Goal: Transaction & Acquisition: Purchase product/service

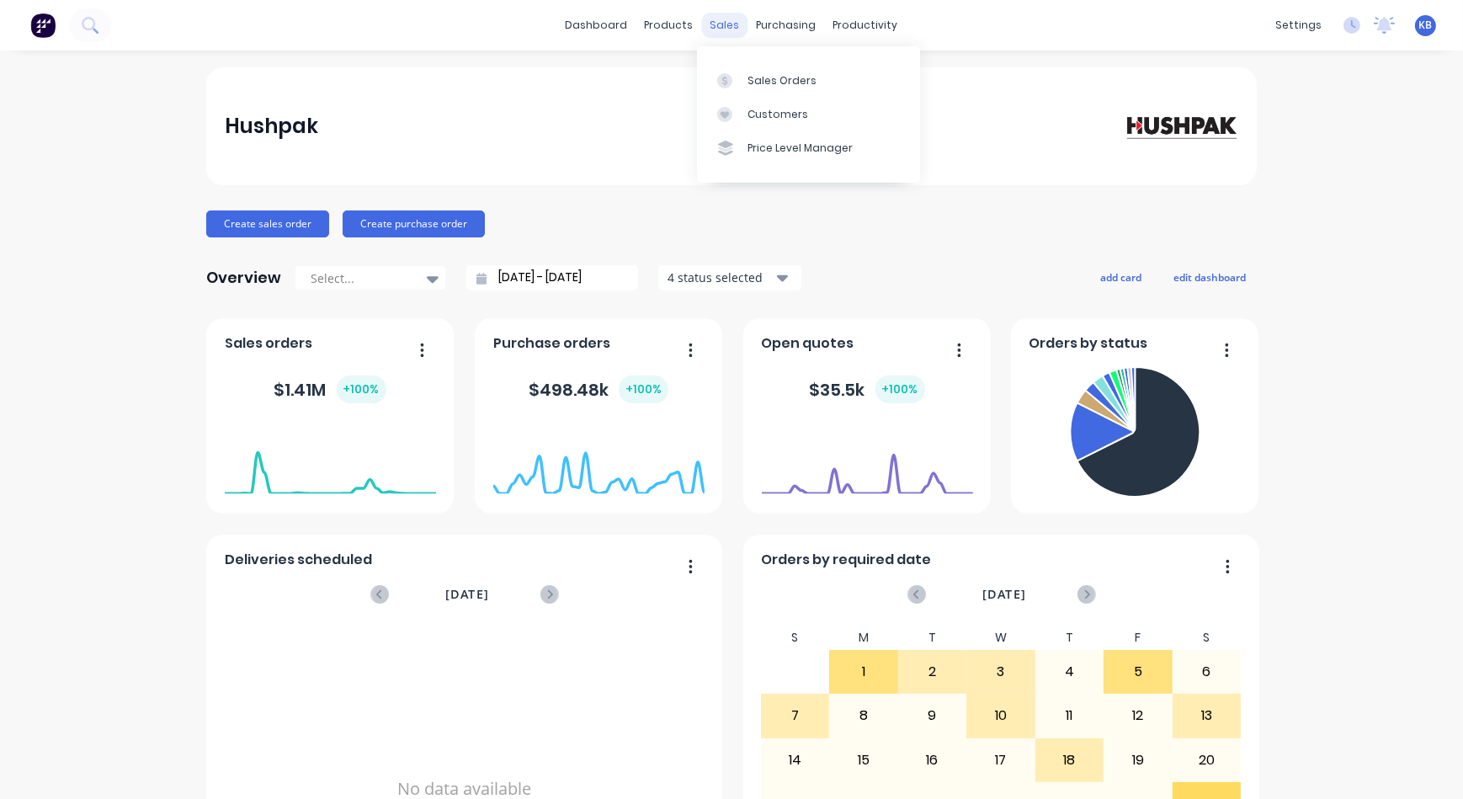
drag, startPoint x: 0, startPoint y: 0, endPoint x: 723, endPoint y: 24, distance: 723.3
click at [723, 24] on div "sales" at bounding box center [725, 25] width 46 height 25
click at [749, 70] on link "Sales Orders" at bounding box center [808, 80] width 223 height 34
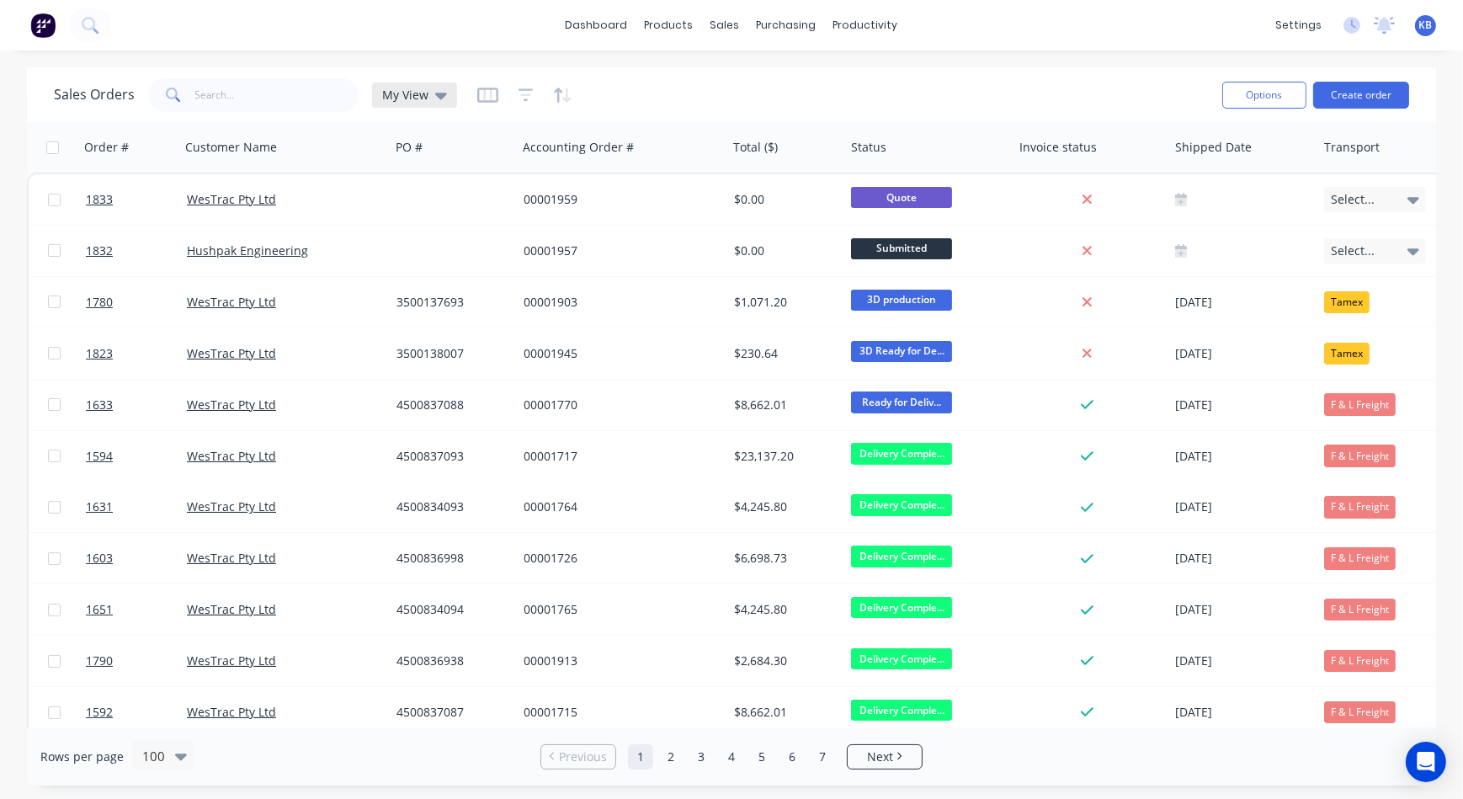
click at [432, 105] on div "My View" at bounding box center [414, 94] width 85 height 25
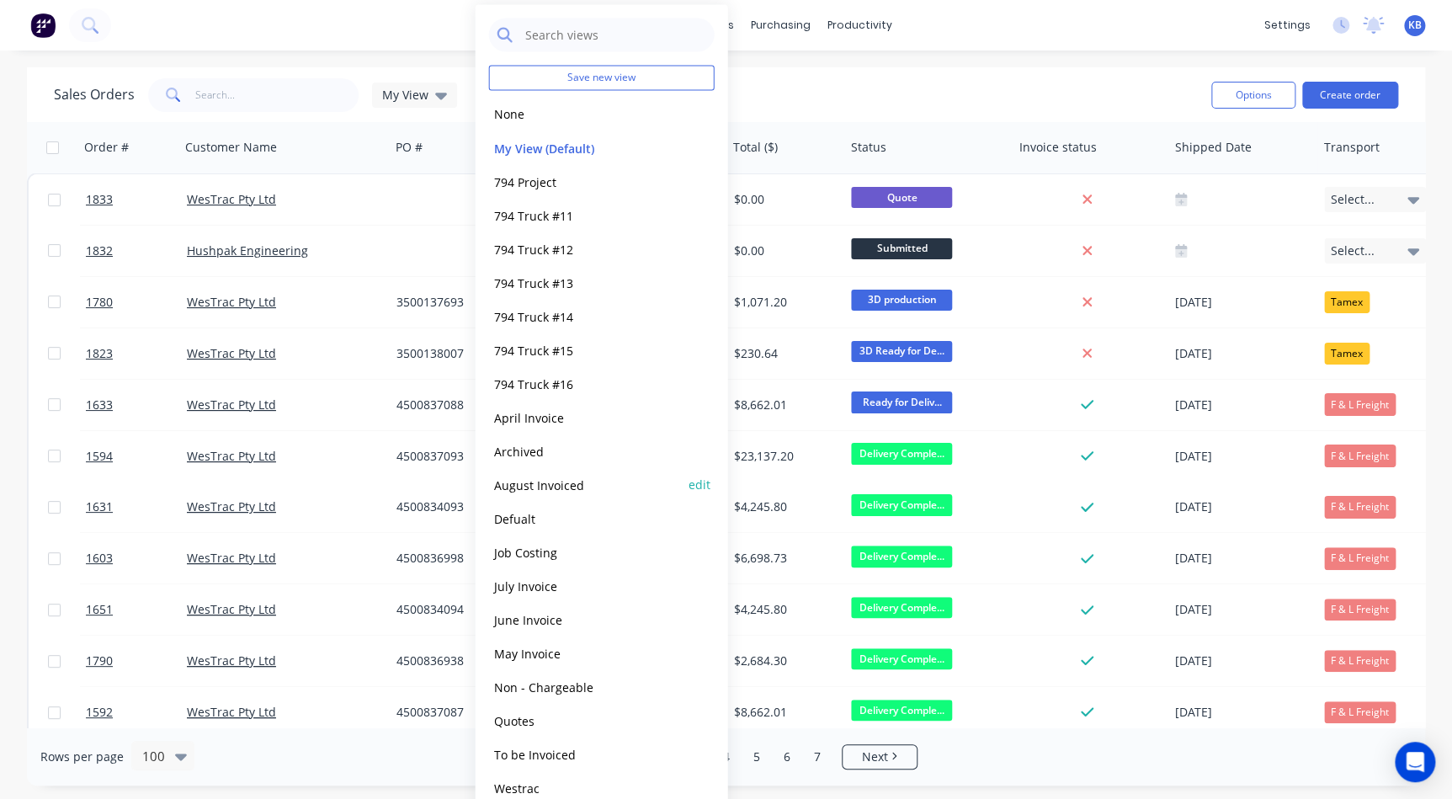
click at [575, 491] on button "August Invoiced" at bounding box center [585, 484] width 192 height 19
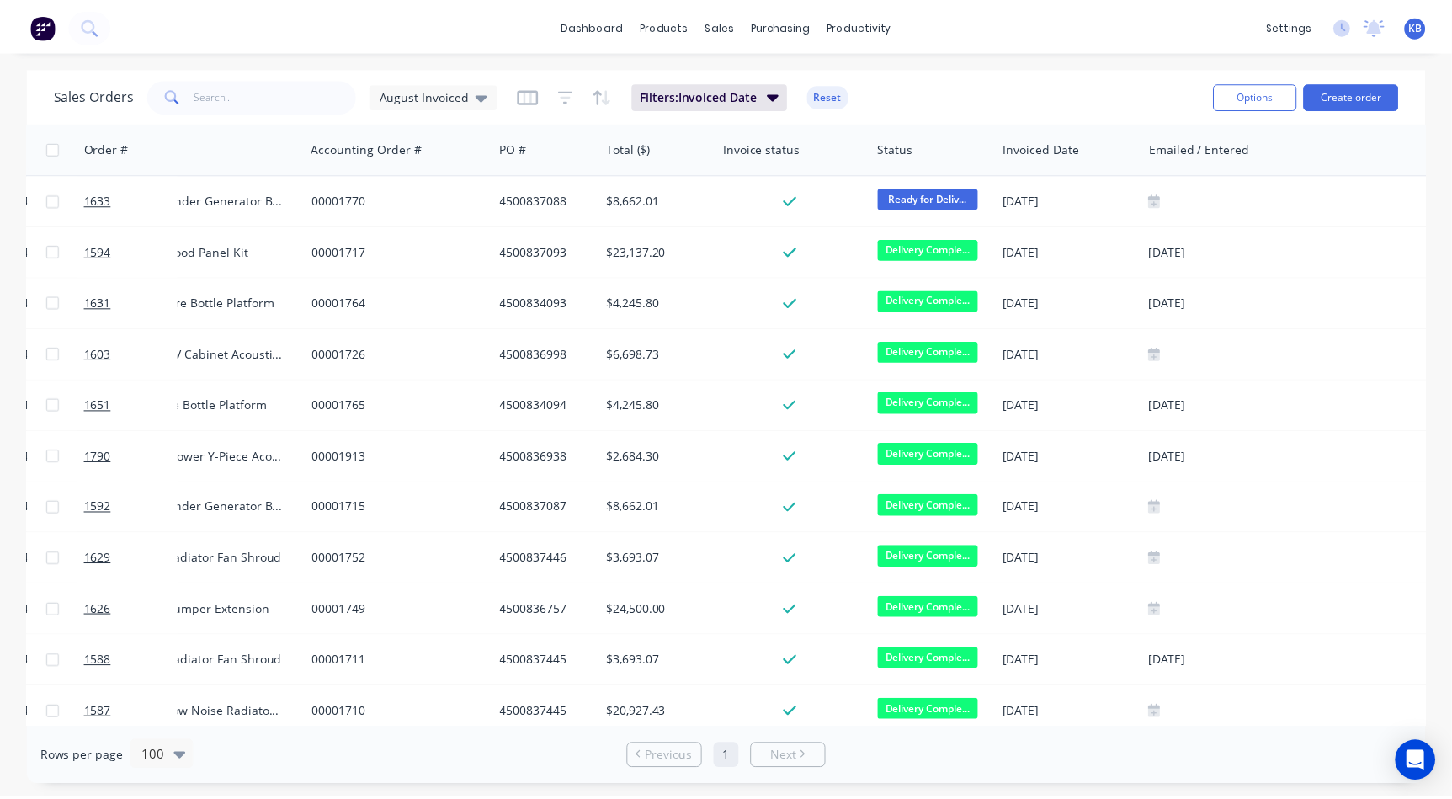
scroll to position [0, 326]
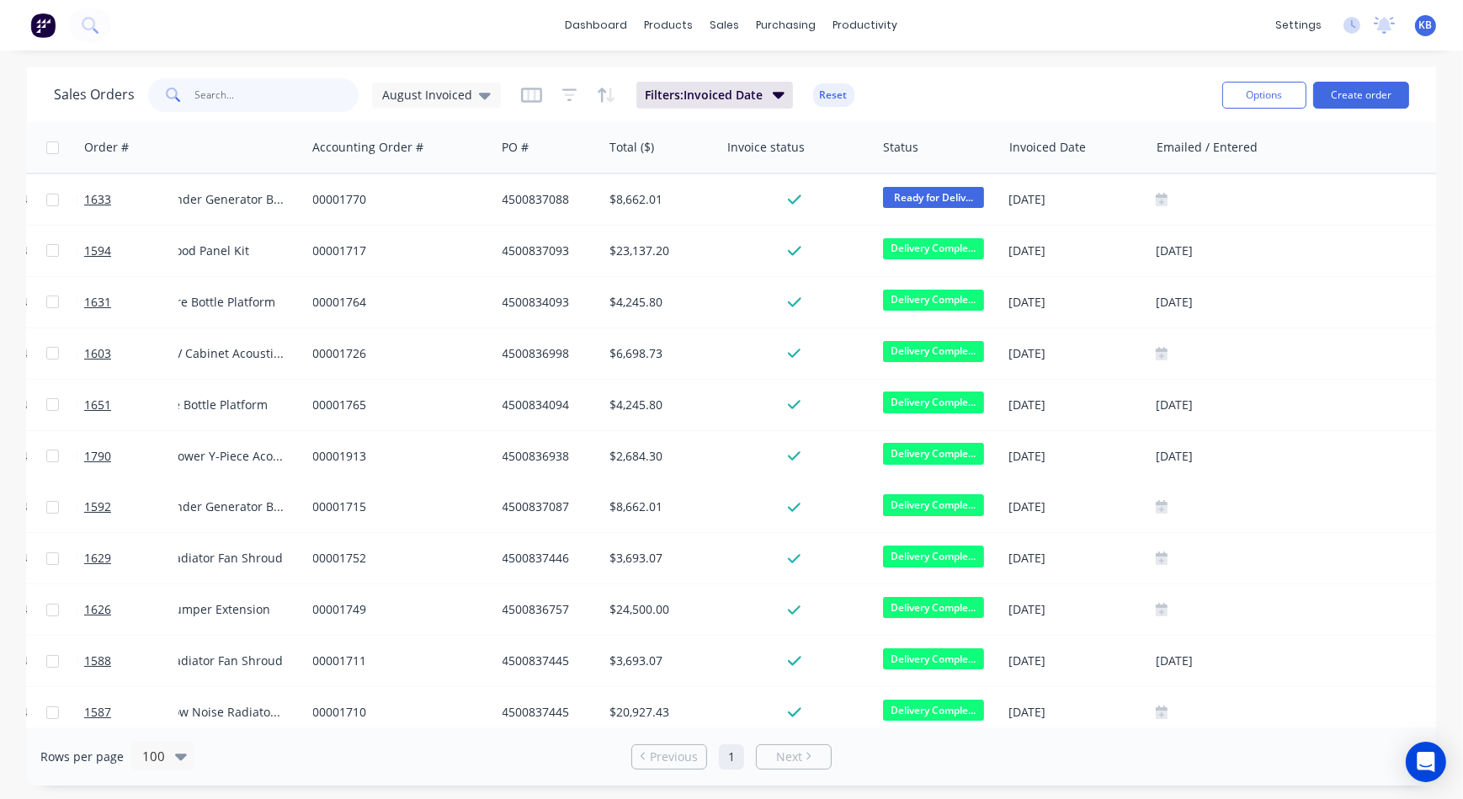
click at [195, 106] on input "text" at bounding box center [277, 95] width 164 height 34
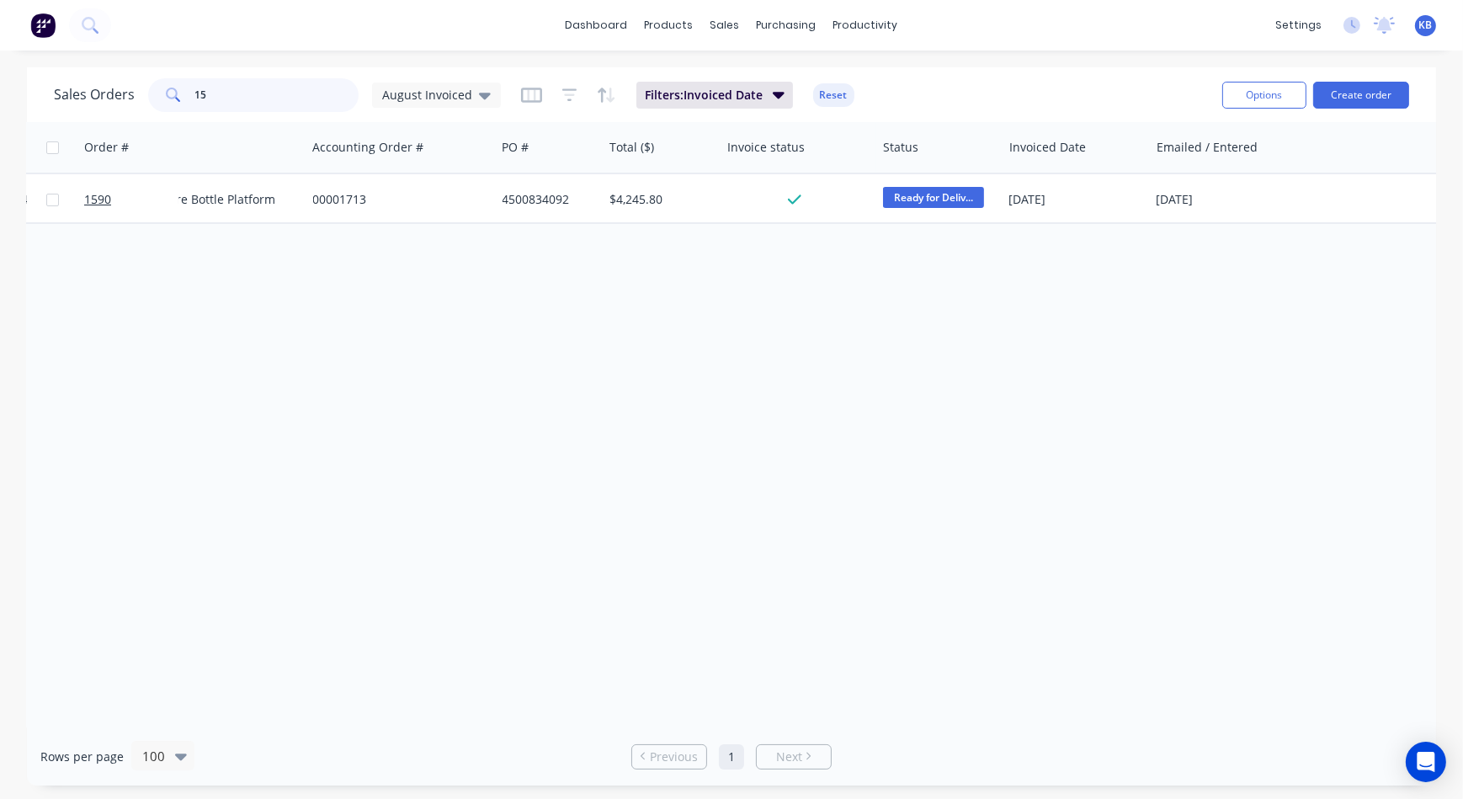
type input "1"
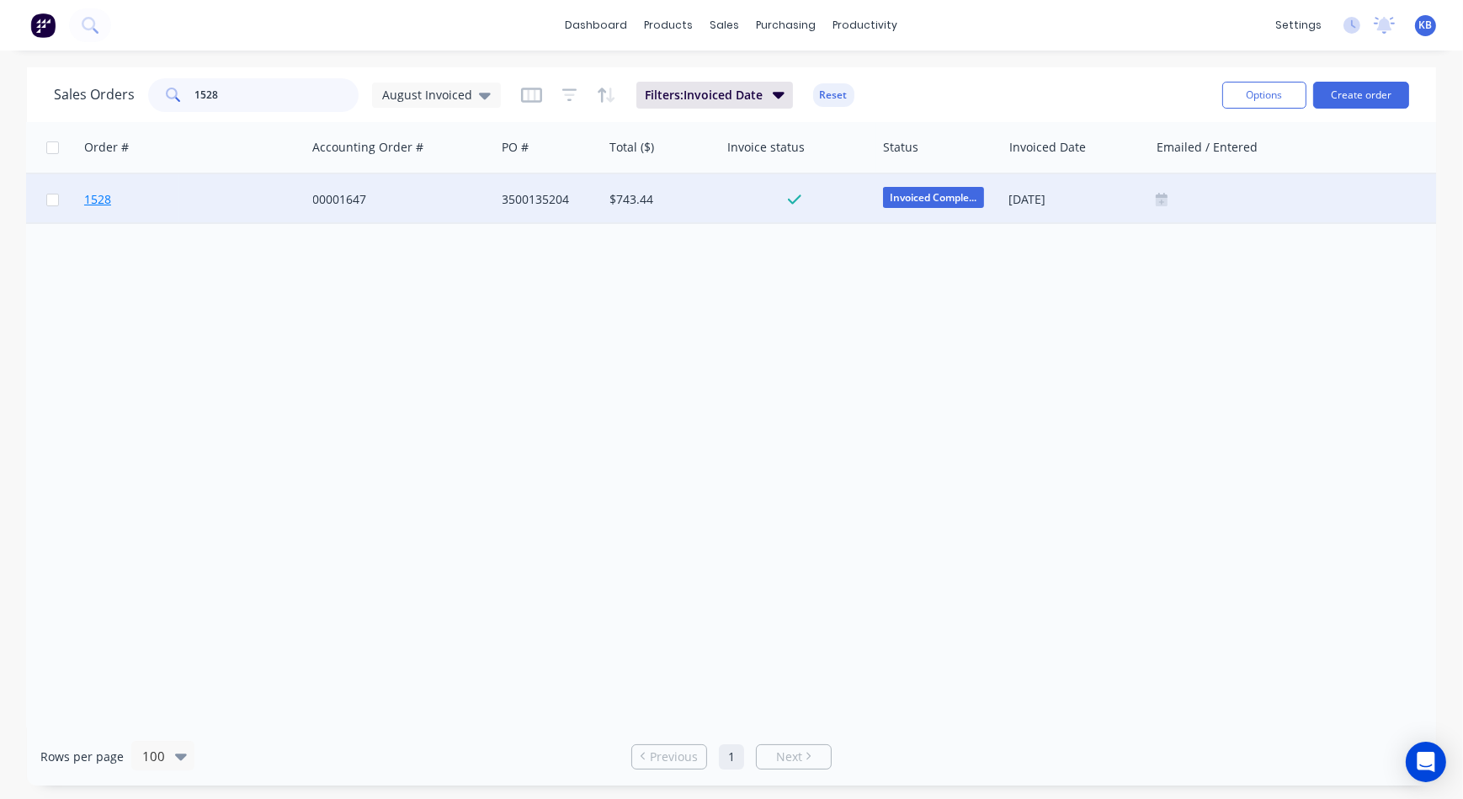
type input "1528"
click at [89, 189] on link "1528" at bounding box center [134, 199] width 101 height 50
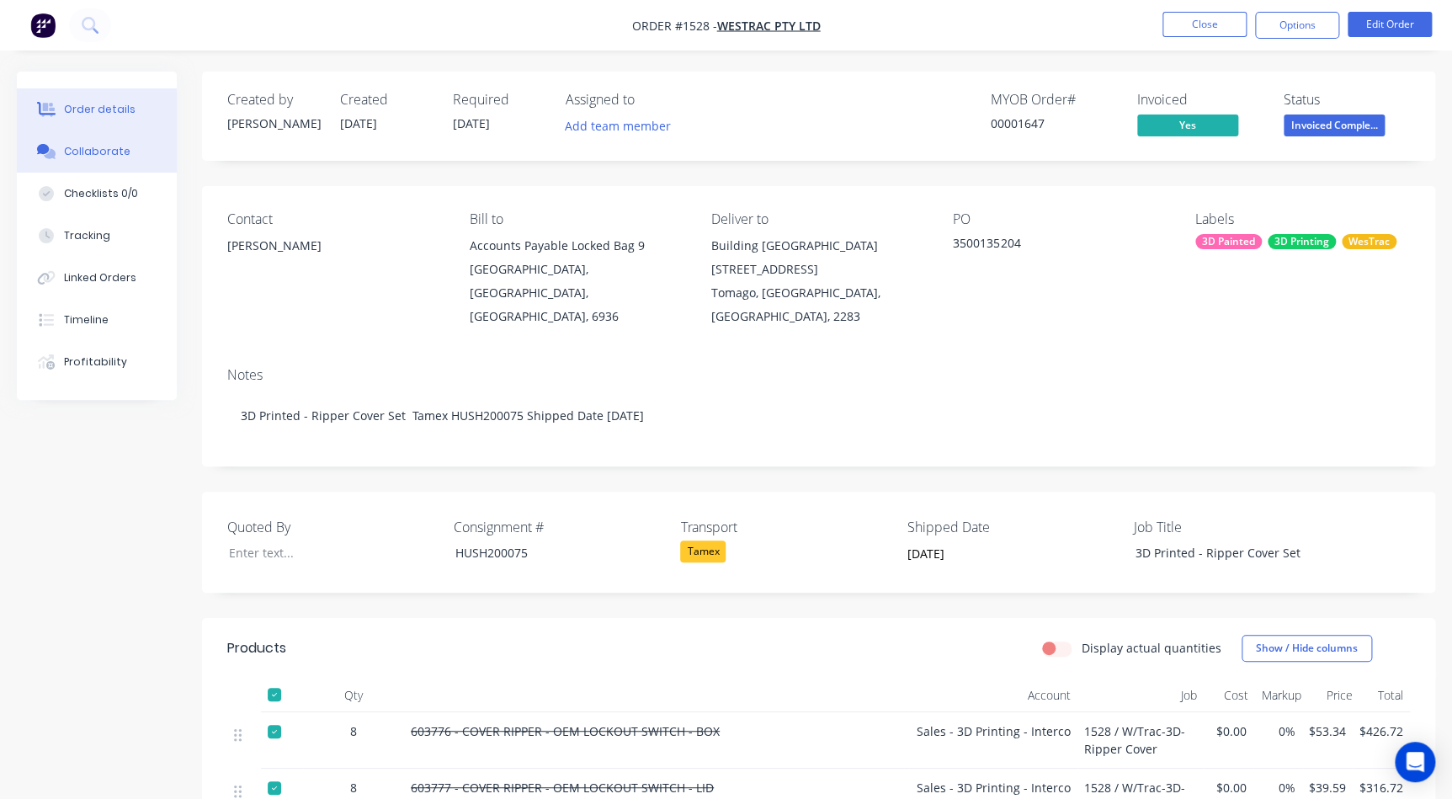
click at [77, 145] on div "Collaborate" at bounding box center [97, 151] width 66 height 15
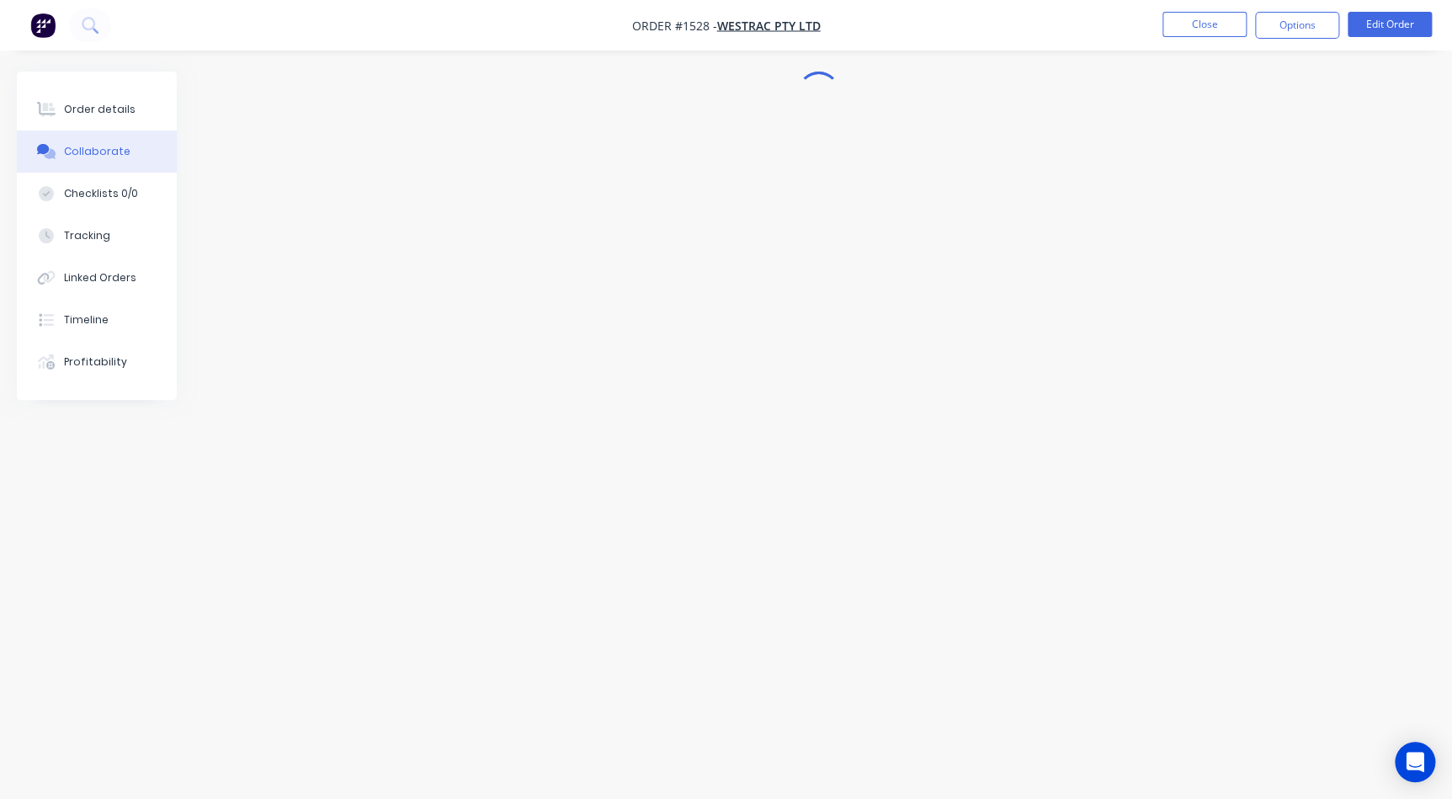
click at [77, 145] on div "Collaborate" at bounding box center [97, 151] width 66 height 15
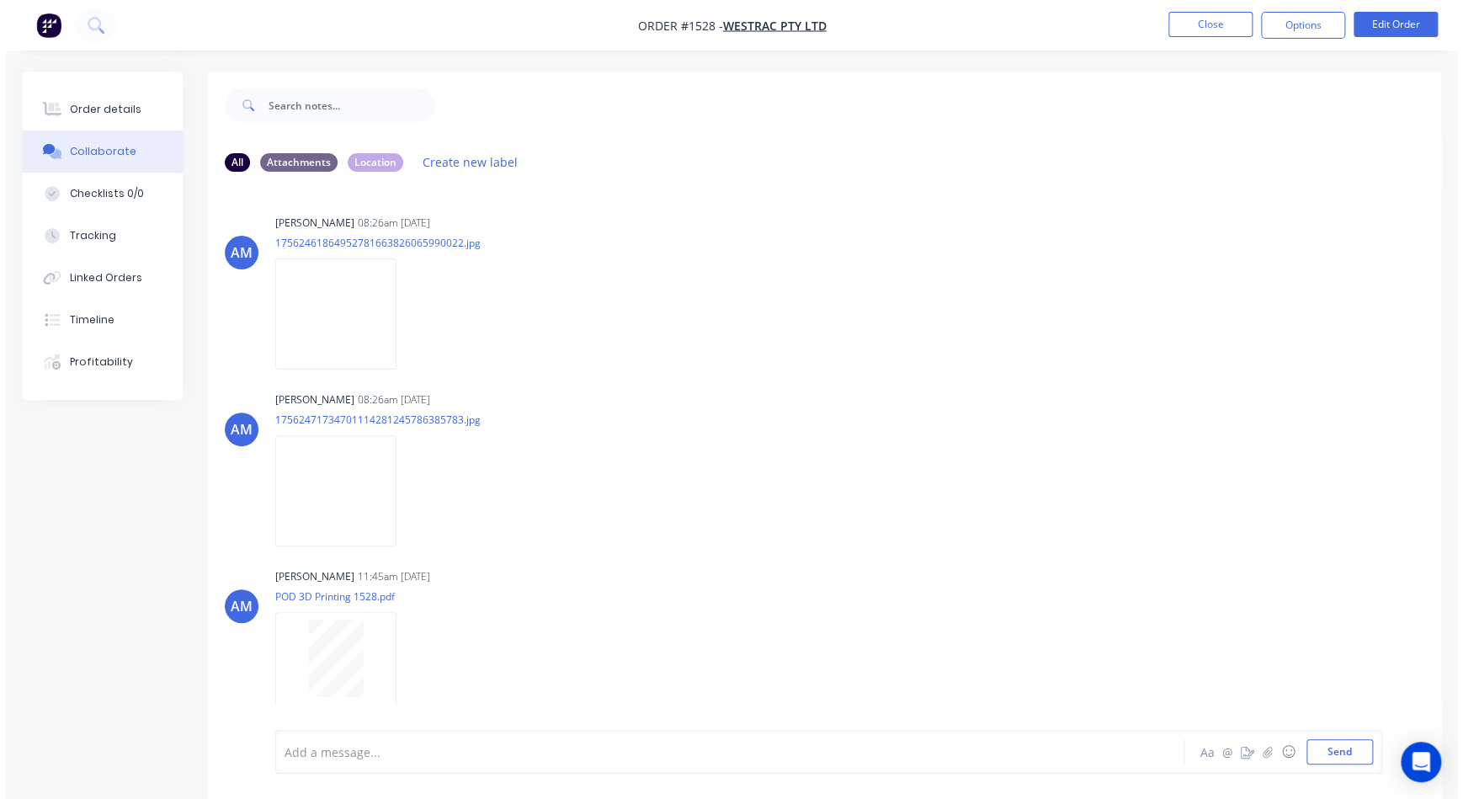
scroll to position [353, 0]
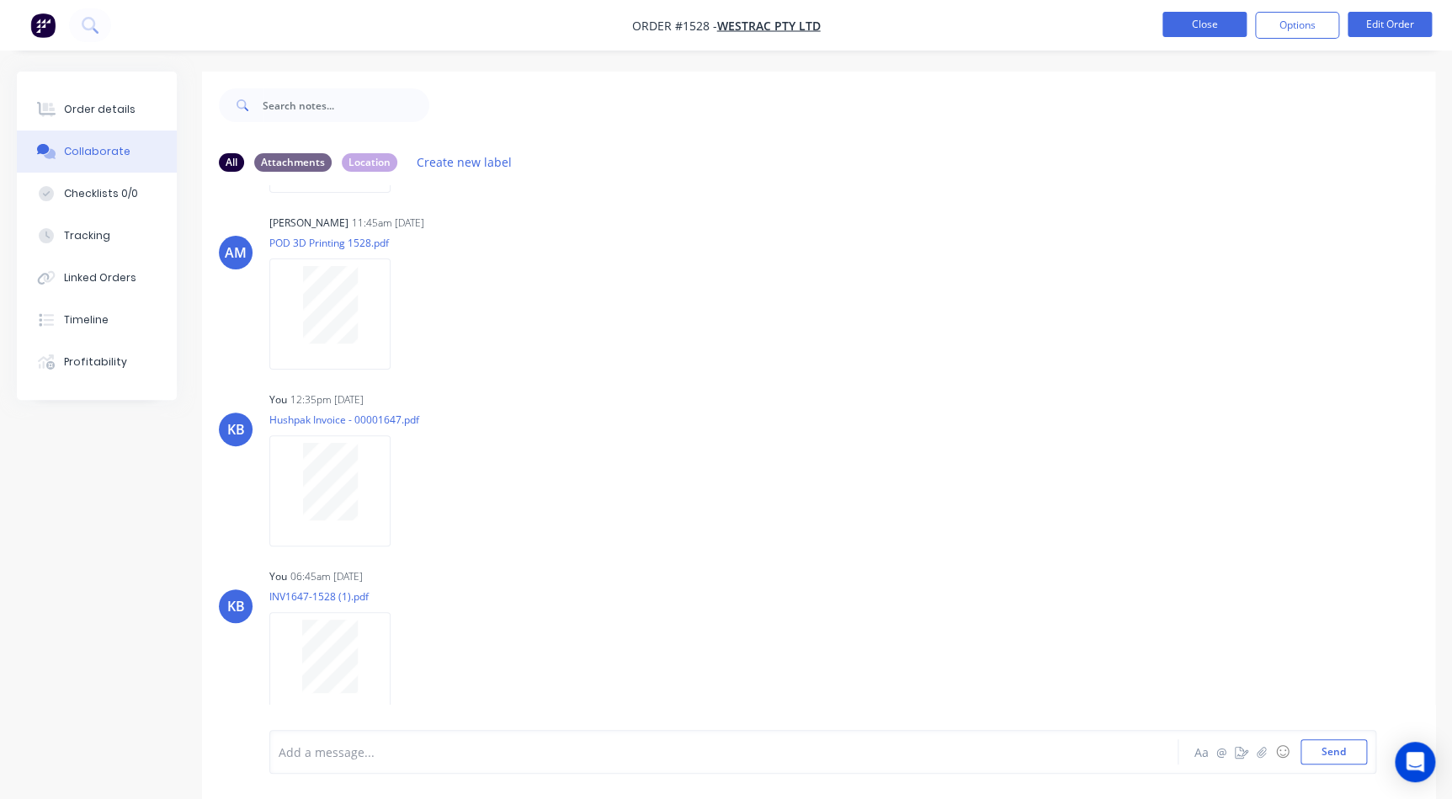
click at [1179, 22] on button "Close" at bounding box center [1204, 24] width 84 height 25
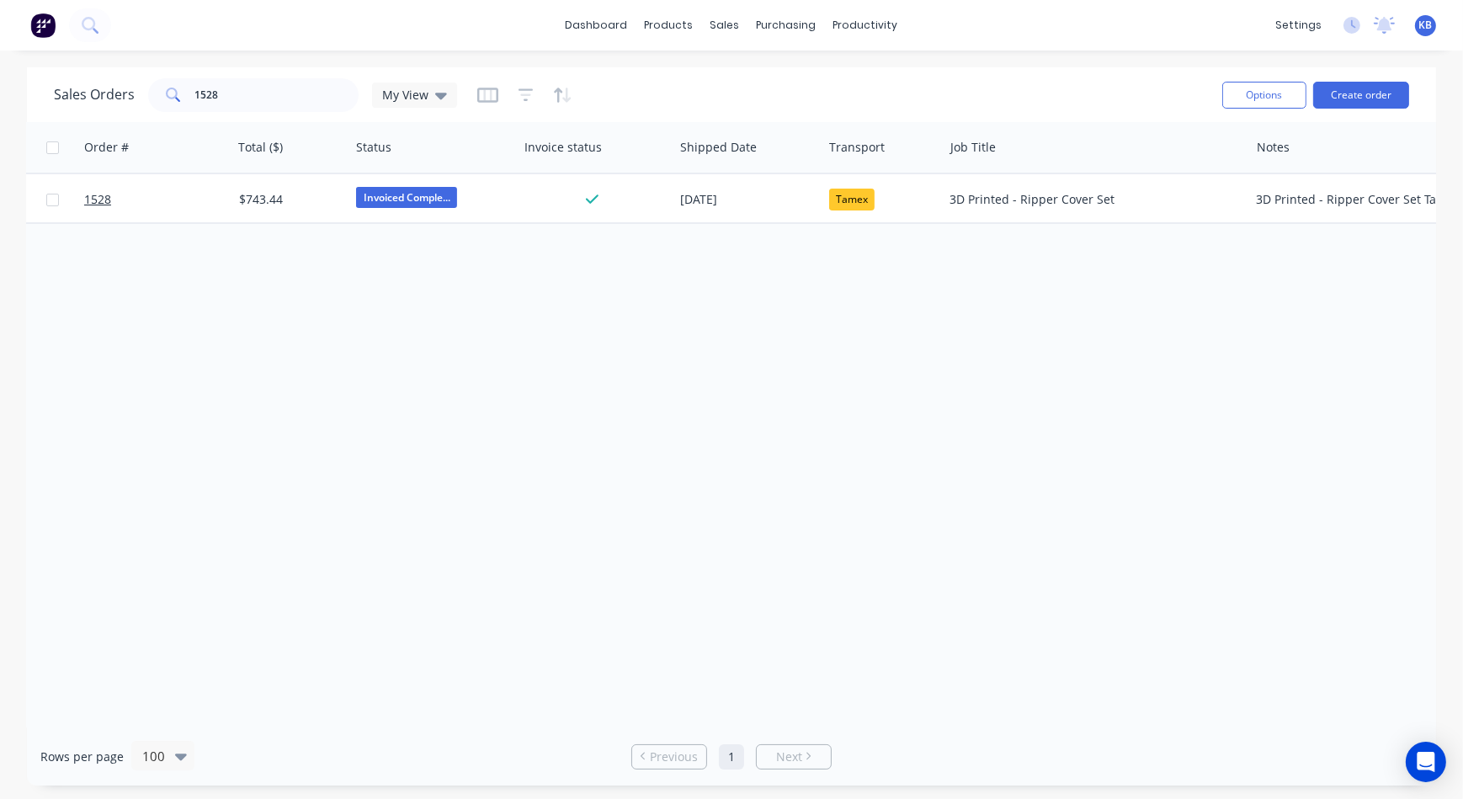
scroll to position [0, 539]
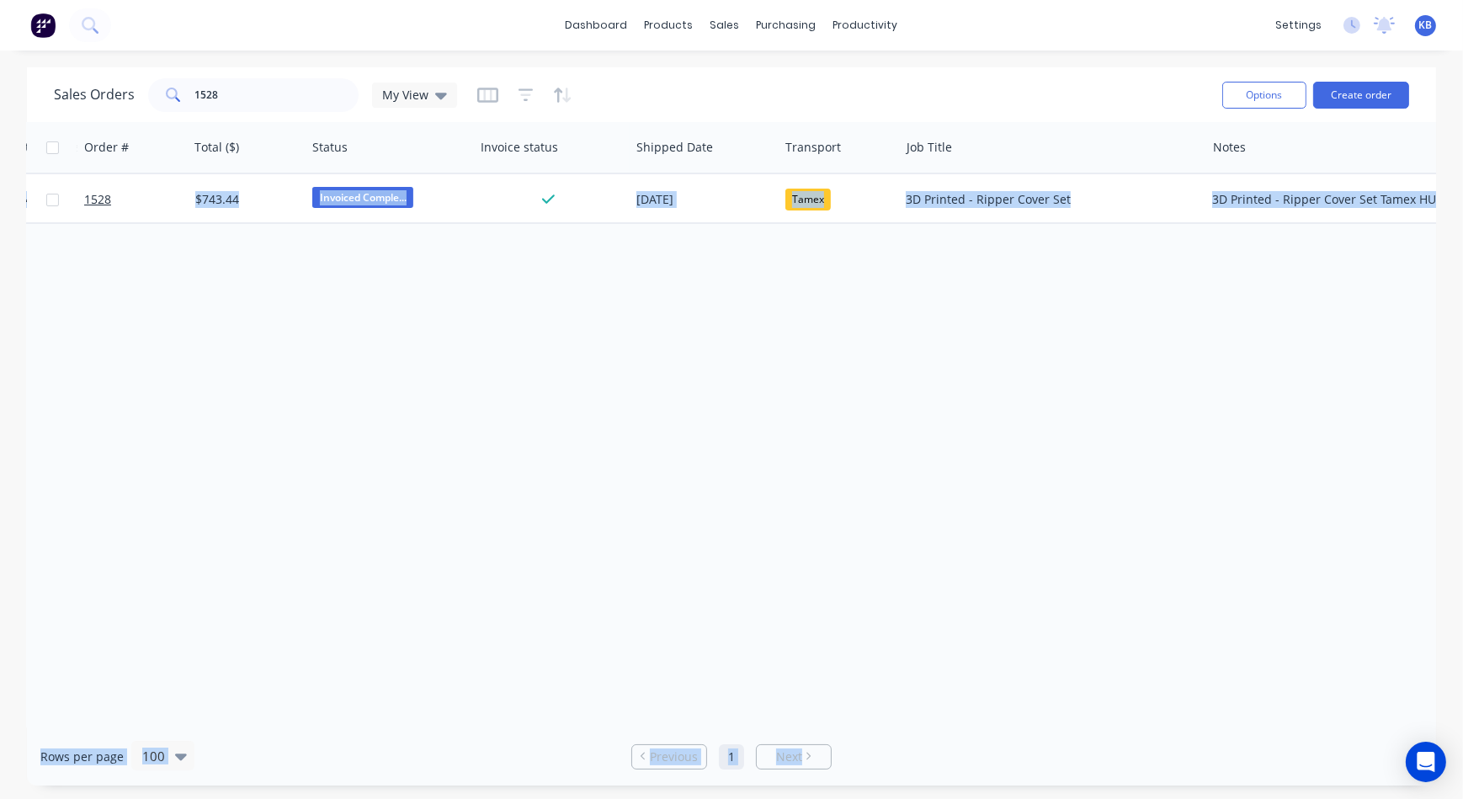
drag, startPoint x: 1073, startPoint y: 726, endPoint x: 1209, endPoint y: 711, distance: 137.2
click at [1209, 711] on div "Sales Orders 1528 My View Options Create order Order # Customer Name PO # Accou…" at bounding box center [731, 426] width 1409 height 718
drag, startPoint x: 1203, startPoint y: 727, endPoint x: 1219, endPoint y: 722, distance: 16.8
click at [1219, 722] on div "Sales Orders 1528 My View Options Create order Order # Customer Name PO # Accou…" at bounding box center [731, 426] width 1409 height 718
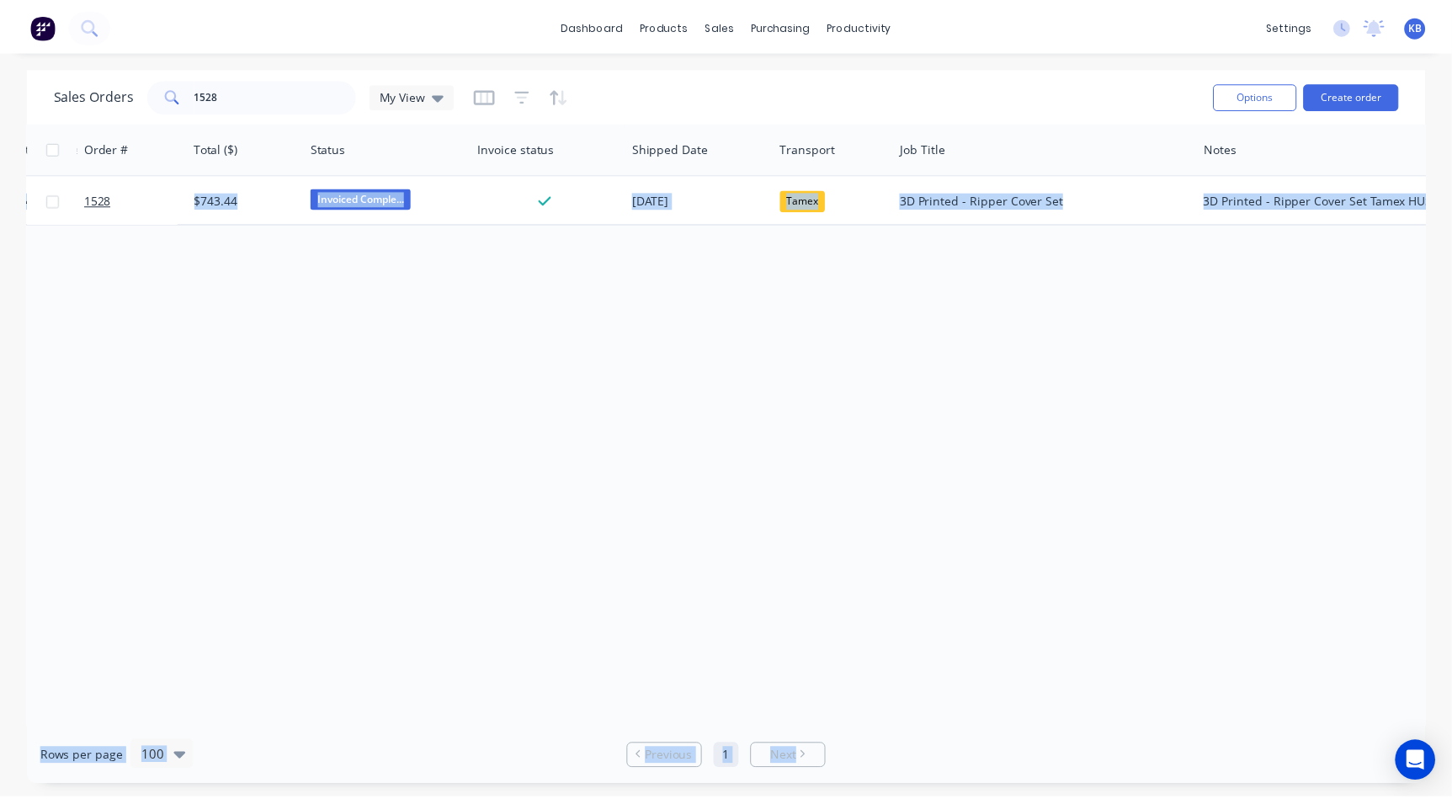
scroll to position [0, 648]
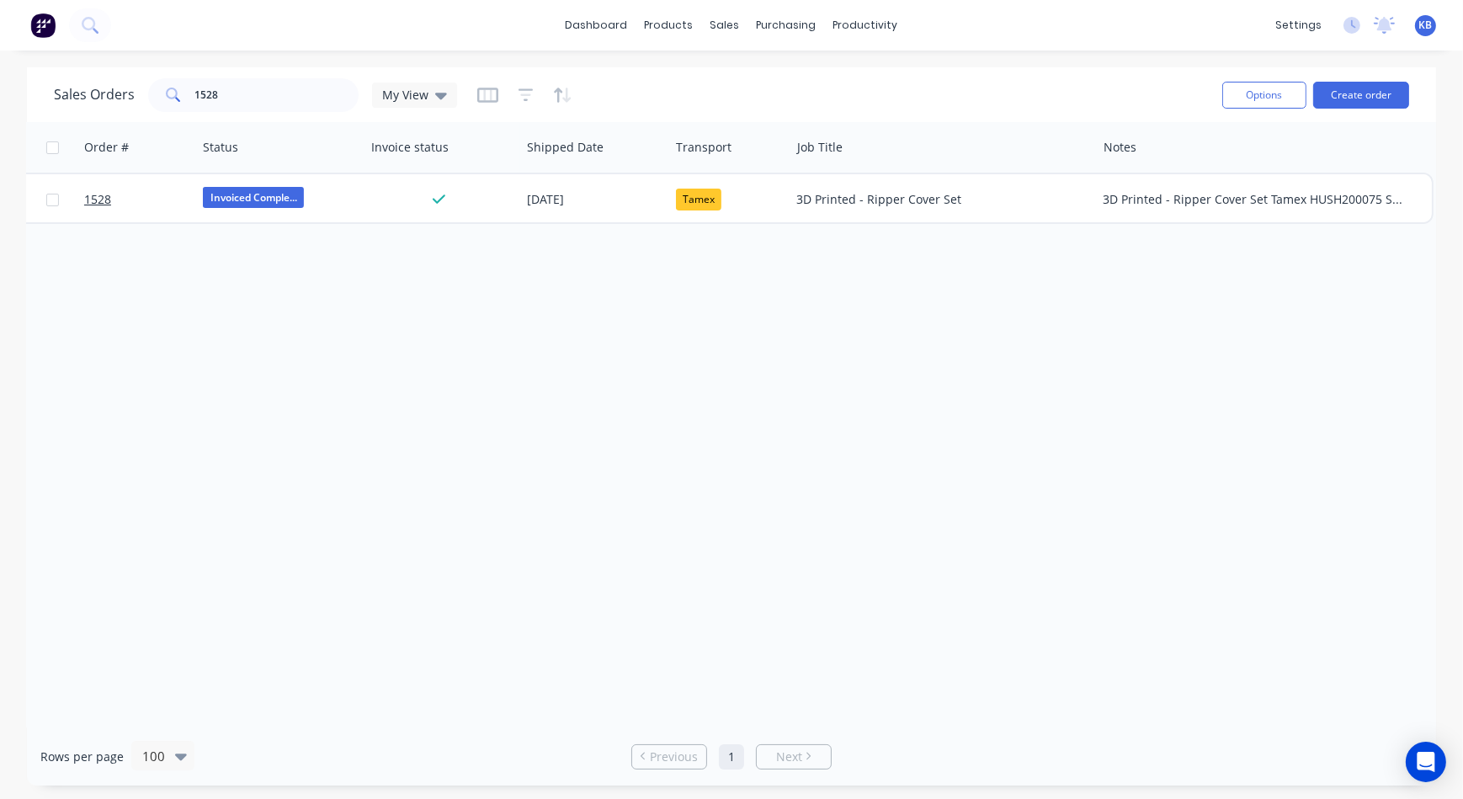
click at [402, 78] on div "Sales Orders 1528 My View" at bounding box center [255, 95] width 403 height 34
click at [268, 110] on input "1528" at bounding box center [277, 95] width 164 height 34
type input "1"
type input "1823"
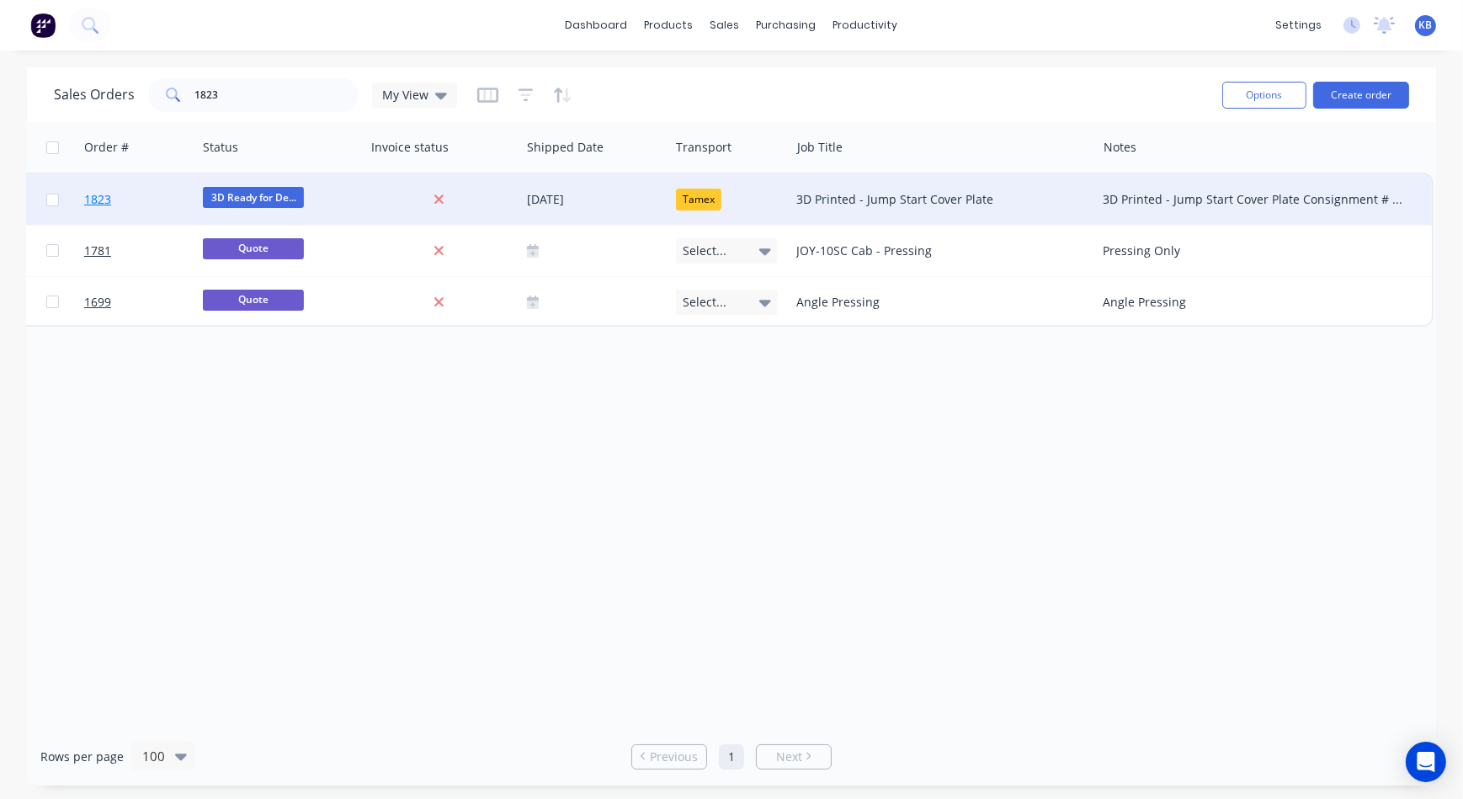
click at [90, 193] on span "1823" at bounding box center [97, 199] width 27 height 17
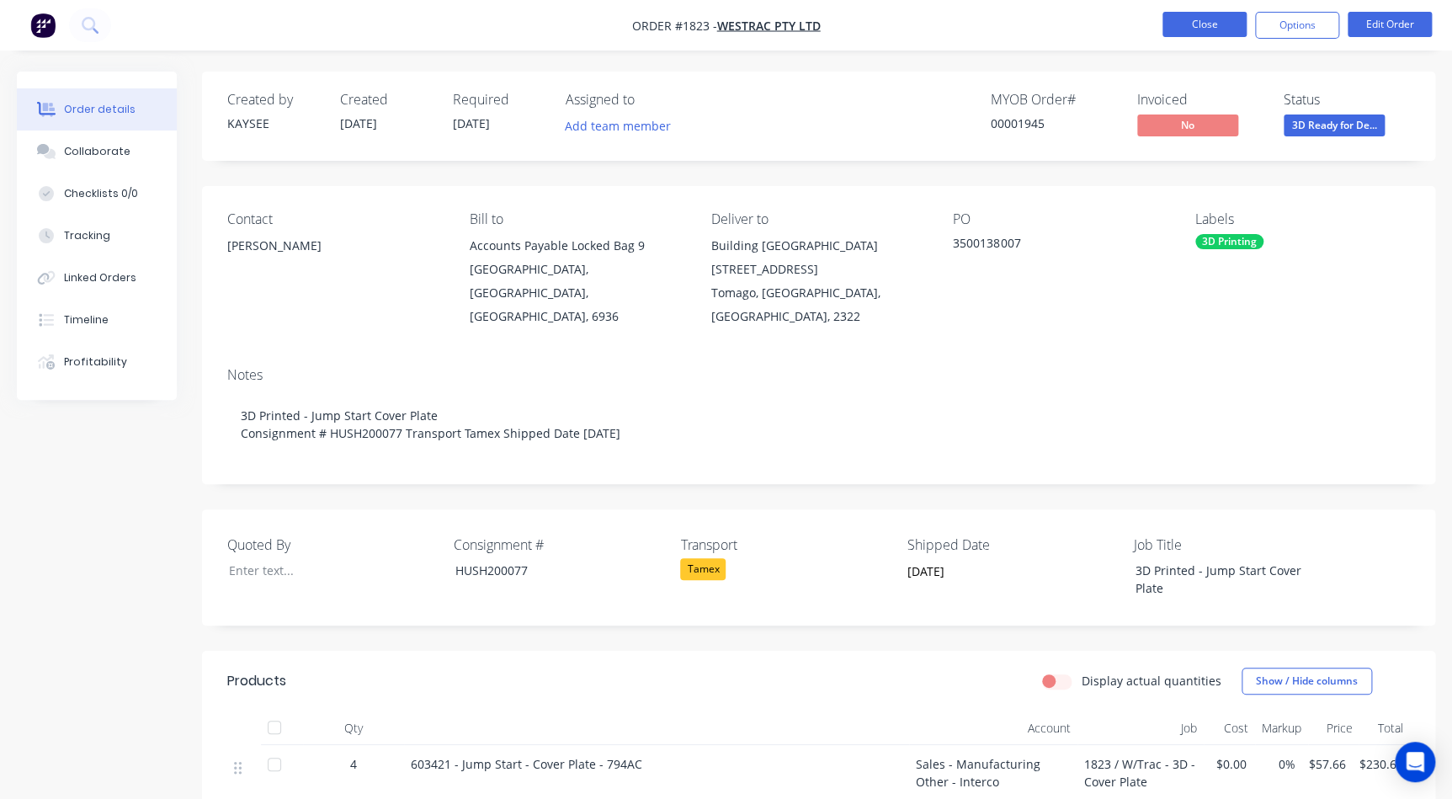
click at [1192, 32] on button "Close" at bounding box center [1204, 24] width 84 height 25
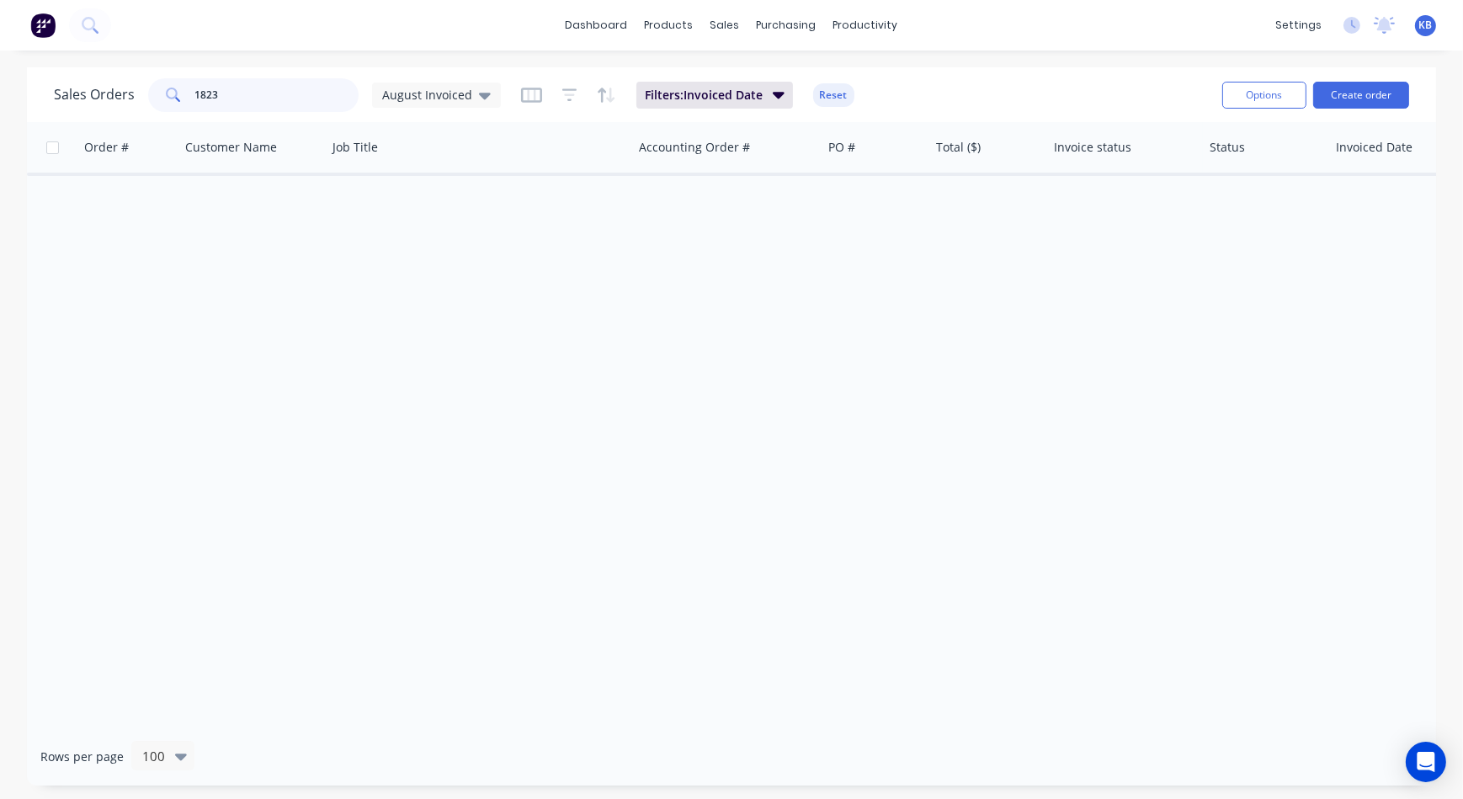
click at [353, 89] on input "1823" at bounding box center [277, 95] width 164 height 34
type input "1"
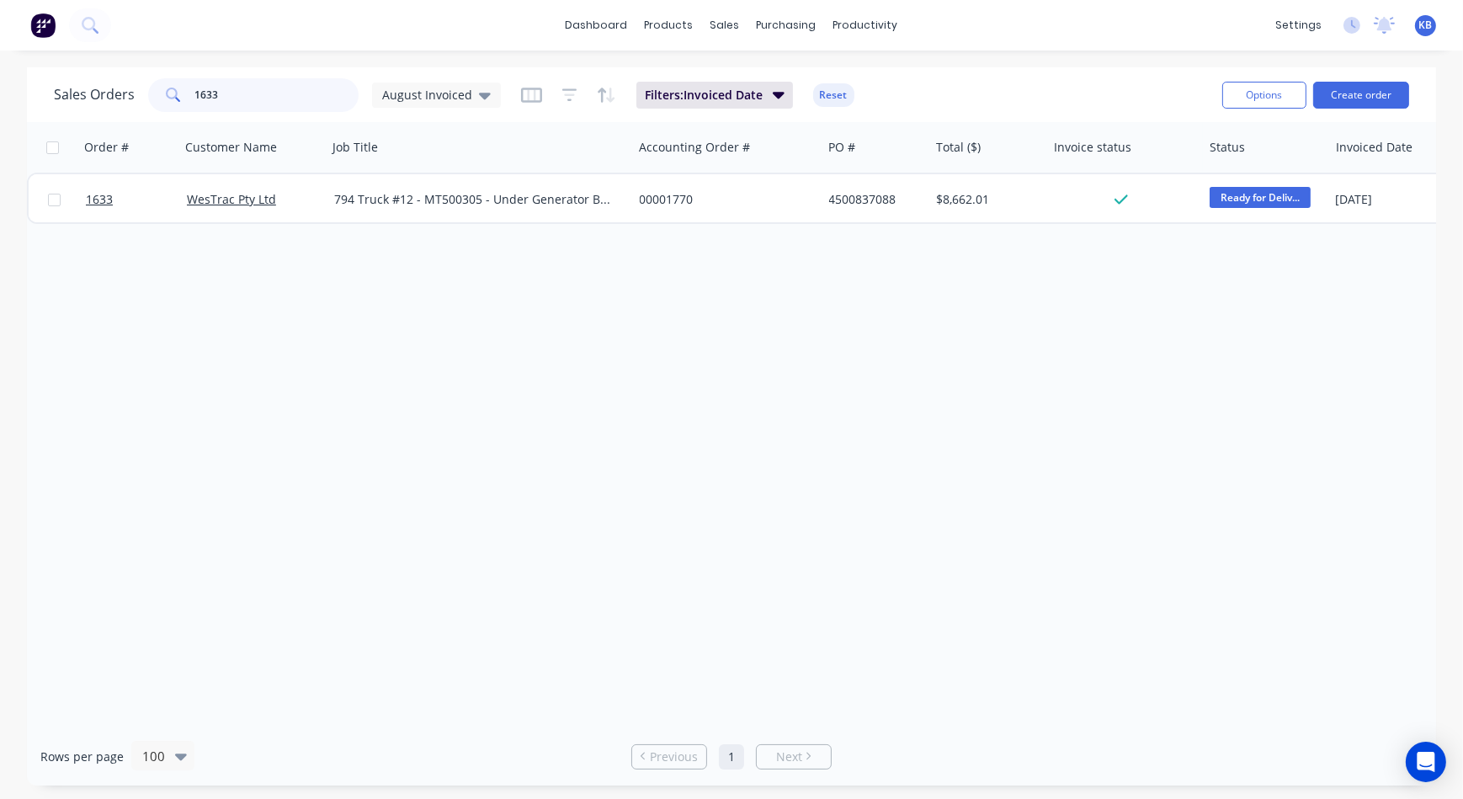
type input "1633"
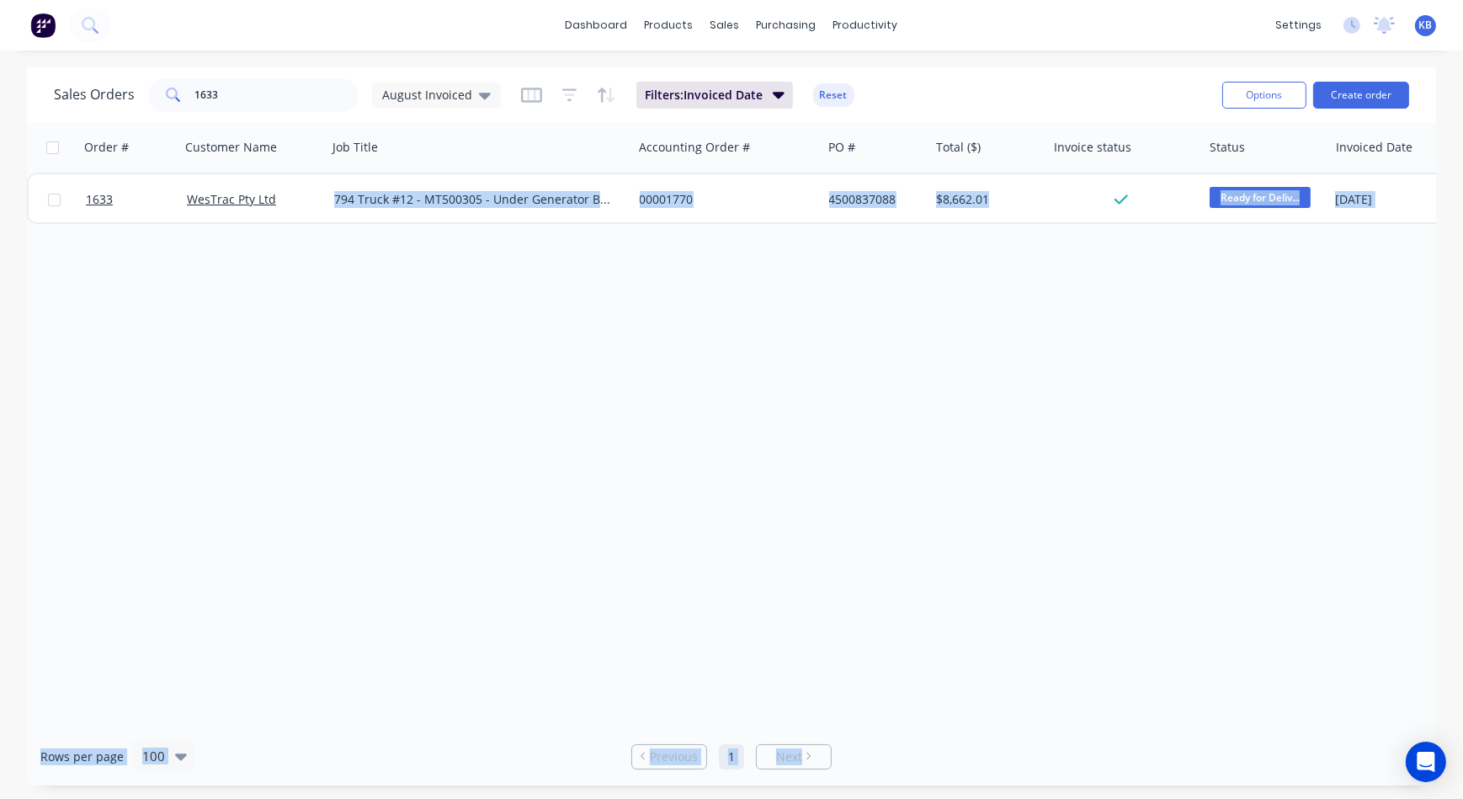
drag, startPoint x: 1097, startPoint y: 726, endPoint x: 1217, endPoint y: 707, distance: 121.0
click at [1217, 707] on div "Sales Orders 1633 August Invoiced Filters: Invoiced Date Reset Options Create o…" at bounding box center [731, 426] width 1409 height 718
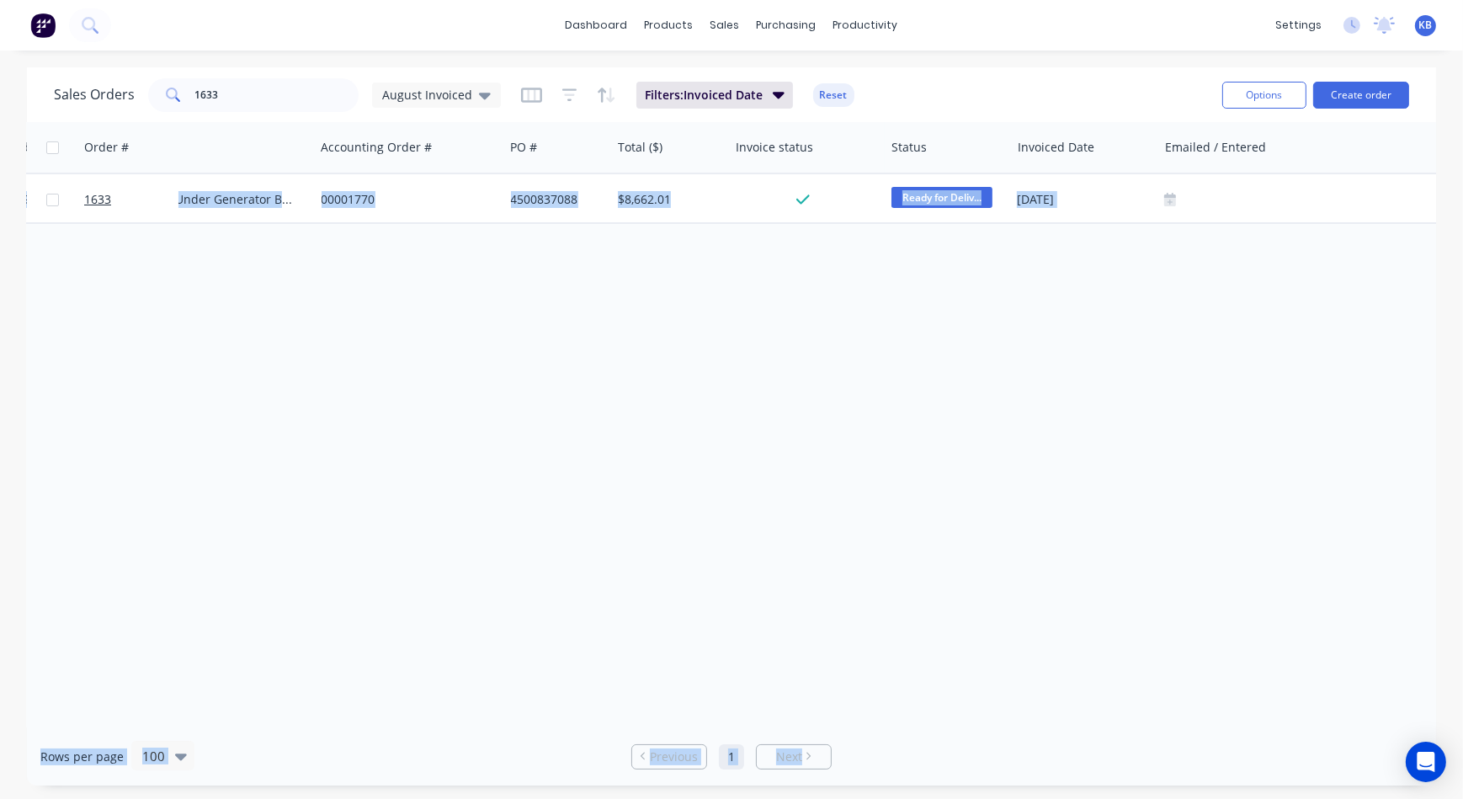
scroll to position [0, 395]
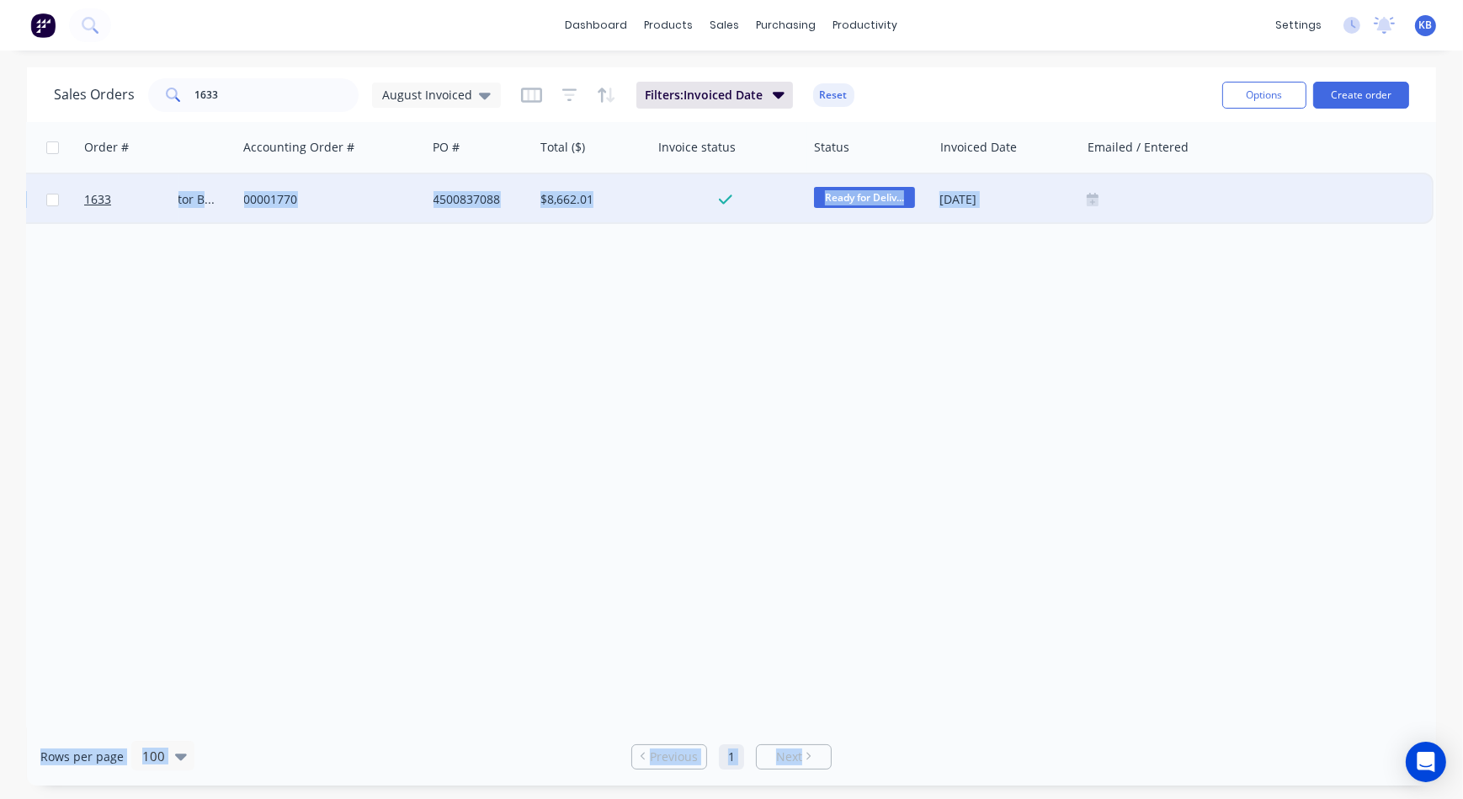
click at [1102, 210] on div at bounding box center [1256, 199] width 352 height 50
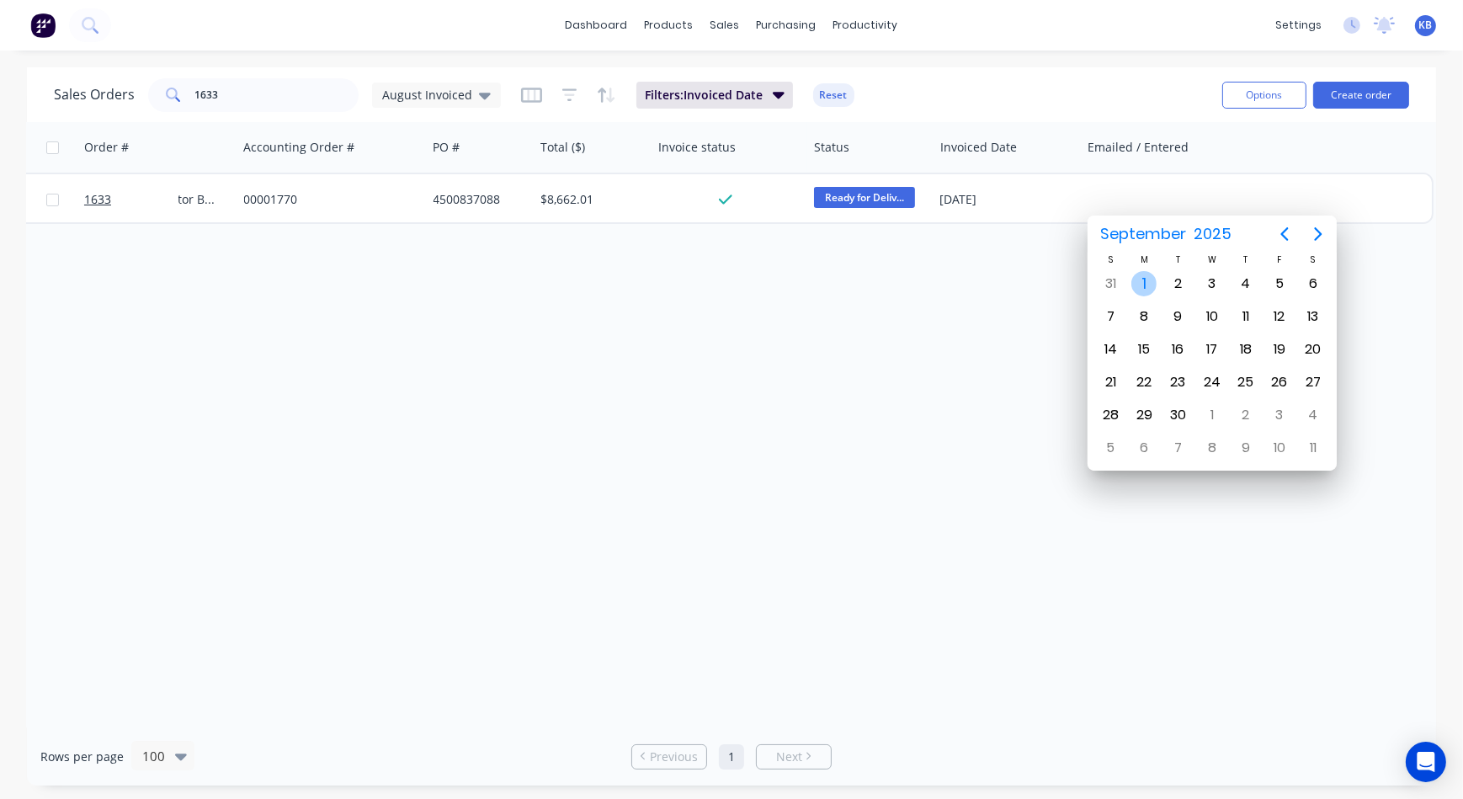
click at [1141, 279] on div "1" at bounding box center [1143, 283] width 25 height 25
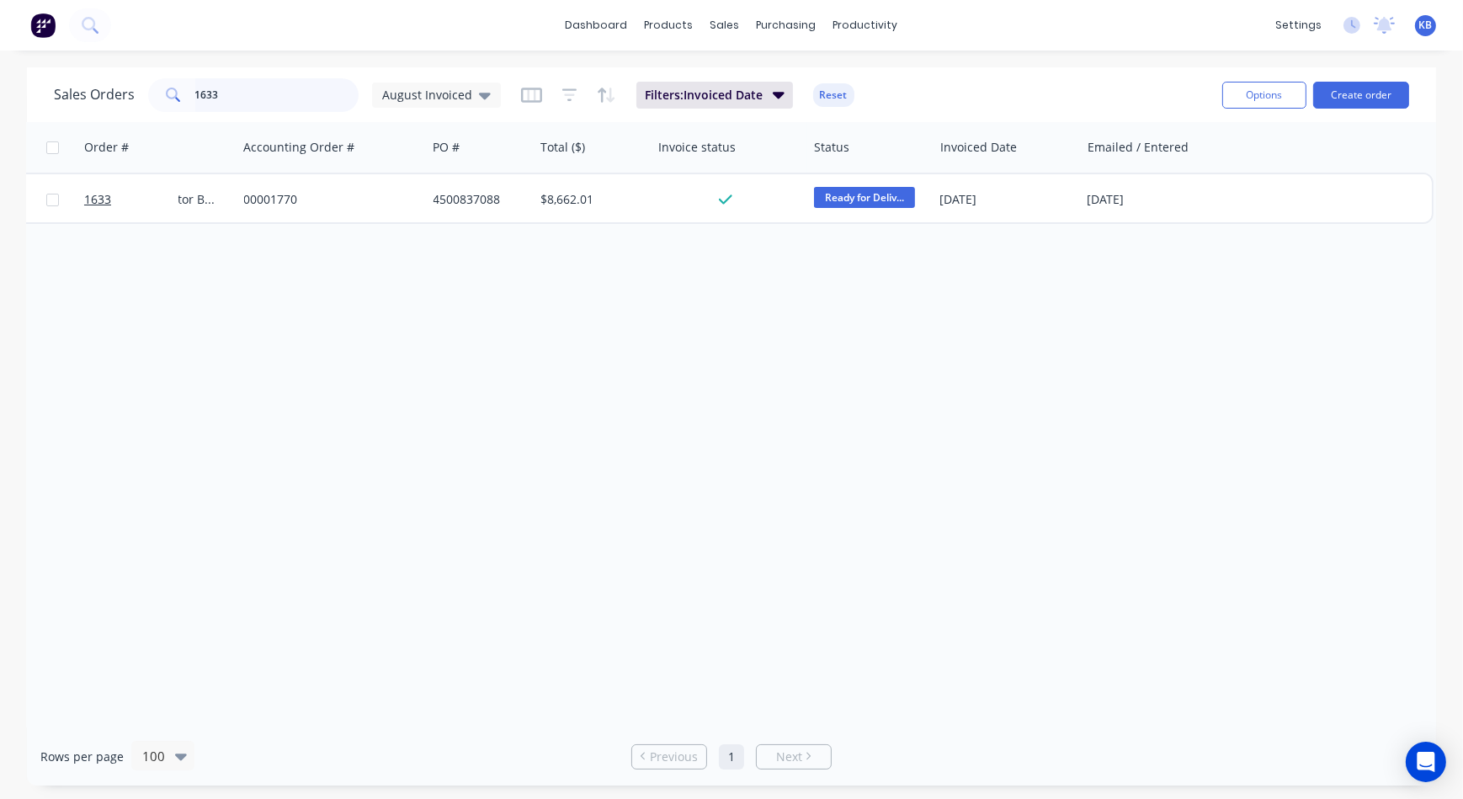
drag, startPoint x: 294, startPoint y: 86, endPoint x: 212, endPoint y: 84, distance: 81.6
click at [212, 84] on input "1633" at bounding box center [277, 95] width 164 height 34
click at [750, 117] on link "Customers" at bounding box center [814, 115] width 223 height 34
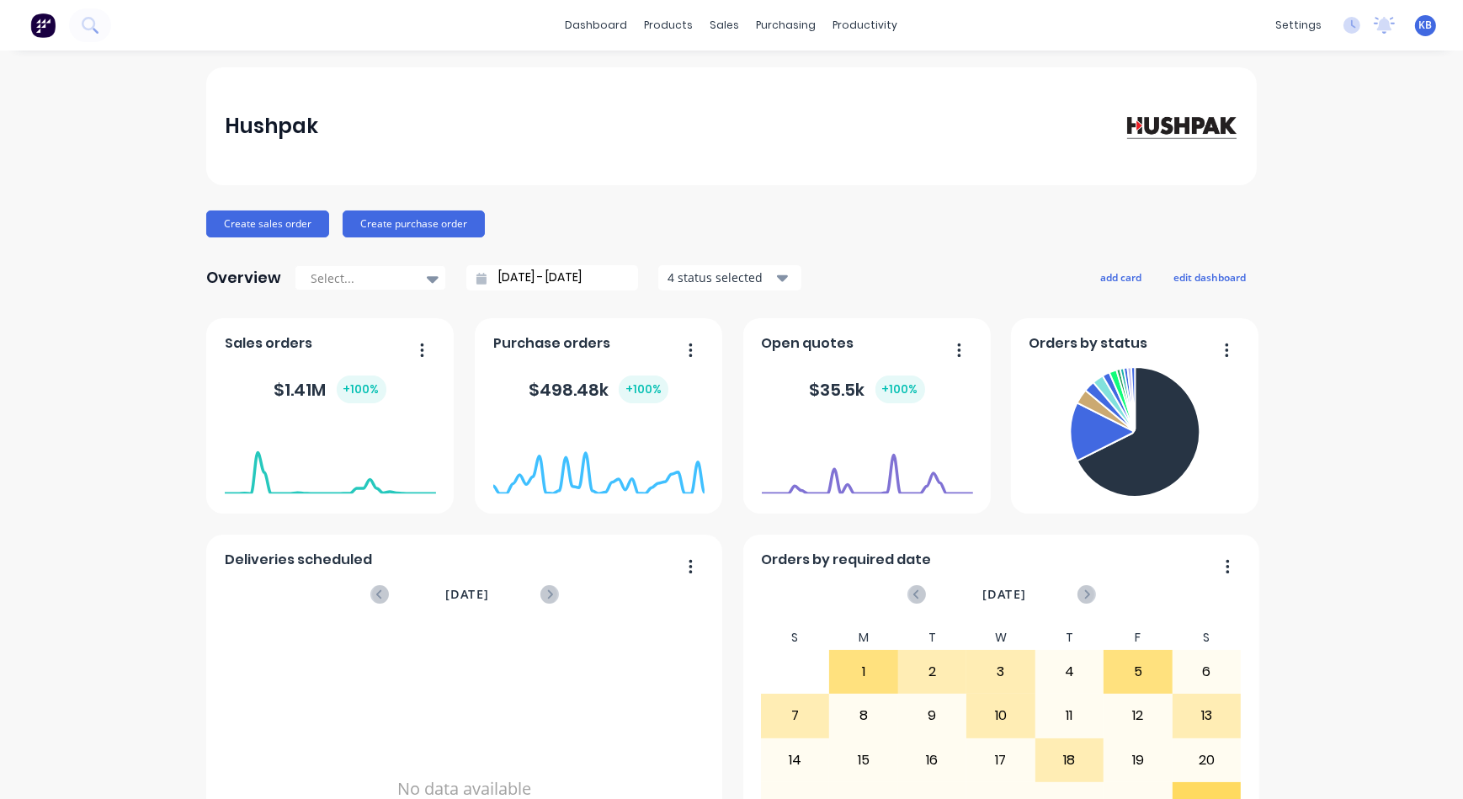
click at [718, 39] on div "dashboard products sales purchasing productivity dashboard products Product Cat…" at bounding box center [731, 25] width 1463 height 50
click at [718, 21] on div "sales" at bounding box center [725, 25] width 46 height 25
click at [743, 66] on link "Sales Orders" at bounding box center [808, 80] width 223 height 34
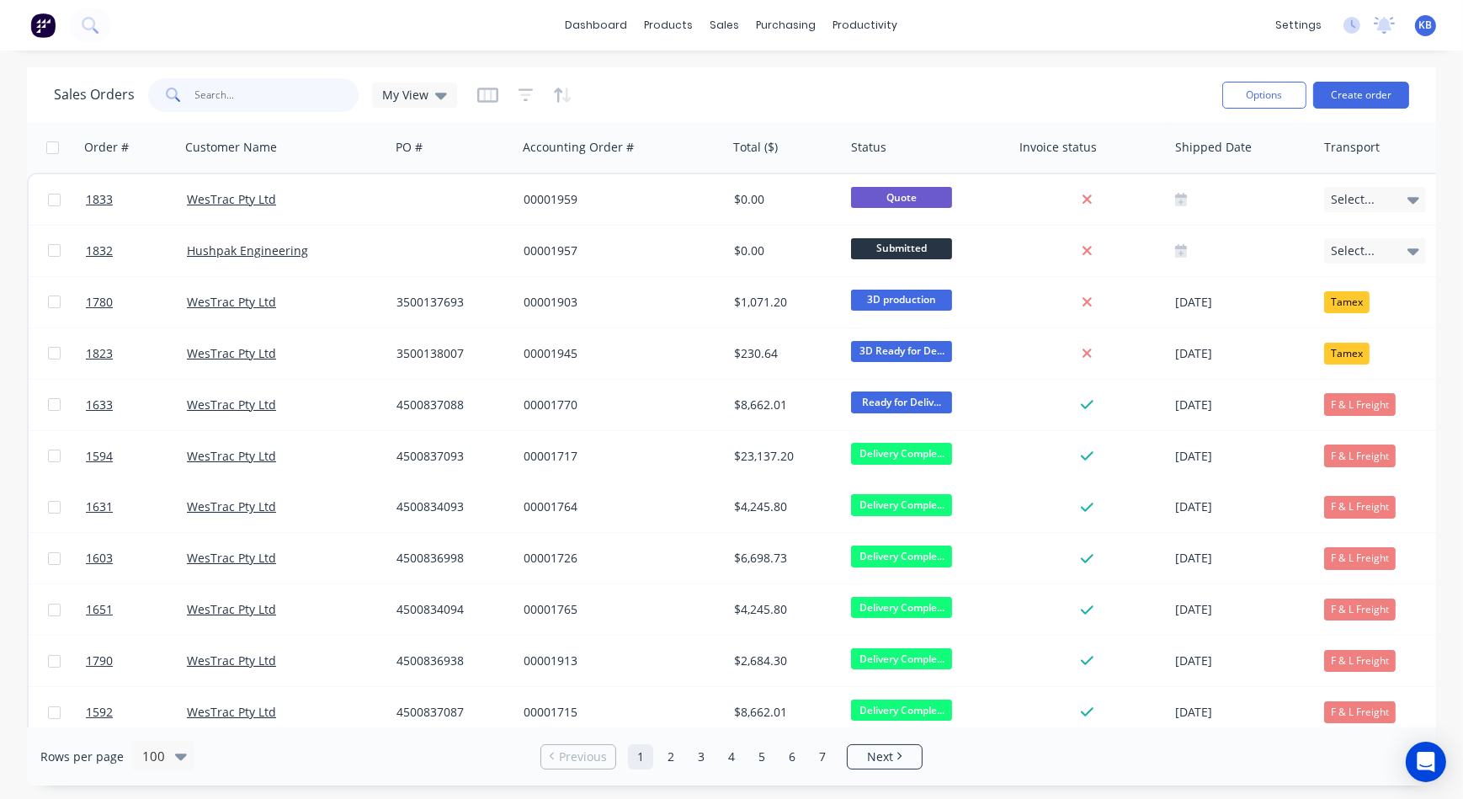
click at [258, 92] on input "text" at bounding box center [277, 95] width 164 height 34
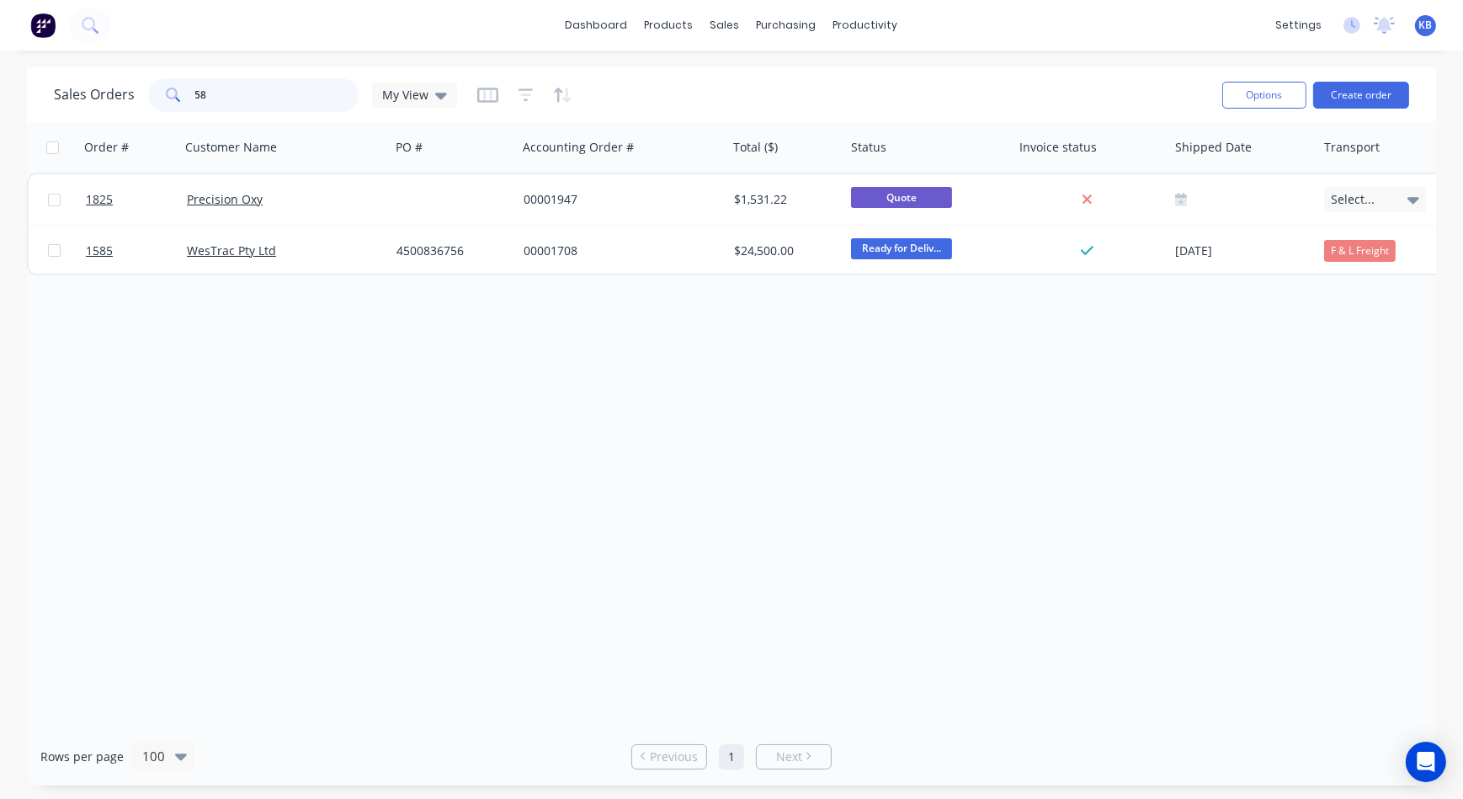
type input "5"
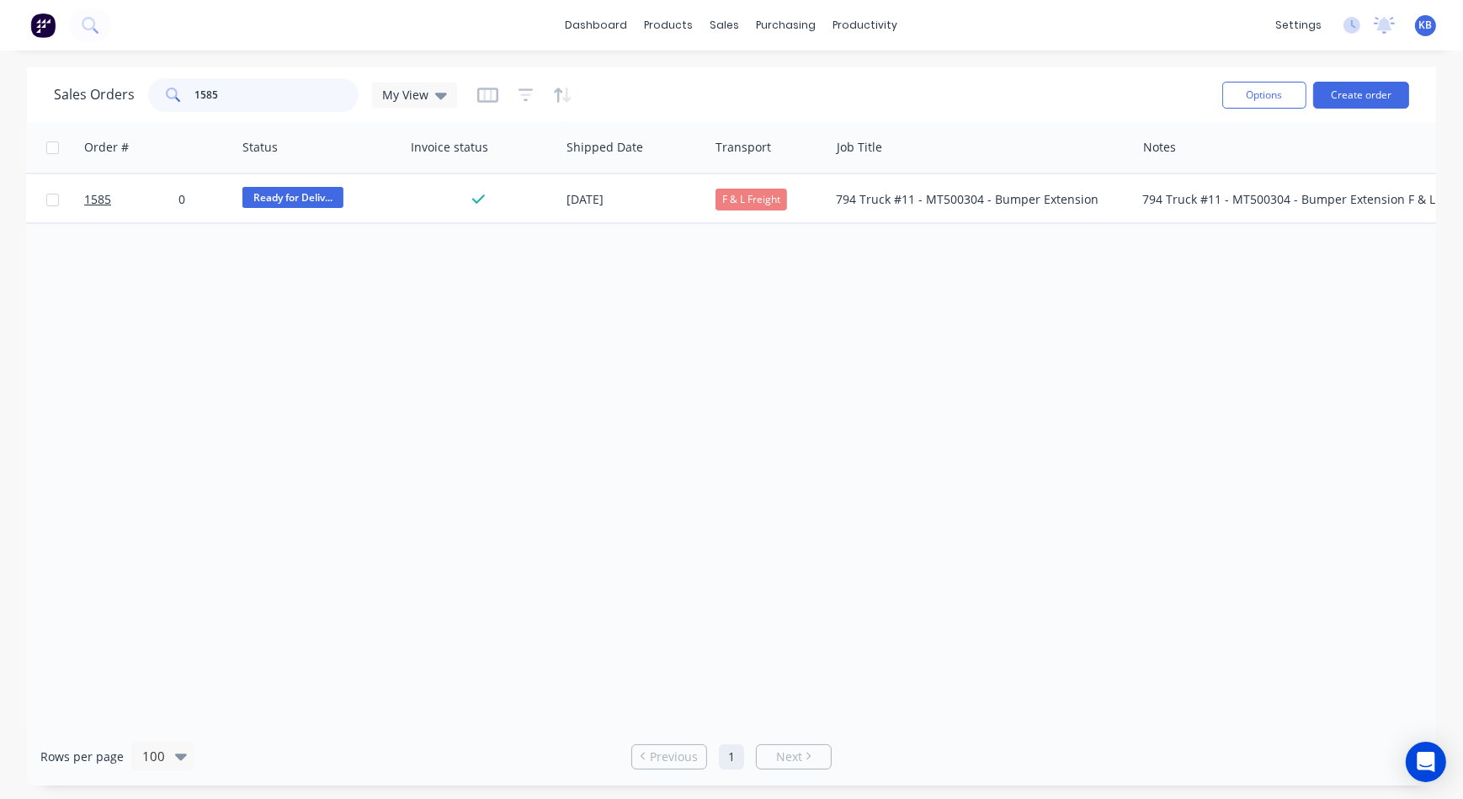
scroll to position [0, 648]
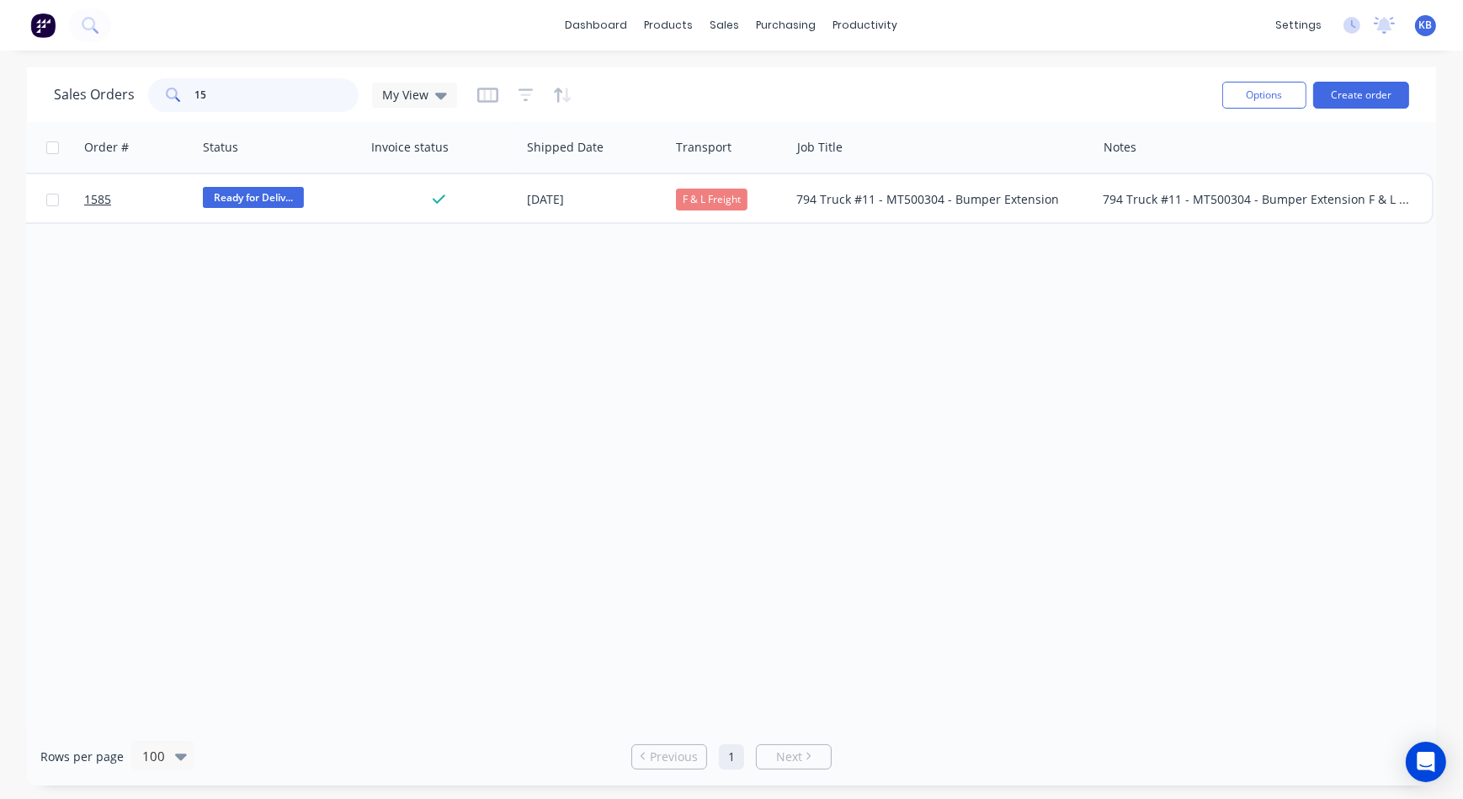
type input "1"
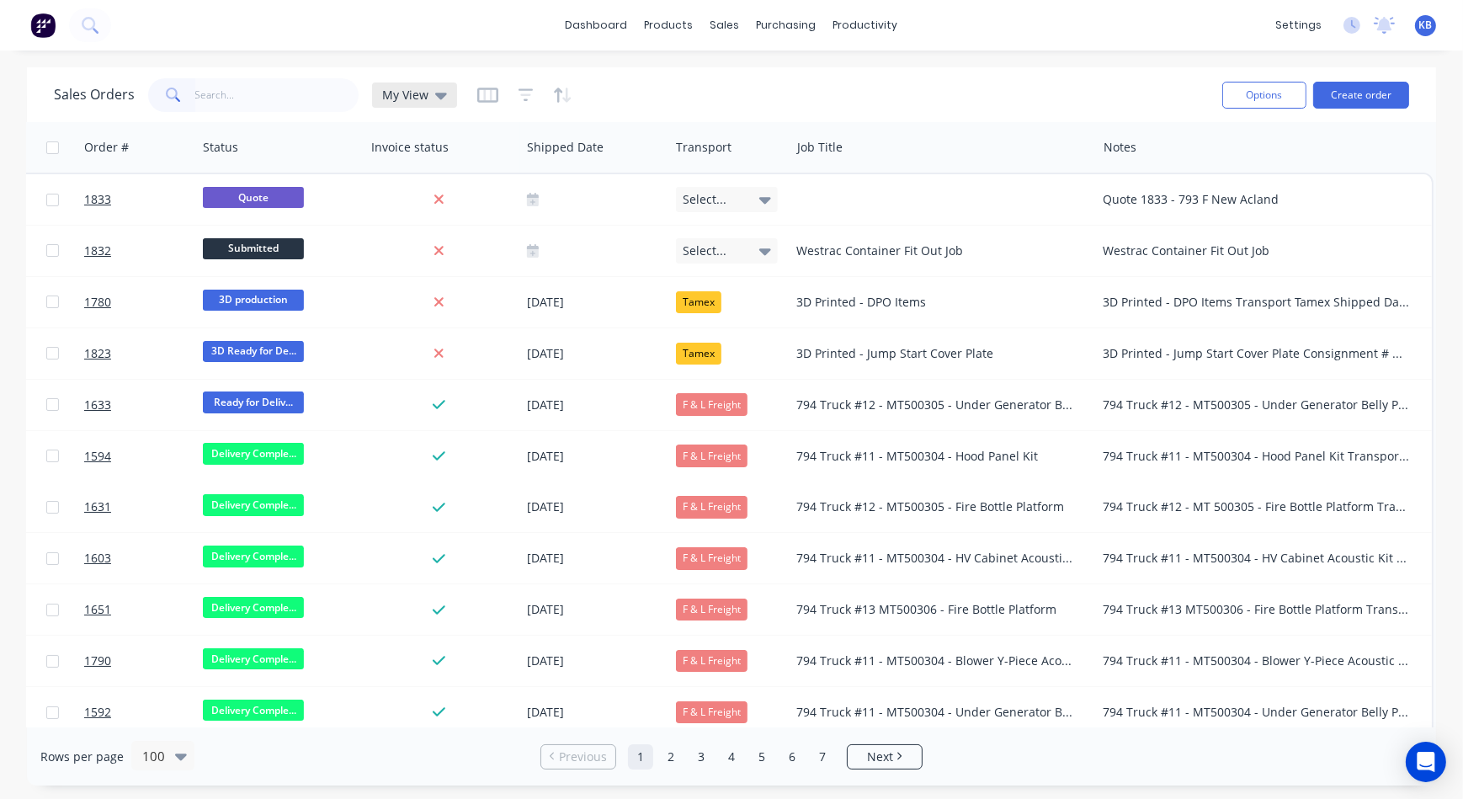
click at [405, 96] on span "My View" at bounding box center [405, 95] width 46 height 18
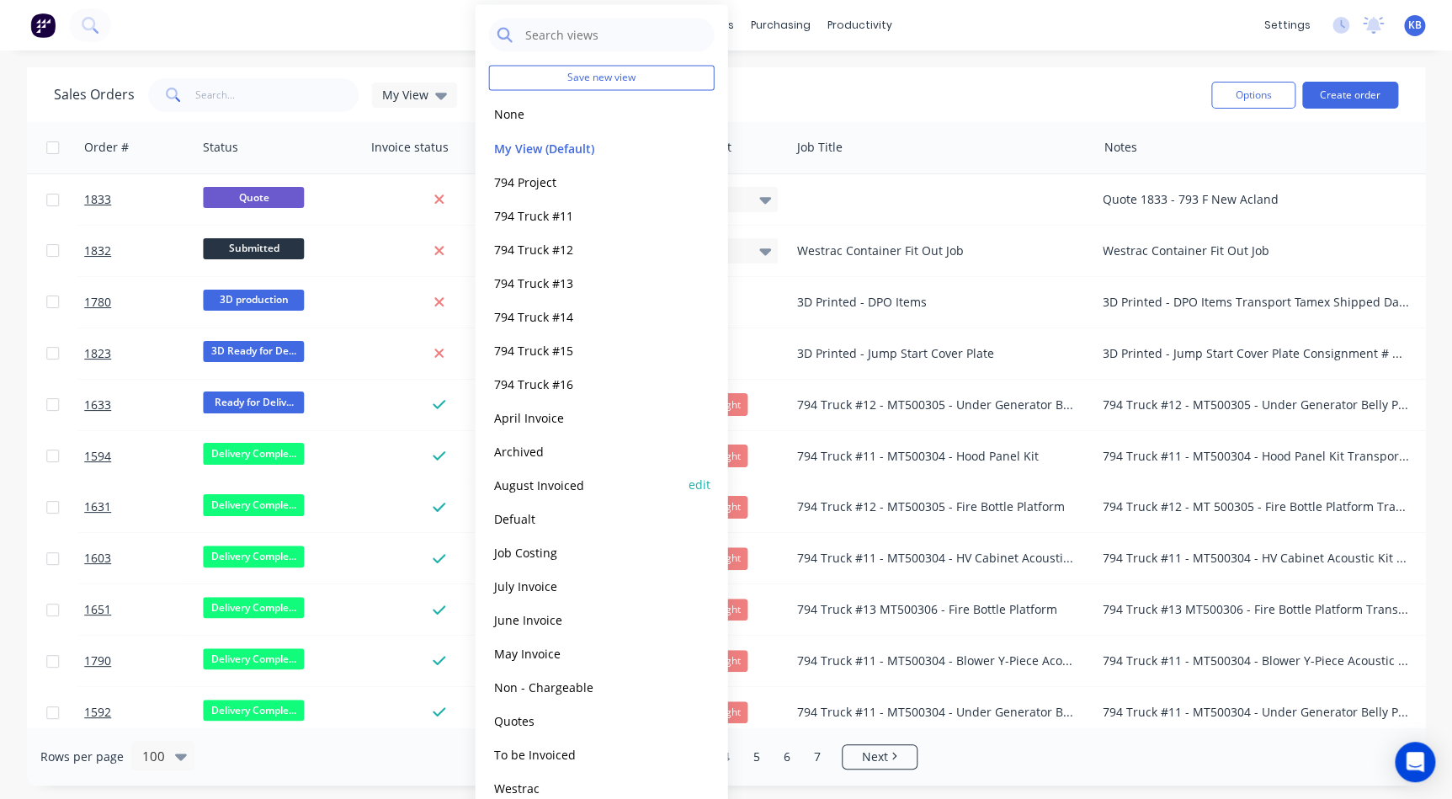
click at [531, 488] on button "August Invoiced" at bounding box center [585, 484] width 192 height 19
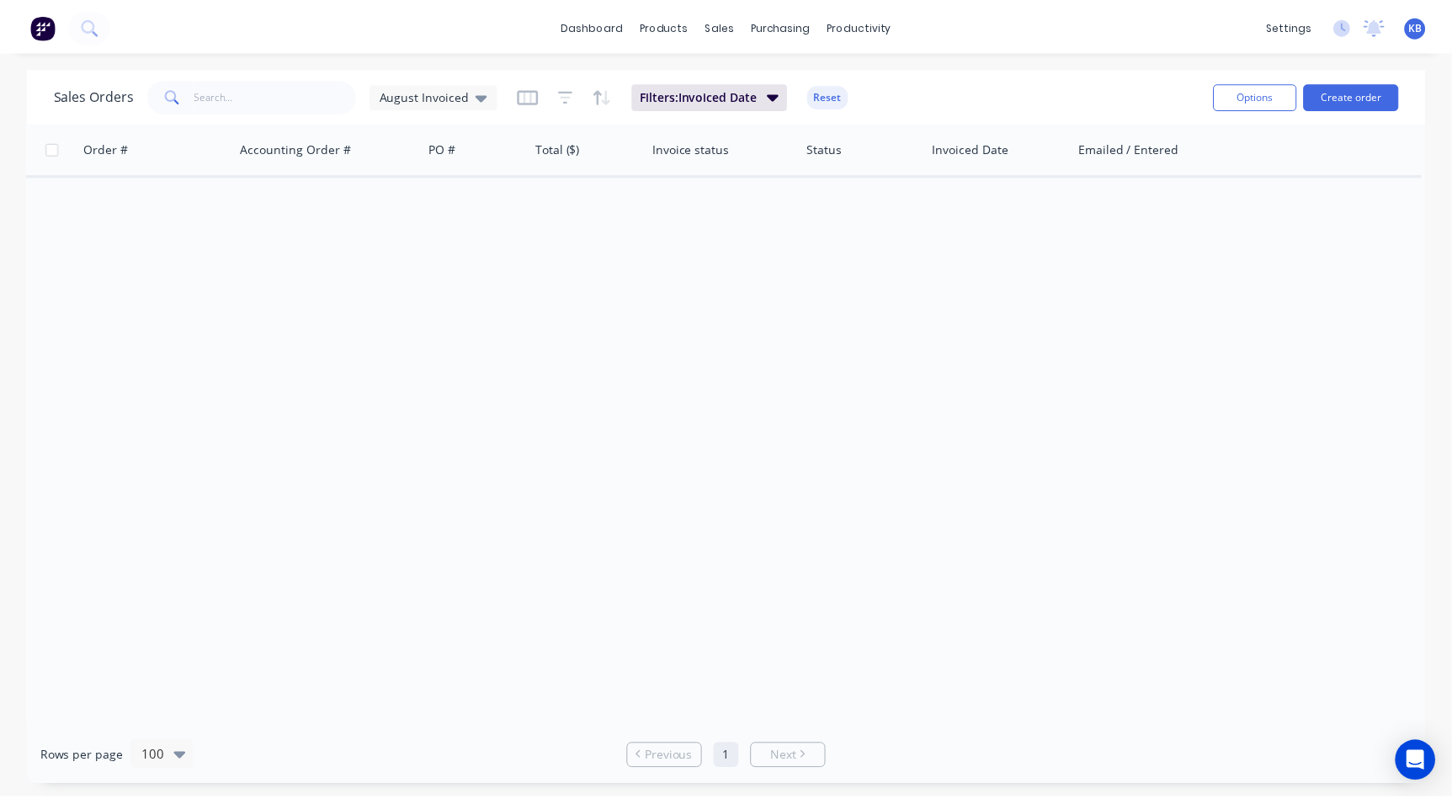
scroll to position [0, 395]
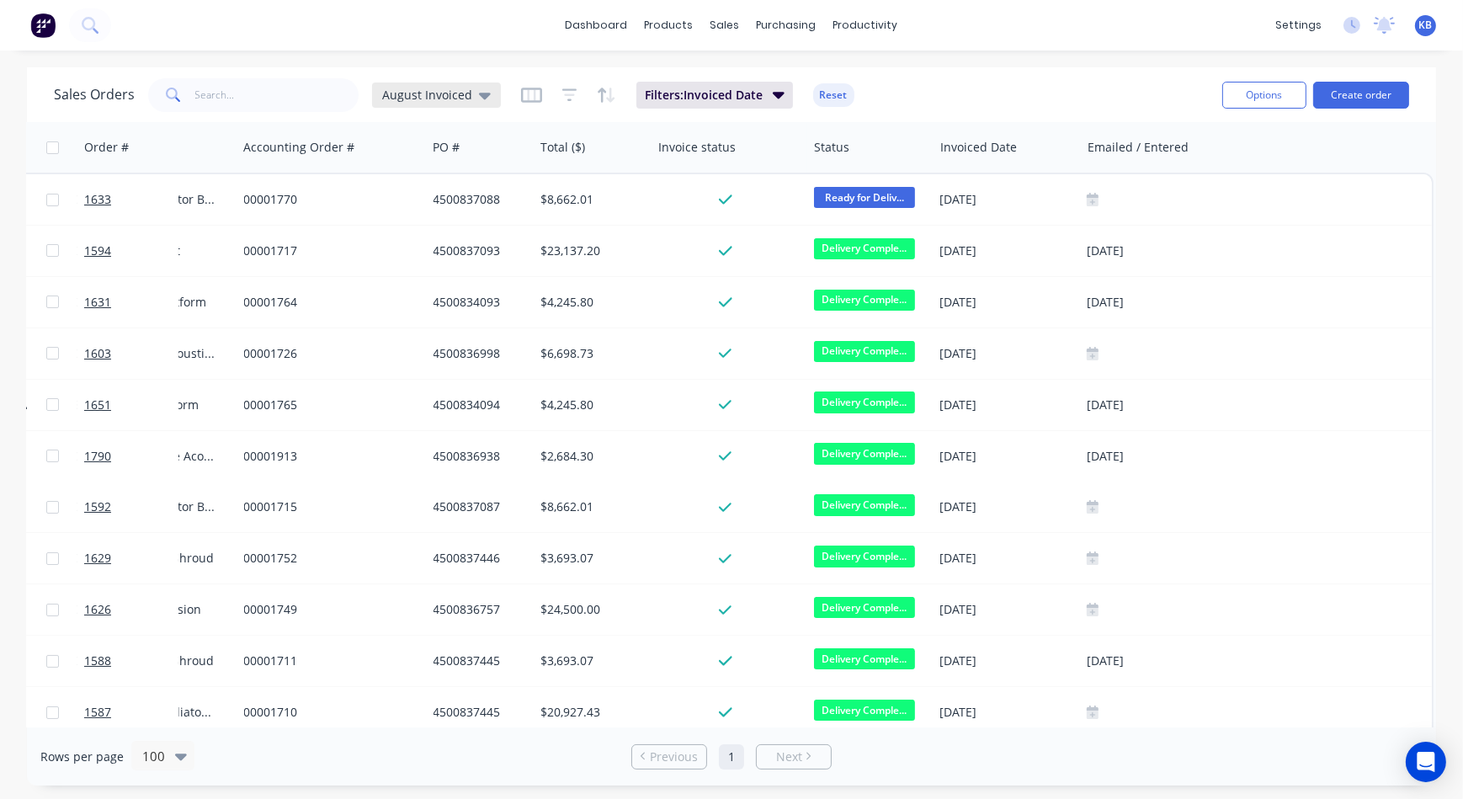
click at [479, 100] on icon at bounding box center [485, 95] width 12 height 19
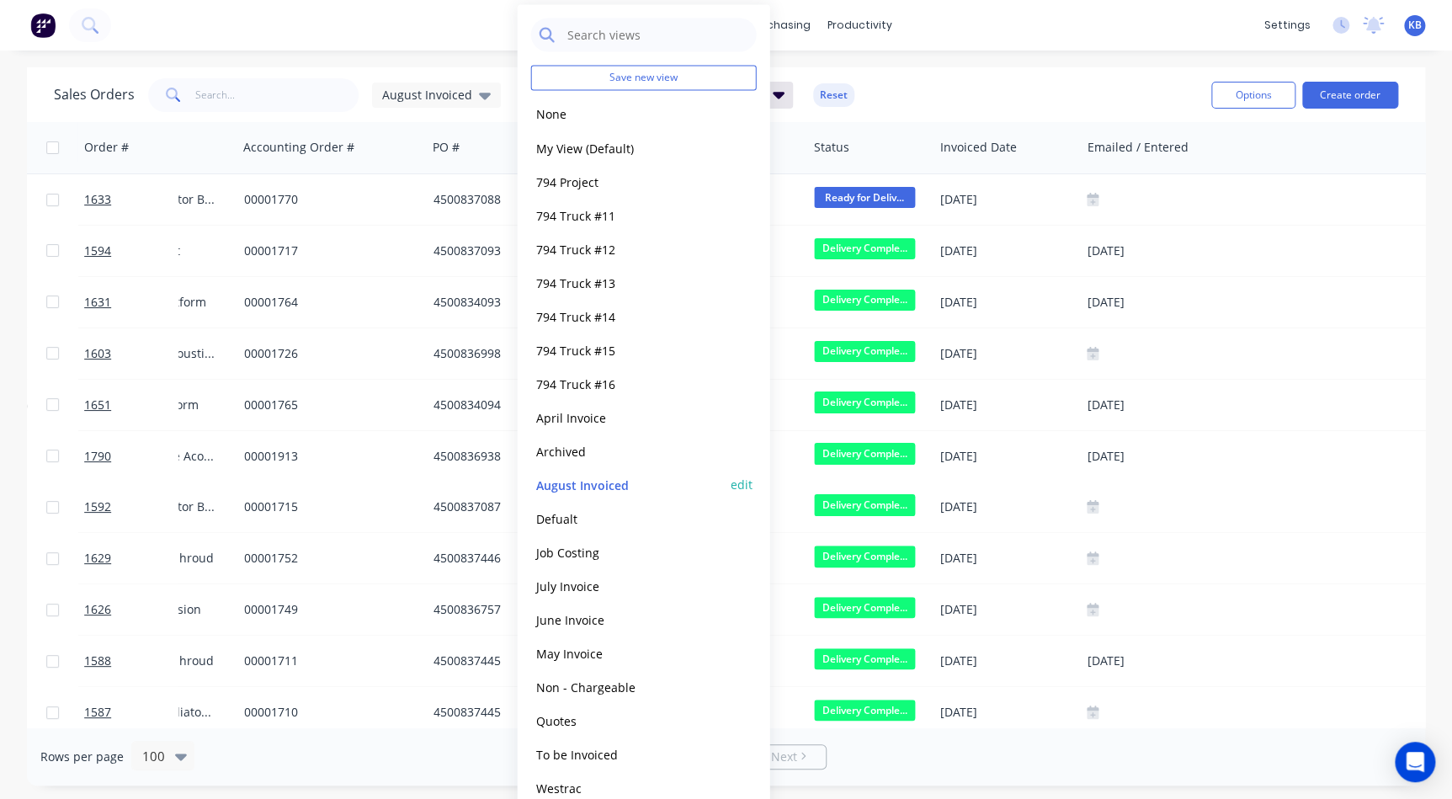
click at [748, 482] on button "edit" at bounding box center [741, 484] width 22 height 18
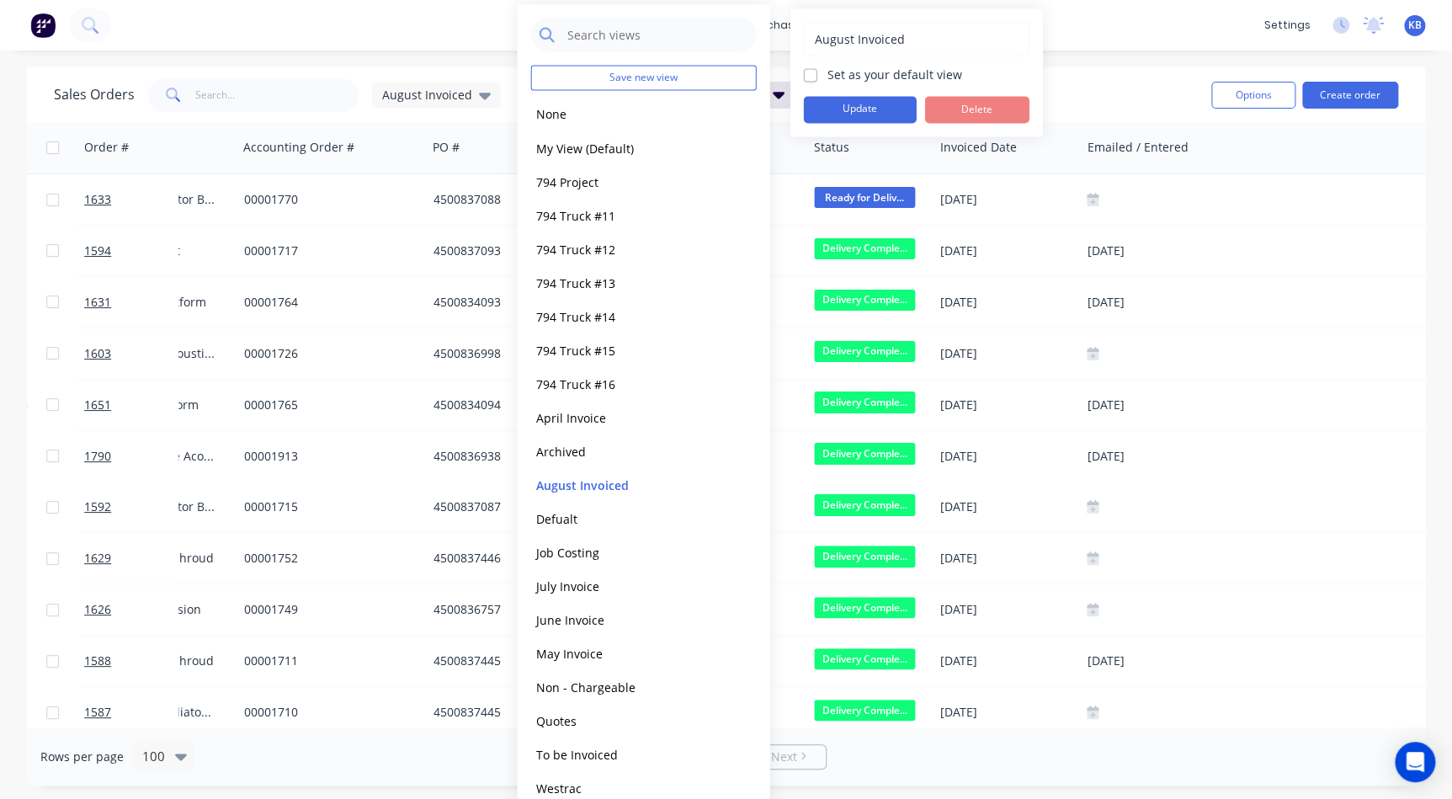
click at [827, 81] on label "Set as your default view" at bounding box center [894, 75] width 135 height 18
click at [815, 81] on input "Set as your default view" at bounding box center [810, 74] width 13 height 16
checkbox input "true"
click at [829, 100] on button "Update" at bounding box center [860, 109] width 113 height 27
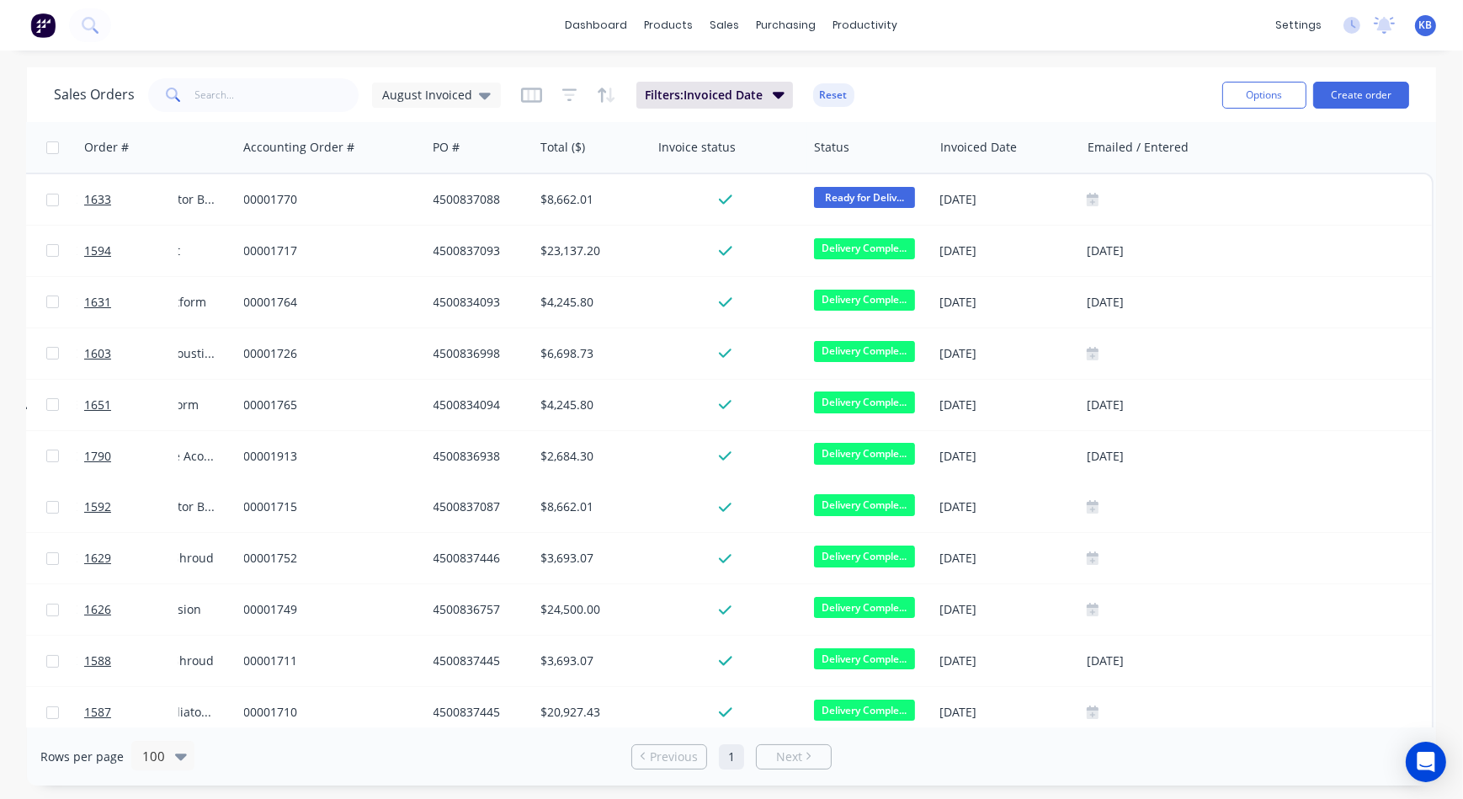
drag, startPoint x: 263, startPoint y: 112, endPoint x: 252, endPoint y: 82, distance: 31.1
click at [252, 82] on div "Sales Orders August Invoiced Filters: Invoiced Date Reset" at bounding box center [631, 94] width 1155 height 41
click at [252, 82] on input "text" at bounding box center [277, 95] width 164 height 34
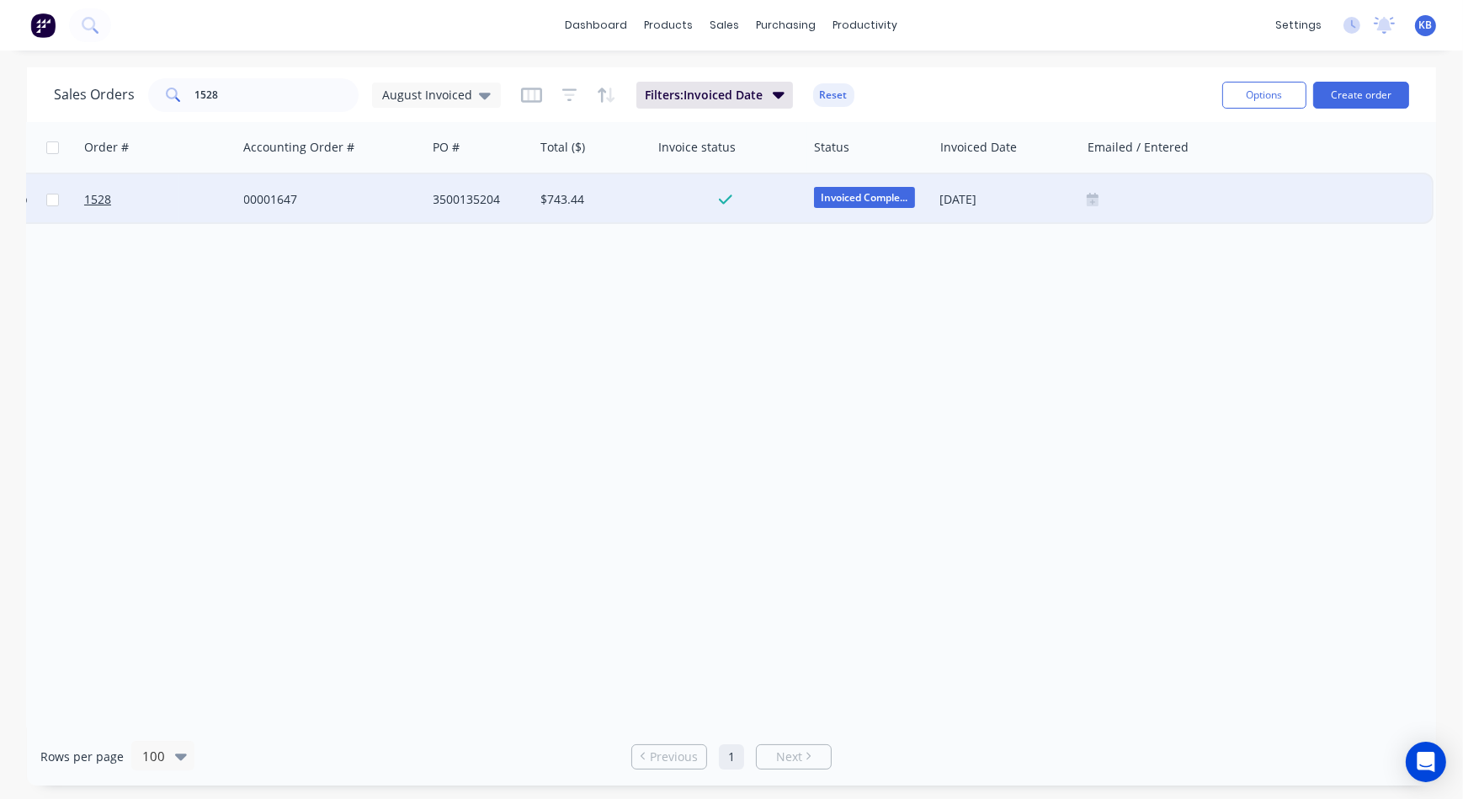
click at [1090, 204] on icon at bounding box center [1092, 202] width 12 height 8
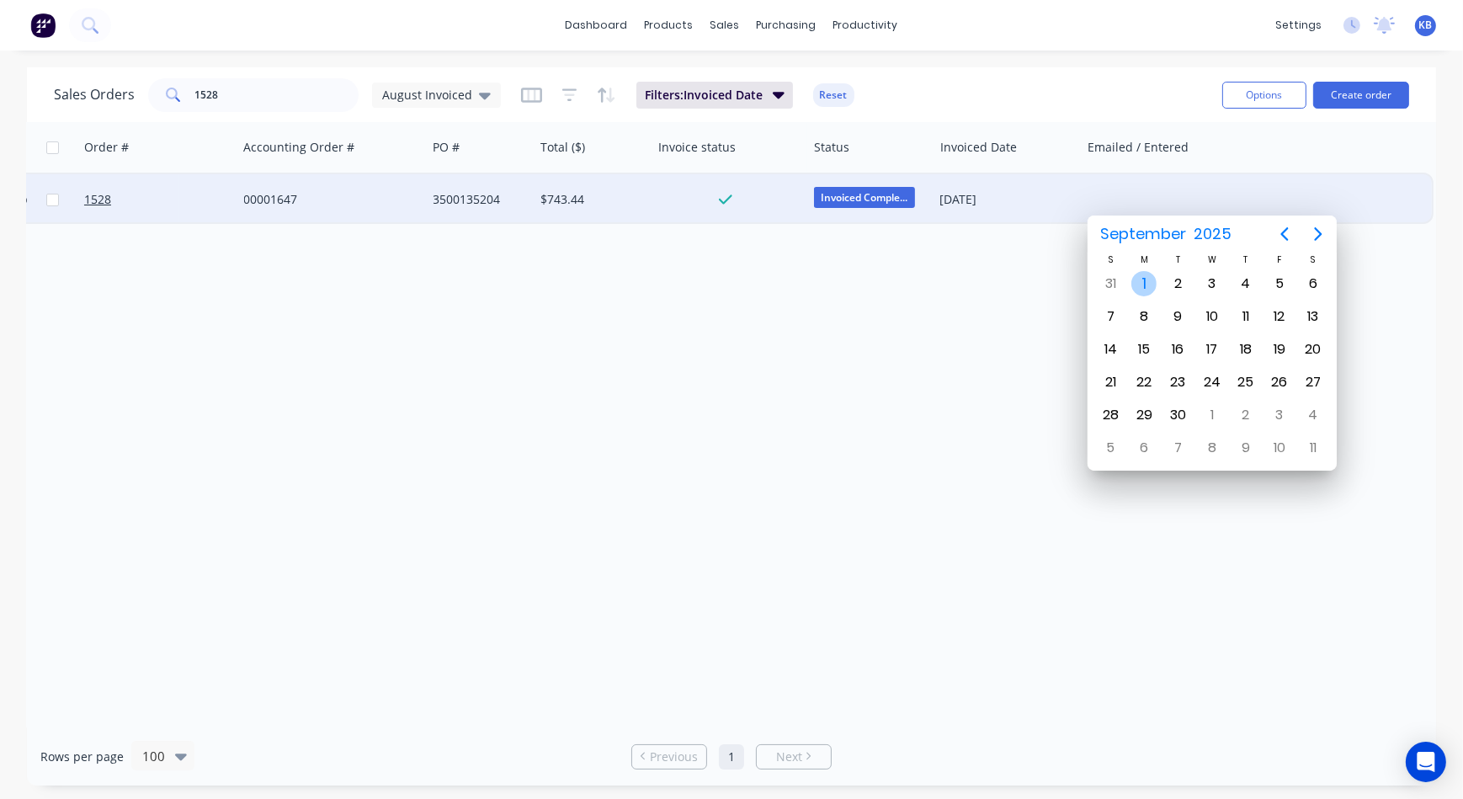
click at [1140, 290] on div "1" at bounding box center [1143, 283] width 25 height 25
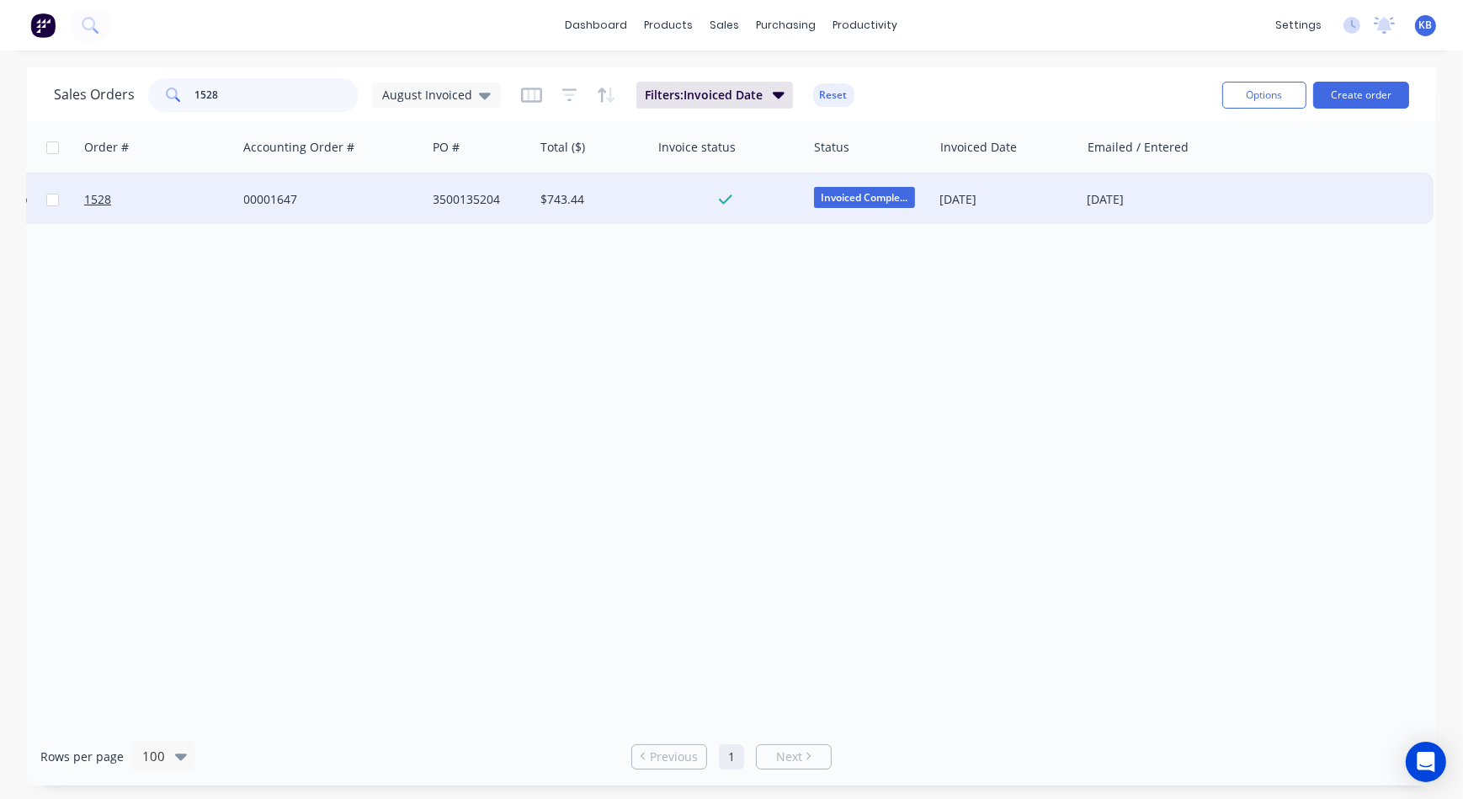
click at [264, 95] on input "1528" at bounding box center [277, 95] width 164 height 34
type input "1505"
click at [118, 190] on link "1505" at bounding box center [134, 199] width 101 height 50
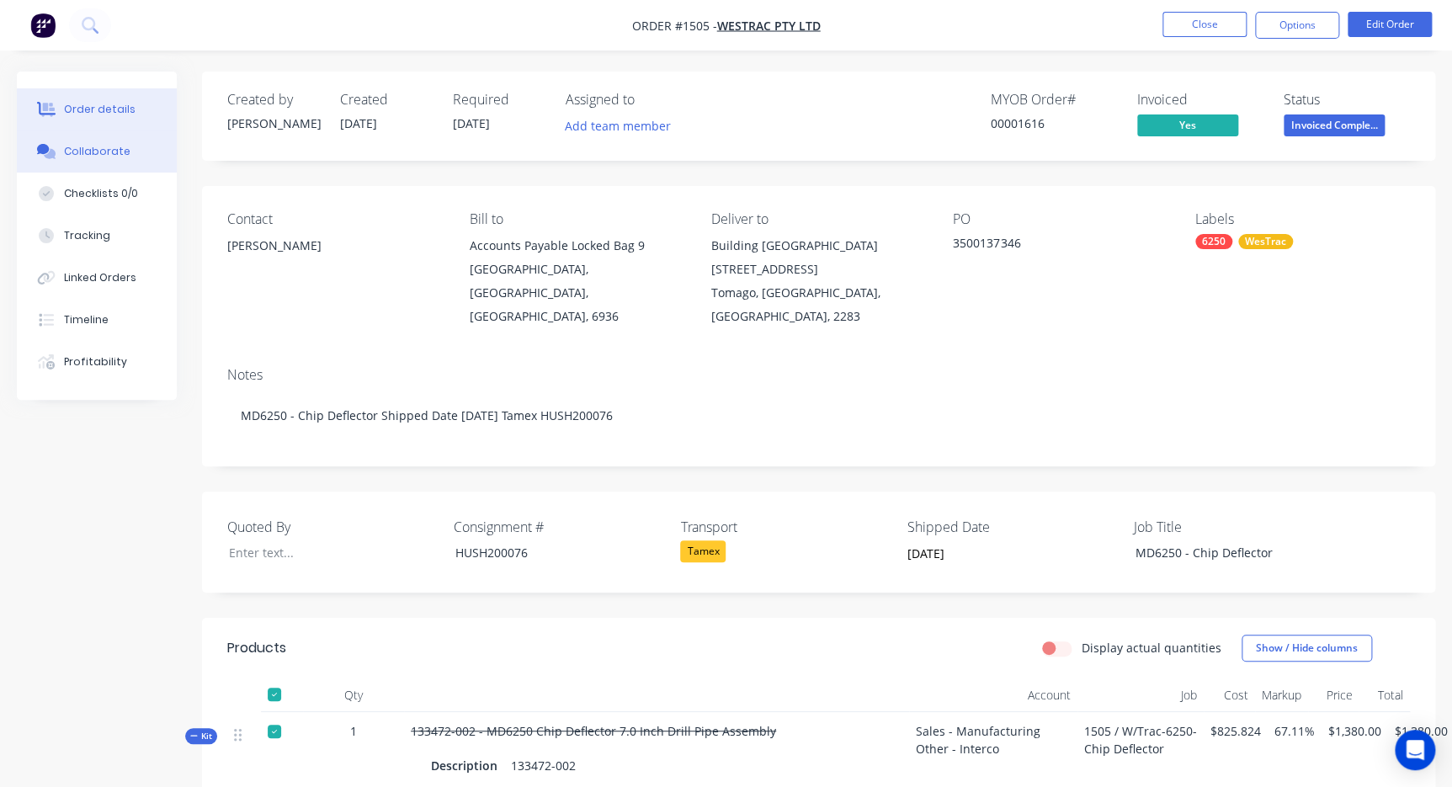
click at [123, 158] on div "Collaborate" at bounding box center [97, 151] width 66 height 15
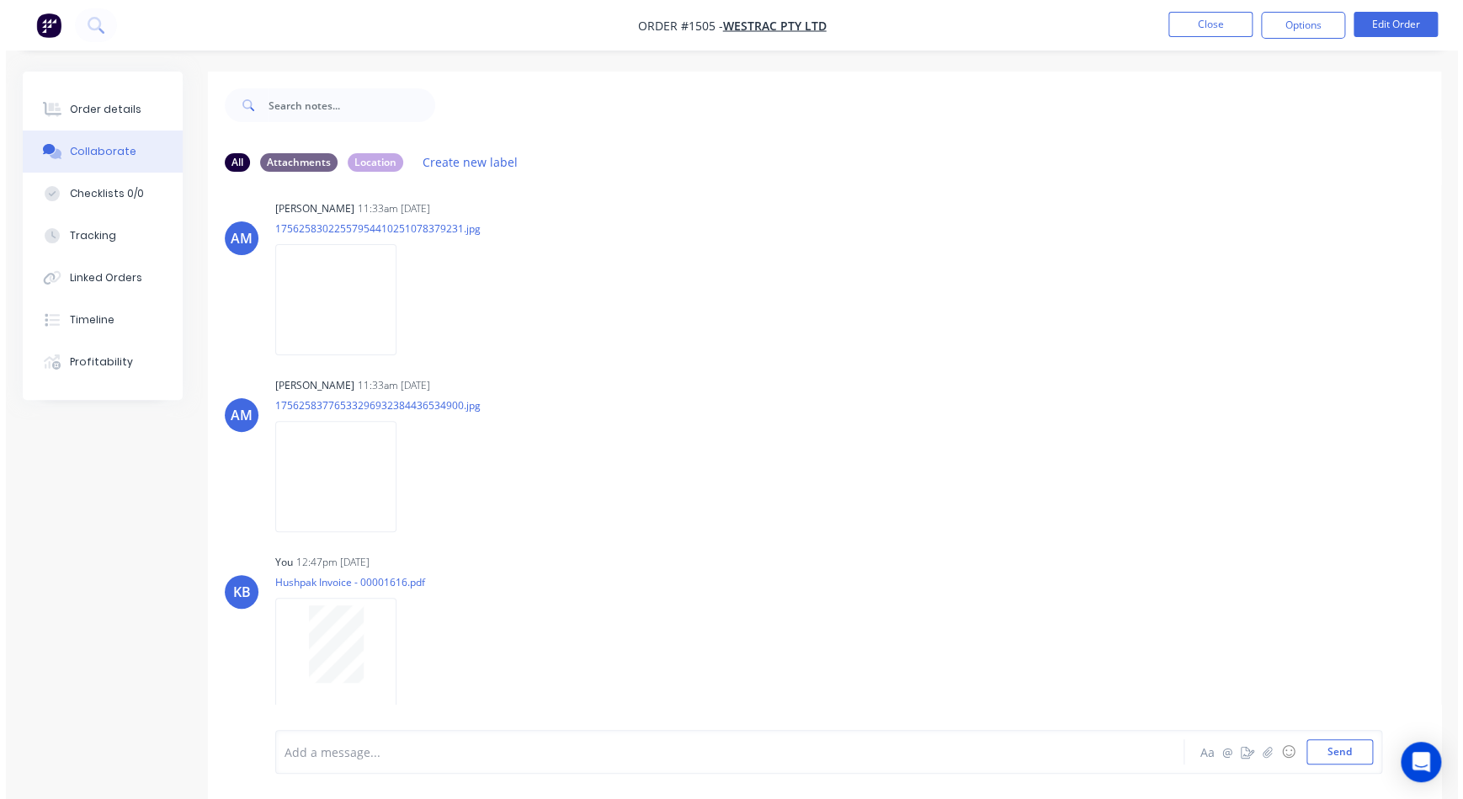
scroll to position [5, 0]
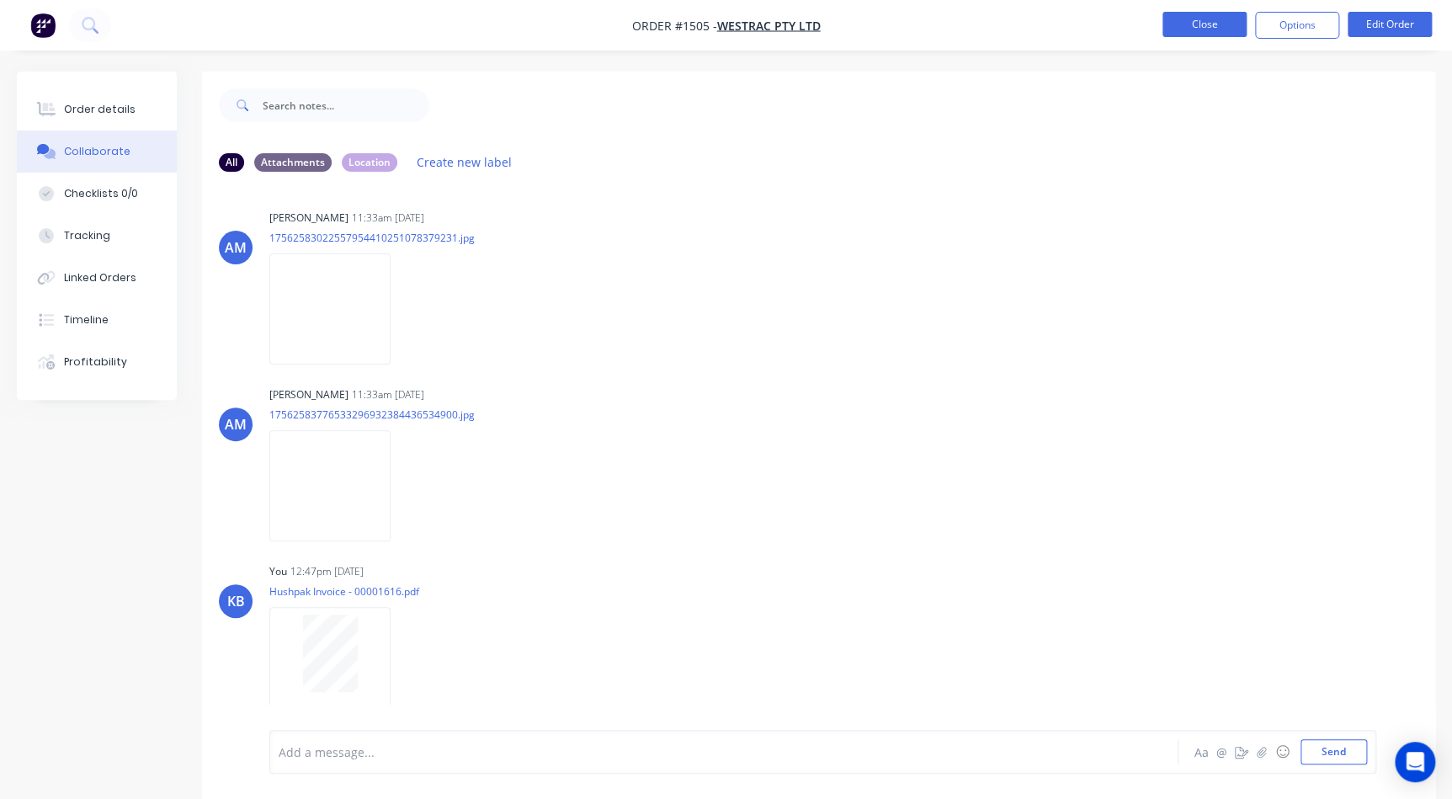
click at [1226, 35] on button "Close" at bounding box center [1204, 24] width 84 height 25
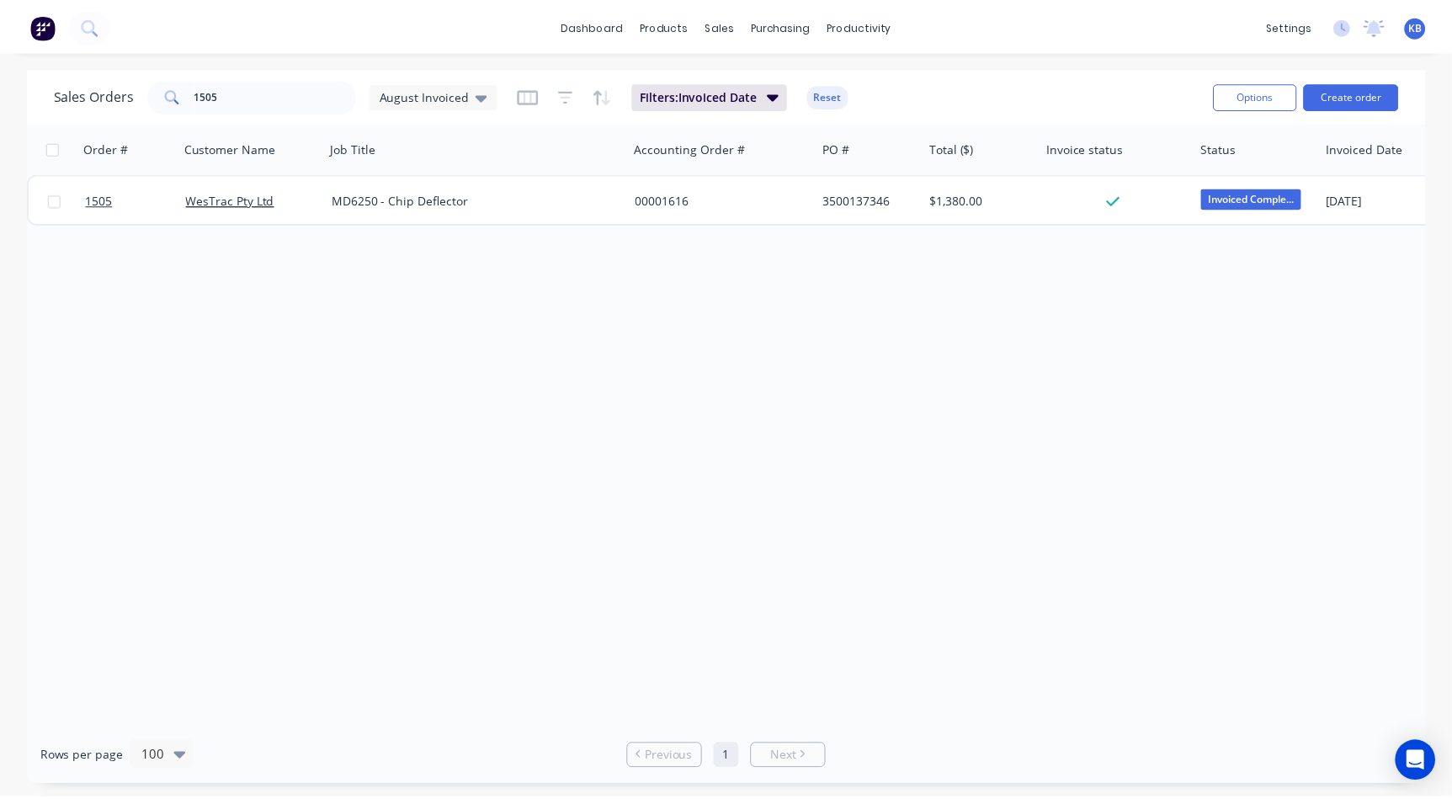
scroll to position [0, 387]
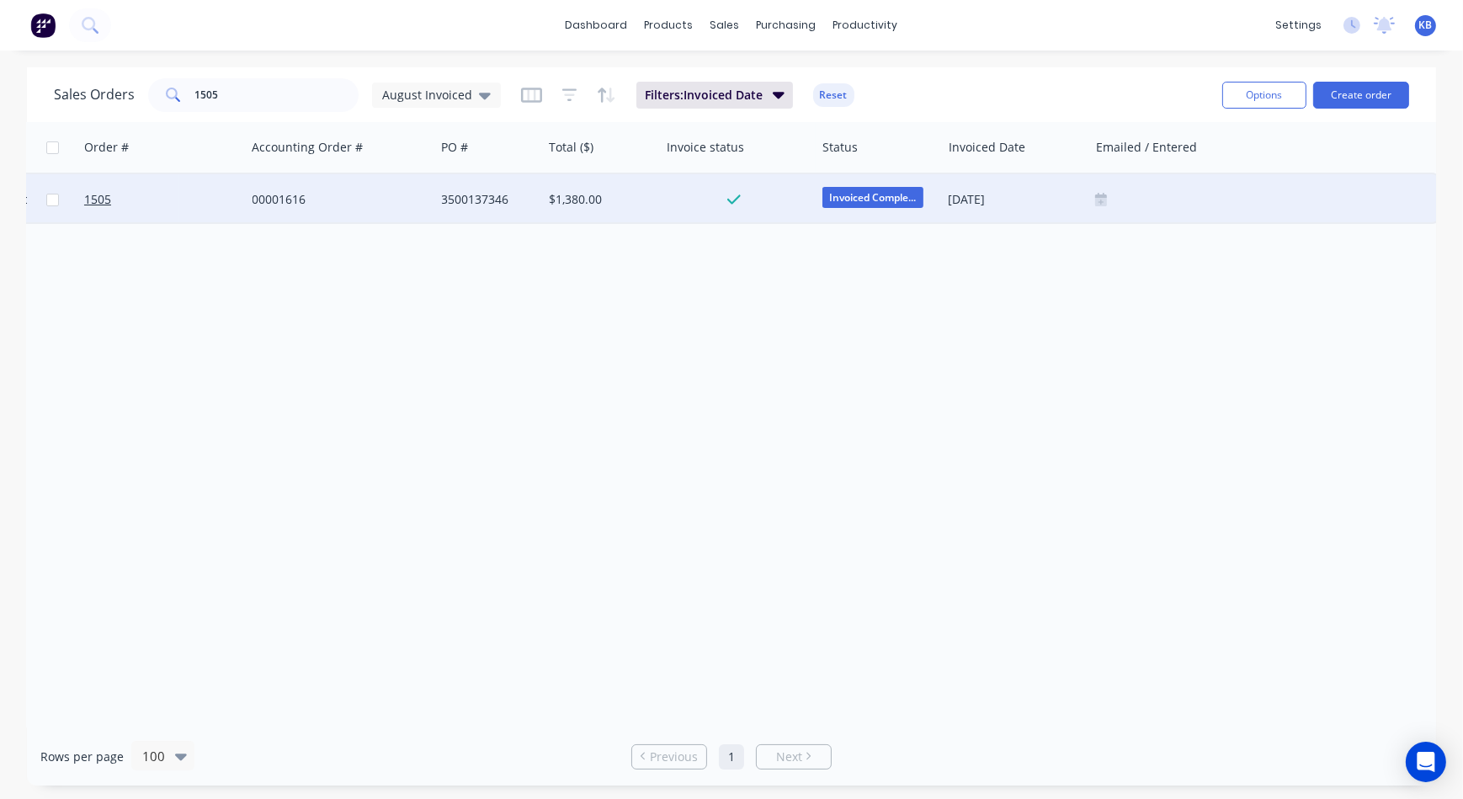
click at [1097, 197] on icon at bounding box center [1101, 199] width 12 height 12
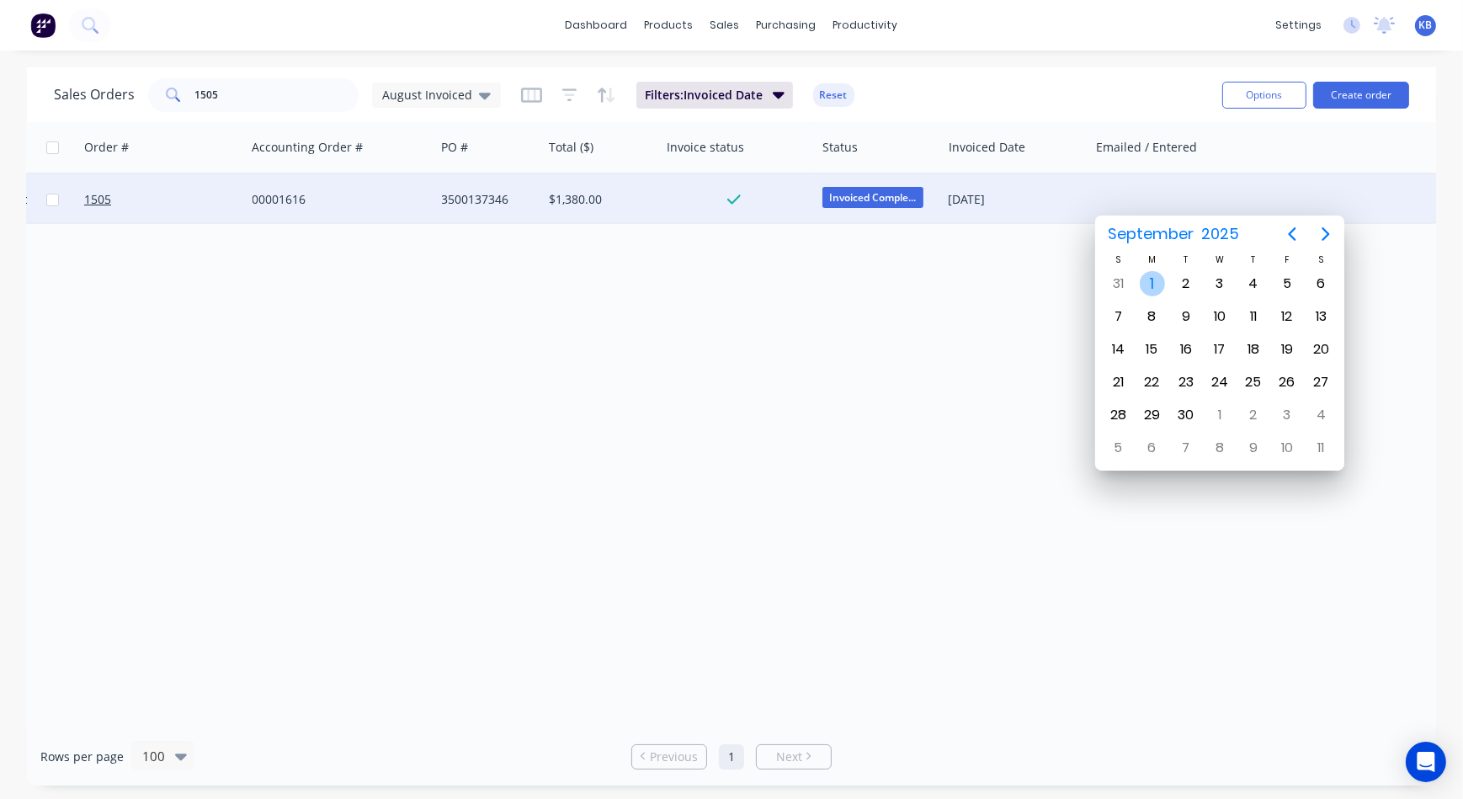
click at [1157, 279] on div "1" at bounding box center [1151, 283] width 25 height 25
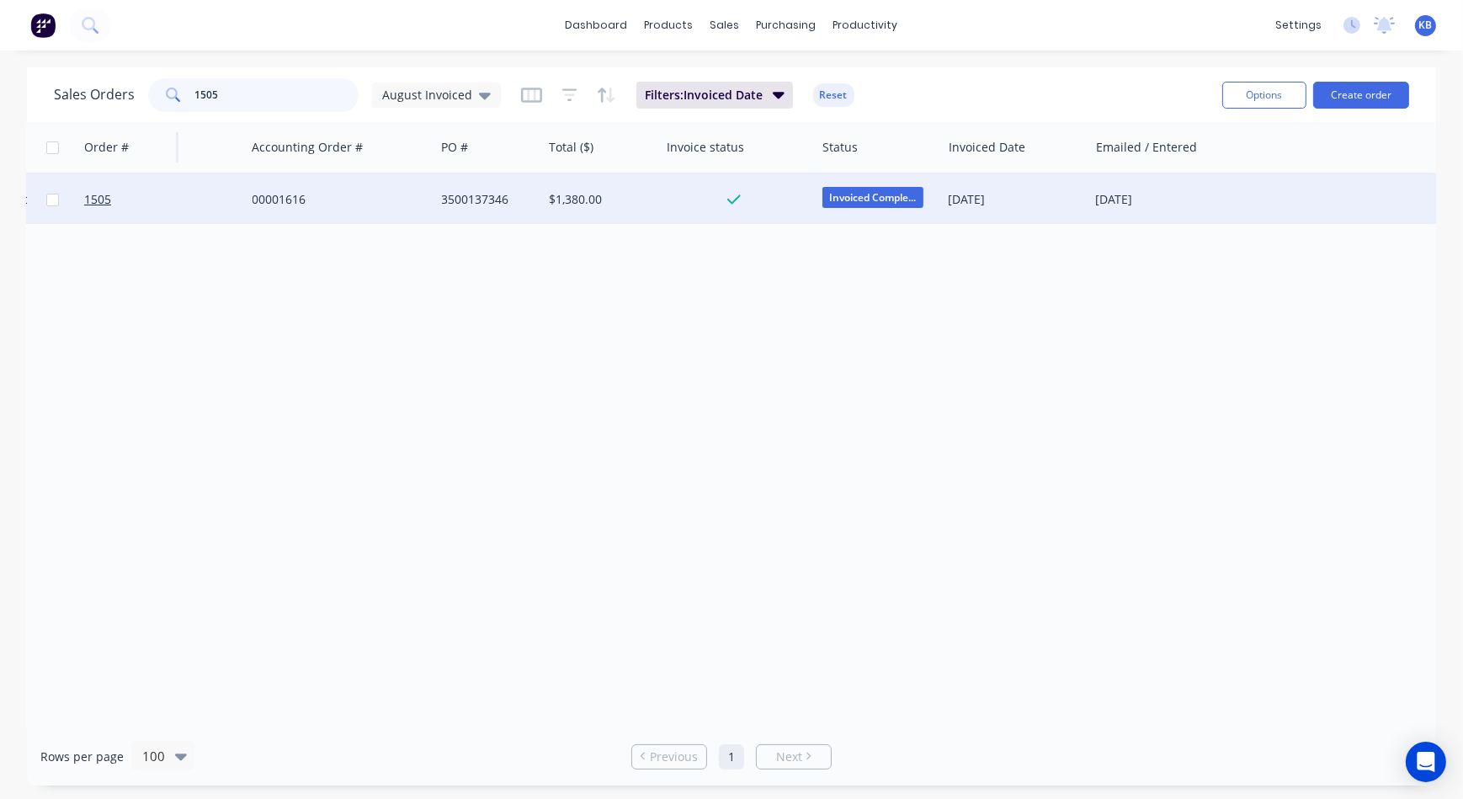
drag, startPoint x: 254, startPoint y: 88, endPoint x: 116, endPoint y: 126, distance: 143.1
click at [116, 126] on div "Sales Orders 1505 August Invoiced Filters: Invoiced Date Reset Options Create o…" at bounding box center [731, 426] width 1409 height 718
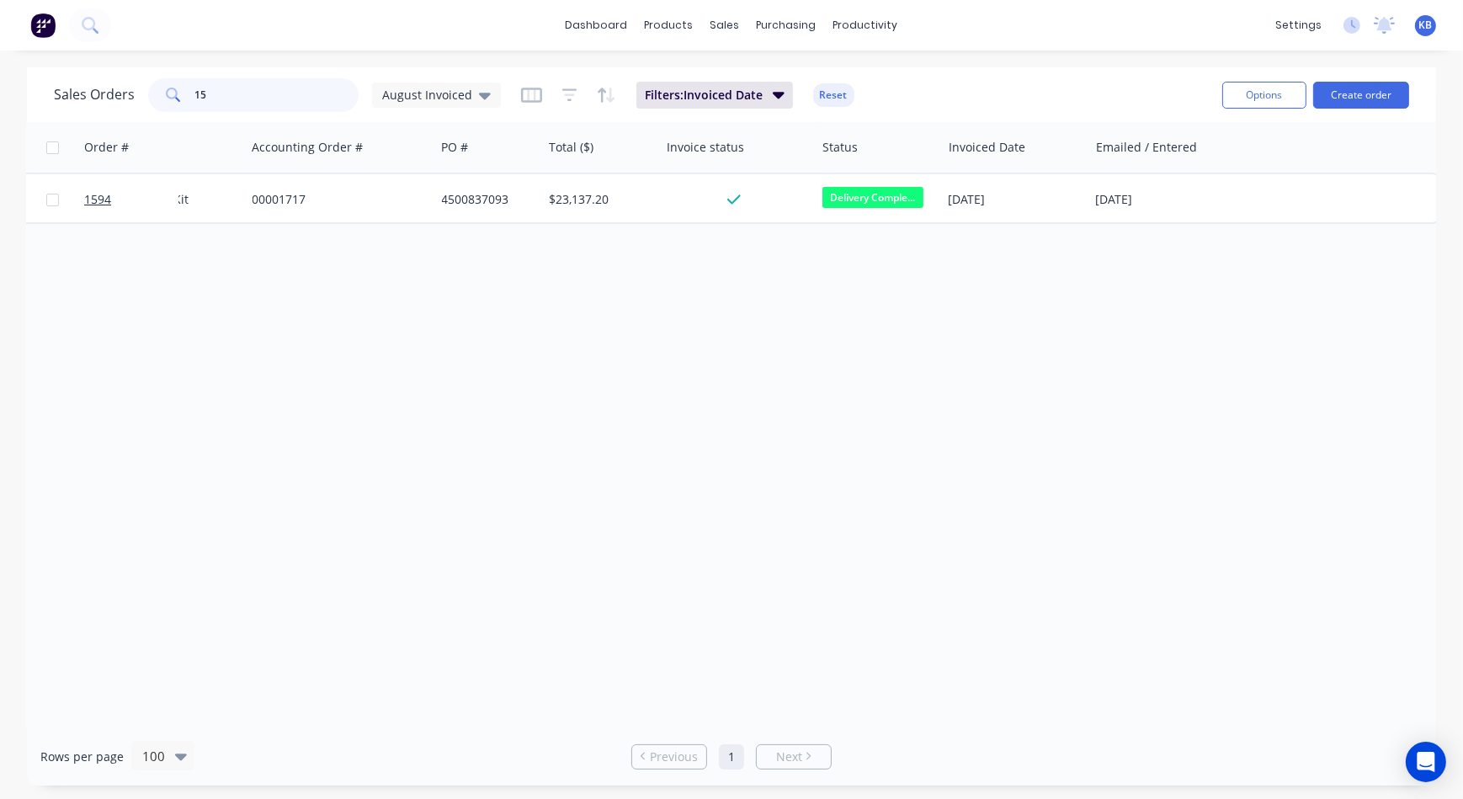
type input "1"
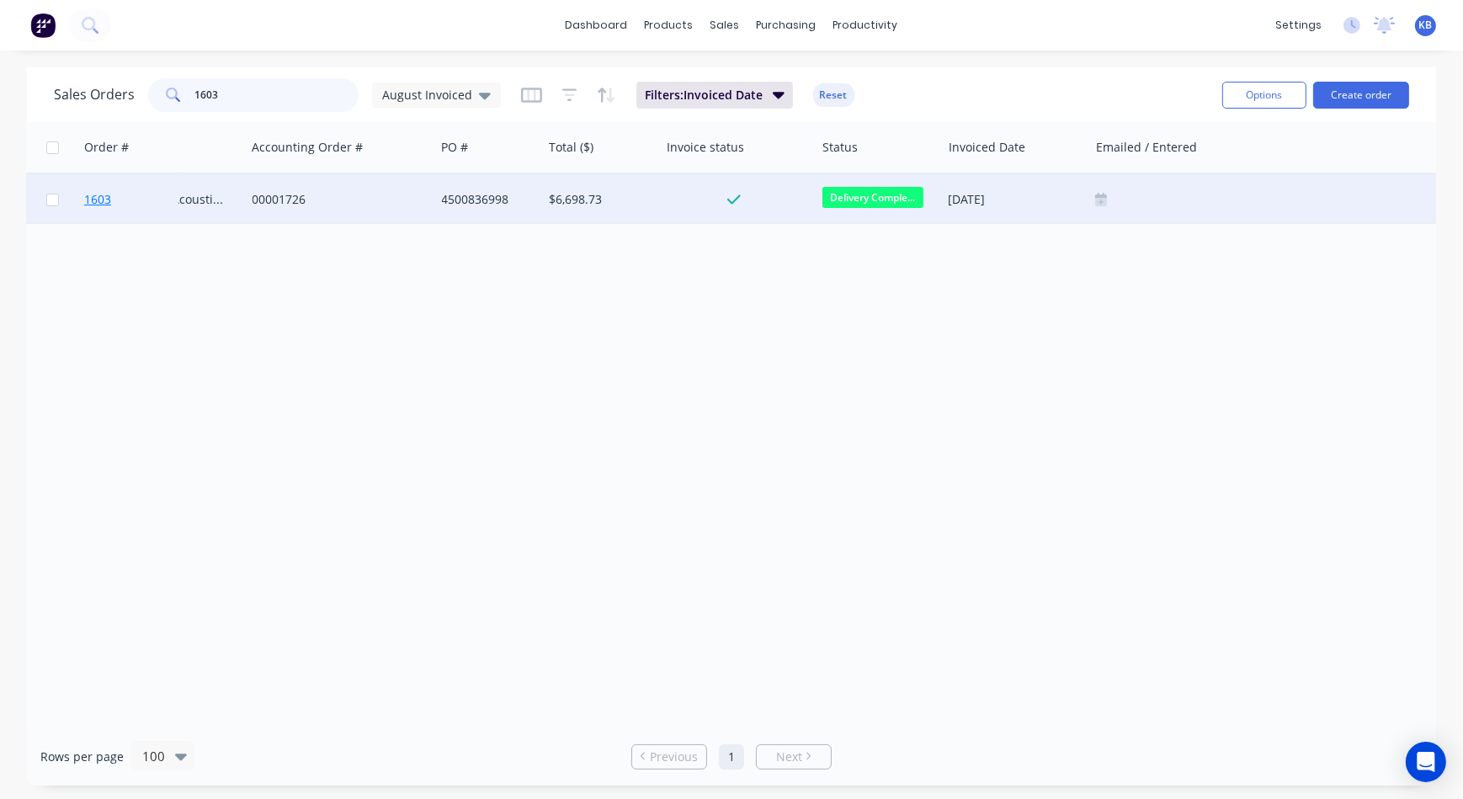
type input "1603"
click at [100, 194] on span "1603" at bounding box center [97, 199] width 27 height 17
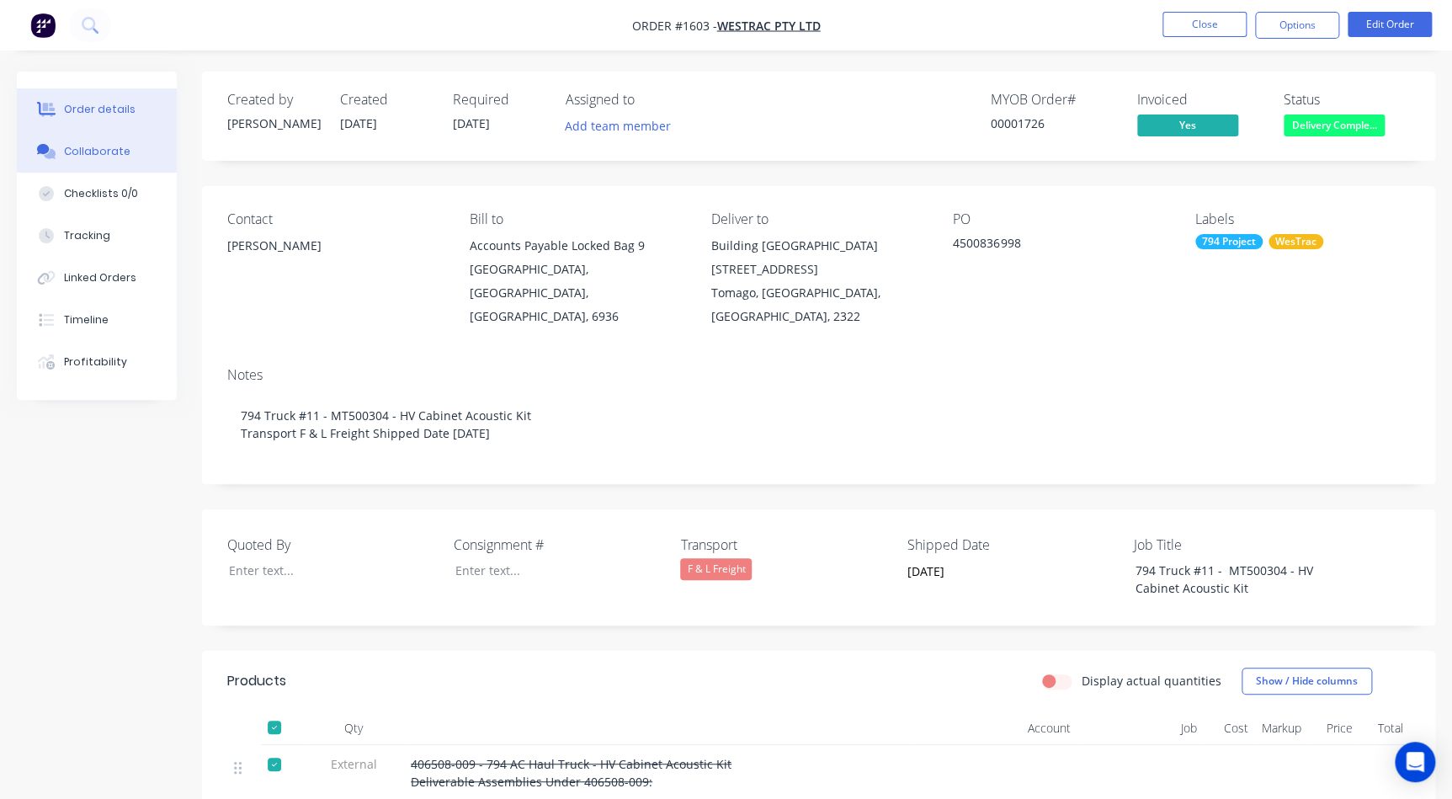
click at [118, 151] on div "Collaborate" at bounding box center [97, 151] width 66 height 15
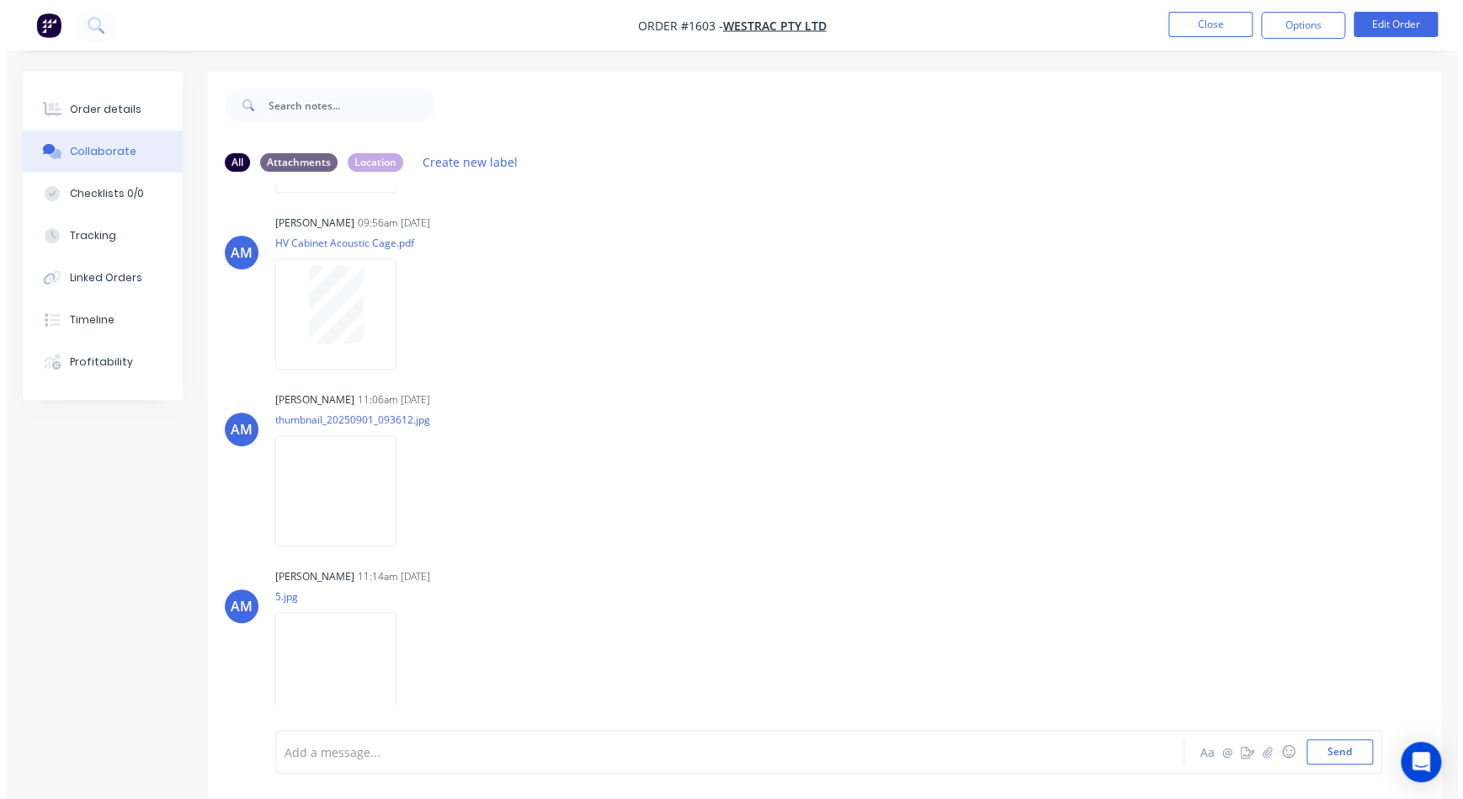
scroll to position [47, 0]
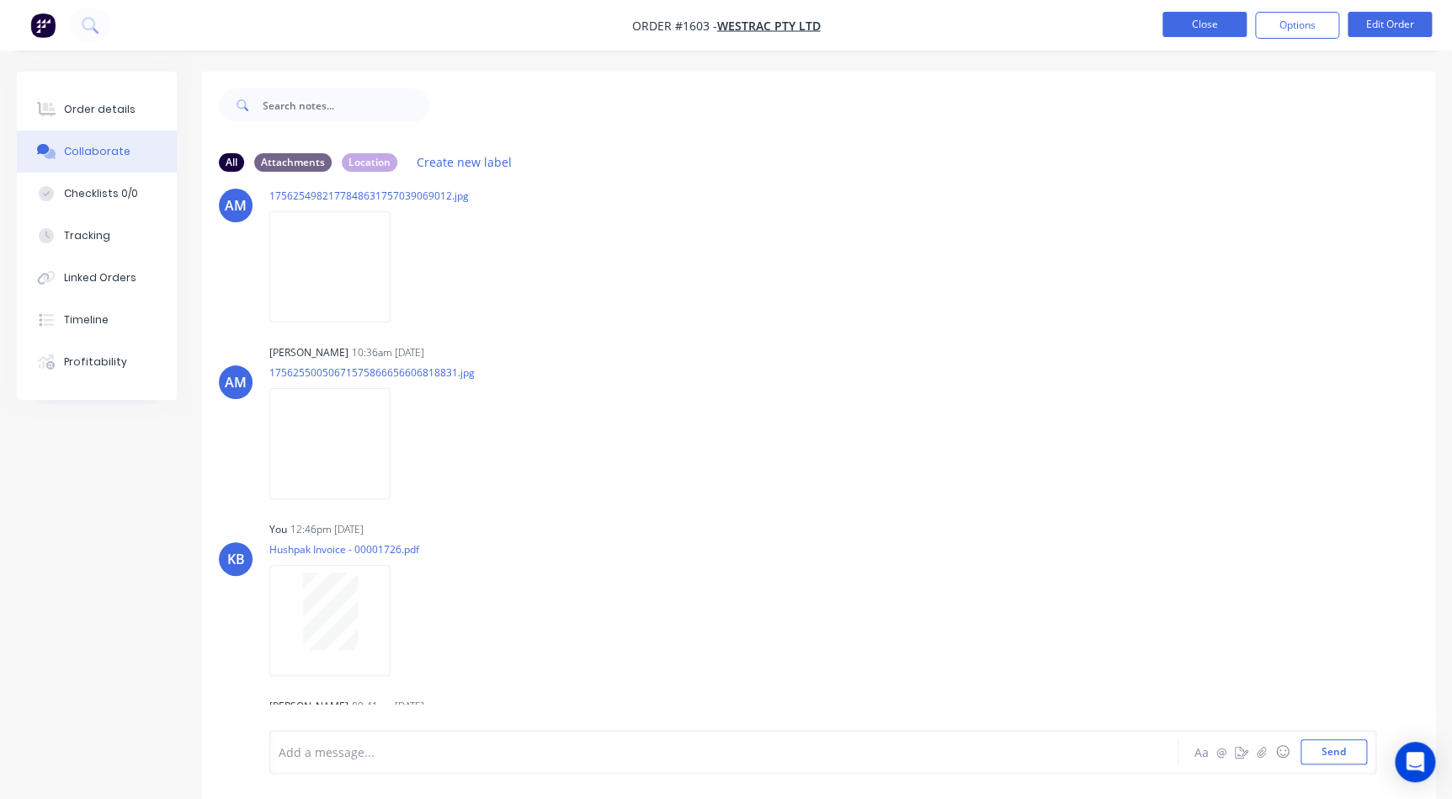
click at [1195, 34] on button "Close" at bounding box center [1204, 24] width 84 height 25
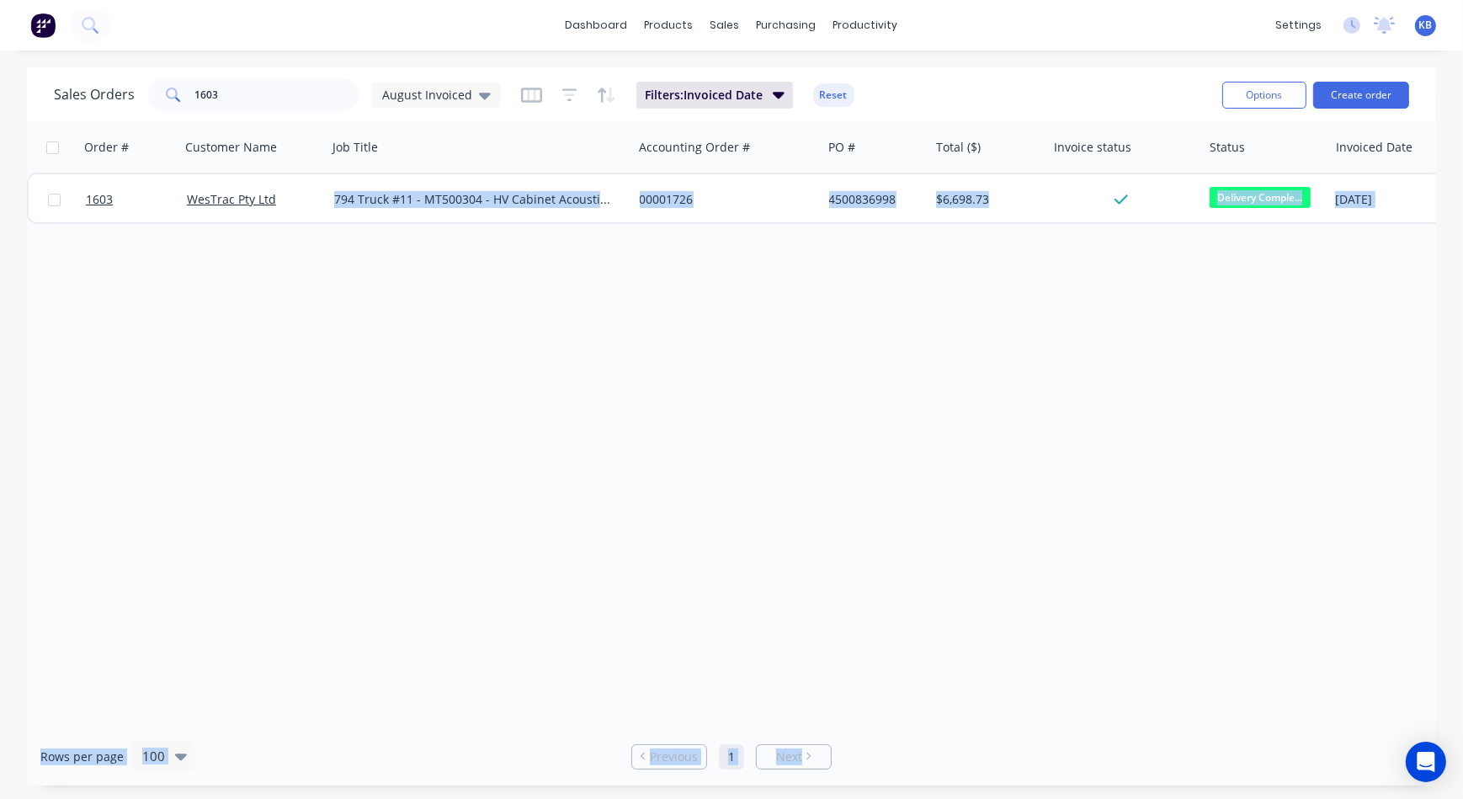
drag, startPoint x: 963, startPoint y: 728, endPoint x: 1250, endPoint y: 688, distance: 290.5
click at [1250, 688] on div "Sales Orders 1603 August Invoiced Filters: Invoiced Date Reset Options Create o…" at bounding box center [731, 426] width 1409 height 718
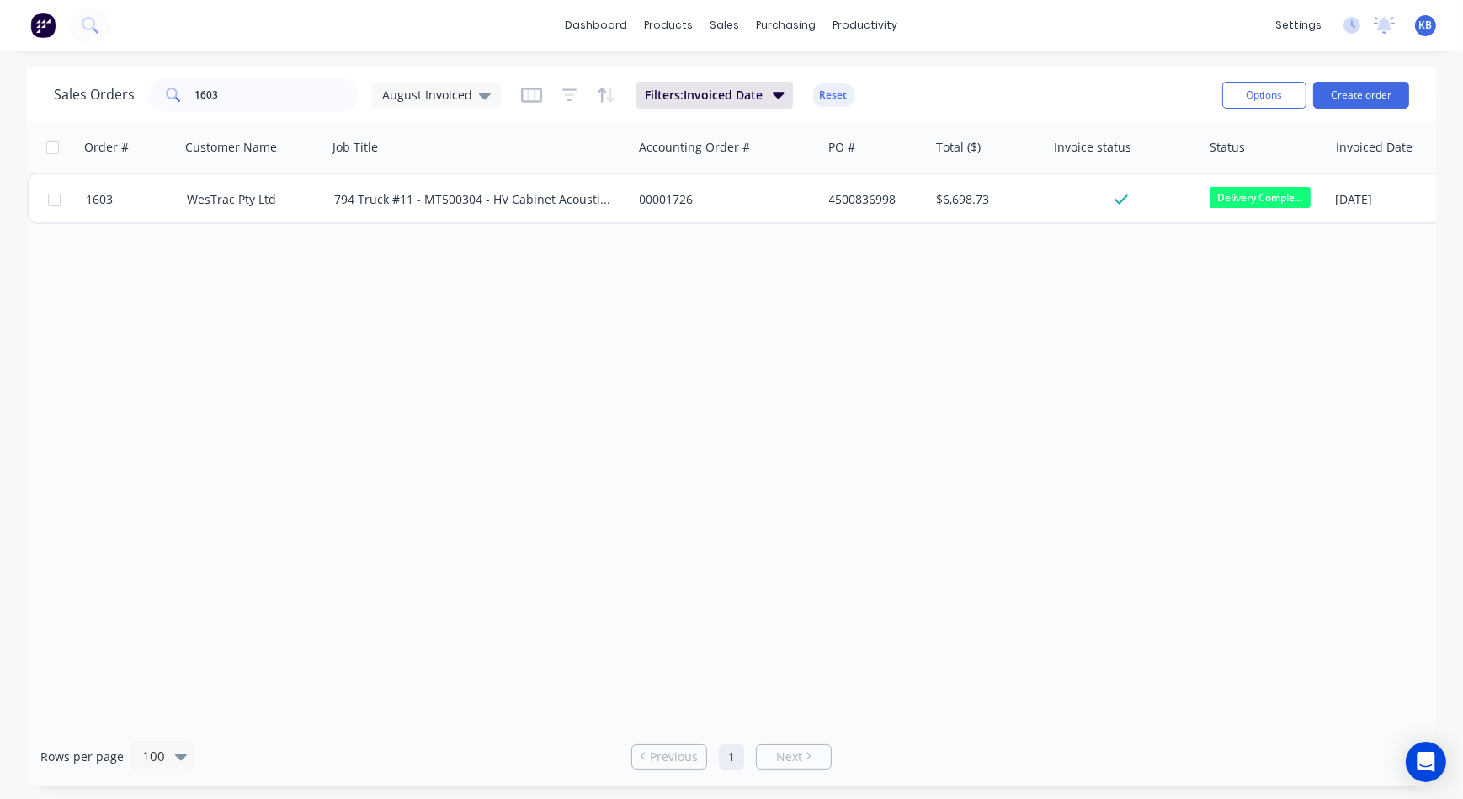
click at [1161, 530] on div "Order # Customer Name Job Title Accounting Order # PO # Total ($) Invoice statu…" at bounding box center [731, 424] width 1409 height 605
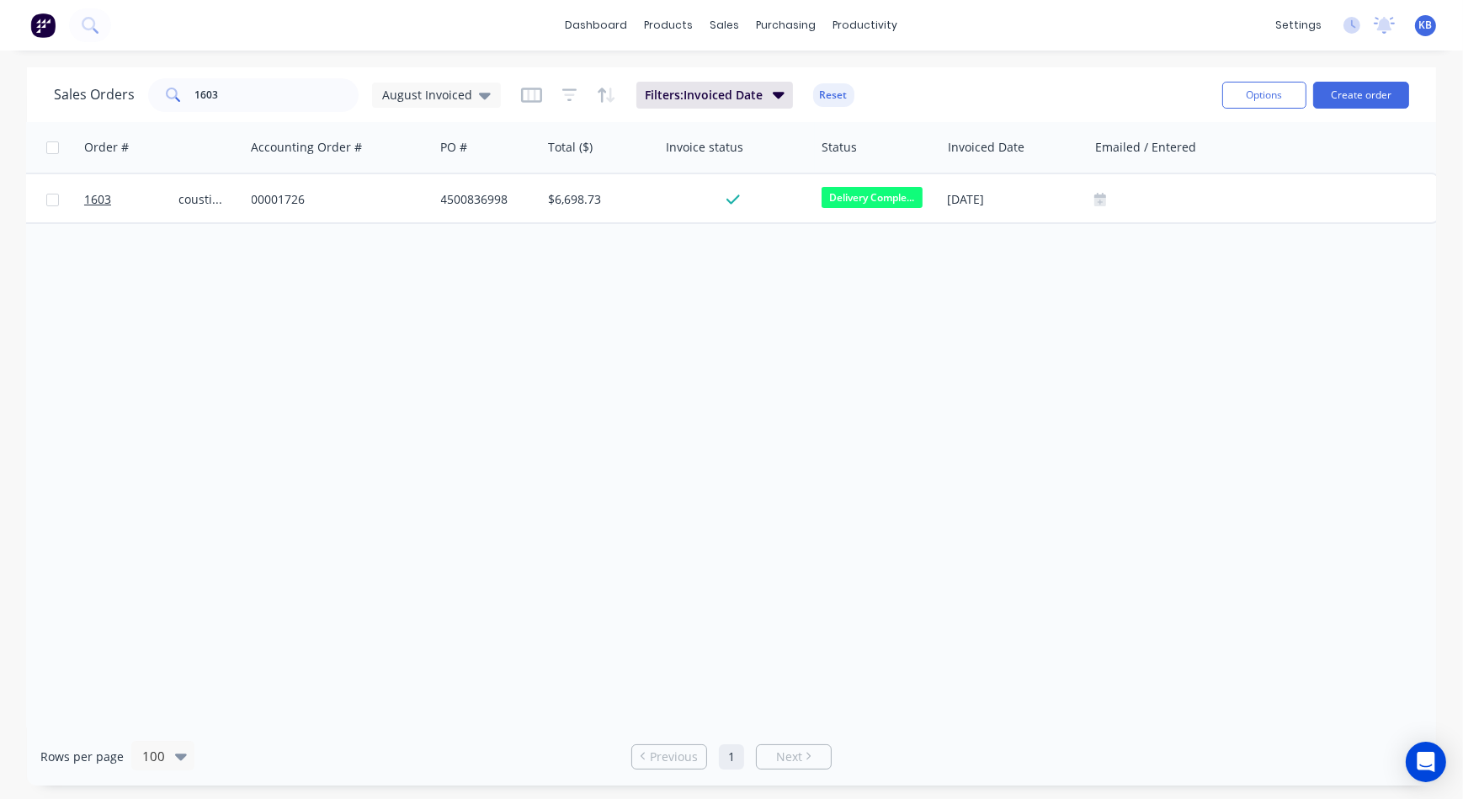
scroll to position [0, 392]
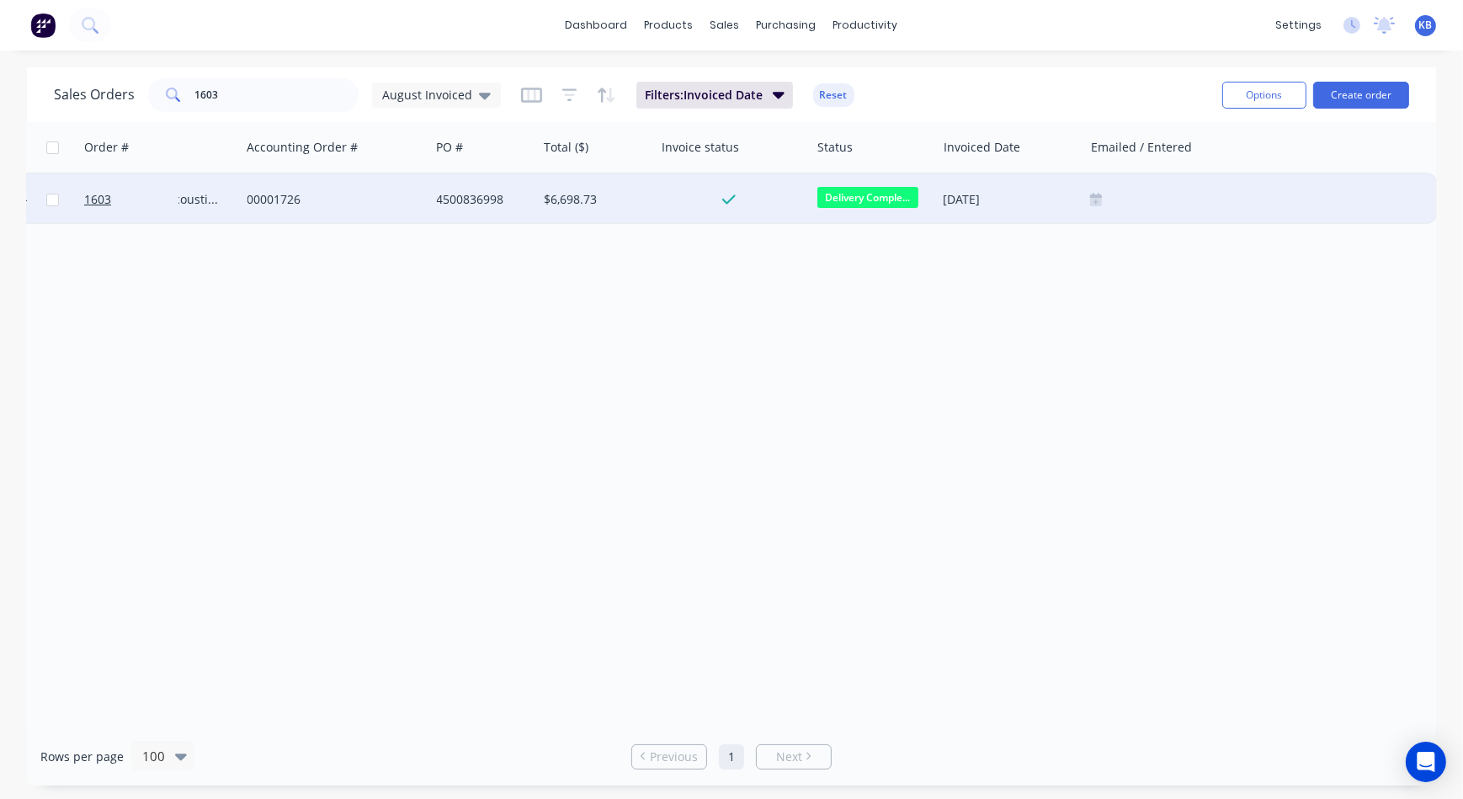
click at [1095, 208] on div at bounding box center [1259, 199] width 352 height 50
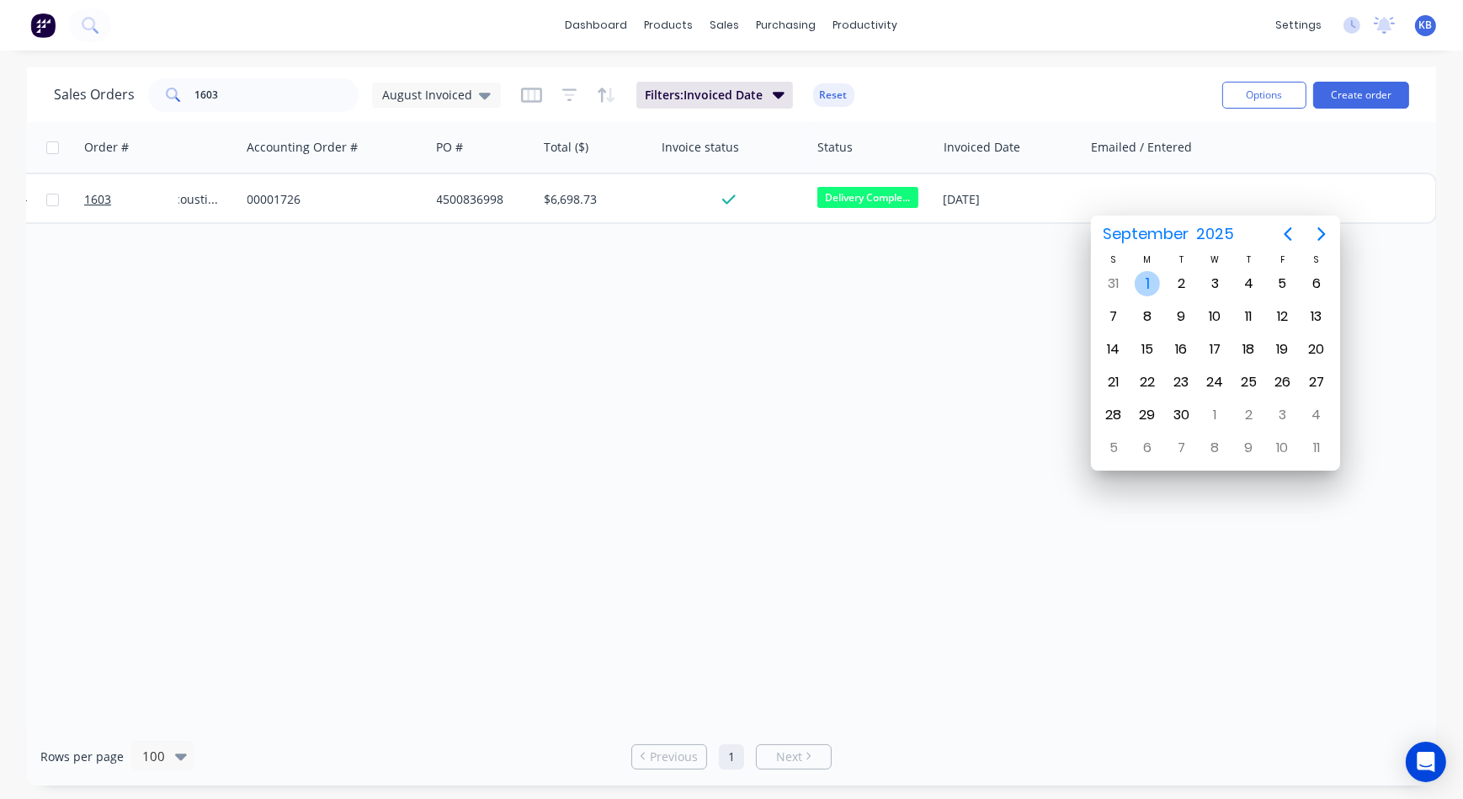
click at [1137, 275] on div "1" at bounding box center [1146, 283] width 25 height 25
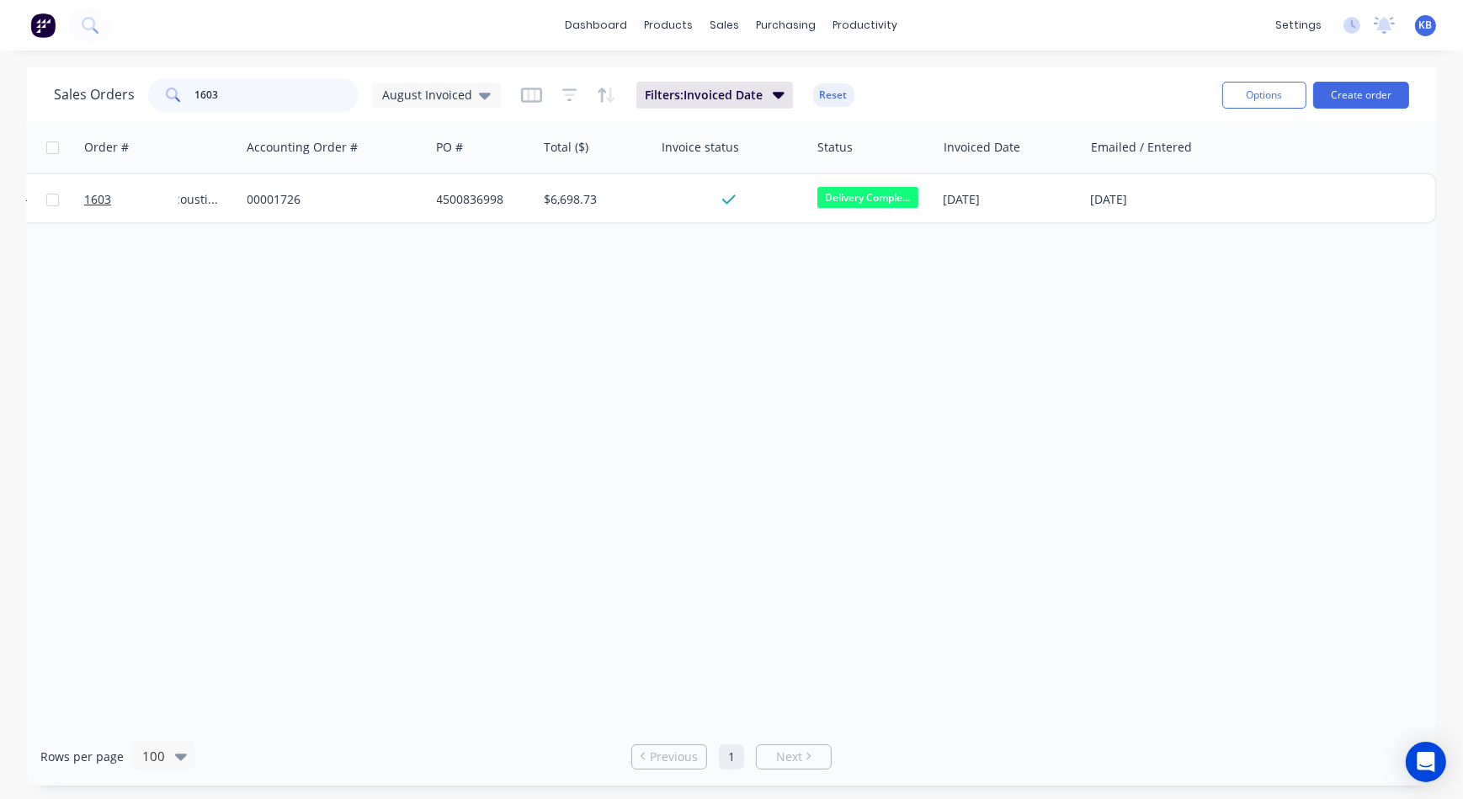
click at [244, 106] on input "1603" at bounding box center [277, 95] width 164 height 34
drag, startPoint x: 234, startPoint y: 97, endPoint x: 103, endPoint y: 130, distance: 135.5
click at [103, 130] on div "Sales Orders 1651 August Invoiced Filters: Invoiced Date Reset Options Create o…" at bounding box center [731, 426] width 1409 height 718
type input "1"
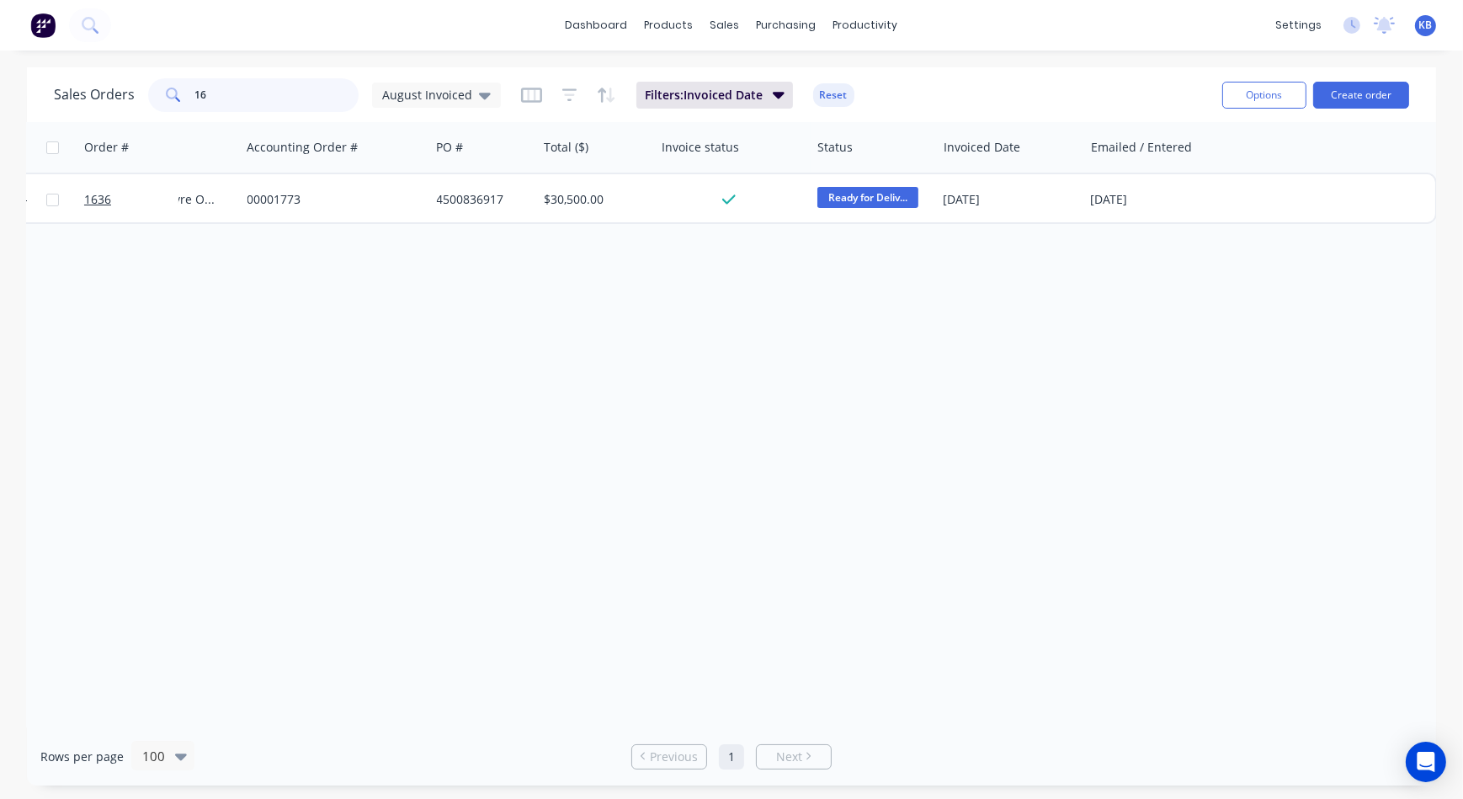
type input "1"
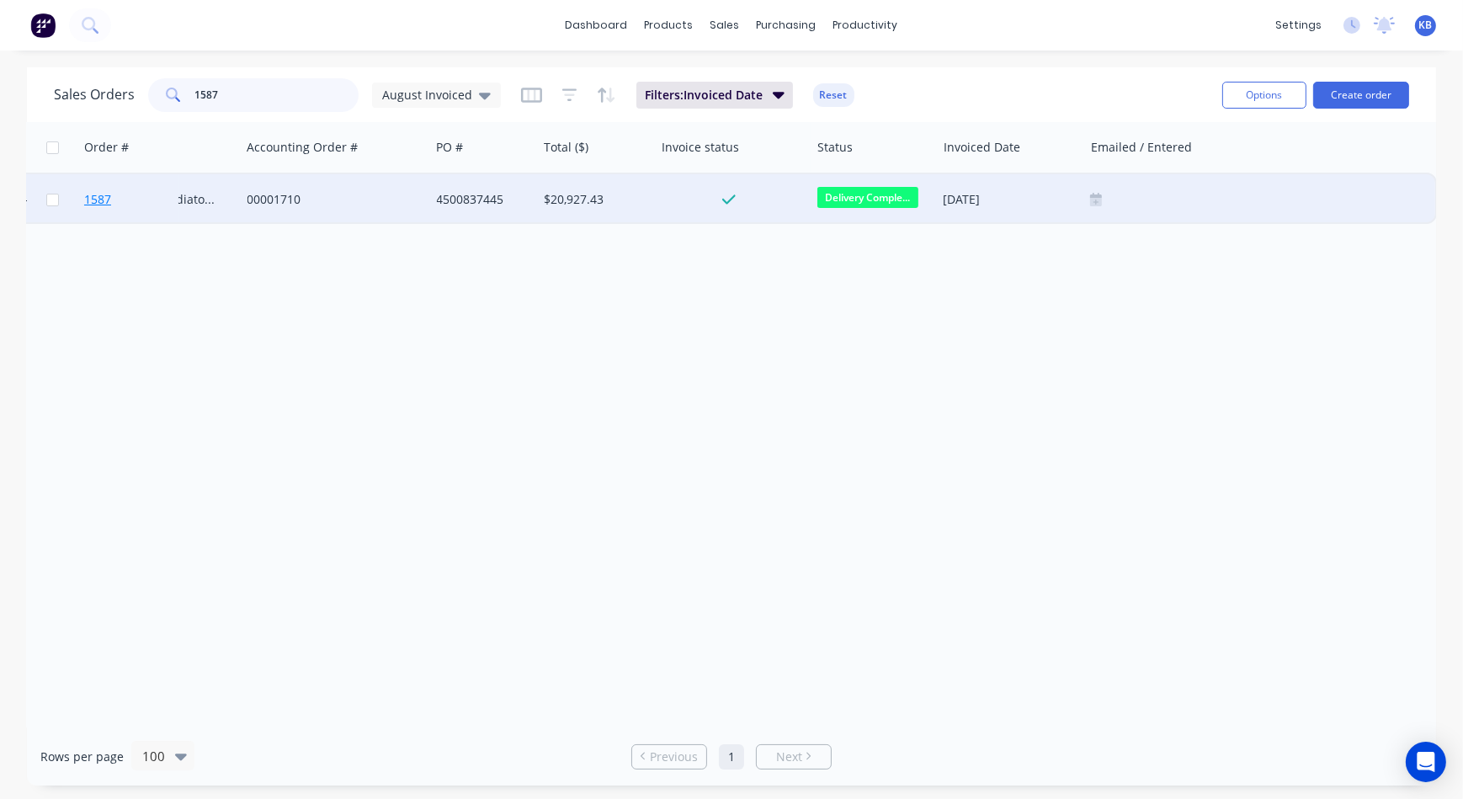
type input "1587"
click at [106, 200] on span "1587" at bounding box center [97, 199] width 27 height 17
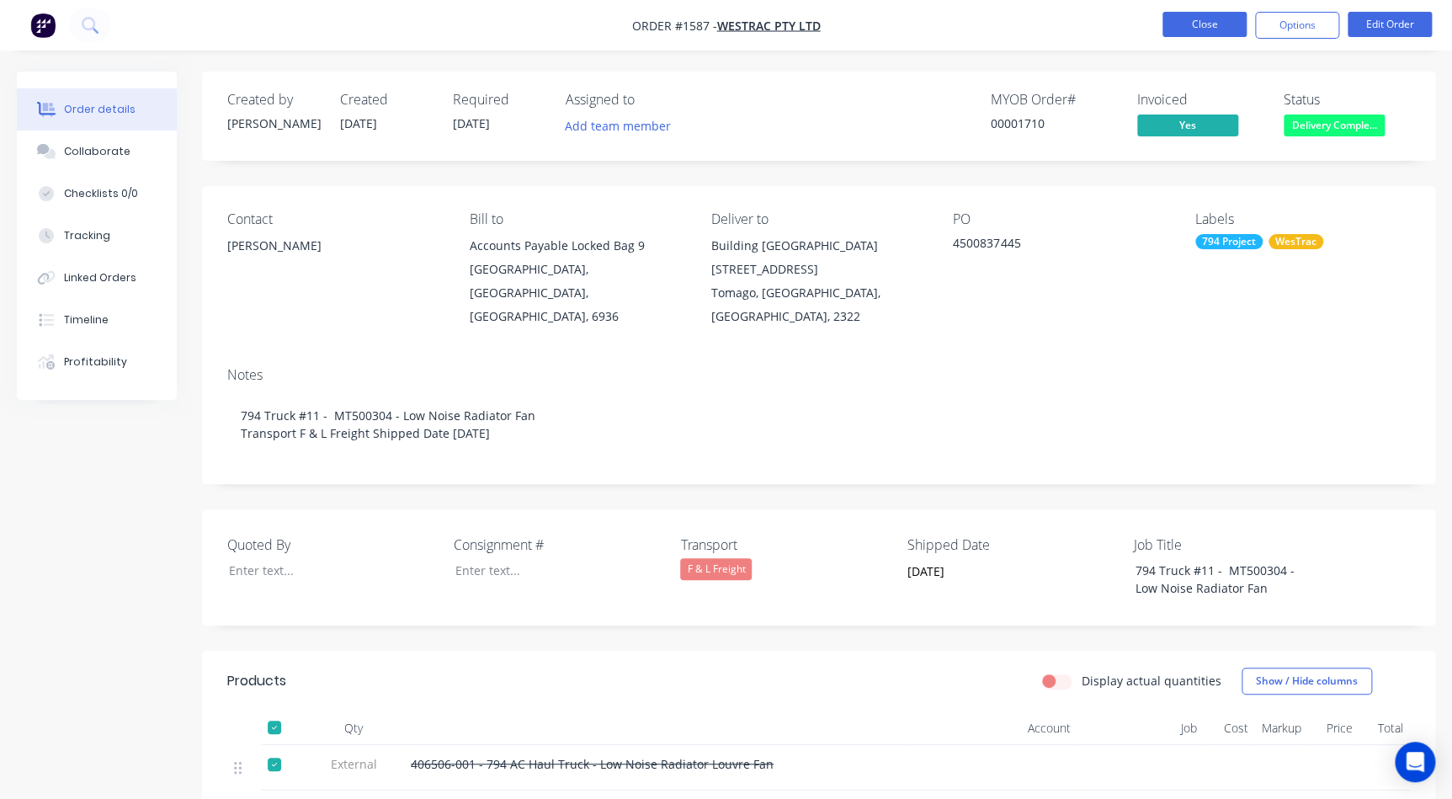
click at [1186, 14] on button "Close" at bounding box center [1204, 24] width 84 height 25
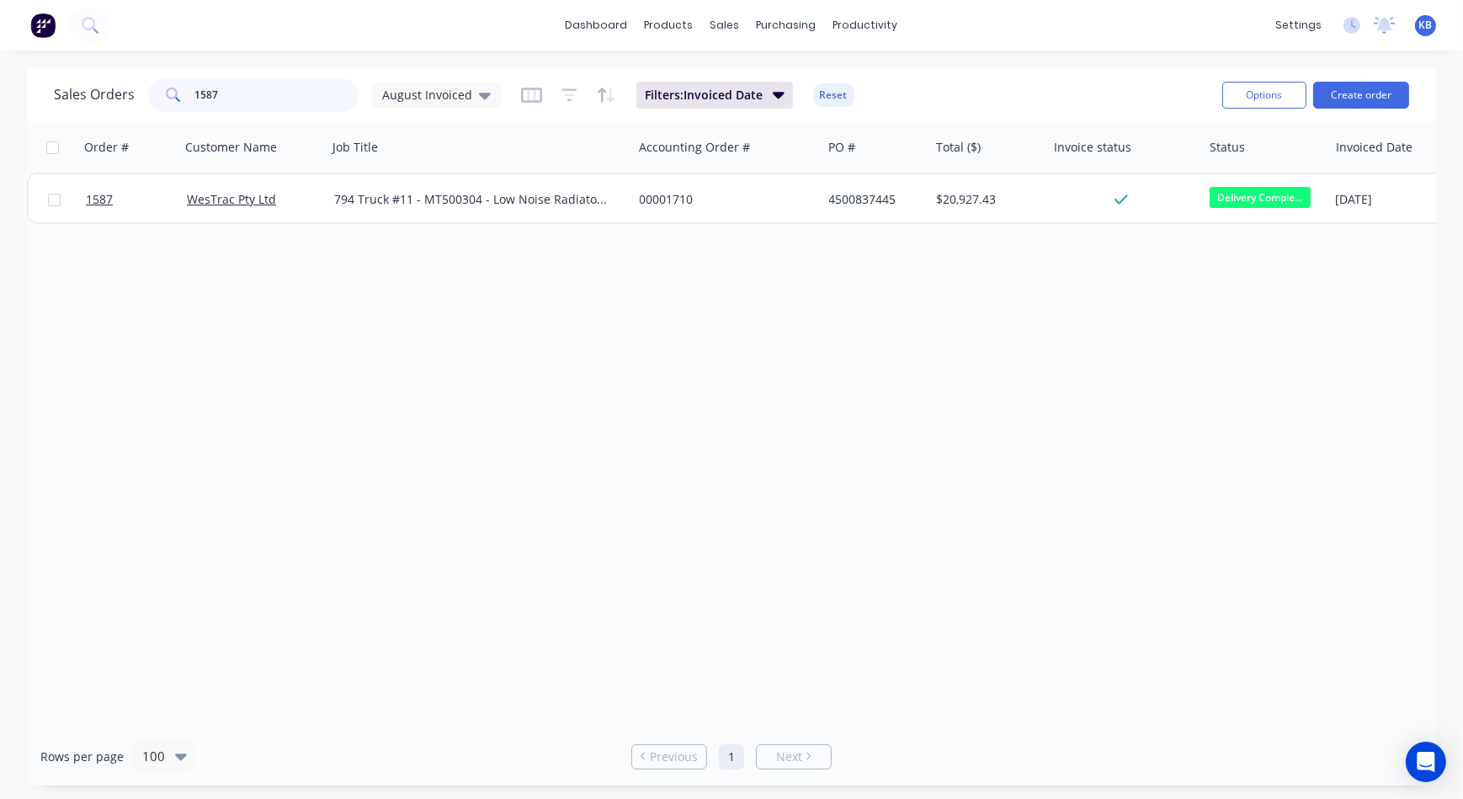
click at [252, 92] on input "1587" at bounding box center [277, 95] width 164 height 34
type input "1"
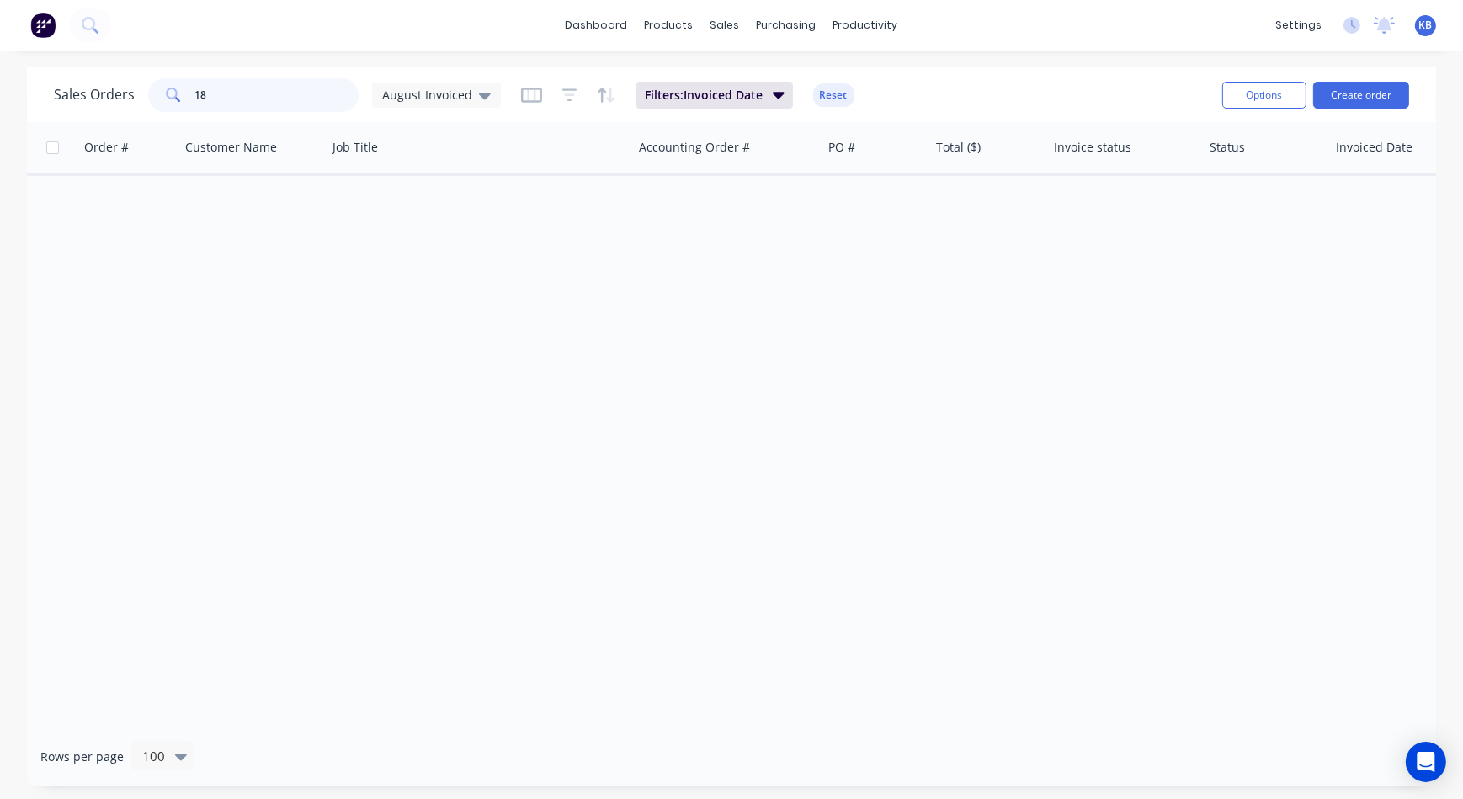
type input "1"
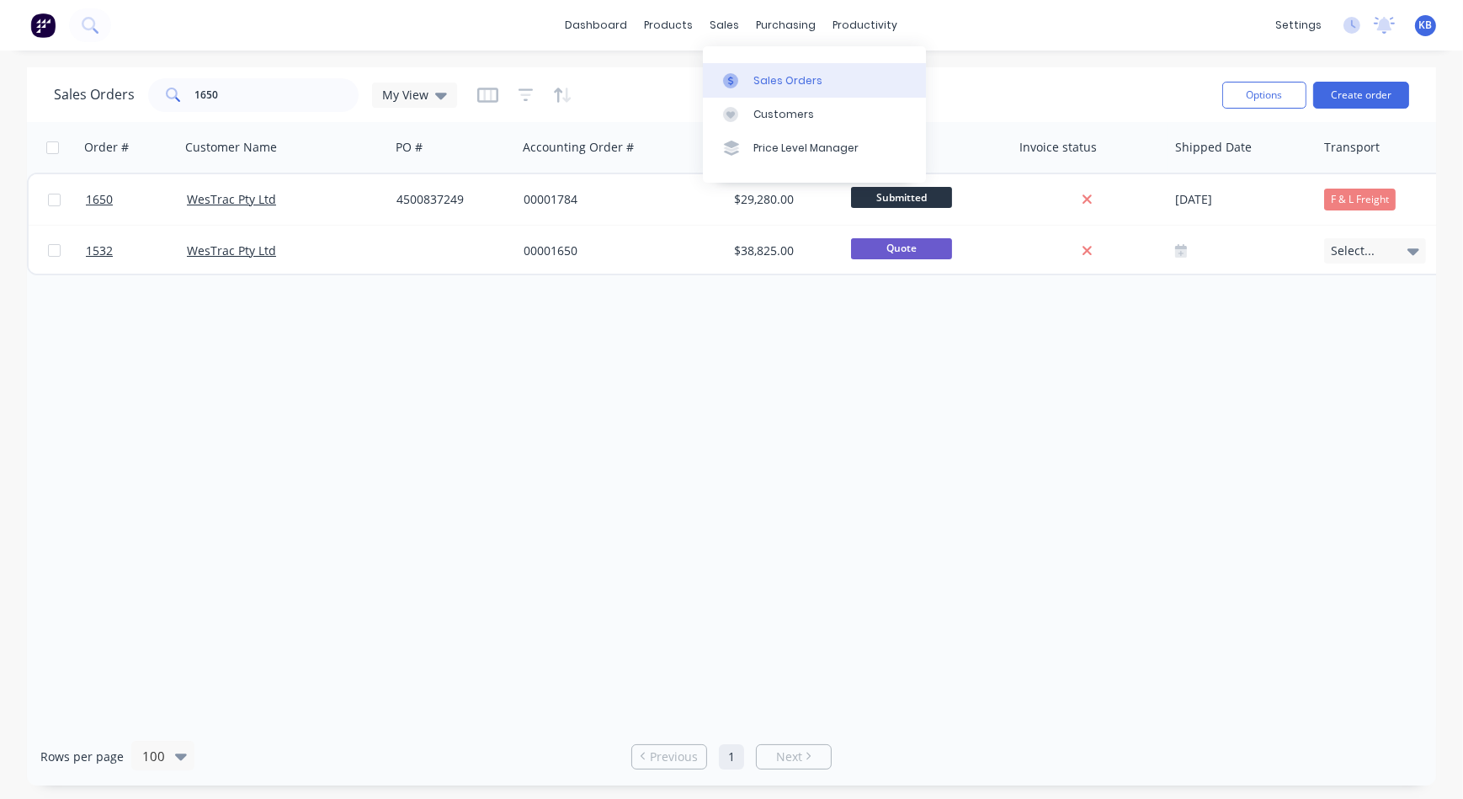
click at [735, 88] on link "Sales Orders" at bounding box center [814, 80] width 223 height 34
click at [803, 26] on div "purchasing" at bounding box center [786, 25] width 77 height 25
click at [765, 124] on link "Customers" at bounding box center [814, 115] width 223 height 34
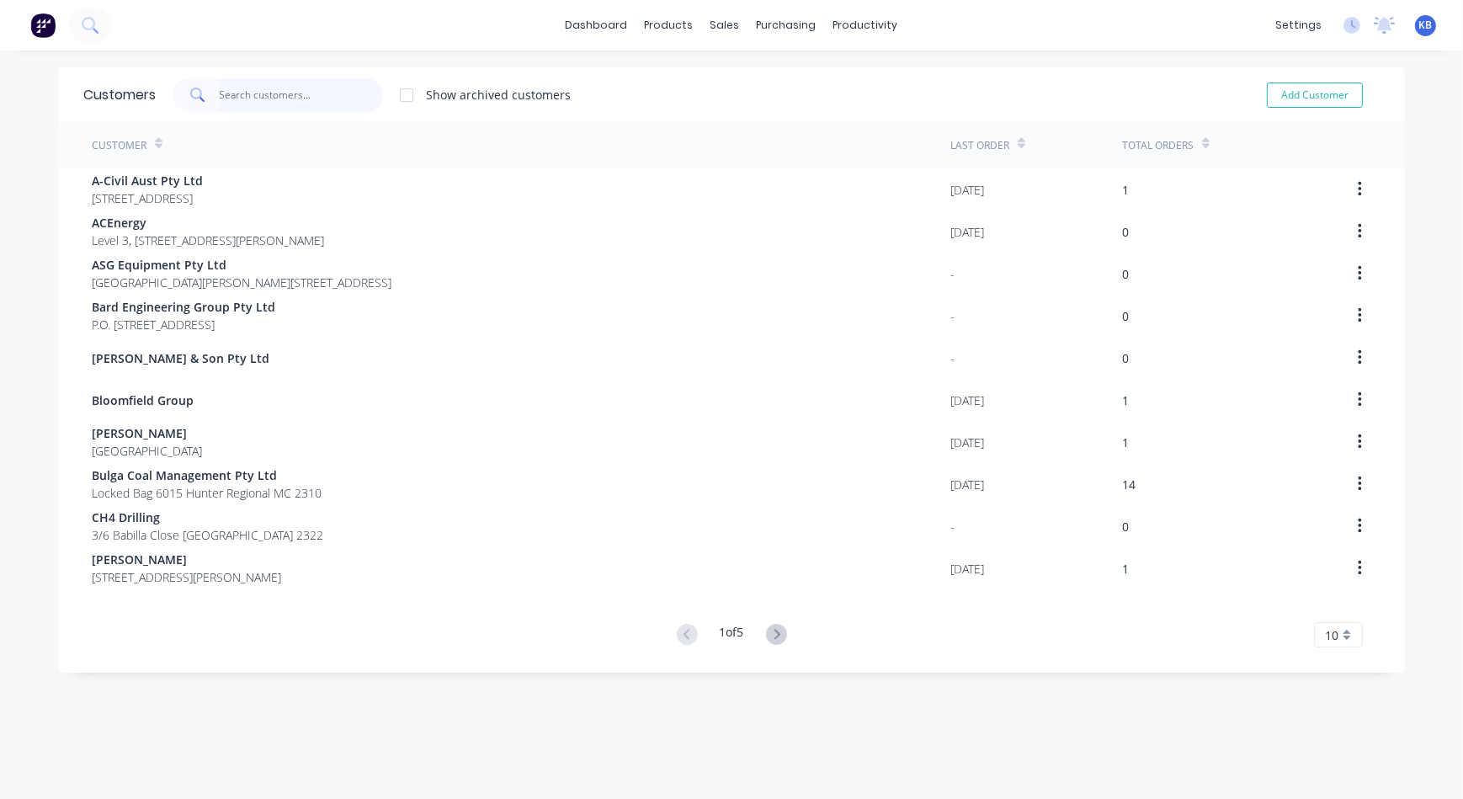
click at [236, 89] on input "text" at bounding box center [302, 95] width 164 height 34
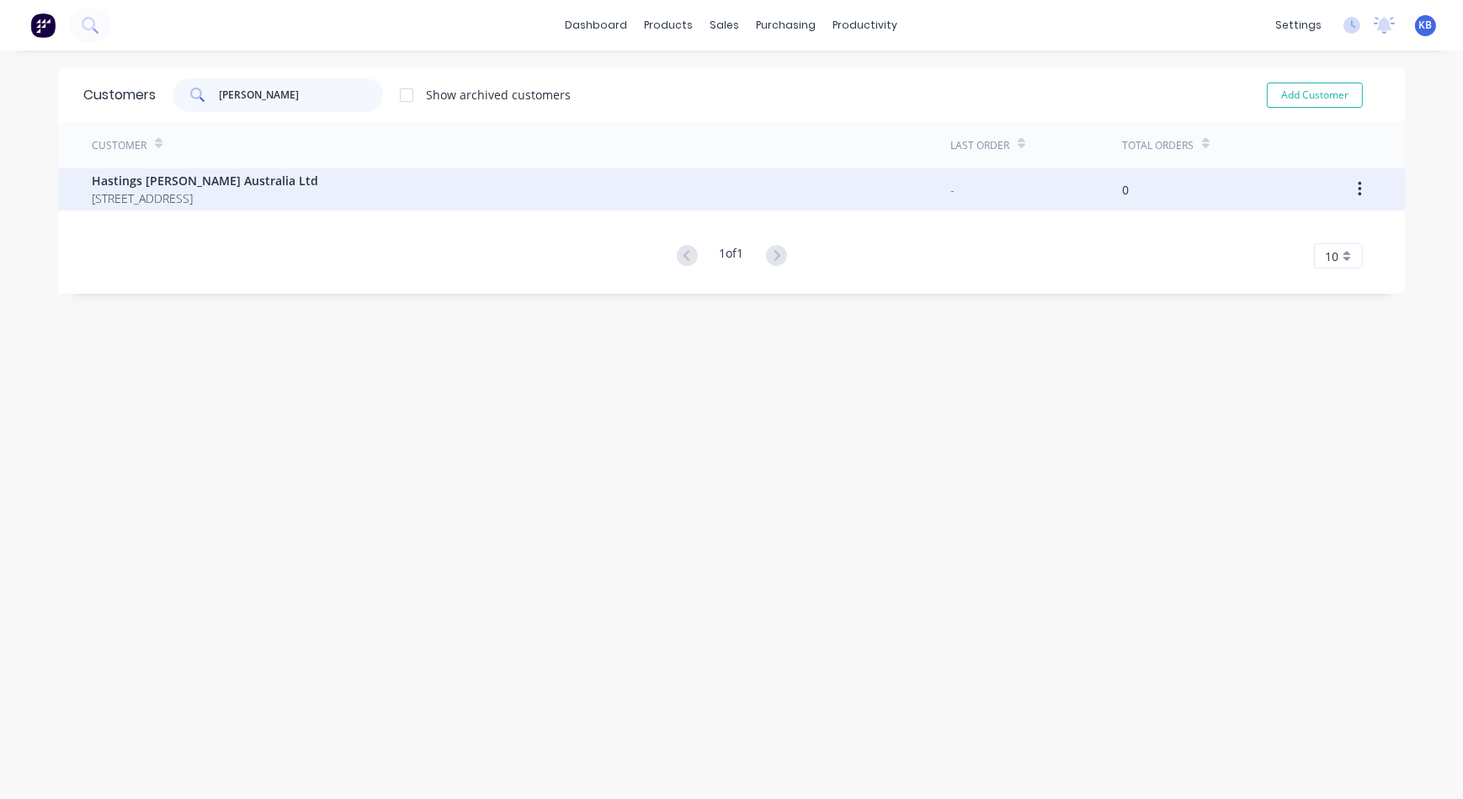
type input "hasting"
click at [229, 190] on span "PO Box 5528 MACKAY MAIL CENTRE Queensland Australia 4741" at bounding box center [205, 198] width 226 height 18
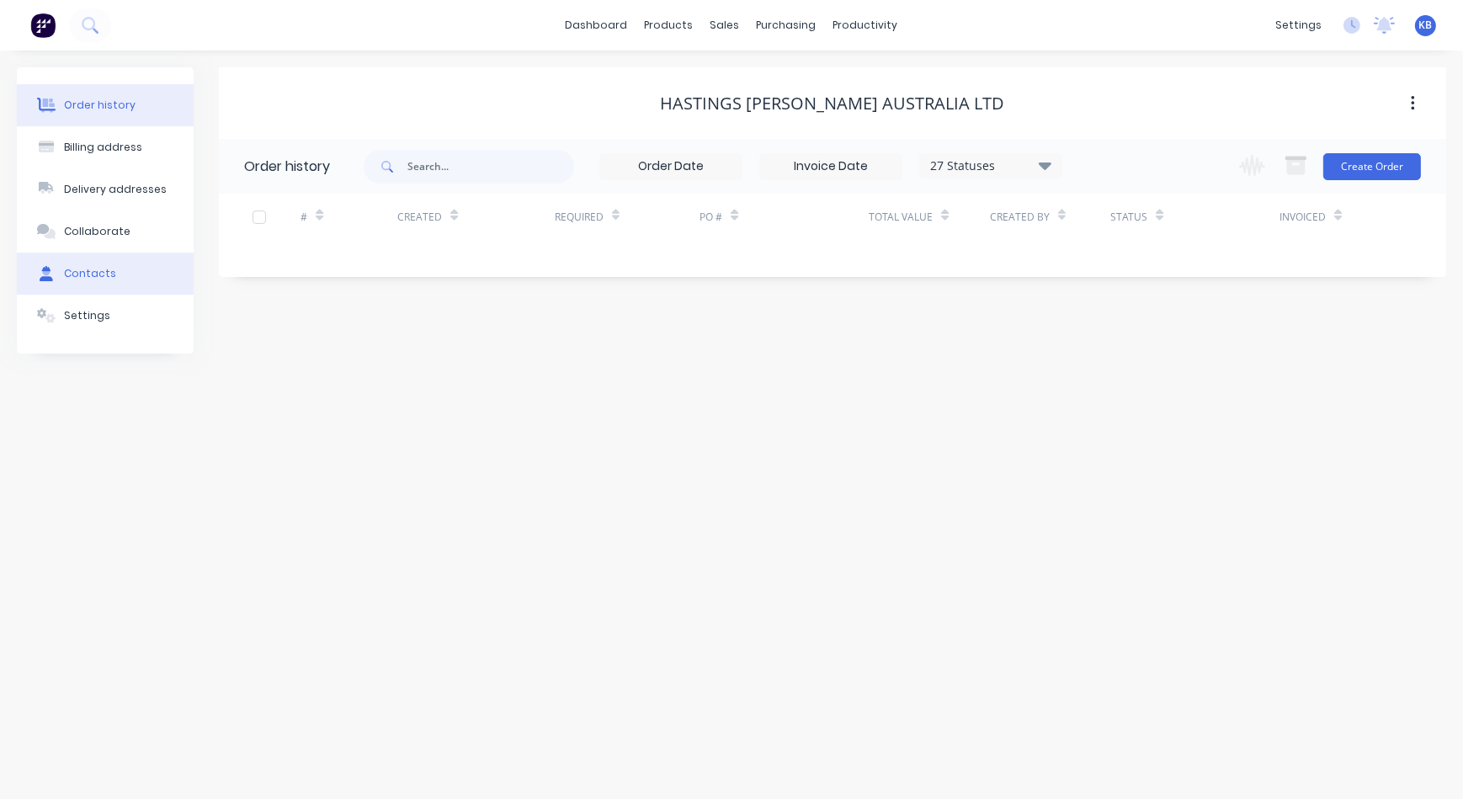
click at [81, 268] on div "Contacts" at bounding box center [90, 273] width 52 height 15
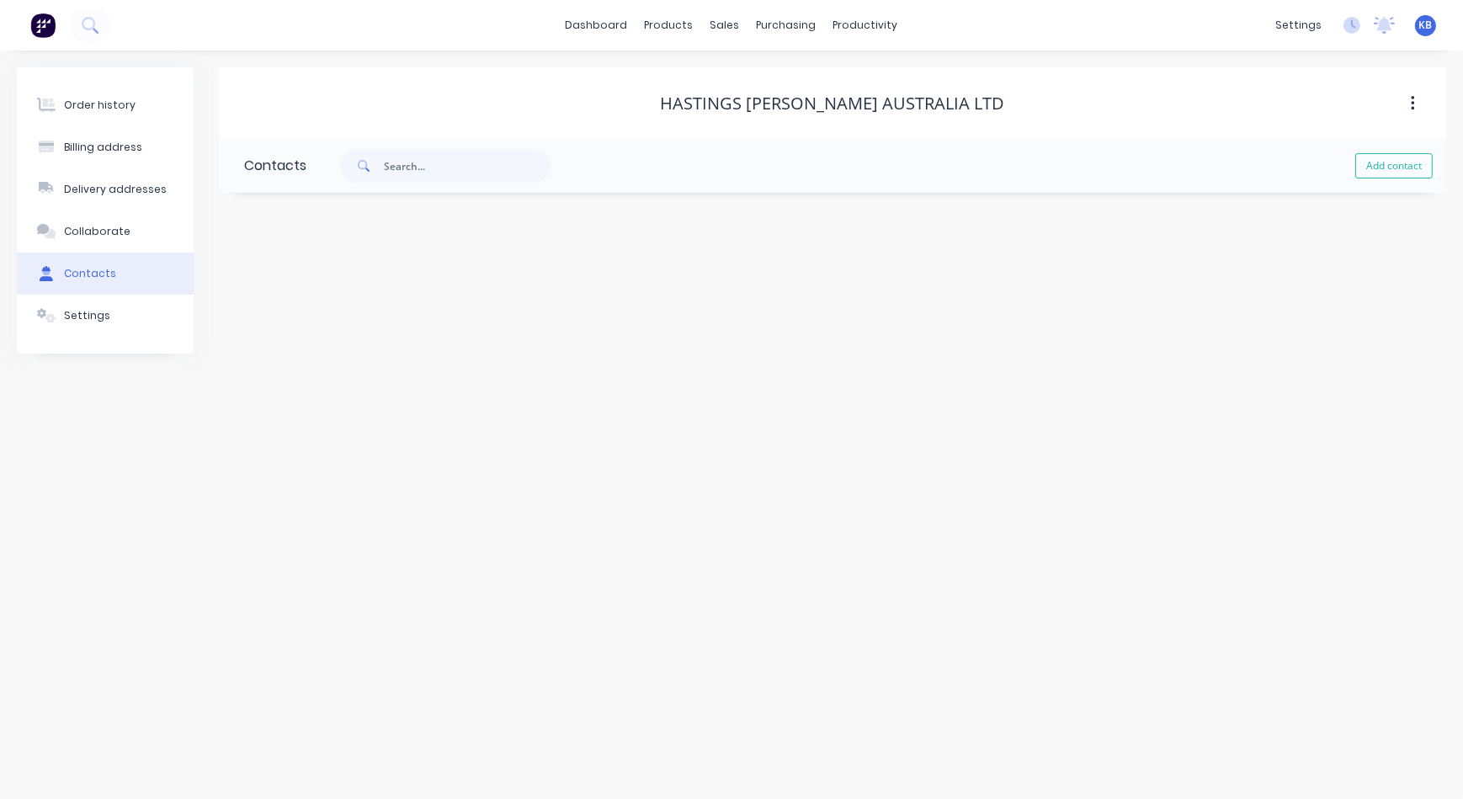
click at [100, 273] on div "Contacts" at bounding box center [90, 273] width 52 height 15
click at [104, 240] on button "Collaborate" at bounding box center [105, 231] width 177 height 42
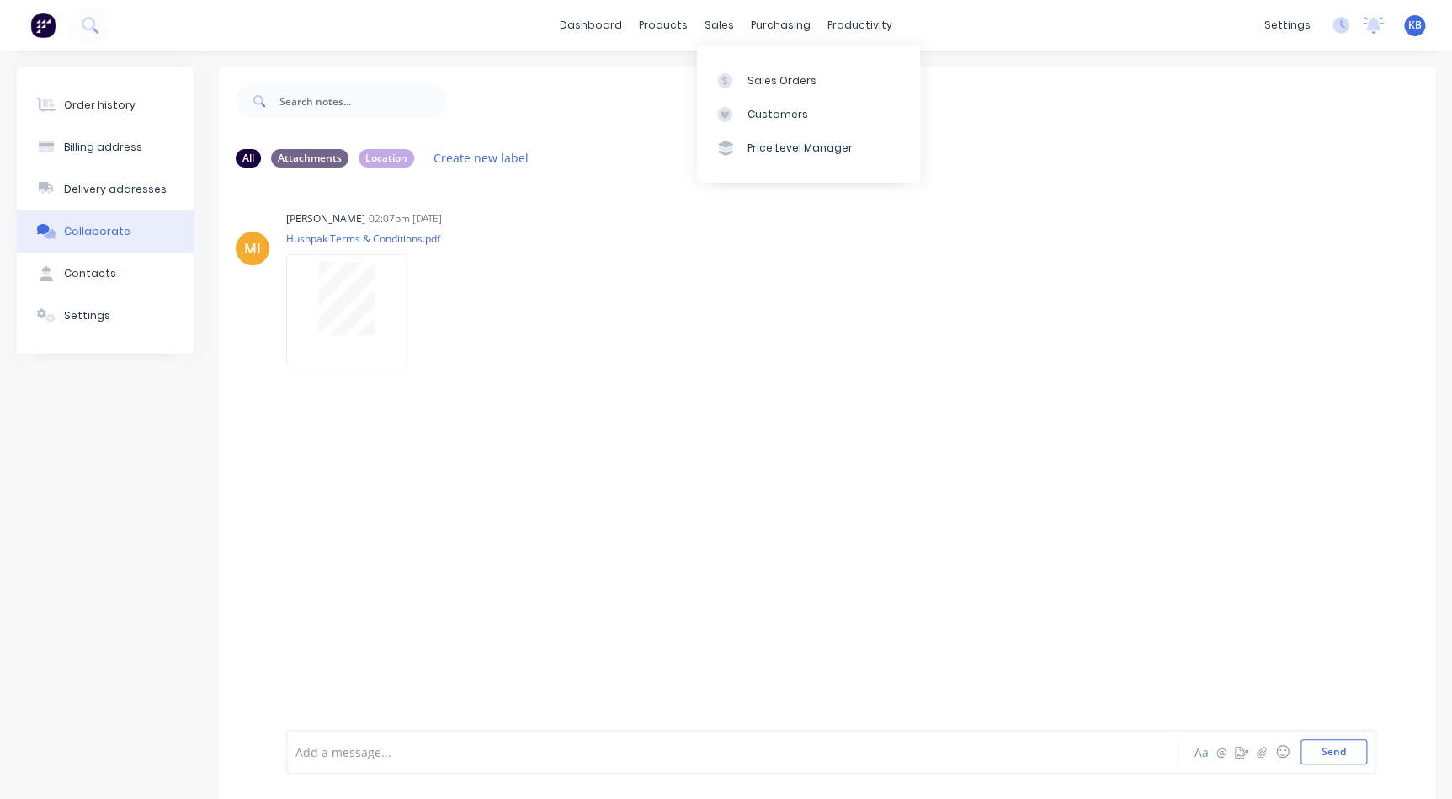
drag, startPoint x: 722, startPoint y: 23, endPoint x: 728, endPoint y: 55, distance: 32.5
click at [722, 24] on div "sales" at bounding box center [719, 25] width 46 height 25
click at [731, 67] on link "Sales Orders" at bounding box center [808, 80] width 223 height 34
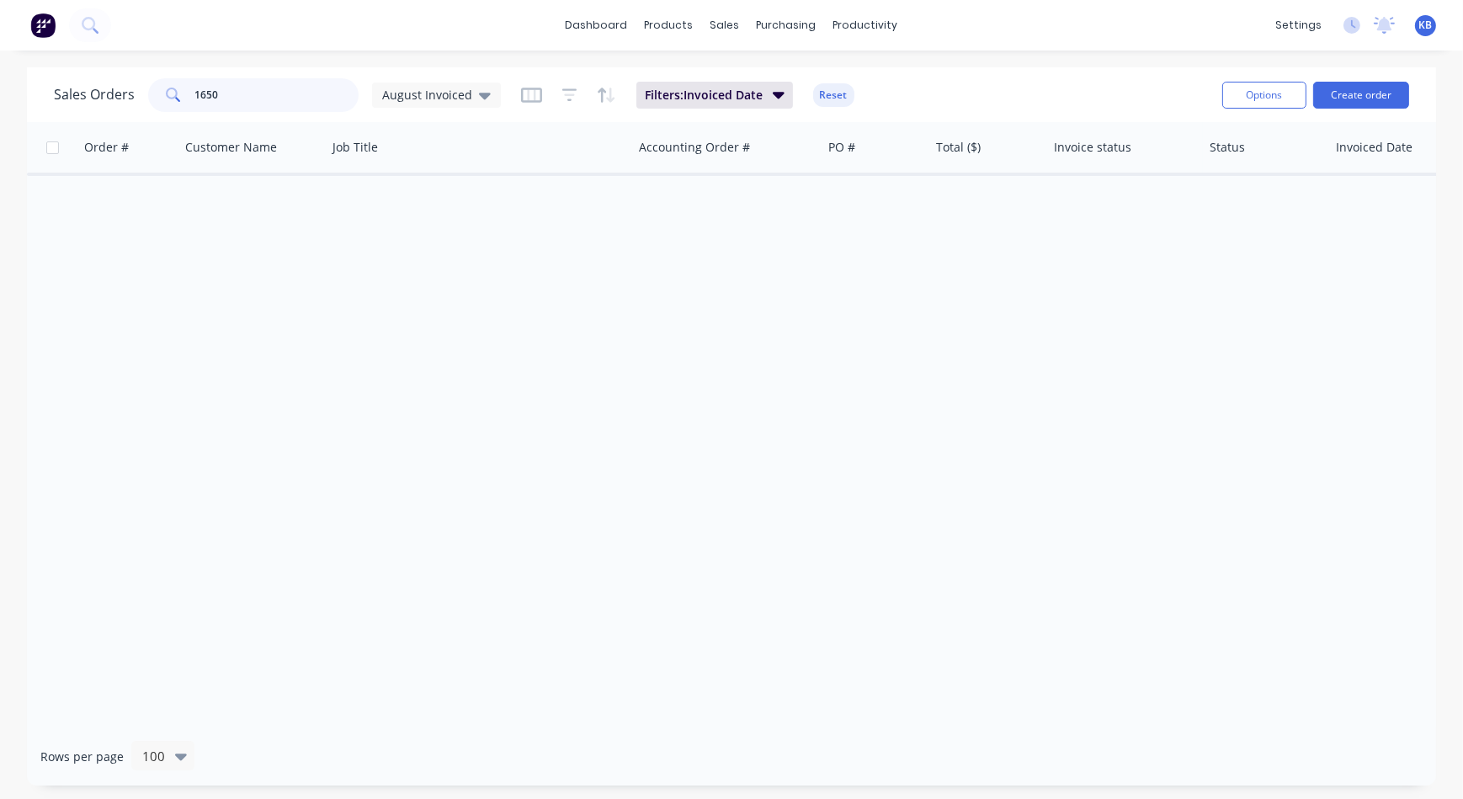
drag, startPoint x: 328, startPoint y: 104, endPoint x: 183, endPoint y: 104, distance: 144.7
click at [183, 104] on div "1650" at bounding box center [253, 95] width 210 height 34
click at [436, 96] on span "August Invoiced" at bounding box center [427, 95] width 90 height 18
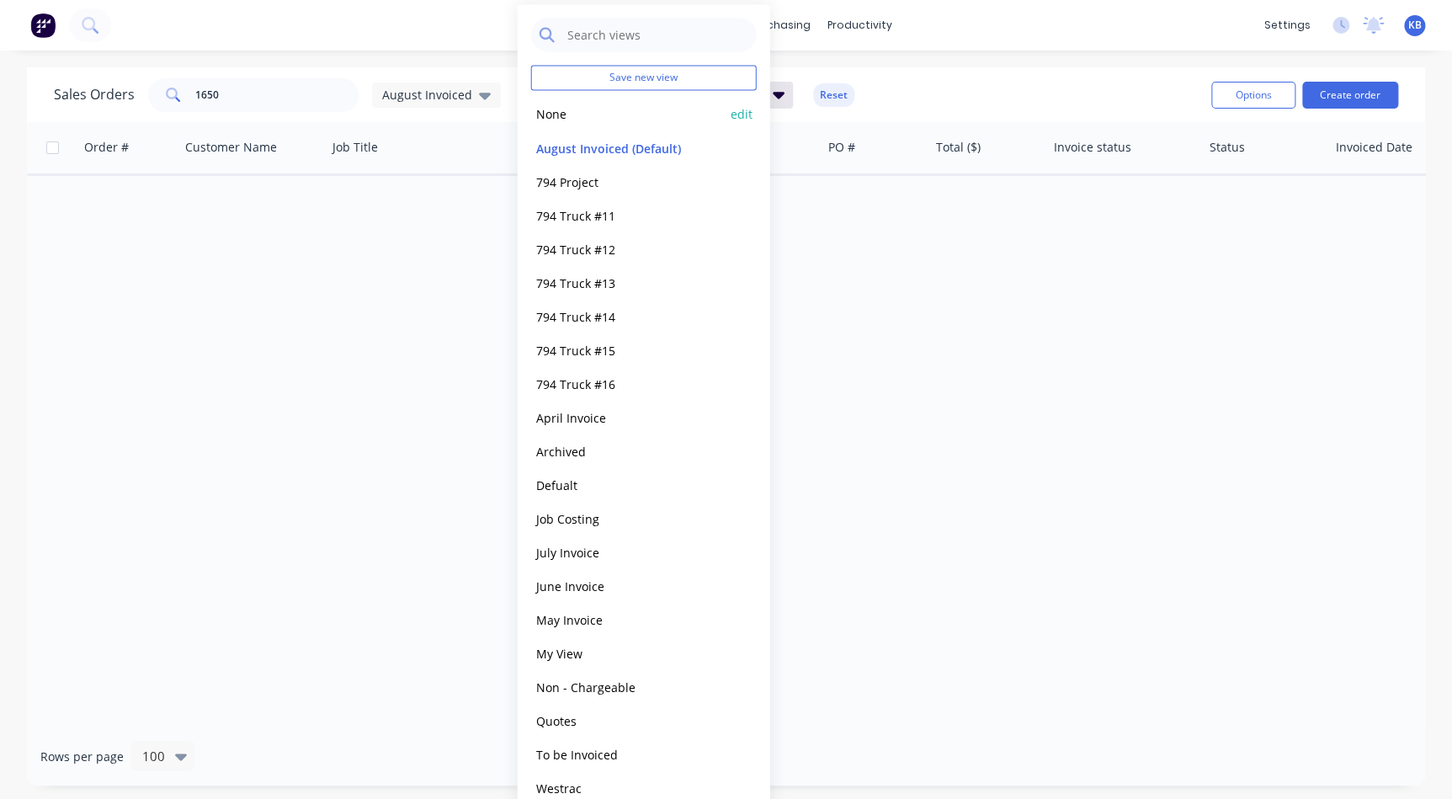
click at [555, 114] on button "None" at bounding box center [627, 113] width 192 height 19
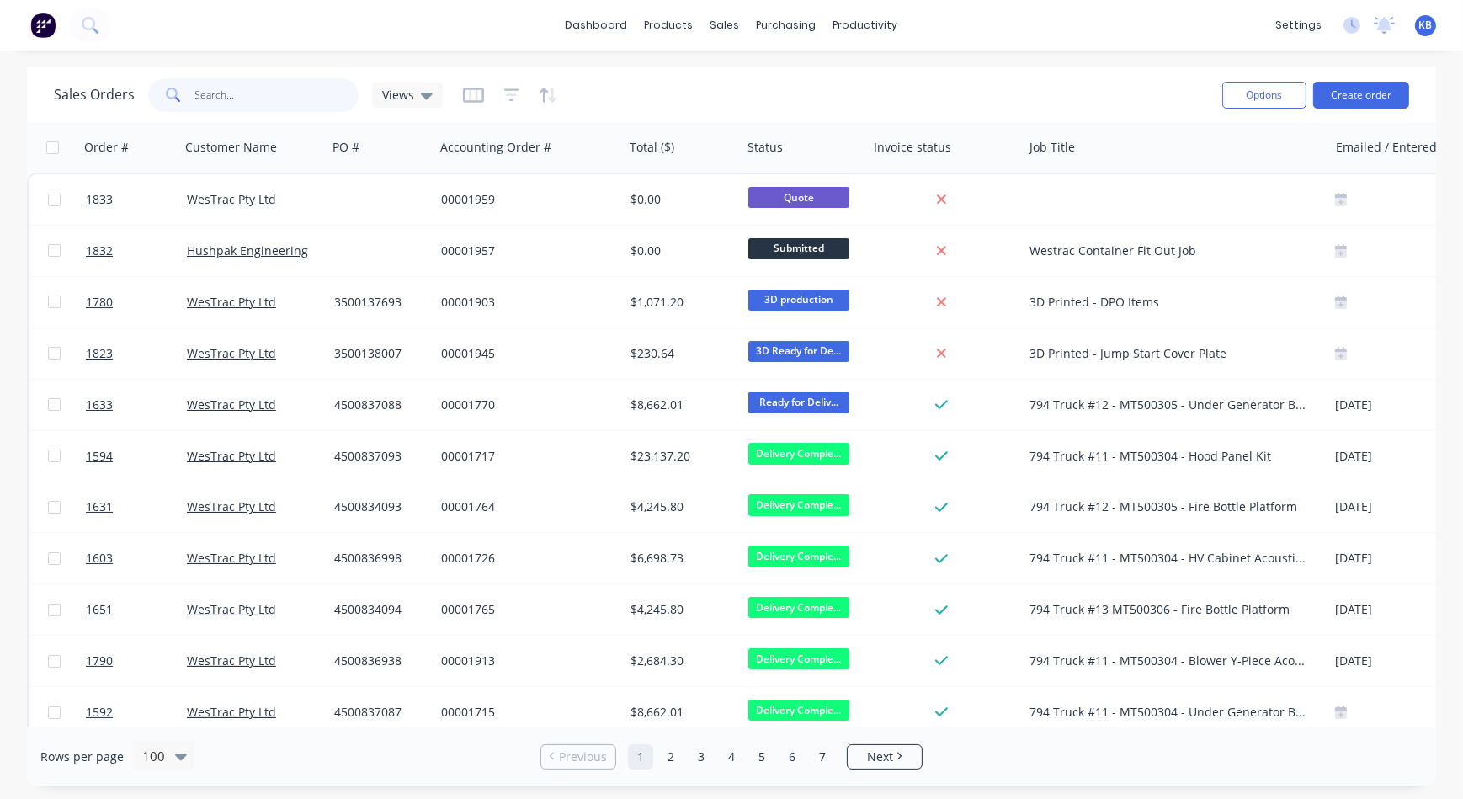
drag, startPoint x: 278, startPoint y: 106, endPoint x: 143, endPoint y: 94, distance: 135.2
click at [173, 95] on div "1650" at bounding box center [253, 95] width 210 height 34
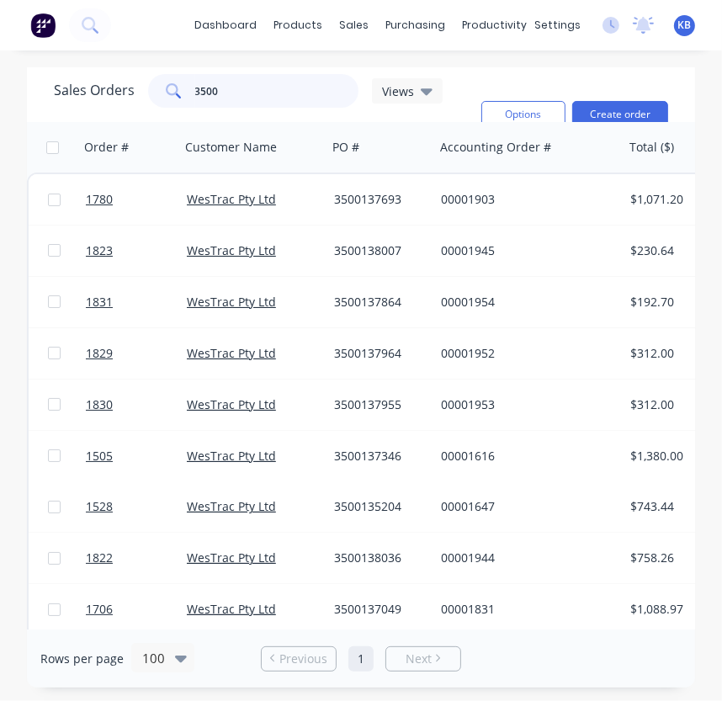
drag, startPoint x: 227, startPoint y: 91, endPoint x: 116, endPoint y: 87, distance: 111.2
click at [119, 87] on div "Sales Orders 3500 Views" at bounding box center [248, 91] width 389 height 34
paste input "138187"
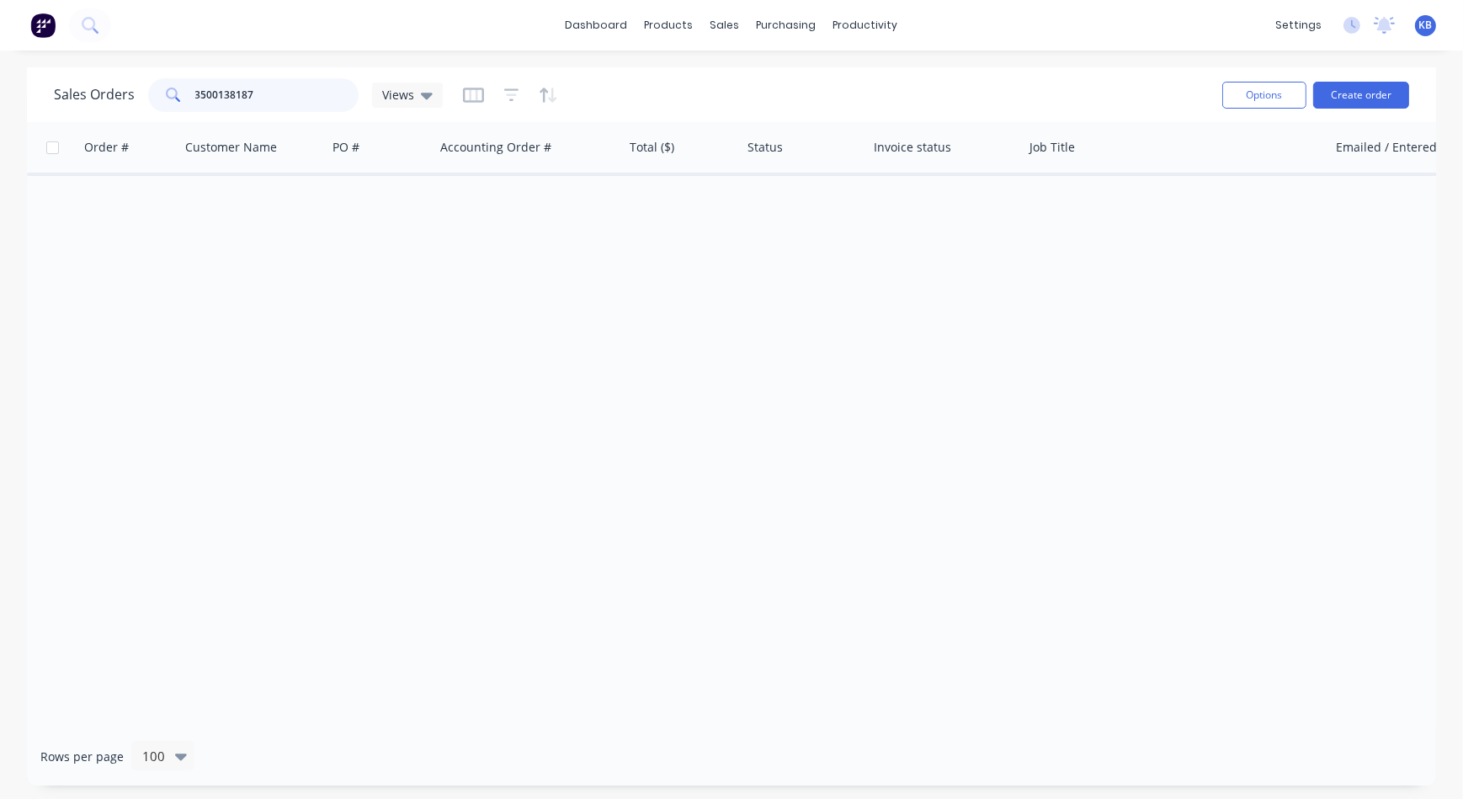
click at [261, 84] on input "3500138187" at bounding box center [277, 95] width 164 height 34
click at [628, 403] on div "Order # Customer Name PO # Accounting Order # Total ($) Status Invoice status J…" at bounding box center [731, 424] width 1409 height 605
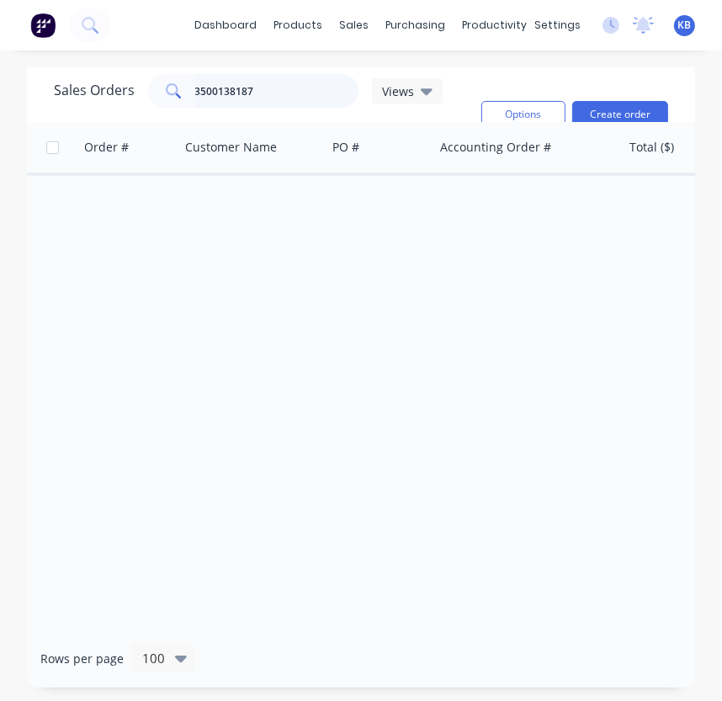
click at [278, 89] on input "3500138187" at bounding box center [277, 91] width 164 height 34
type input "3"
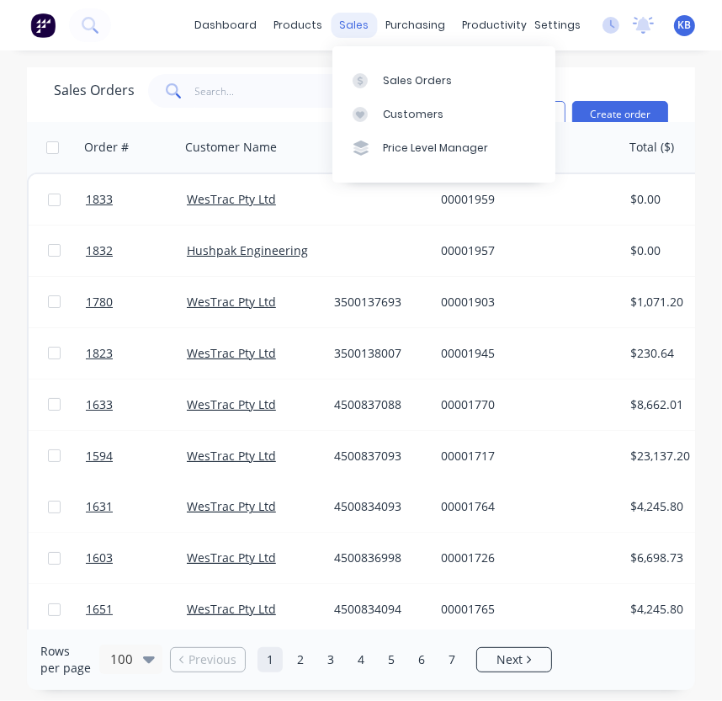
click at [354, 29] on div "sales" at bounding box center [355, 25] width 46 height 25
click at [224, 98] on input "text" at bounding box center [277, 91] width 164 height 34
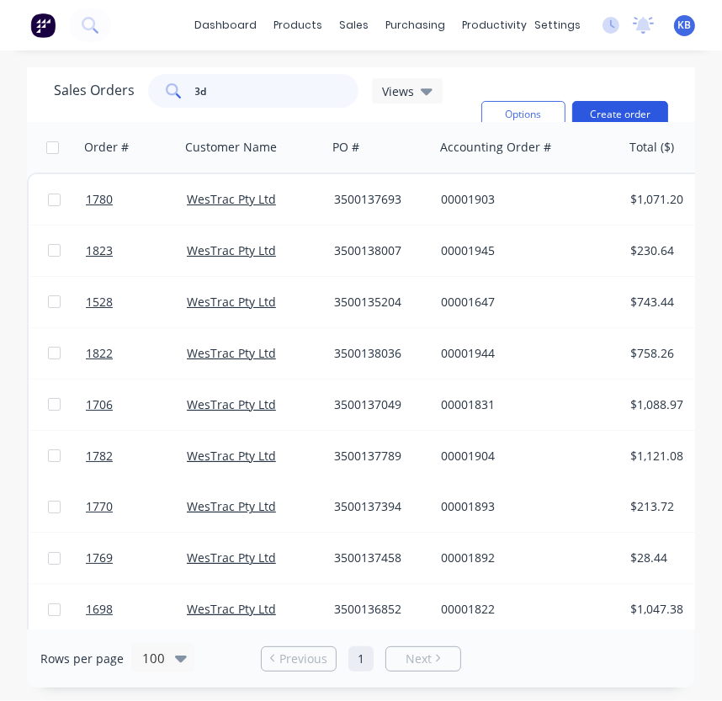
type input "3d"
click at [605, 114] on button "Create order" at bounding box center [620, 114] width 96 height 27
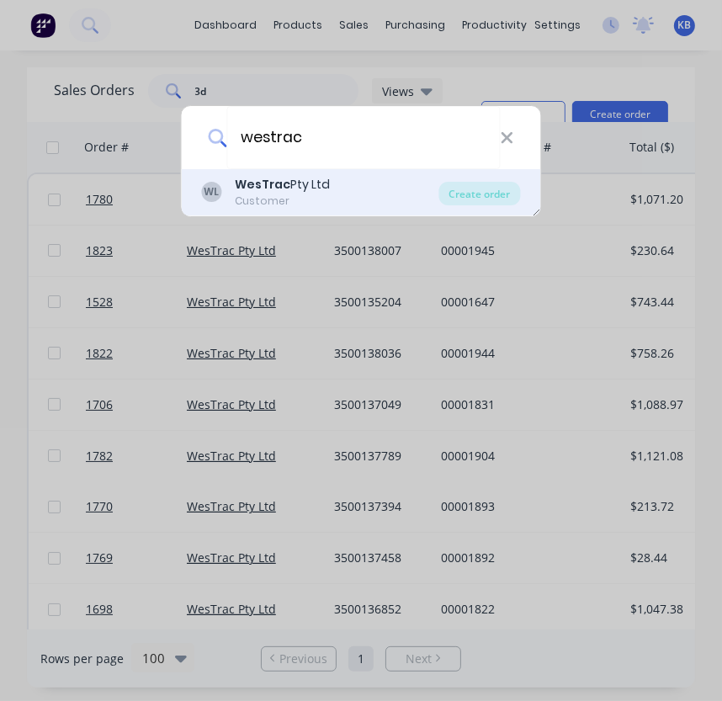
type input "westrac"
click at [332, 204] on div "WL WesTrac Pty Ltd Customer" at bounding box center [320, 192] width 237 height 33
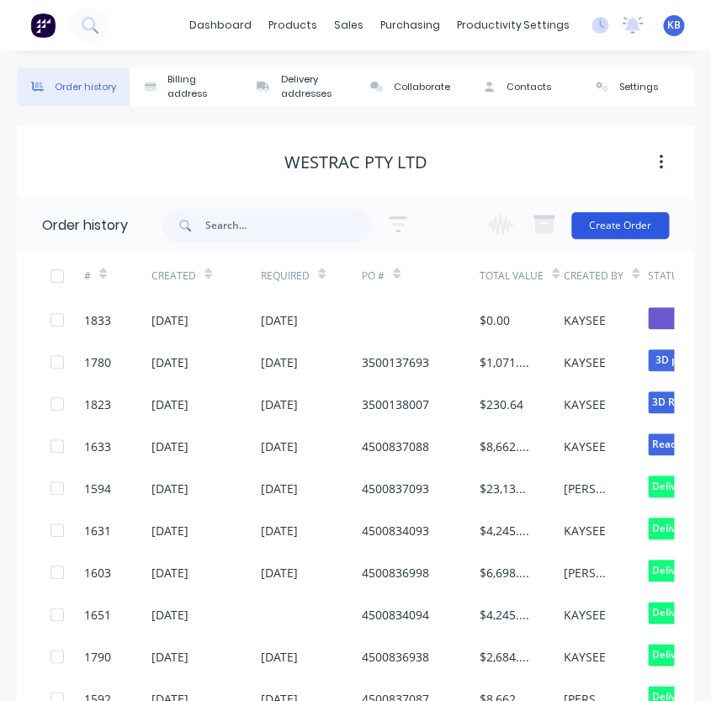
click at [601, 219] on button "Create Order" at bounding box center [620, 225] width 98 height 27
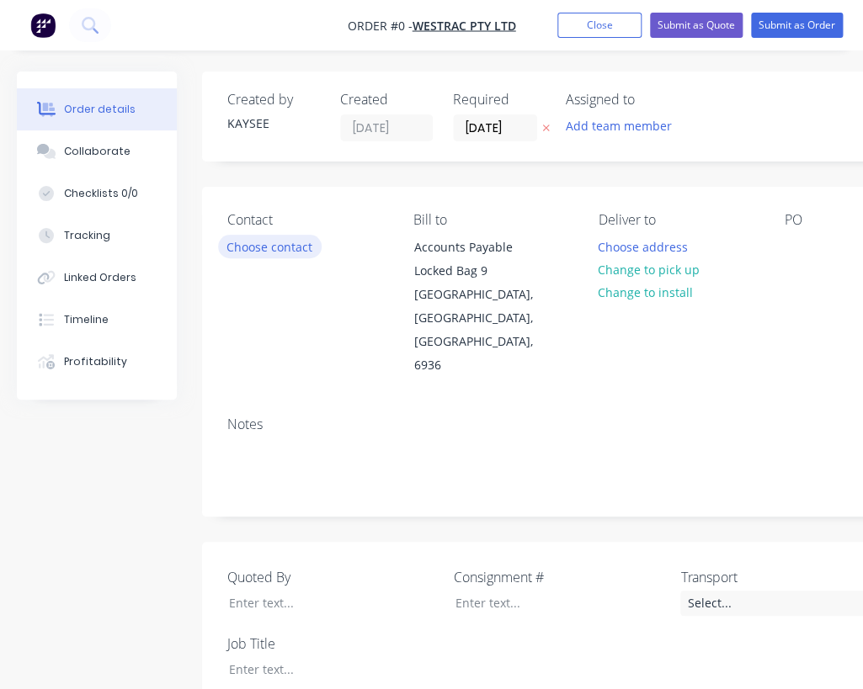
click at [268, 249] on button "Choose contact" at bounding box center [270, 246] width 104 height 23
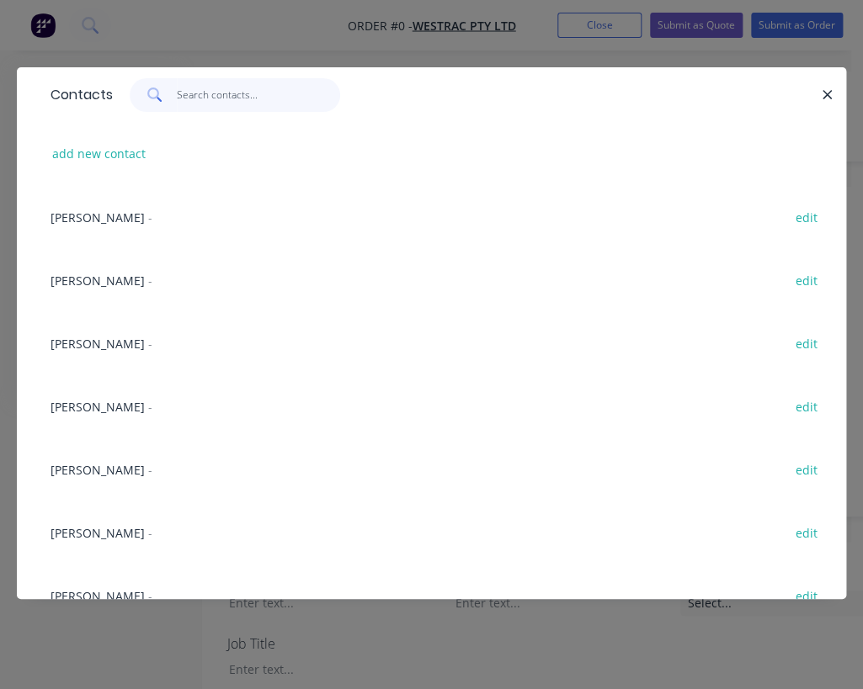
click at [239, 93] on input "text" at bounding box center [259, 95] width 164 height 34
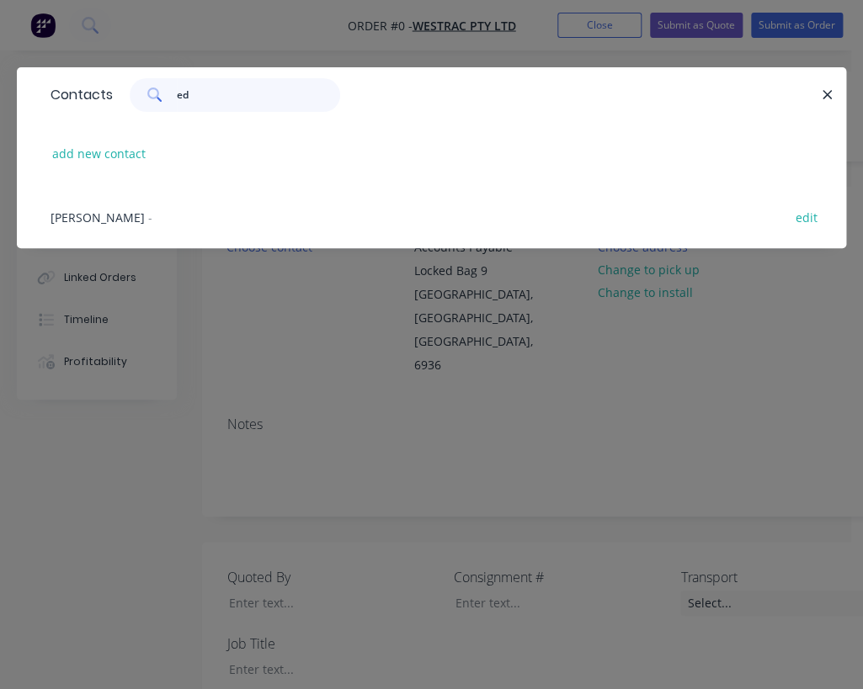
type input "ed"
click at [111, 202] on div "Ed Burley - edit" at bounding box center [431, 216] width 778 height 63
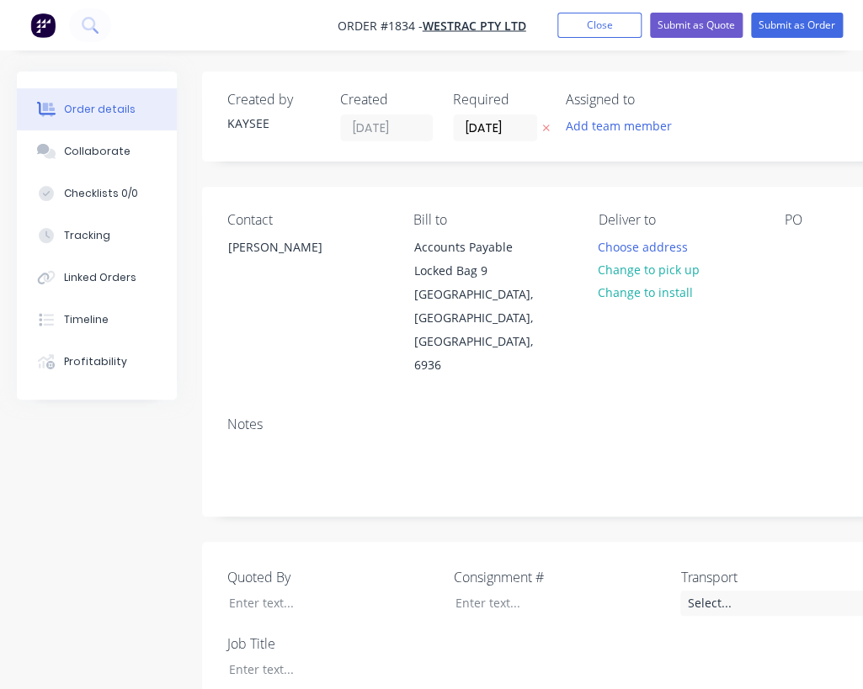
click at [290, 403] on div "Notes" at bounding box center [677, 459] width 951 height 113
click at [640, 249] on button "Choose address" at bounding box center [643, 246] width 108 height 23
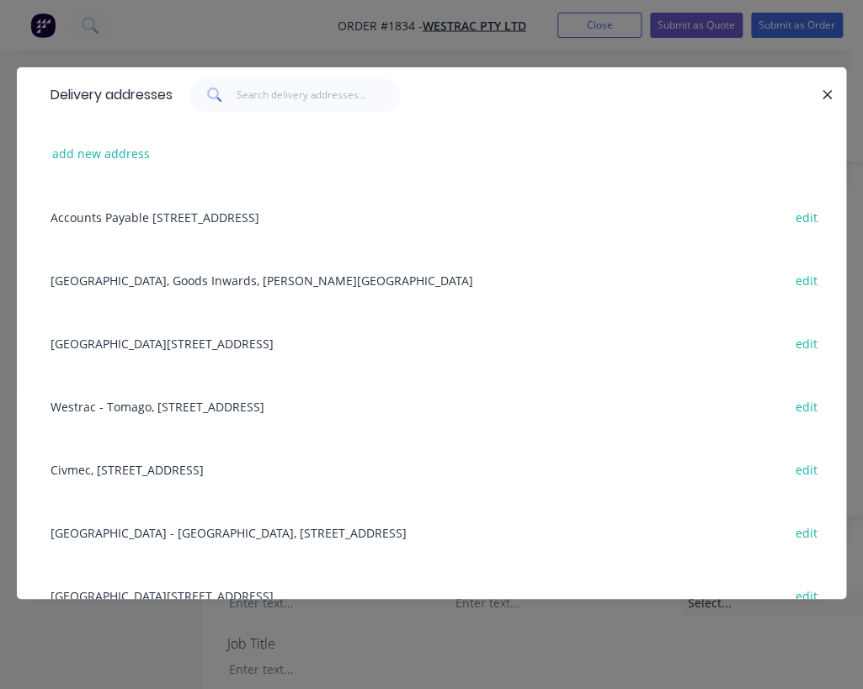
click at [144, 168] on div "add new address" at bounding box center [431, 153] width 778 height 63
click at [279, 118] on div "Delivery addresses" at bounding box center [431, 94] width 829 height 55
click at [283, 116] on div "Delivery addresses" at bounding box center [431, 94] width 829 height 55
click at [122, 348] on div "Building C, 1 Westrac Drive, Tomago, New South Wales, Australia, 2283 edit" at bounding box center [431, 342] width 778 height 63
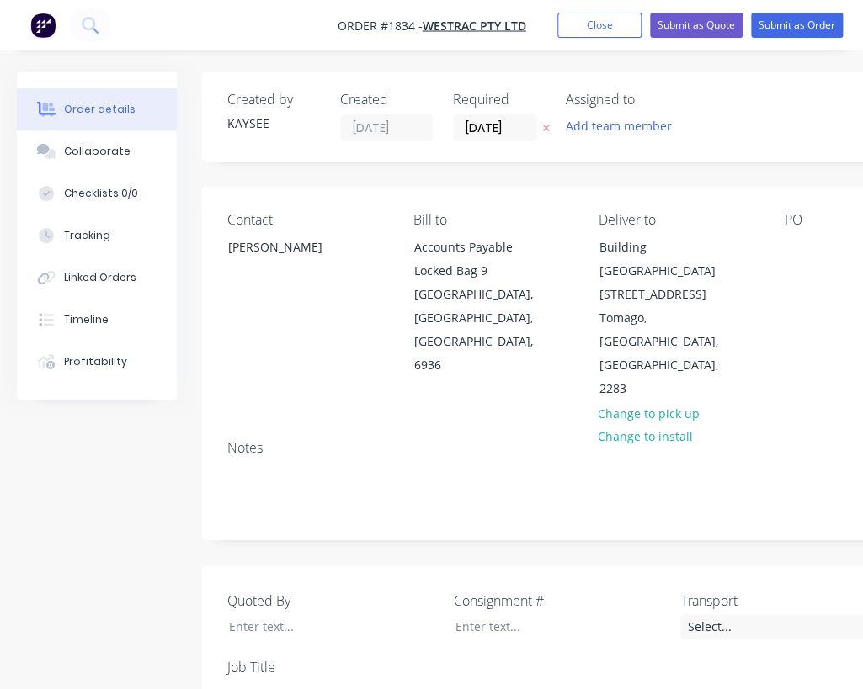
click at [778, 250] on div "Contact Ed Burley Bill to Accounts Payable Locked Bag 9 MIDLAND, Western Austra…" at bounding box center [677, 307] width 951 height 240
click at [797, 247] on div at bounding box center [796, 247] width 27 height 24
click at [457, 119] on input "[DATE]" at bounding box center [492, 127] width 82 height 25
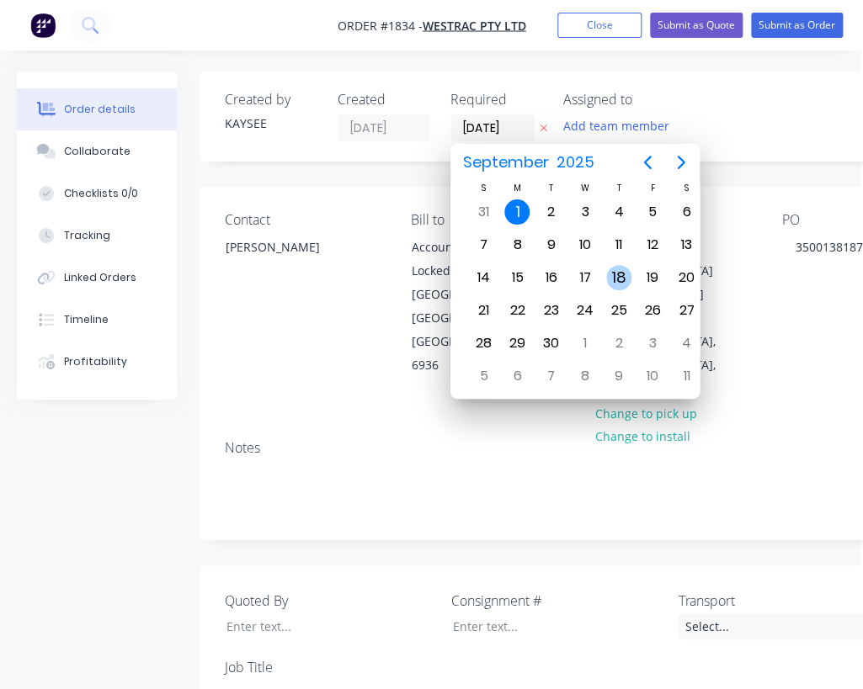
drag, startPoint x: 623, startPoint y: 276, endPoint x: 635, endPoint y: 271, distance: 13.6
click at [635, 271] on div "18" at bounding box center [619, 278] width 34 height 32
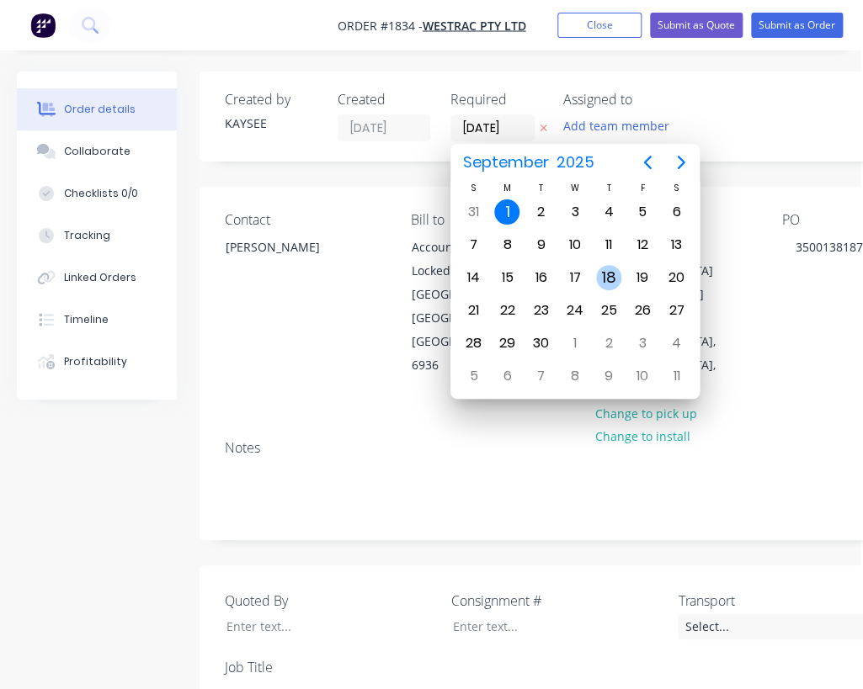
click at [635, 271] on div "19" at bounding box center [641, 277] width 25 height 25
type input "19/09/25"
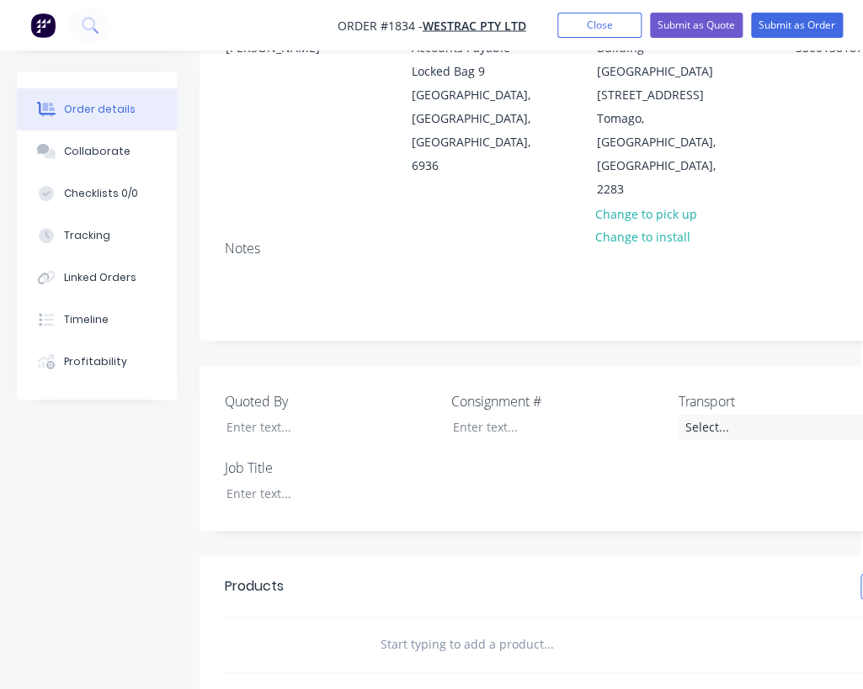
scroll to position [229, 3]
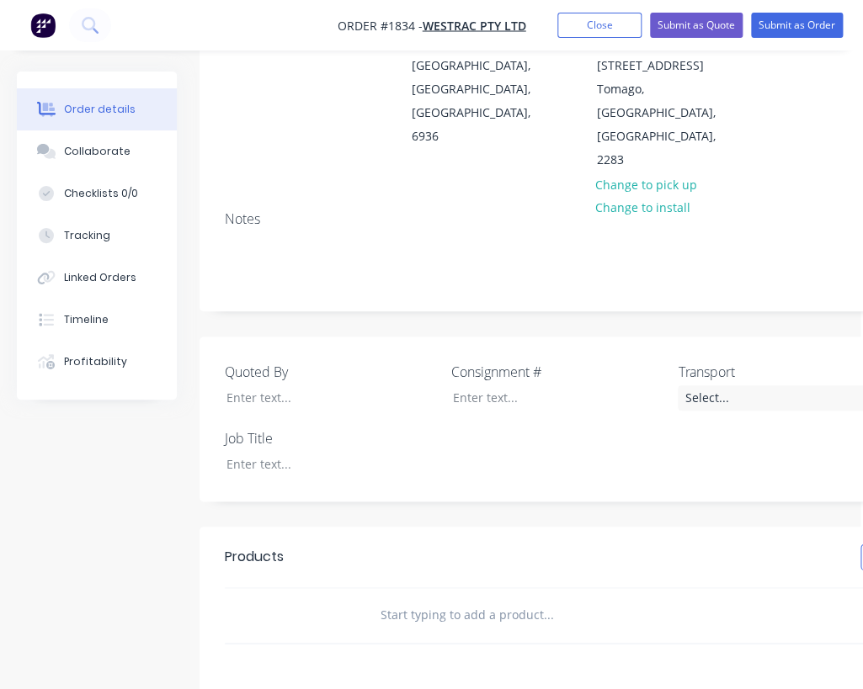
click at [374, 598] on div at bounding box center [618, 615] width 505 height 34
click at [400, 598] on input "text" at bounding box center [548, 615] width 337 height 34
click at [402, 598] on input "text" at bounding box center [548, 615] width 337 height 34
type input "601768 - E Stop Shroud"
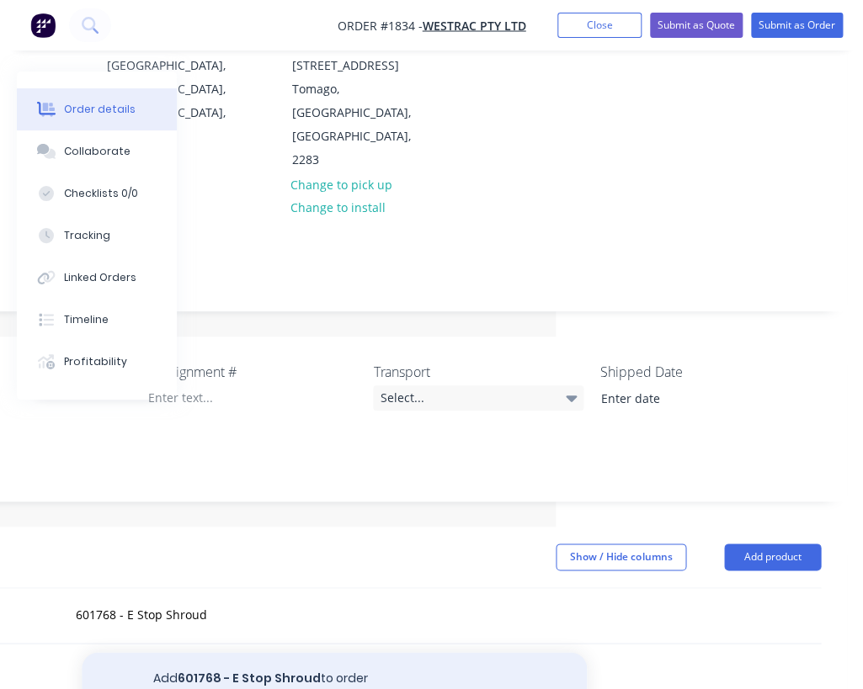
click at [356, 652] on button "Add 601768 - E Stop Shroud to order" at bounding box center [334, 679] width 505 height 54
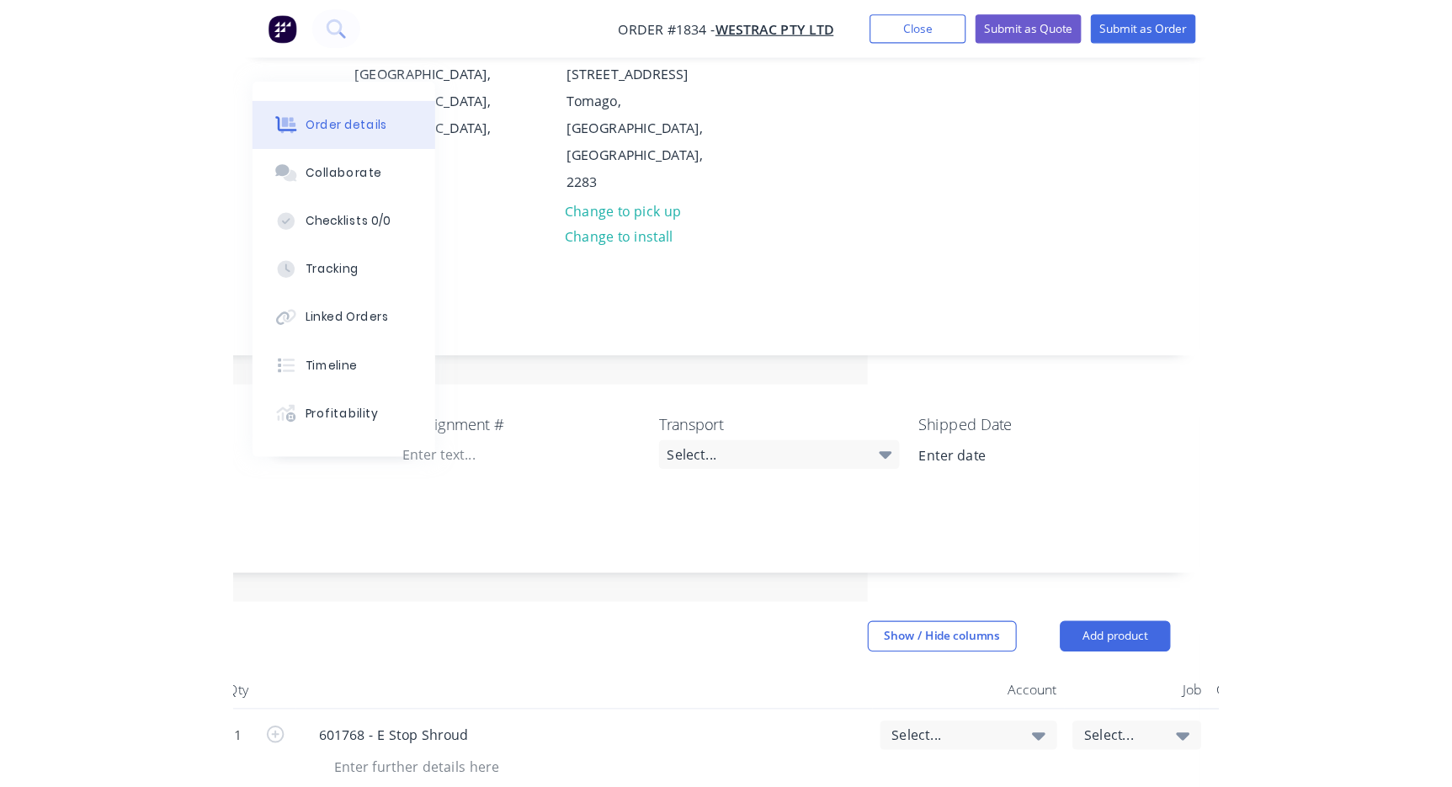
scroll to position [229, 0]
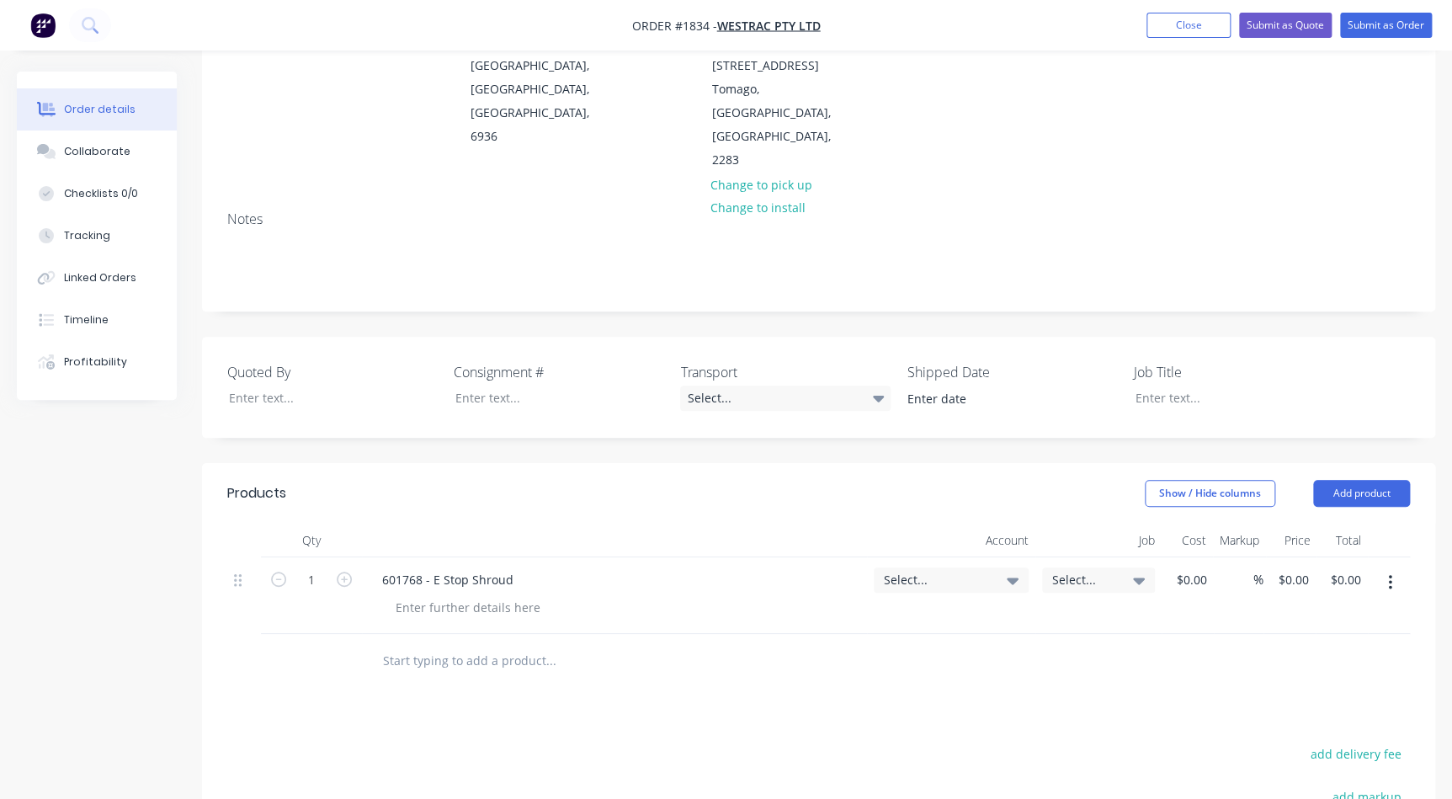
drag, startPoint x: 1035, startPoint y: 505, endPoint x: 1025, endPoint y: 507, distance: 10.4
click at [1031, 557] on div "1 601768 - E Stop Shroud Select... Select... $0.00 $0.00 % $0.00 $0.00 $0.00 $0…" at bounding box center [818, 595] width 1182 height 77
drag, startPoint x: 1025, startPoint y: 507, endPoint x: 1005, endPoint y: 507, distance: 20.2
click at [1023, 567] on div "Select..." at bounding box center [950, 579] width 155 height 25
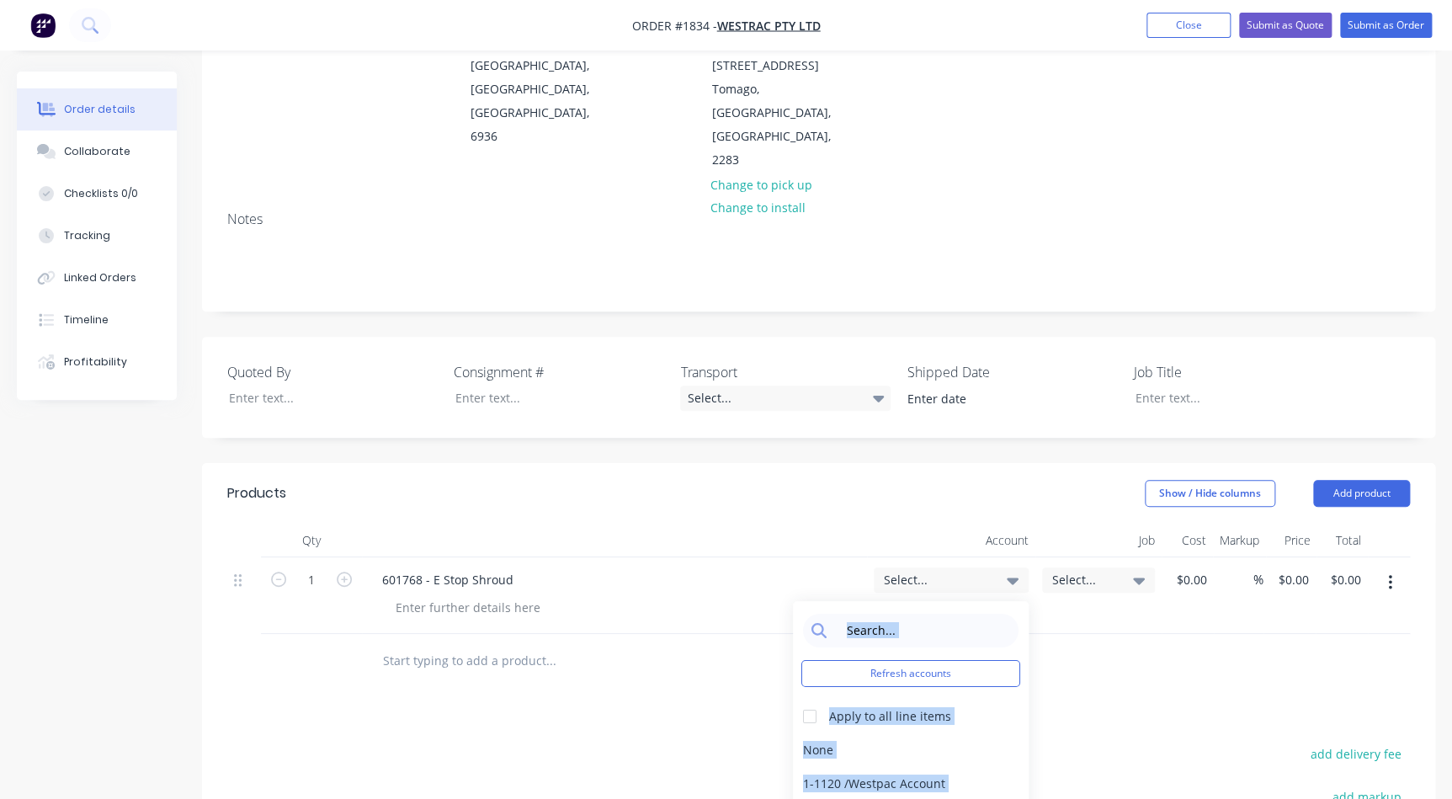
click at [889, 601] on div "Refresh accounts Apply to all line items None 1-1120 / Westpac Account 1-1145 /…" at bounding box center [911, 735] width 236 height 269
click at [905, 613] on input at bounding box center [923, 630] width 173 height 34
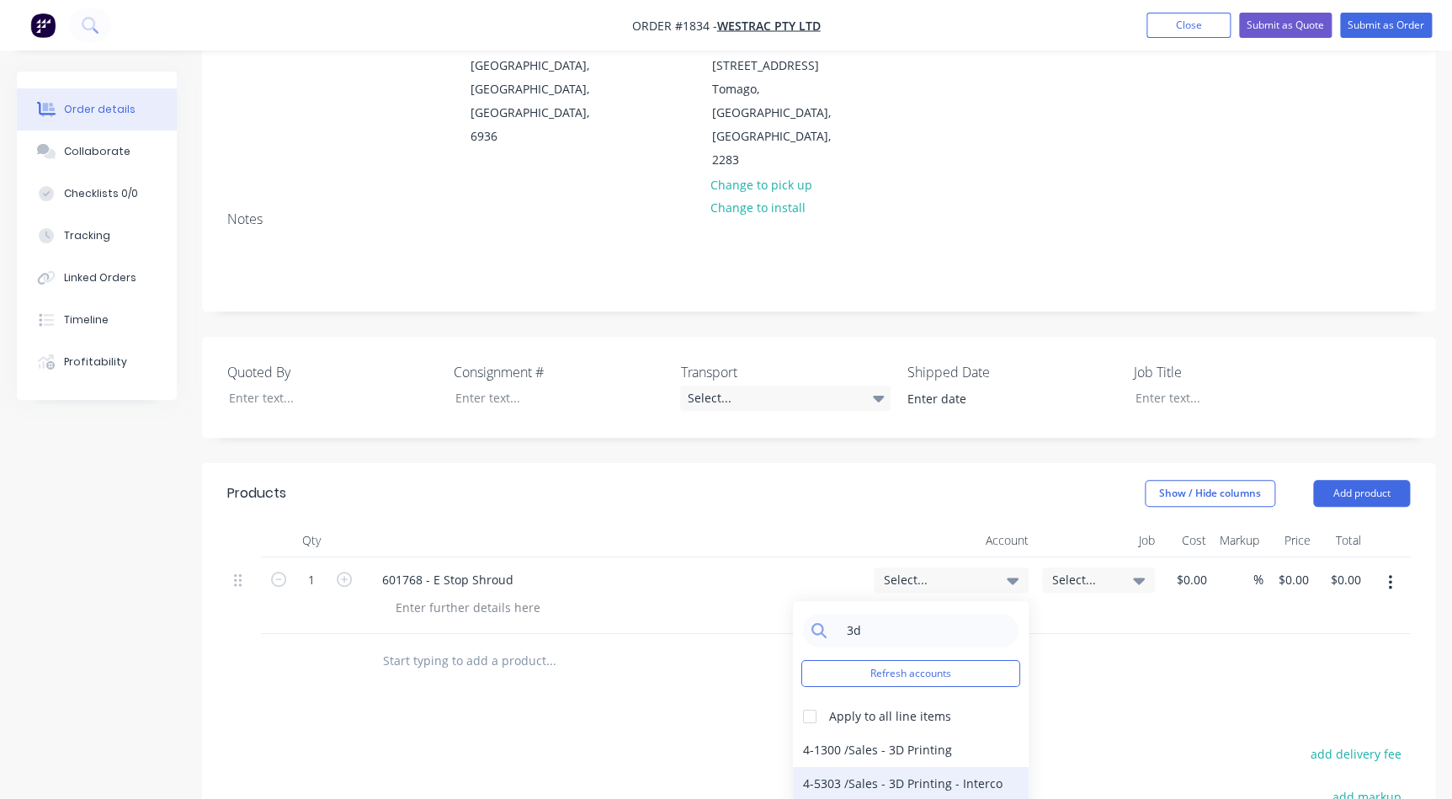
type input "3d"
click at [899, 767] on div "4-5303 / Sales - 3D Printing - Interco" at bounding box center [911, 784] width 236 height 34
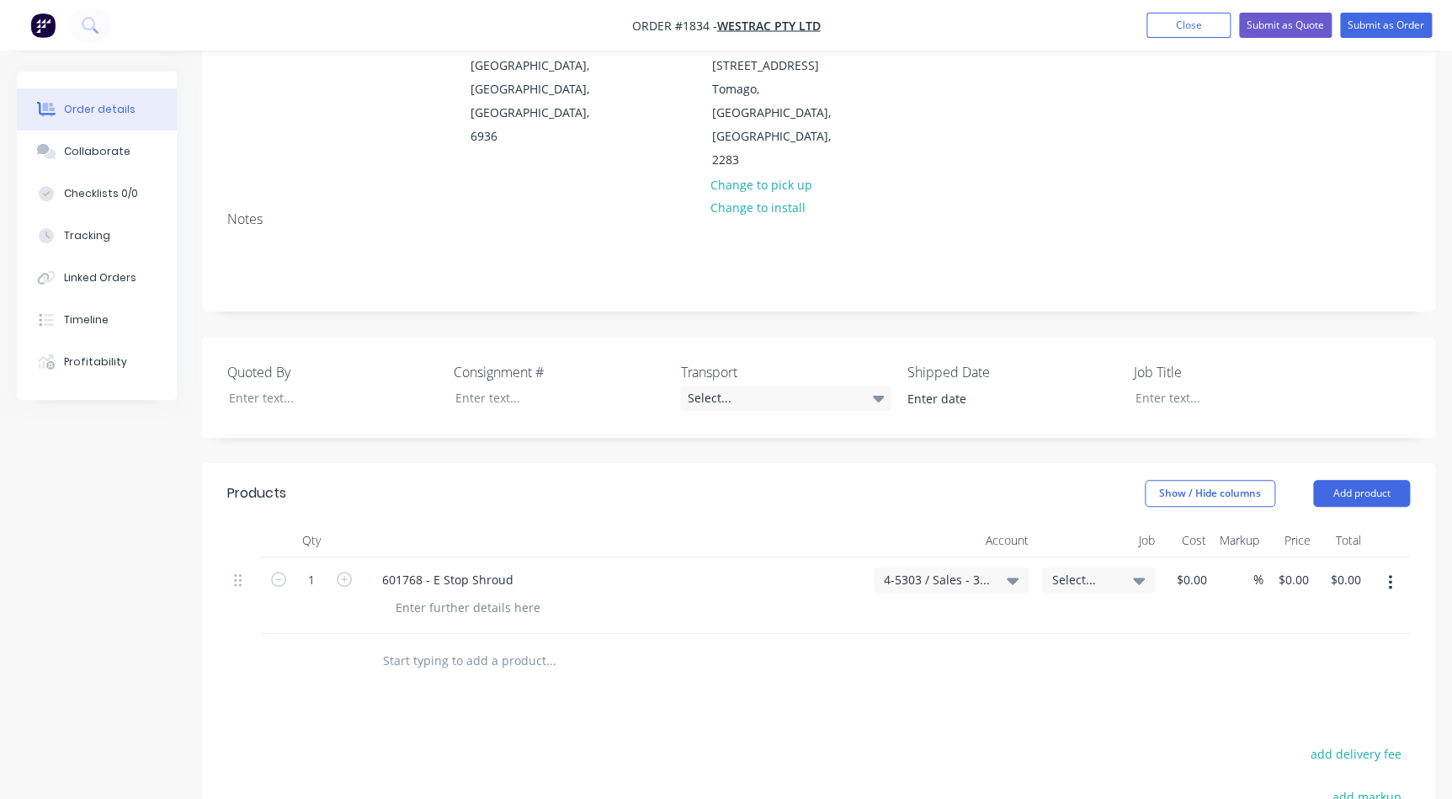
click at [1064, 557] on div "Select..." at bounding box center [1098, 595] width 126 height 77
click at [1070, 571] on span "Select..." at bounding box center [1084, 580] width 64 height 18
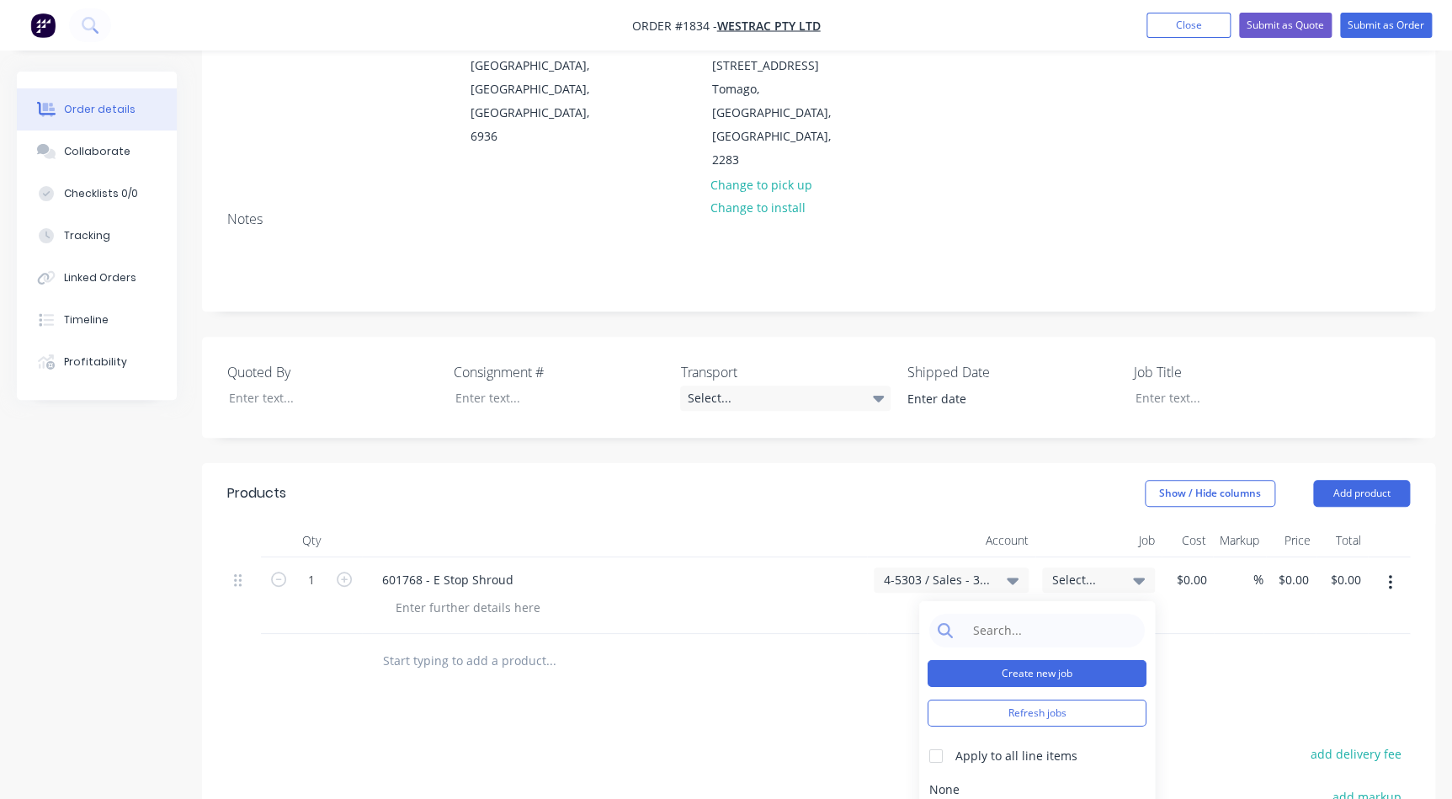
click at [997, 660] on button "Create new job" at bounding box center [1036, 673] width 219 height 27
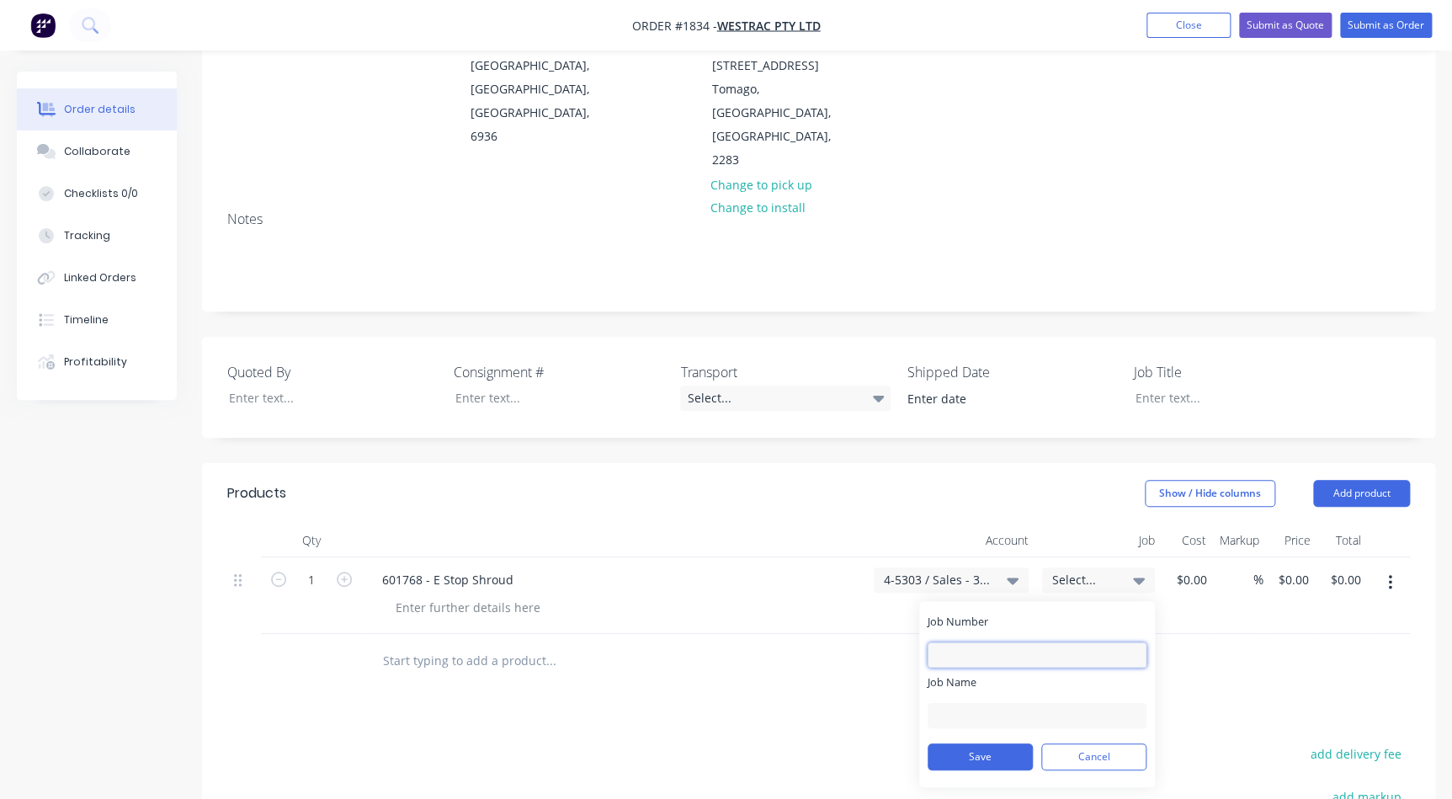
click at [949, 642] on input "Job Number" at bounding box center [1036, 654] width 219 height 25
type input "1834"
click at [951, 703] on input "Job Name" at bounding box center [1036, 715] width 219 height 25
type input "W/Trac - 3D E Stop Shrouds"
click at [1002, 703] on input "W/Trac - 3D E Stop Shrouds" at bounding box center [1036, 715] width 219 height 25
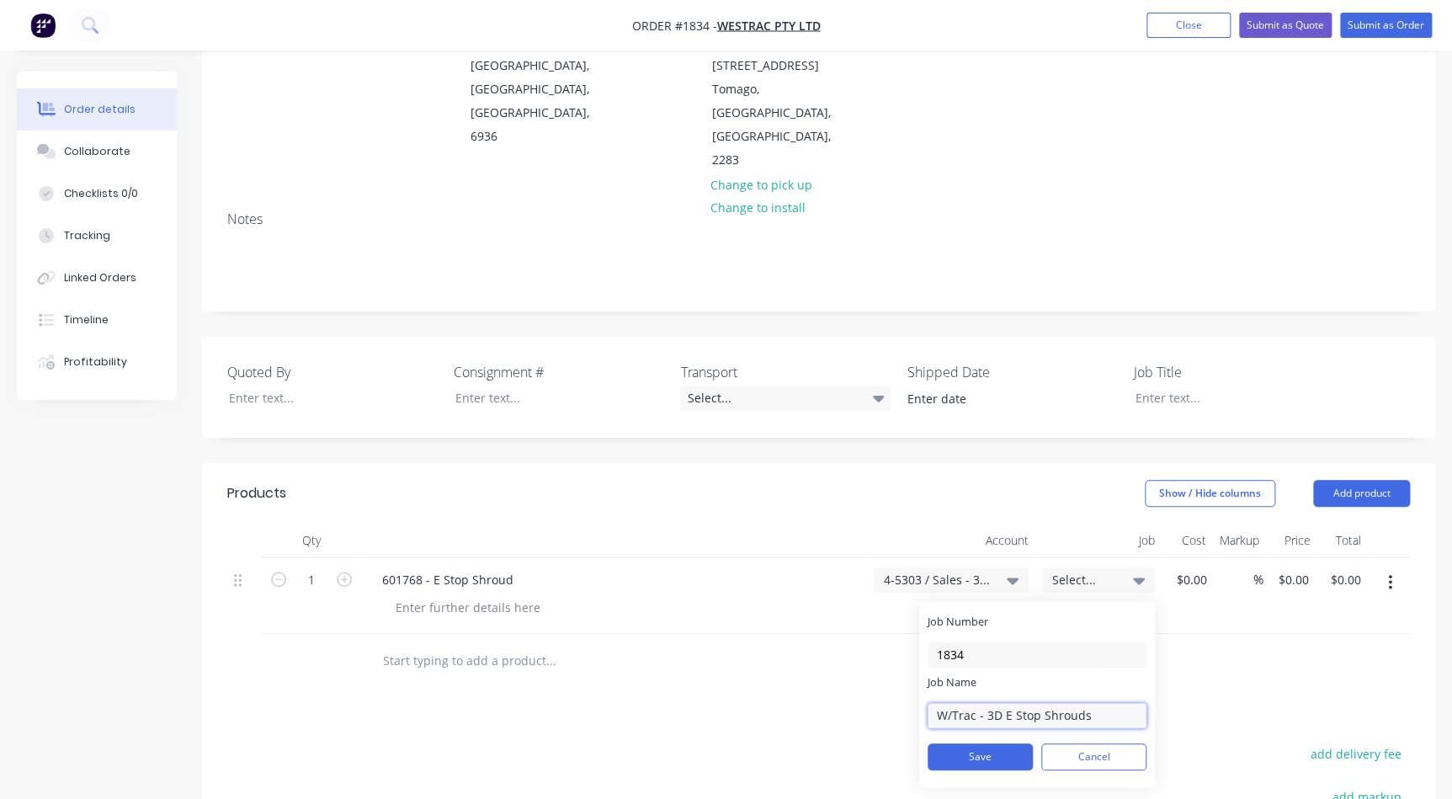
click at [1092, 703] on input "W/Trac - 3D E Stop Shrouds" at bounding box center [1036, 715] width 219 height 25
click at [1005, 743] on button "Save" at bounding box center [979, 756] width 105 height 27
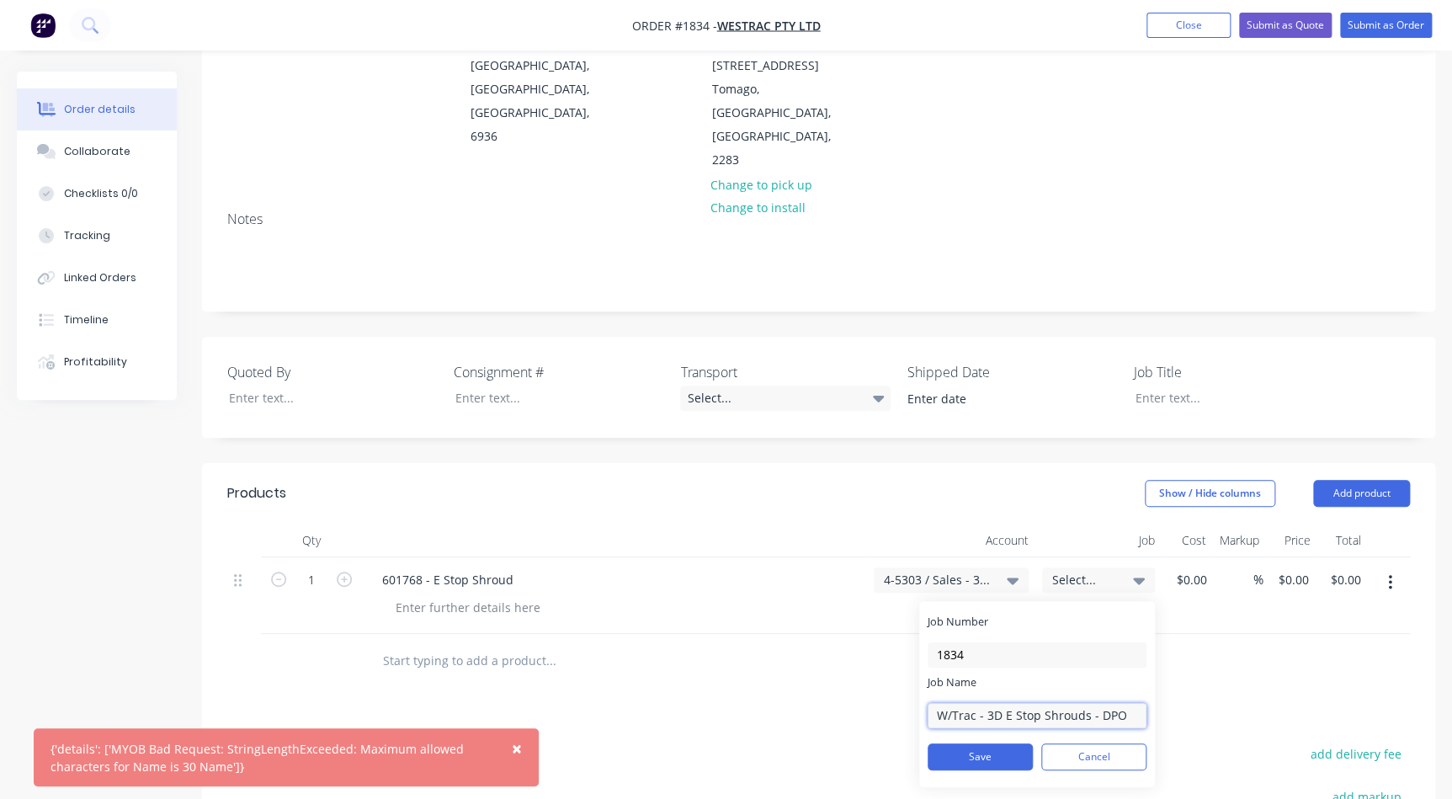
click at [1110, 703] on input "W/Trac - 3D E Stop Shrouds - DPO" at bounding box center [1036, 715] width 219 height 25
drag, startPoint x: 1129, startPoint y: 640, endPoint x: 1083, endPoint y: 643, distance: 46.4
click at [1083, 703] on input "W/Trac - 3D E Stop Shrouds - DPO" at bounding box center [1036, 715] width 219 height 25
type input "W/Trac - 3D E Stop Shrouds"
click at [993, 743] on button "Save" at bounding box center [979, 756] width 105 height 27
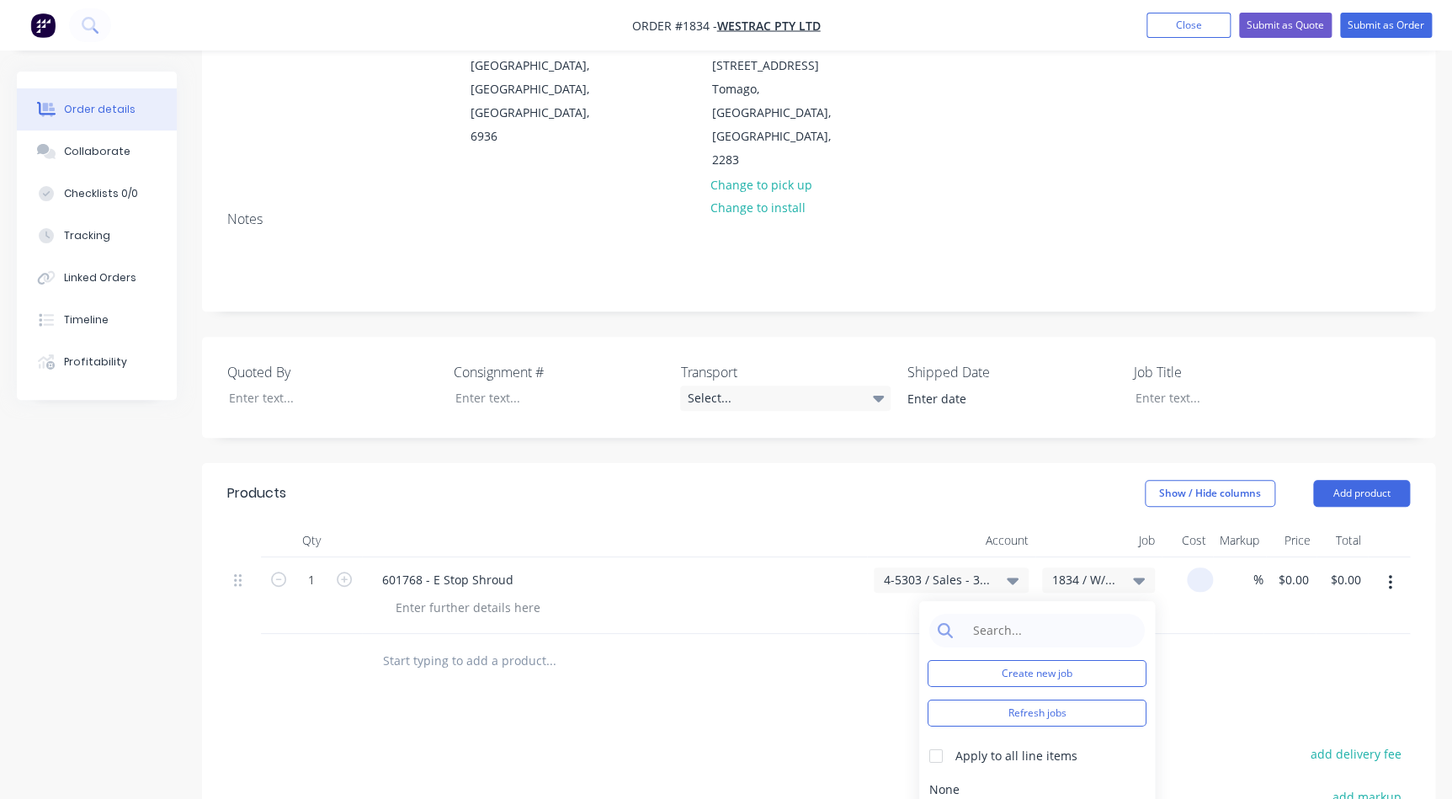
drag, startPoint x: 1181, startPoint y: 507, endPoint x: 1206, endPoint y: 505, distance: 25.3
click at [1206, 567] on input at bounding box center [1202, 579] width 19 height 24
type input "$307.50"
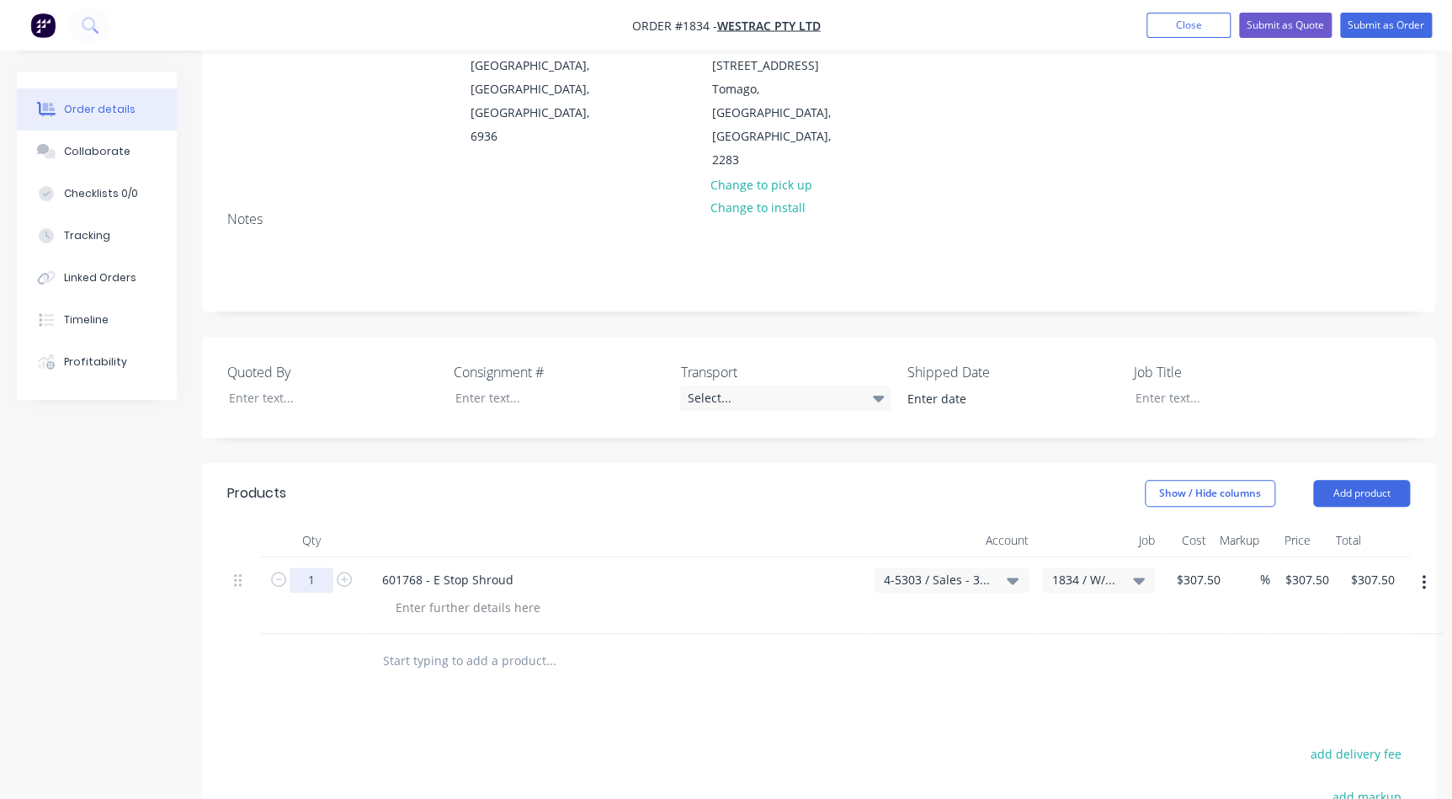
click at [309, 567] on input "1" at bounding box center [311, 579] width 44 height 25
type input "10"
type input "$3,075.00"
click at [1332, 557] on div "10 601768 - E Stop Shroud 4-5303 / Sales - 3D Printing - Interco 1834 / W/Trac …" at bounding box center [818, 595] width 1182 height 77
click at [1319, 567] on input "307.5" at bounding box center [1302, 579] width 39 height 24
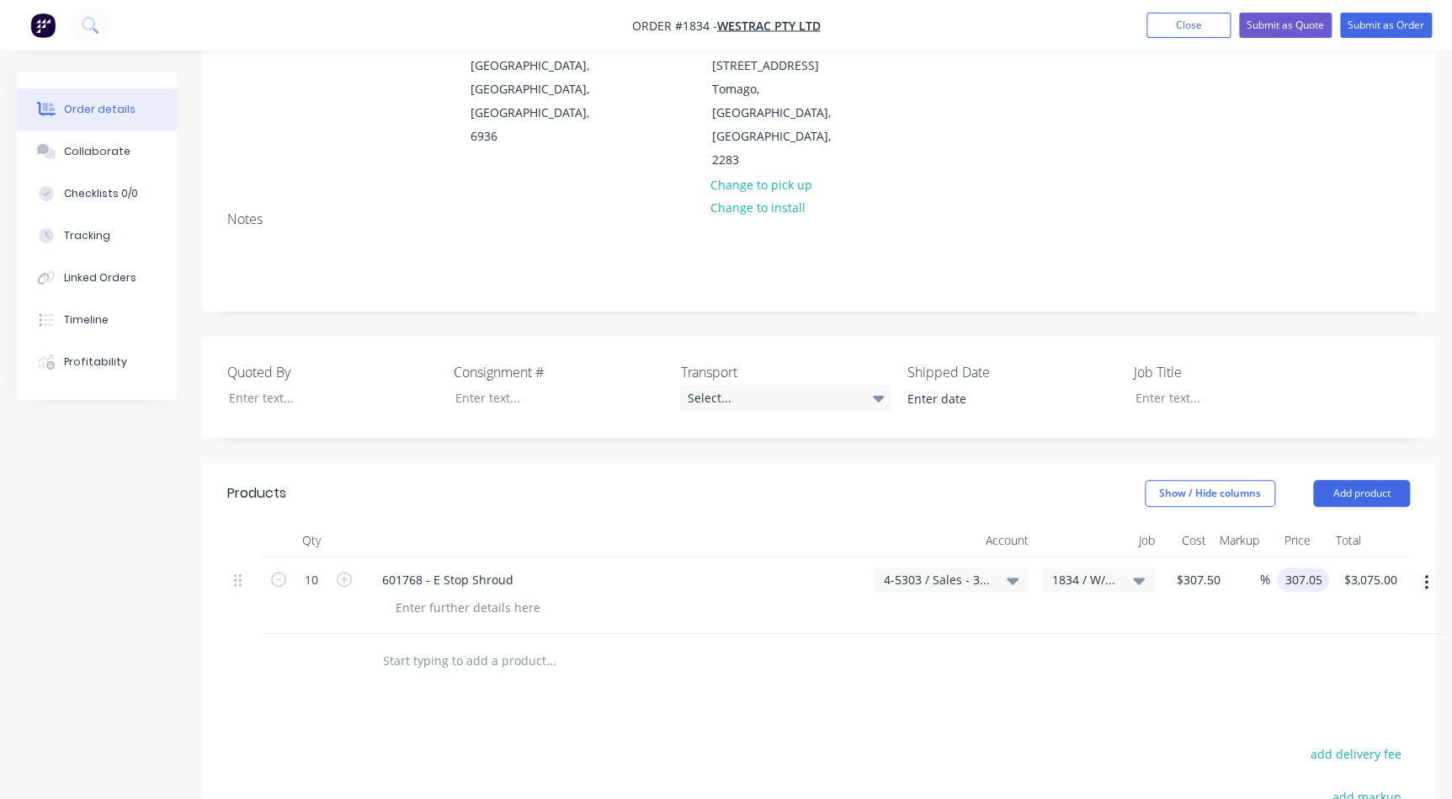
type input "307.05"
type input "-0.15"
type input "$307.05"
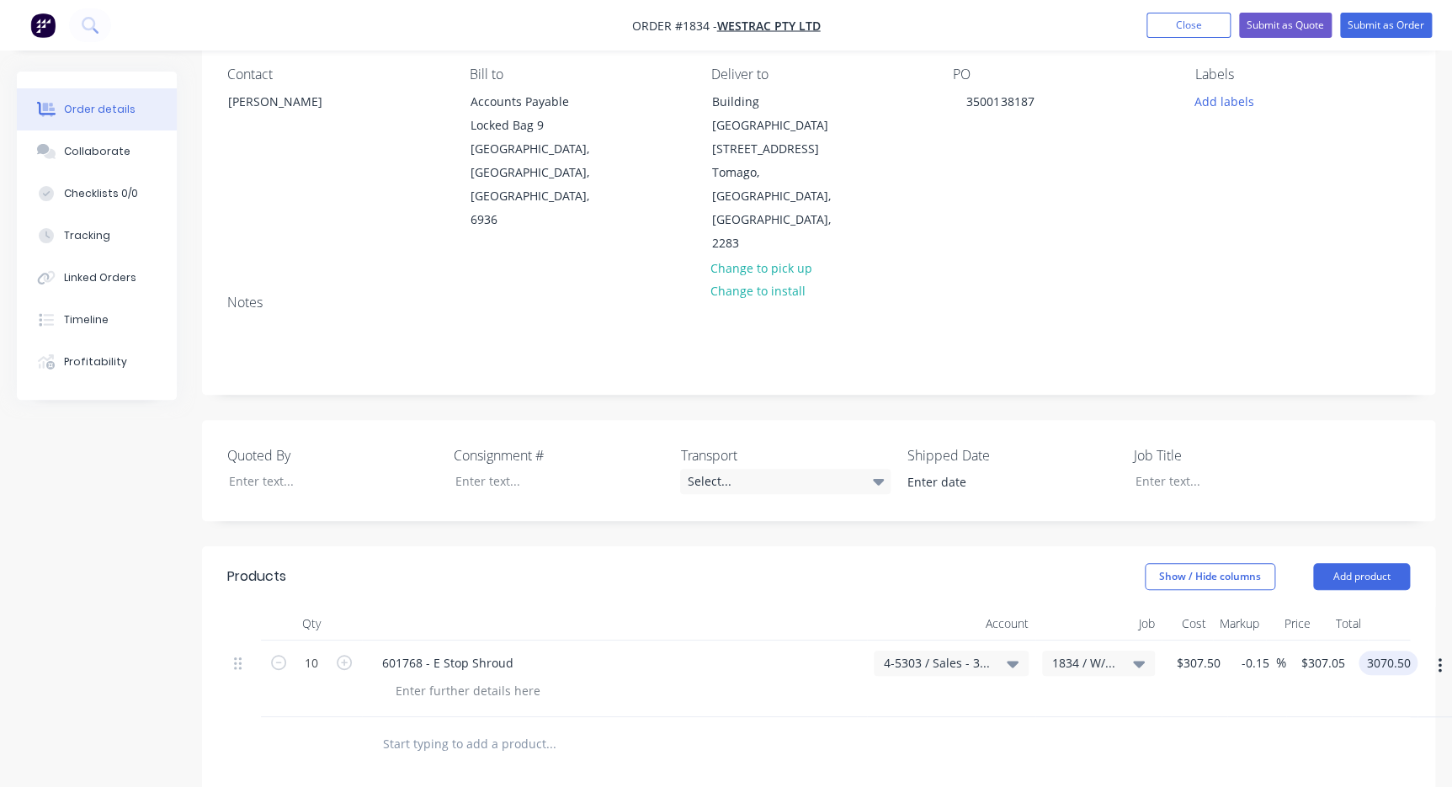
scroll to position [0, 0]
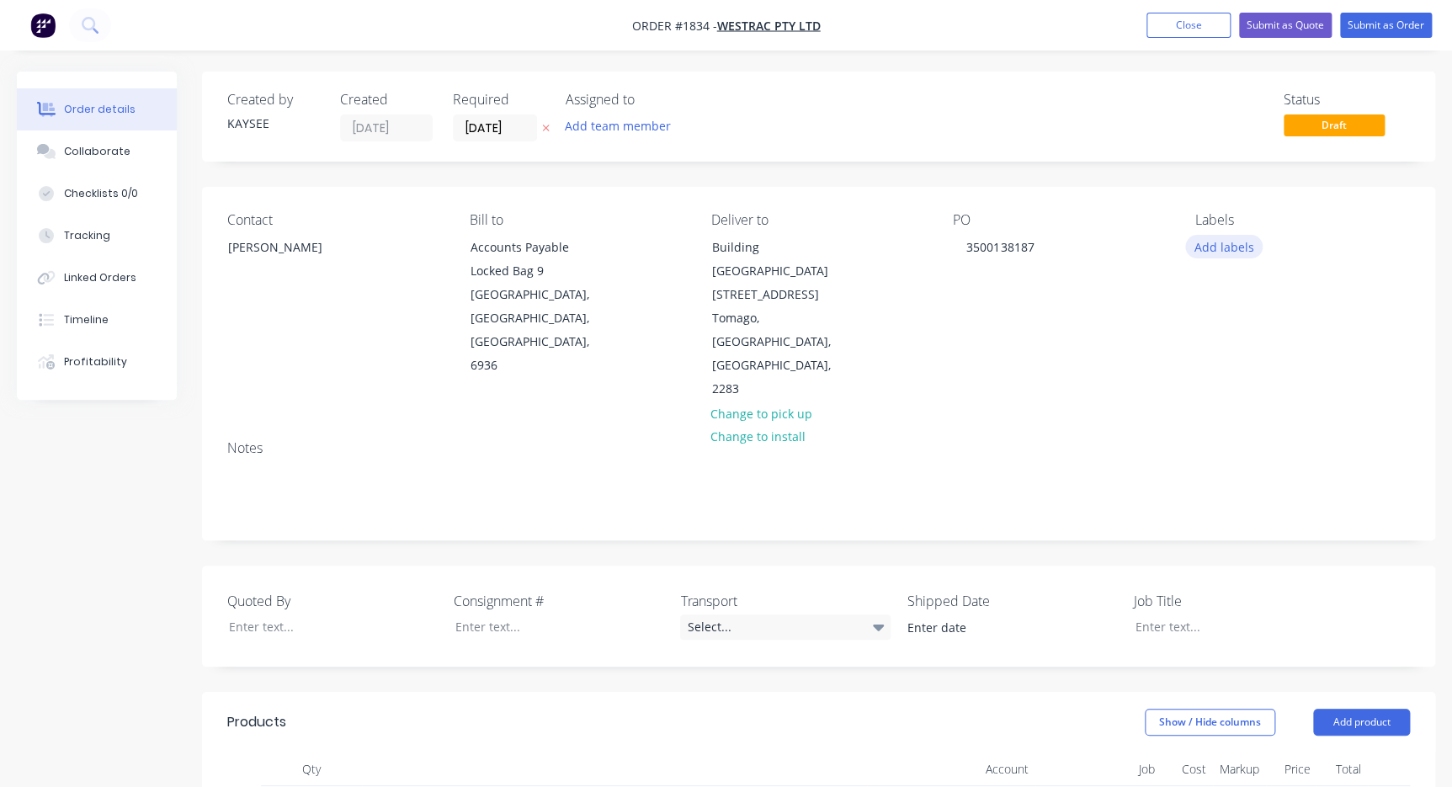
type input "$3,070.50"
click at [1194, 250] on button "Add labels" at bounding box center [1223, 246] width 77 height 23
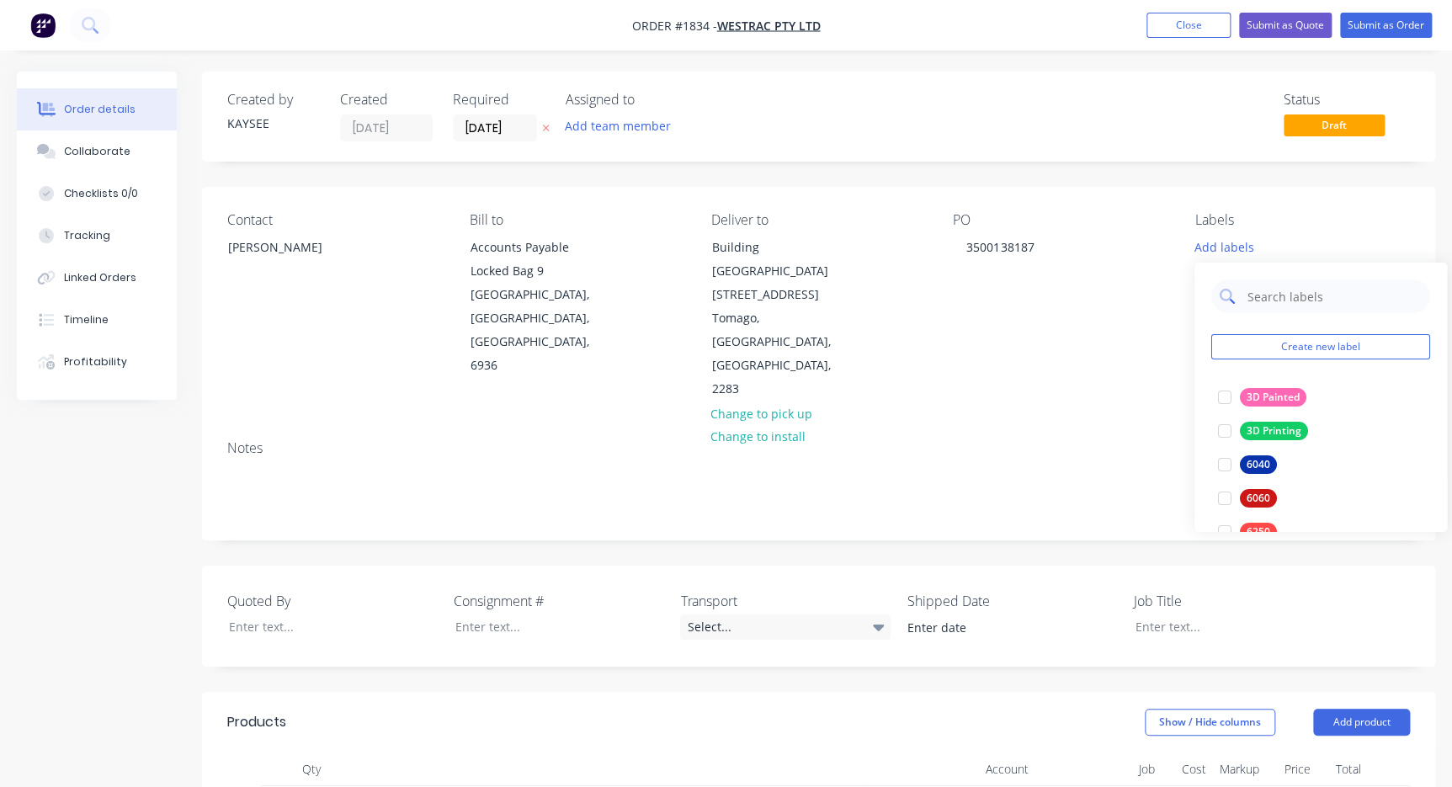
click at [1246, 300] on input "text" at bounding box center [1333, 296] width 176 height 34
type input "d"
type input "3d"
click at [1216, 431] on div at bounding box center [1225, 431] width 34 height 34
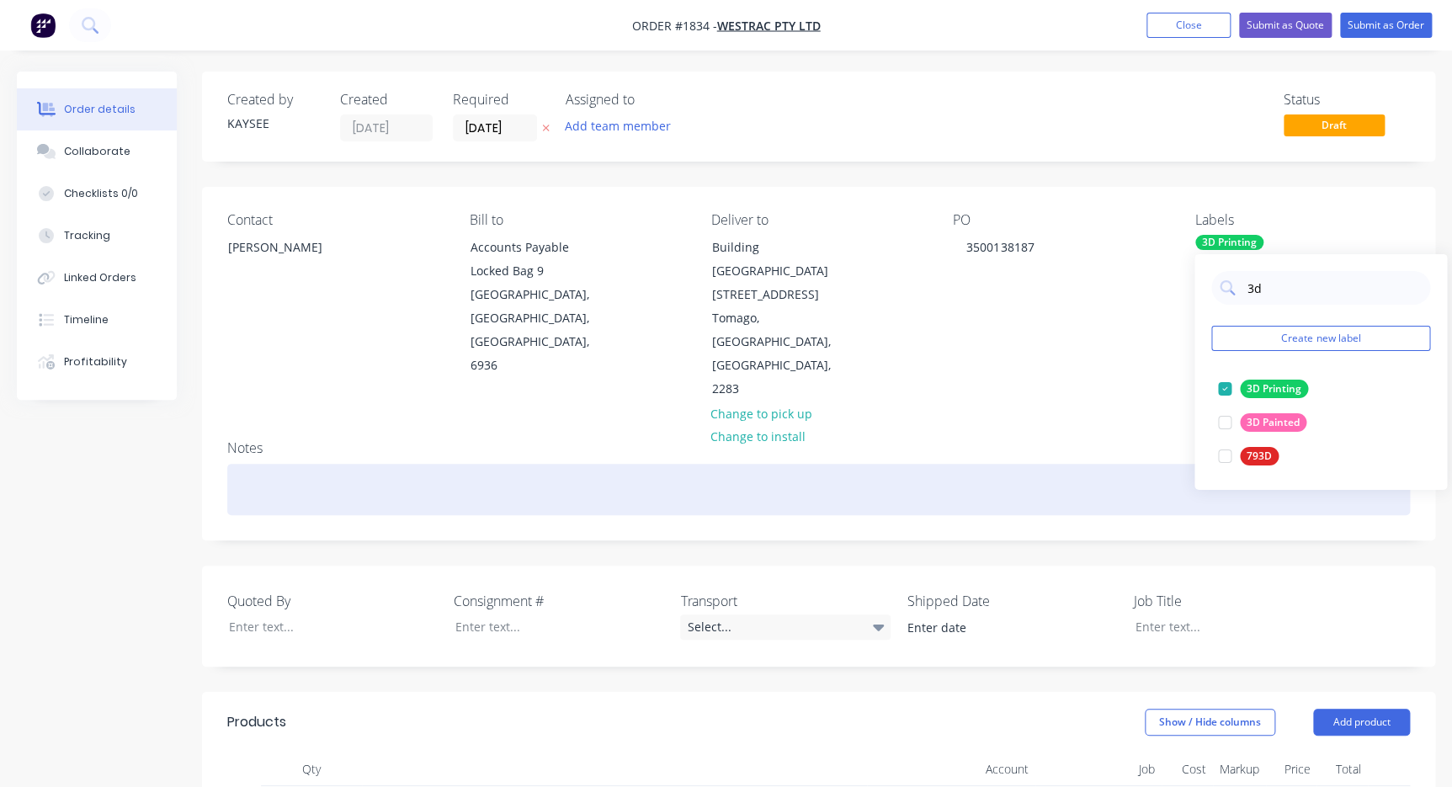
click at [1158, 464] on div at bounding box center [818, 489] width 1182 height 51
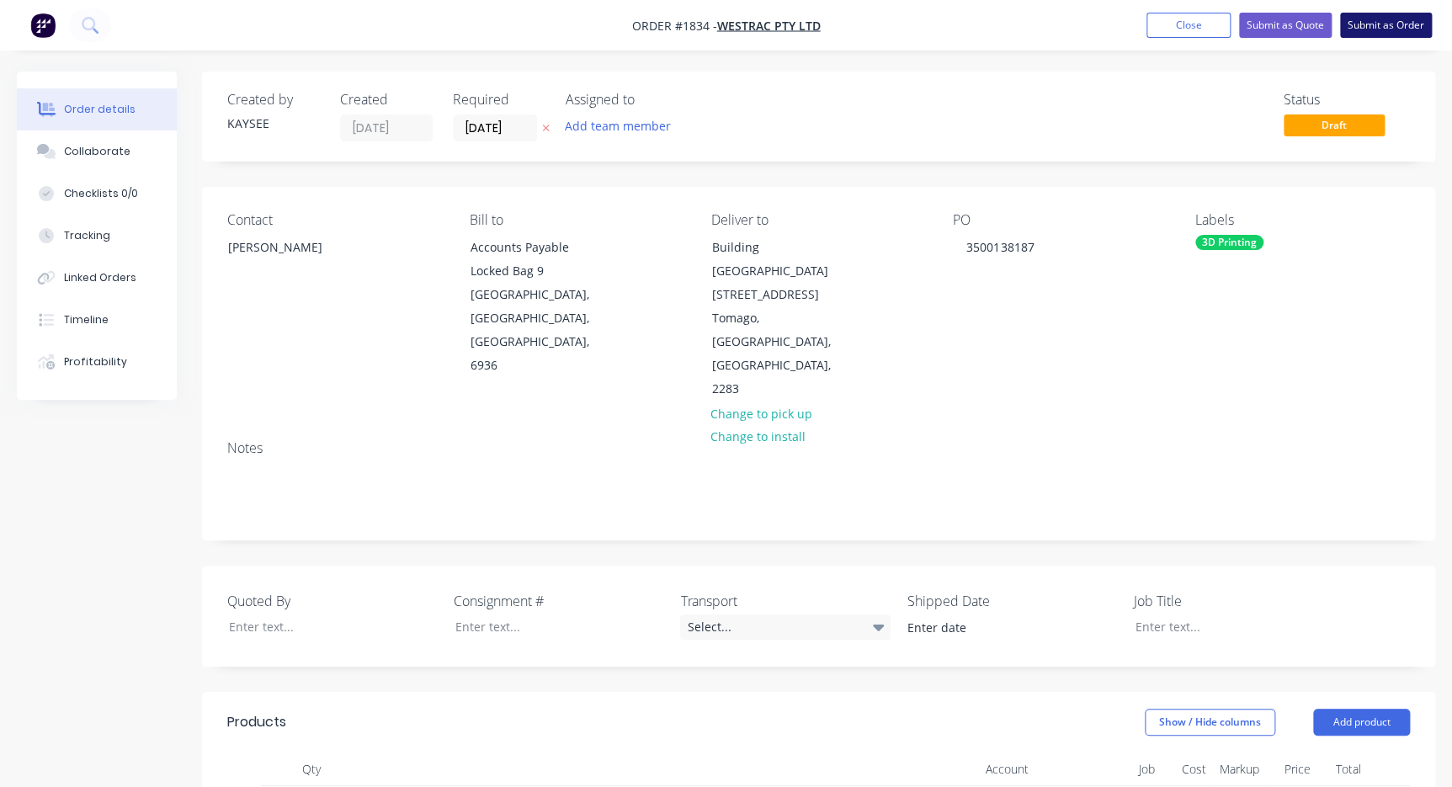
click at [1412, 30] on button "Submit as Order" at bounding box center [1386, 25] width 92 height 25
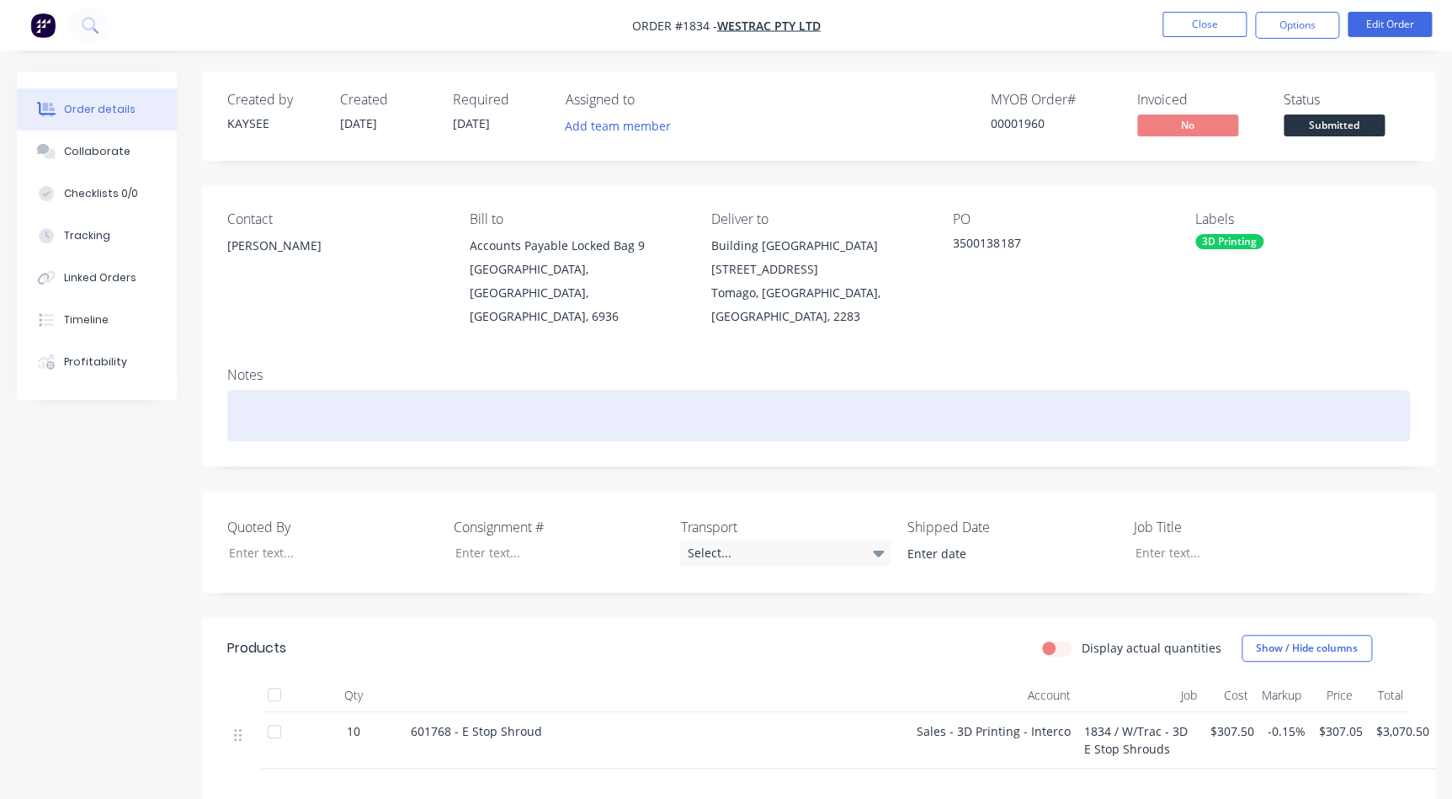
click at [236, 390] on div at bounding box center [818, 415] width 1182 height 51
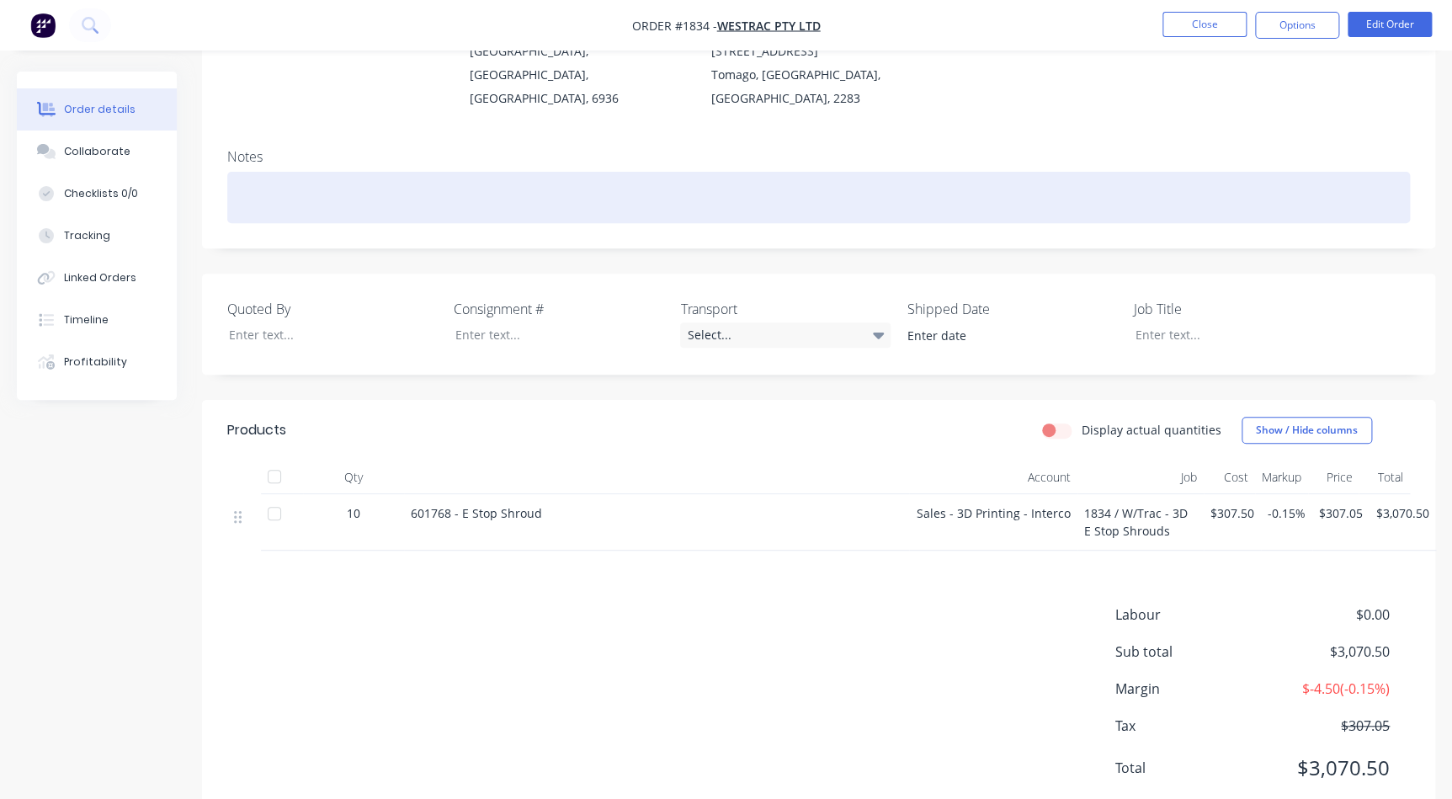
scroll to position [245, 0]
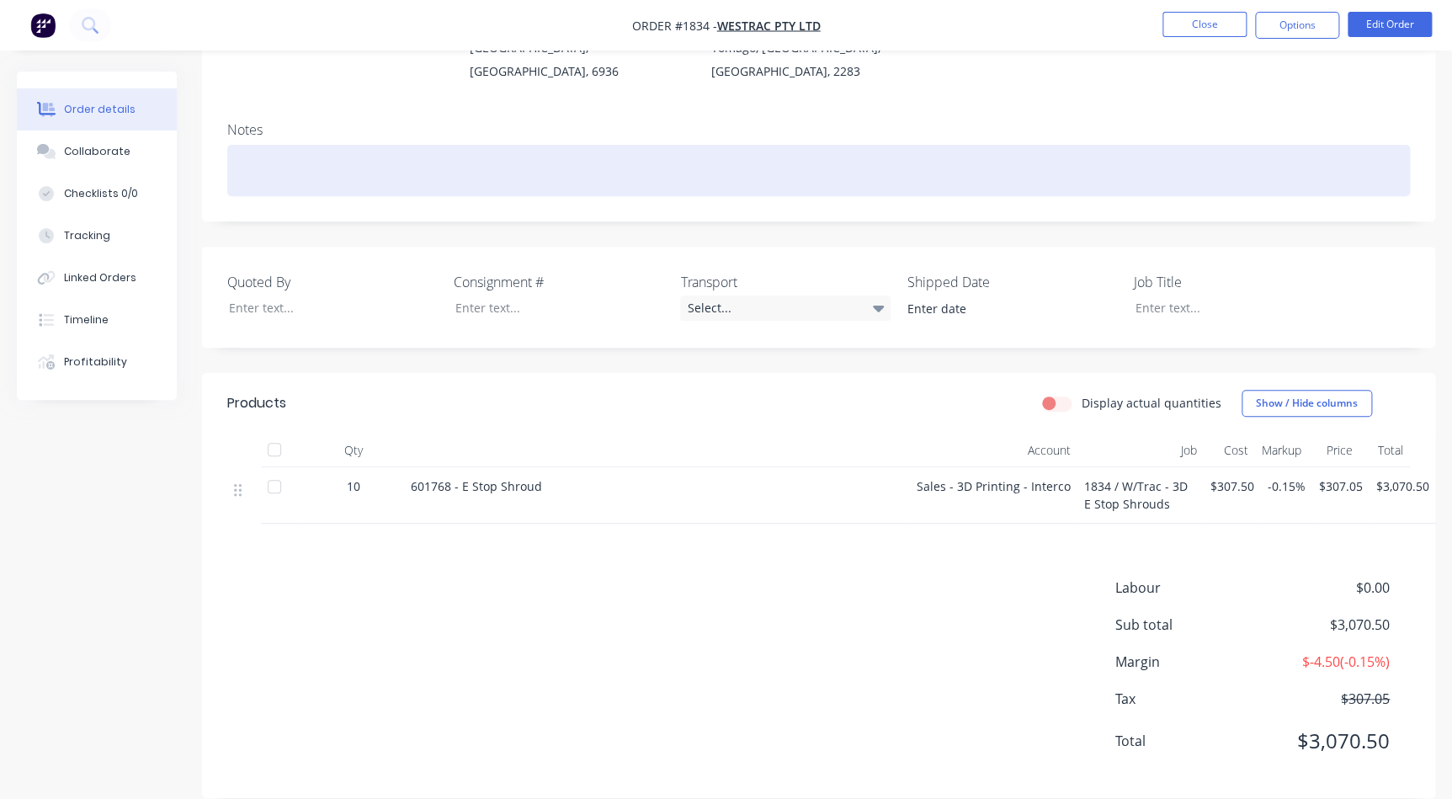
click at [337, 154] on div at bounding box center [818, 170] width 1182 height 51
drag, startPoint x: 412, startPoint y: 148, endPoint x: 125, endPoint y: 150, distance: 287.0
click at [125, 150] on div "Order details Collaborate Checklists 0/0 Tracking Linked Orders Timeline Profit…" at bounding box center [726, 325] width 1452 height 996
copy div "3D Printed - E Stop Shrouds"
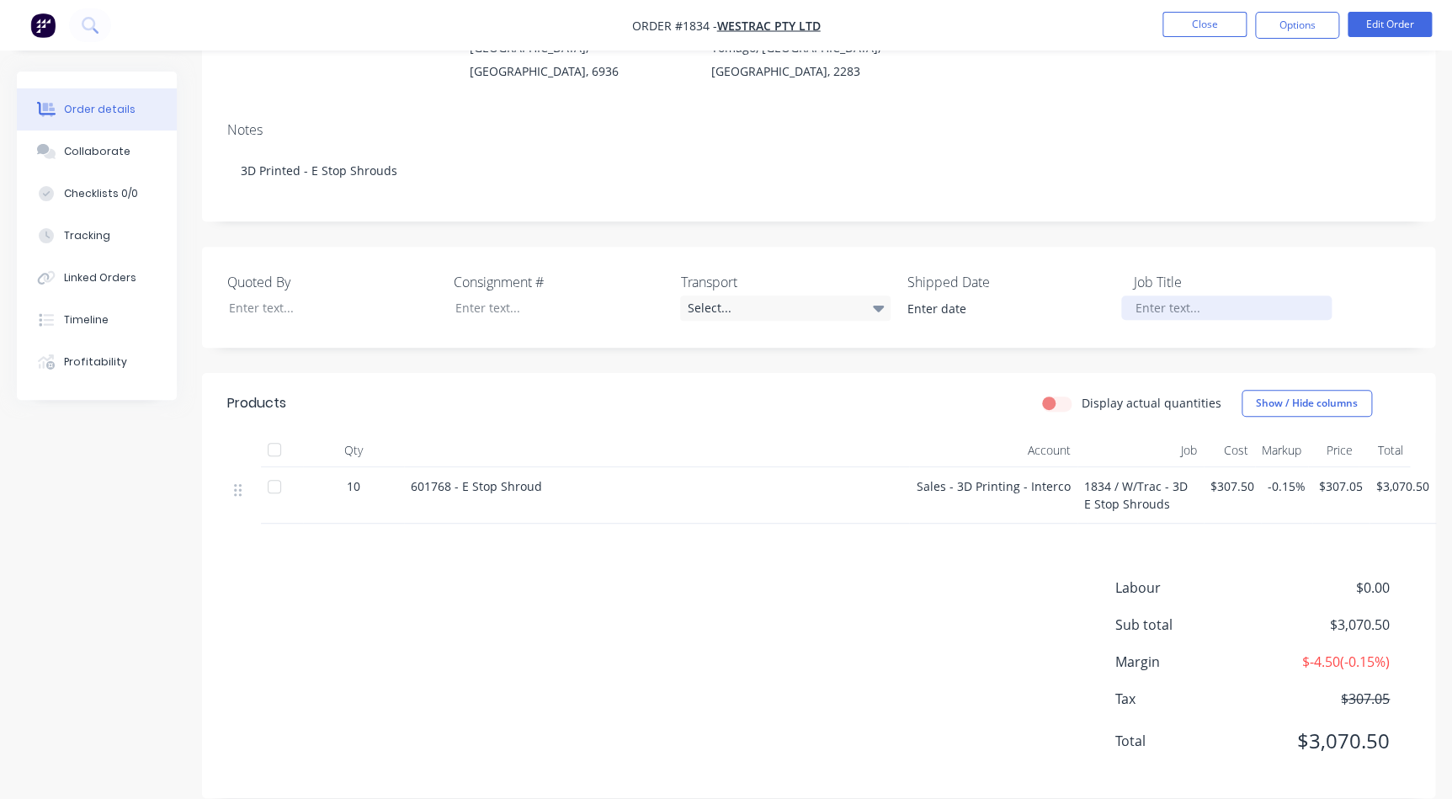
click at [1144, 295] on div at bounding box center [1226, 307] width 210 height 24
click at [1146, 295] on div at bounding box center [1226, 307] width 210 height 24
paste div
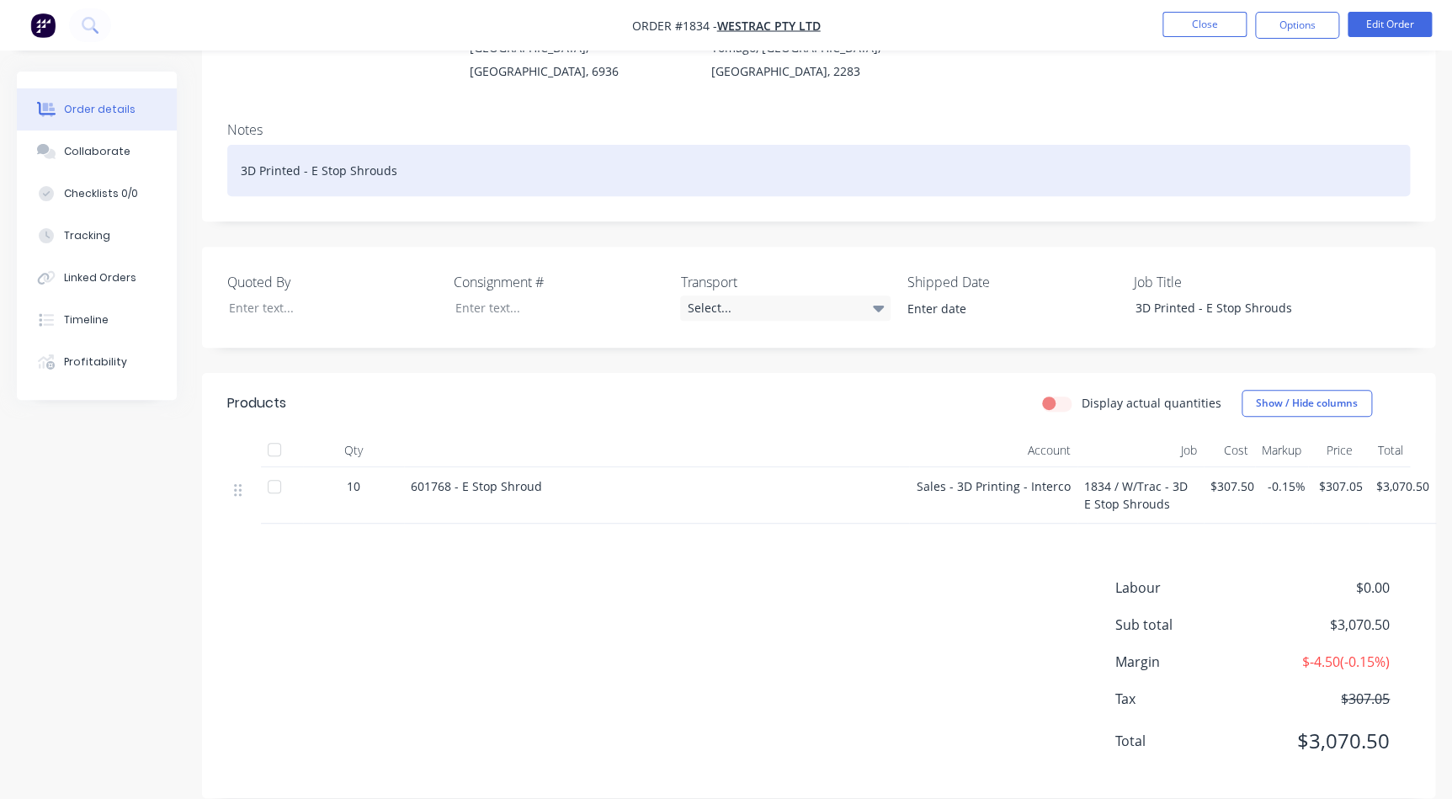
click at [790, 145] on div "3D Printed - E Stop Shrouds" at bounding box center [818, 170] width 1182 height 51
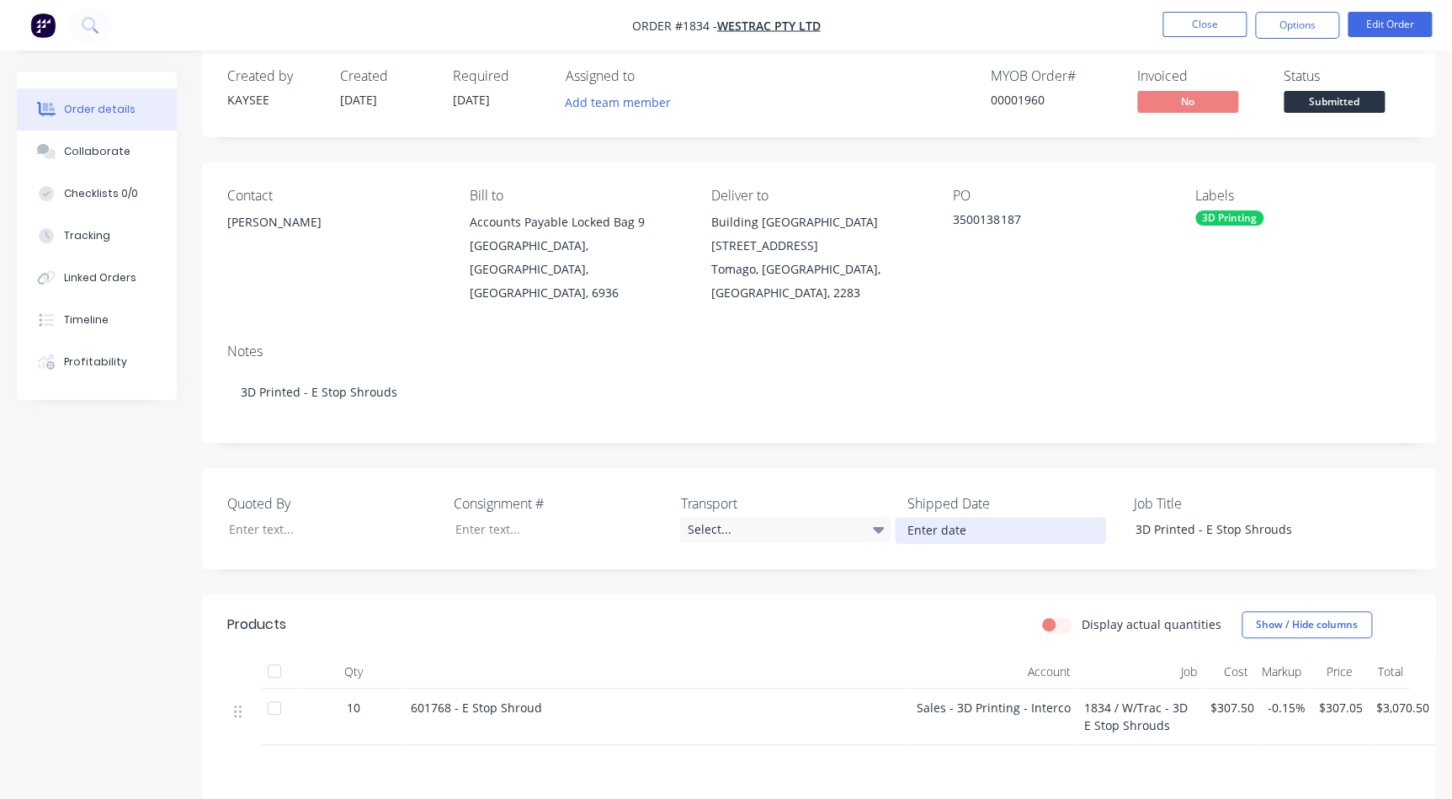
scroll to position [0, 0]
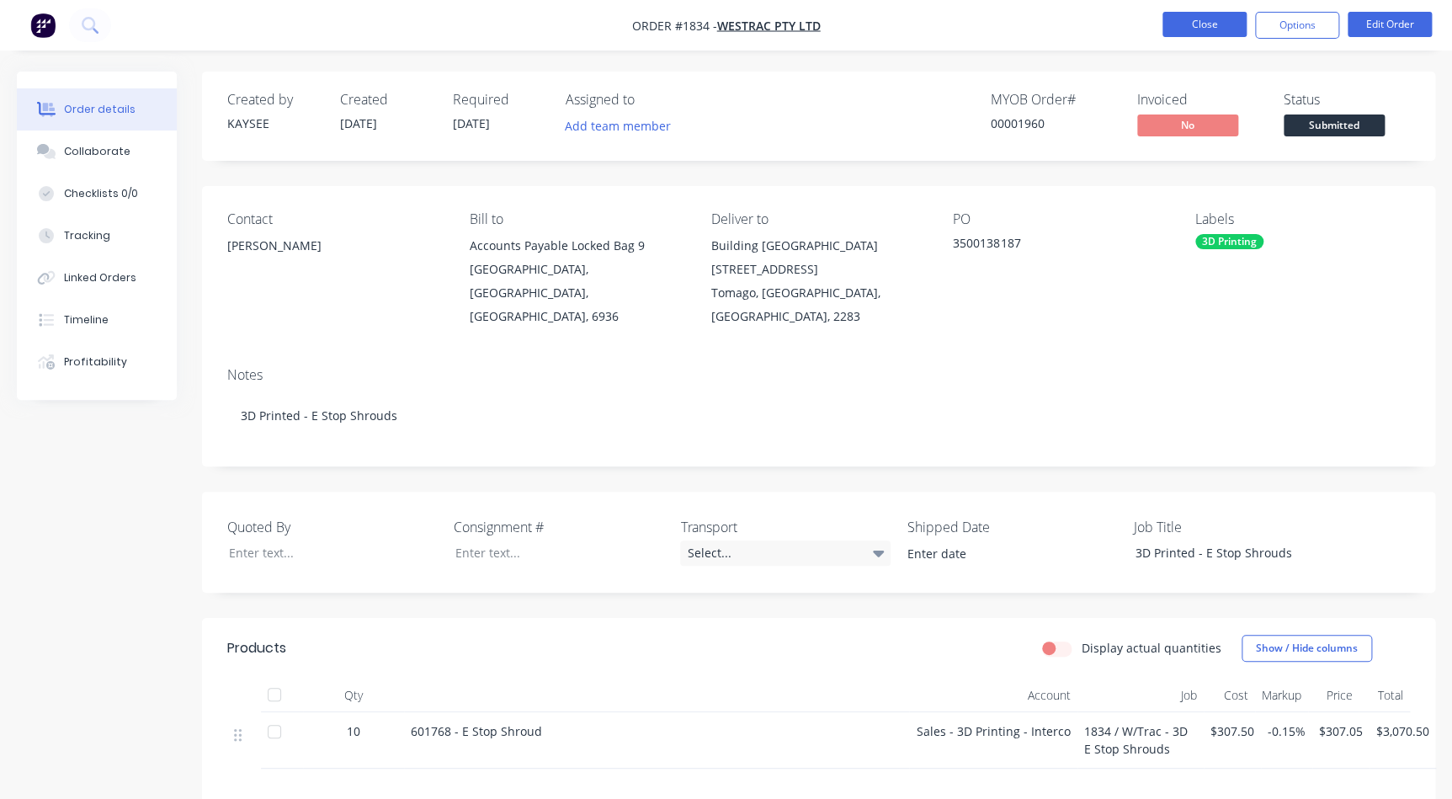
click at [1223, 15] on button "Close" at bounding box center [1204, 24] width 84 height 25
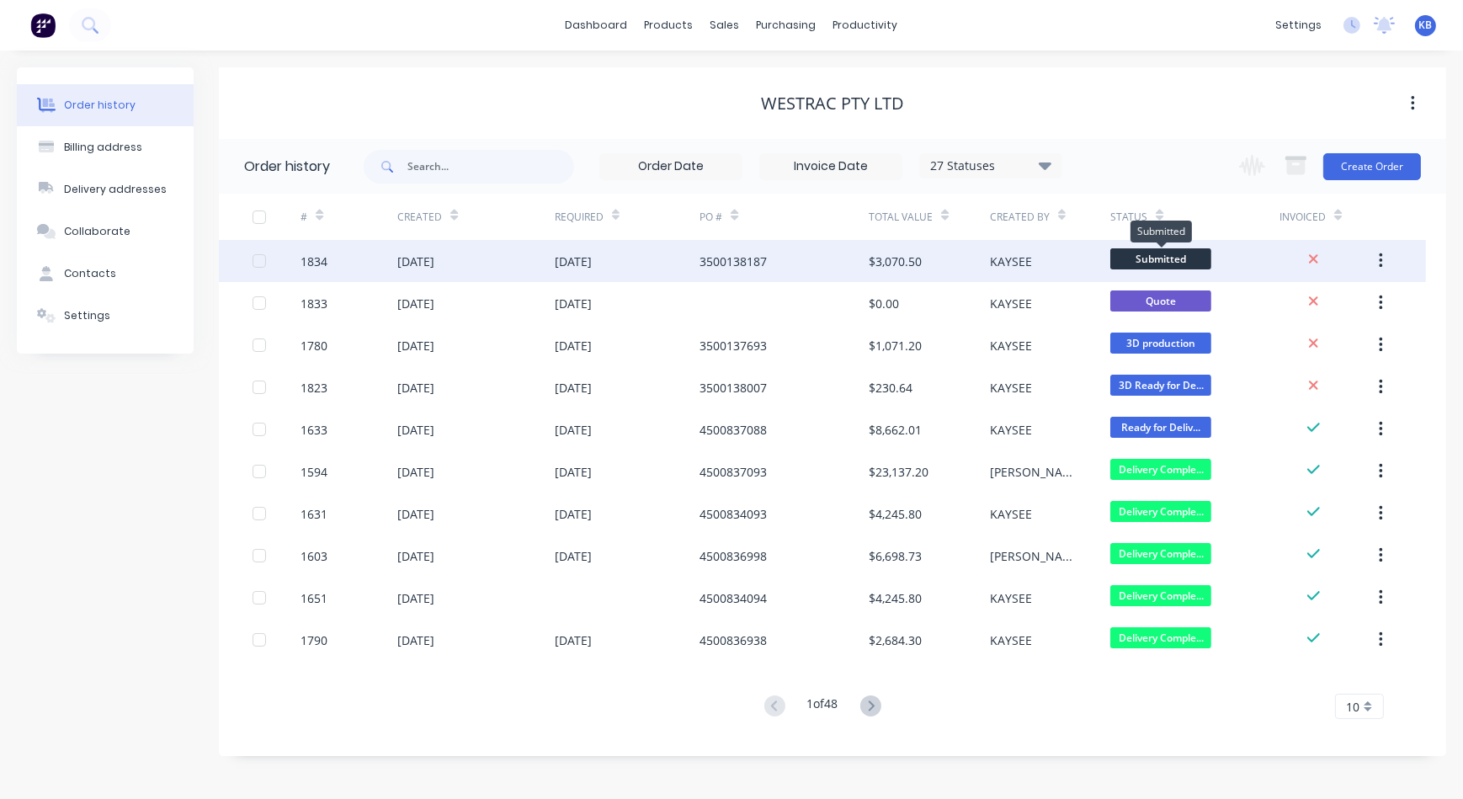
click at [1151, 261] on span "Submitted" at bounding box center [1160, 258] width 101 height 21
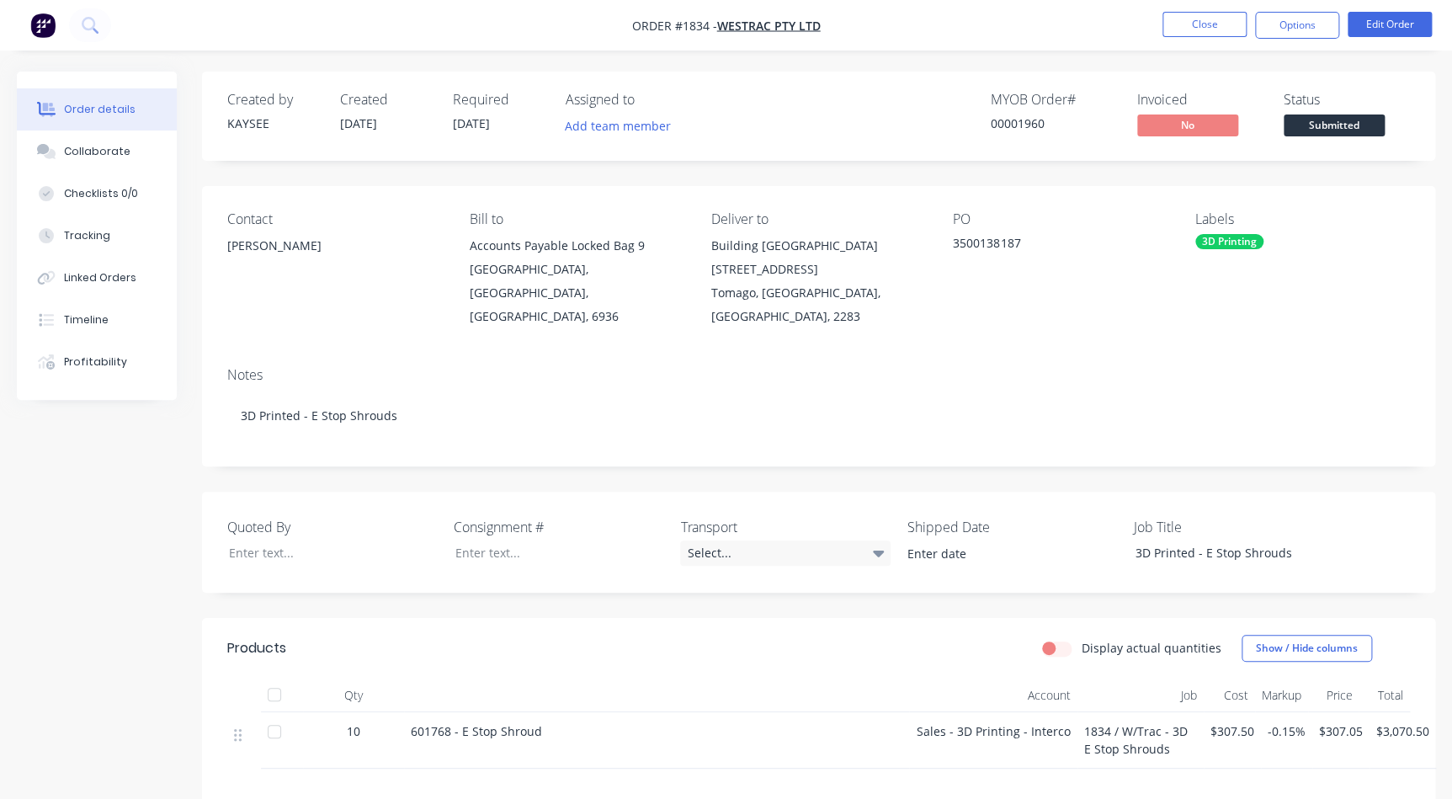
click at [1334, 126] on span "Submitted" at bounding box center [1333, 124] width 101 height 21
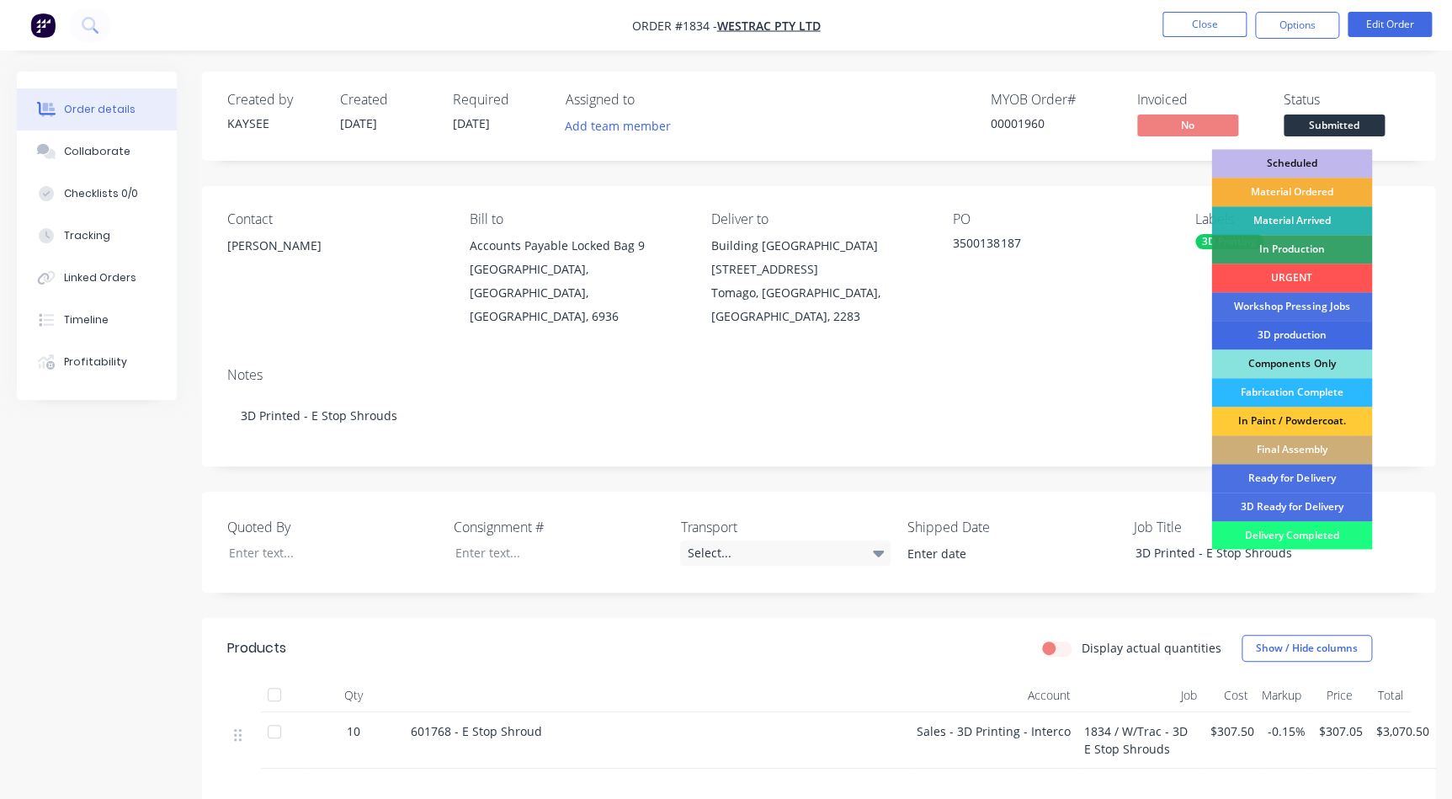
click at [1297, 336] on div "3D production" at bounding box center [1291, 335] width 161 height 29
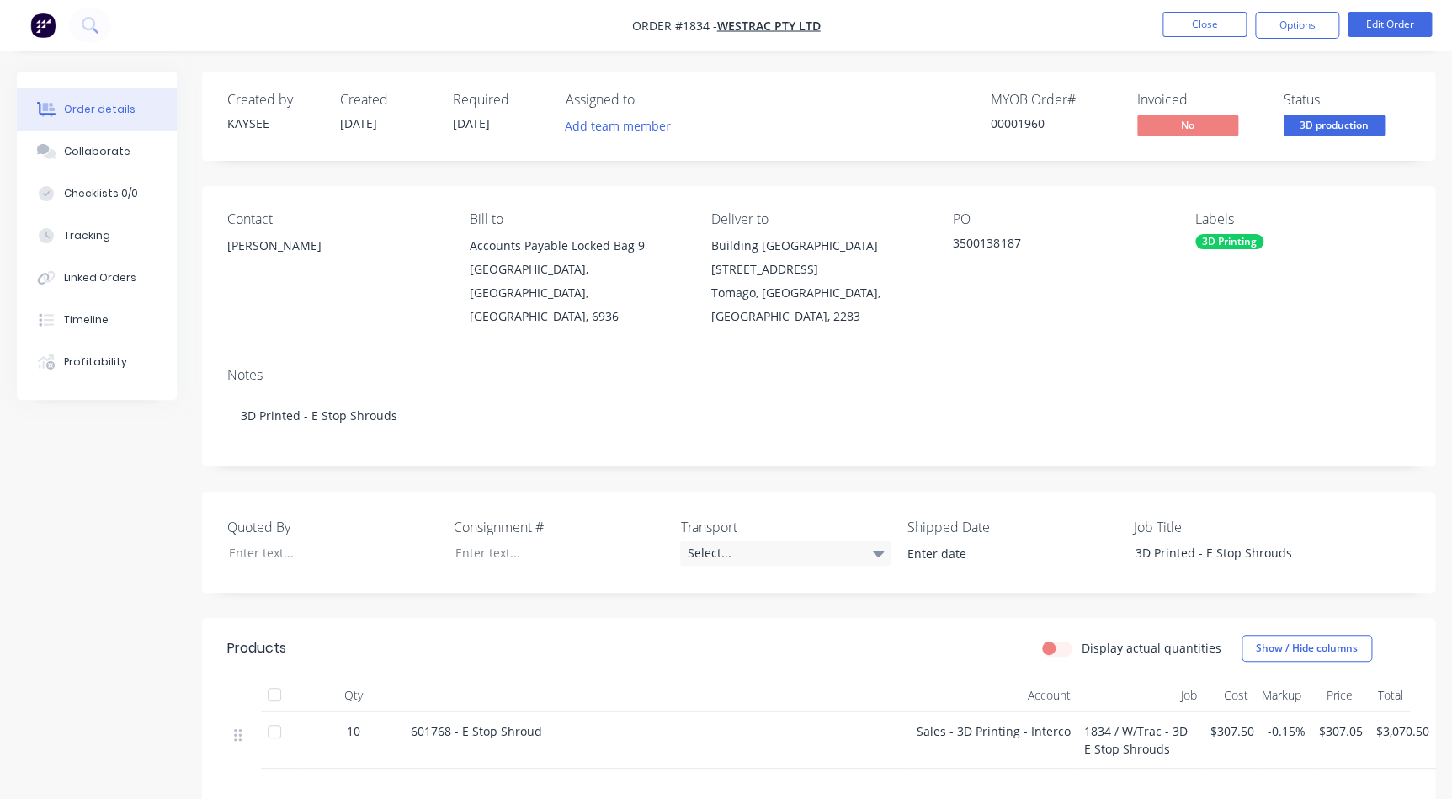
click at [1299, 135] on span "3D production" at bounding box center [1333, 124] width 101 height 21
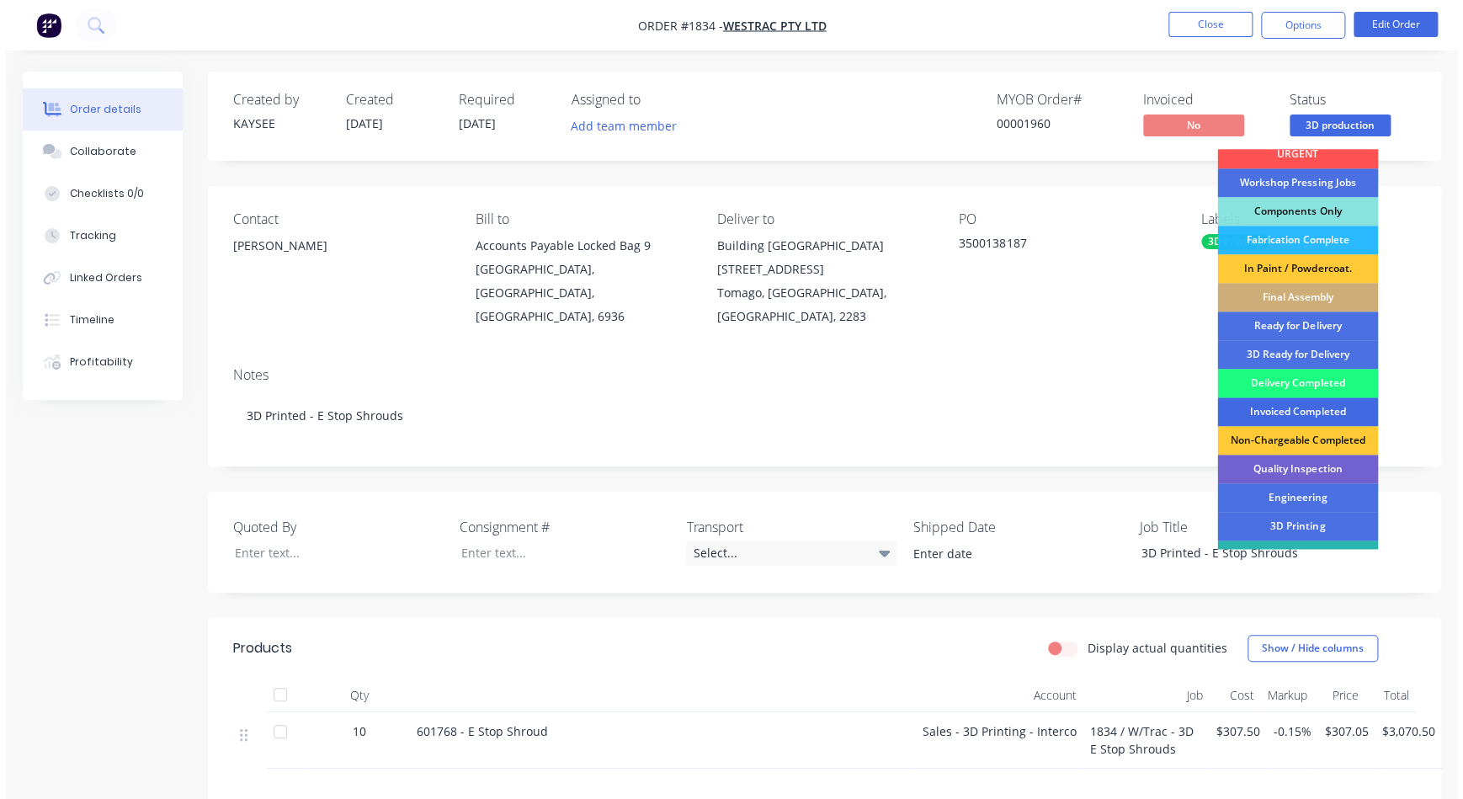
scroll to position [201, 0]
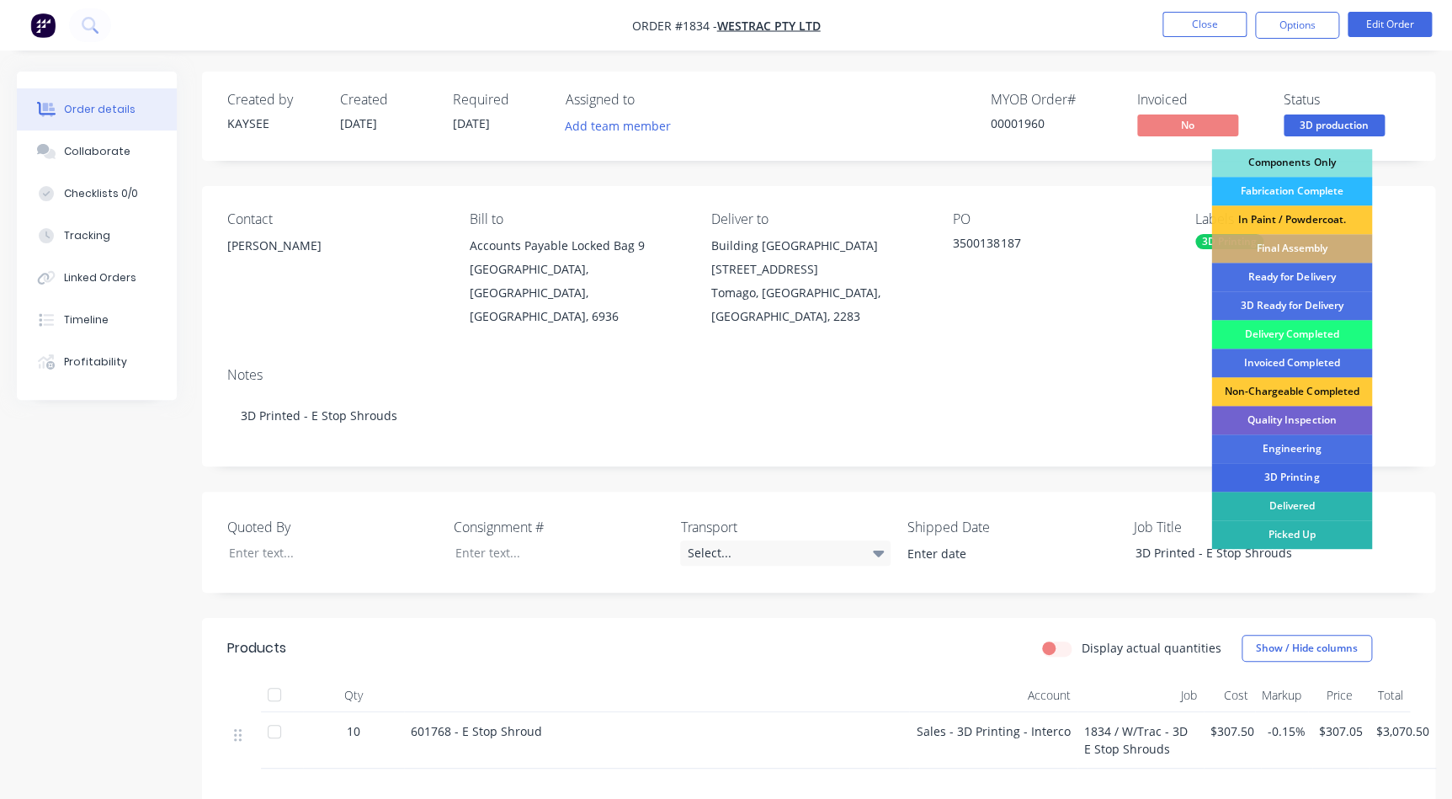
click at [1321, 465] on div "3D Printing" at bounding box center [1291, 477] width 161 height 29
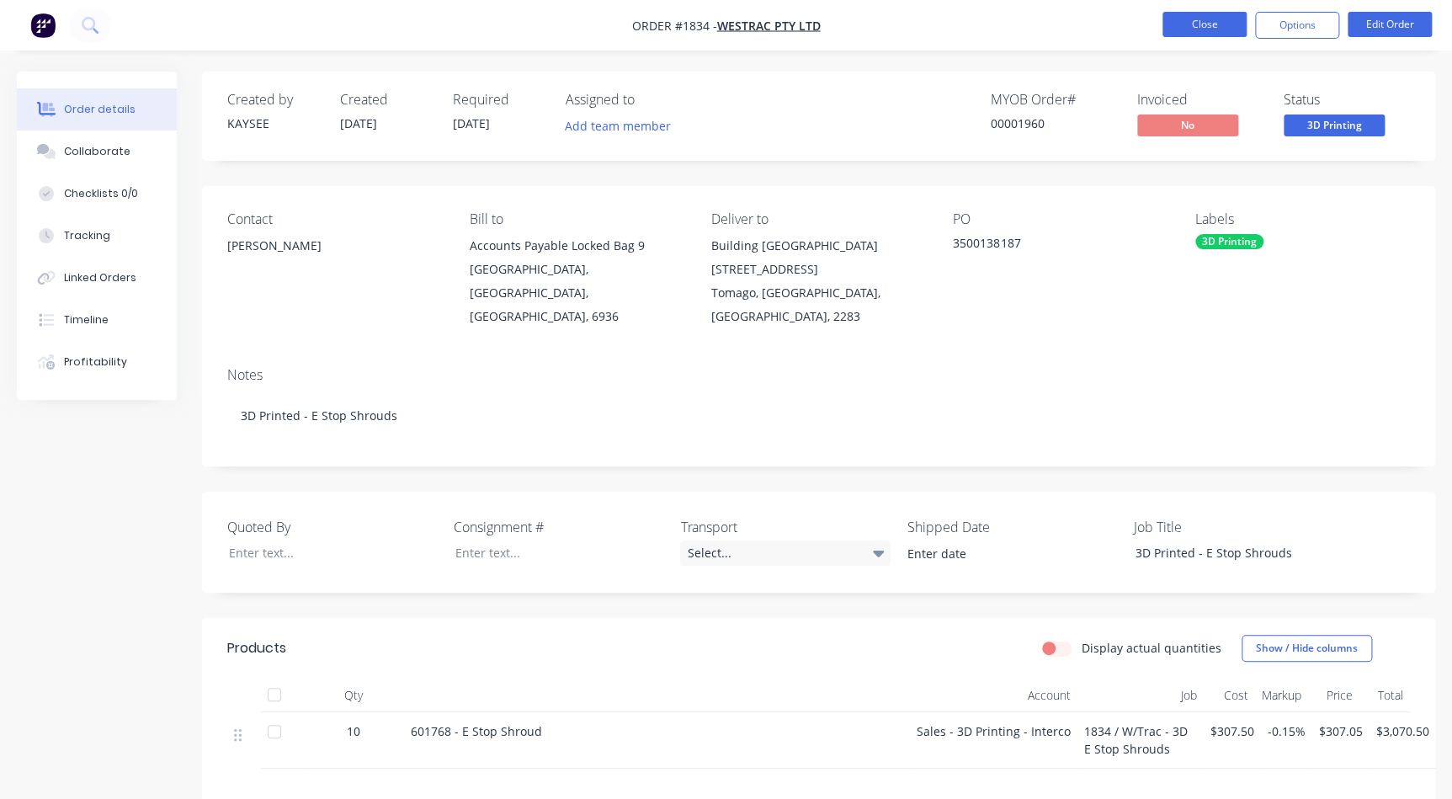
click at [1233, 34] on button "Close" at bounding box center [1204, 24] width 84 height 25
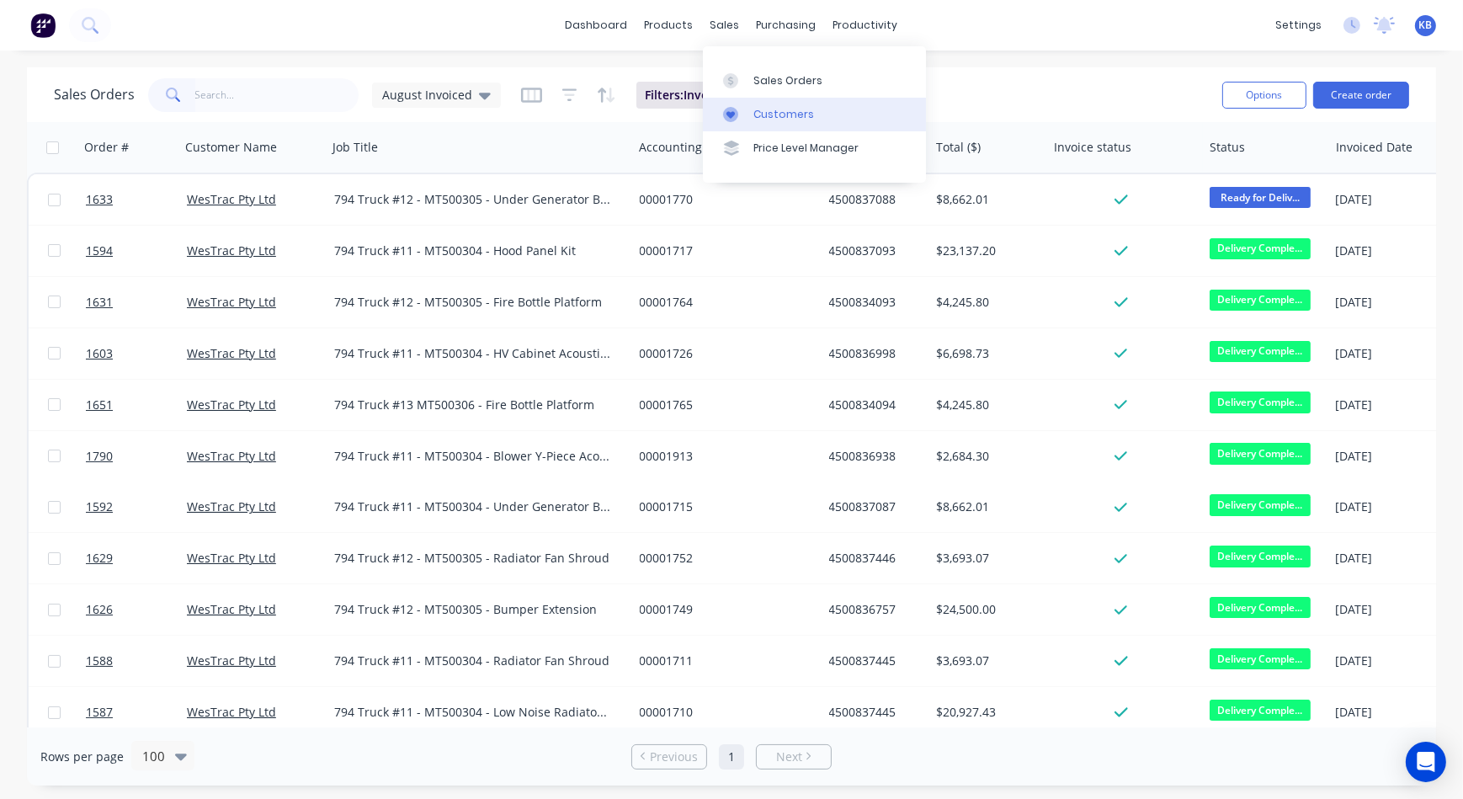
click at [748, 117] on link "Customers" at bounding box center [814, 115] width 223 height 34
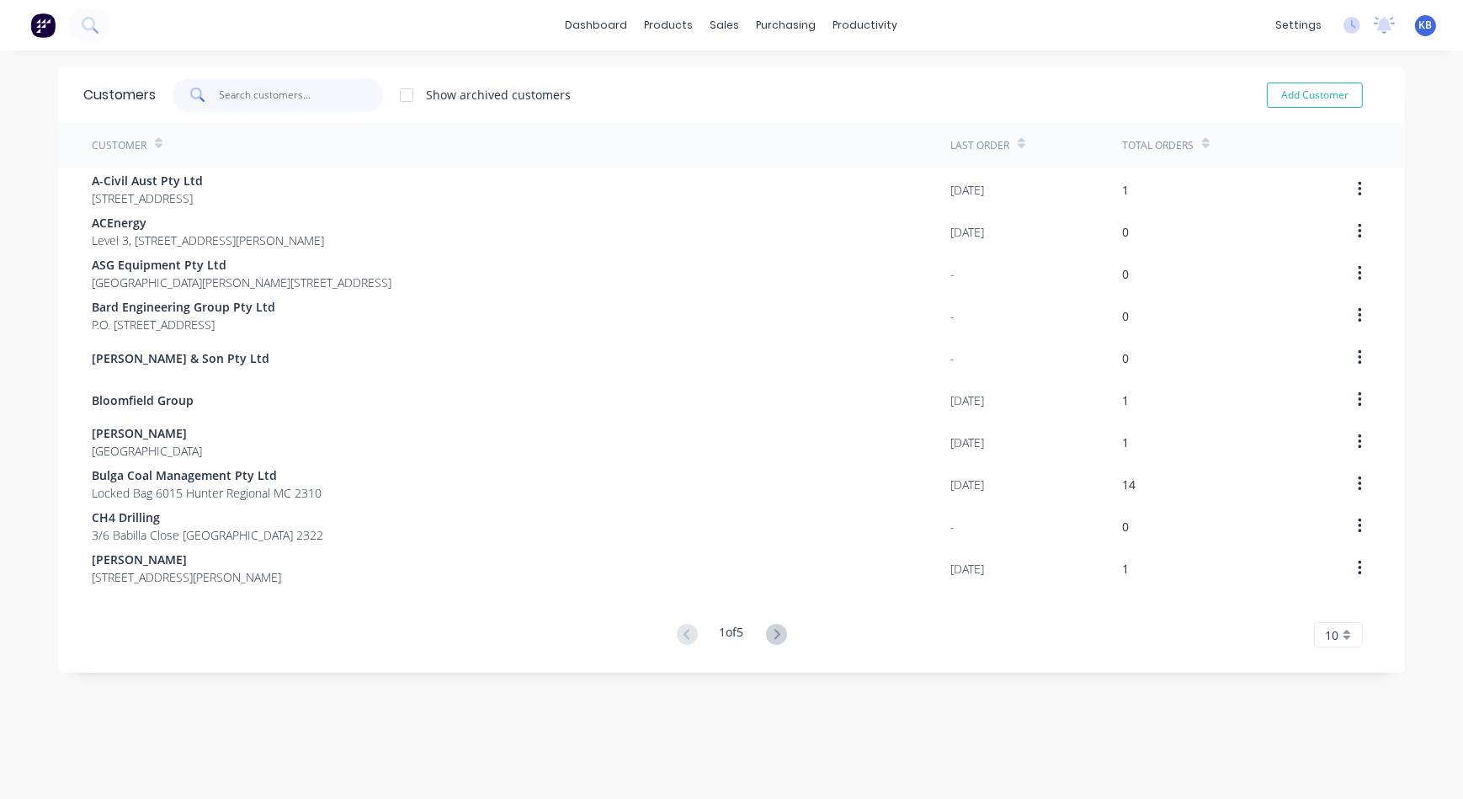
click at [268, 97] on input "text" at bounding box center [302, 95] width 164 height 34
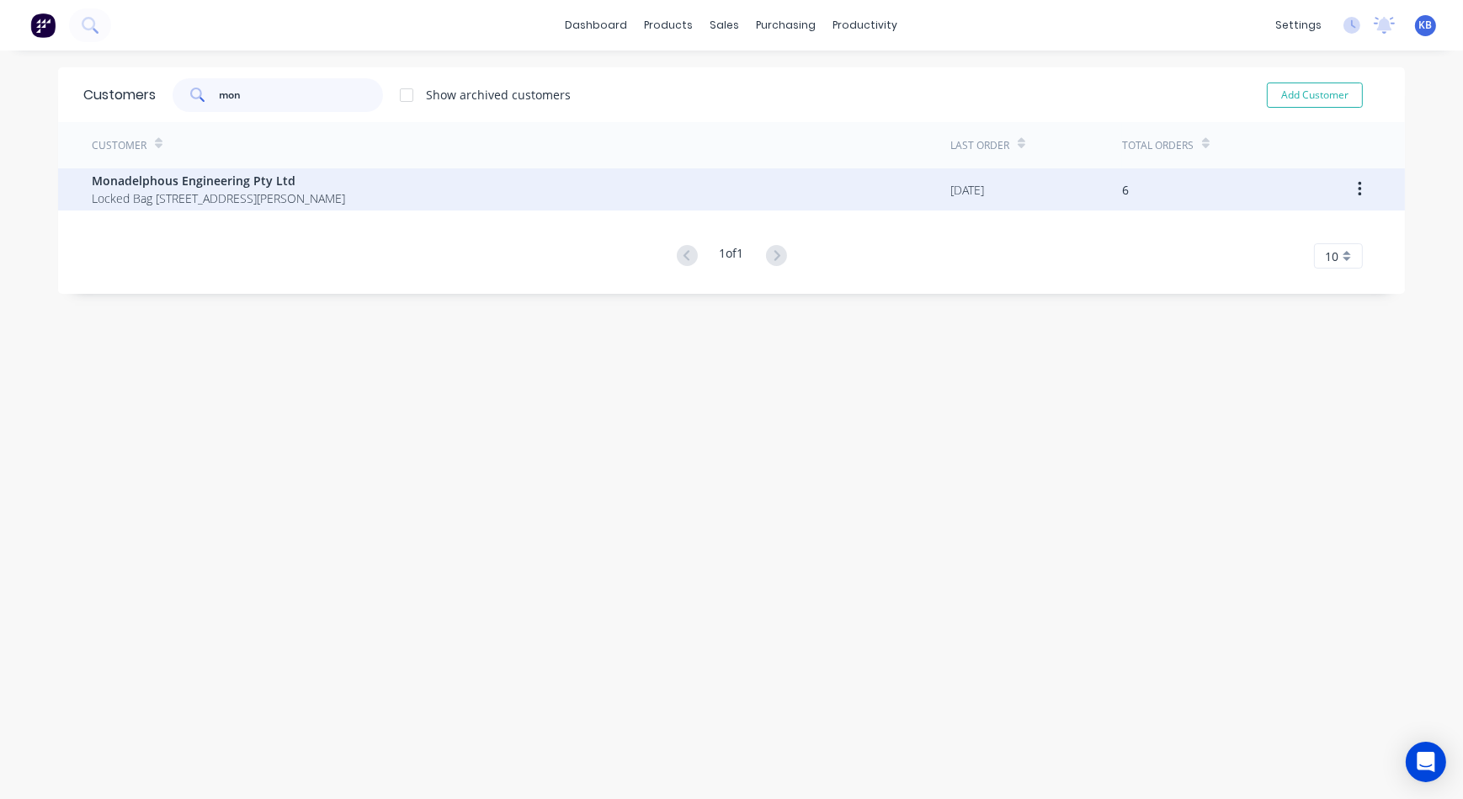
type input "mon"
click at [227, 179] on span "Monadelphous Engineering Pty Ltd" at bounding box center [218, 181] width 253 height 18
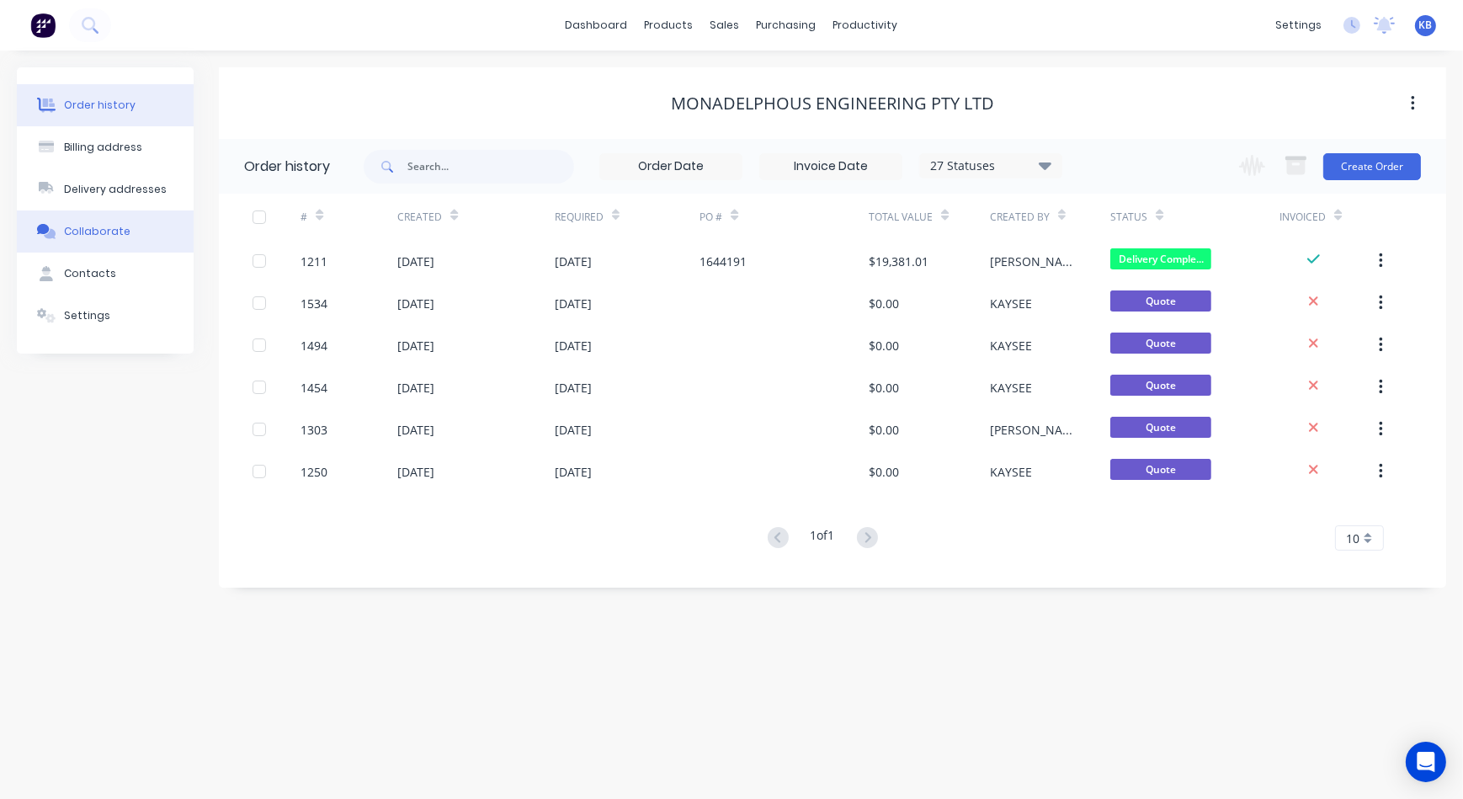
click at [130, 234] on button "Collaborate" at bounding box center [105, 231] width 177 height 42
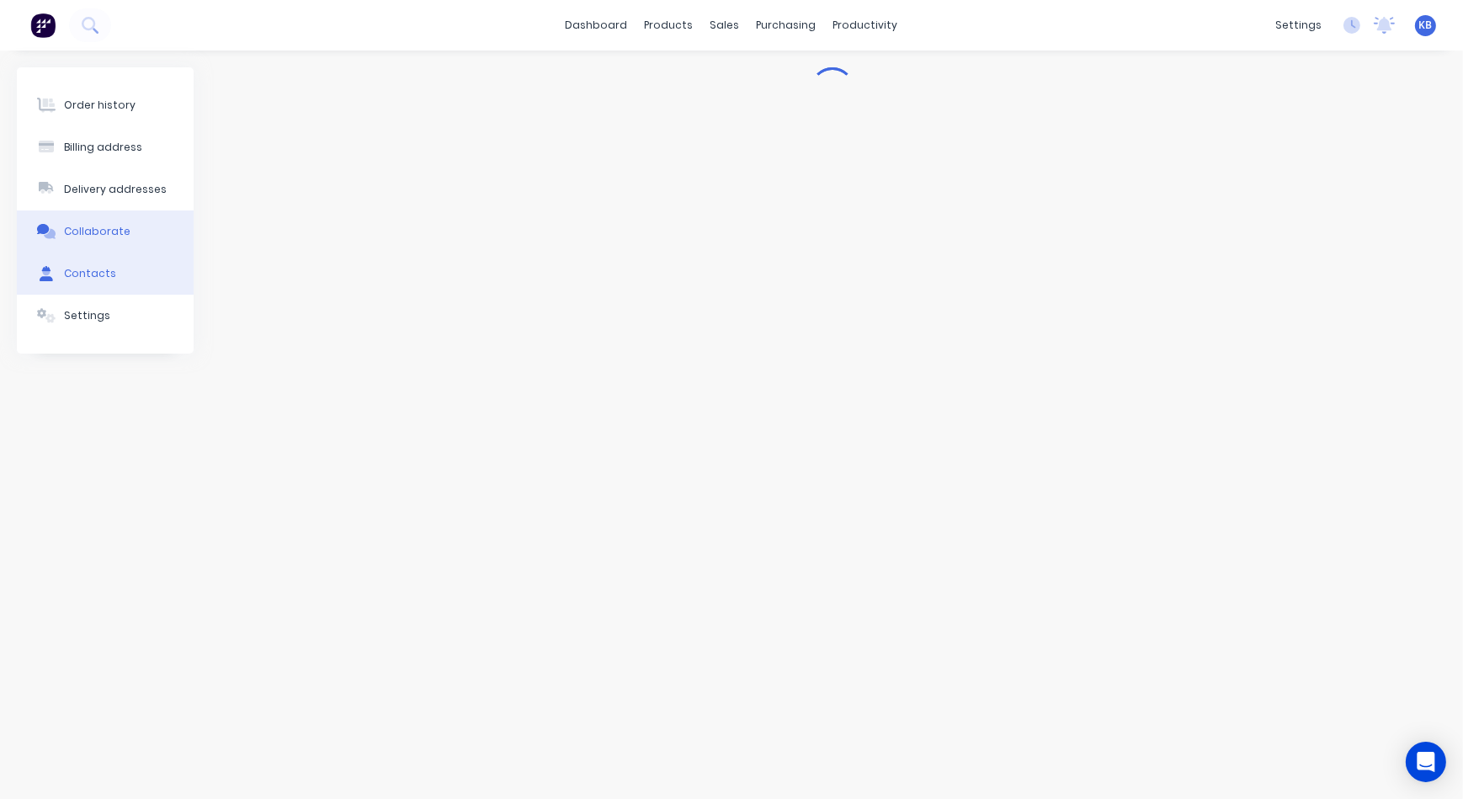
click at [118, 269] on button "Contacts" at bounding box center [105, 273] width 177 height 42
select select "AU"
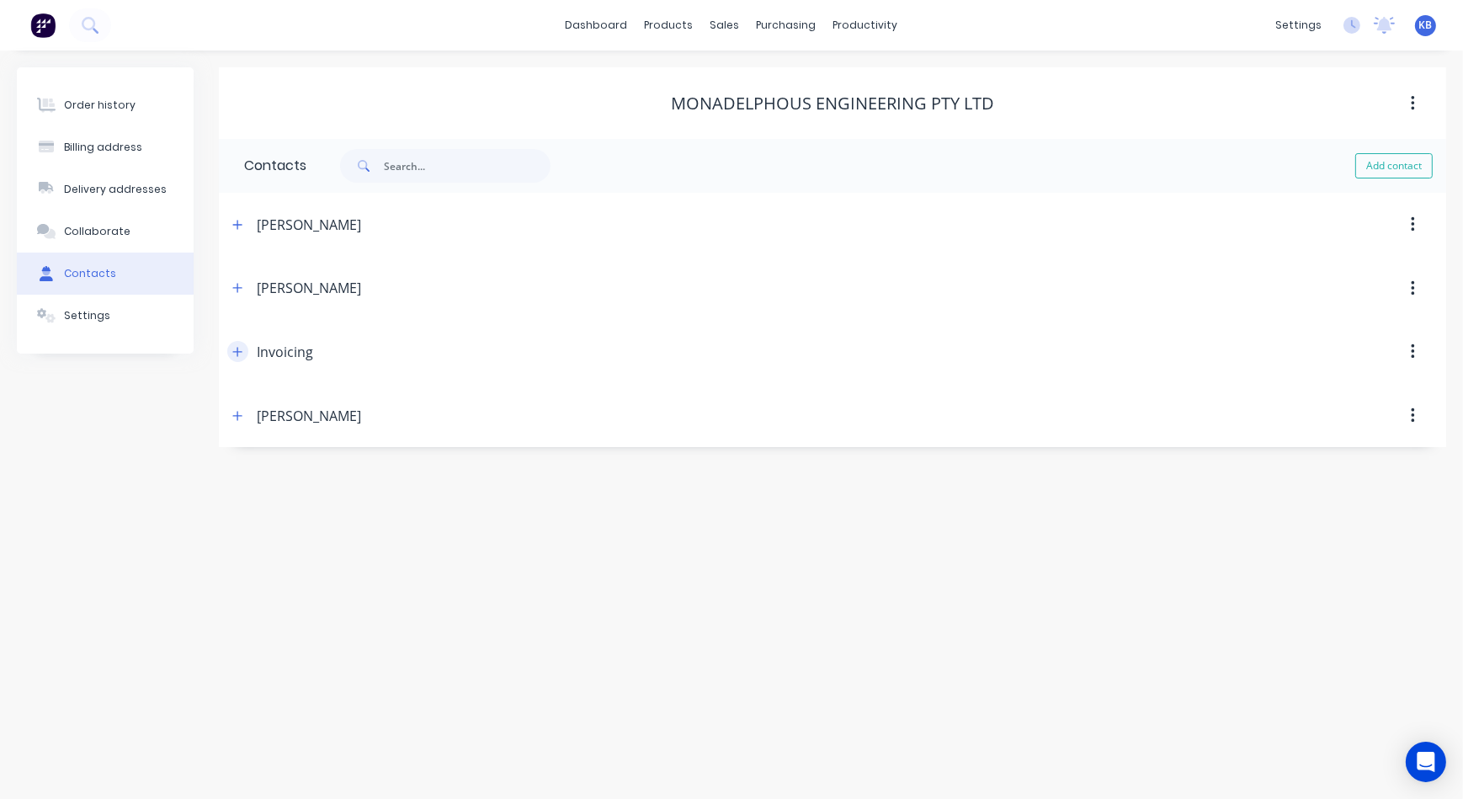
click at [242, 354] on icon "button" at bounding box center [237, 352] width 10 height 12
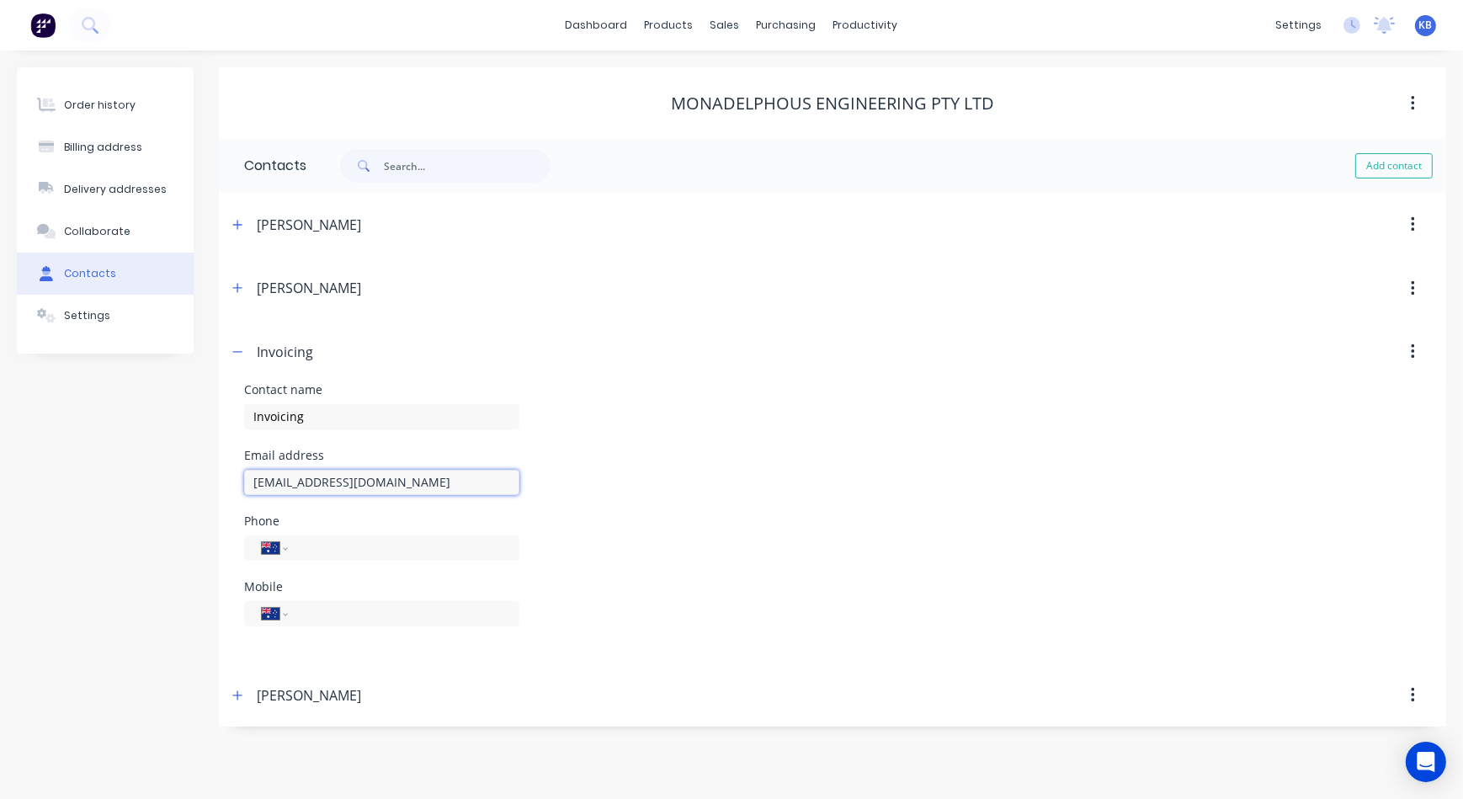
drag, startPoint x: 413, startPoint y: 478, endPoint x: 185, endPoint y: 446, distance: 230.3
click at [185, 446] on div "Order history Billing address Delivery addresses Collaborate Contacts Settings …" at bounding box center [731, 396] width 1429 height 659
click at [824, 433] on div "Contact name Invoicing" at bounding box center [832, 417] width 1176 height 66
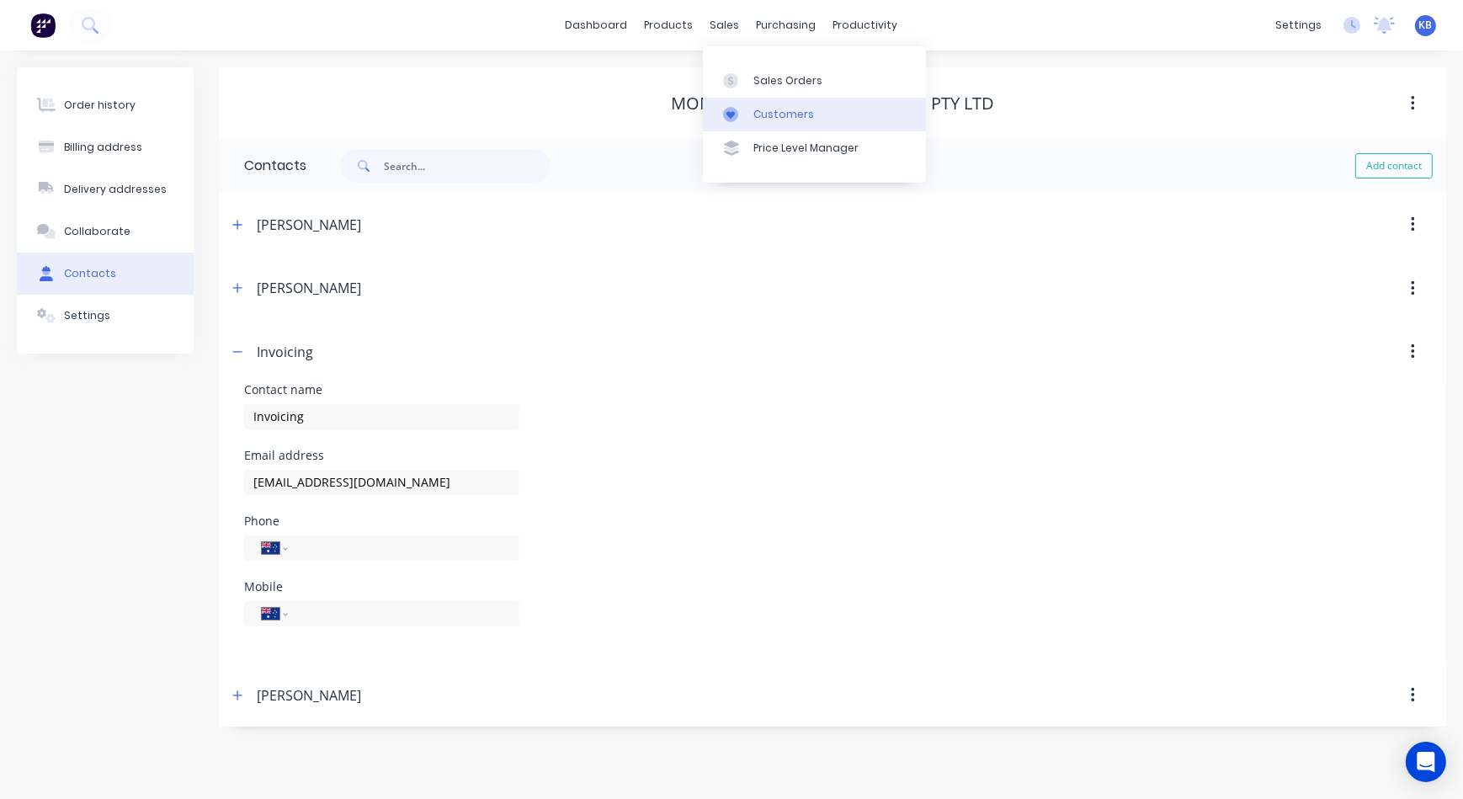
click at [740, 108] on div at bounding box center [735, 114] width 25 height 15
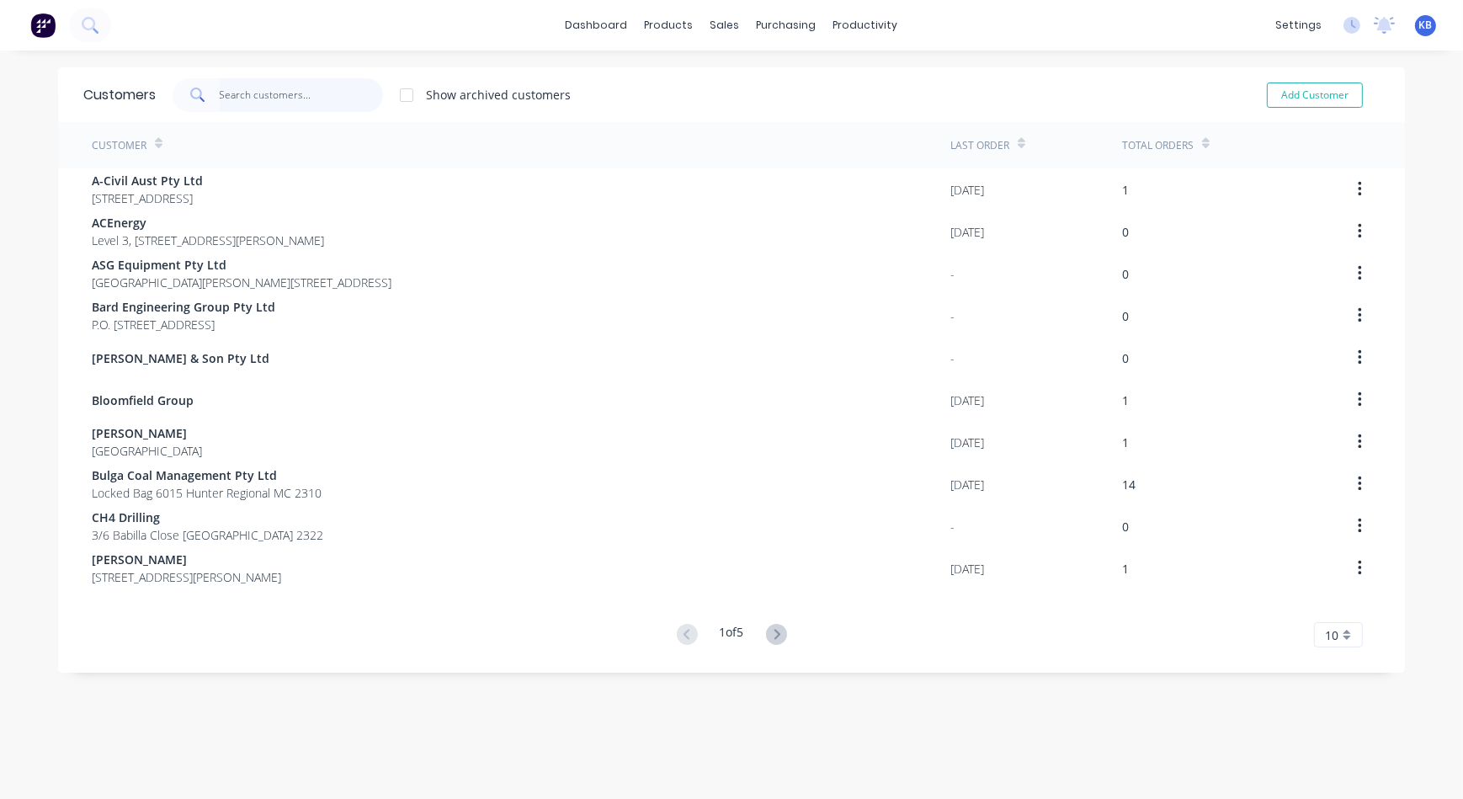
click at [233, 95] on input "text" at bounding box center [302, 95] width 164 height 34
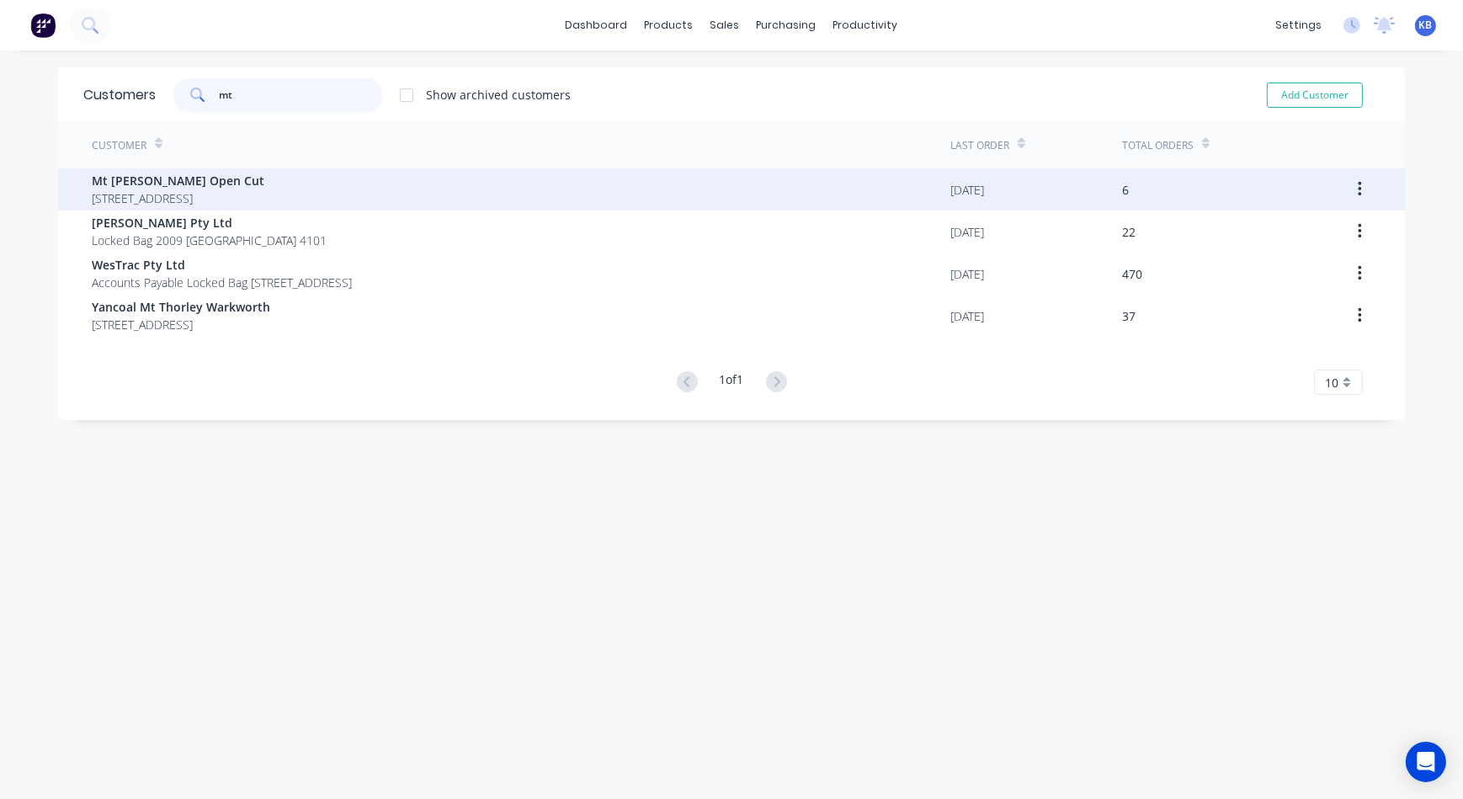
type input "mt"
click at [143, 200] on span "[STREET_ADDRESS]" at bounding box center [178, 198] width 173 height 18
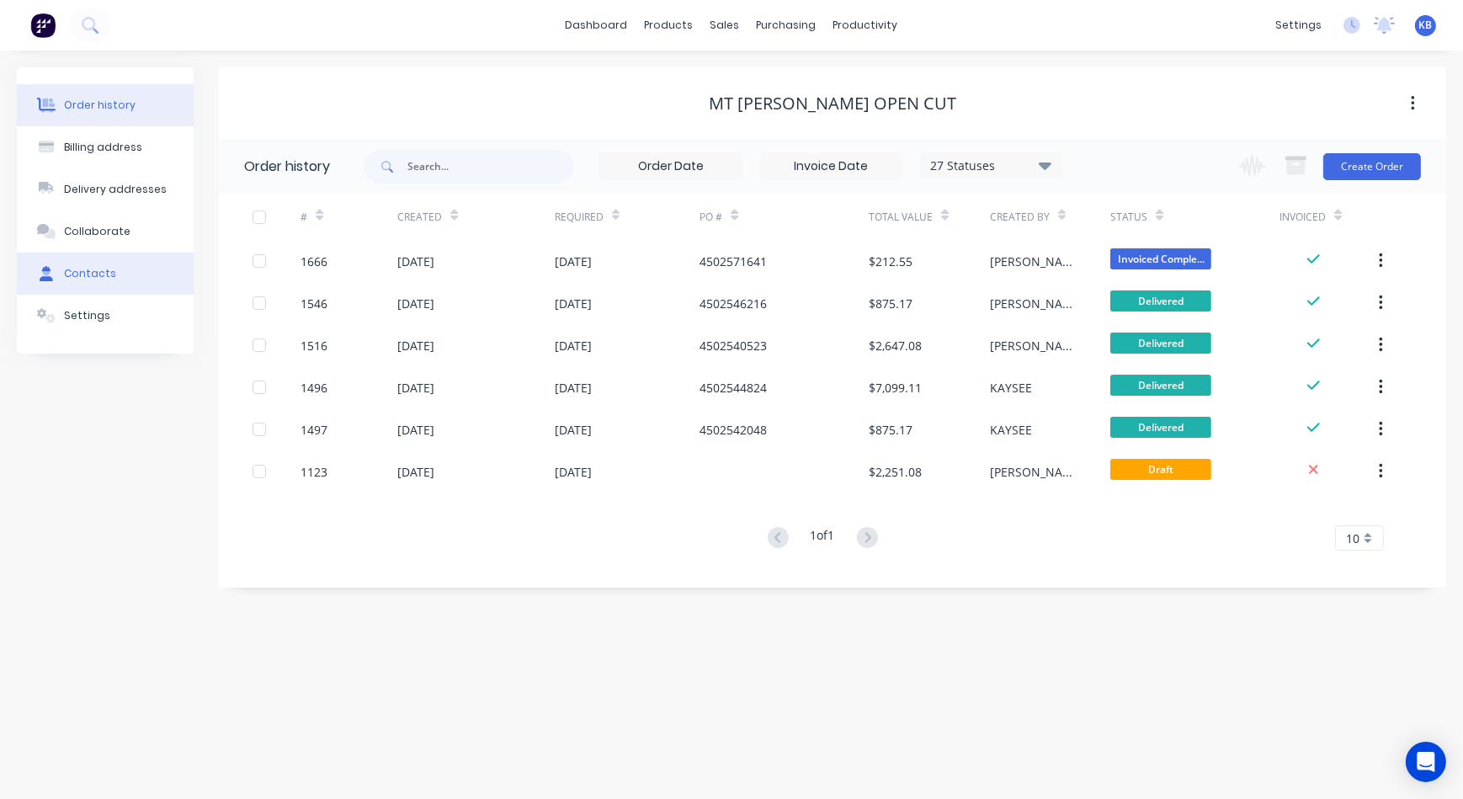
click at [100, 275] on div "Contacts" at bounding box center [90, 273] width 52 height 15
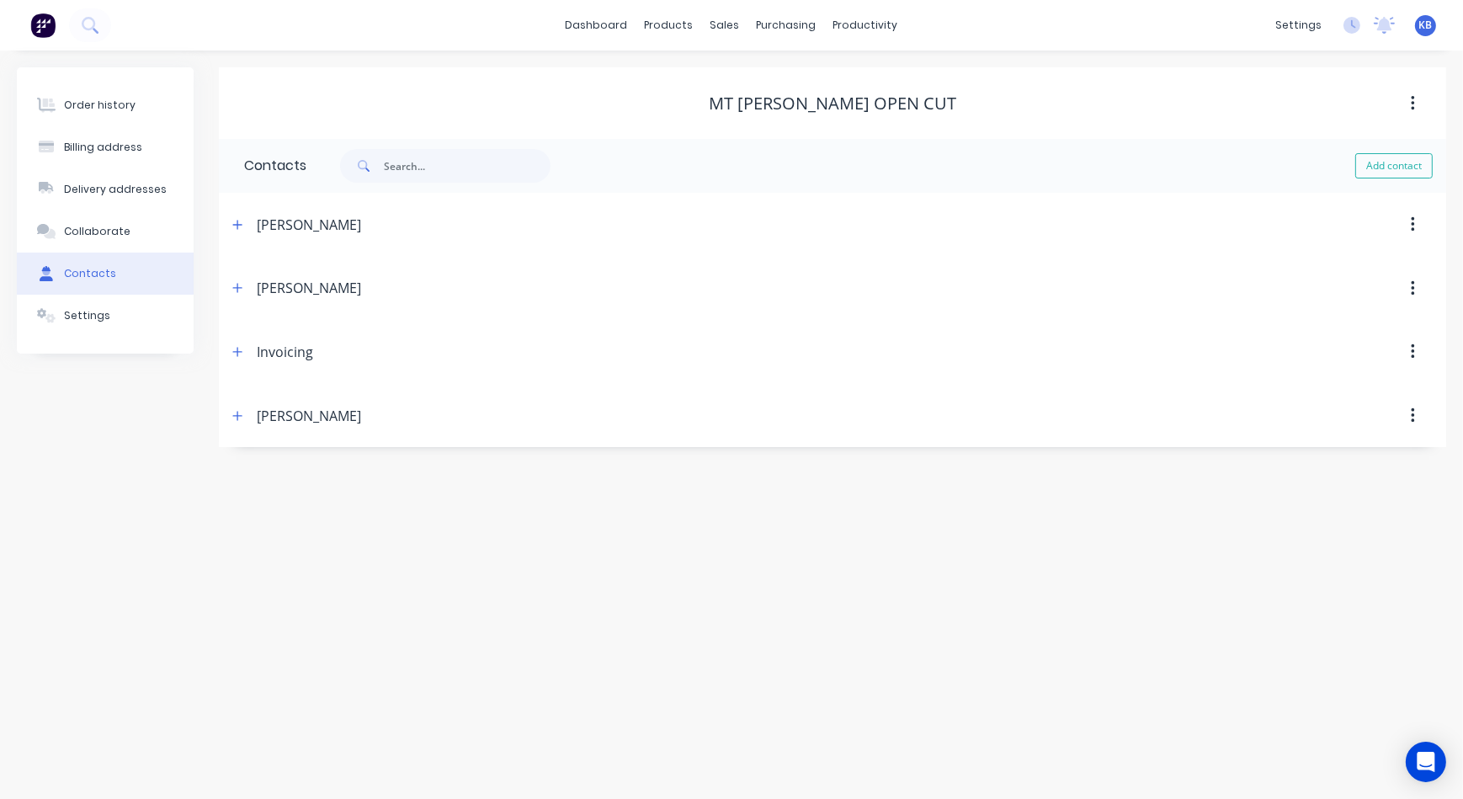
click at [230, 341] on span at bounding box center [237, 351] width 21 height 21
click at [240, 348] on icon "button" at bounding box center [237, 352] width 10 height 12
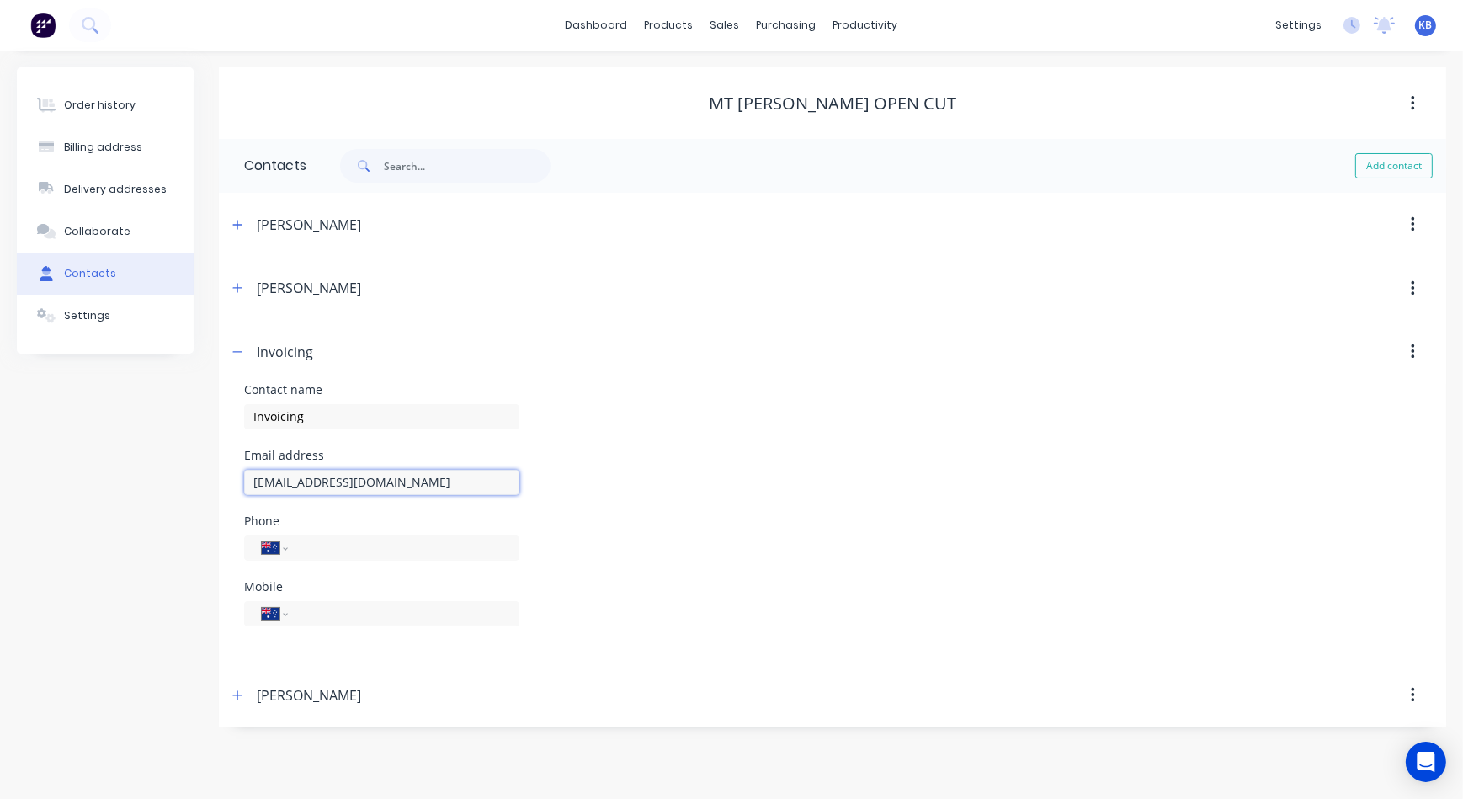
drag, startPoint x: 403, startPoint y: 480, endPoint x: 238, endPoint y: 458, distance: 166.4
click at [238, 458] on div "Contact name Invoicing Email address [EMAIL_ADDRESS][DOMAIN_NAME] Phone Interna…" at bounding box center [832, 523] width 1227 height 279
click at [449, 158] on input "text" at bounding box center [467, 166] width 167 height 34
click at [443, 173] on input "text" at bounding box center [467, 166] width 167 height 34
click at [739, 27] on div "sales" at bounding box center [725, 25] width 46 height 25
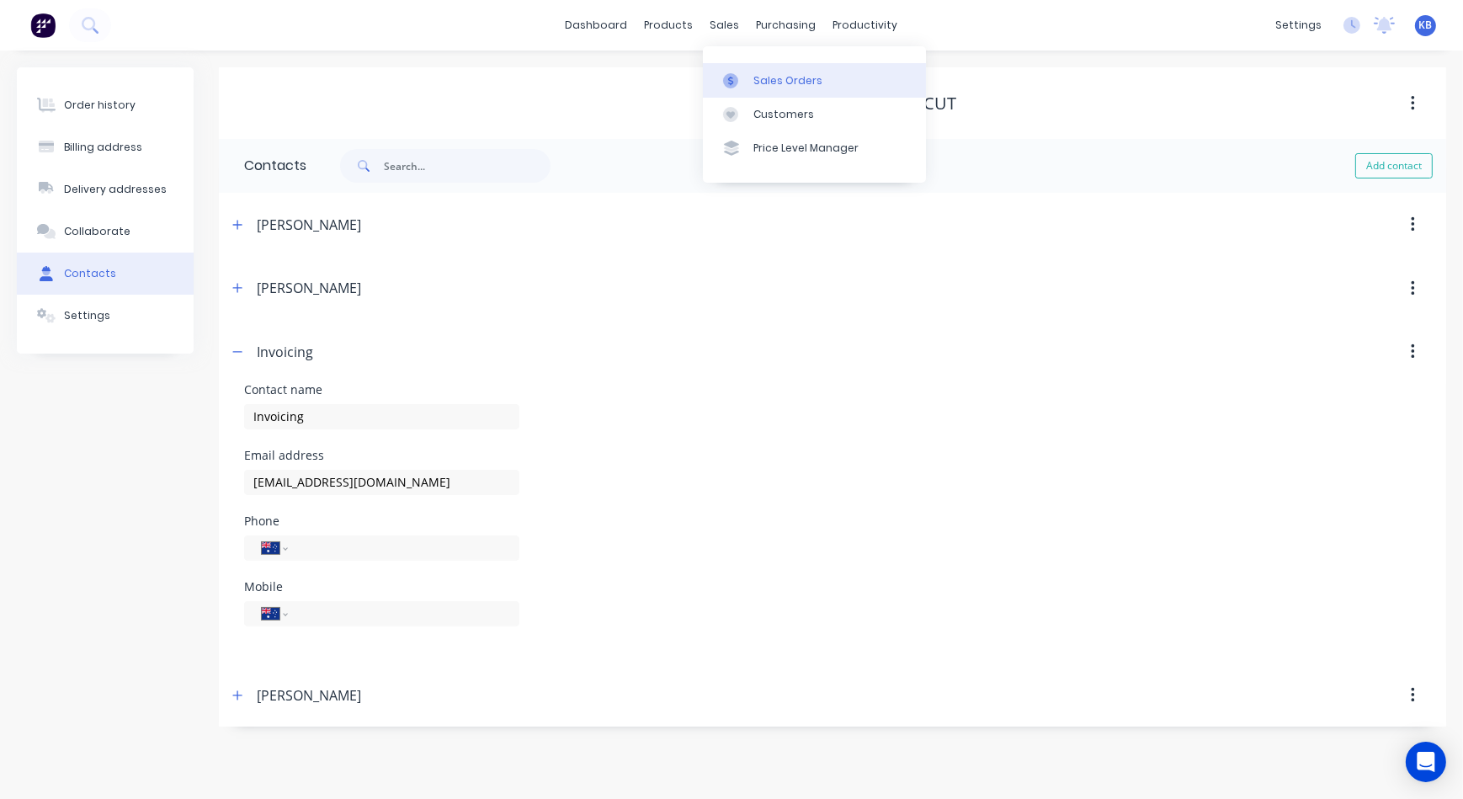
click at [756, 80] on div "Sales Orders" at bounding box center [787, 80] width 69 height 15
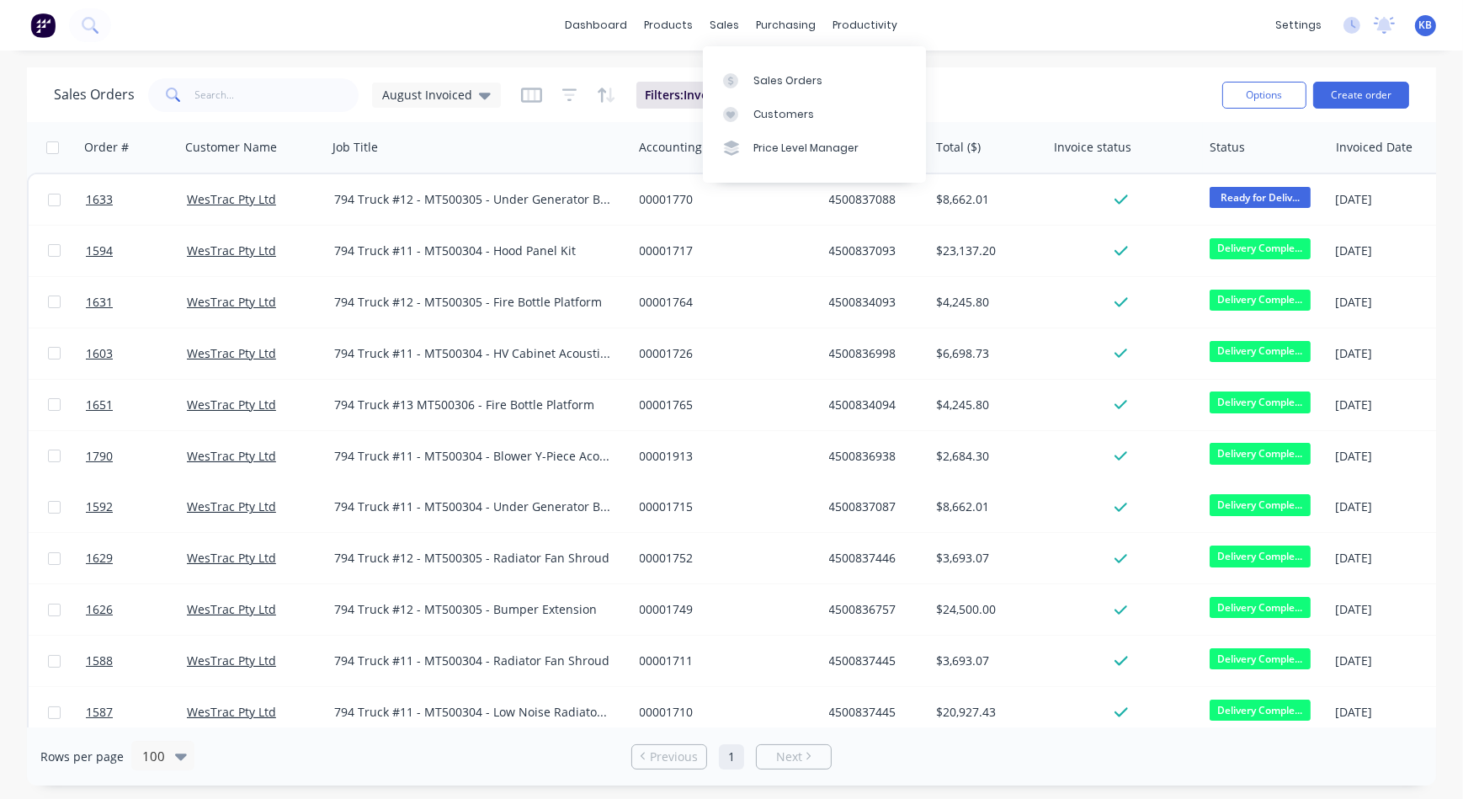
click at [749, 101] on link "Customers" at bounding box center [814, 115] width 223 height 34
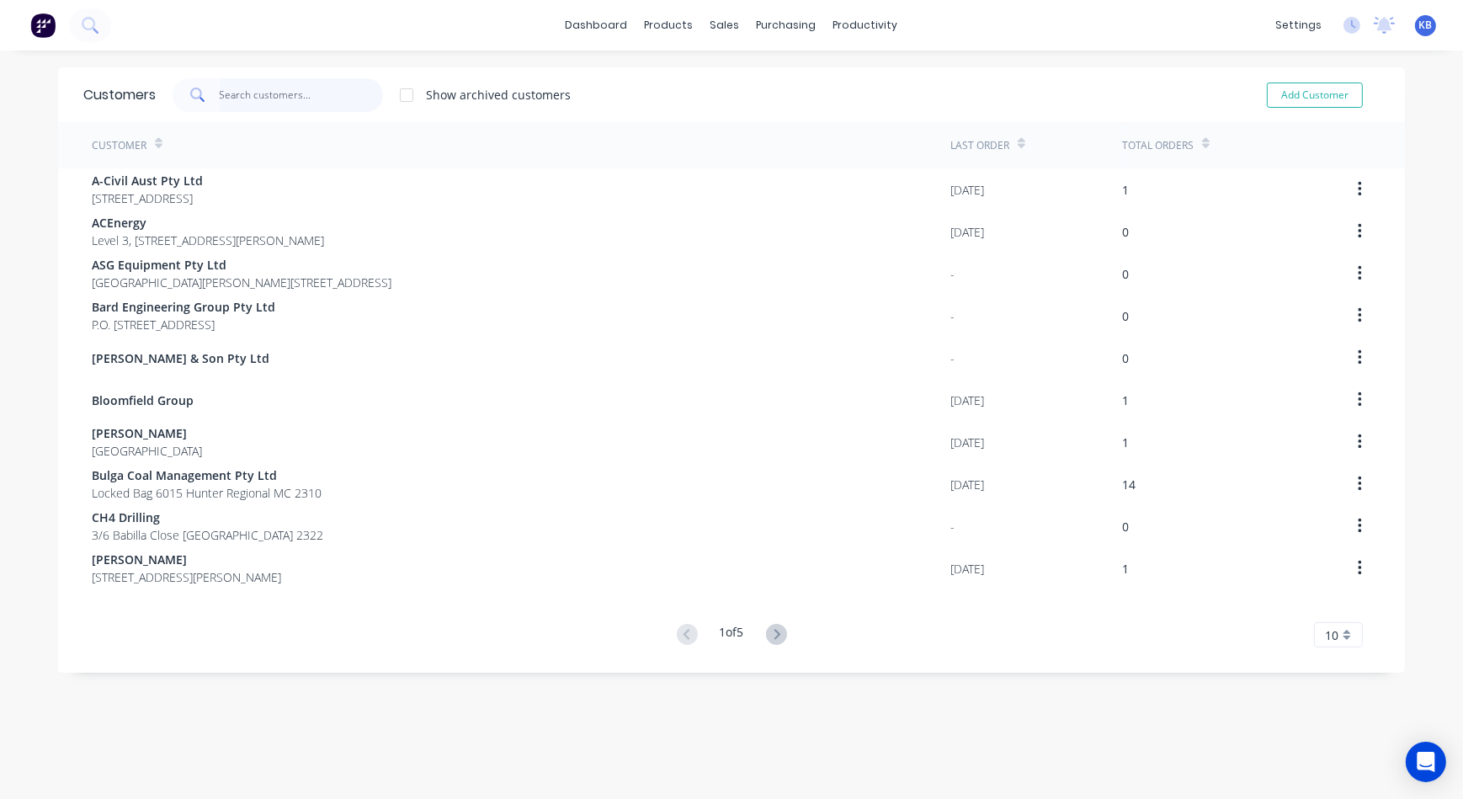
click at [269, 98] on input "text" at bounding box center [302, 95] width 164 height 34
type input "b"
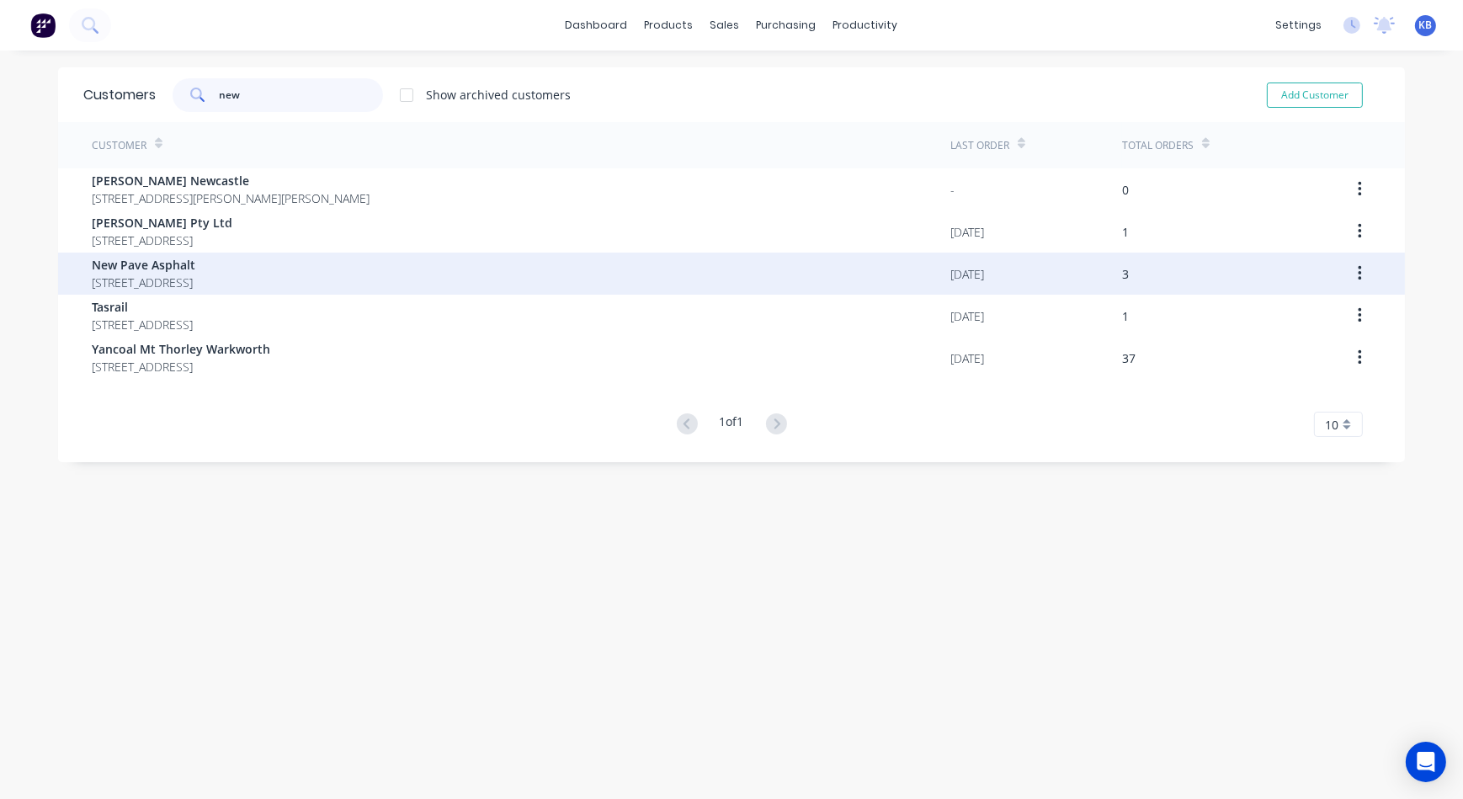
type input "new"
click at [163, 268] on span "New Pave Asphalt" at bounding box center [144, 265] width 104 height 18
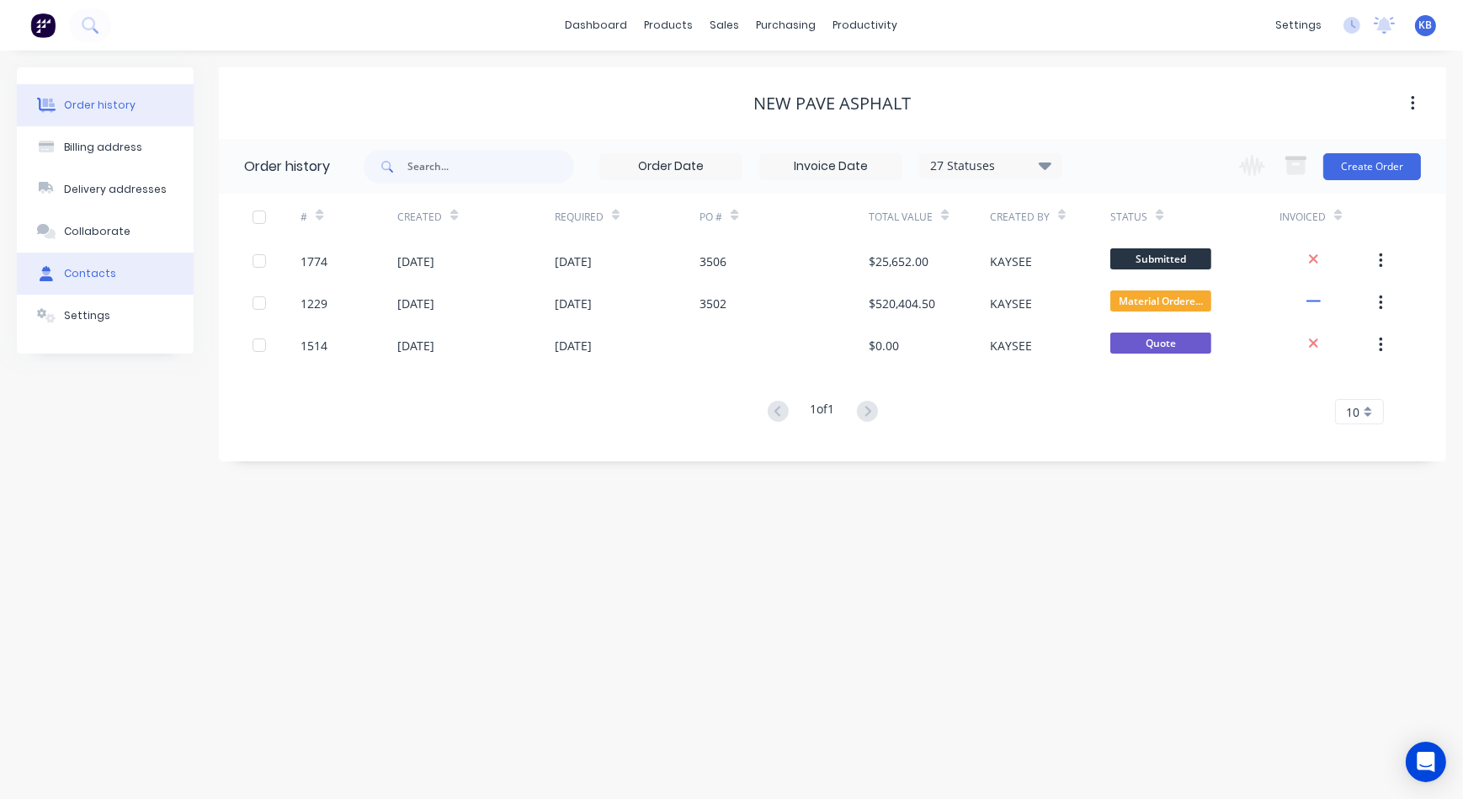
click at [101, 278] on div "Contacts" at bounding box center [90, 273] width 52 height 15
select select "AU"
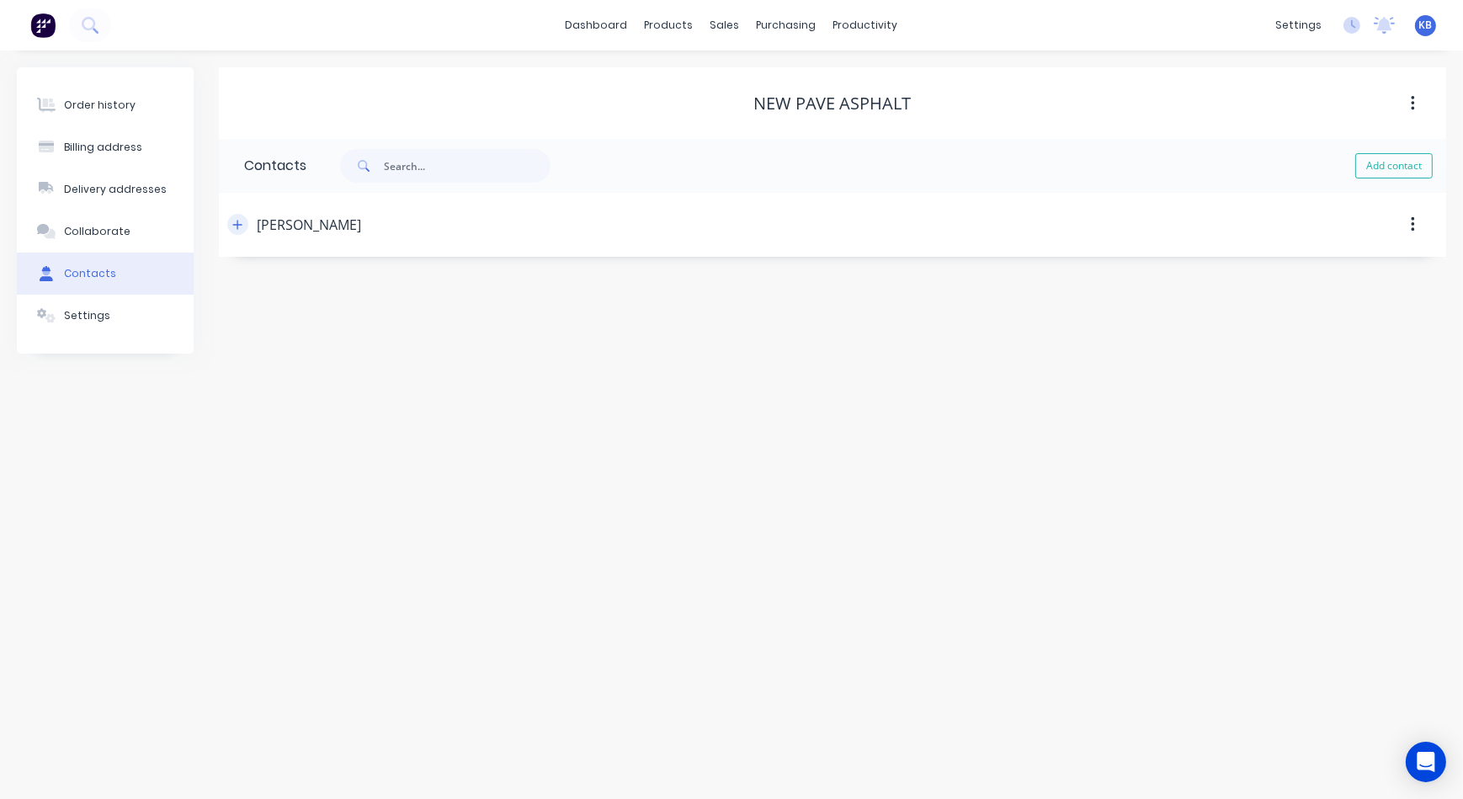
click at [236, 224] on icon "button" at bounding box center [237, 224] width 9 height 9
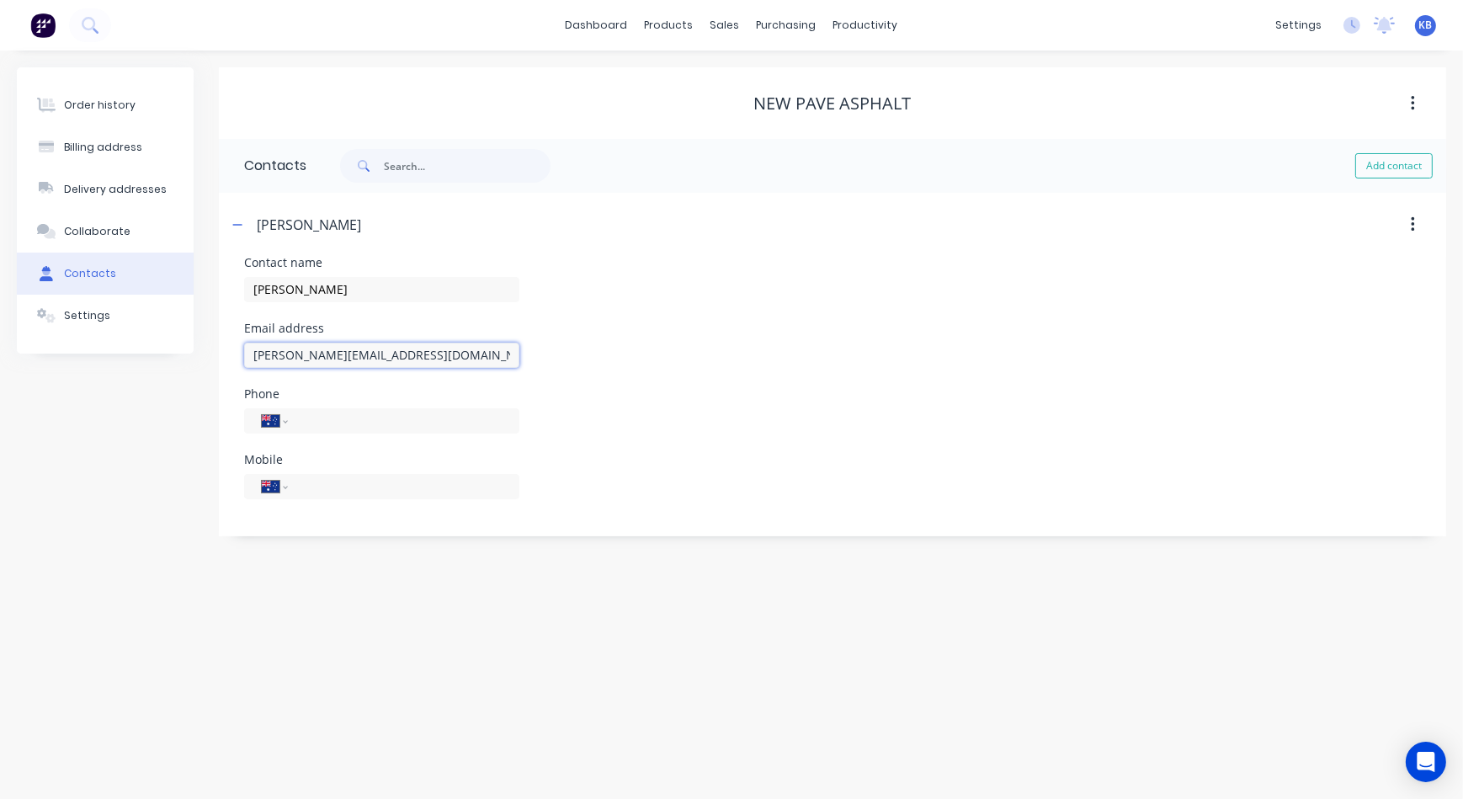
drag, startPoint x: 425, startPoint y: 353, endPoint x: 214, endPoint y: 326, distance: 212.9
click at [212, 328] on div "Order history Billing address Delivery addresses Collaborate Contacts Settings …" at bounding box center [731, 301] width 1429 height 469
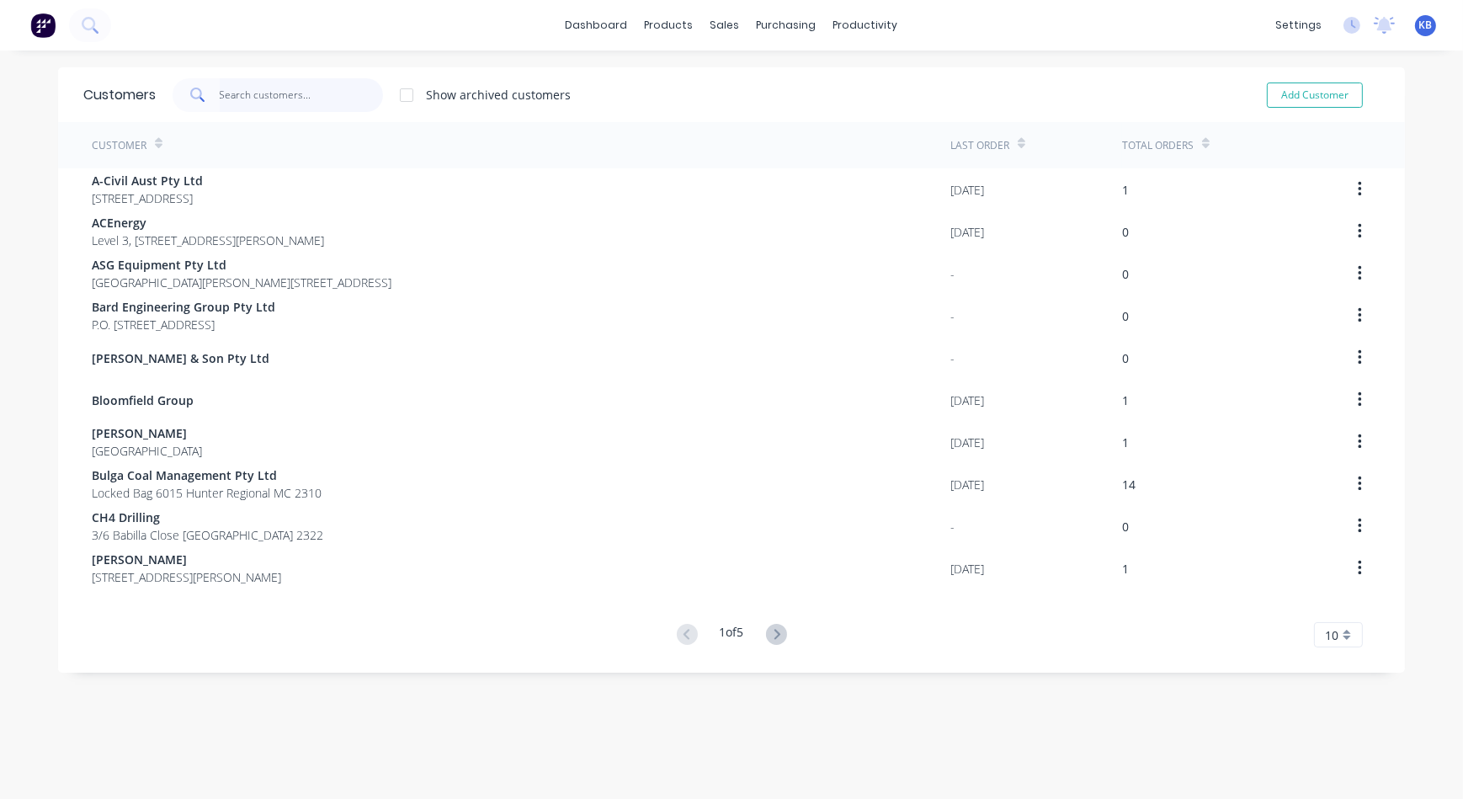
click at [283, 87] on input "text" at bounding box center [302, 95] width 164 height 34
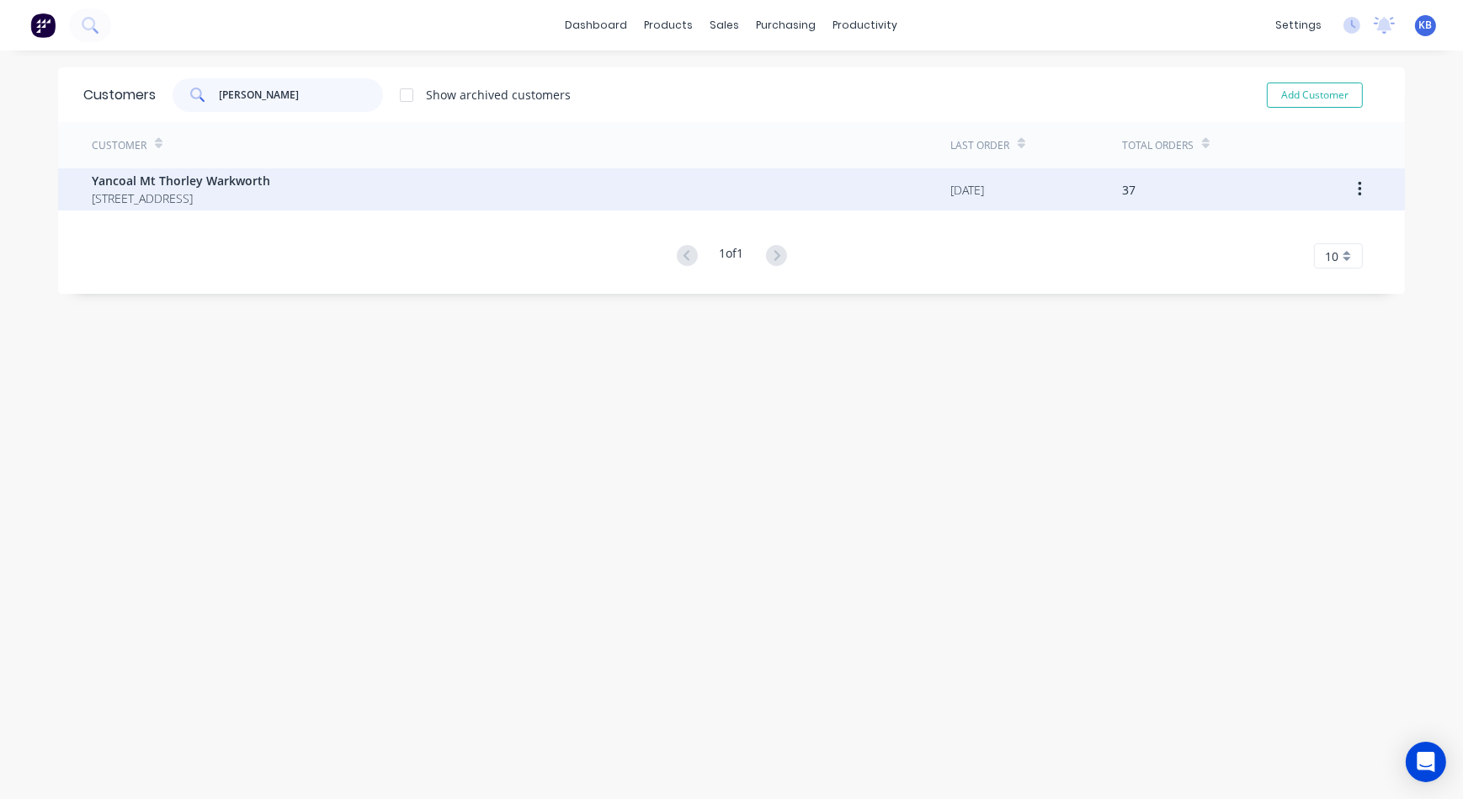
type input "[PERSON_NAME]"
click at [158, 199] on span "[STREET_ADDRESS]" at bounding box center [181, 198] width 178 height 18
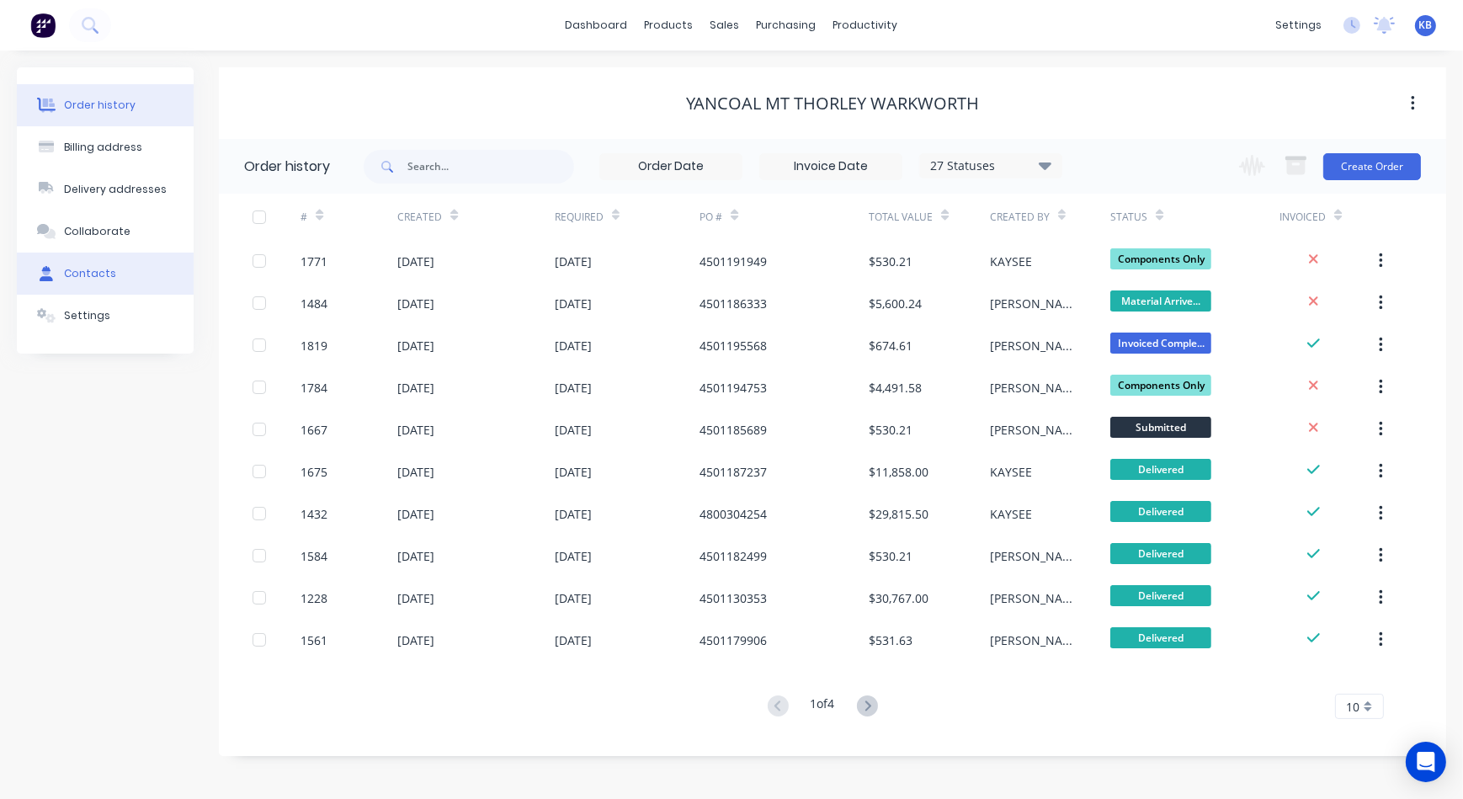
click at [91, 269] on div "Contacts" at bounding box center [90, 273] width 52 height 15
select select "AU"
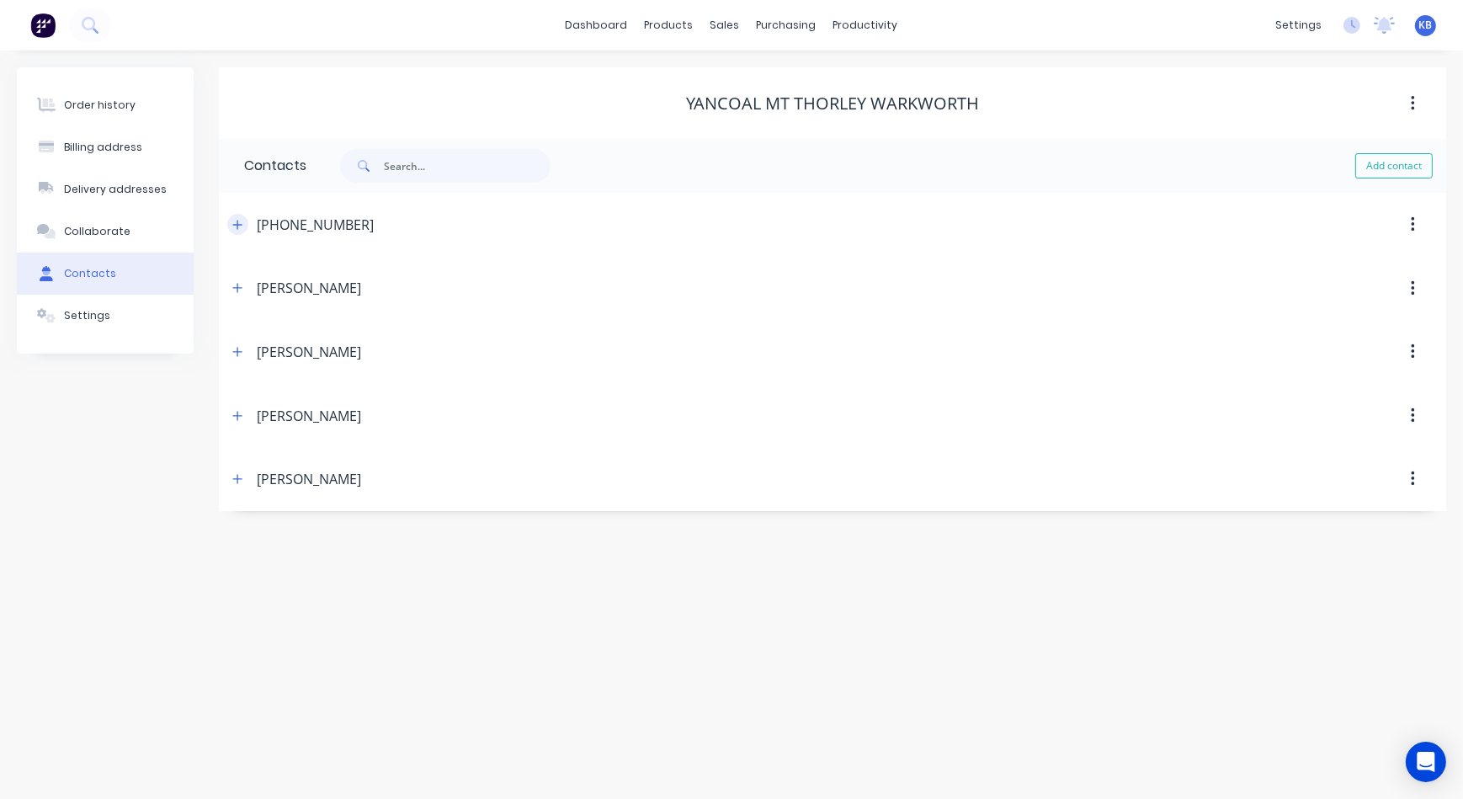
click at [236, 221] on icon "button" at bounding box center [237, 225] width 10 height 12
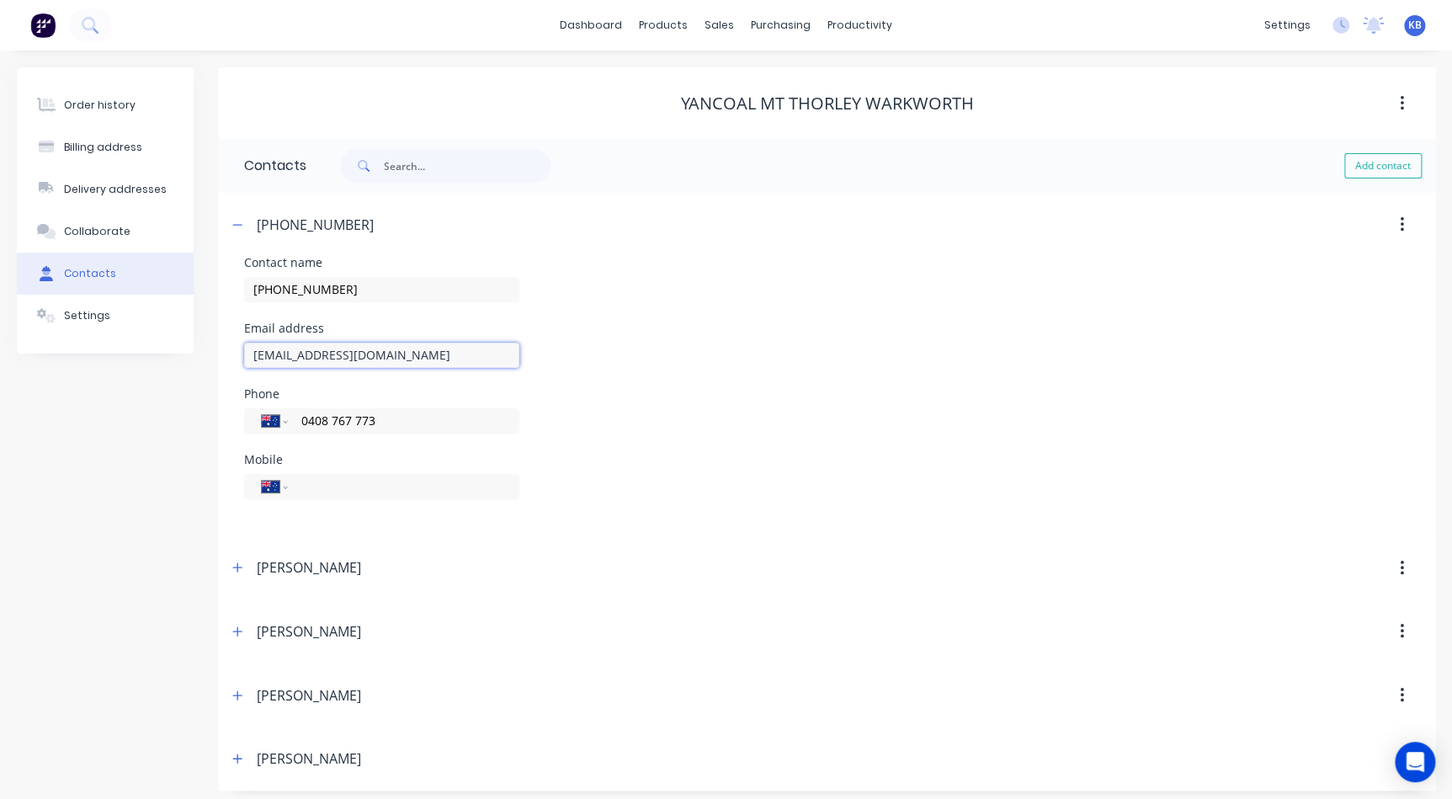
drag, startPoint x: 257, startPoint y: 352, endPoint x: 525, endPoint y: 365, distance: 268.8
click at [525, 365] on div "Email address ap.mountthorleywarkworth@yancoal.com.au" at bounding box center [826, 355] width 1165 height 66
click at [518, 350] on input "ap.mountthorleywarkworth@yancoal.com.au" at bounding box center [381, 354] width 275 height 25
drag, startPoint x: 505, startPoint y: 354, endPoint x: 236, endPoint y: 338, distance: 269.8
click at [236, 338] on div "Contact name (02) 4015 2590 Email address ap.mountthorleywarkworth@yancoal.com.…" at bounding box center [827, 396] width 1216 height 279
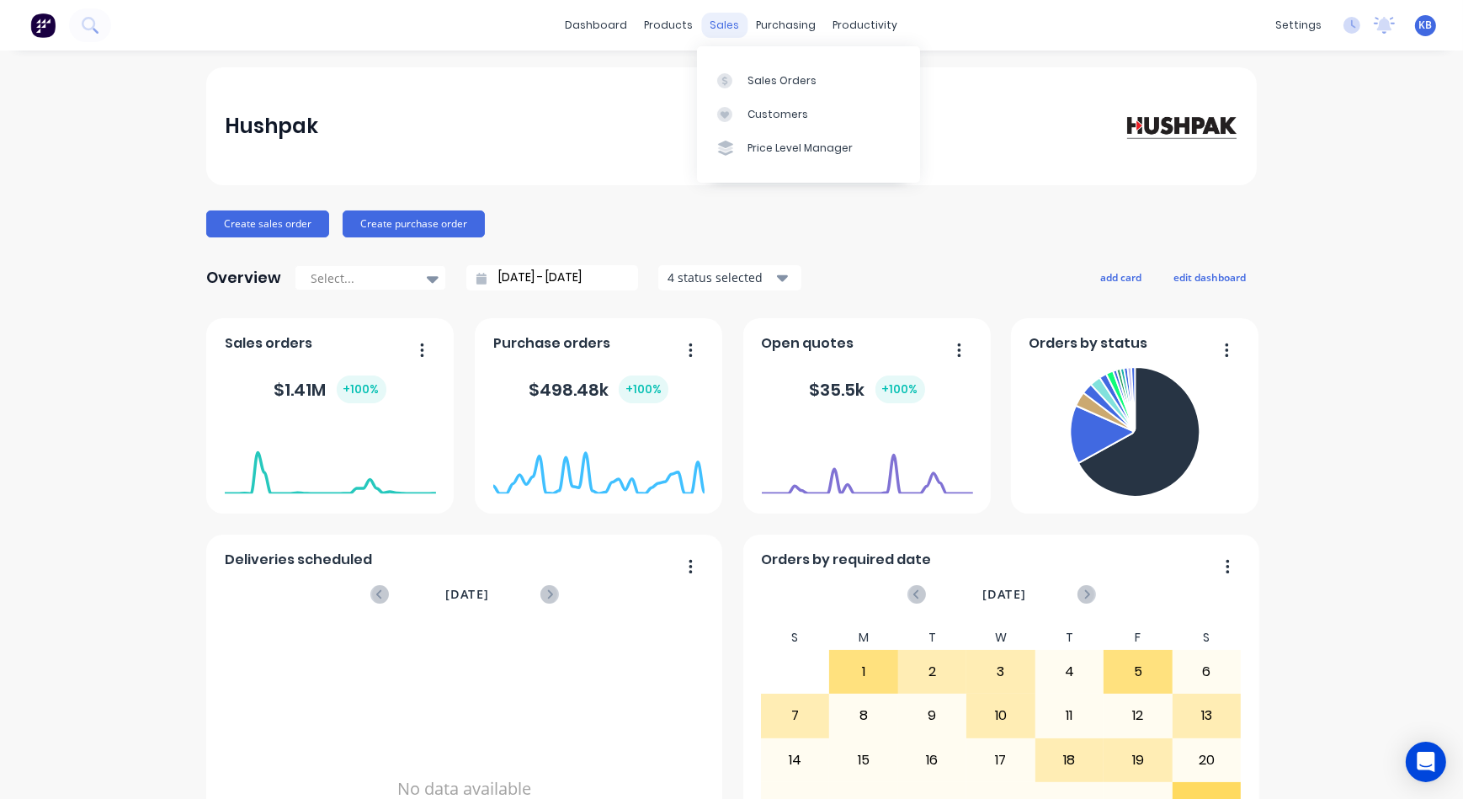
click at [717, 28] on div "sales" at bounding box center [725, 25] width 46 height 25
click at [721, 102] on link "Customers" at bounding box center [808, 115] width 223 height 34
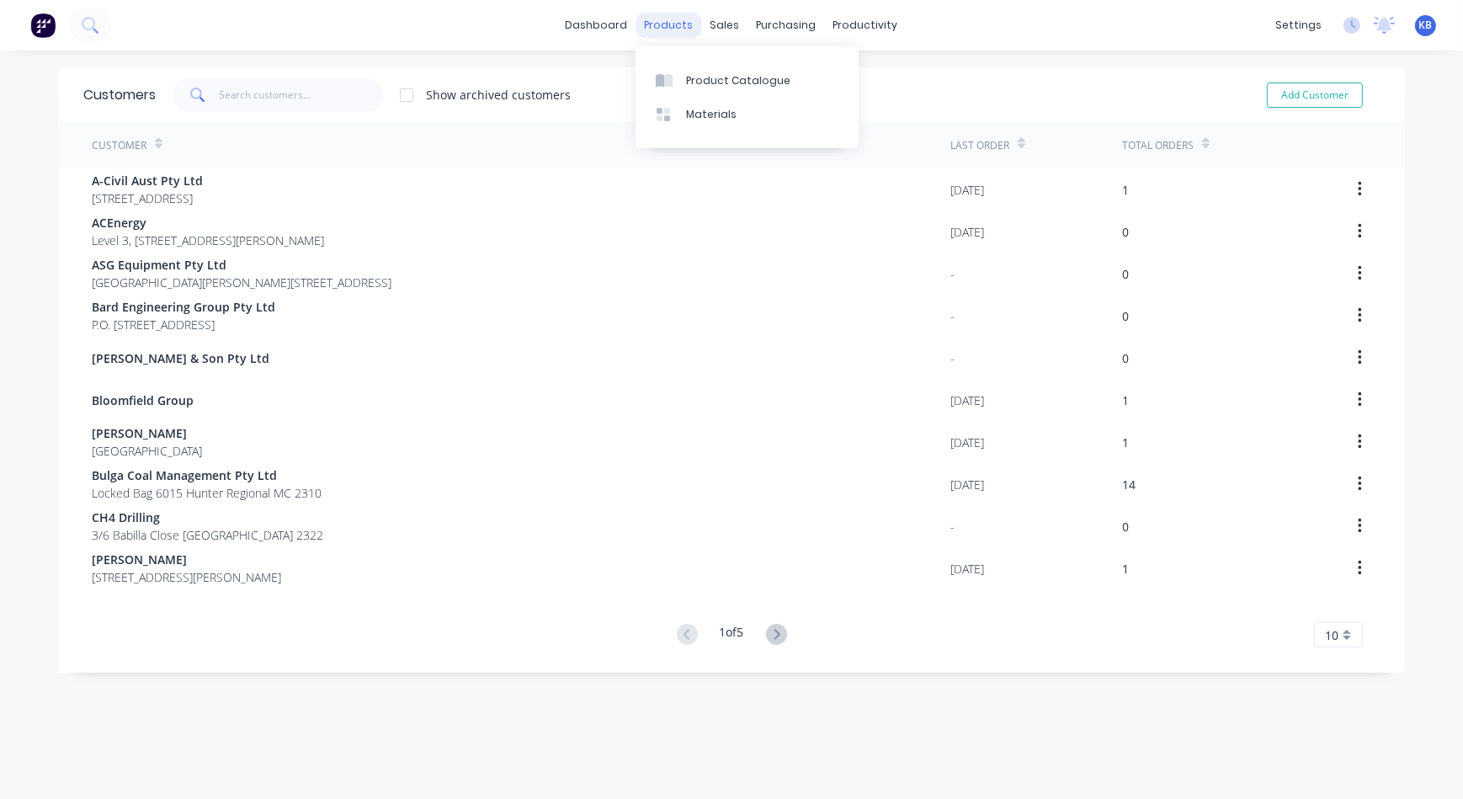
click at [690, 29] on div "products" at bounding box center [669, 25] width 66 height 25
click at [707, 27] on div "sales" at bounding box center [725, 25] width 46 height 25
click at [733, 70] on link "Sales Orders" at bounding box center [808, 80] width 223 height 34
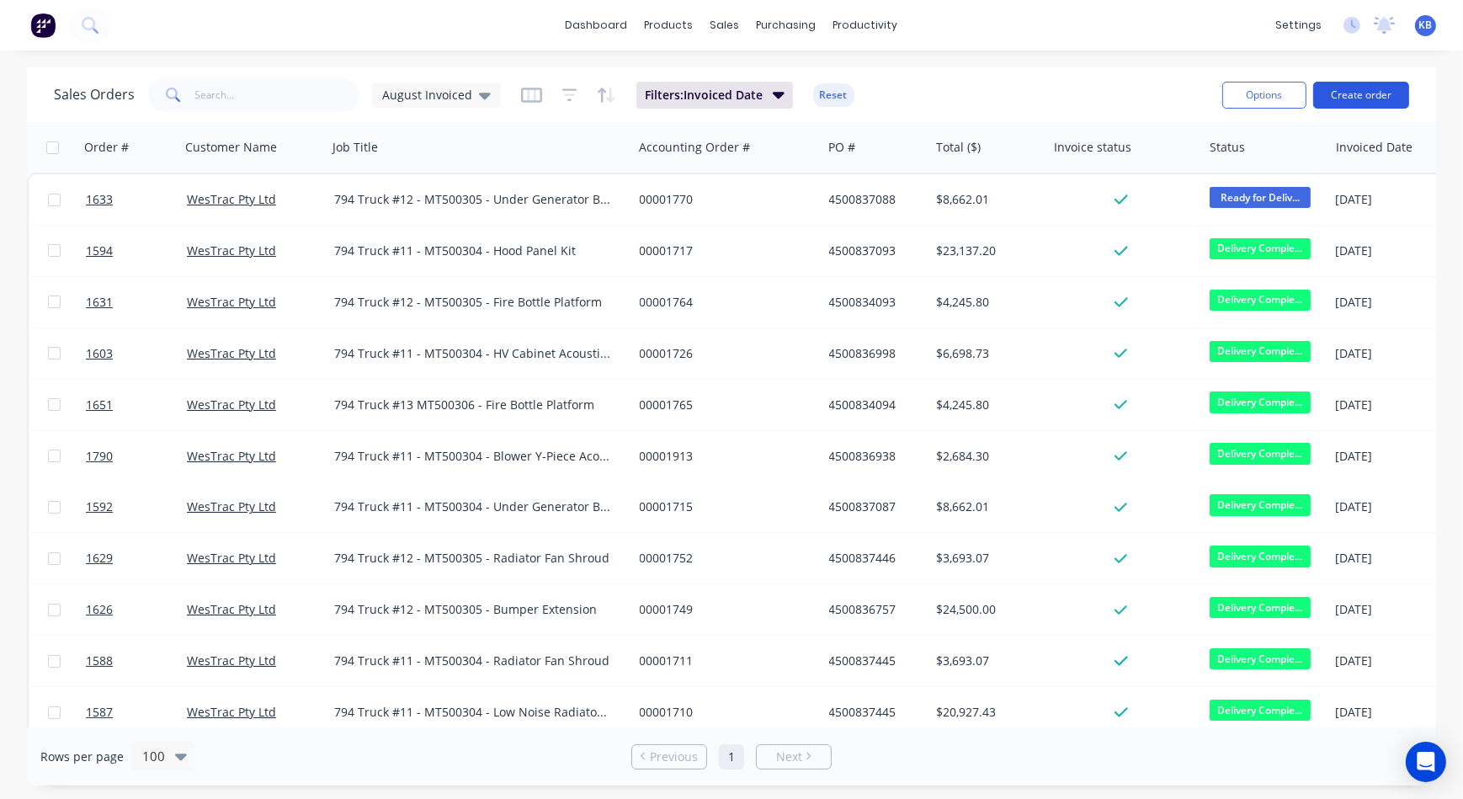
click at [1351, 92] on button "Create order" at bounding box center [1361, 95] width 96 height 27
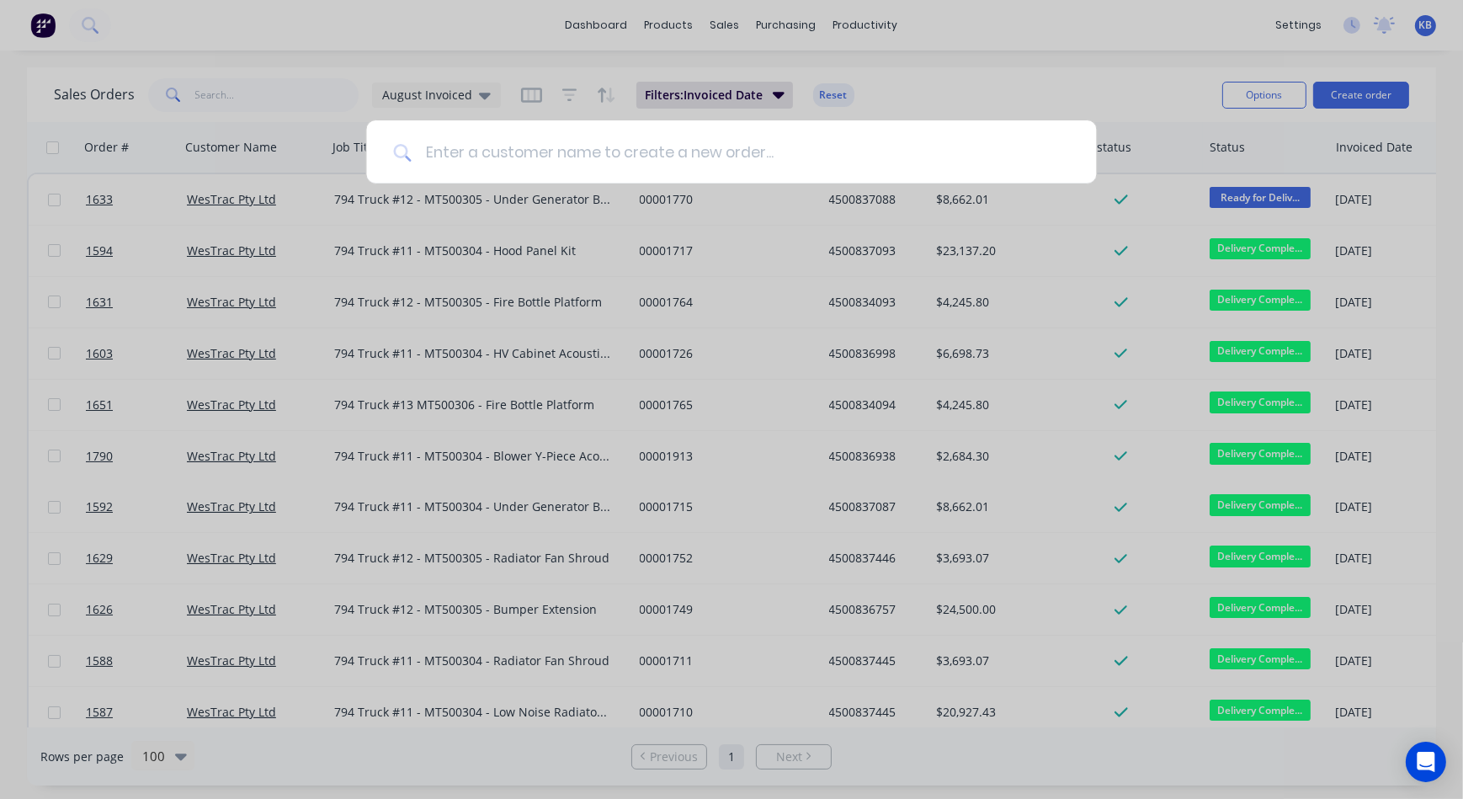
click at [539, 146] on input at bounding box center [739, 151] width 657 height 63
type input "q"
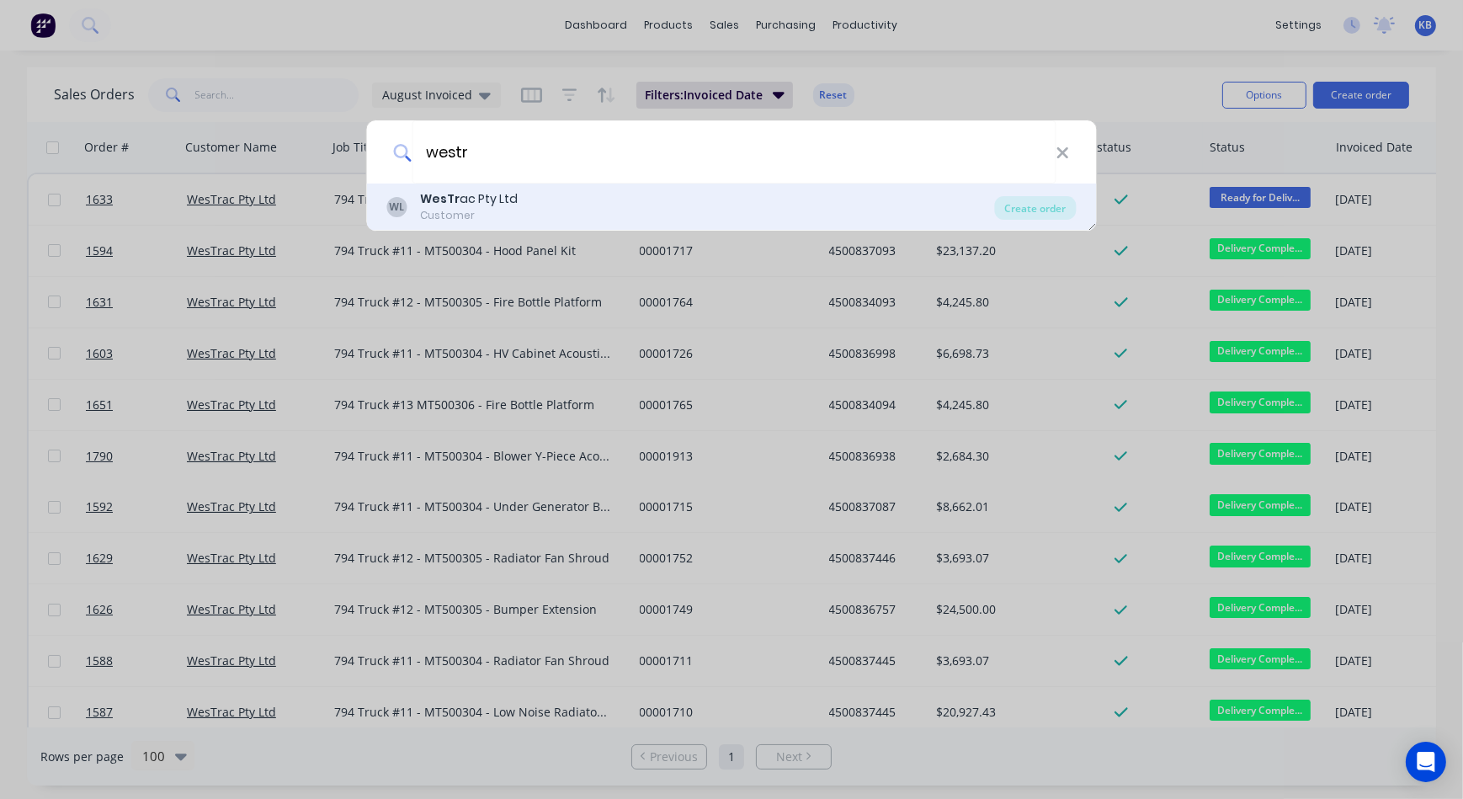
type input "westr"
click at [467, 197] on div "WesTr ac Pty Ltd" at bounding box center [470, 199] width 98 height 18
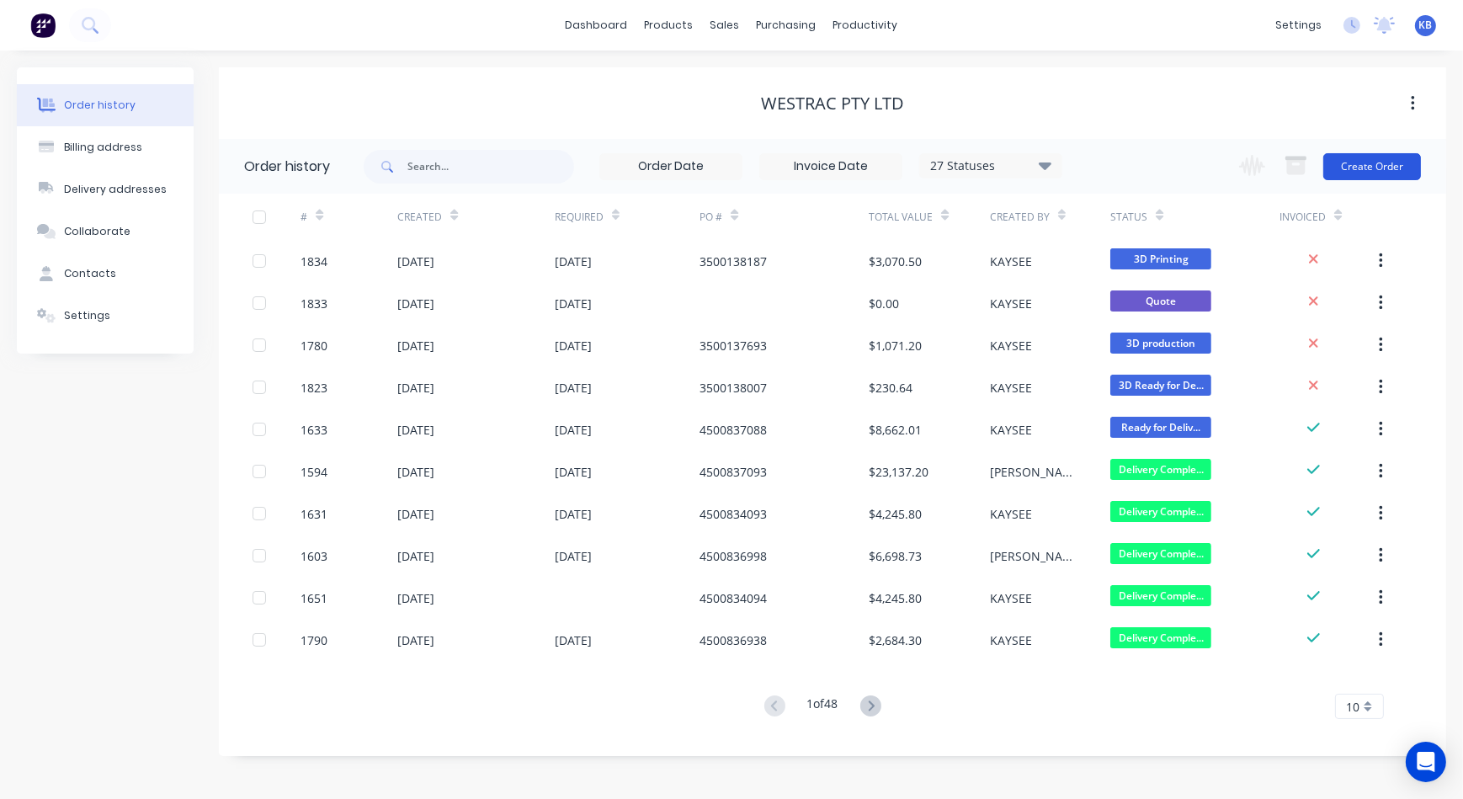
click at [1338, 170] on button "Create Order" at bounding box center [1372, 166] width 98 height 27
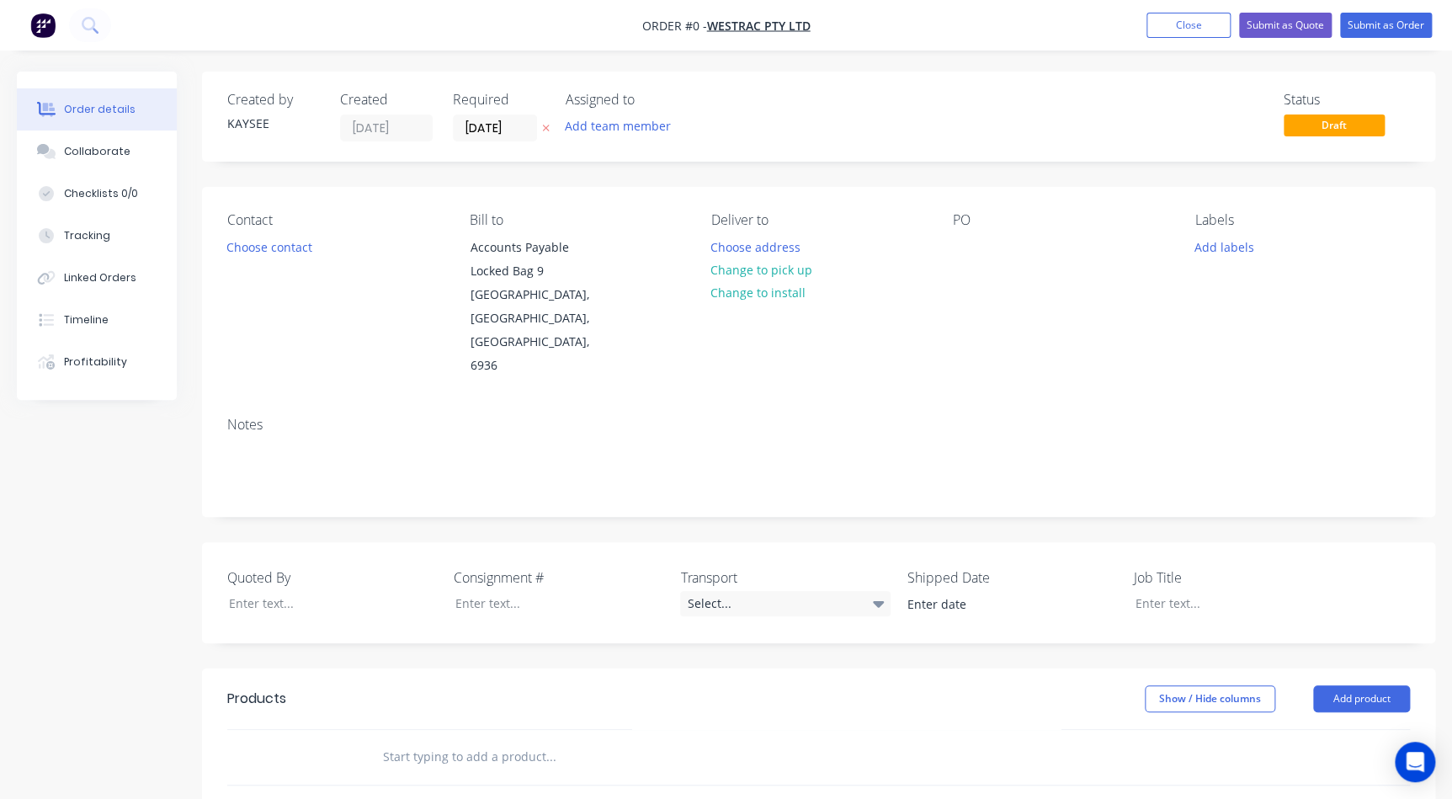
click at [990, 227] on div "PO" at bounding box center [1060, 220] width 215 height 16
click at [977, 239] on div at bounding box center [966, 247] width 27 height 24
paste div
click at [284, 241] on div "Order details Collaborate Checklists 0/0 Tracking Linked Orders Timeline Profit…" at bounding box center [726, 643] width 1452 height 1143
click at [274, 259] on div "Contact Choose contact" at bounding box center [334, 295] width 215 height 166
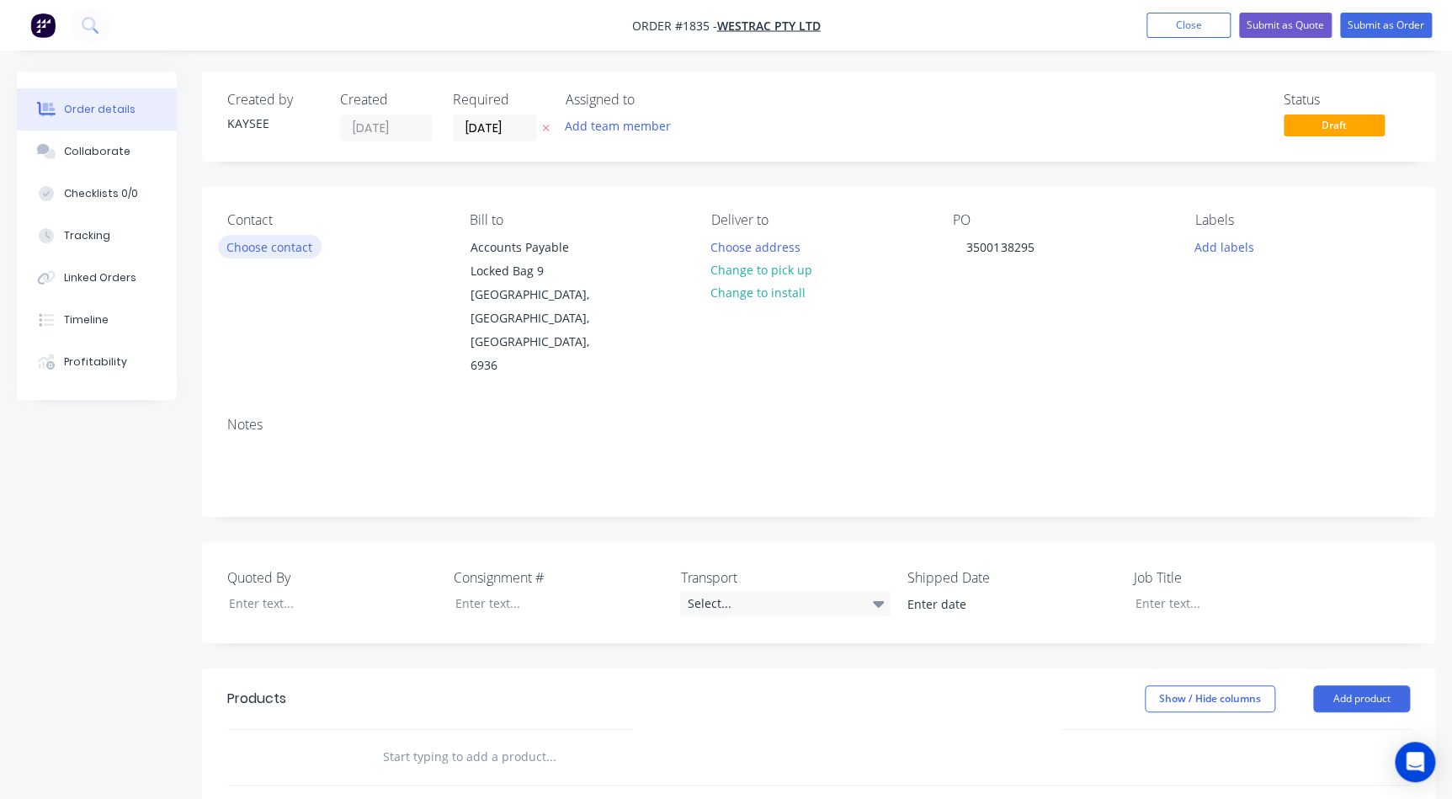
click at [273, 254] on button "Choose contact" at bounding box center [270, 246] width 104 height 23
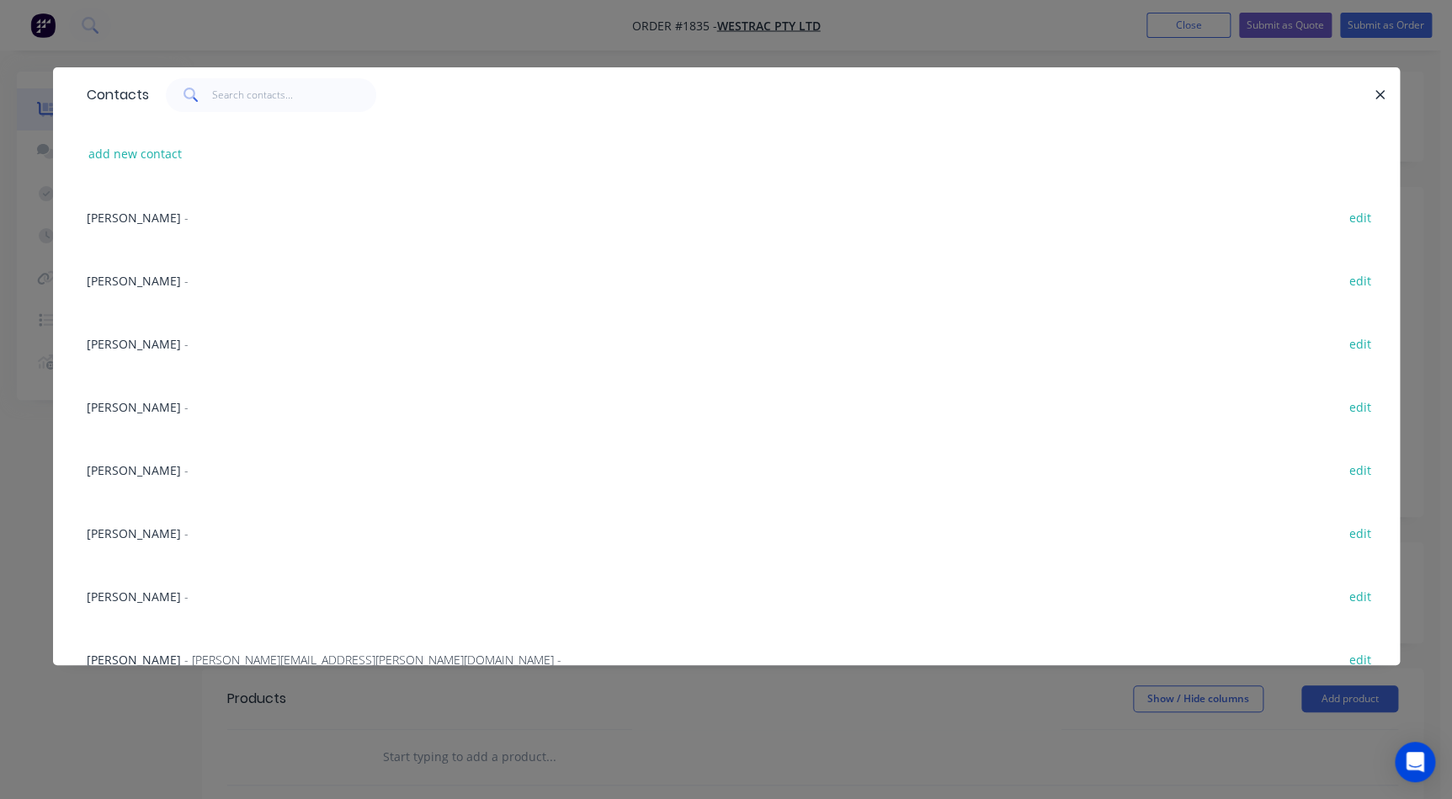
click at [139, 528] on span "Eric Patterson" at bounding box center [134, 533] width 94 height 16
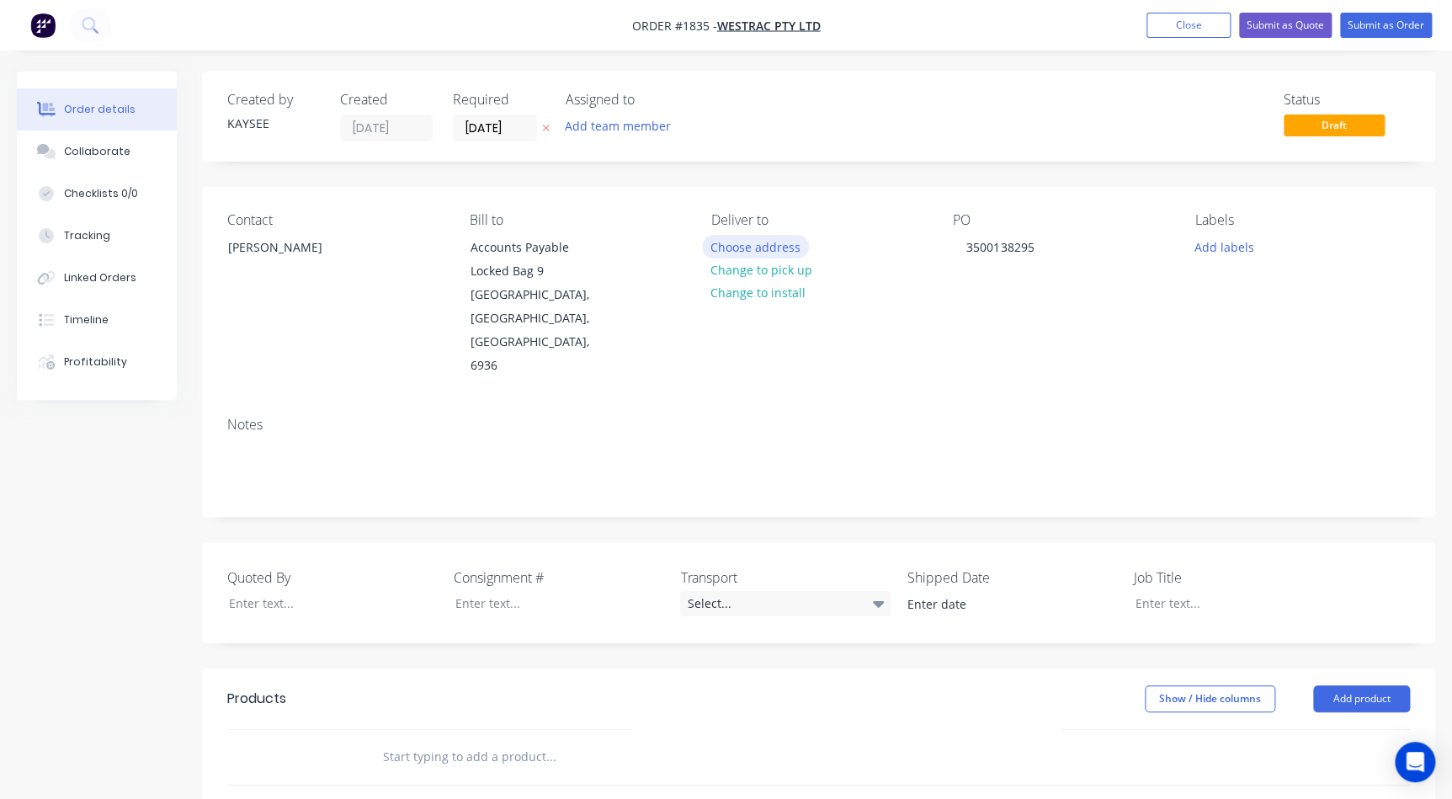
click at [781, 241] on button "Choose address" at bounding box center [756, 246] width 108 height 23
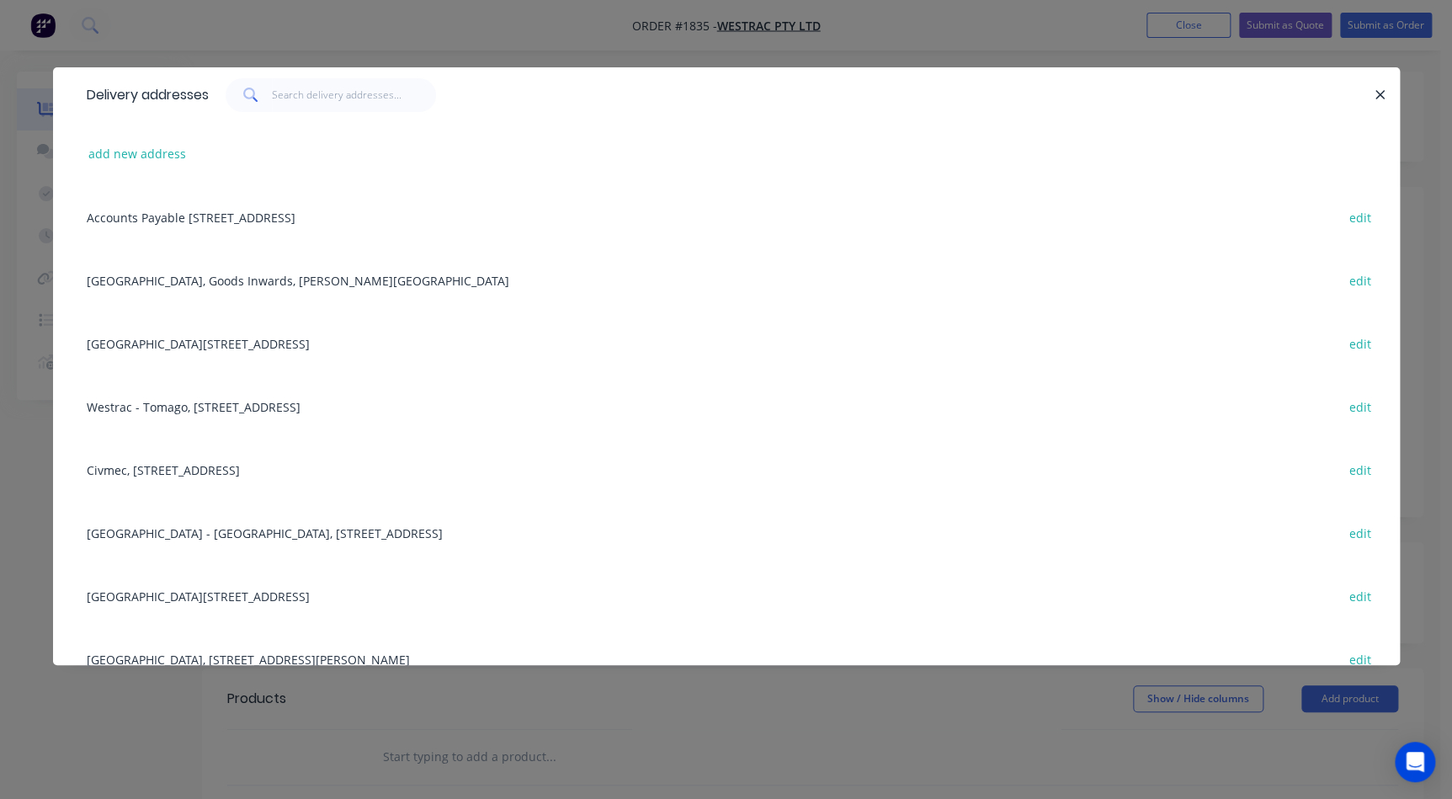
click at [169, 538] on div "Westrac - Sydney, 280 Beach Road, Casula, New South Wales, Australia, 2170 edit" at bounding box center [726, 532] width 1296 height 63
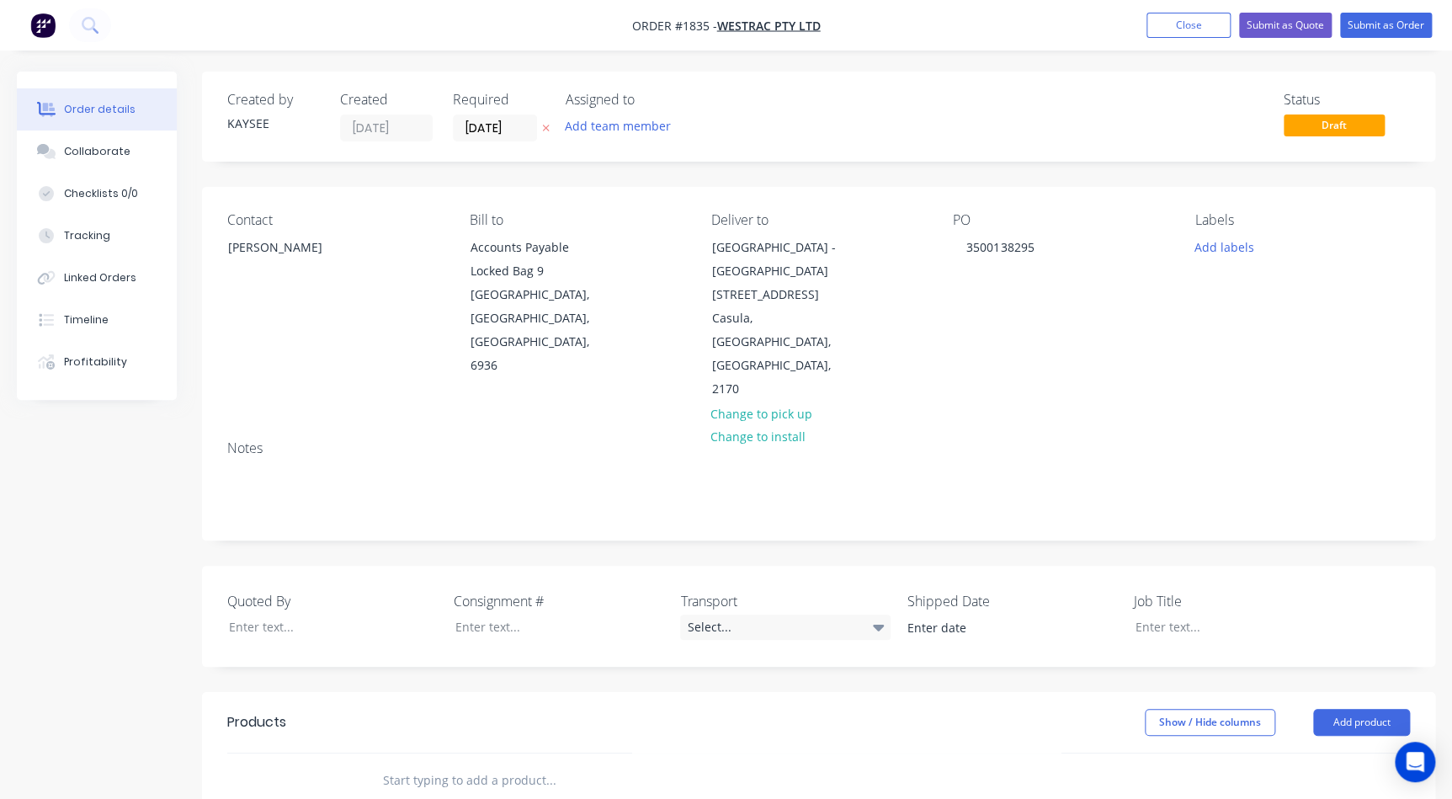
click at [463, 763] on input "text" at bounding box center [550, 780] width 337 height 34
paste input "90X40 2-WAY RADIO"
type input "603420 - 90X40 2 Way Radio"
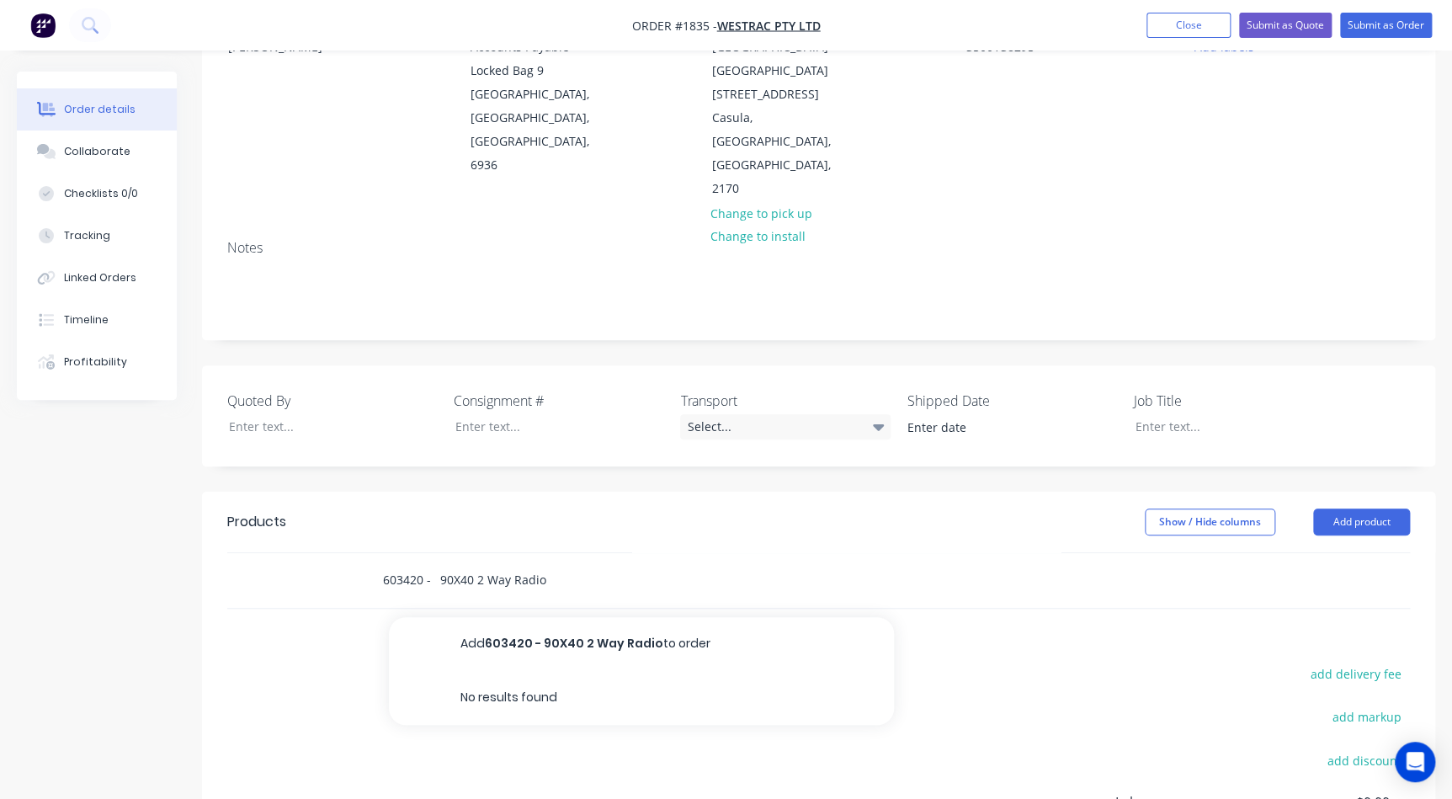
scroll to position [230, 0]
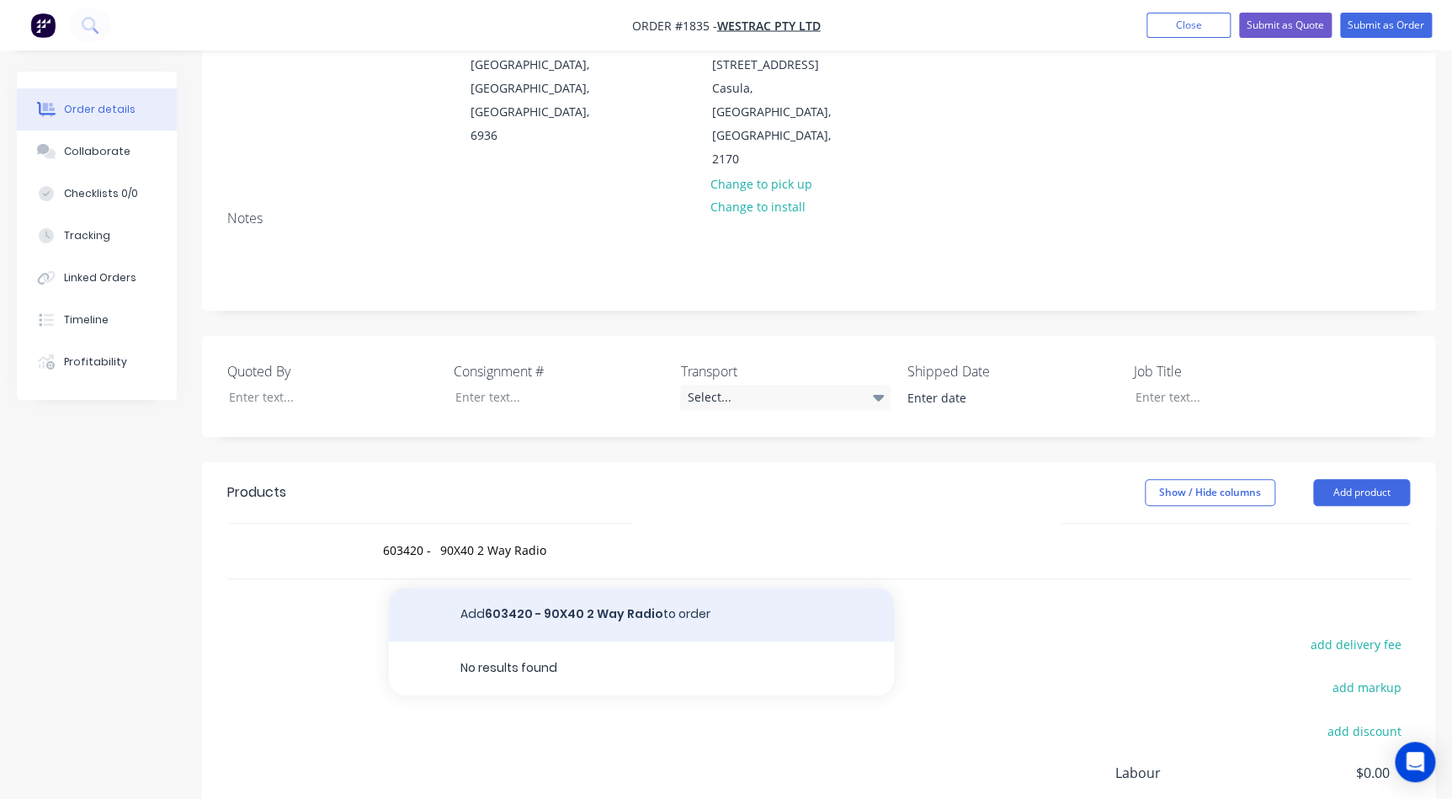
click at [561, 587] on button "Add 603420 - 90X40 2 Way Radio to order" at bounding box center [641, 614] width 505 height 54
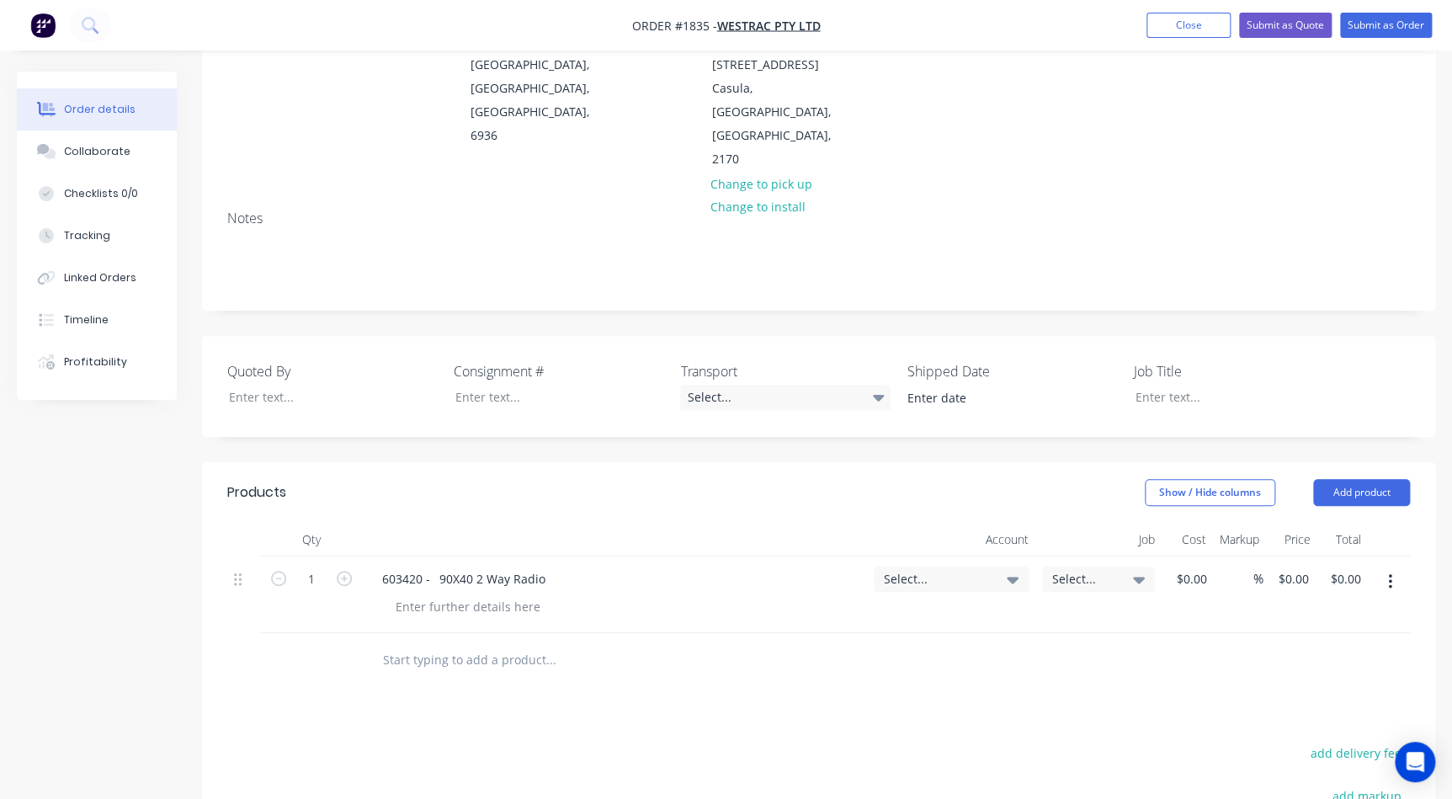
click at [933, 570] on span "Select..." at bounding box center [937, 579] width 106 height 18
click at [921, 613] on input at bounding box center [923, 630] width 173 height 34
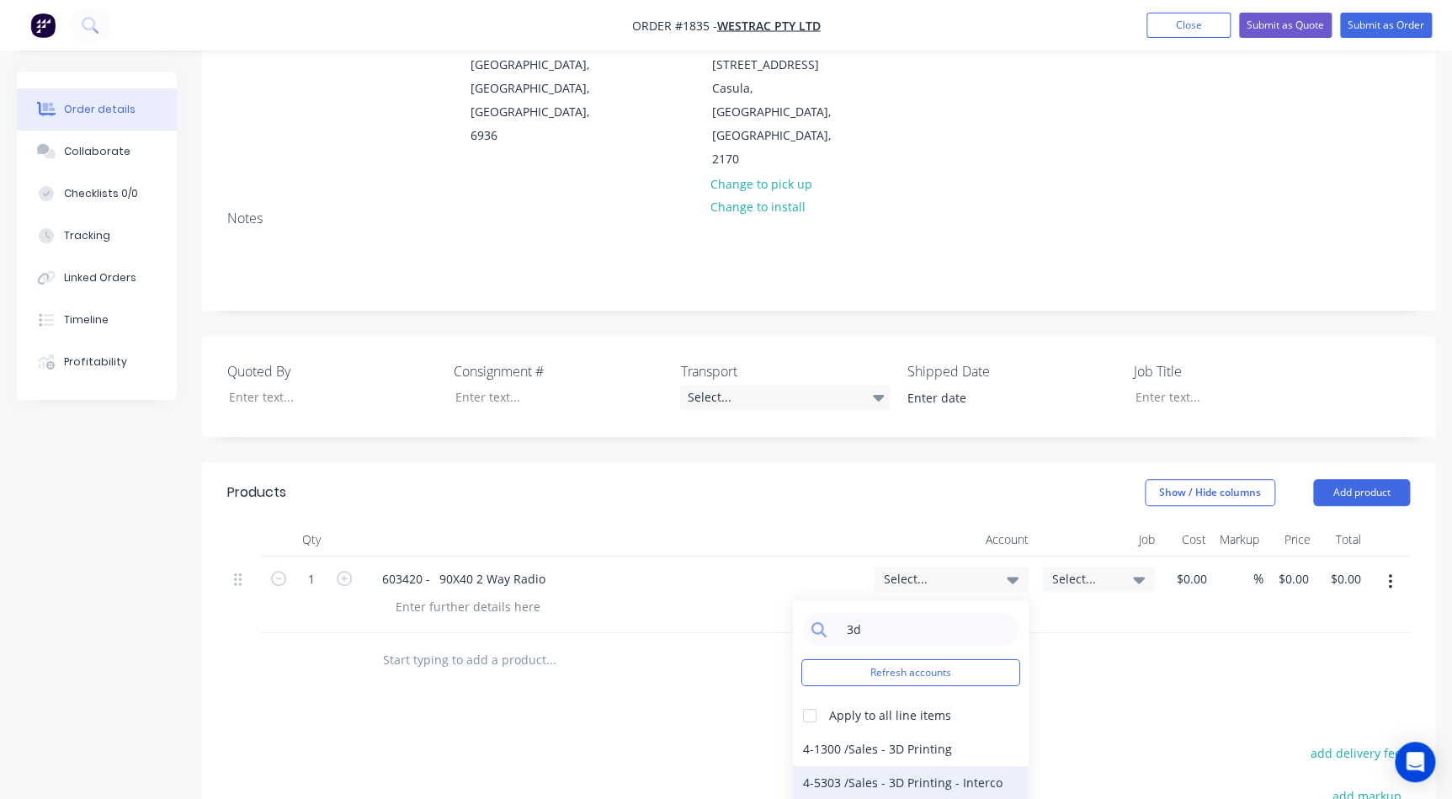
type input "3d"
click at [882, 766] on div "4-5303 / Sales - 3D Printing - Interco" at bounding box center [911, 783] width 236 height 34
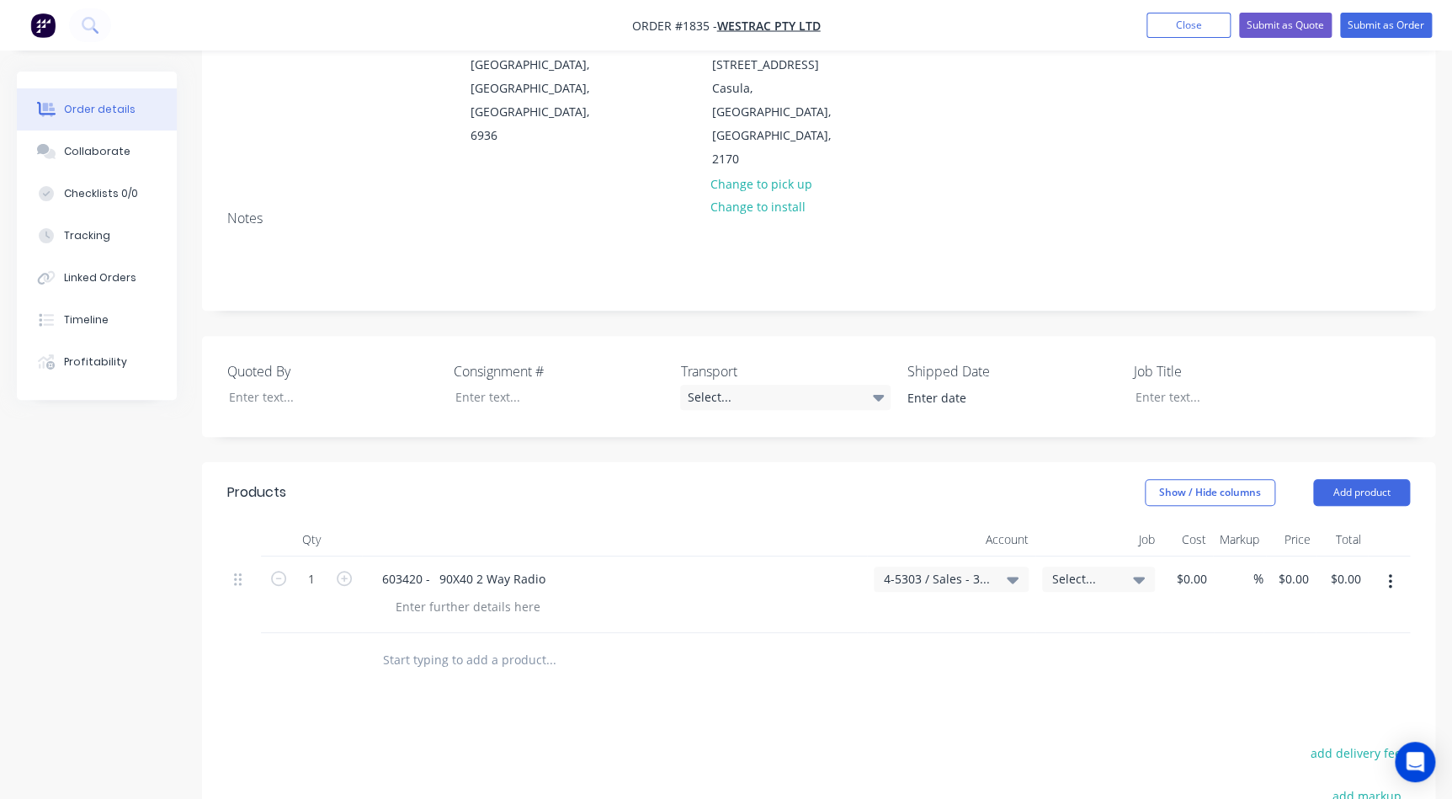
click at [1096, 570] on span "Select..." at bounding box center [1084, 579] width 64 height 18
click at [452, 566] on div "603420 - 90X40 2 Way Radio" at bounding box center [464, 578] width 190 height 24
click at [346, 565] on form "1" at bounding box center [312, 577] width 88 height 25
click at [345, 571] on icon "button" at bounding box center [344, 578] width 15 height 15
type input "2"
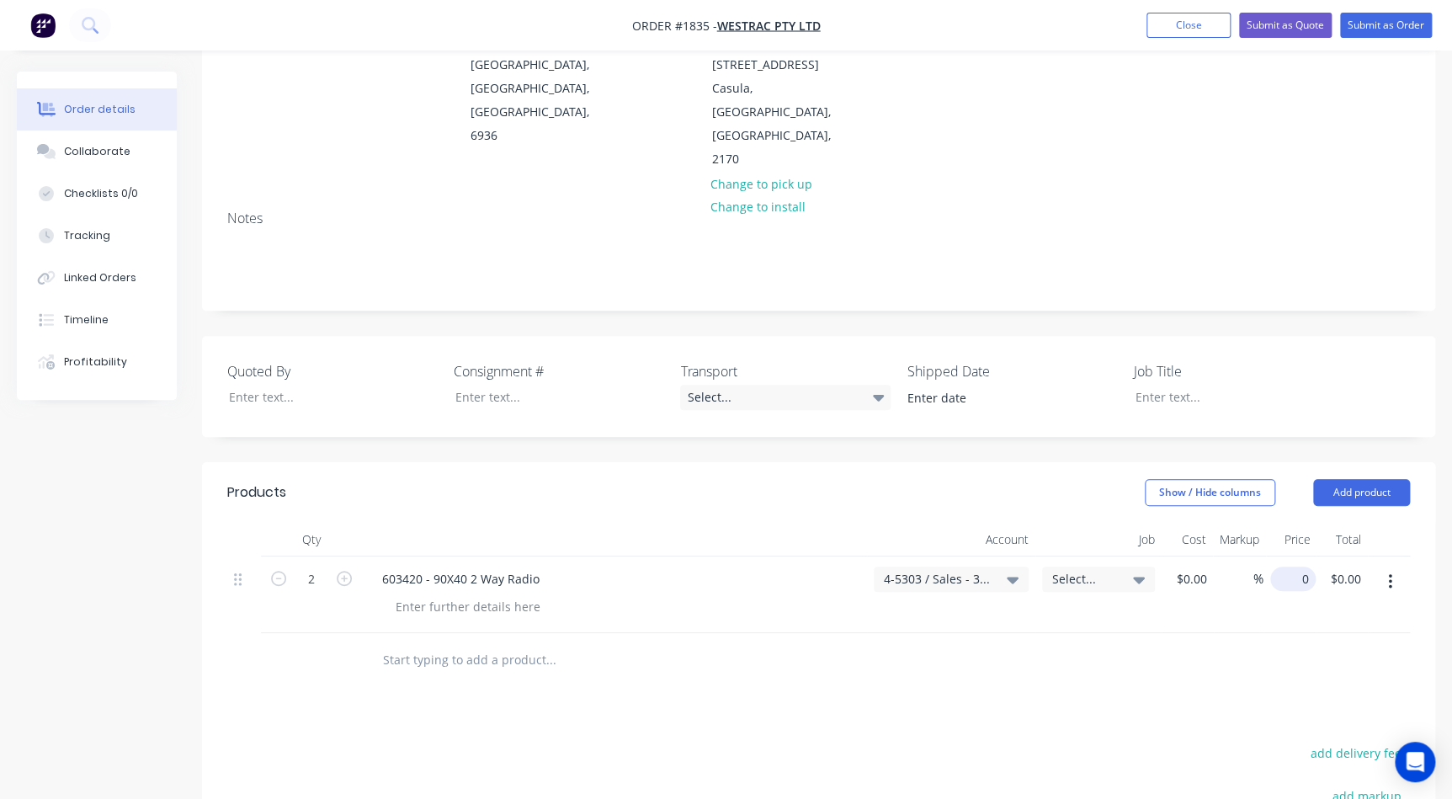
click at [1294, 566] on div "0 $0.00" at bounding box center [1292, 578] width 45 height 24
type input "2"
type input "$18.78"
type input "$37.56"
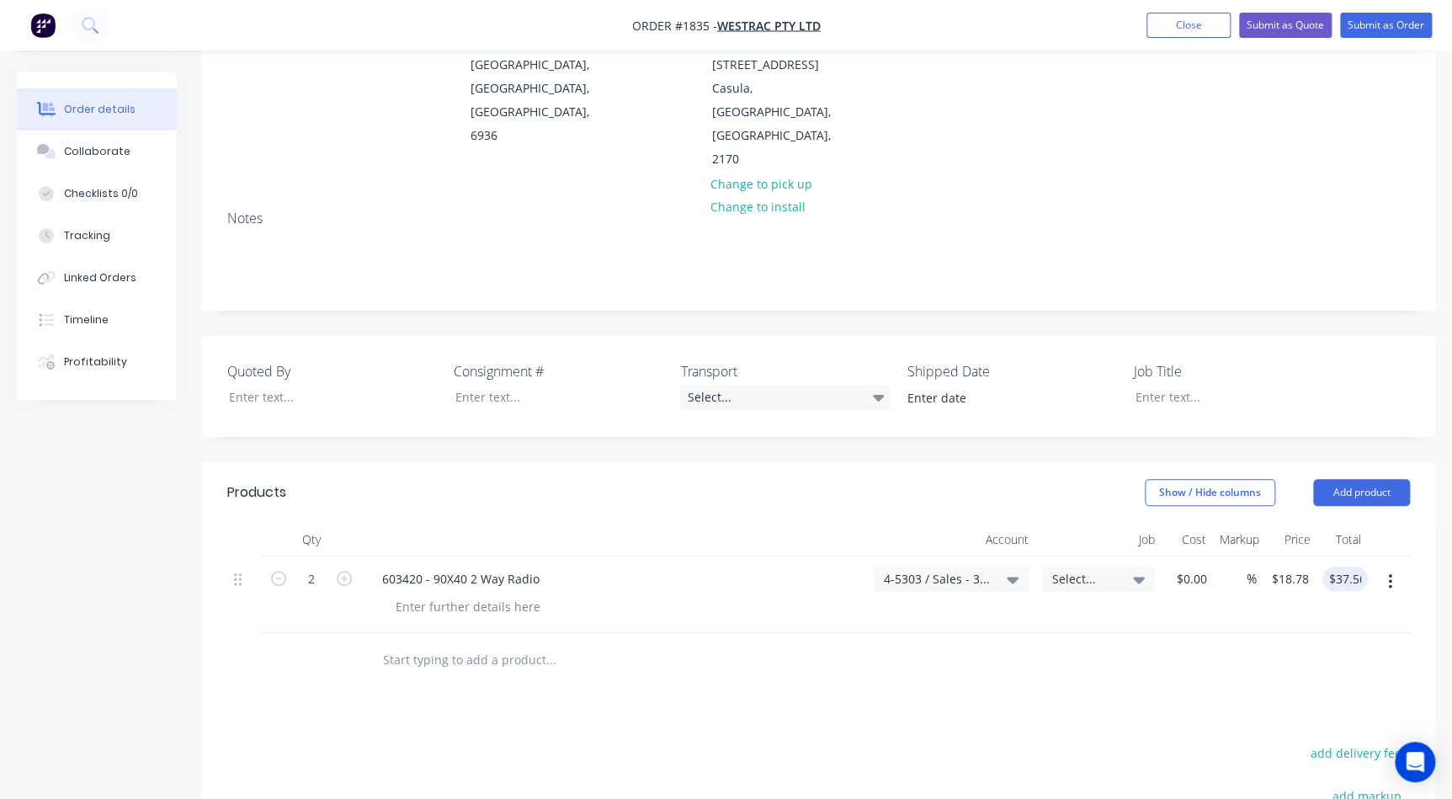
click at [1114, 570] on span "Select..." at bounding box center [1084, 579] width 64 height 18
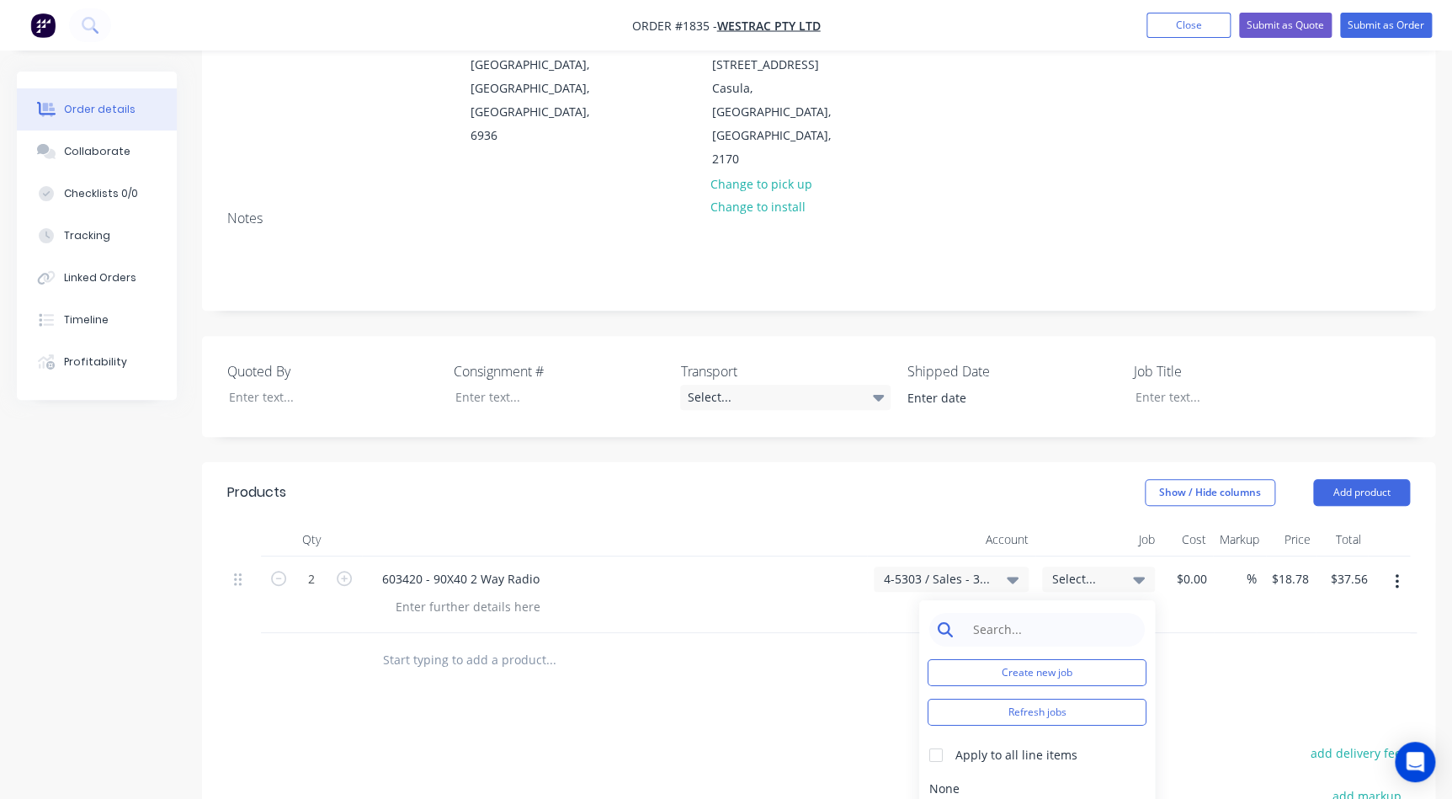
click at [1073, 613] on input at bounding box center [1050, 630] width 173 height 34
click at [1032, 659] on button "Create new job" at bounding box center [1036, 672] width 219 height 27
click at [987, 613] on div "Job Number" at bounding box center [1036, 640] width 219 height 54
click at [983, 641] on input "Job Number" at bounding box center [1036, 653] width 219 height 25
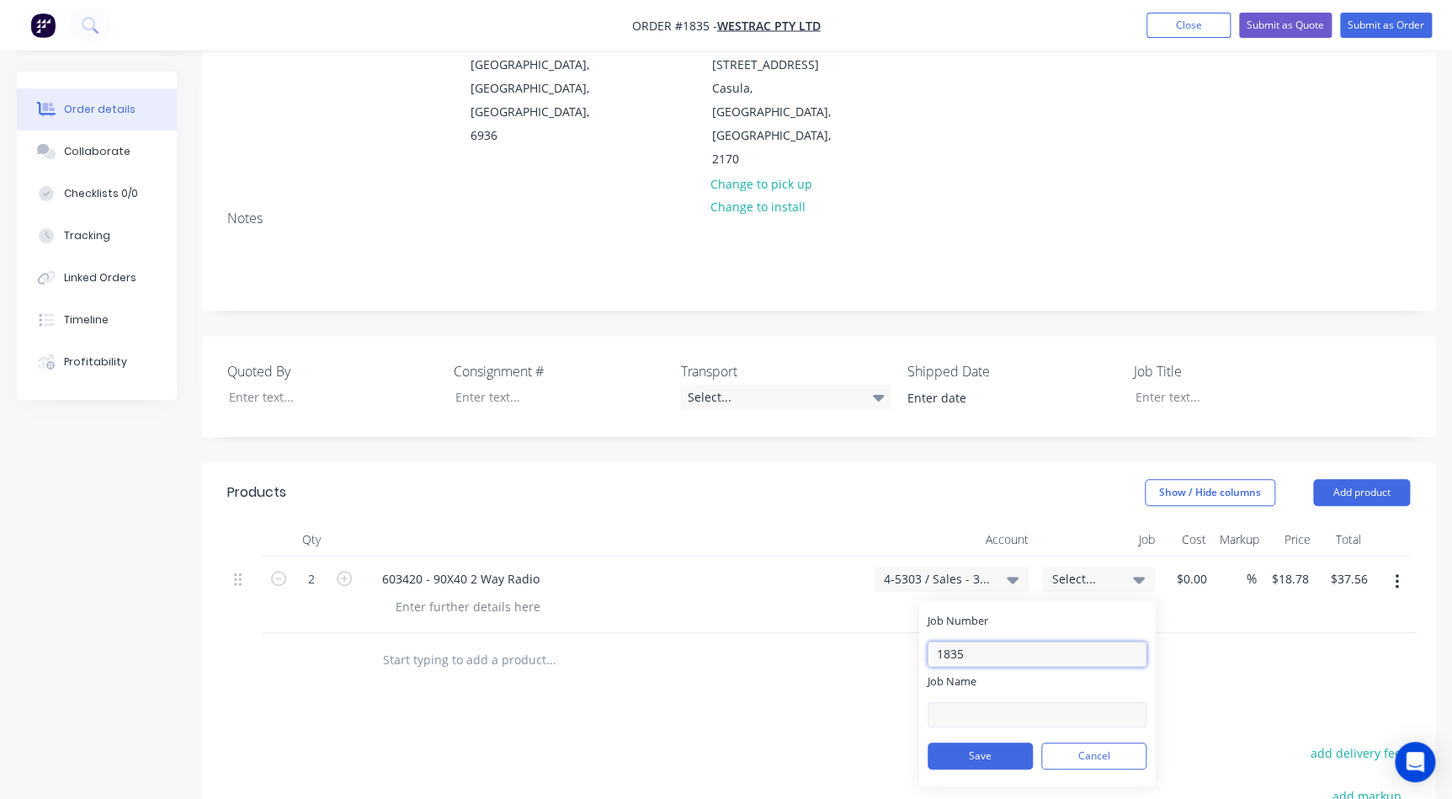
type input "1835"
click at [972, 702] on input "Job Name" at bounding box center [1036, 714] width 219 height 25
click at [988, 702] on input "Job Name" at bounding box center [1036, 714] width 219 height 25
drag, startPoint x: 1111, startPoint y: 645, endPoint x: 985, endPoint y: 650, distance: 125.5
click at [985, 702] on input "W/Trac - 3D E Stop Shrouds" at bounding box center [1036, 714] width 219 height 25
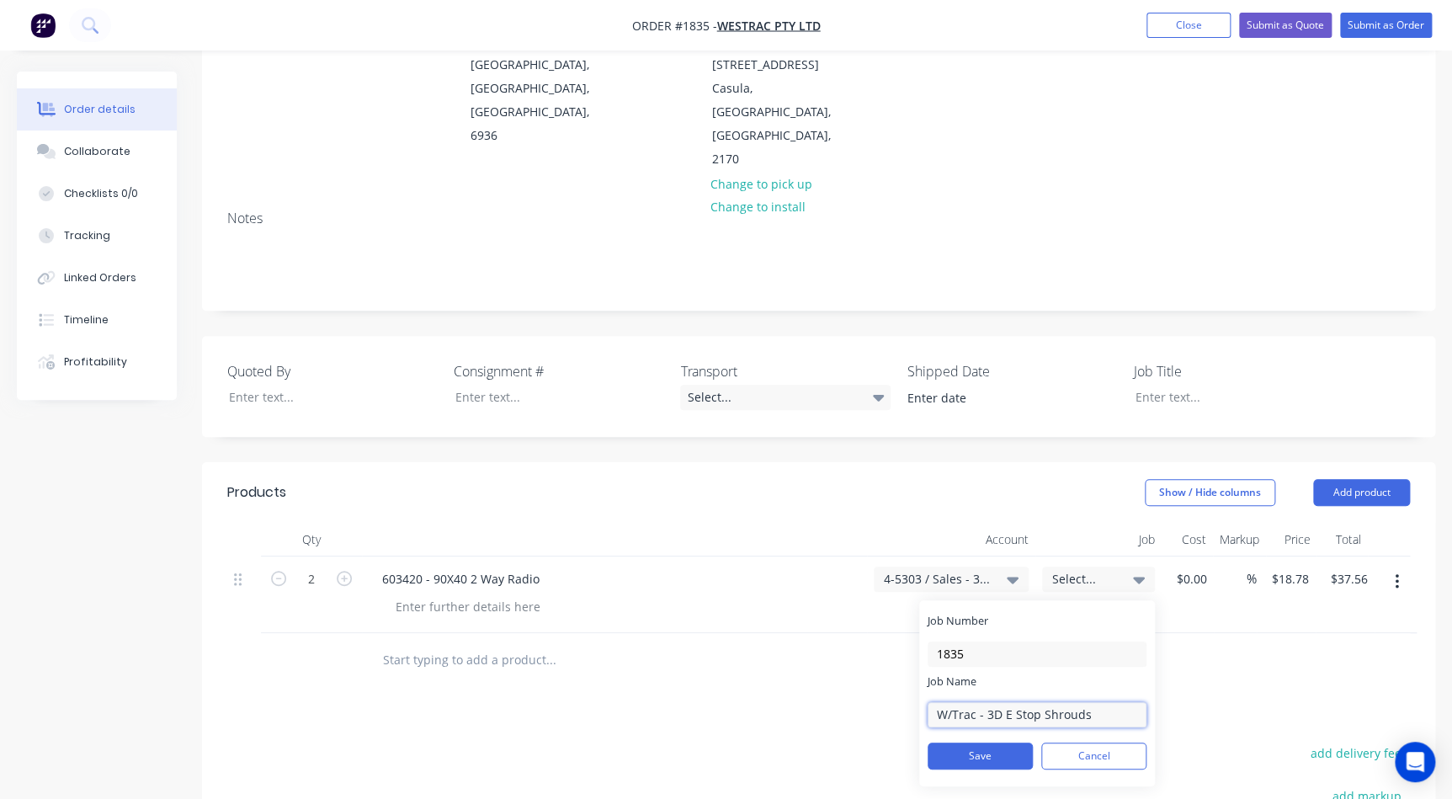
click at [1075, 702] on input "W/Trac - 3D E Stop Shrouds" at bounding box center [1036, 714] width 219 height 25
type input "W/Trac - 3D DPO Items"
drag, startPoint x: 1075, startPoint y: 643, endPoint x: 831, endPoint y: 642, distance: 244.0
click at [831, 642] on div "Products Show / Hide columns Add product Qty Account Job Cost Markup Price Tota…" at bounding box center [818, 776] width 1233 height 629
click at [983, 742] on button "Save" at bounding box center [979, 755] width 105 height 27
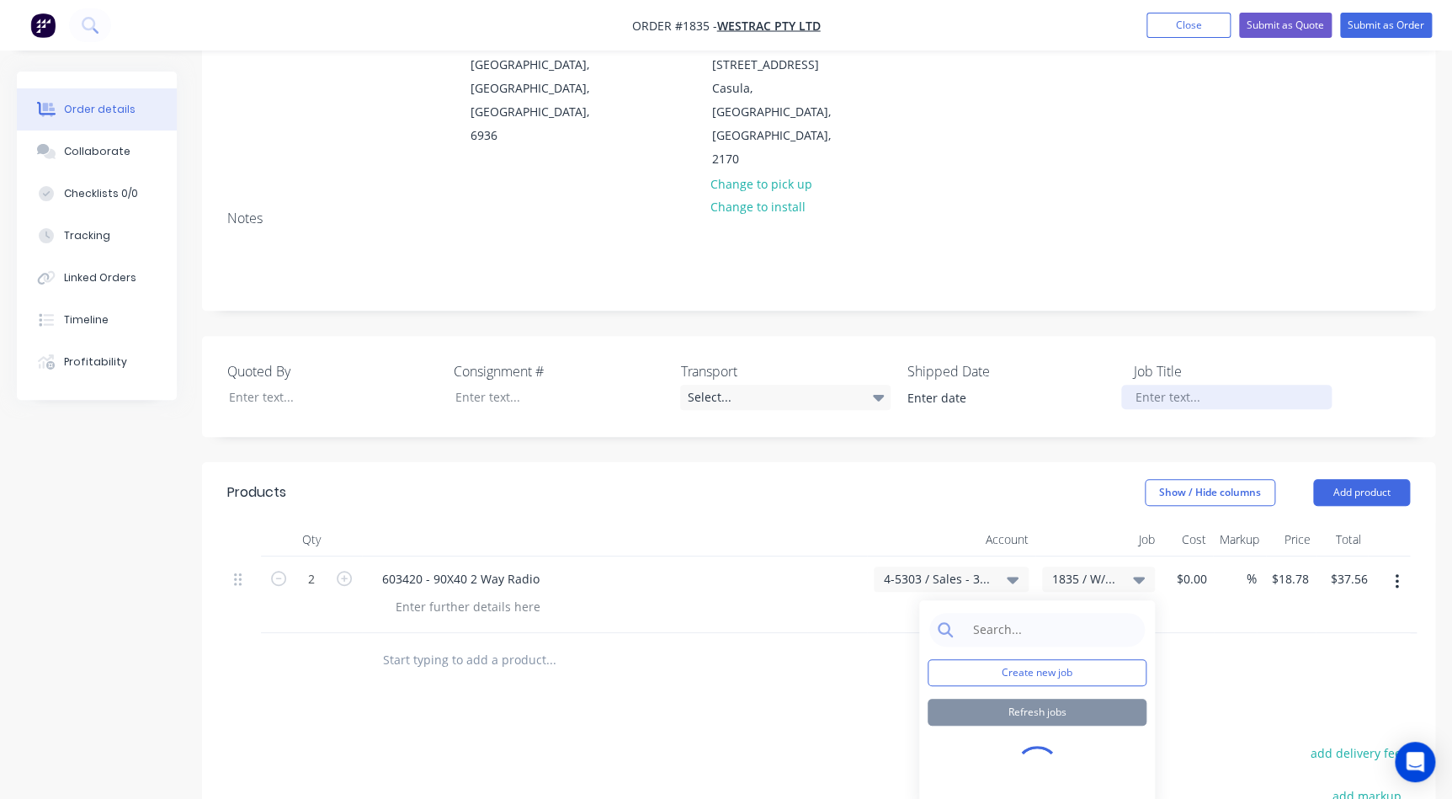
click at [1163, 385] on div at bounding box center [1226, 397] width 210 height 24
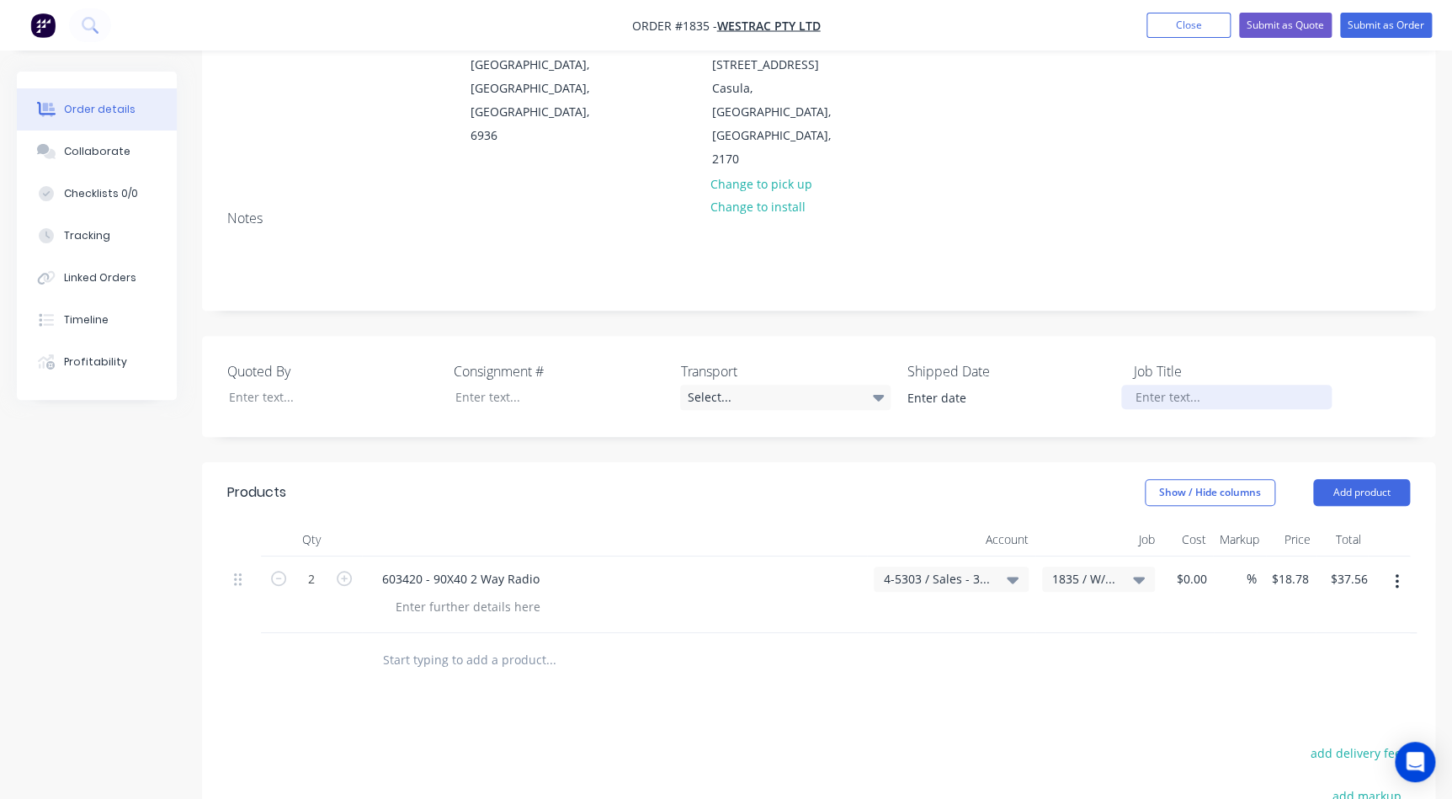
paste div
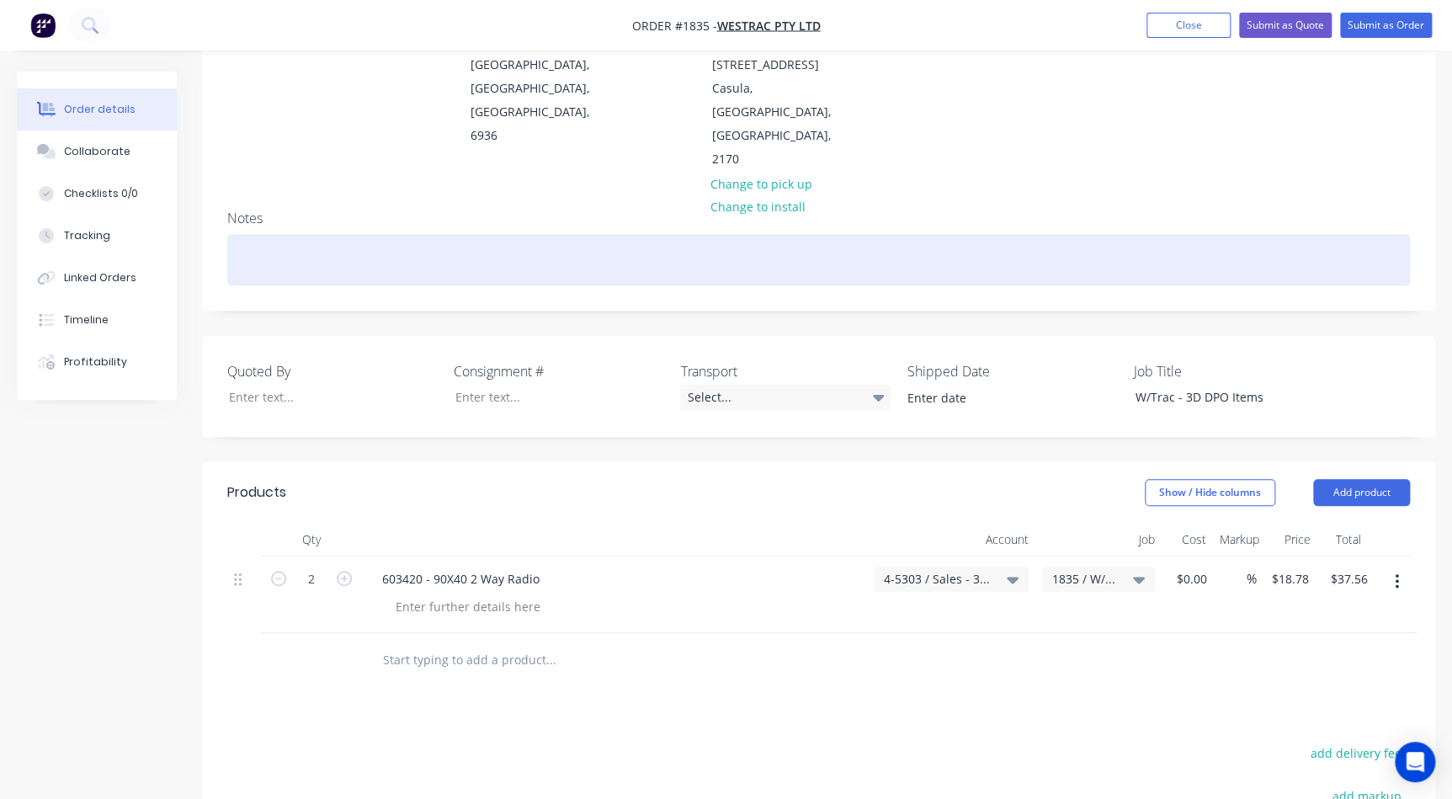
click at [295, 234] on div at bounding box center [818, 259] width 1182 height 51
paste div
click at [311, 234] on div "W/Trac - 3D DPO Items" at bounding box center [818, 259] width 1182 height 51
click at [304, 234] on div "W/Trac - 3D DPO Items" at bounding box center [818, 259] width 1182 height 51
drag, startPoint x: 377, startPoint y: 182, endPoint x: 219, endPoint y: 178, distance: 158.3
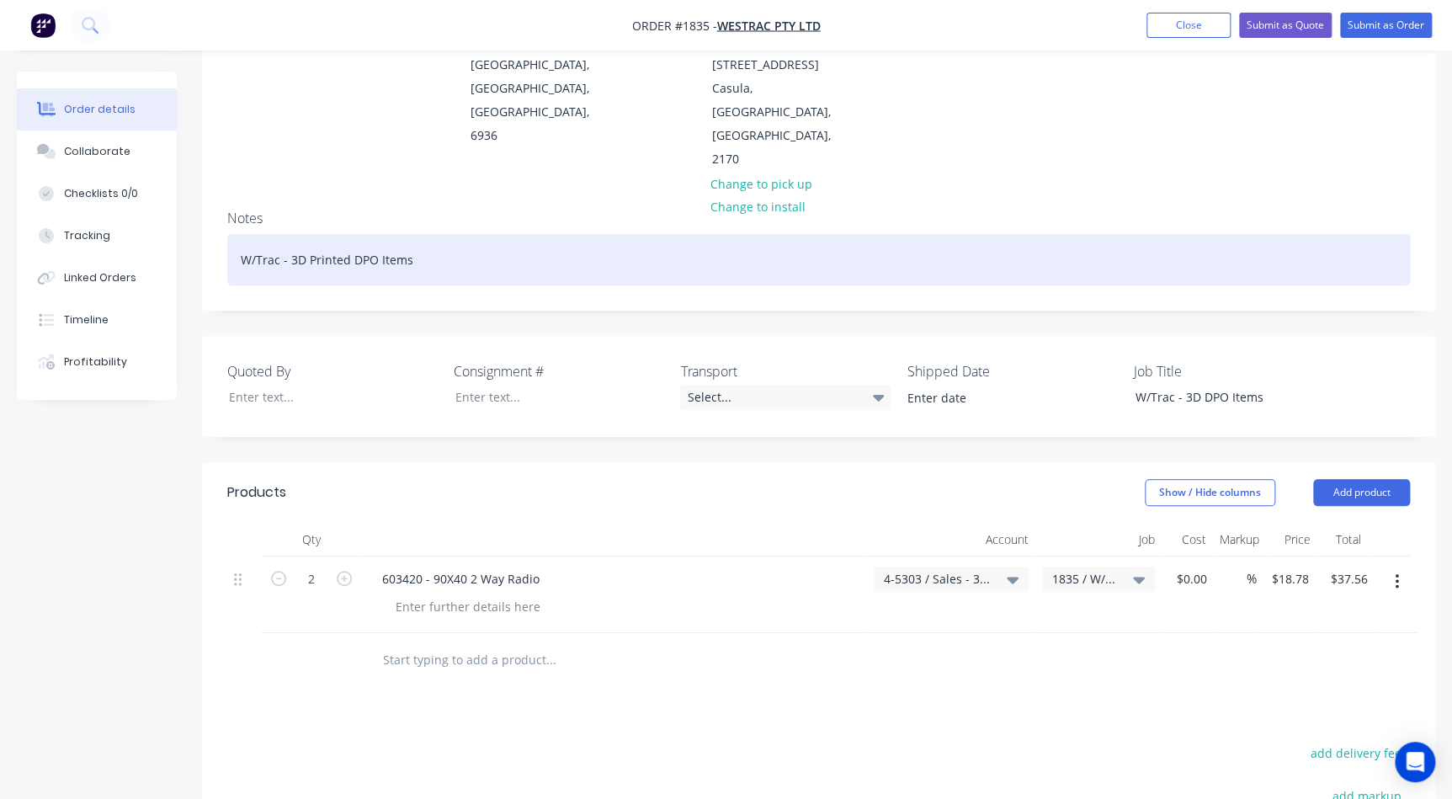
click at [219, 197] on div "Notes W/Trac - 3D Printed DPO Items" at bounding box center [818, 253] width 1233 height 113
copy div "W/Trac - 3D Printed DPO Items"
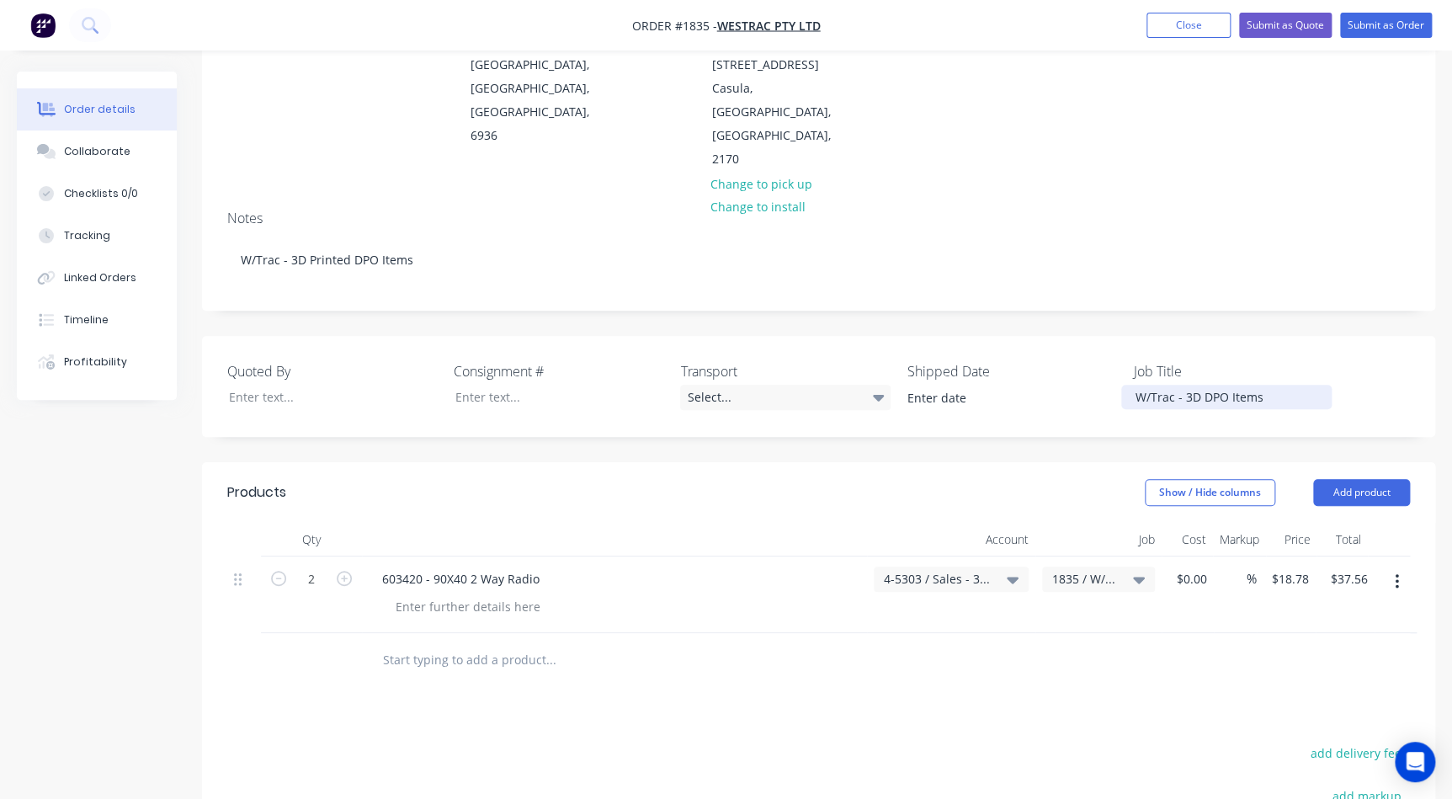
click at [1186, 385] on div "W/Trac - 3D DPO Items" at bounding box center [1226, 397] width 210 height 24
drag, startPoint x: 1158, startPoint y: 326, endPoint x: 1067, endPoint y: 326, distance: 90.9
click at [1067, 336] on div "Quoted By Consignment # Transport Select... Shipped Date Job Title W/Trac - 3D …" at bounding box center [818, 386] width 1233 height 101
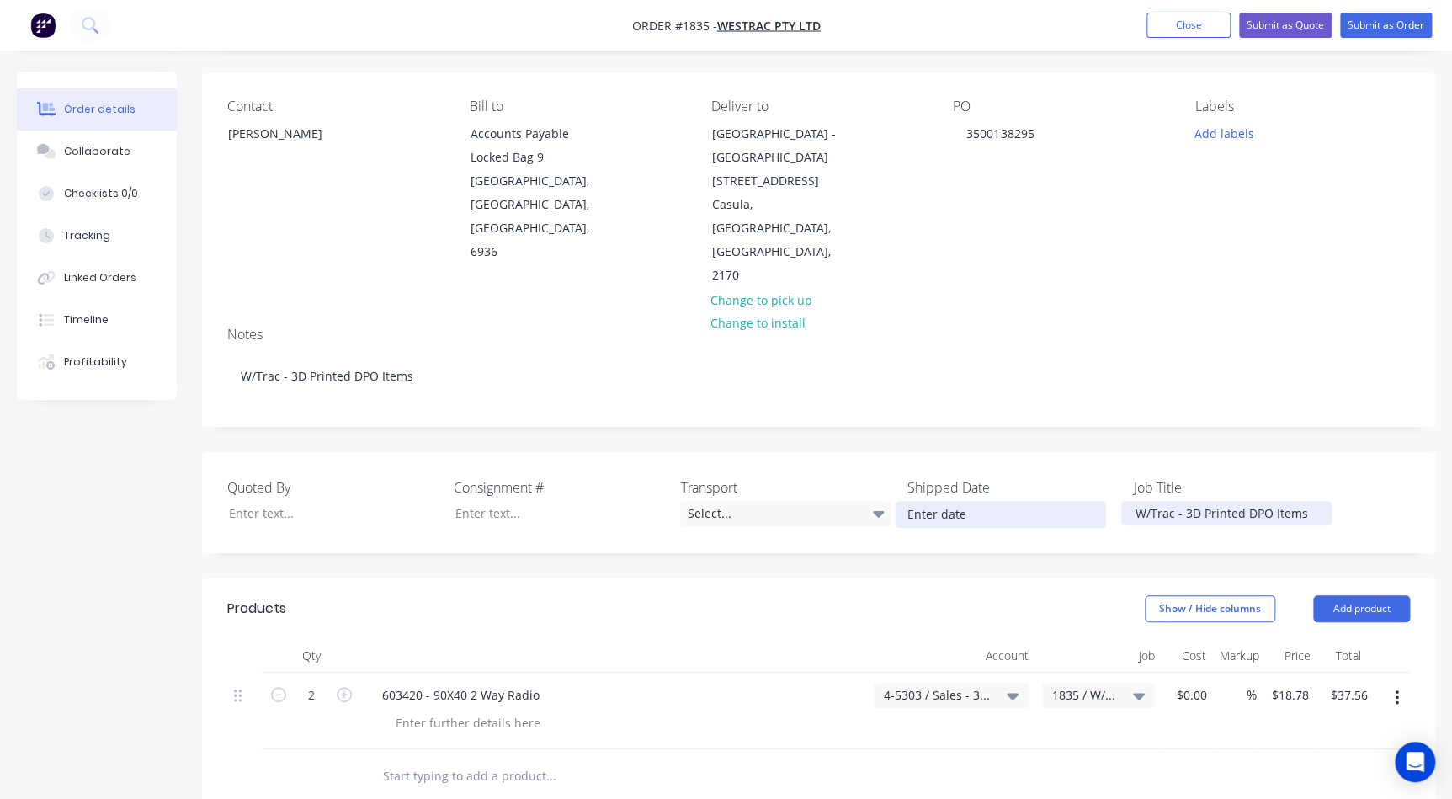
scroll to position [0, 0]
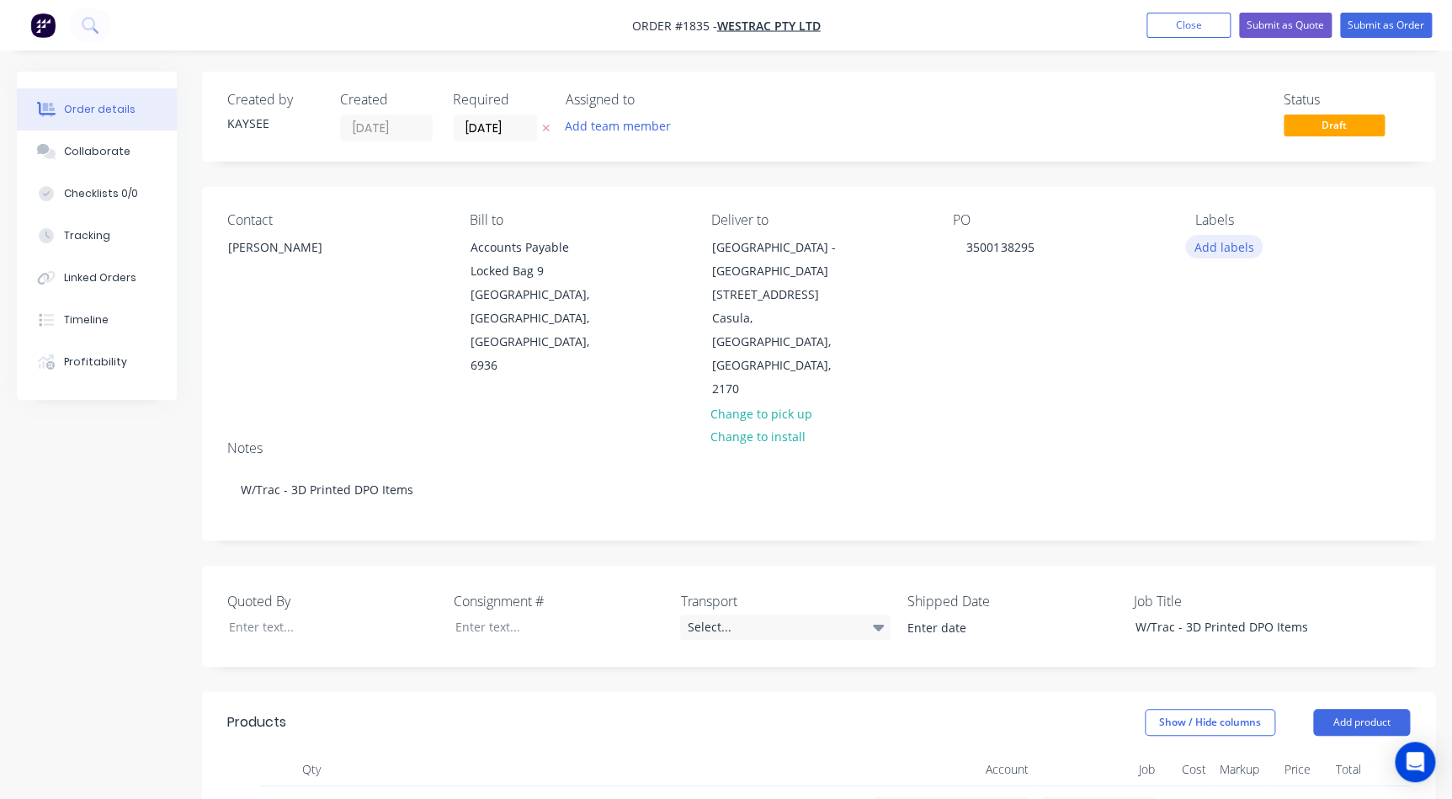
click at [1191, 251] on button "Add labels" at bounding box center [1223, 246] width 77 height 23
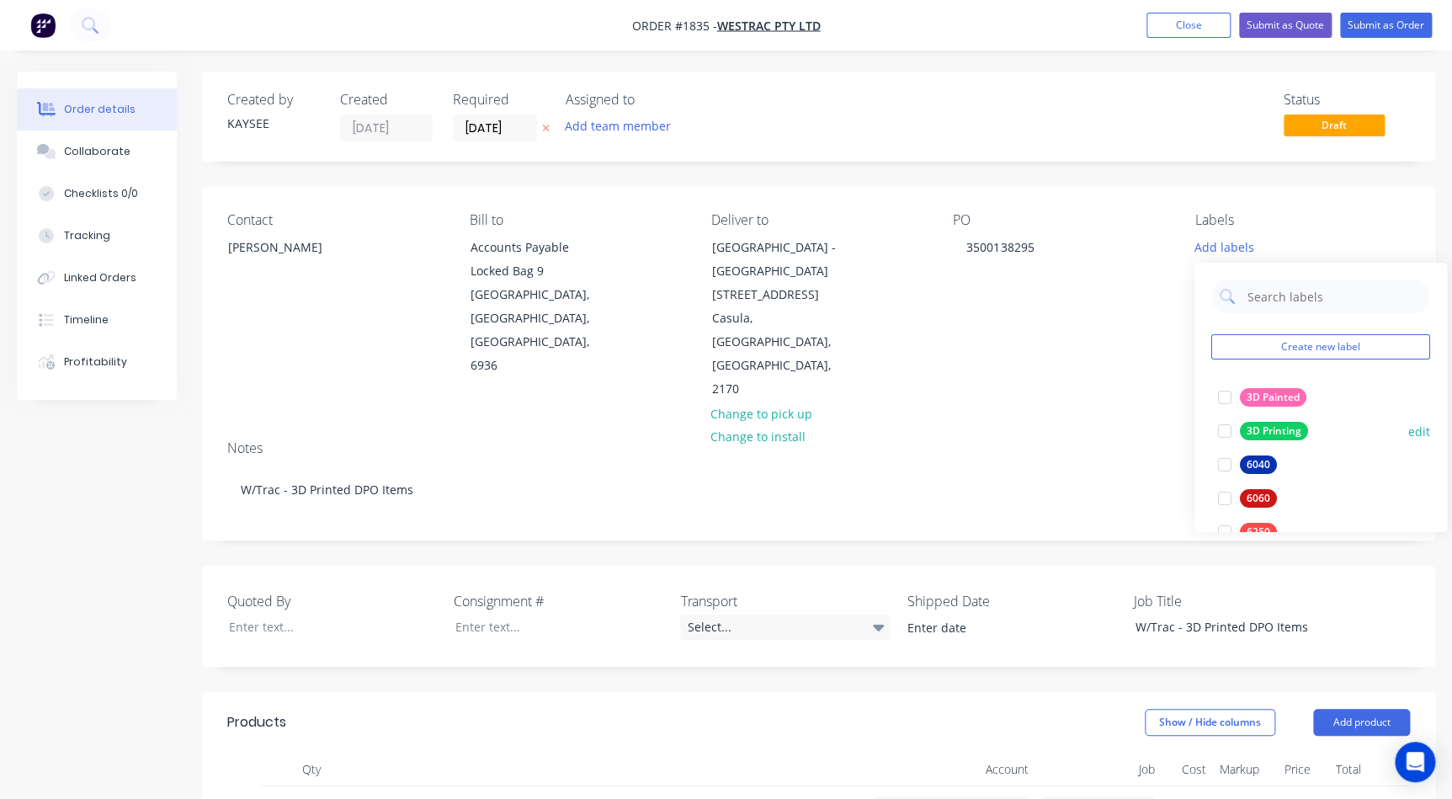
click at [1224, 423] on div at bounding box center [1225, 431] width 34 height 34
click at [1296, 154] on div "Created by KAYSEE Created 01/09/25 Required 01/09/25 Assigned to Add team membe…" at bounding box center [818, 117] width 1233 height 90
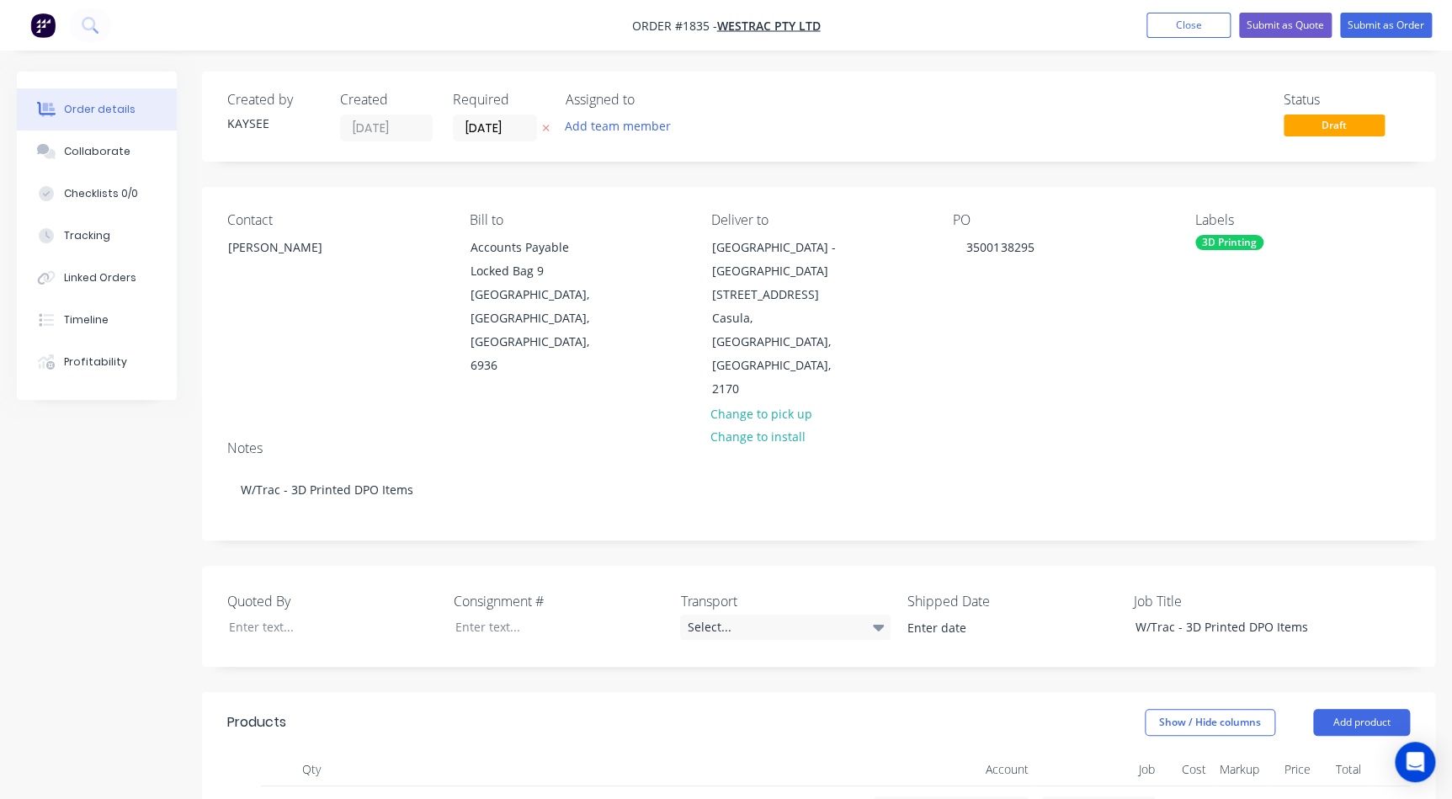
click at [1321, 126] on span "Draft" at bounding box center [1333, 124] width 101 height 21
click at [880, 143] on div "Created by KAYSEE Created 01/09/25 Required 01/09/25 Assigned to Add team membe…" at bounding box center [818, 117] width 1233 height 90
click at [490, 126] on input "01/09/25" at bounding box center [495, 127] width 82 height 25
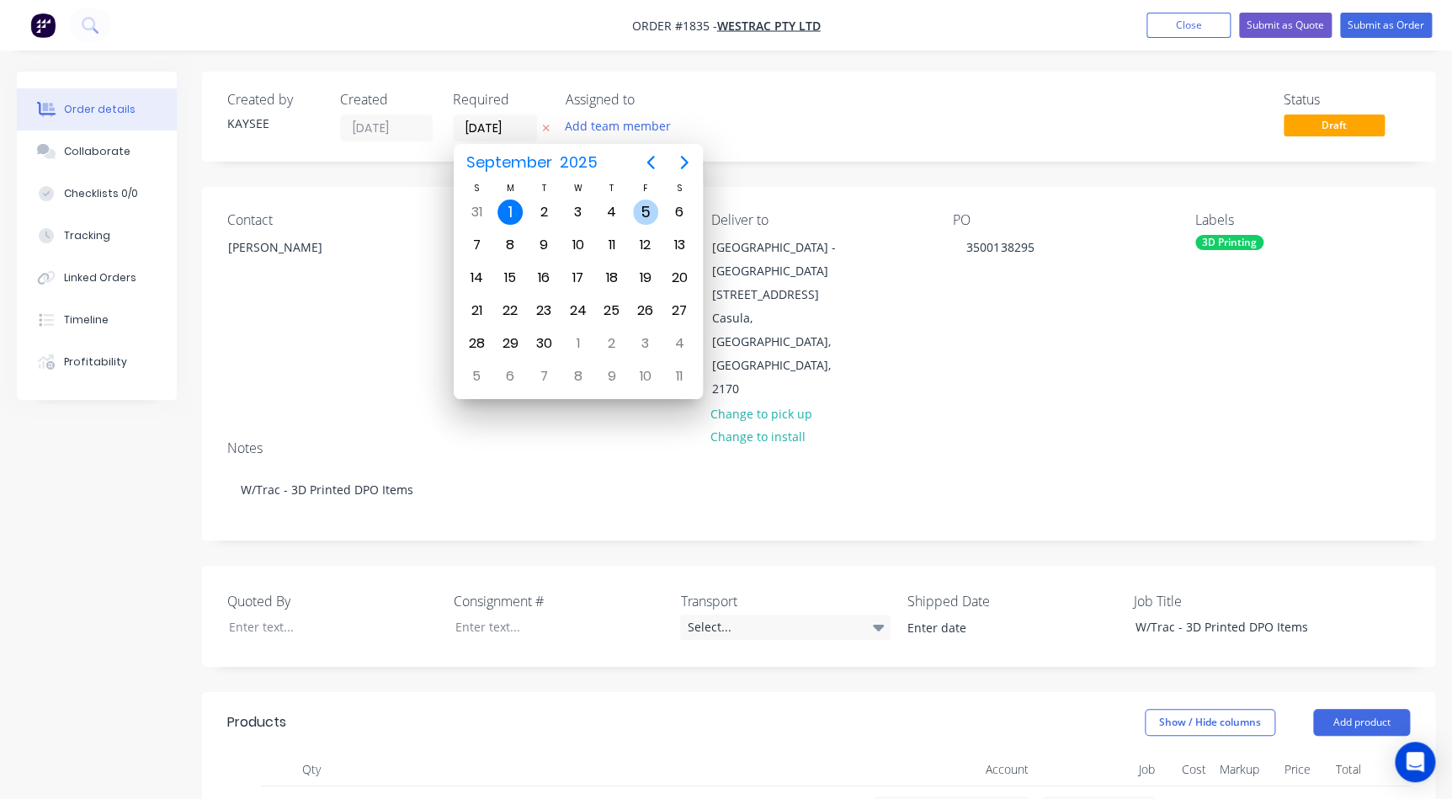
click at [637, 222] on div "5" at bounding box center [646, 212] width 34 height 32
type input "05/09/25"
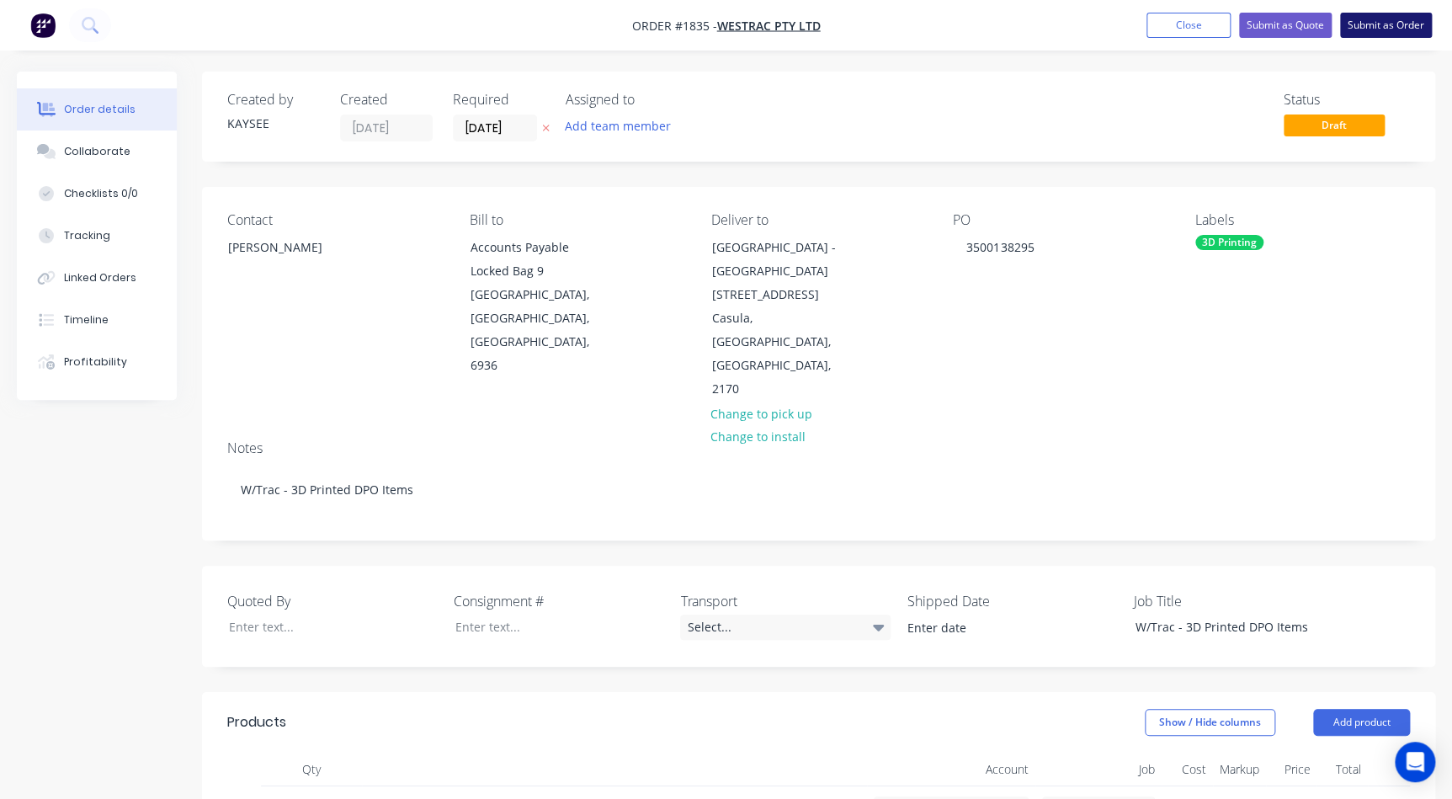
click at [1362, 24] on button "Submit as Order" at bounding box center [1386, 25] width 92 height 25
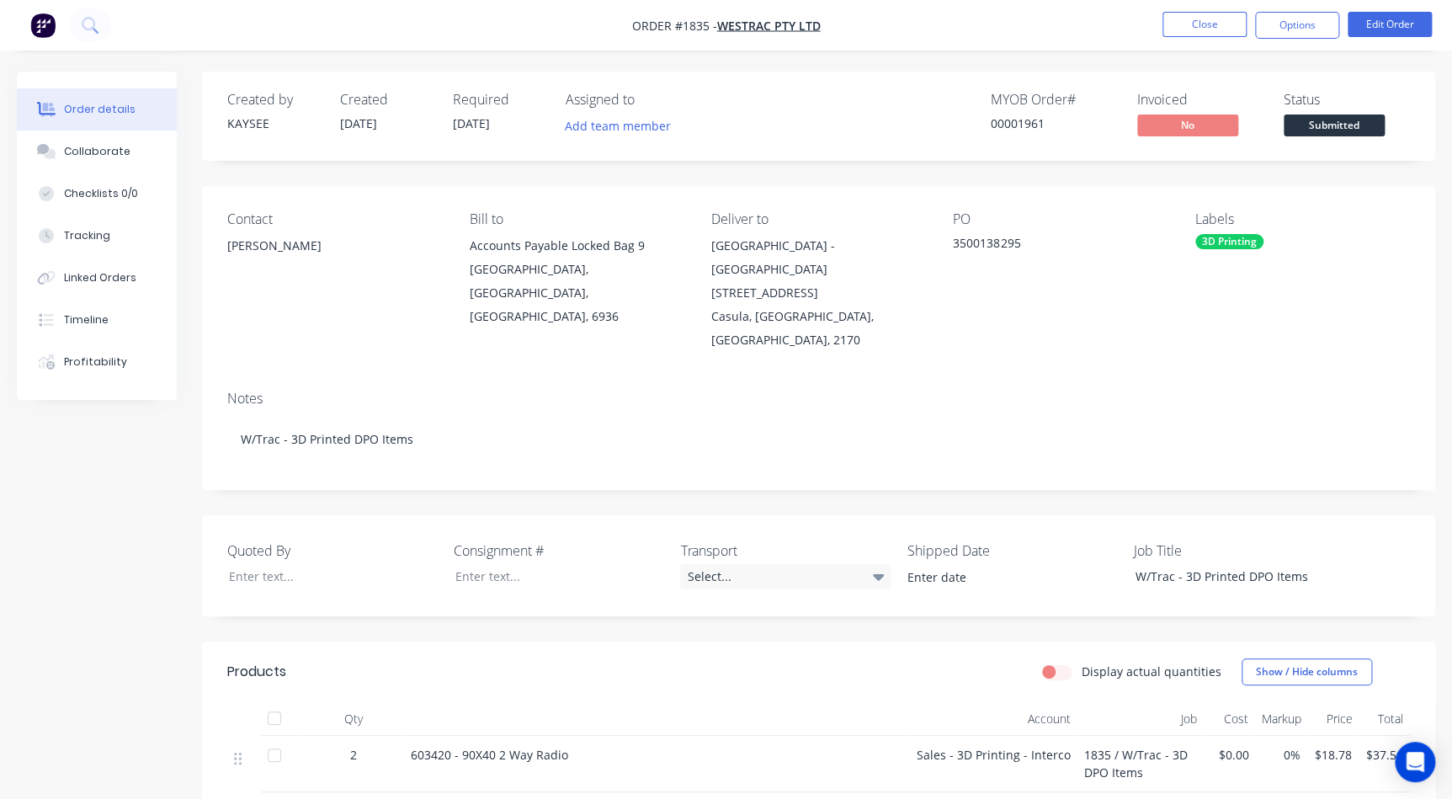
click at [1340, 129] on span "Submitted" at bounding box center [1333, 124] width 101 height 21
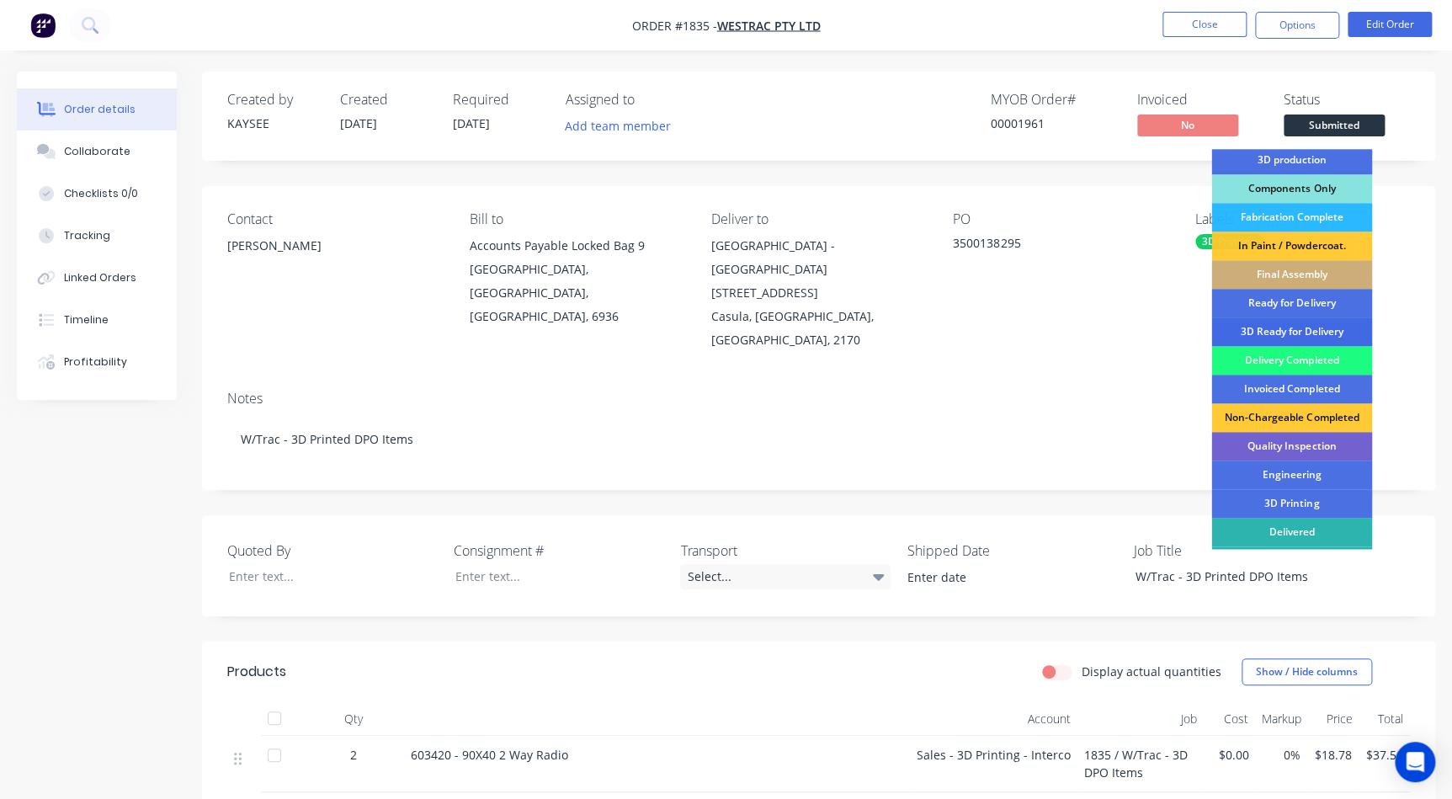
scroll to position [201, 0]
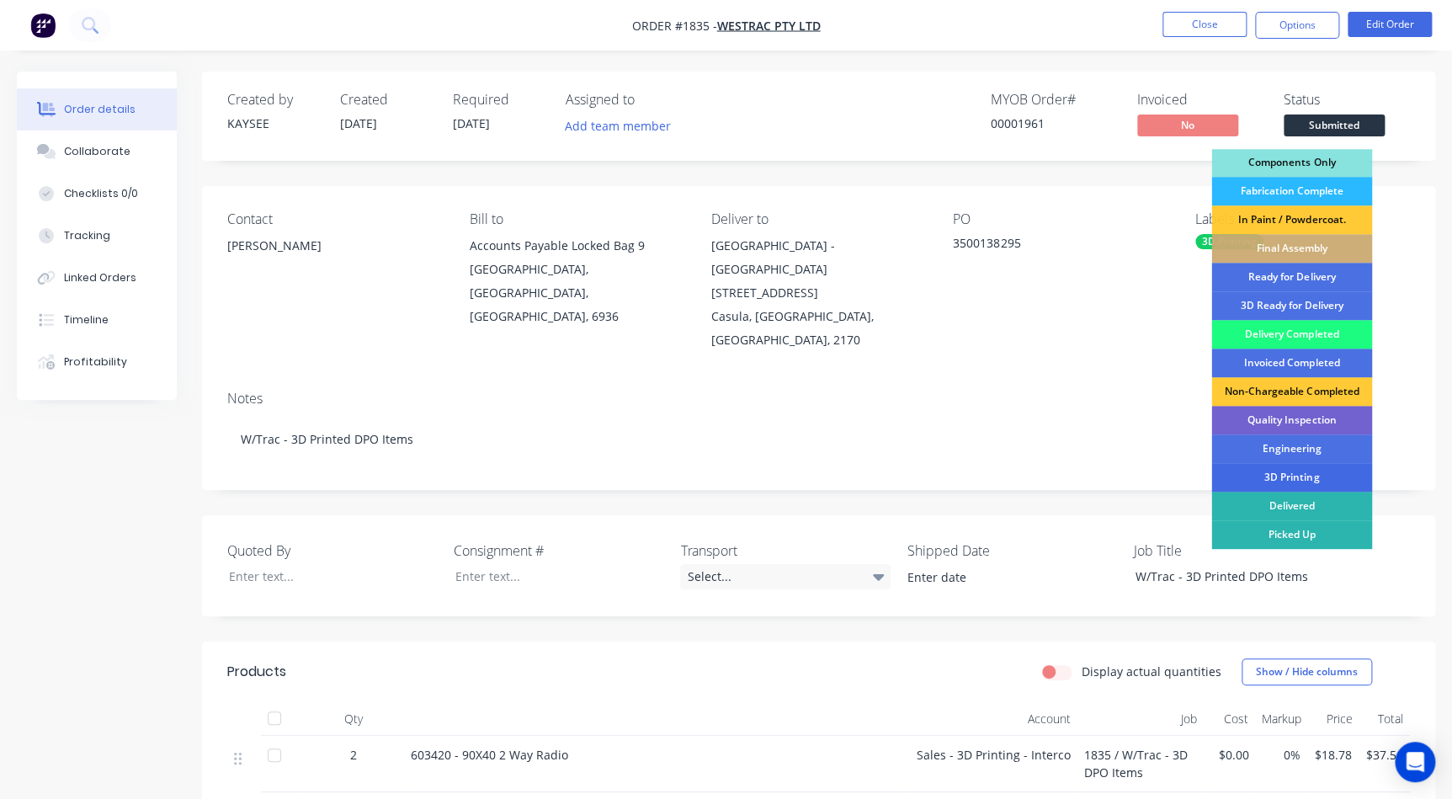
click at [1295, 482] on div "3D Printing" at bounding box center [1291, 477] width 161 height 29
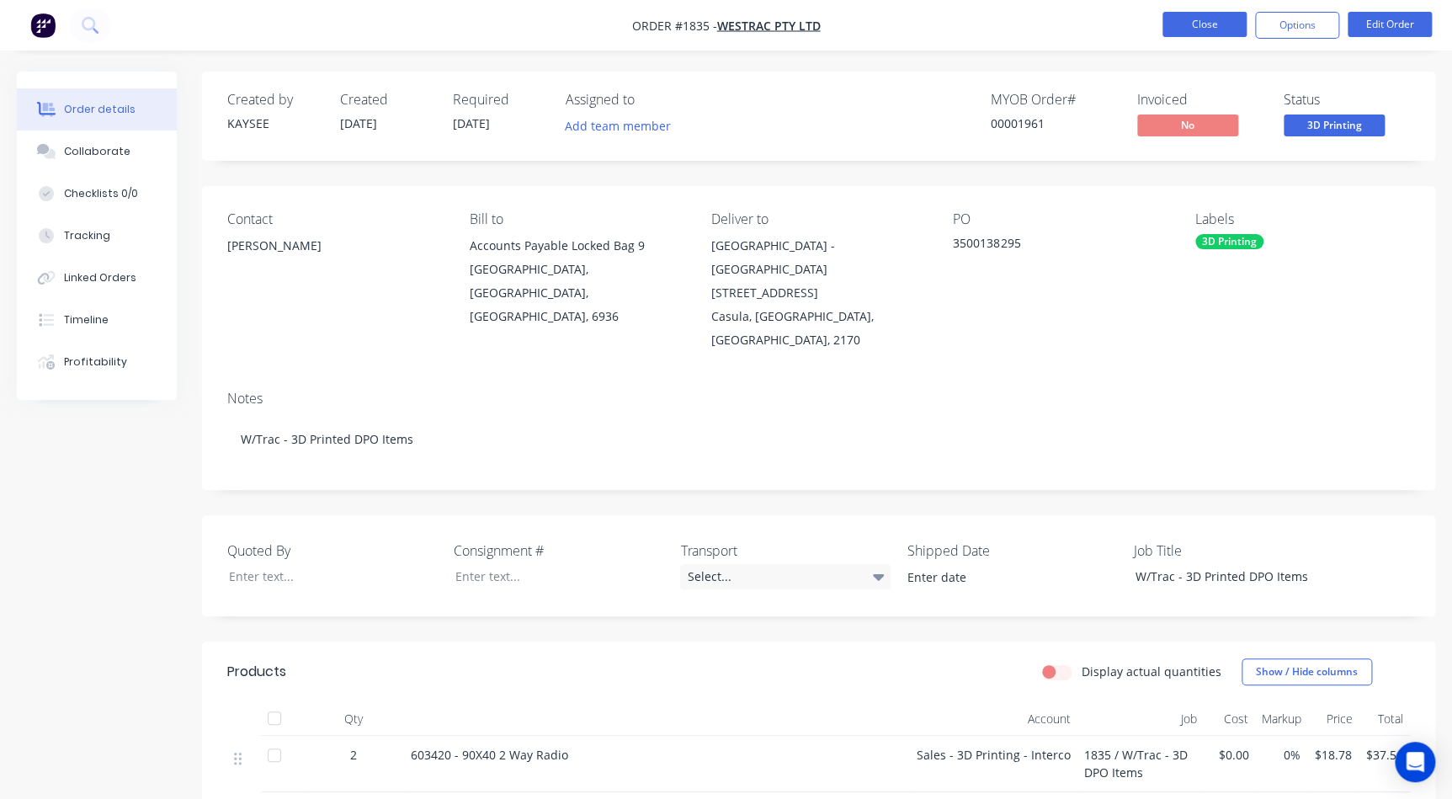
click at [1171, 17] on button "Close" at bounding box center [1204, 24] width 84 height 25
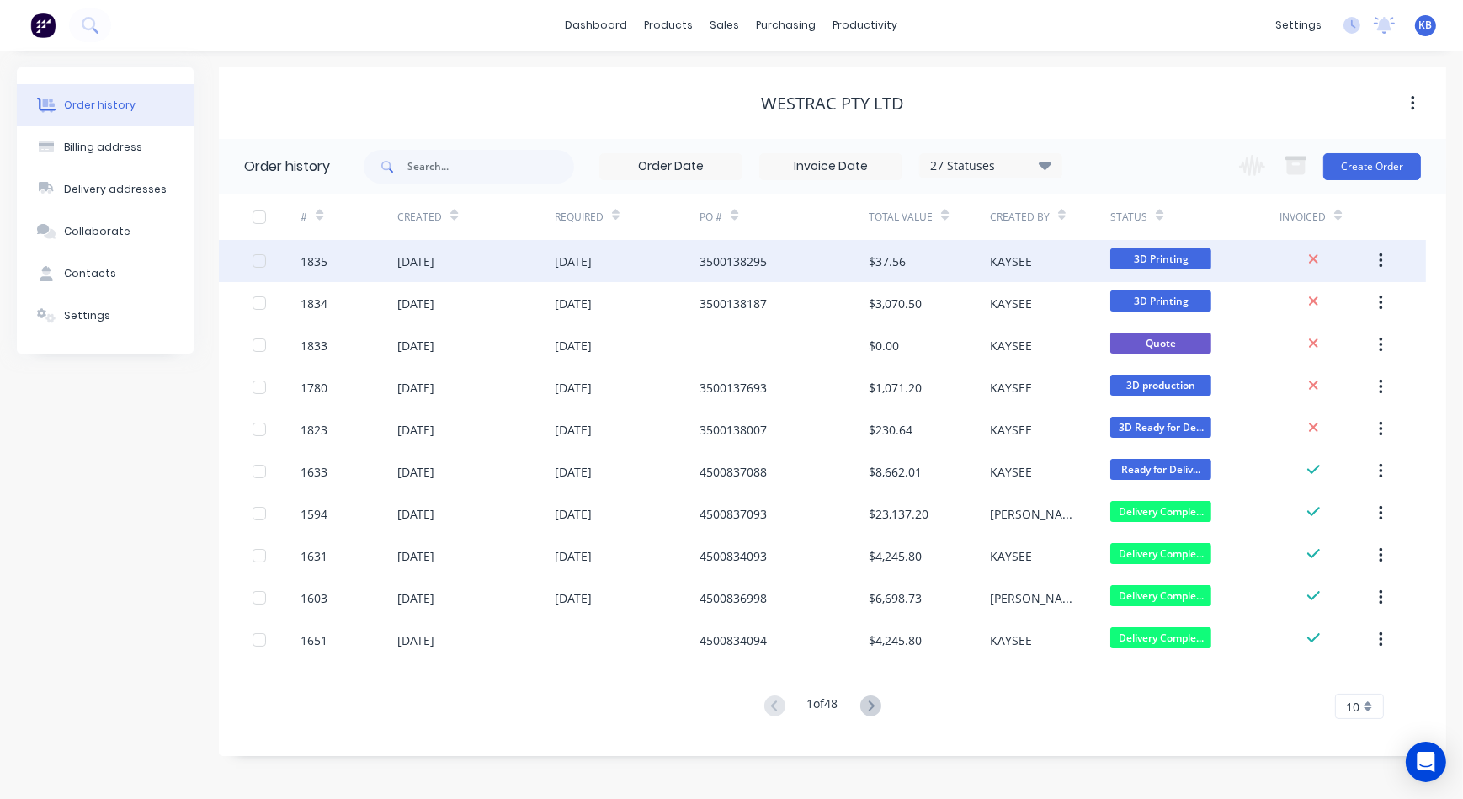
click at [779, 253] on div "3500138295" at bounding box center [783, 261] width 169 height 42
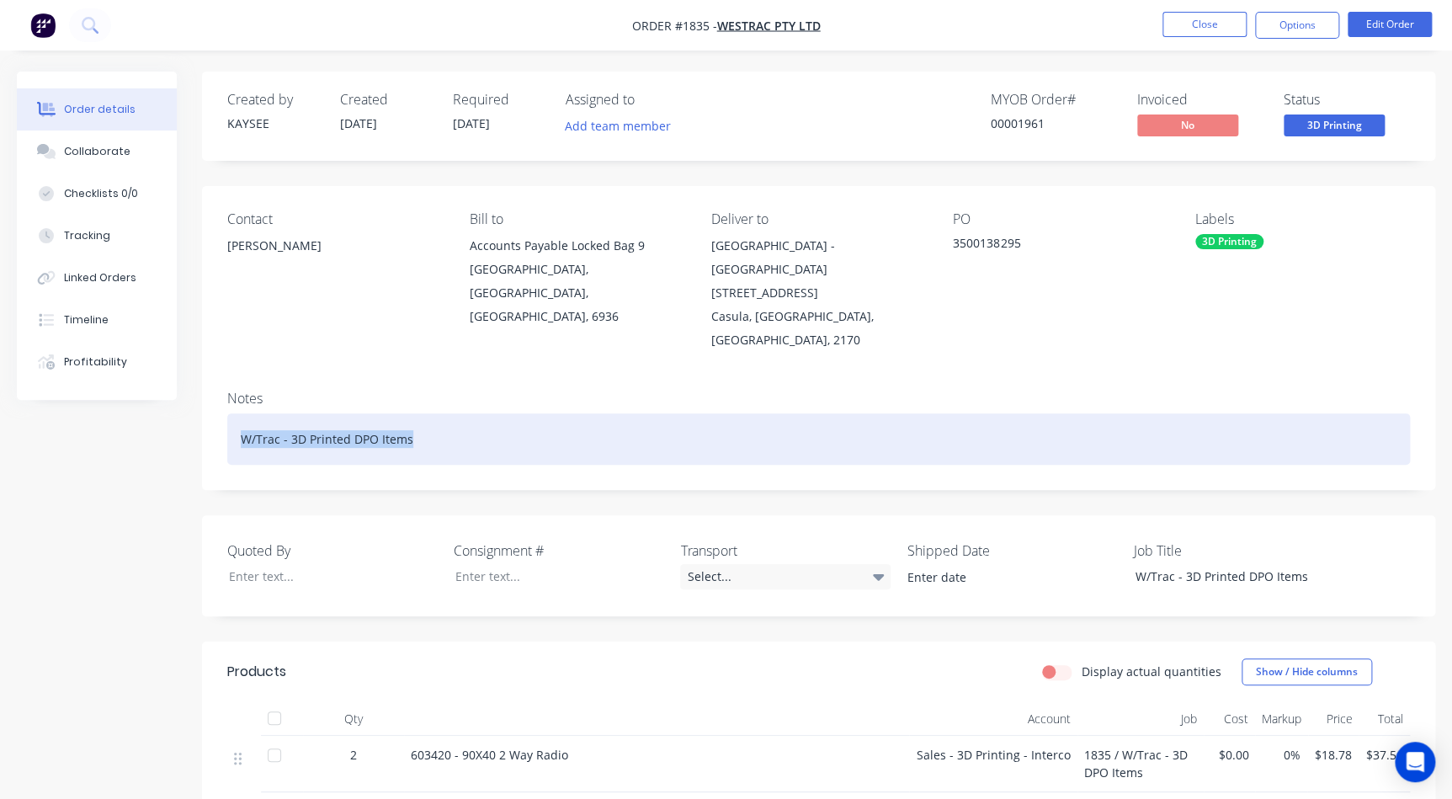
drag, startPoint x: 407, startPoint y: 402, endPoint x: 226, endPoint y: 380, distance: 183.2
click at [226, 380] on div "Notes W/Trac - 3D Printed DPO Items" at bounding box center [818, 433] width 1233 height 113
copy div "W/Trac - 3D Printed DPO Items"
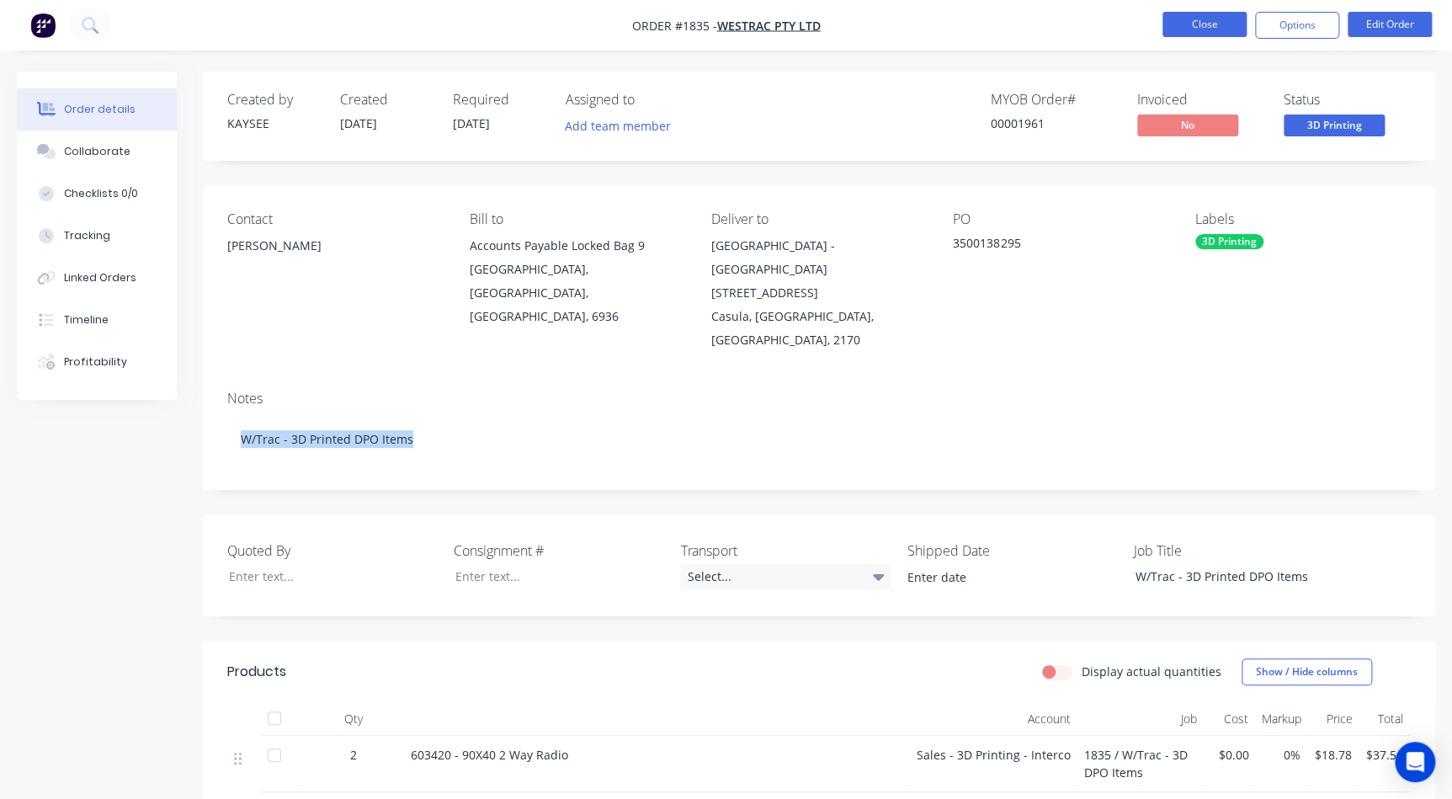
click at [1173, 32] on button "Close" at bounding box center [1204, 24] width 84 height 25
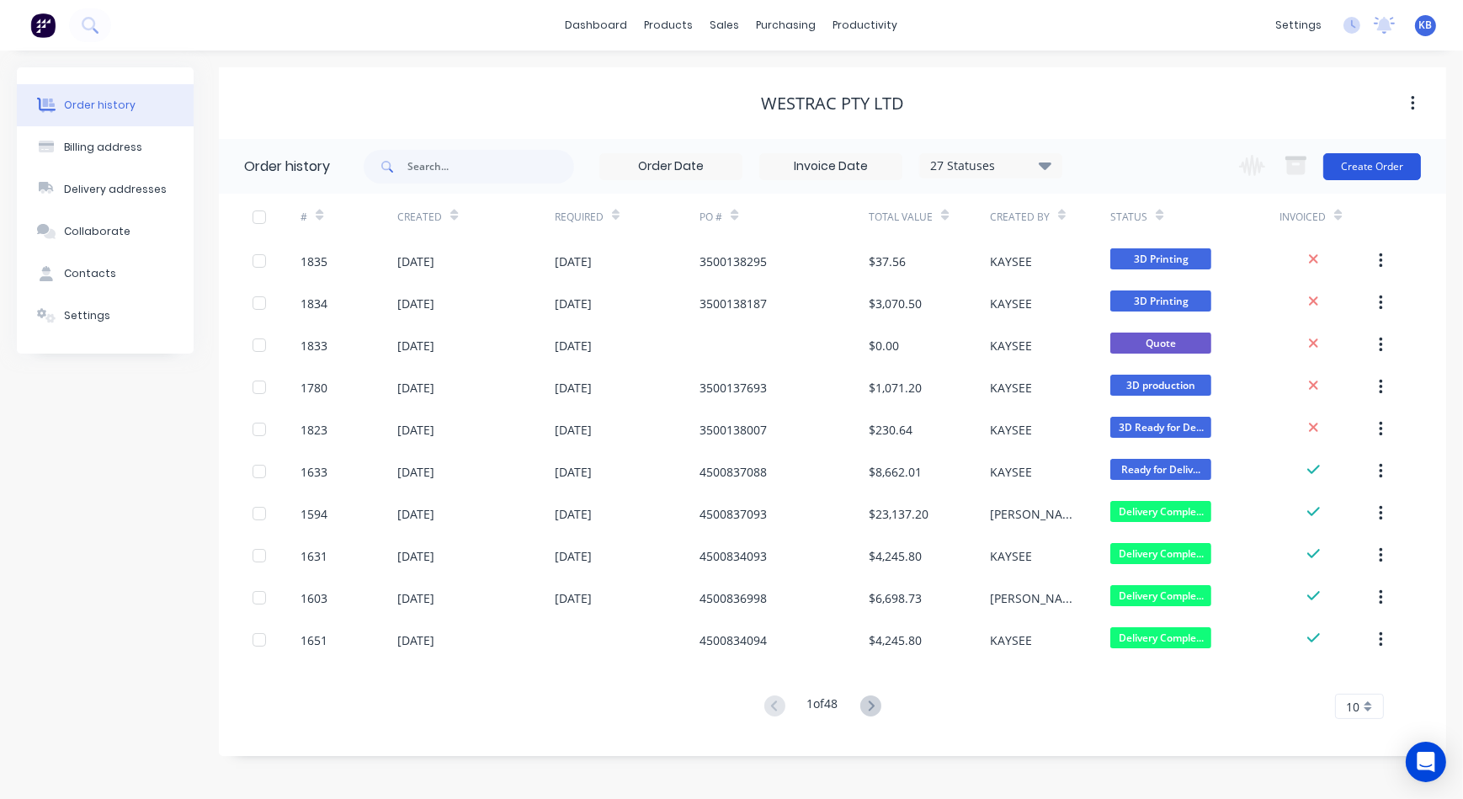
click at [1335, 165] on button "Create Order" at bounding box center [1372, 166] width 98 height 27
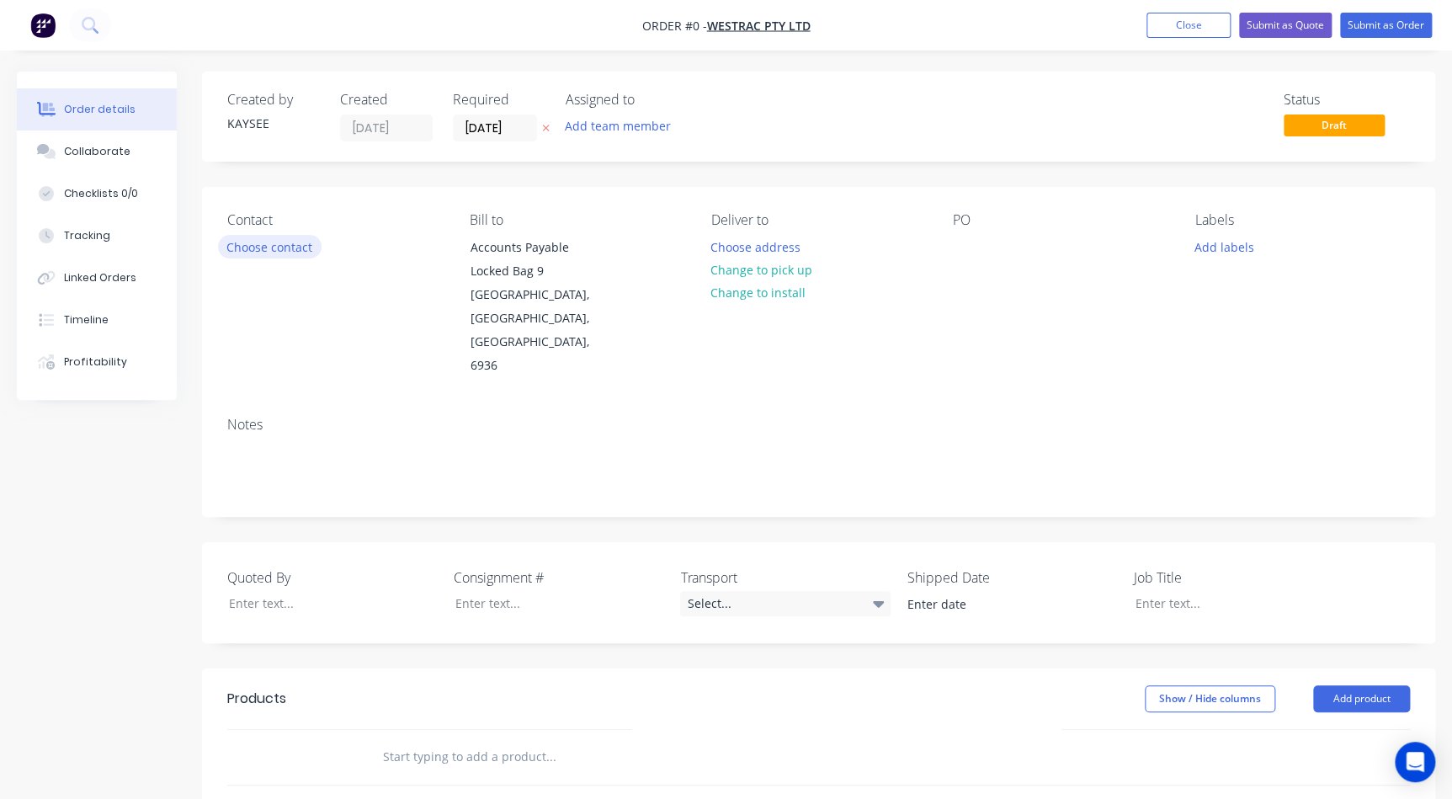
click at [308, 249] on button "Choose contact" at bounding box center [270, 246] width 104 height 23
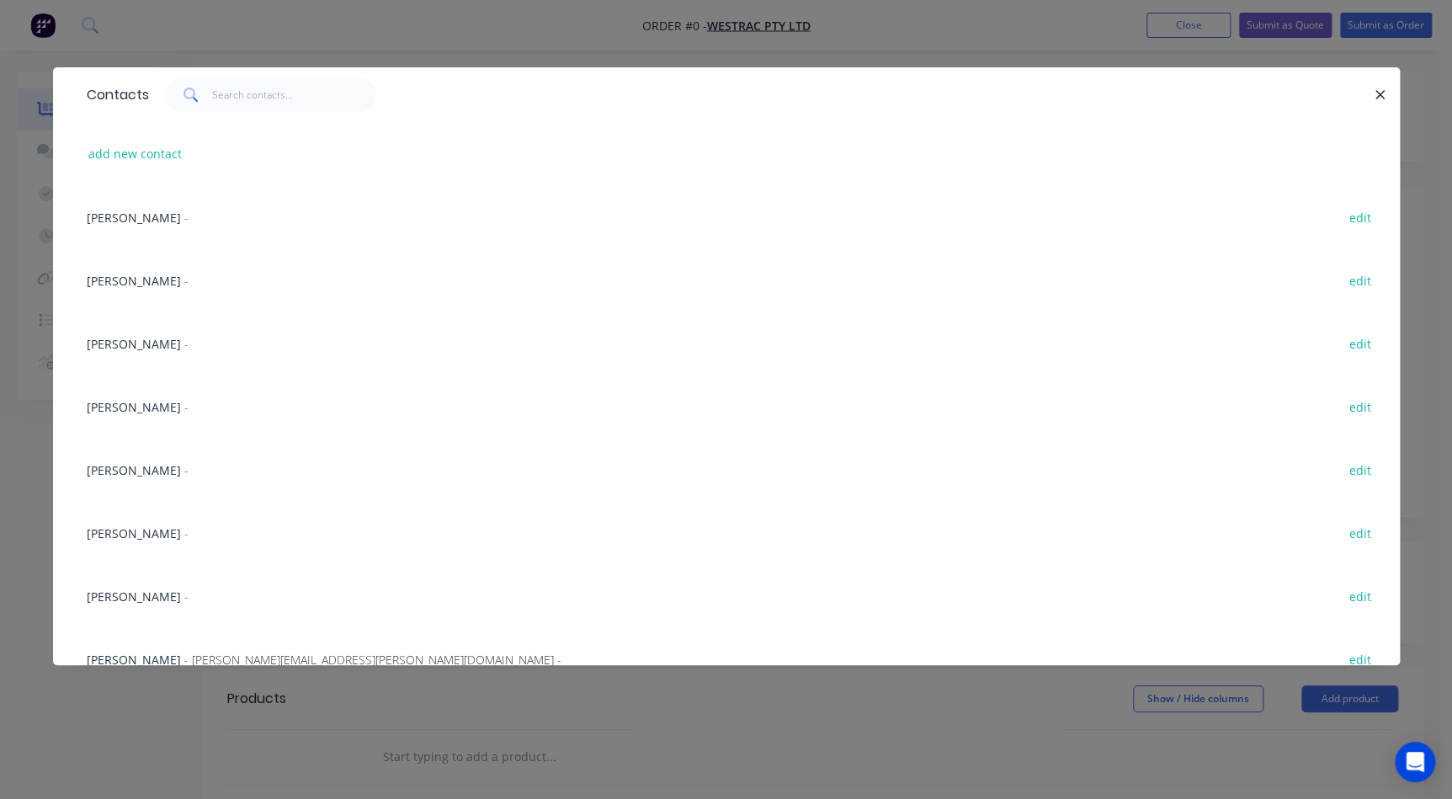
click at [145, 546] on div "Eric Patterson - edit" at bounding box center [726, 532] width 1296 height 63
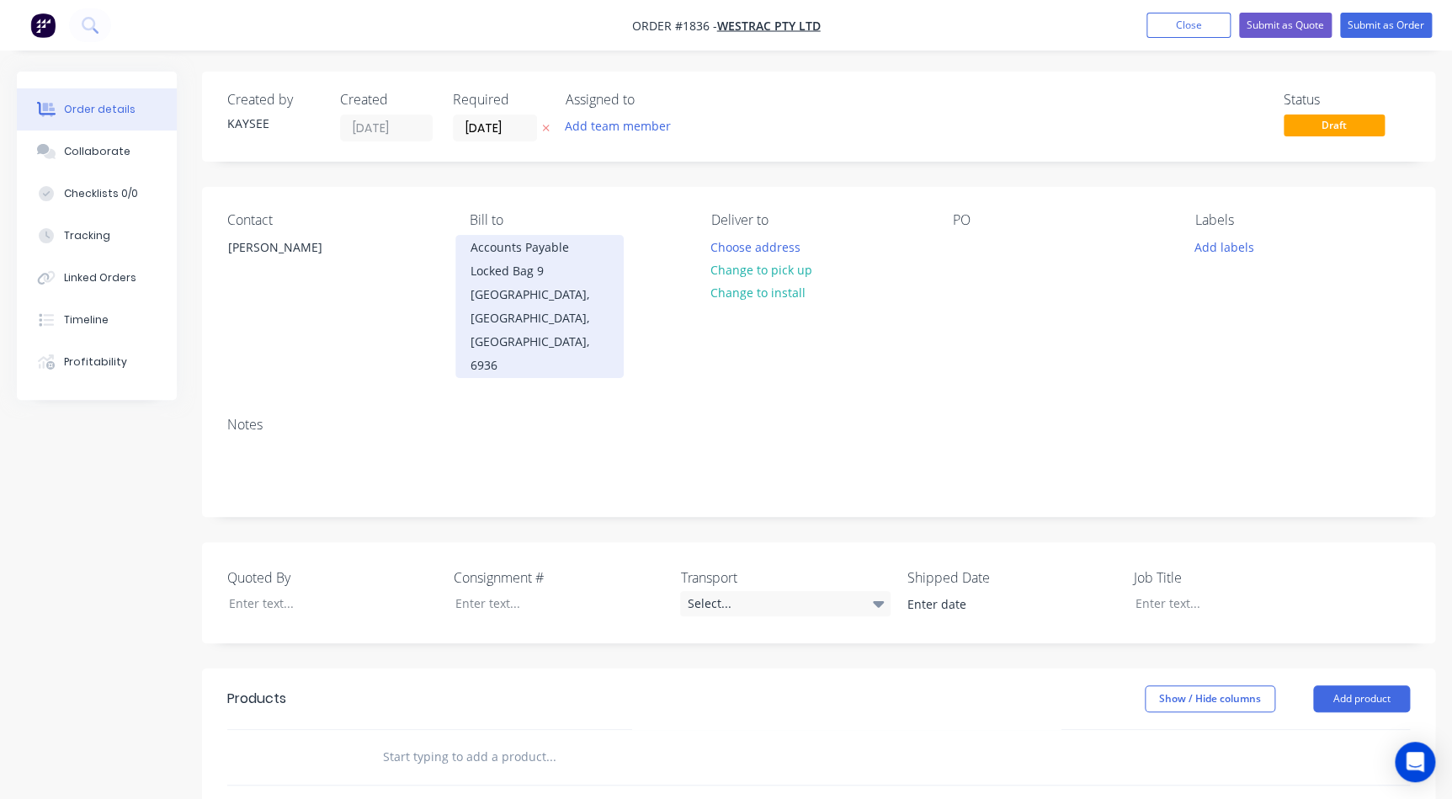
click at [532, 259] on div "Accounts Payable Locked Bag 9" at bounding box center [540, 259] width 140 height 47
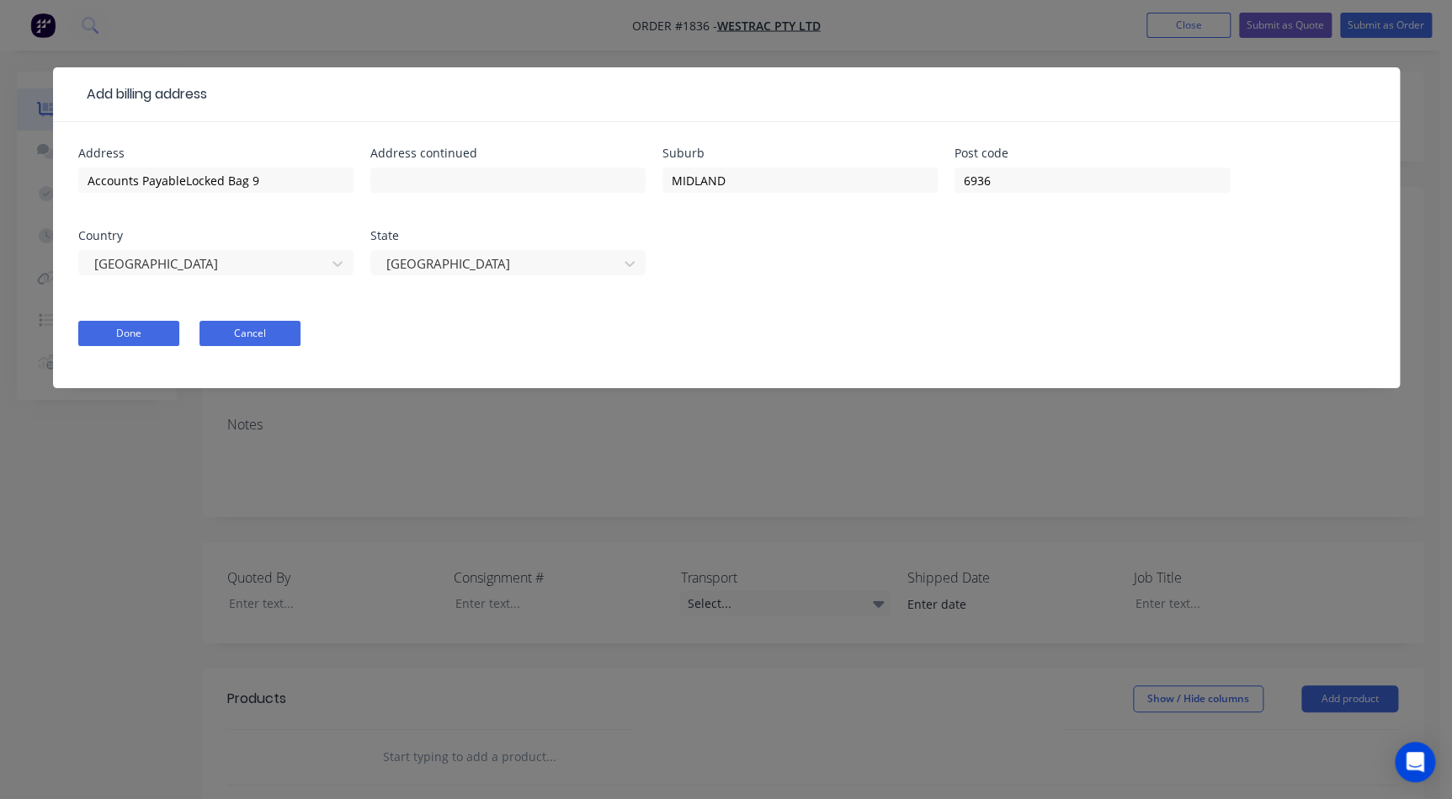
click at [225, 326] on button "Cancel" at bounding box center [249, 333] width 101 height 25
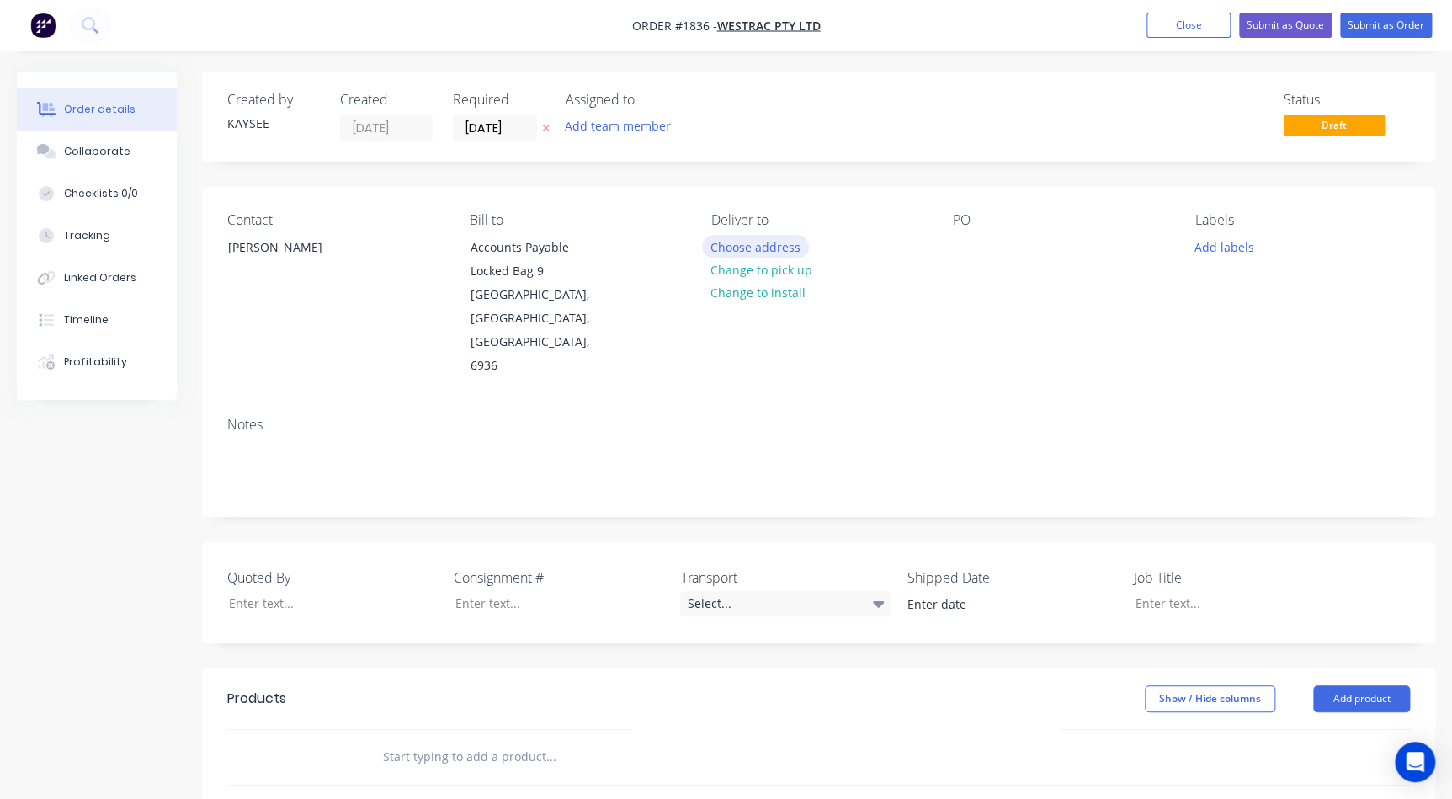
click at [753, 252] on button "Choose address" at bounding box center [756, 246] width 108 height 23
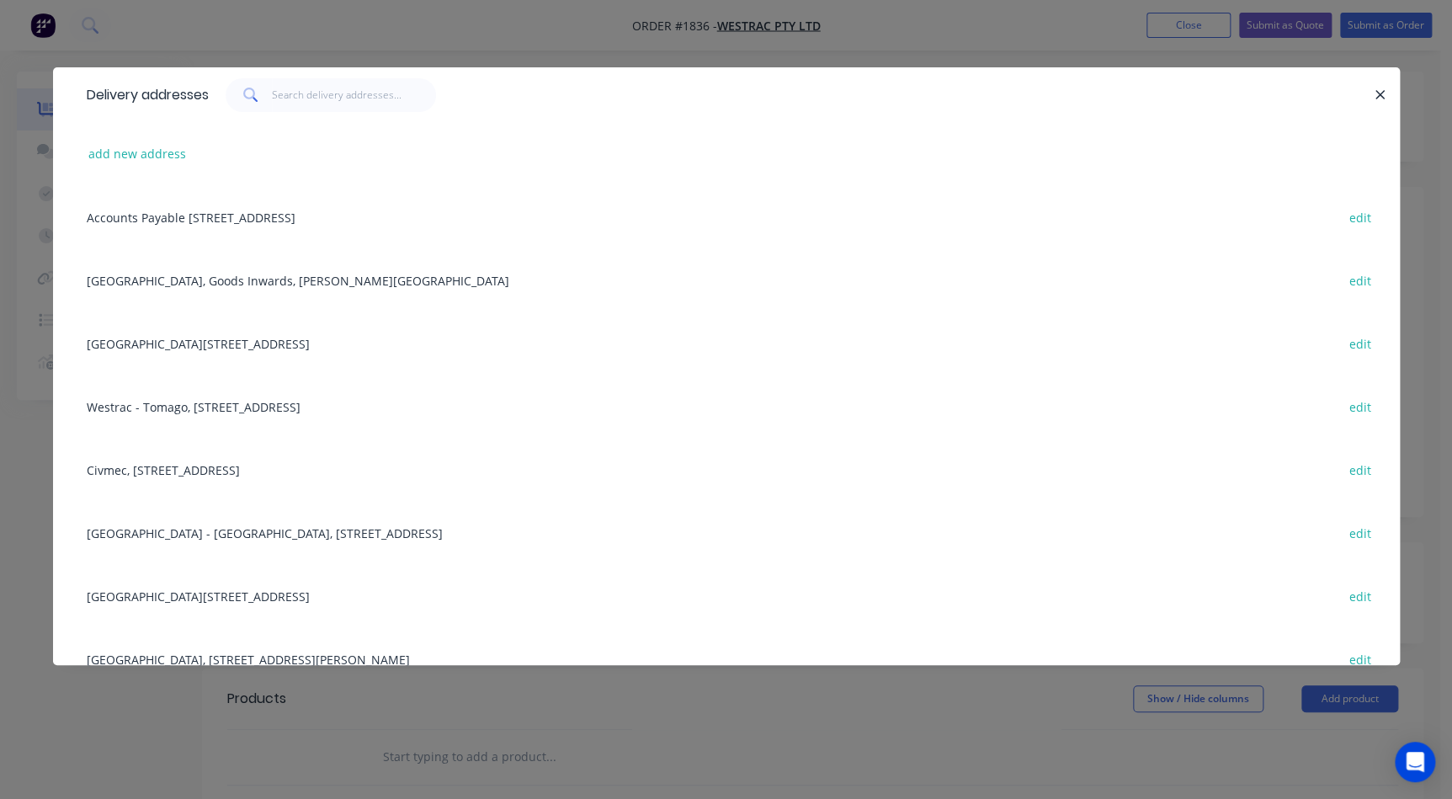
click at [146, 522] on div "Westrac - Sydney, 280 Beach Road, Casula, New South Wales, Australia, 2170 edit" at bounding box center [726, 532] width 1296 height 63
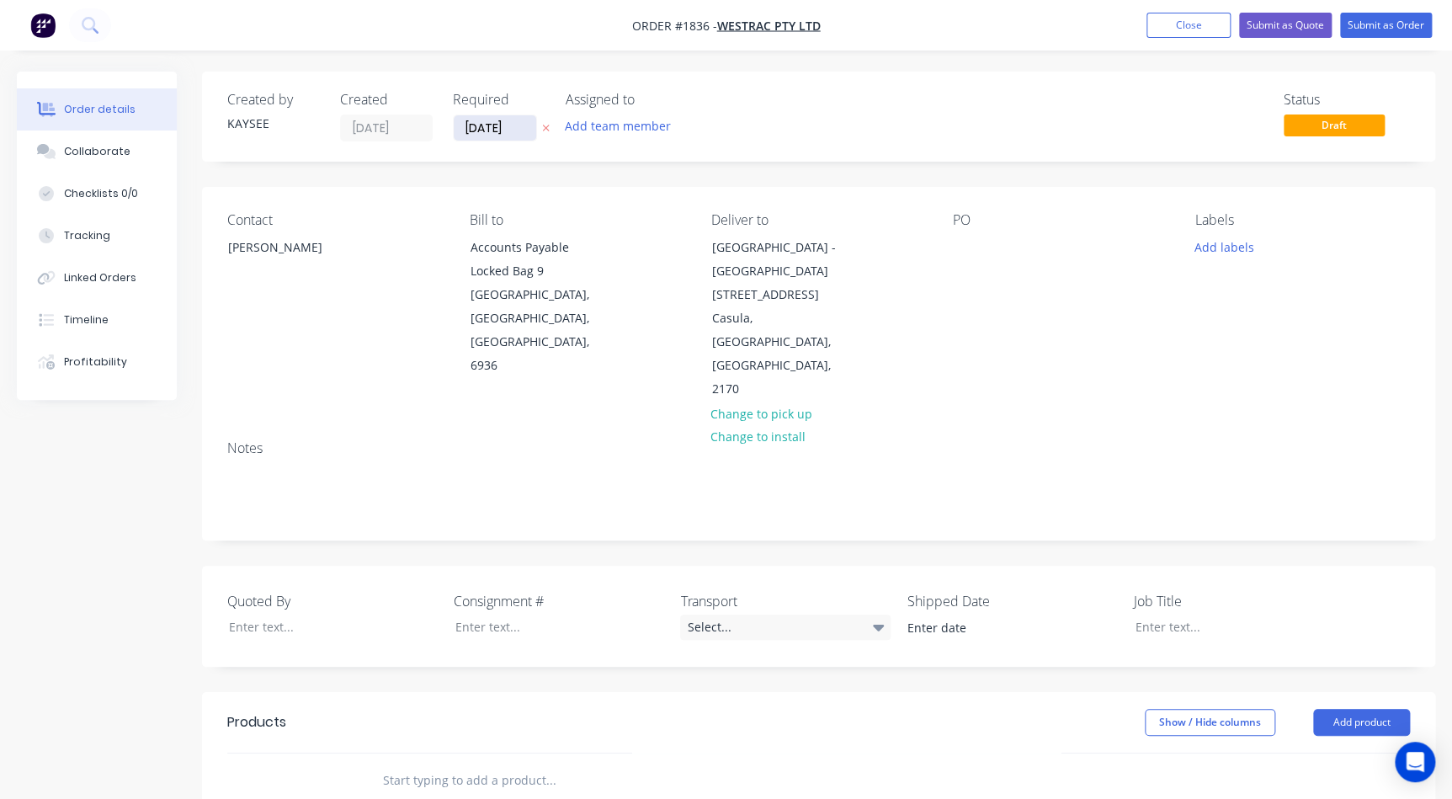
click at [463, 126] on input "01/09/25" at bounding box center [495, 127] width 82 height 25
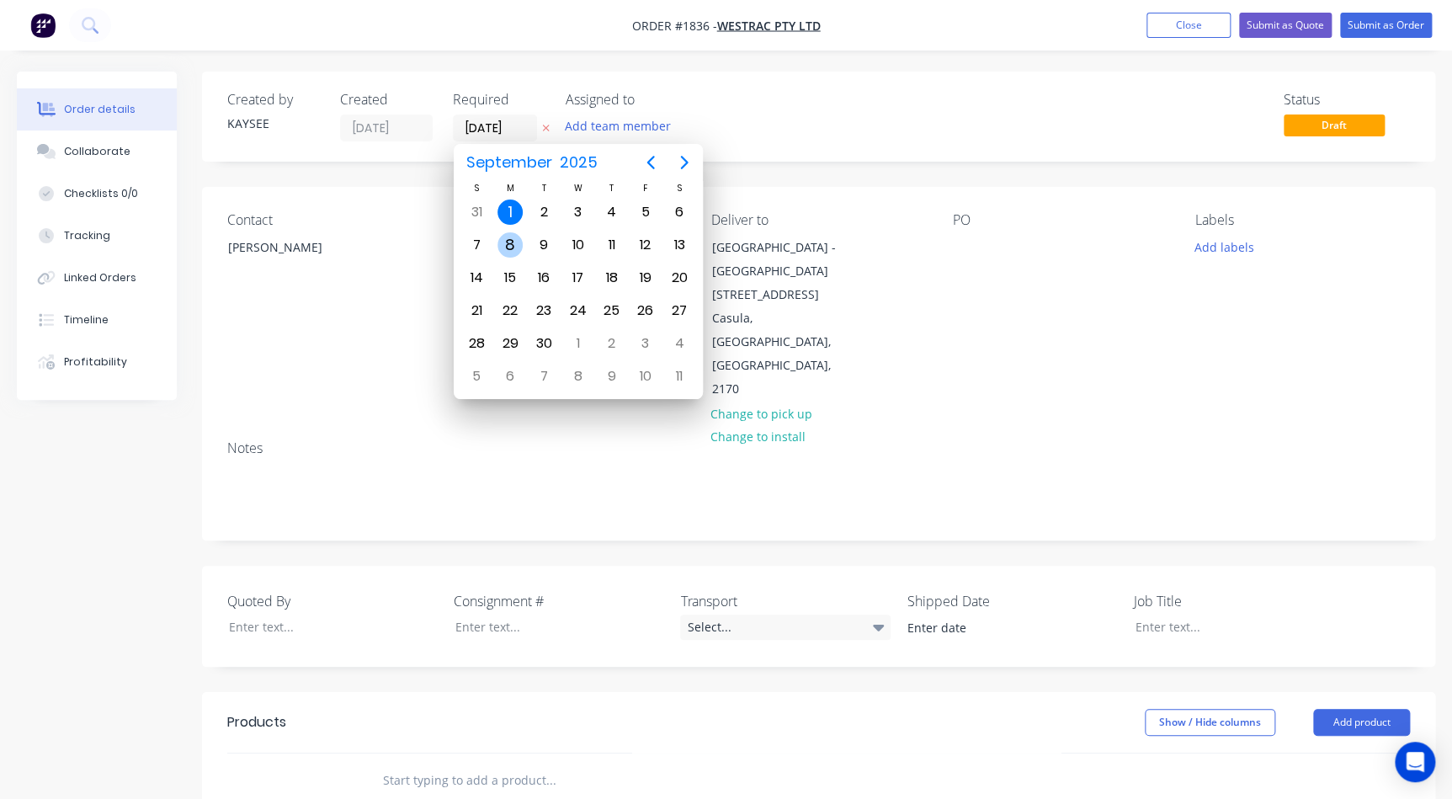
click at [519, 240] on div "8" at bounding box center [509, 244] width 25 height 25
type input "08/09/25"
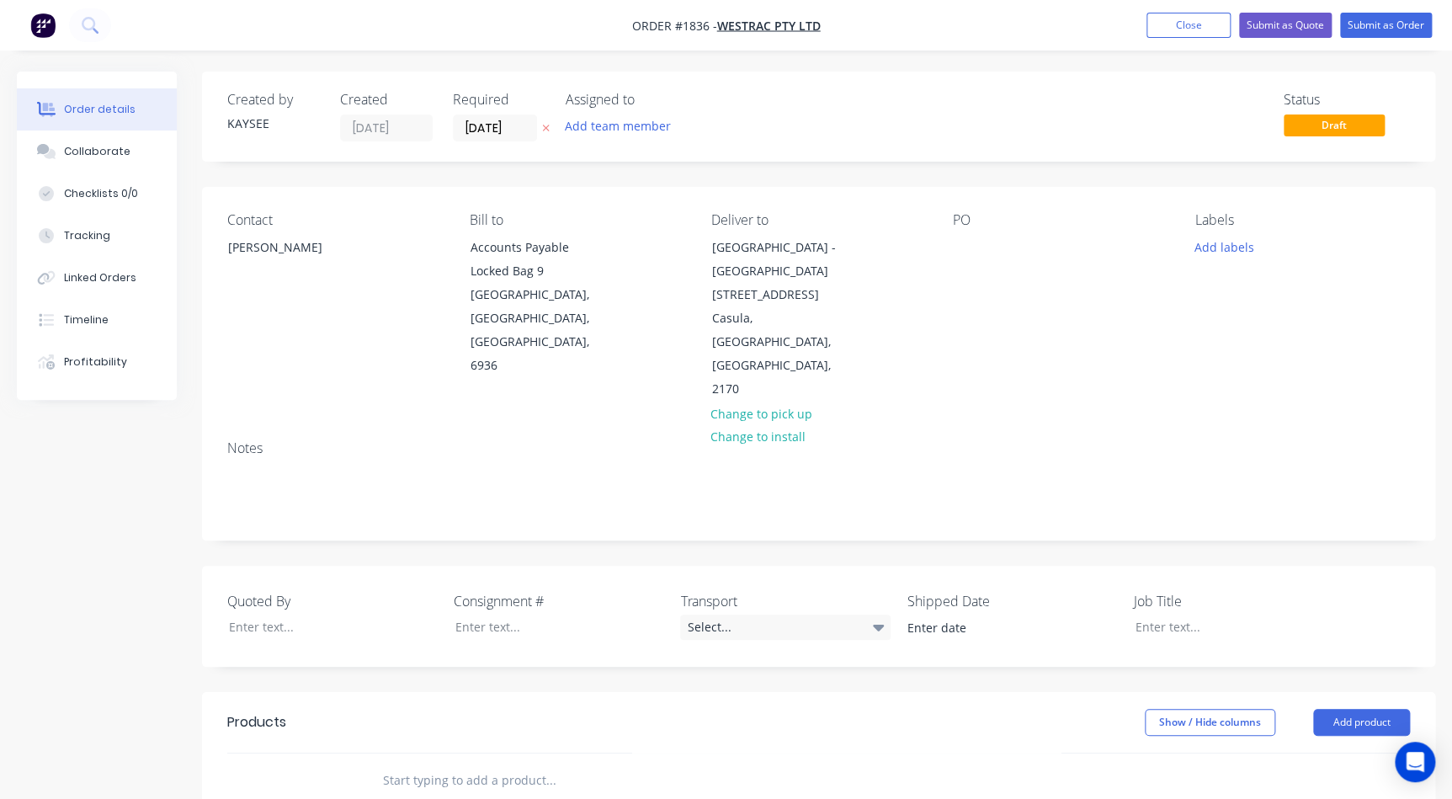
click at [945, 244] on div "Contact Eric Patterson Bill to Accounts Payable Locked Bag 9 MIDLAND, Western A…" at bounding box center [818, 307] width 1233 height 240
click at [951, 244] on div "Contact Eric Patterson Bill to Accounts Payable Locked Bag 9 MIDLAND, Western A…" at bounding box center [818, 307] width 1233 height 240
click at [960, 242] on div at bounding box center [966, 247] width 27 height 24
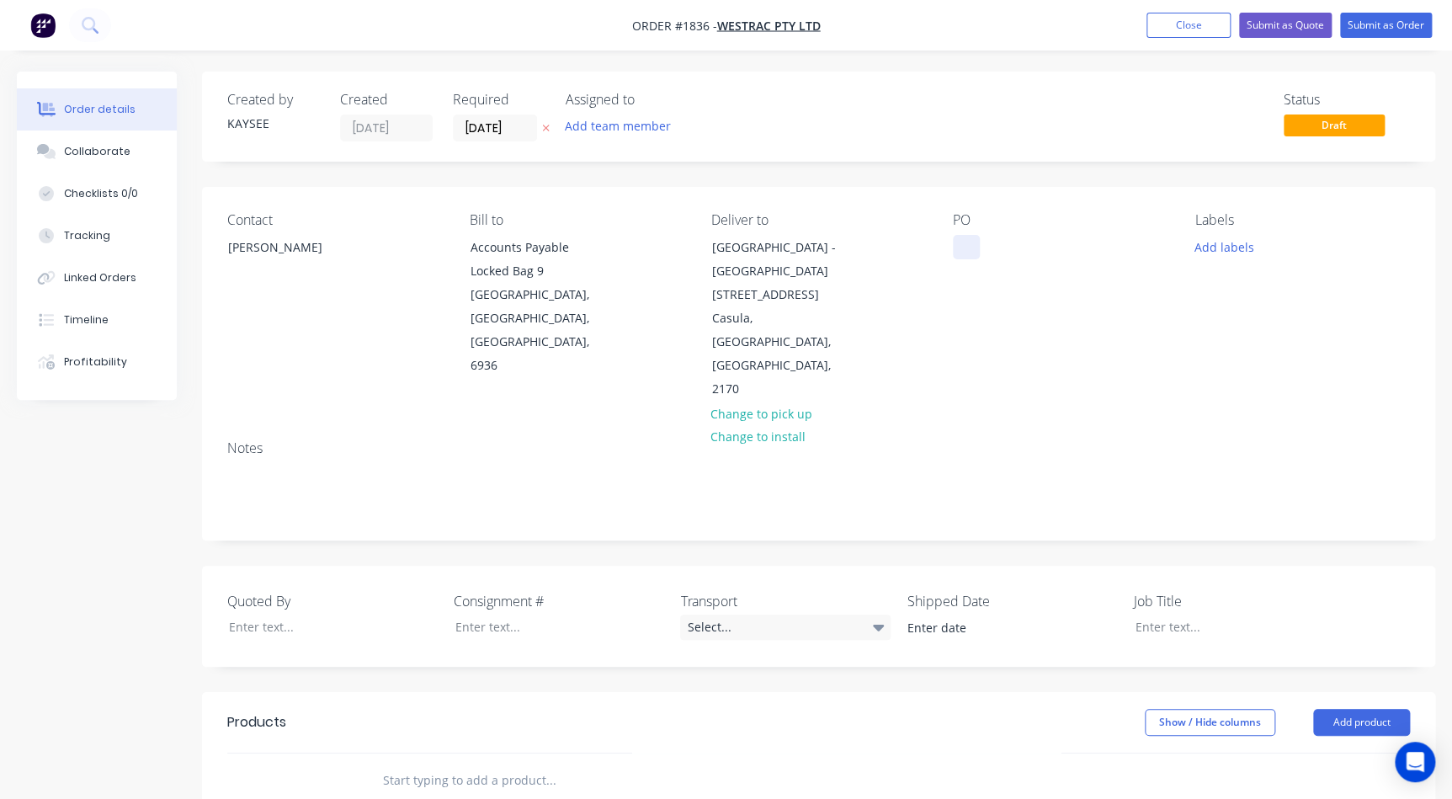
click at [974, 244] on div at bounding box center [966, 247] width 27 height 24
click at [971, 245] on div at bounding box center [966, 247] width 27 height 24
paste div
click at [1222, 252] on button "Add labels" at bounding box center [1223, 246] width 77 height 23
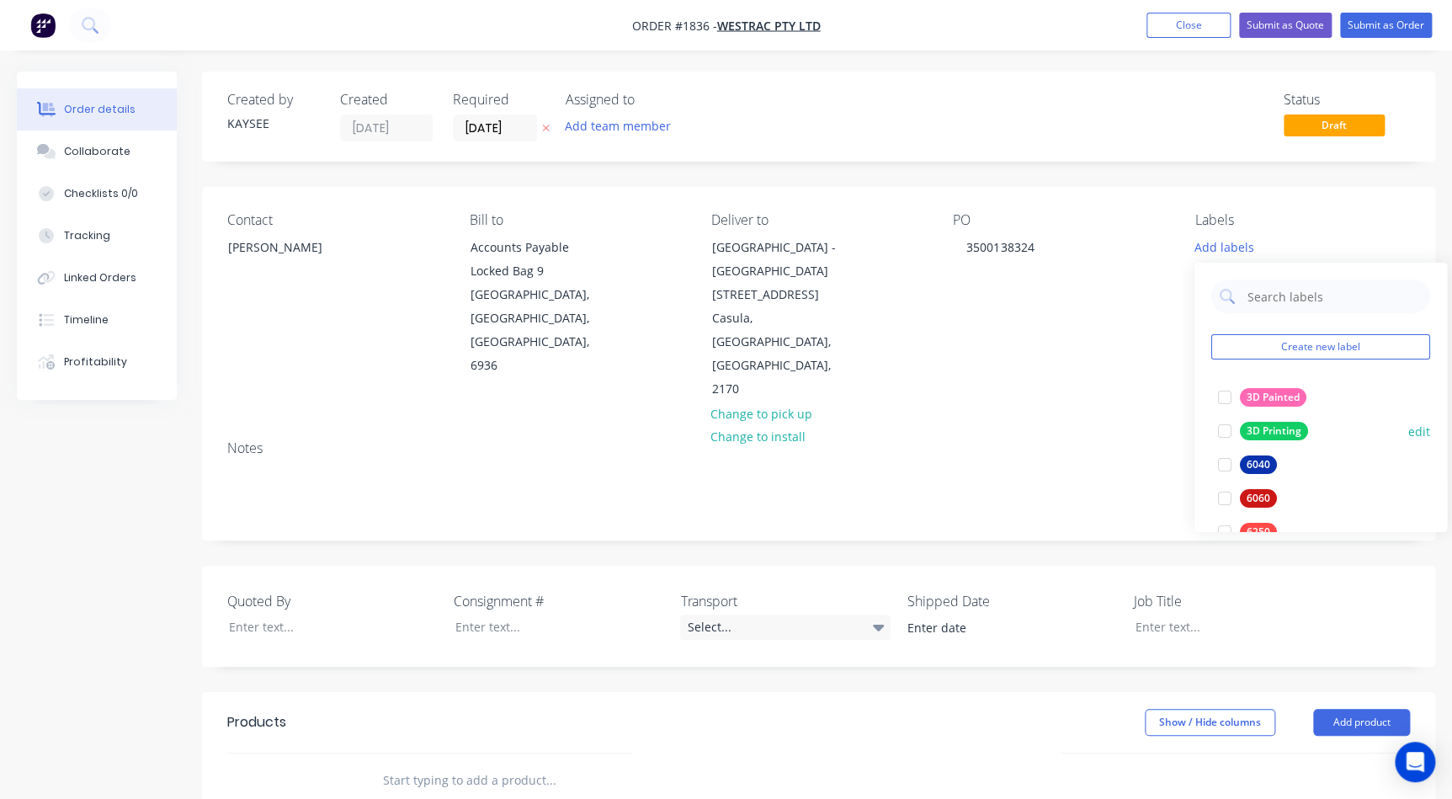
click at [1215, 427] on div at bounding box center [1225, 431] width 34 height 34
click at [1121, 324] on div "PO 3500138324" at bounding box center [1060, 306] width 215 height 189
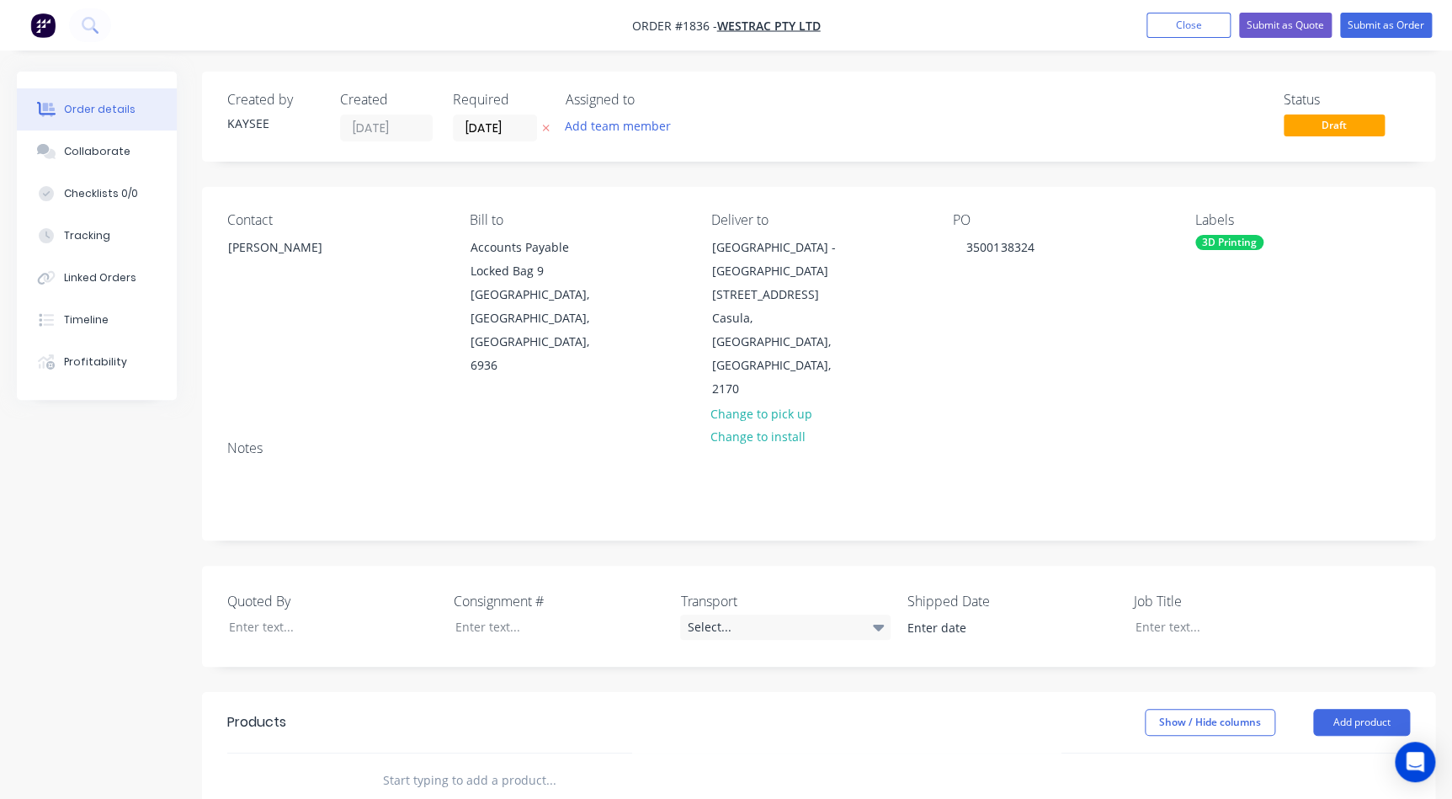
click at [438, 763] on input "text" at bounding box center [550, 780] width 337 height 34
type input "601787 - E Shroud"
click at [438, 796] on div "601787 - E Shroud" at bounding box center [434, 808] width 130 height 24
click at [1204, 796] on input at bounding box center [1194, 808] width 39 height 24
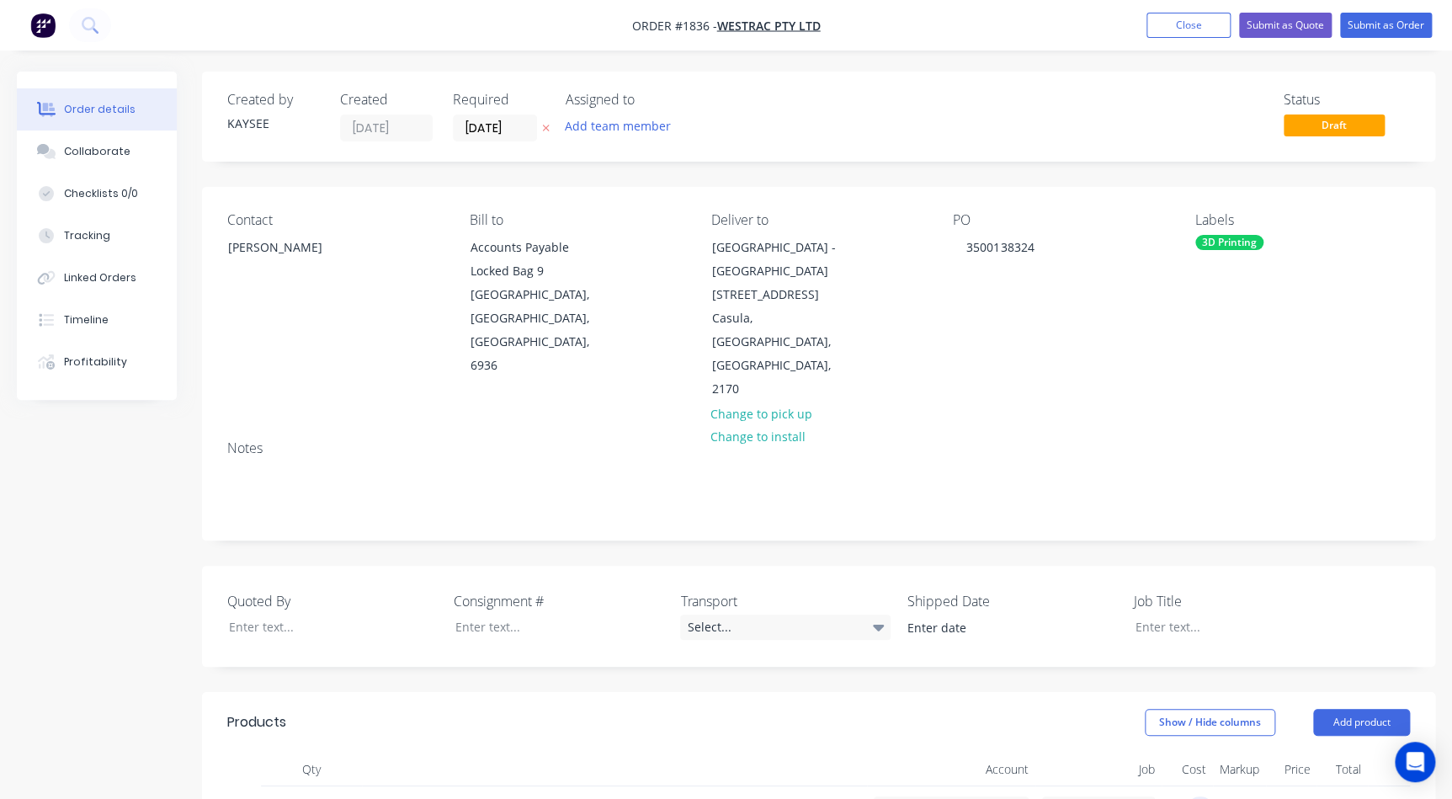
type input "$0.00"
click at [1302, 796] on input "0" at bounding box center [1305, 808] width 19 height 24
type input "$109.39"
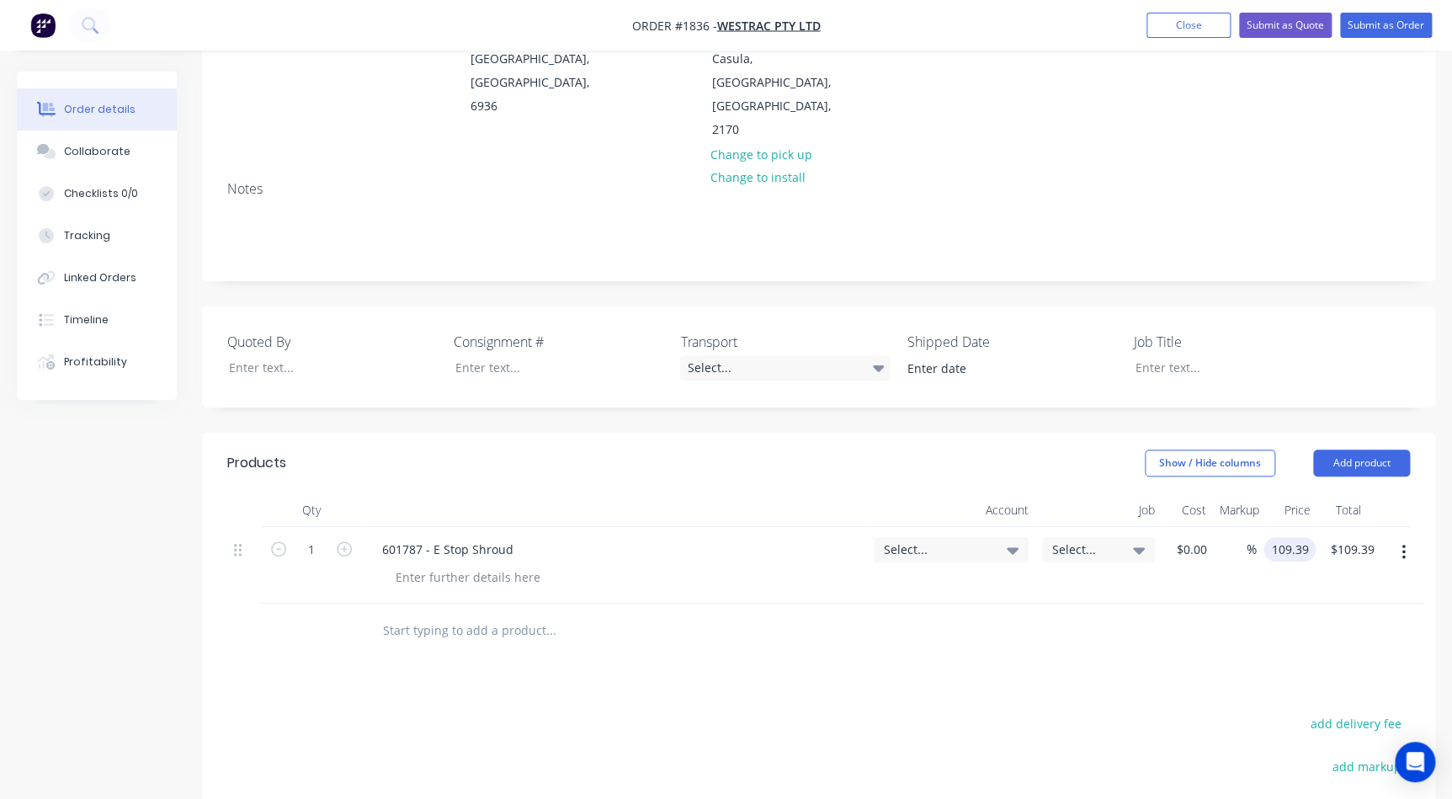
scroll to position [305, 0]
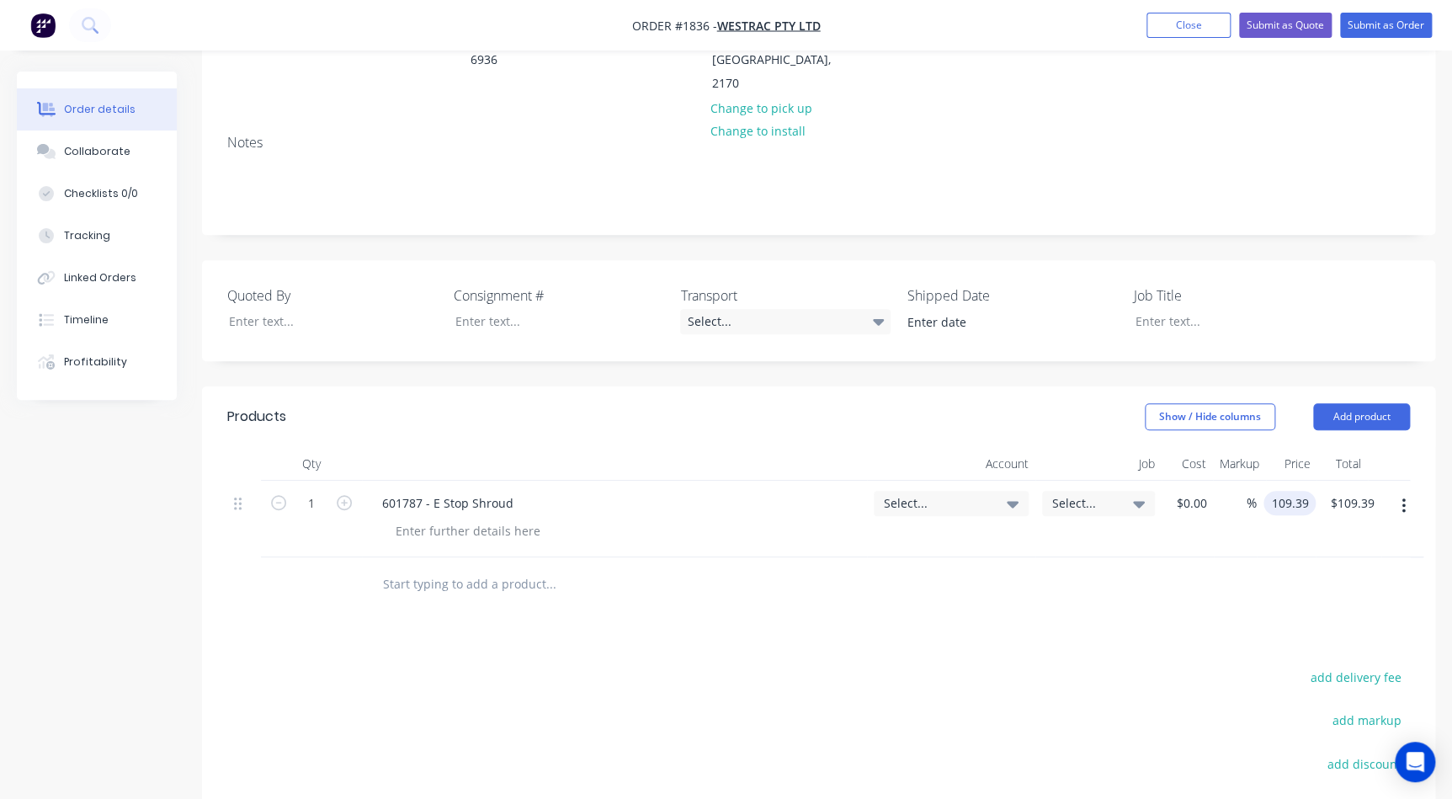
type input "$109.39"
click at [940, 480] on div "Select..." at bounding box center [951, 518] width 168 height 77
click at [940, 491] on div "Select..." at bounding box center [950, 503] width 155 height 25
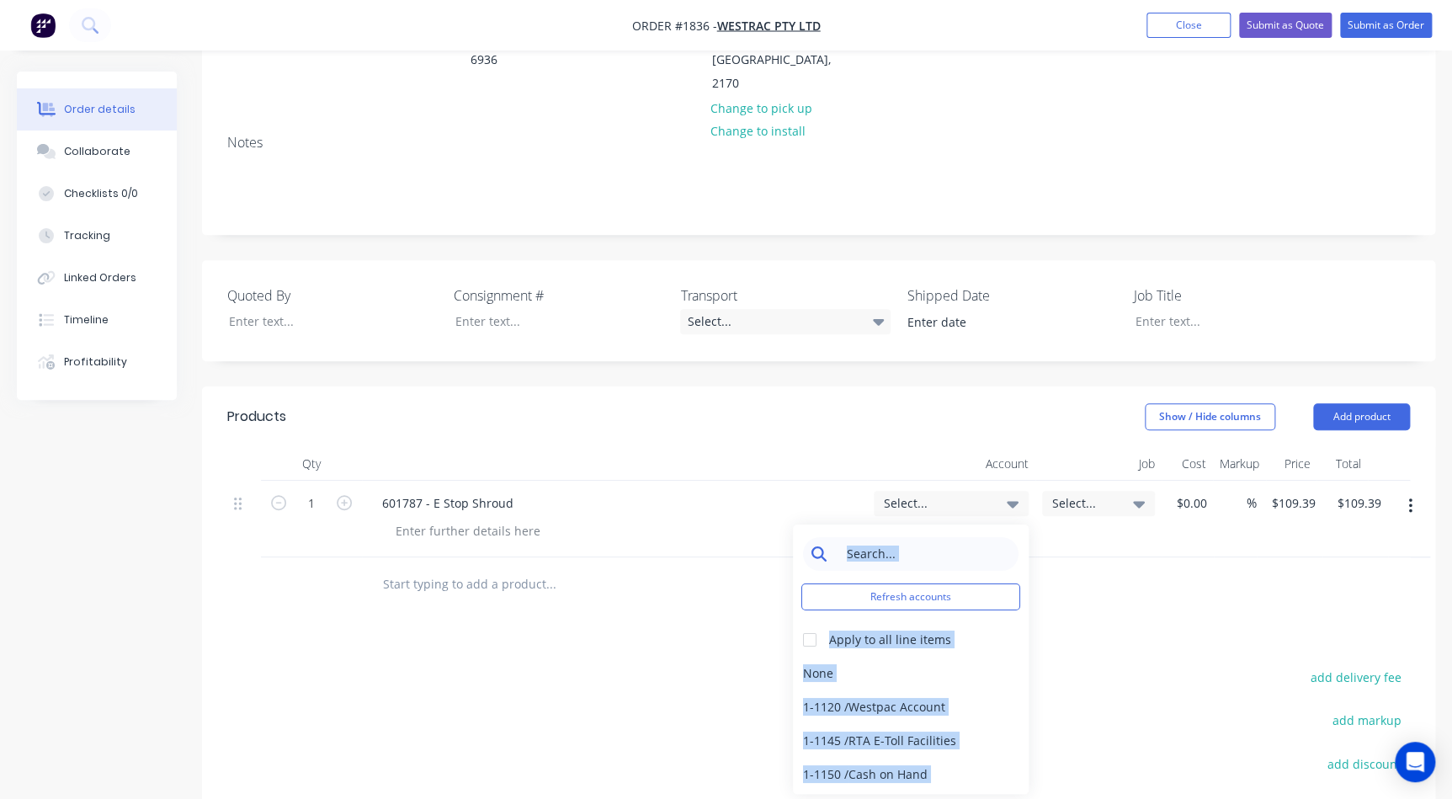
click at [868, 537] on input at bounding box center [923, 554] width 173 height 34
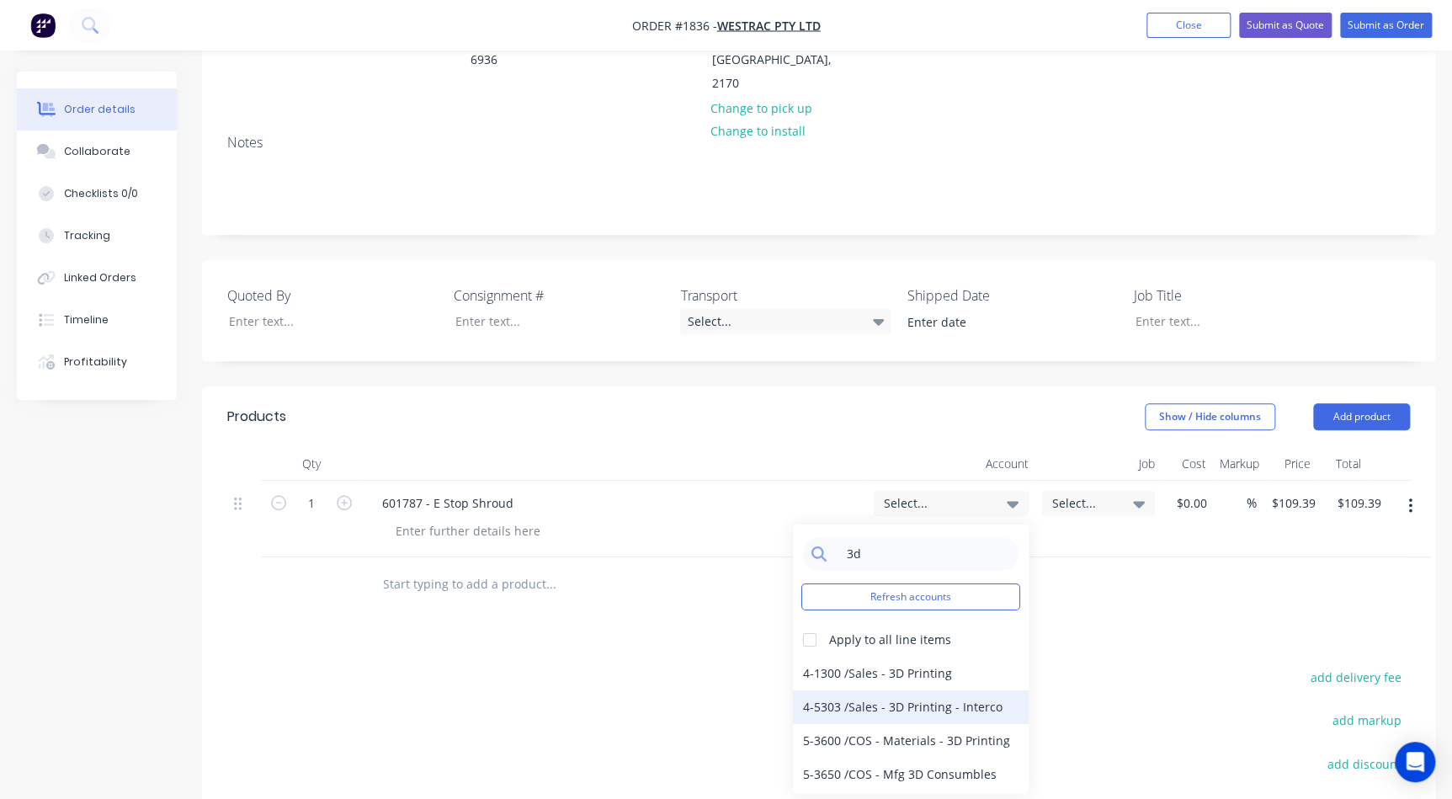
type input "3d"
click at [874, 690] on div "4-5303 / Sales - 3D Printing - Interco" at bounding box center [911, 707] width 236 height 34
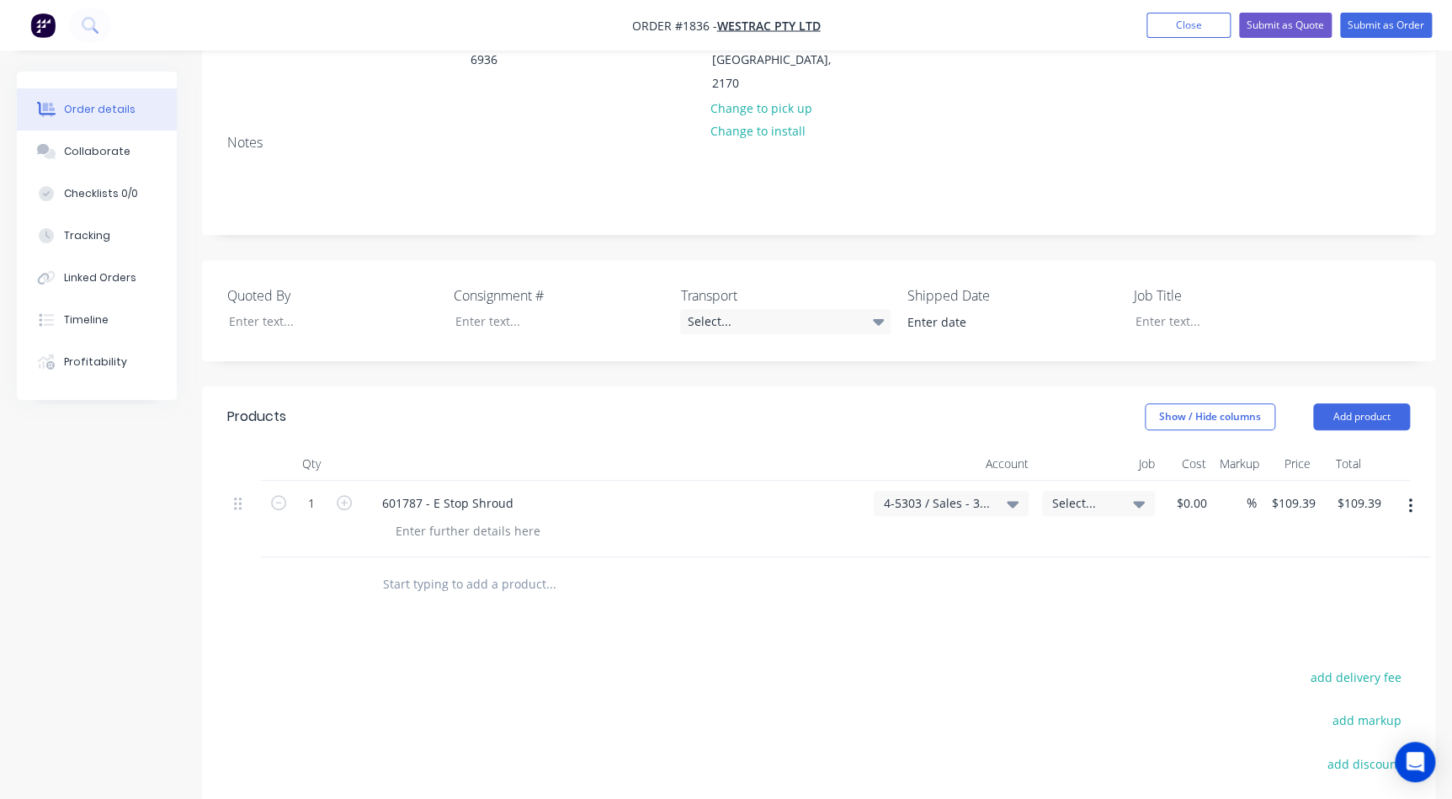
click at [1081, 494] on span "Select..." at bounding box center [1084, 503] width 64 height 18
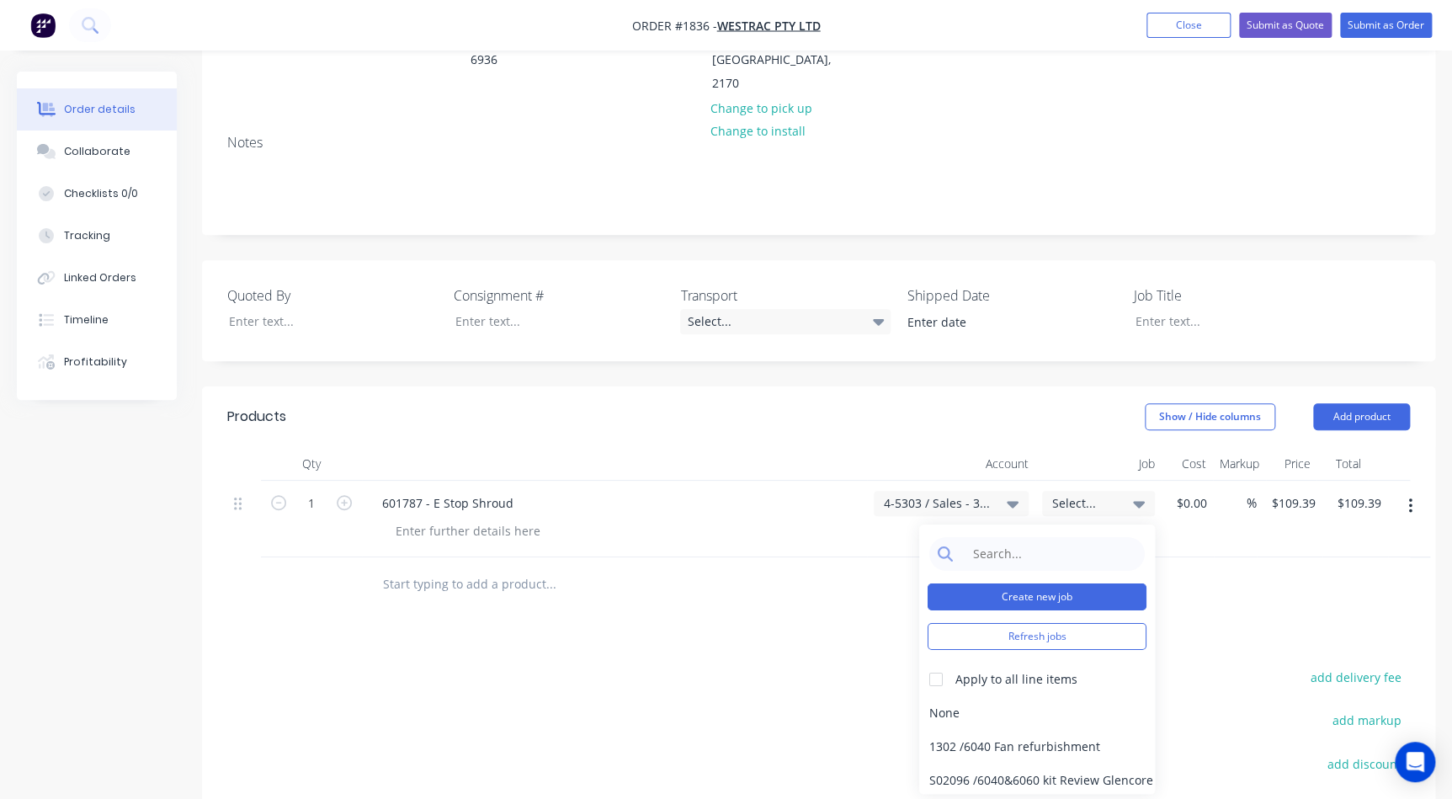
click at [1052, 583] on button "Create new job" at bounding box center [1036, 596] width 219 height 27
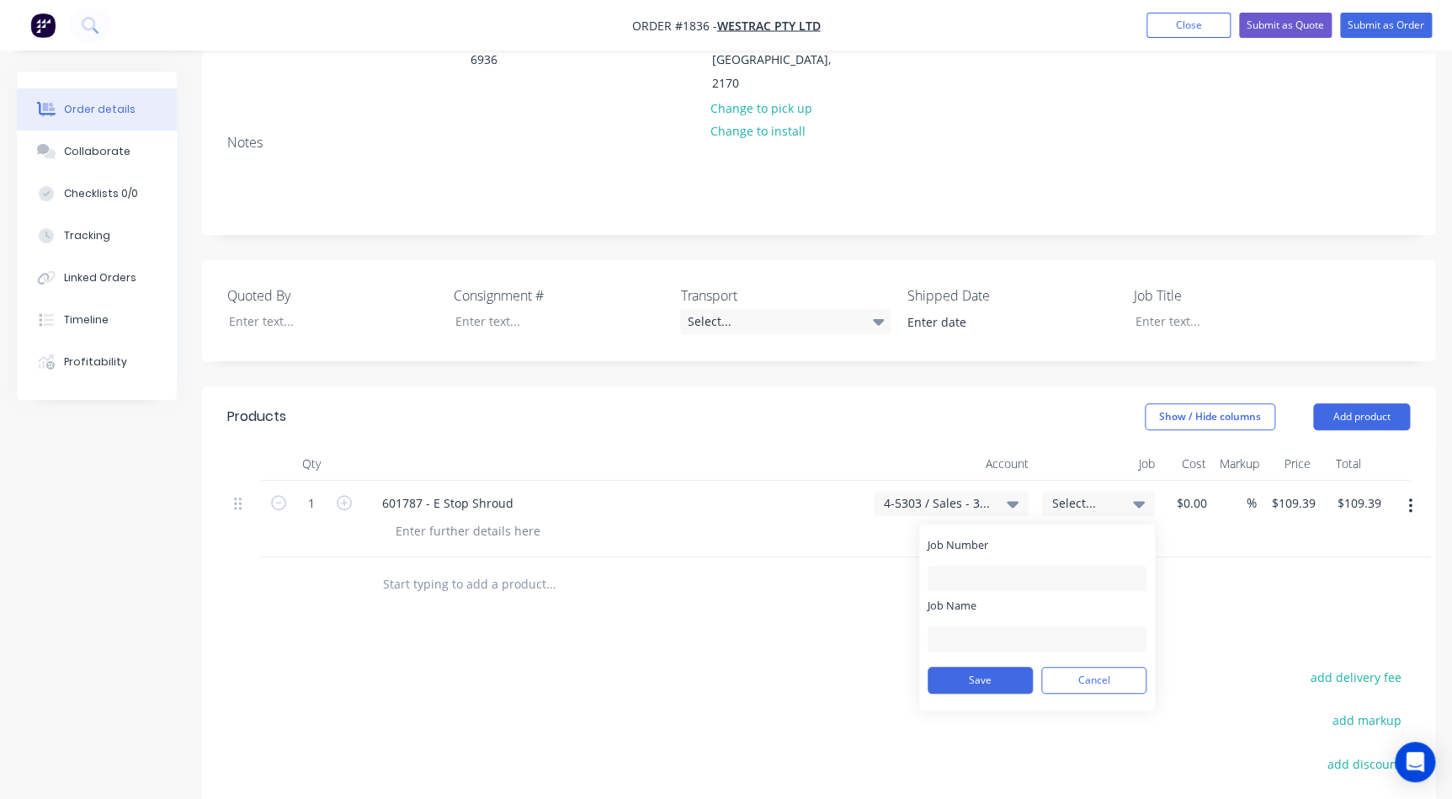
click at [1037, 537] on label "Job Number" at bounding box center [1036, 545] width 219 height 16
click at [1037, 565] on input "Job Number" at bounding box center [1036, 577] width 219 height 25
click at [1017, 565] on input "Job Number" at bounding box center [1036, 577] width 219 height 25
click at [1014, 565] on input "Job Number" at bounding box center [1036, 577] width 219 height 25
type input "1836"
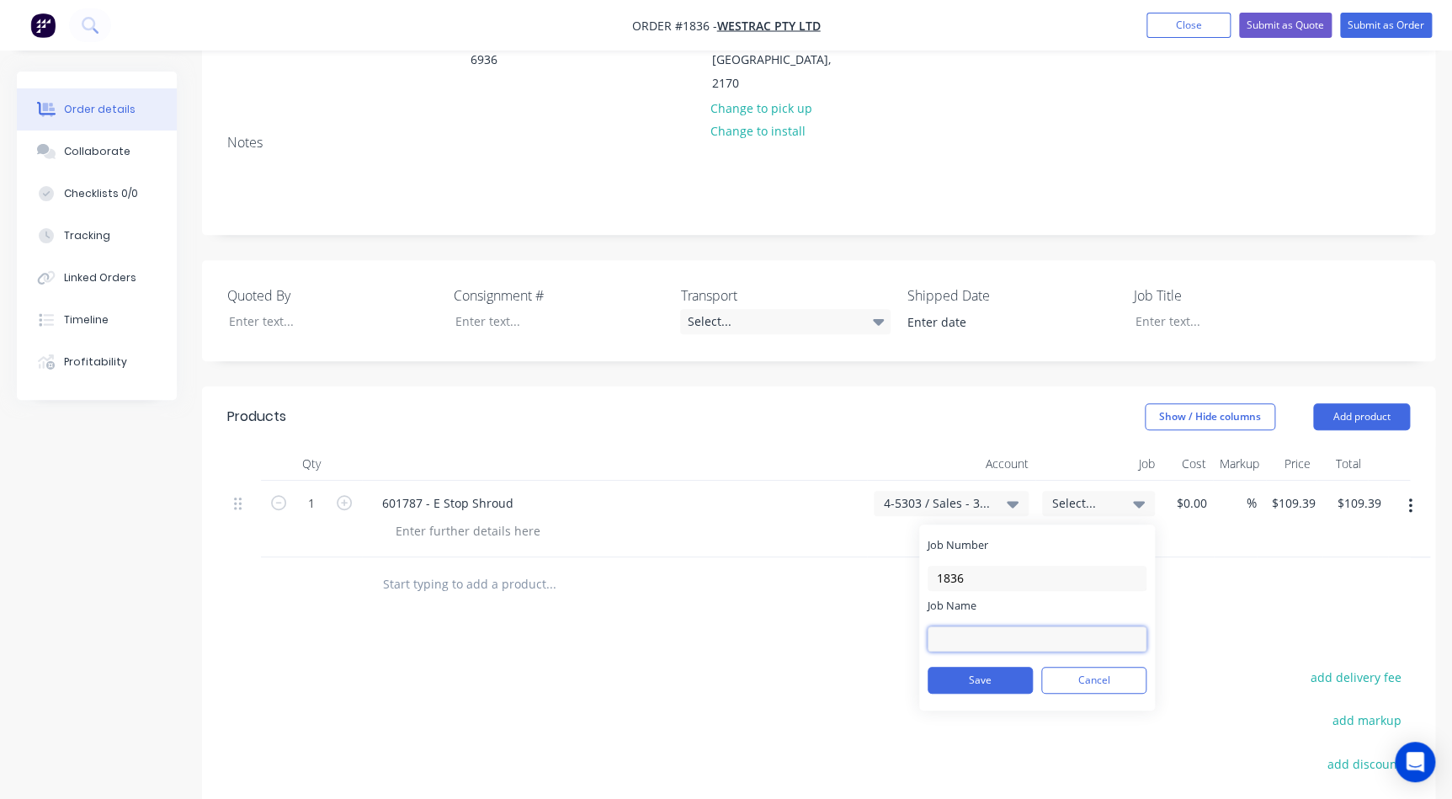
click at [999, 626] on input "Job Name" at bounding box center [1036, 638] width 219 height 25
type input "W/Trac - 3D DPO Items"
click at [989, 666] on button "Save" at bounding box center [979, 679] width 105 height 27
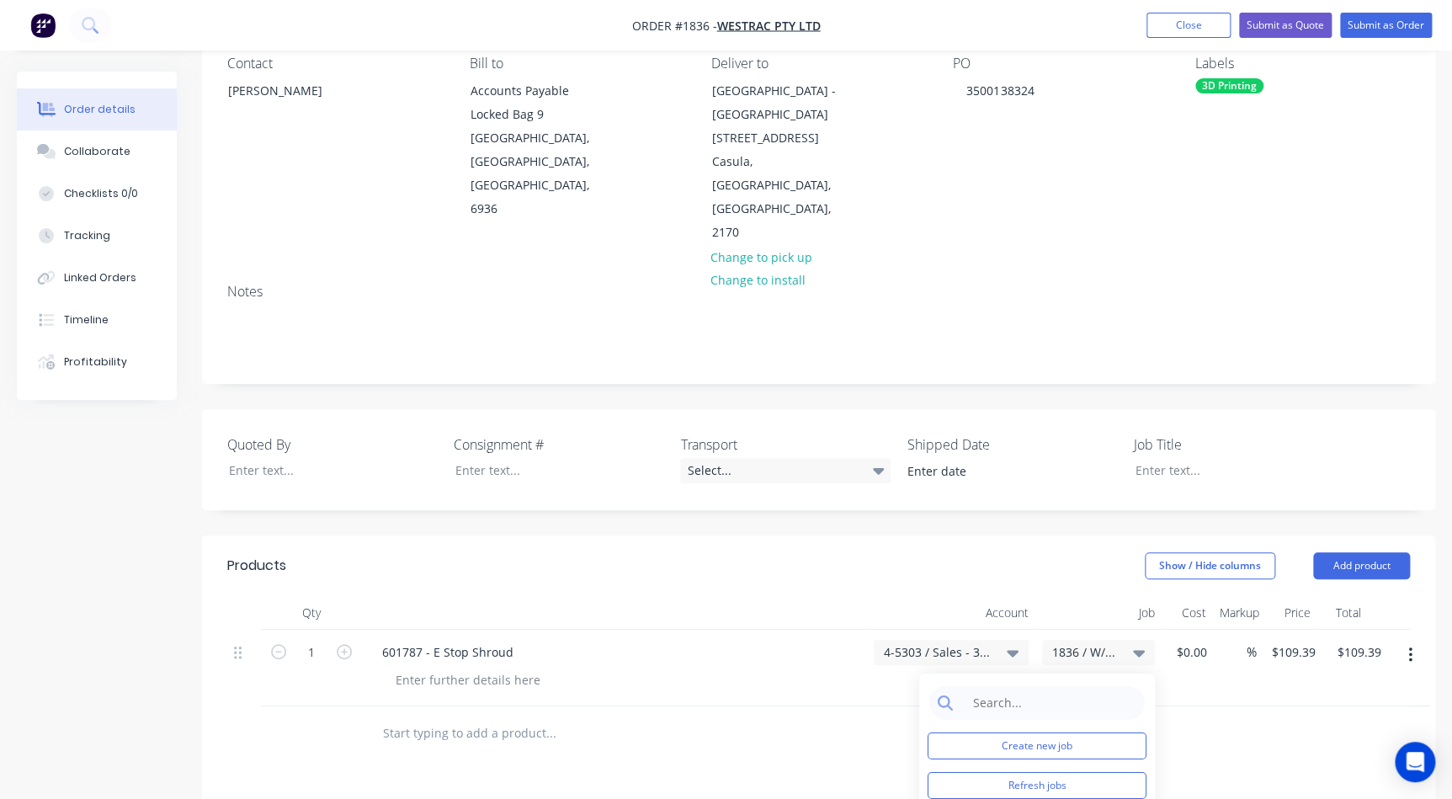
scroll to position [152, 0]
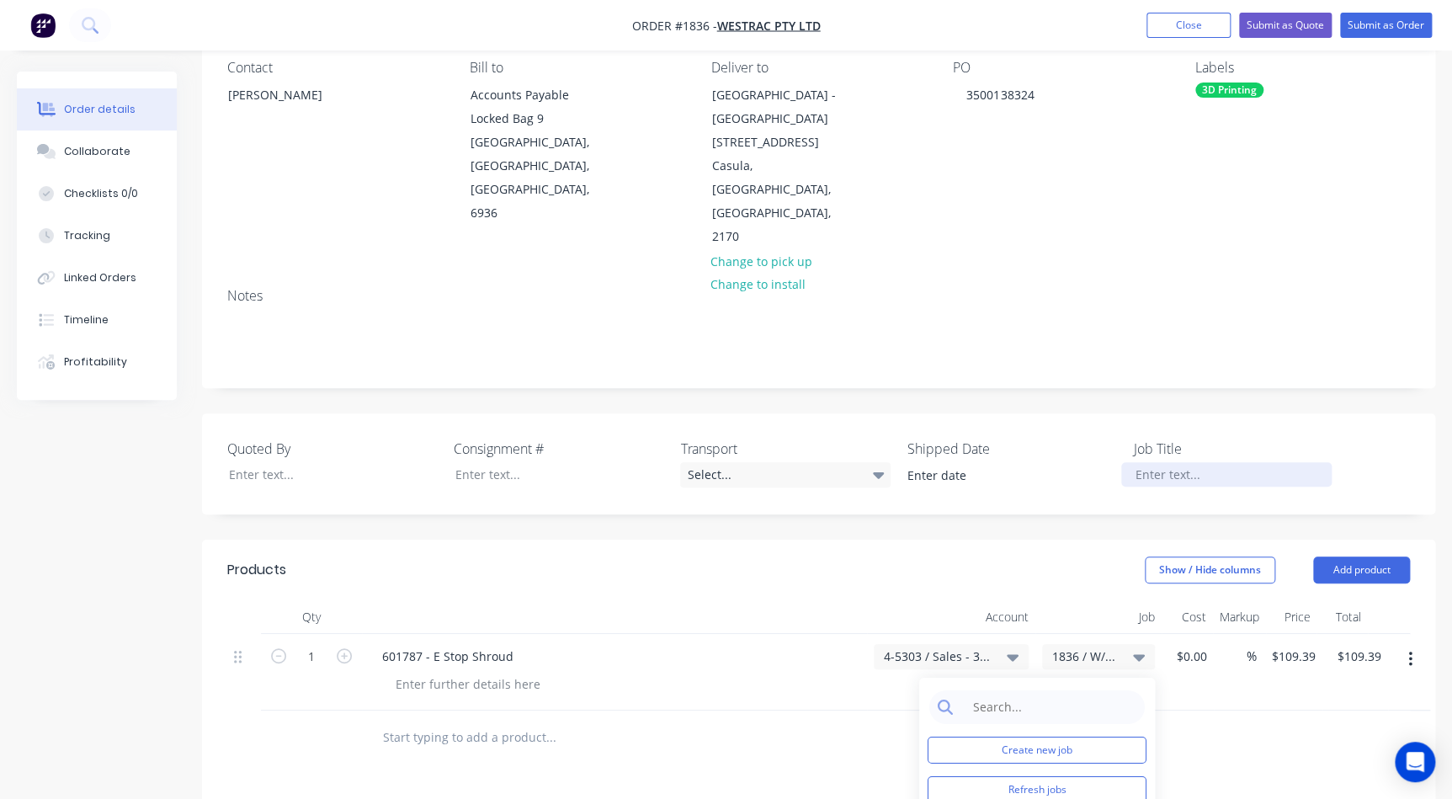
click at [1143, 462] on div at bounding box center [1226, 474] width 210 height 24
drag, startPoint x: 1295, startPoint y: 399, endPoint x: 1109, endPoint y: 401, distance: 186.0
click at [1109, 413] on div "Quoted By Consignment # Transport Select... Shipped Date Job Title 3D Printed -…" at bounding box center [818, 463] width 1233 height 101
copy div "3D Printed - DPO Items"
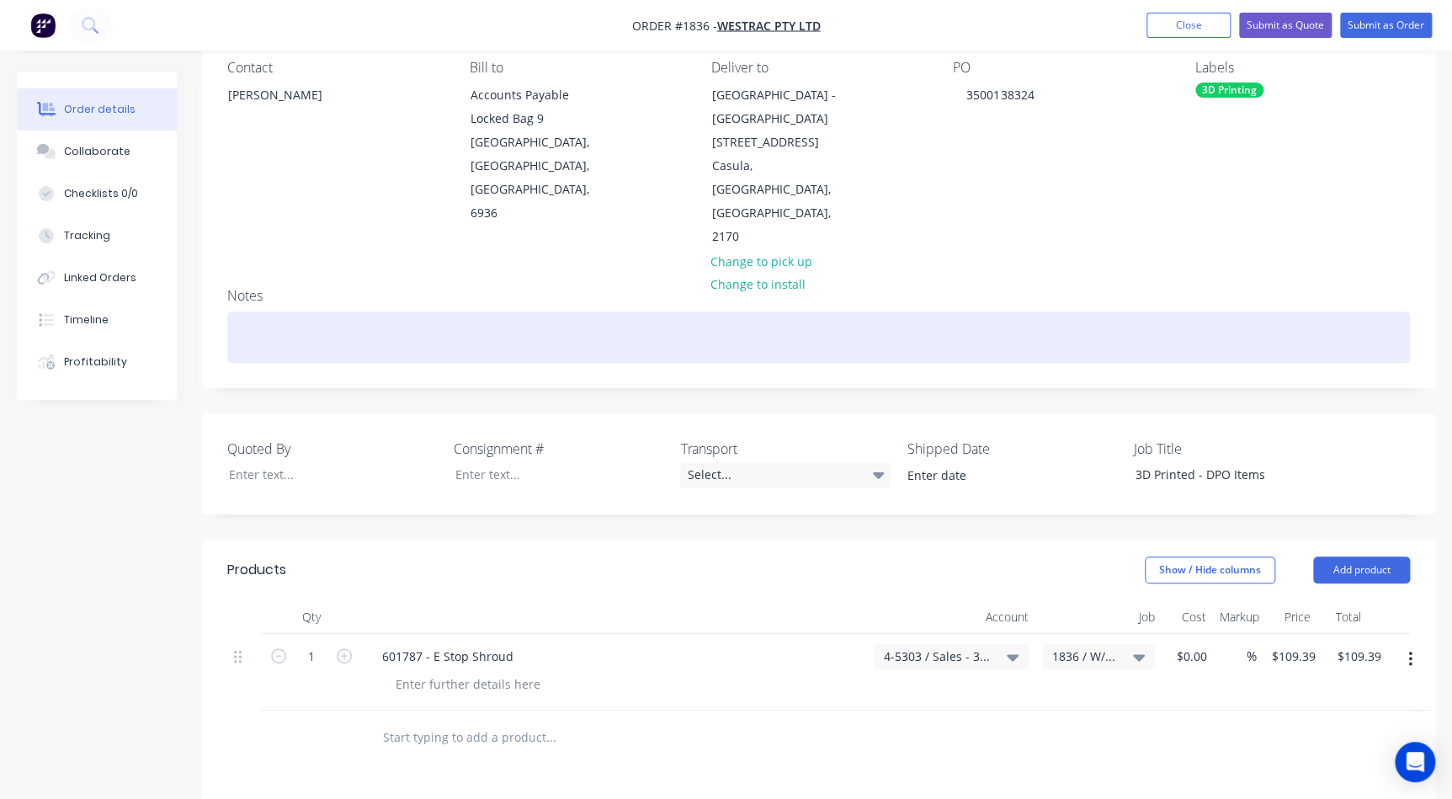
click at [265, 311] on div at bounding box center [818, 336] width 1182 height 51
paste div
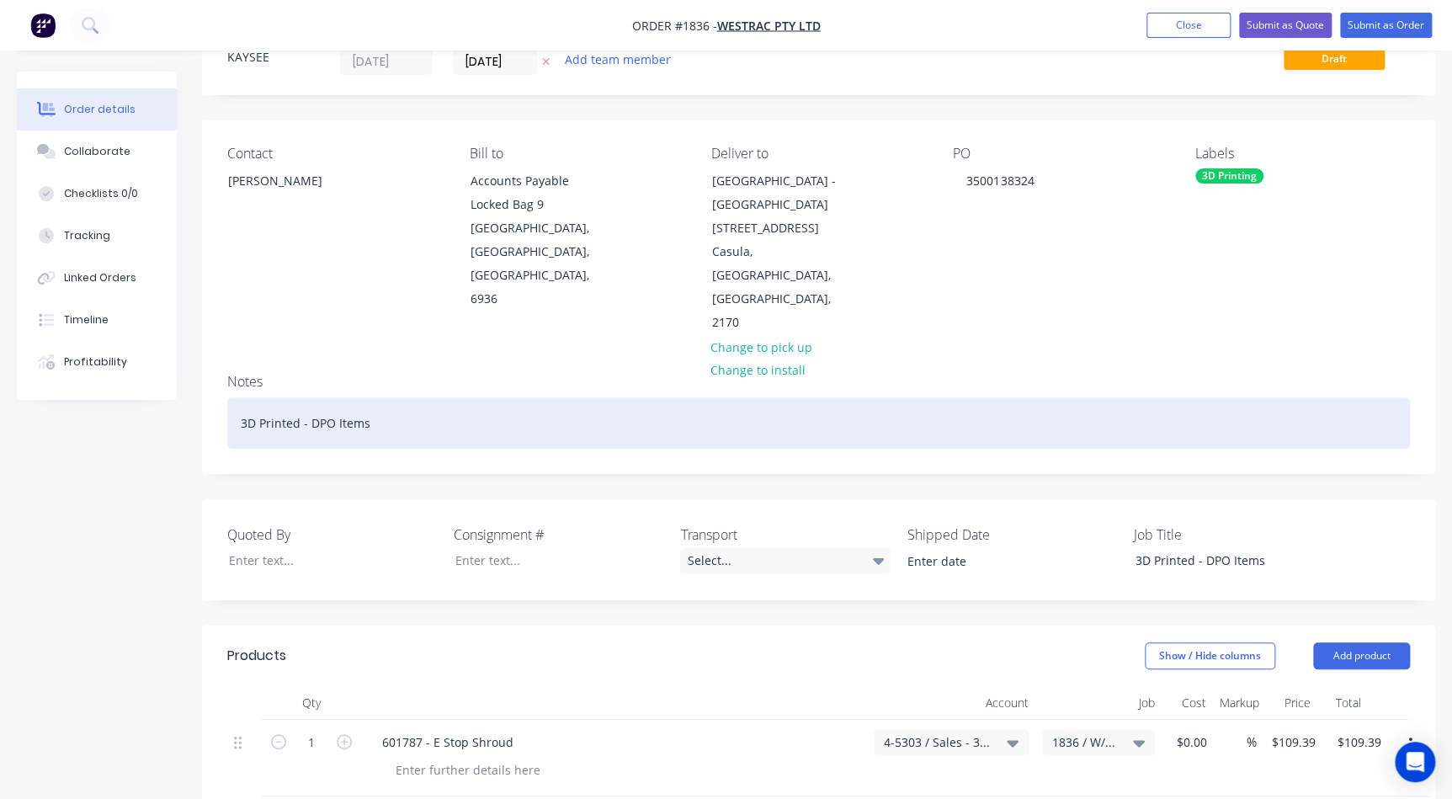
scroll to position [0, 0]
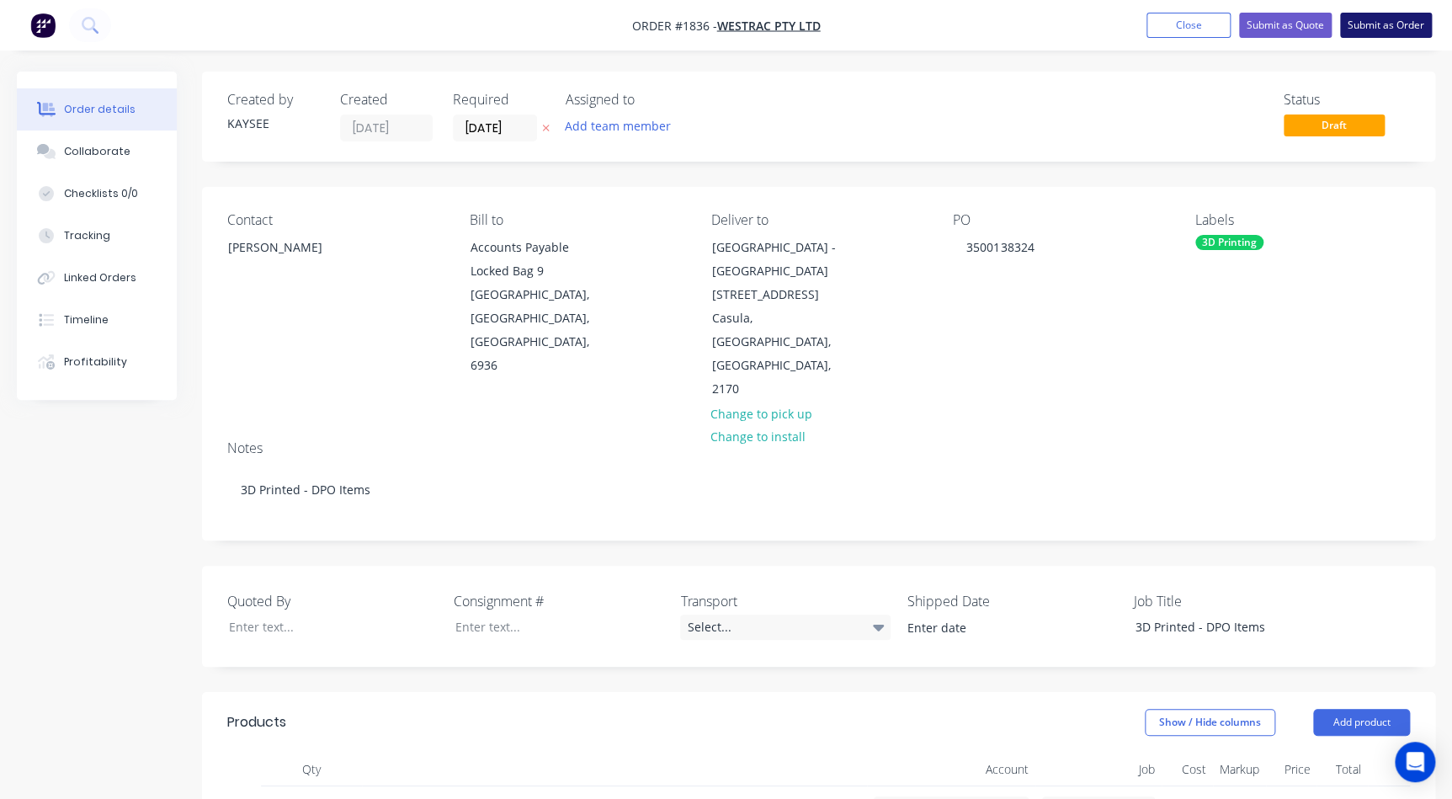
click at [1375, 31] on button "Submit as Order" at bounding box center [1386, 25] width 92 height 25
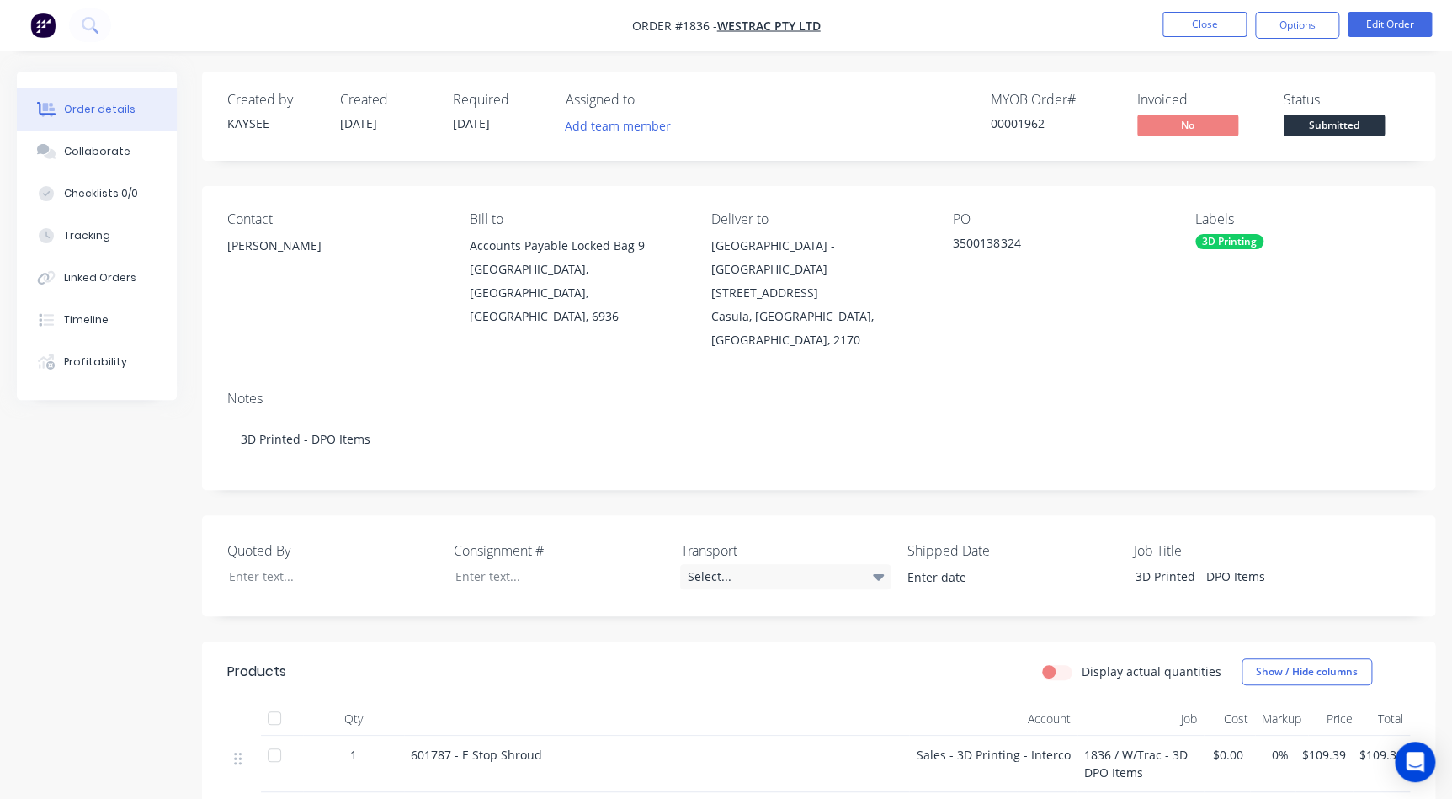
click at [1326, 139] on button "Submitted" at bounding box center [1333, 126] width 101 height 25
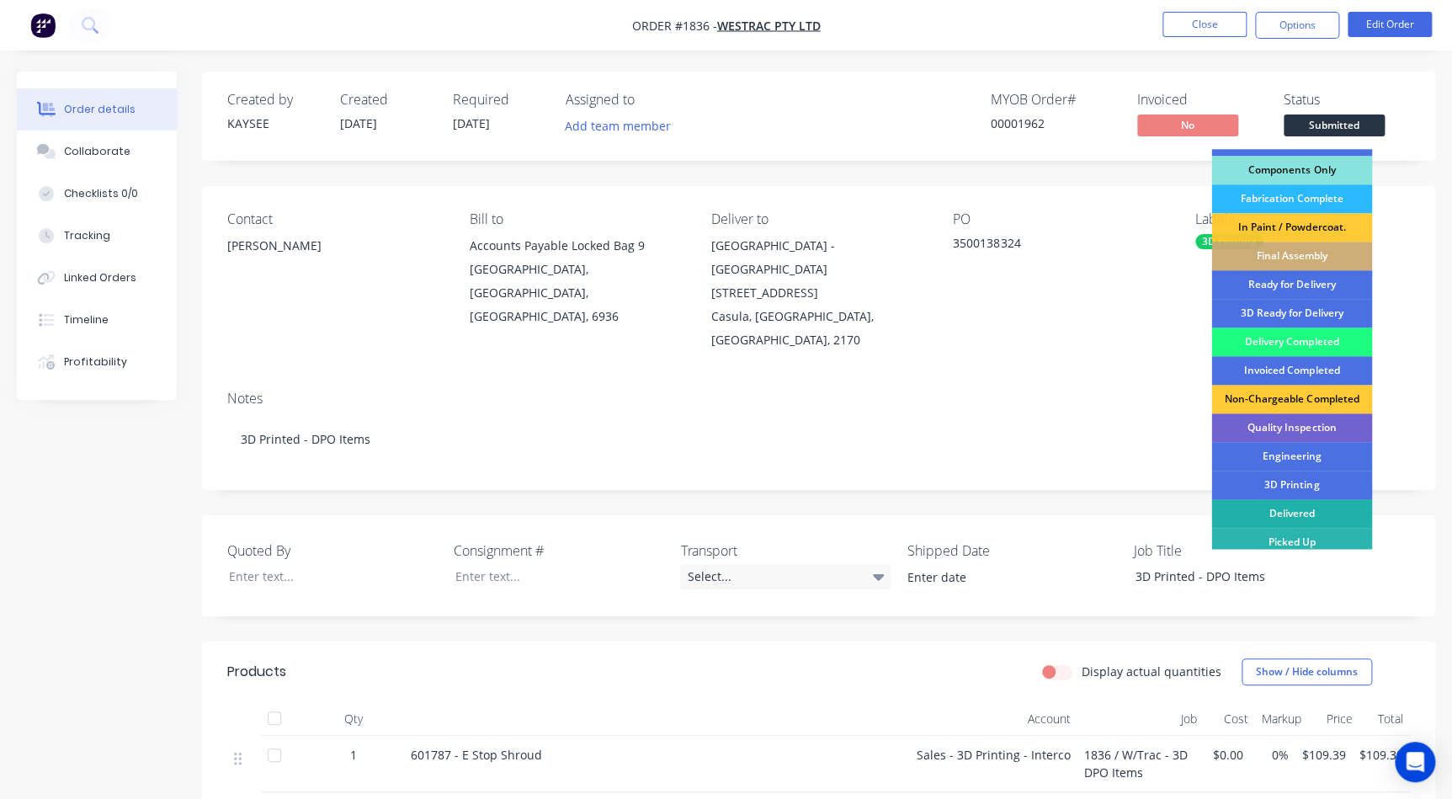
scroll to position [201, 0]
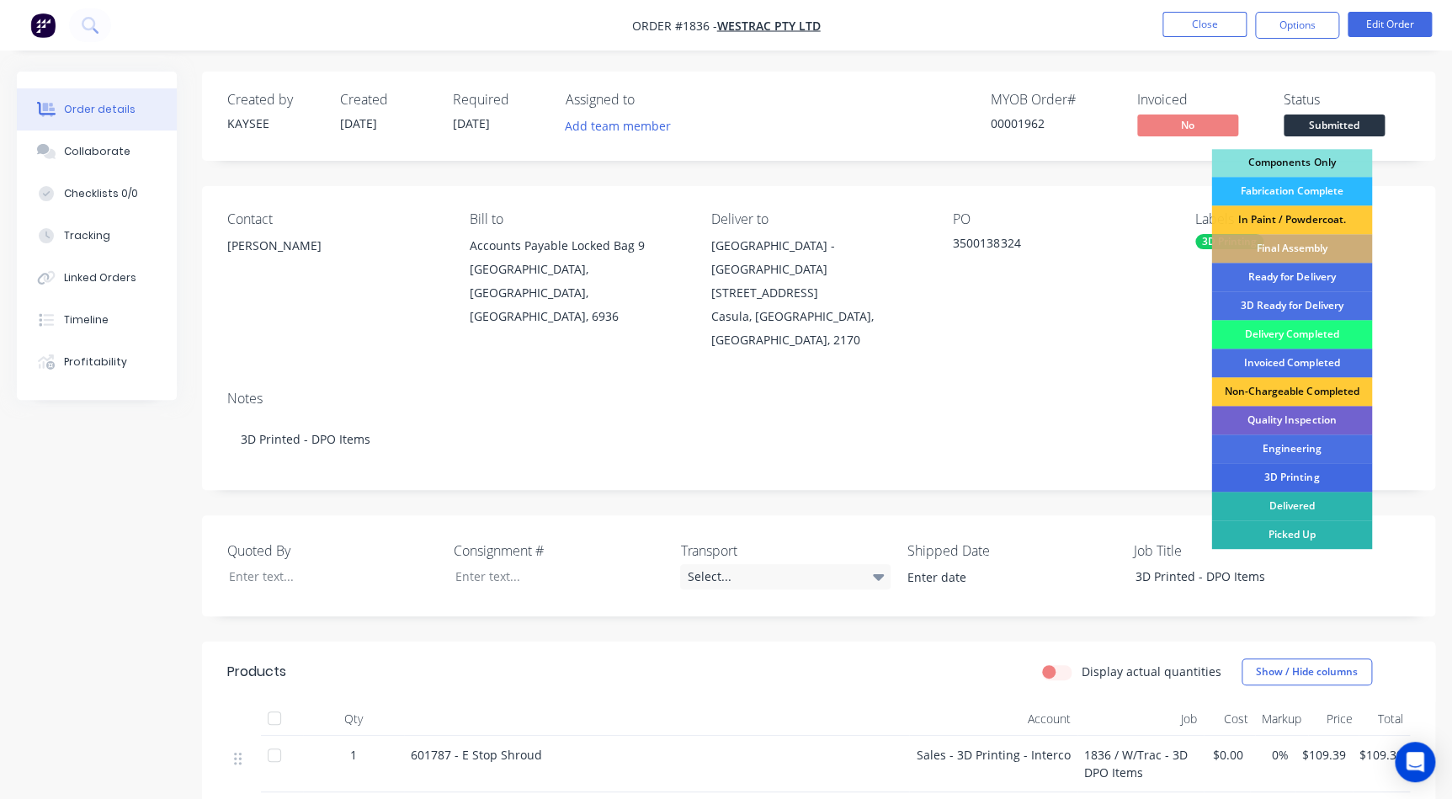
click at [1298, 471] on div "3D Printing" at bounding box center [1291, 477] width 161 height 29
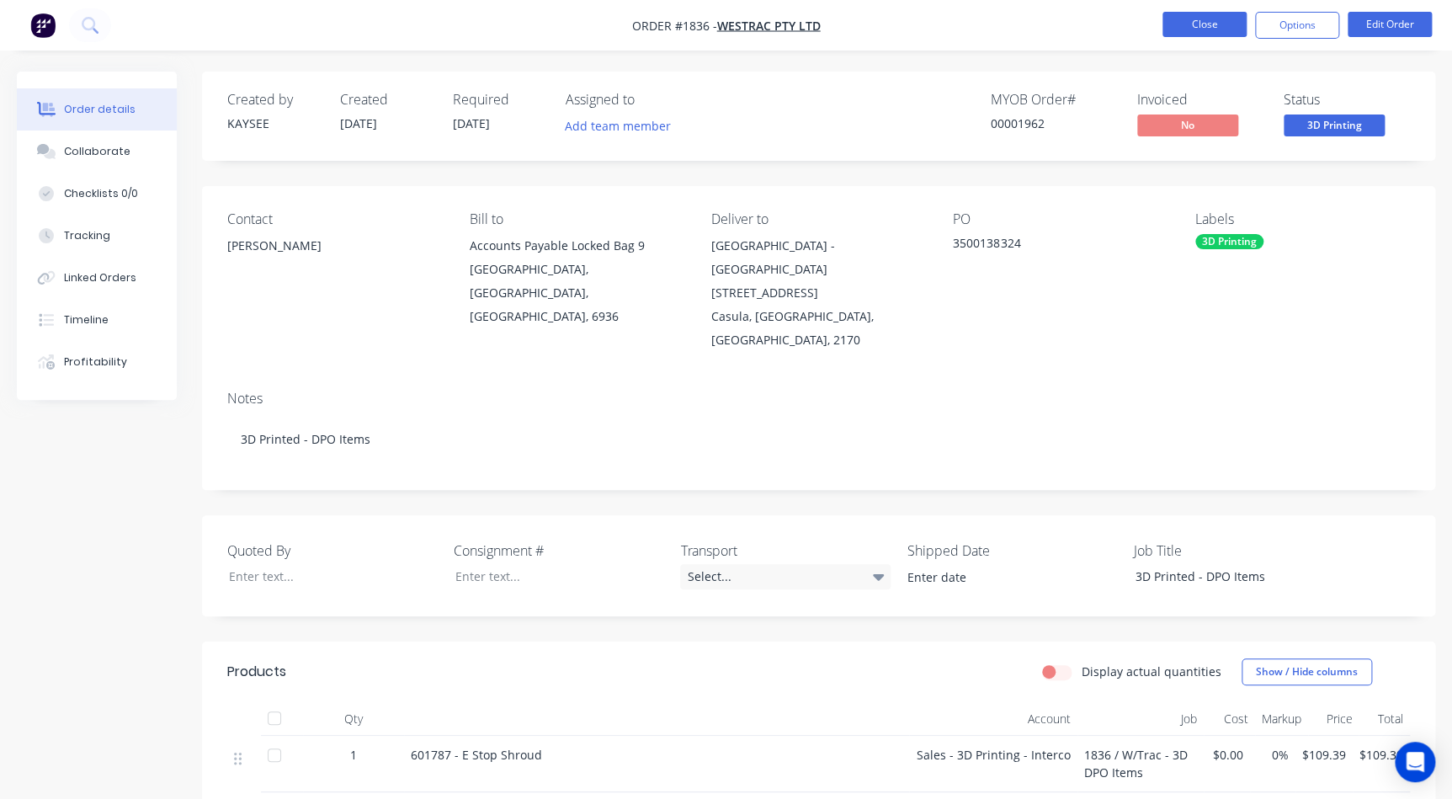
click at [1226, 21] on button "Close" at bounding box center [1204, 24] width 84 height 25
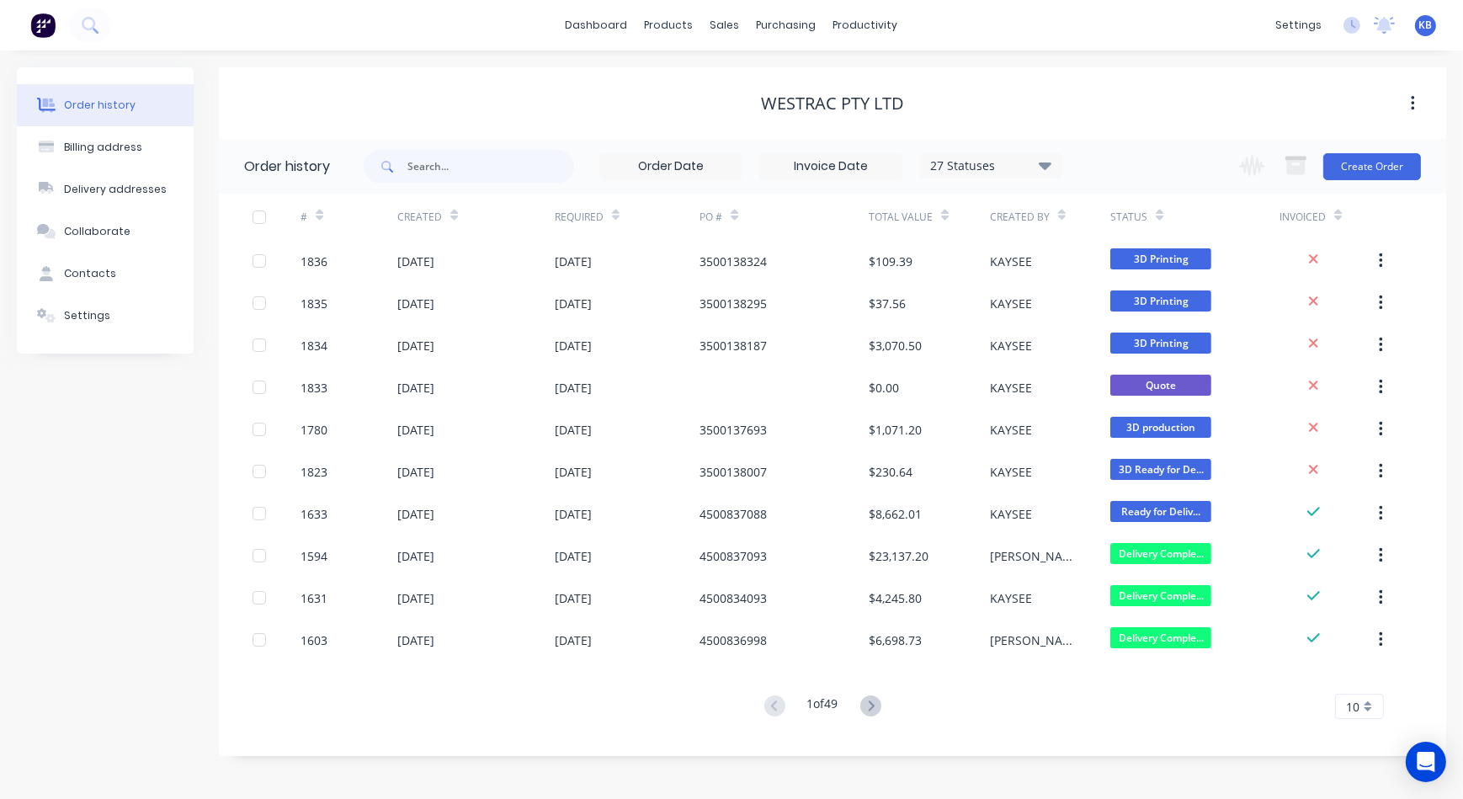
click at [1340, 151] on div "Change order status Submitted Scheduled Material Ordered Material Arrived In Pr…" at bounding box center [1325, 166] width 192 height 55
click at [1342, 153] on button "Create Order" at bounding box center [1372, 166] width 98 height 27
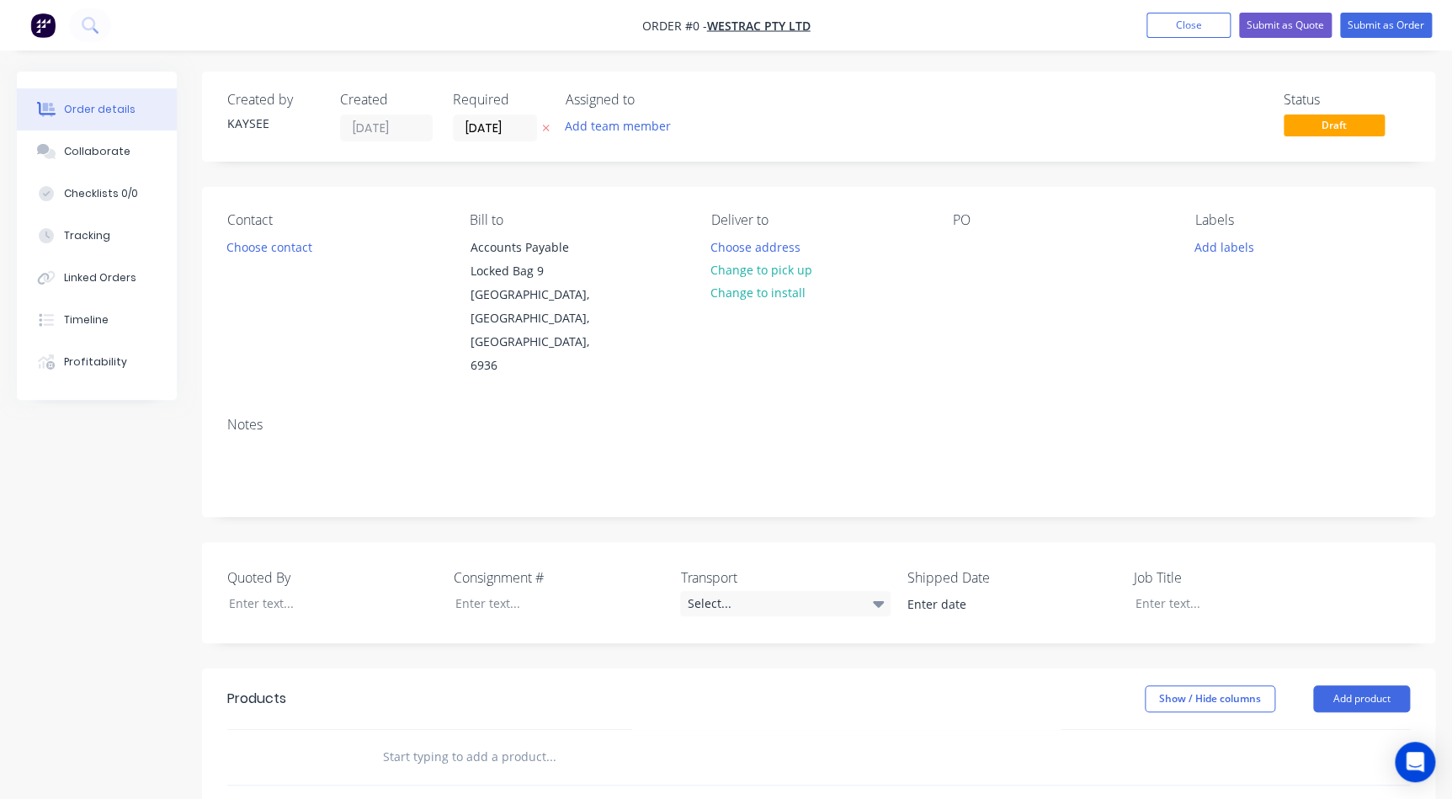
click at [942, 250] on div "Contact Choose contact Bill to Accounts Payable Locked Bag 9 MIDLAND, Western A…" at bounding box center [818, 295] width 1233 height 216
click at [949, 242] on div "Contact Choose contact Bill to Accounts Payable Locked Bag 9 MIDLAND, Western A…" at bounding box center [818, 295] width 1233 height 216
click at [959, 243] on div at bounding box center [966, 247] width 27 height 24
paste div
click at [290, 250] on button "Choose contact" at bounding box center [270, 246] width 104 height 23
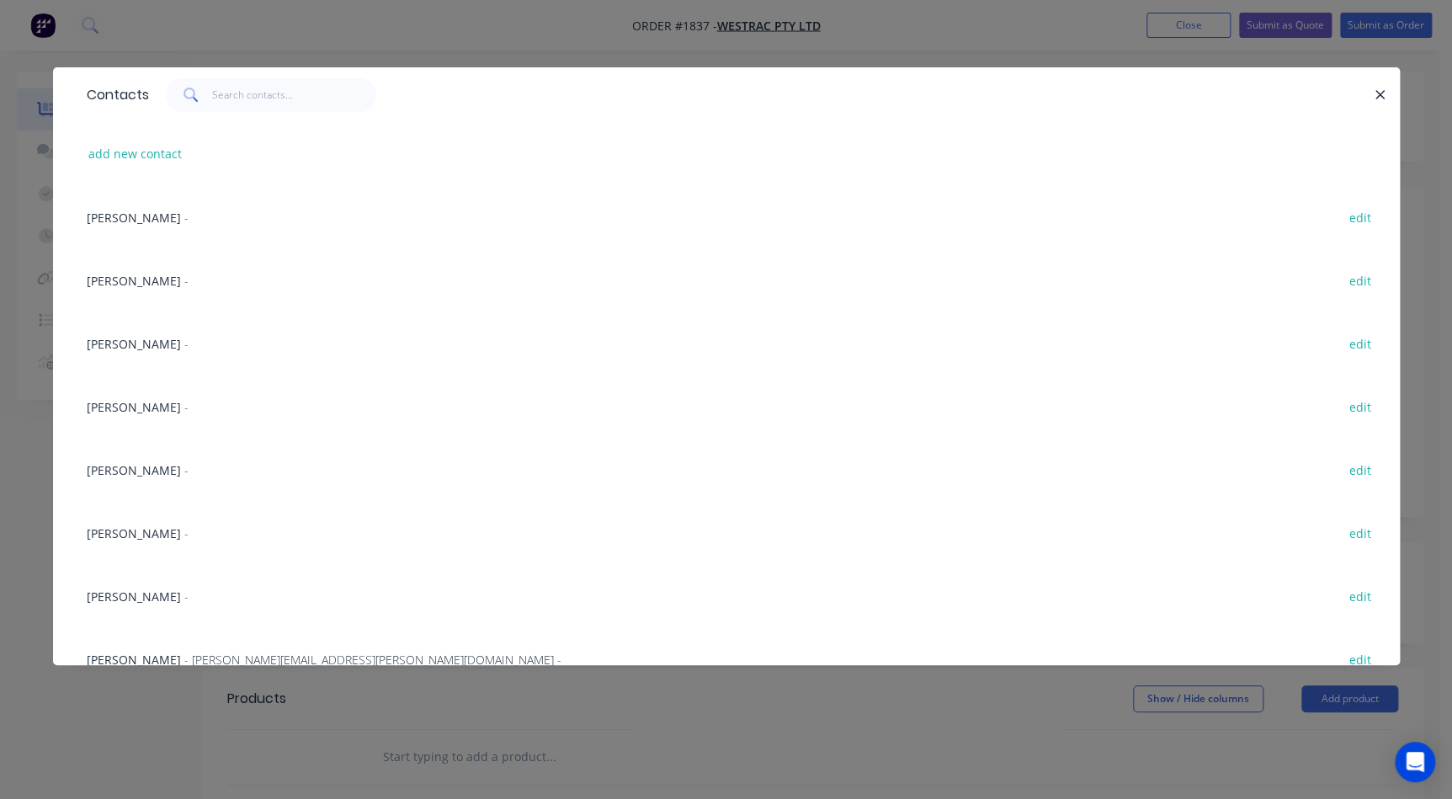
click at [135, 534] on span "Eric Patterson" at bounding box center [134, 533] width 94 height 16
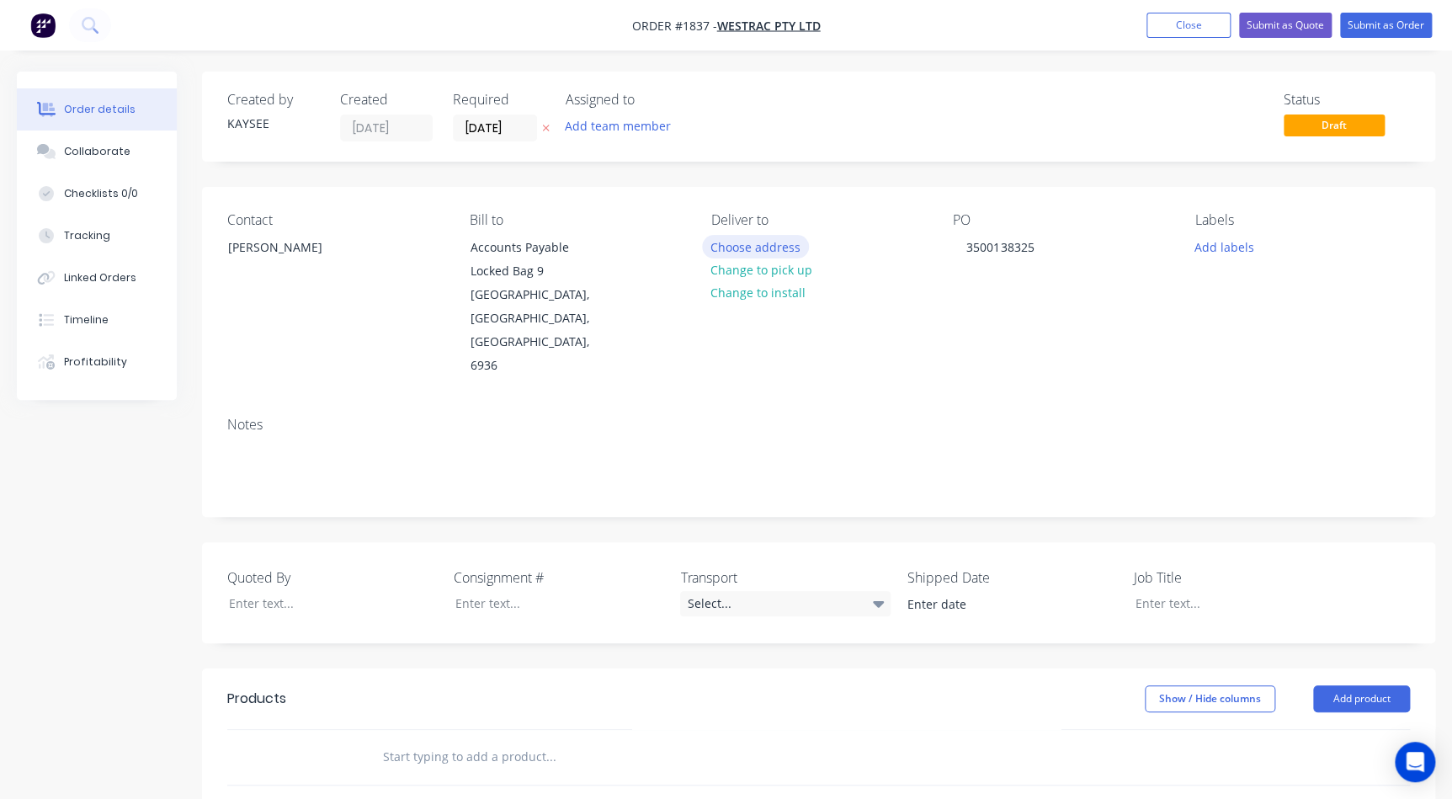
click at [786, 247] on button "Choose address" at bounding box center [756, 246] width 108 height 23
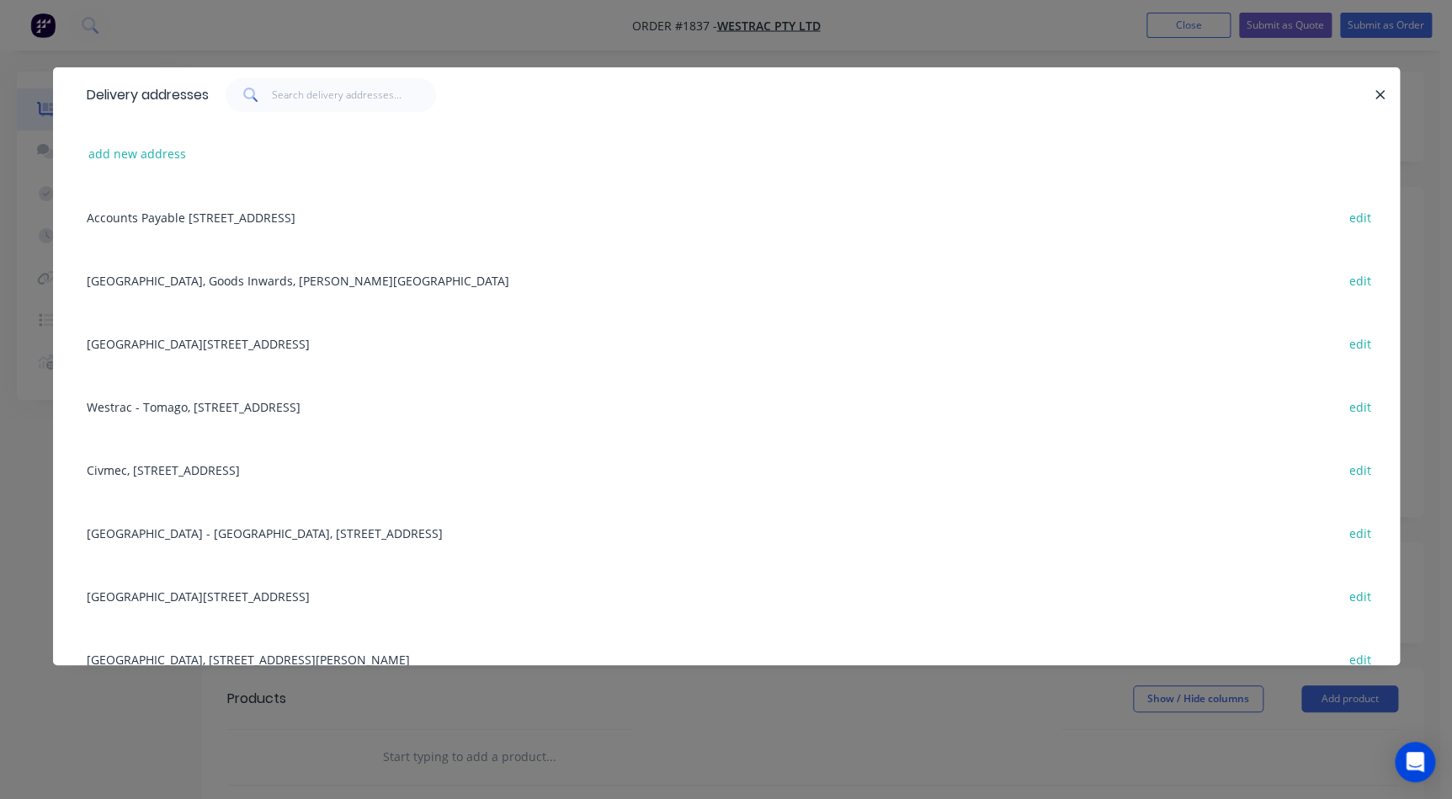
click at [157, 329] on div "Building C, 1 Westrac Drive, Tomago, New South Wales, Australia, 2283 edit" at bounding box center [726, 342] width 1296 height 63
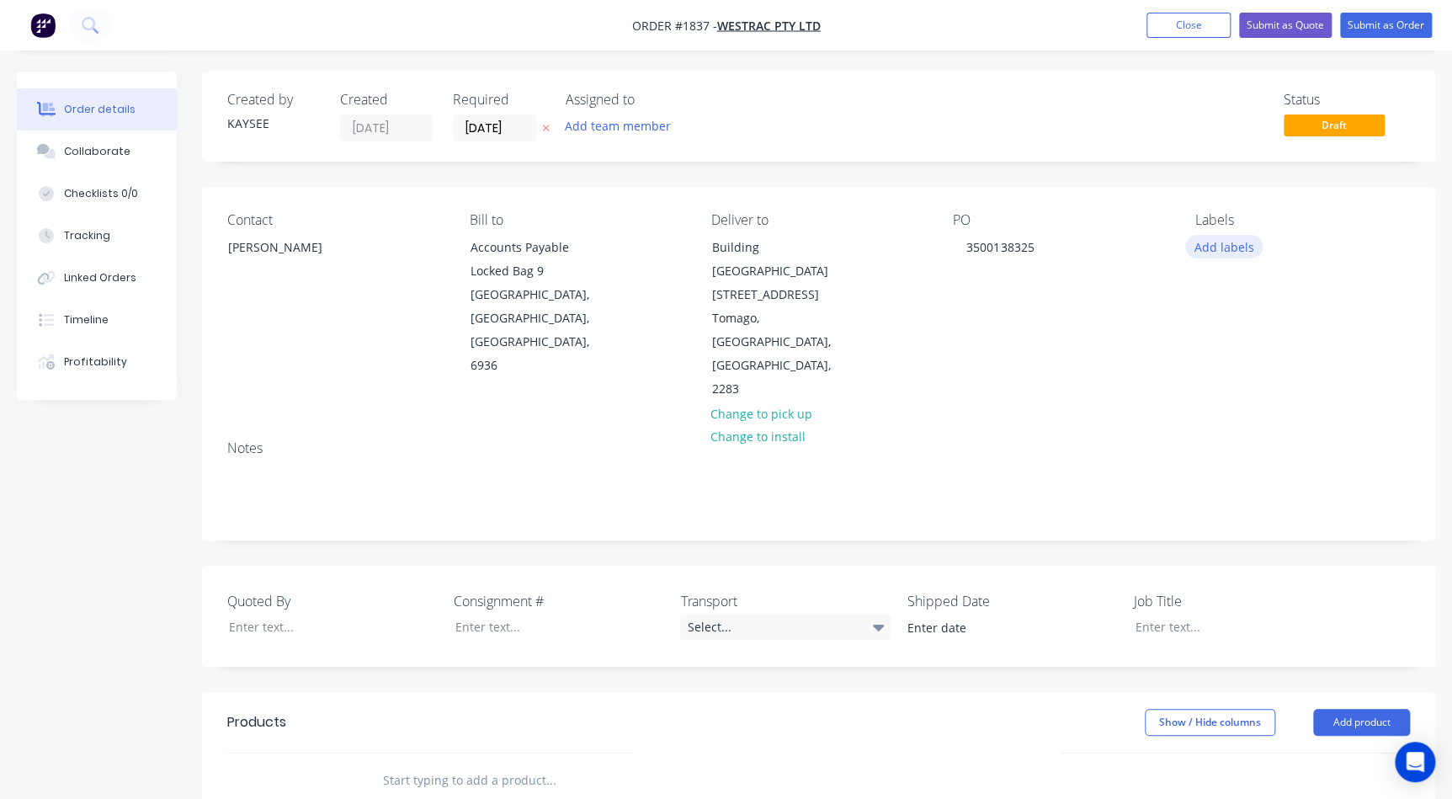
click at [1195, 242] on button "Add labels" at bounding box center [1223, 246] width 77 height 23
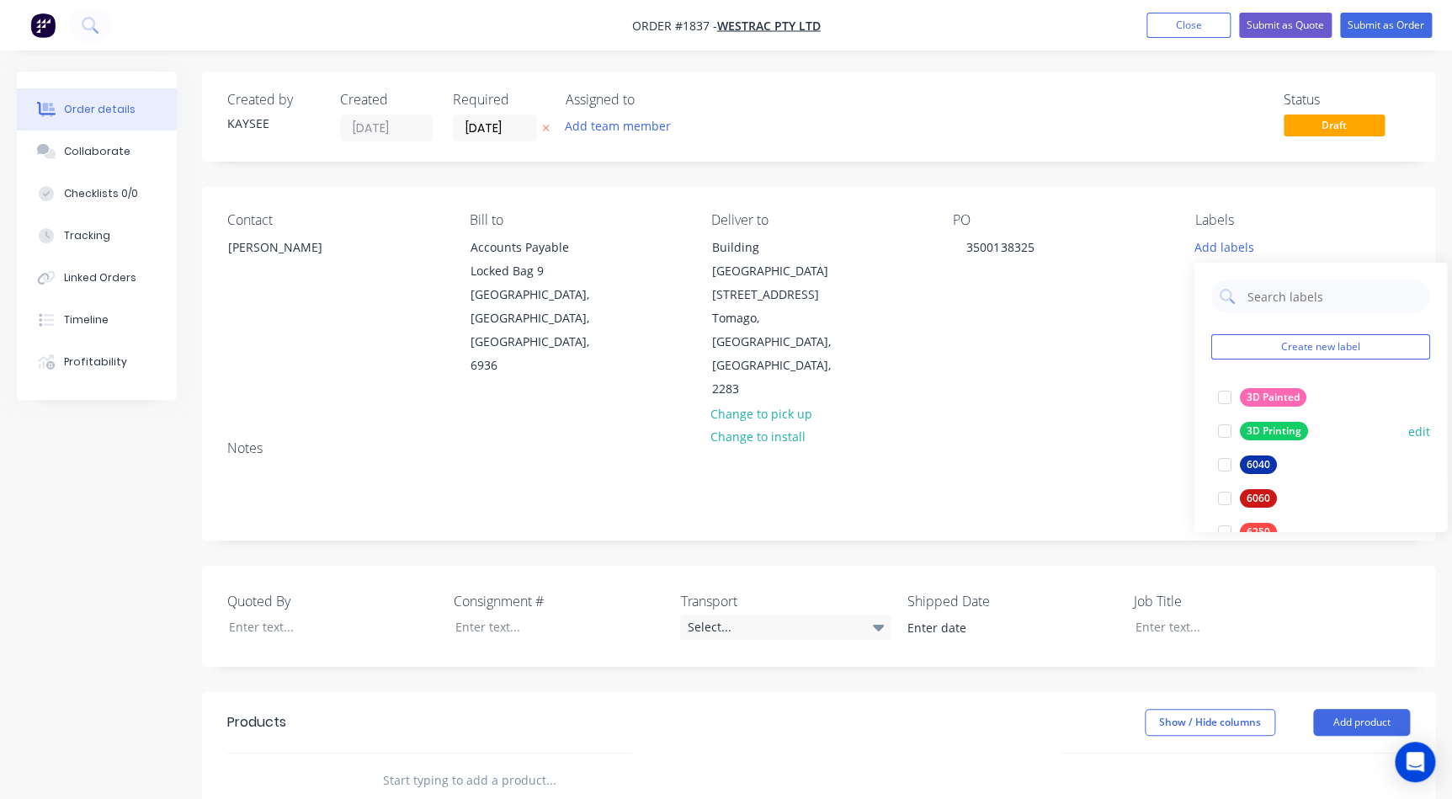
click at [1224, 427] on div at bounding box center [1225, 431] width 34 height 34
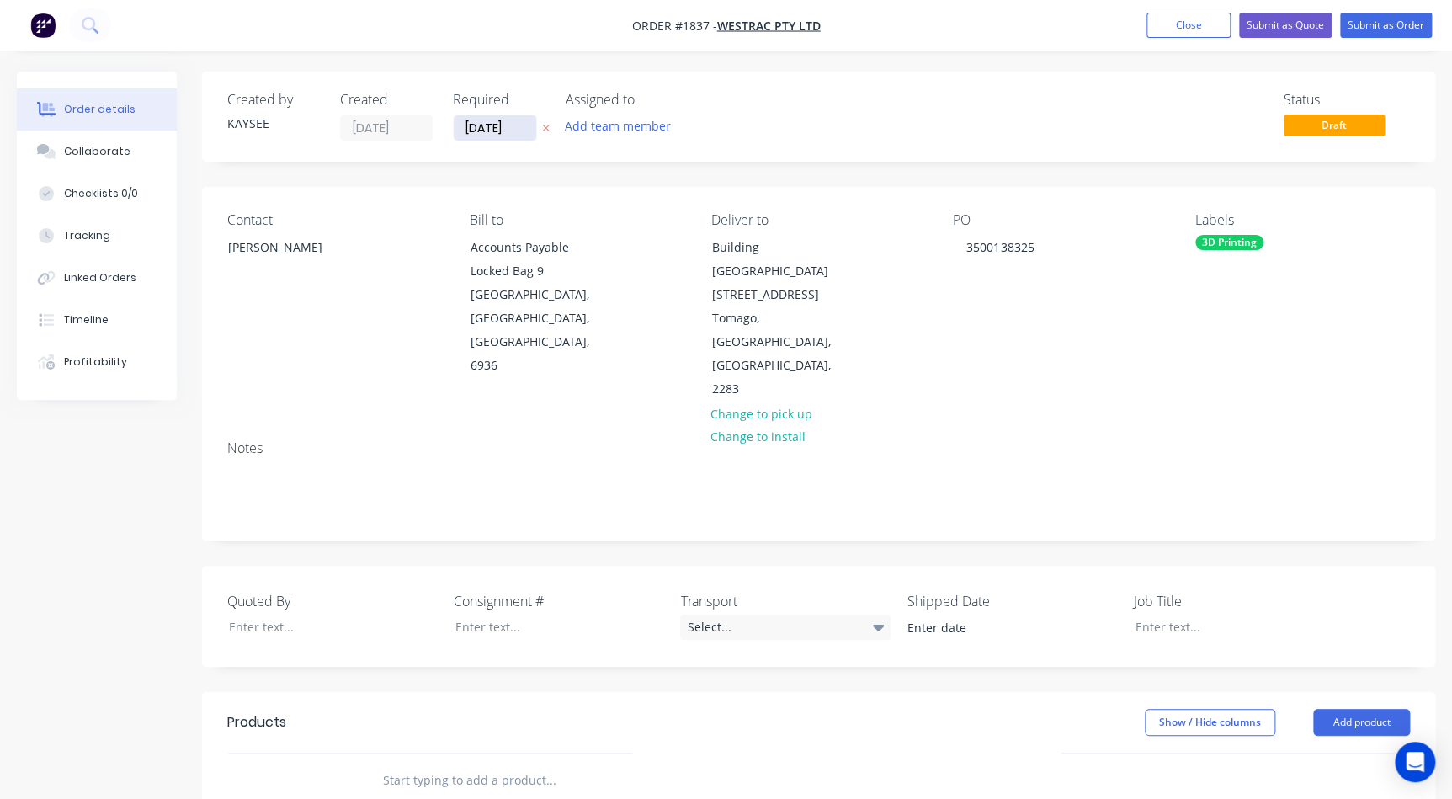
click at [498, 135] on input "01/09/25" at bounding box center [495, 127] width 82 height 25
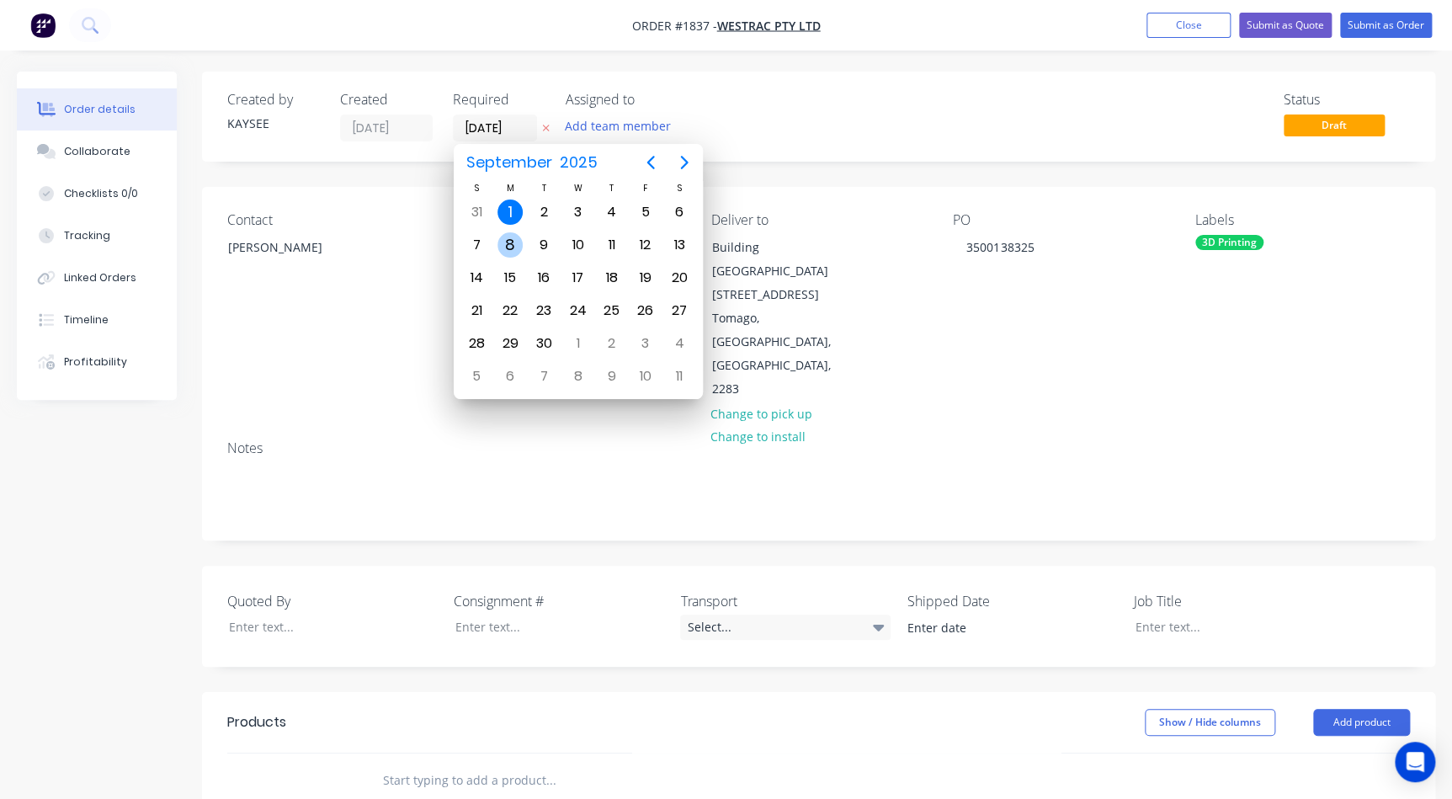
click at [508, 250] on div "8" at bounding box center [509, 244] width 25 height 25
type input "08/09/25"
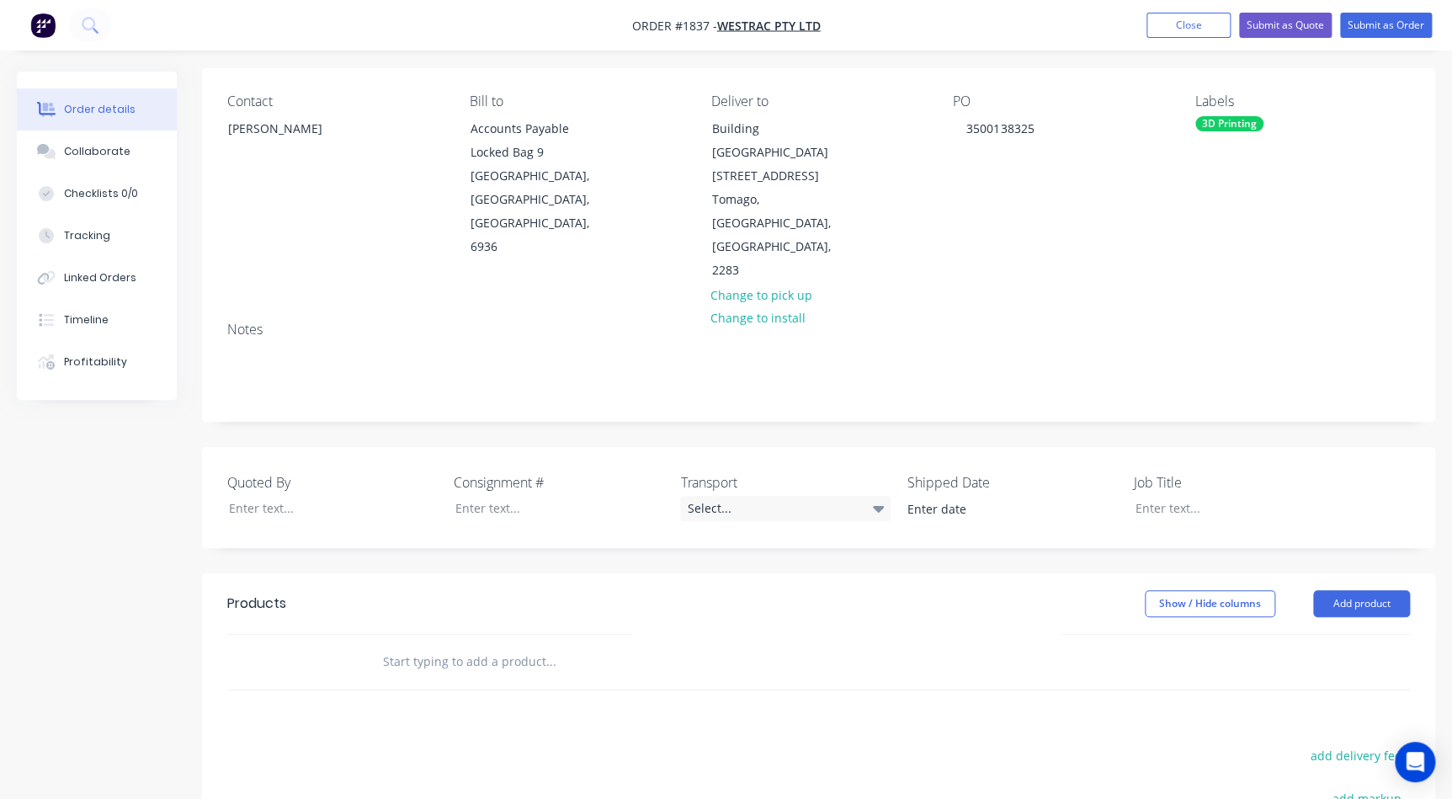
scroll to position [229, 0]
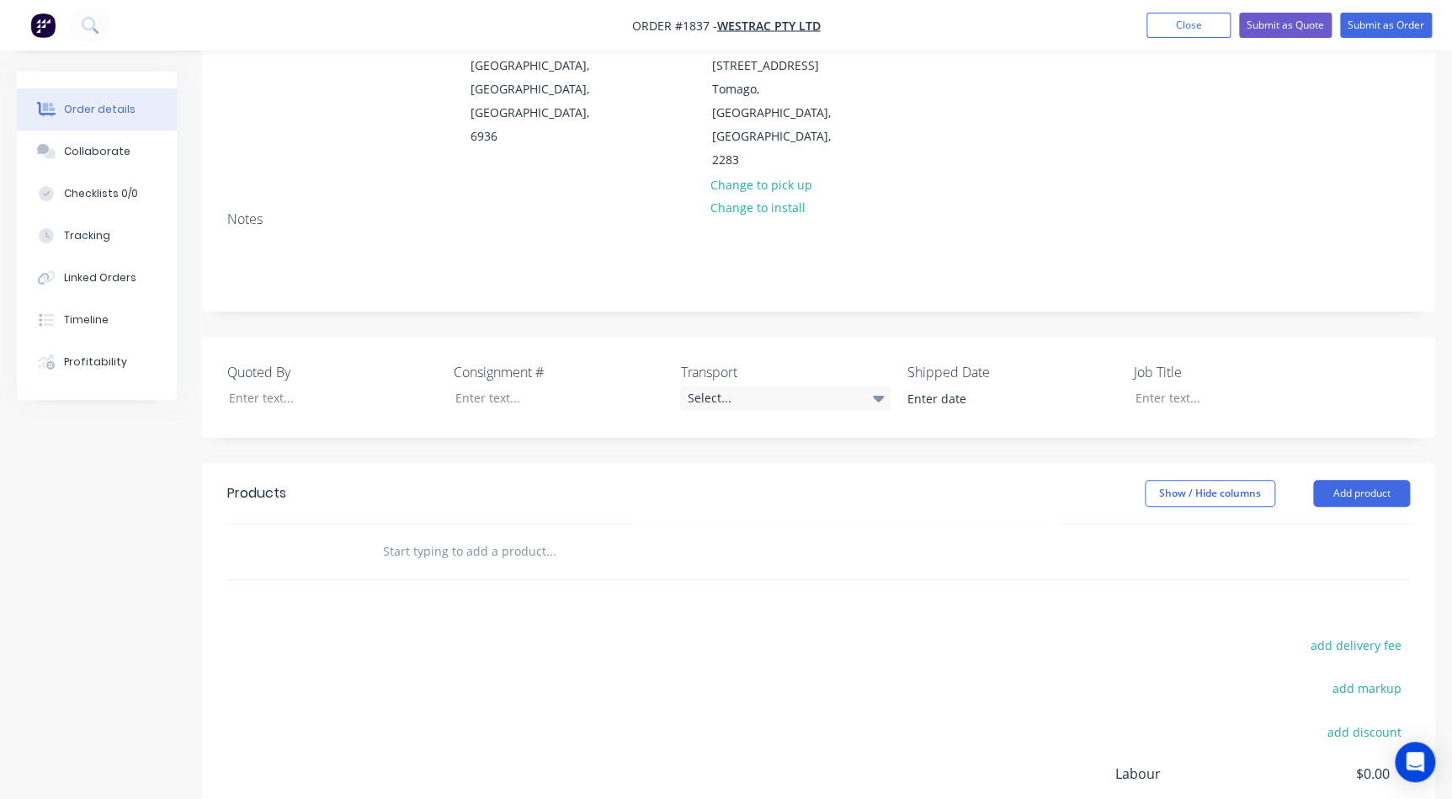
click at [442, 534] on input "text" at bounding box center [550, 551] width 337 height 34
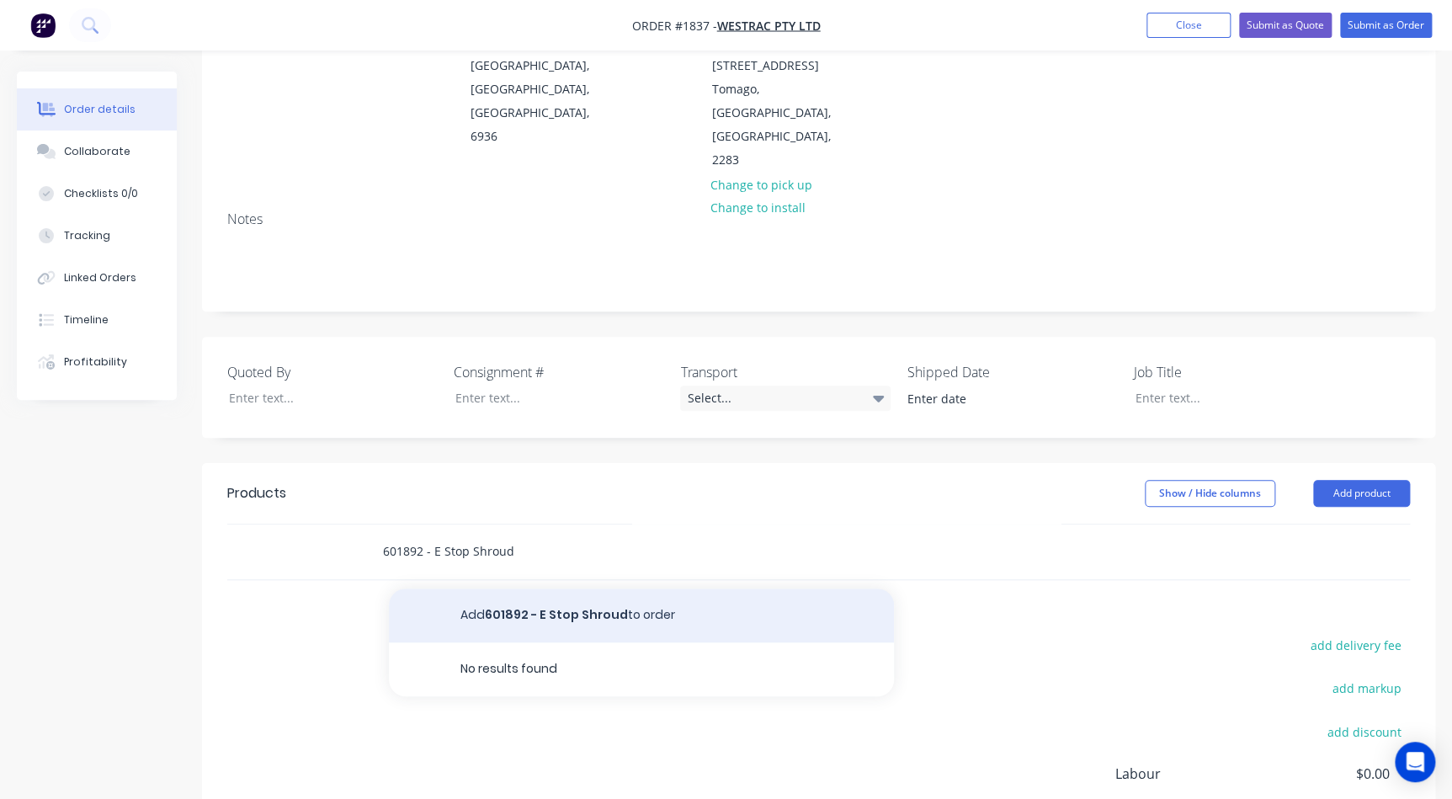
type input "601892 - E Stop Shroud"
click at [571, 588] on button "Add 601892 - E Stop Shroud to order" at bounding box center [641, 615] width 505 height 54
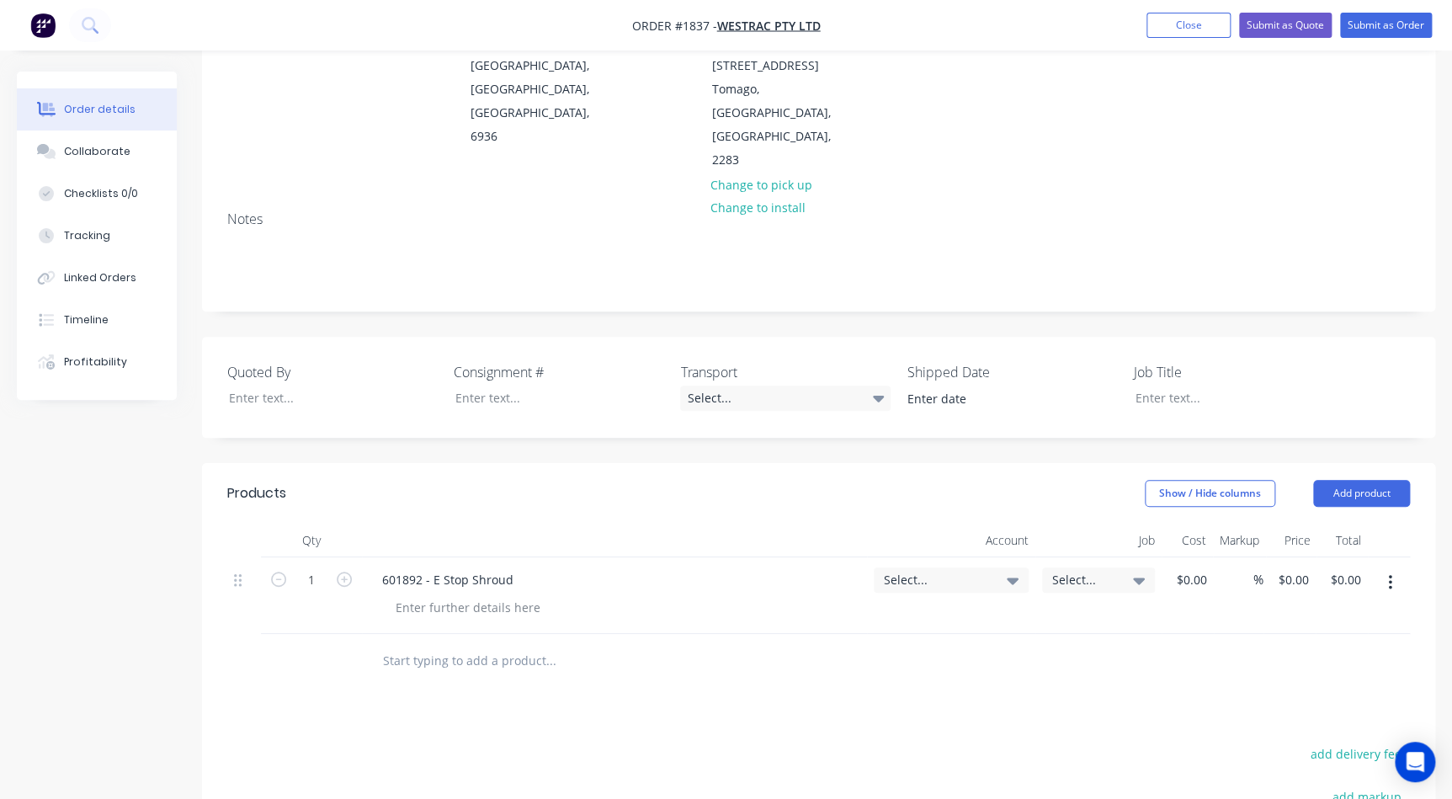
click at [561, 567] on div "601892 - E Stop Shroud" at bounding box center [614, 579] width 491 height 24
click at [529, 567] on div "601892 - E Stop Shroud" at bounding box center [614, 579] width 491 height 24
click at [520, 567] on div "601892 - E Stop Shroud" at bounding box center [448, 579] width 158 height 24
click at [1293, 567] on div "0 0" at bounding box center [1302, 579] width 26 height 24
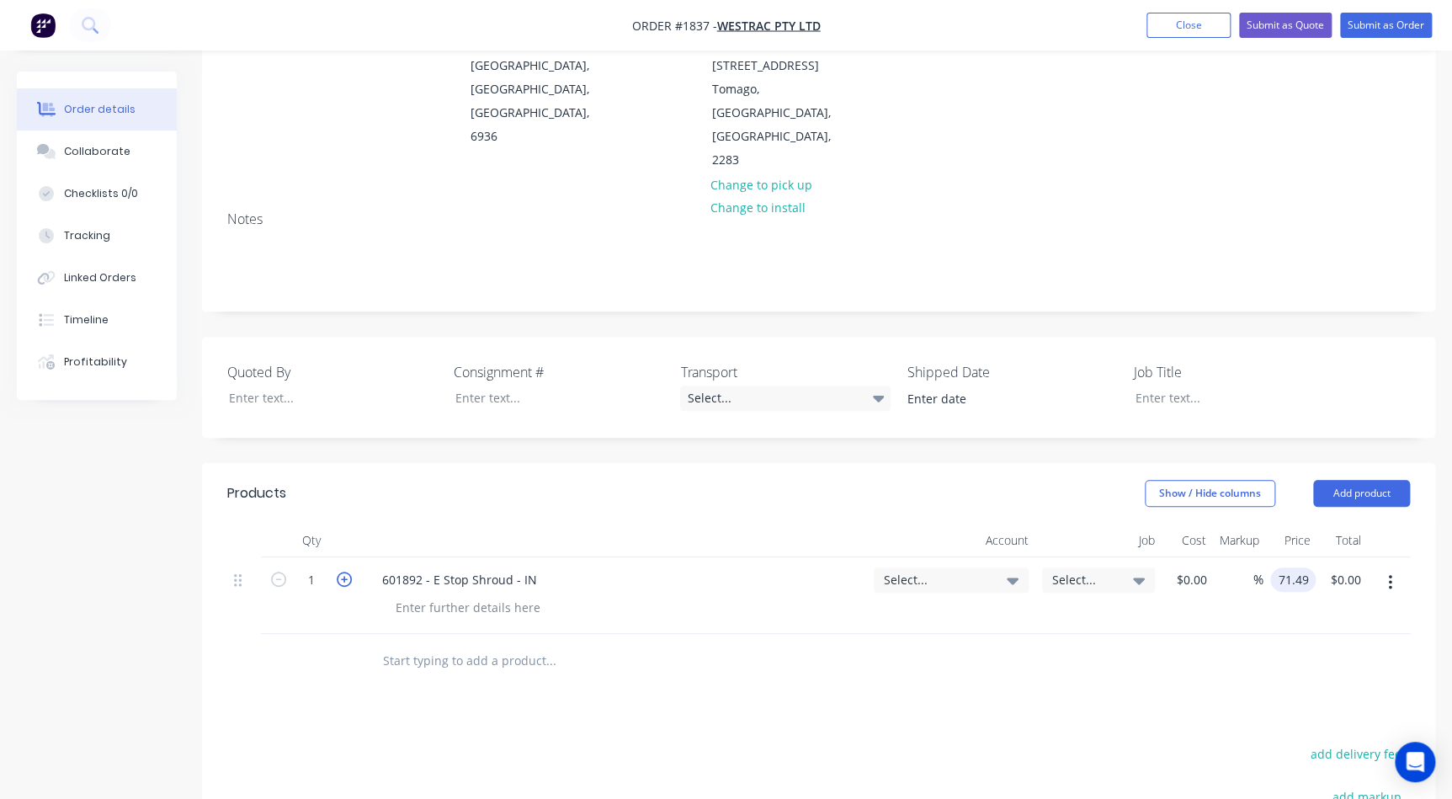
type input "$71.49"
click at [345, 571] on icon "button" at bounding box center [344, 578] width 15 height 15
type input "2"
type input "$142.98"
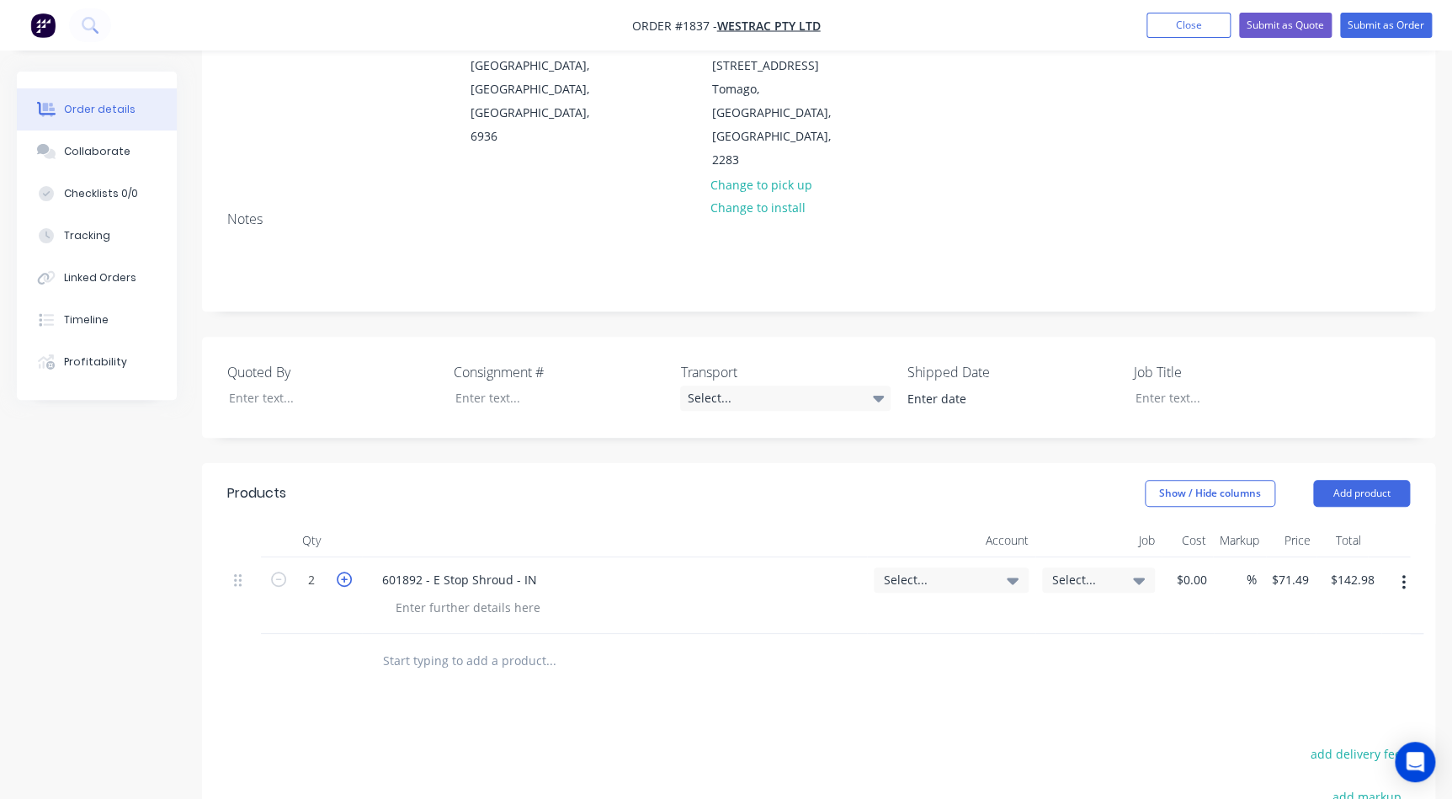
click at [345, 571] on icon "button" at bounding box center [344, 578] width 15 height 15
type input "3"
type input "$214.47"
click at [345, 571] on icon "button" at bounding box center [344, 578] width 15 height 15
type input "4"
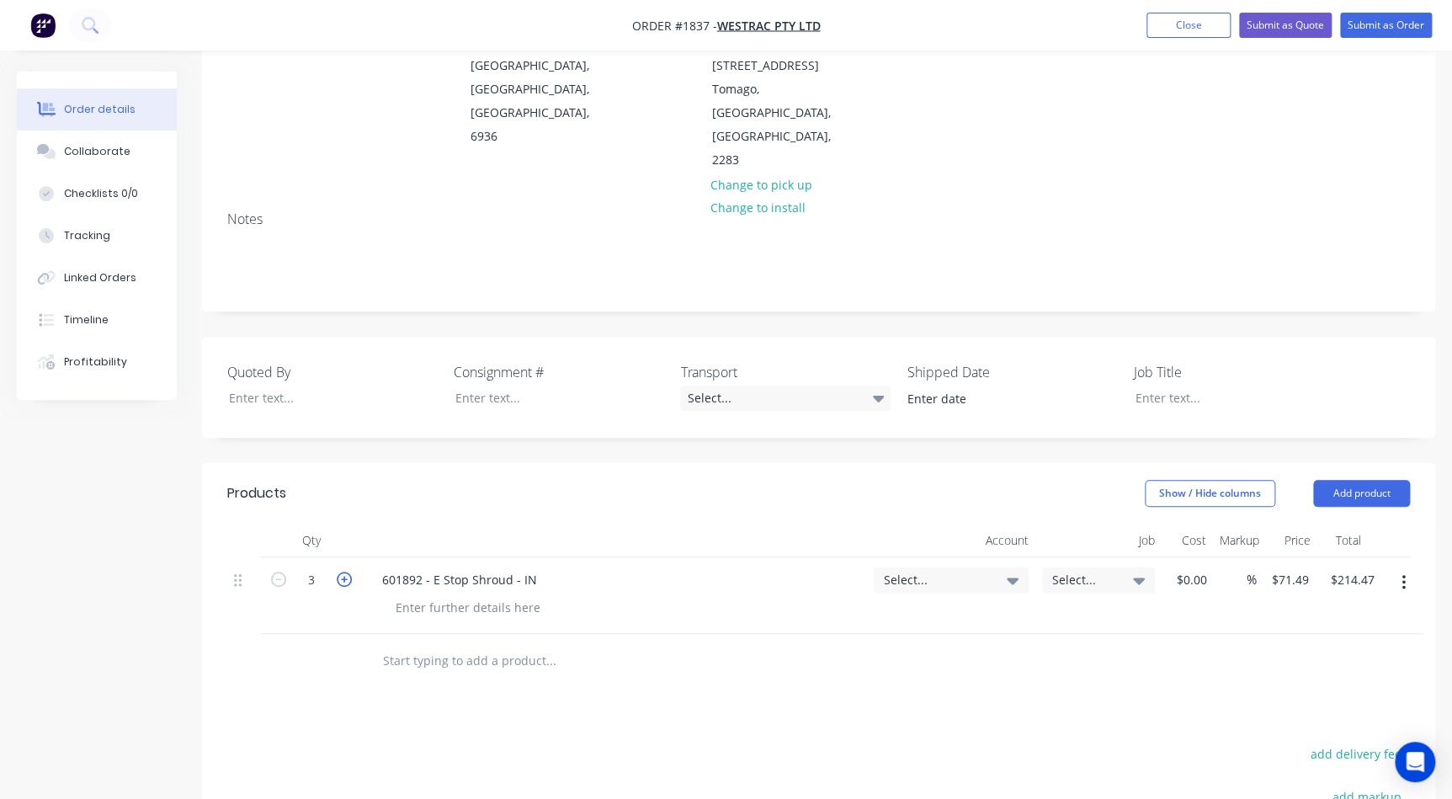
type input "$285.96"
click at [345, 571] on icon "button" at bounding box center [344, 578] width 15 height 15
type input "5"
type input "$357.45"
click at [407, 644] on input "text" at bounding box center [550, 661] width 337 height 34
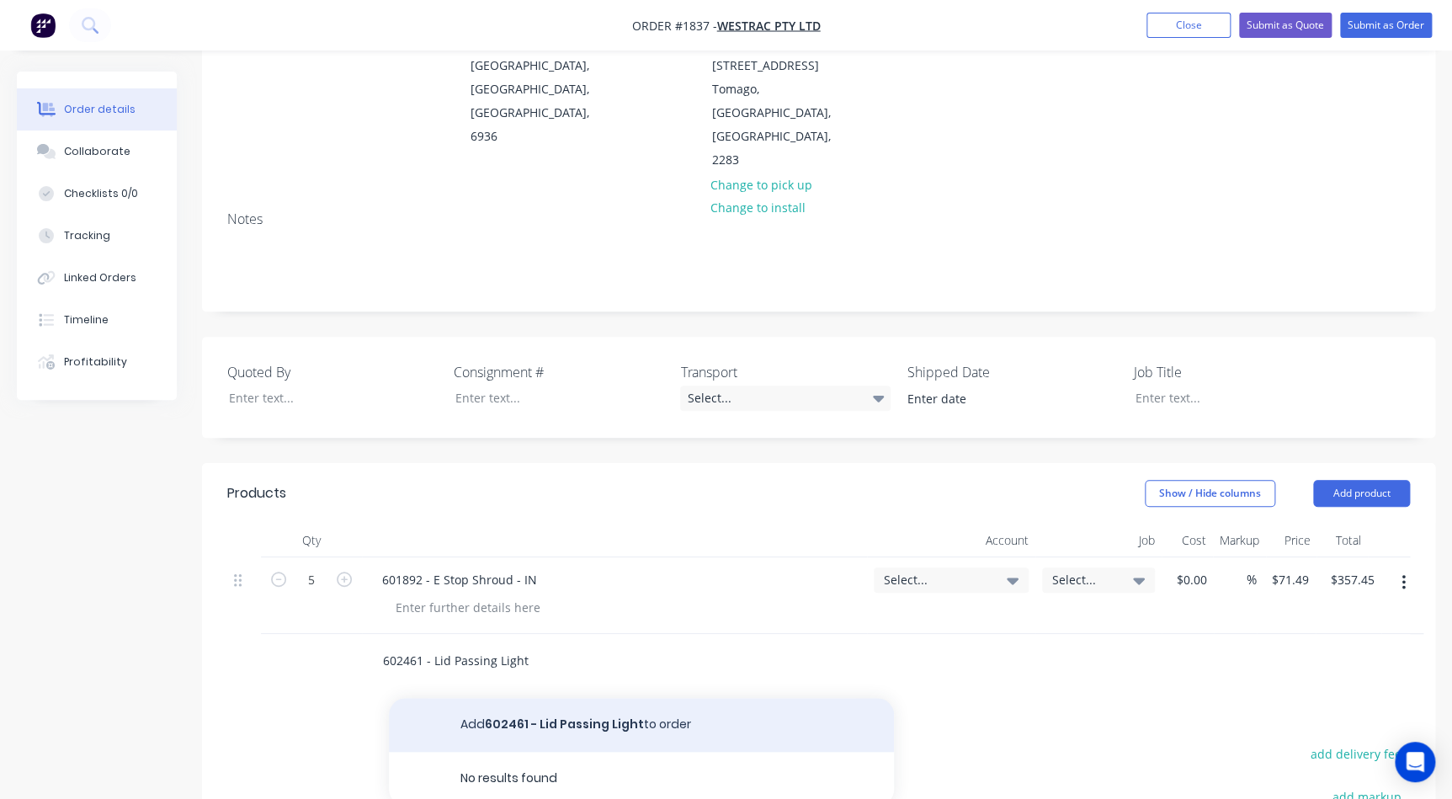
type input "602461 - Lid Passing Light"
click at [595, 698] on button "Add 602461 - Lid Passing Light to order" at bounding box center [641, 725] width 505 height 54
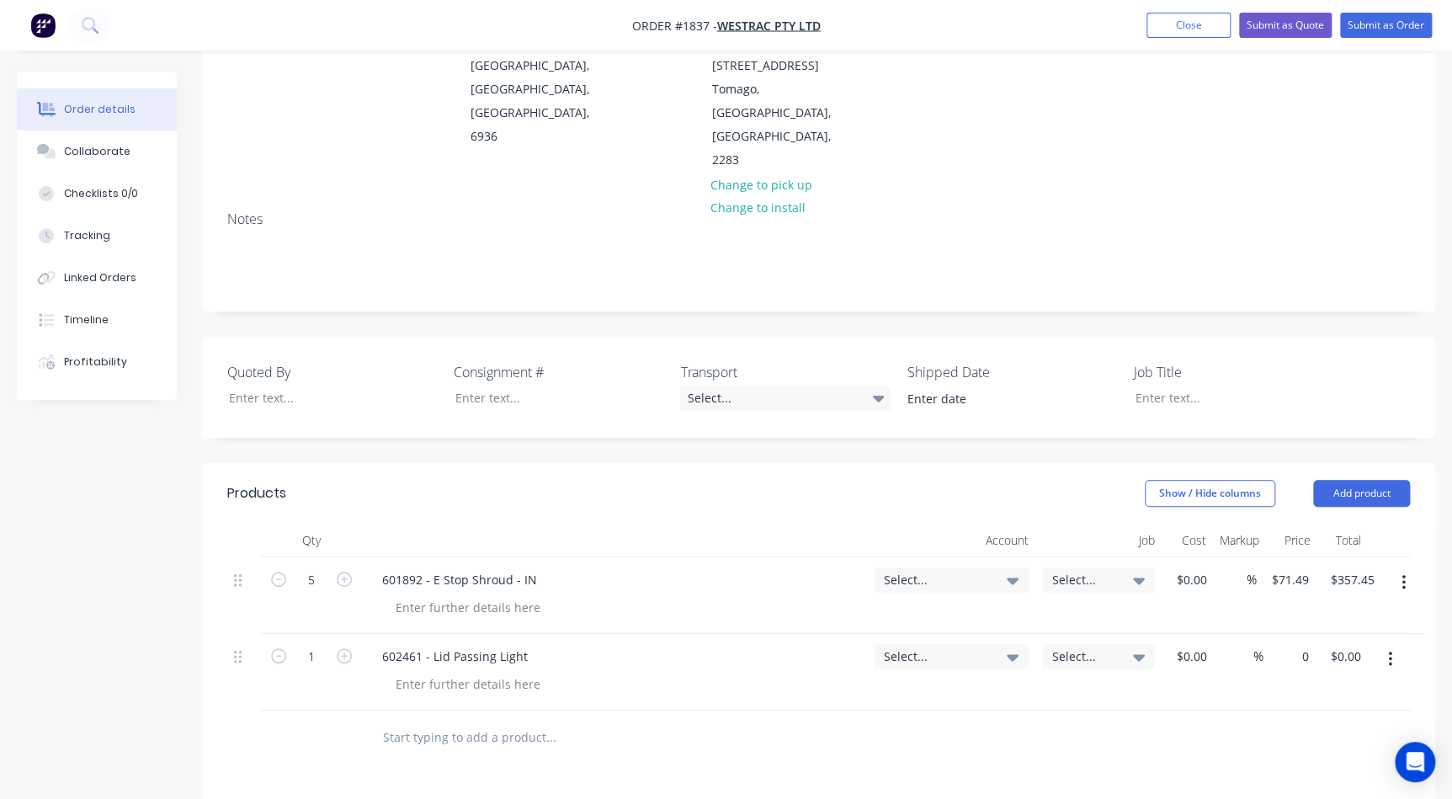
click at [1274, 634] on div "0 $0.00" at bounding box center [1289, 672] width 52 height 77
type input "$16.69"
click at [341, 645] on button "button" at bounding box center [344, 654] width 22 height 18
type input "2"
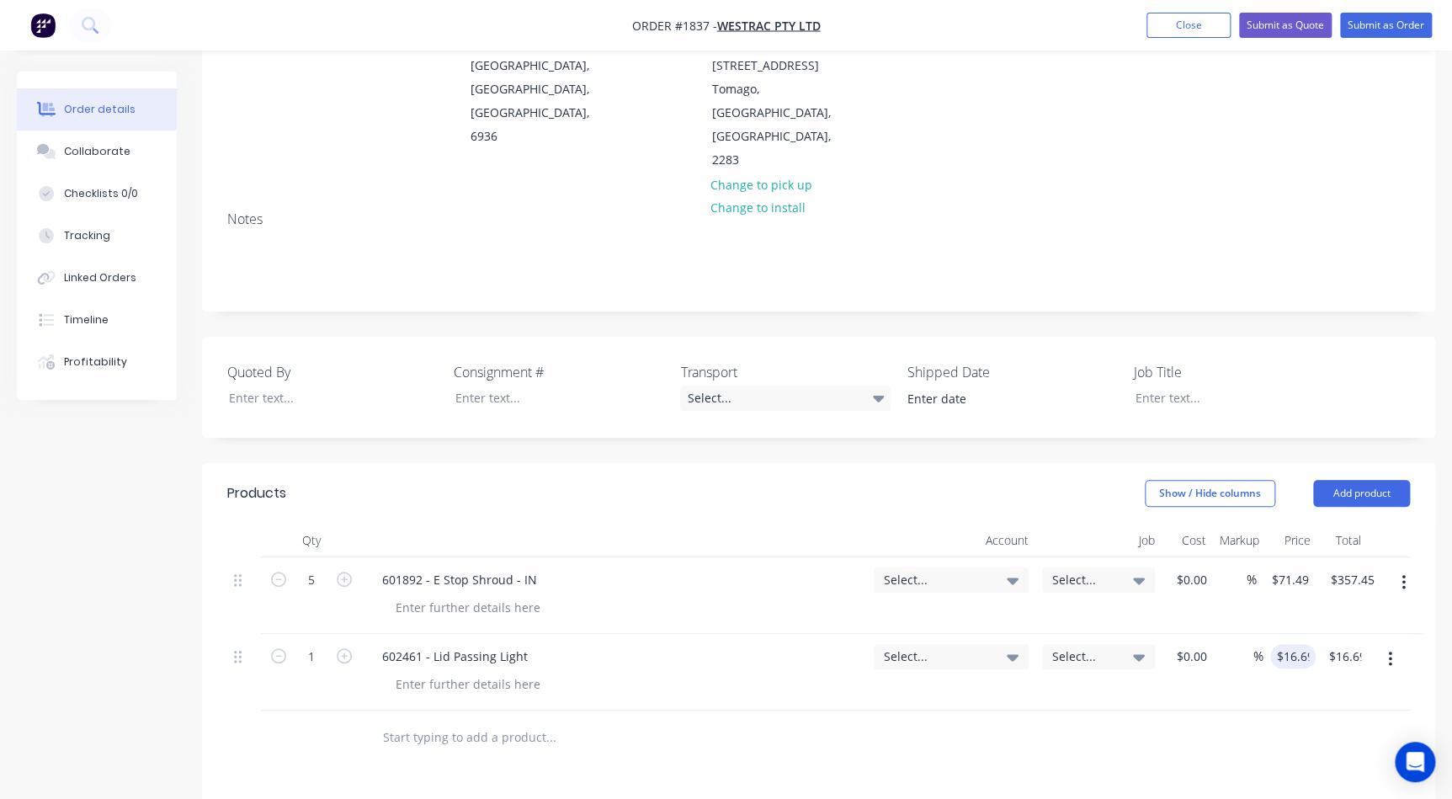
type input "$33.38"
click at [989, 567] on div "Select..." at bounding box center [950, 579] width 155 height 25
click at [951, 613] on input at bounding box center [923, 630] width 173 height 34
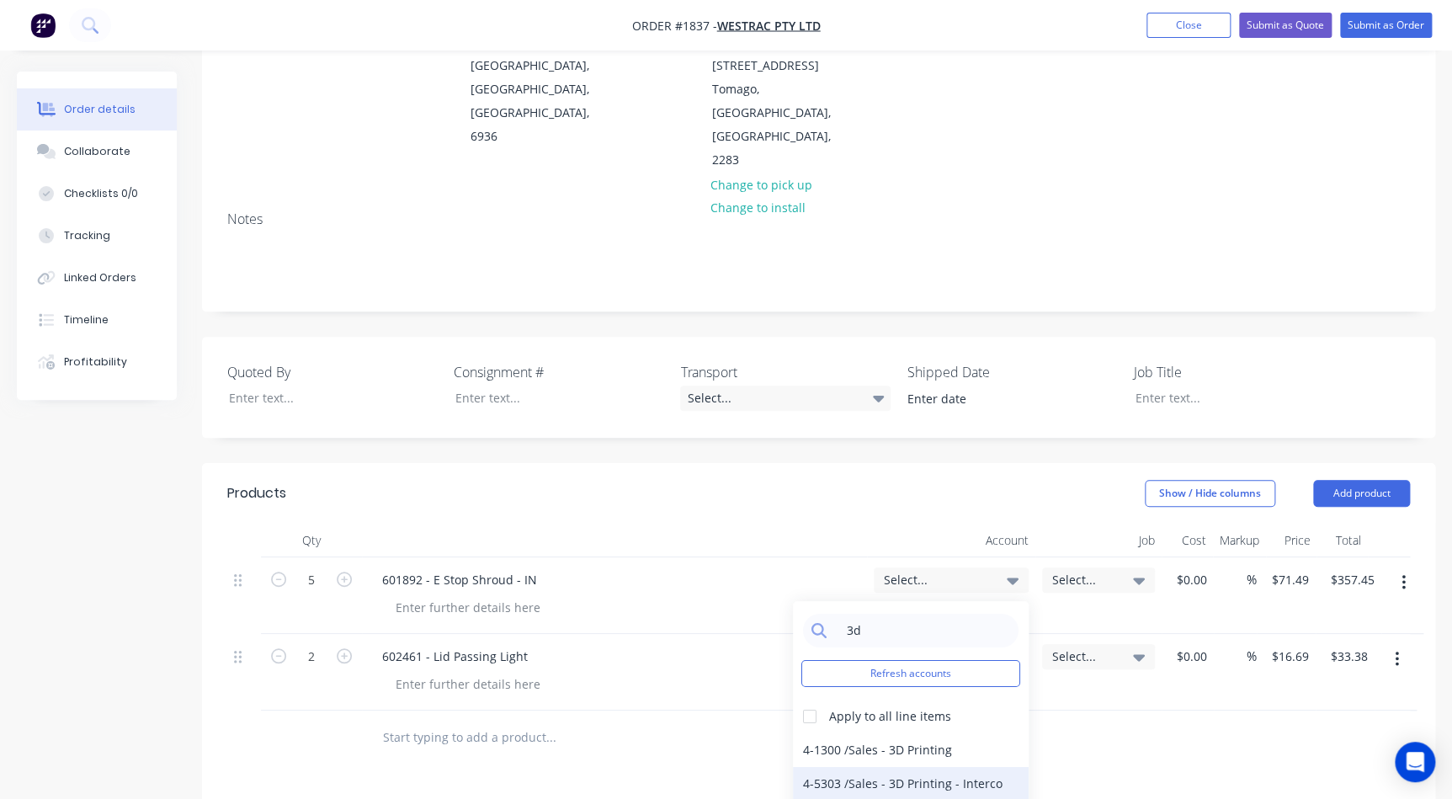
type input "3d"
click at [883, 767] on div "4-5303 / Sales - 3D Printing - Interco" at bounding box center [911, 784] width 236 height 34
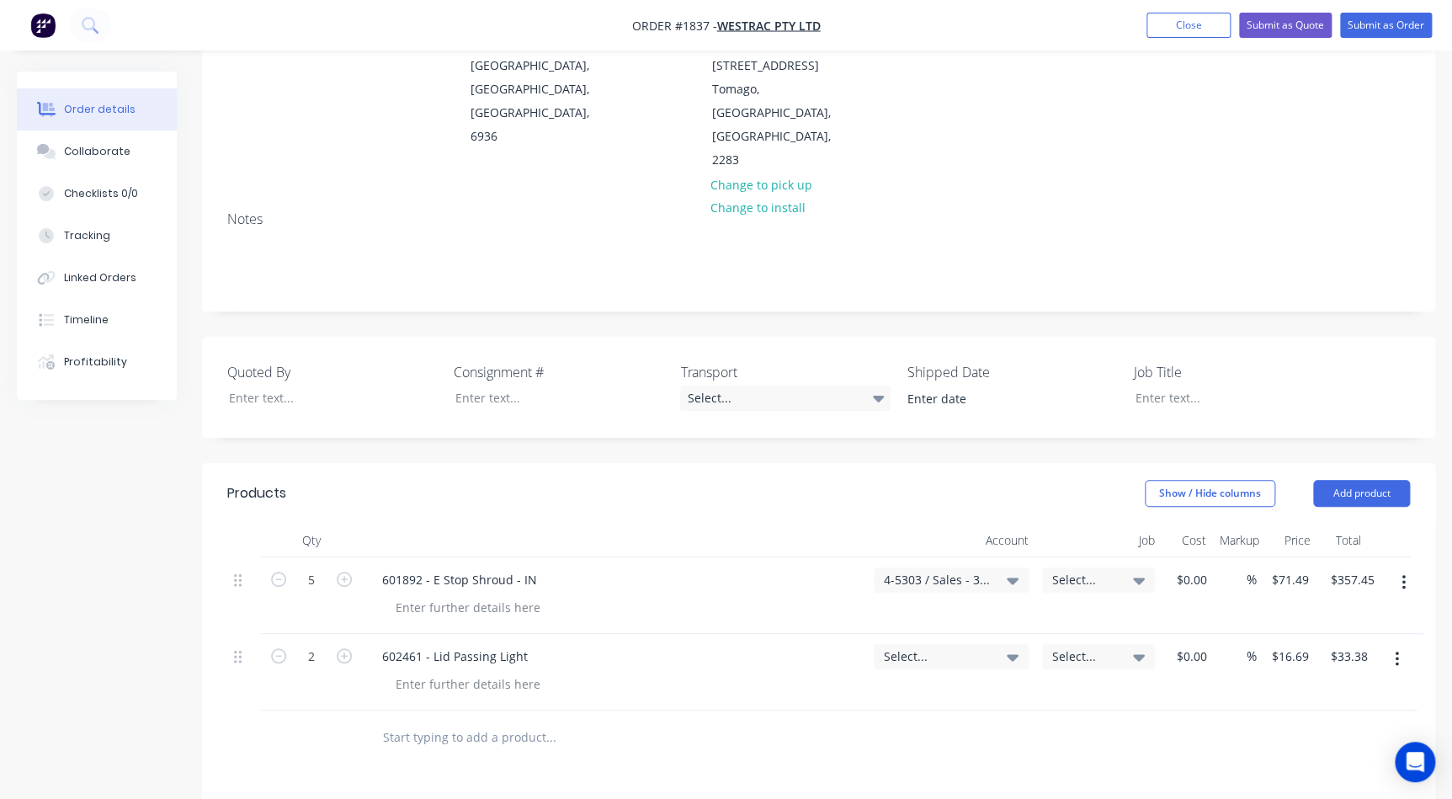
click at [943, 647] on span "Select..." at bounding box center [937, 656] width 106 height 18
click at [875, 690] on input at bounding box center [923, 707] width 173 height 34
type input "3d"
drag, startPoint x: 932, startPoint y: 787, endPoint x: 937, endPoint y: 775, distance: 13.2
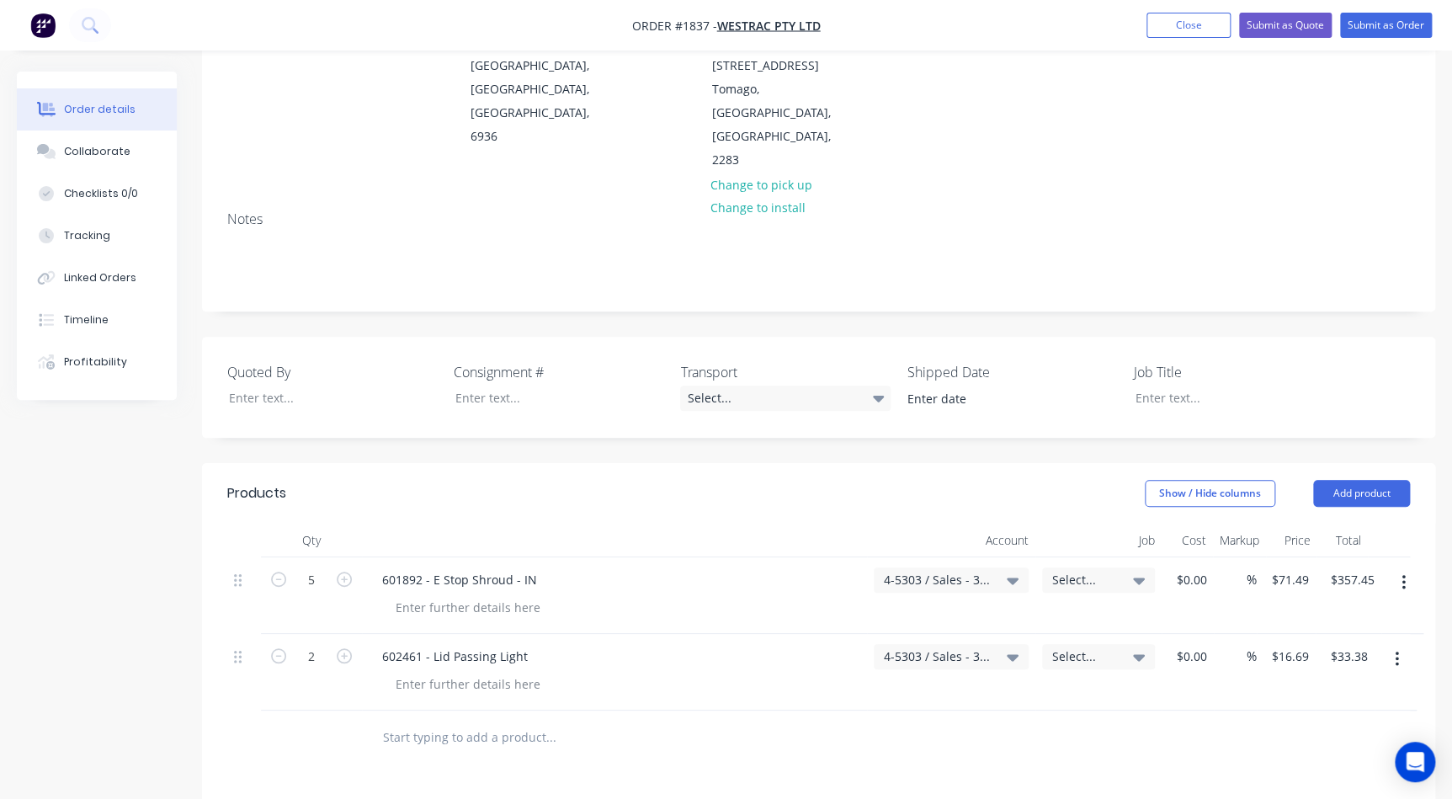
click at [1073, 571] on span "Select..." at bounding box center [1084, 580] width 64 height 18
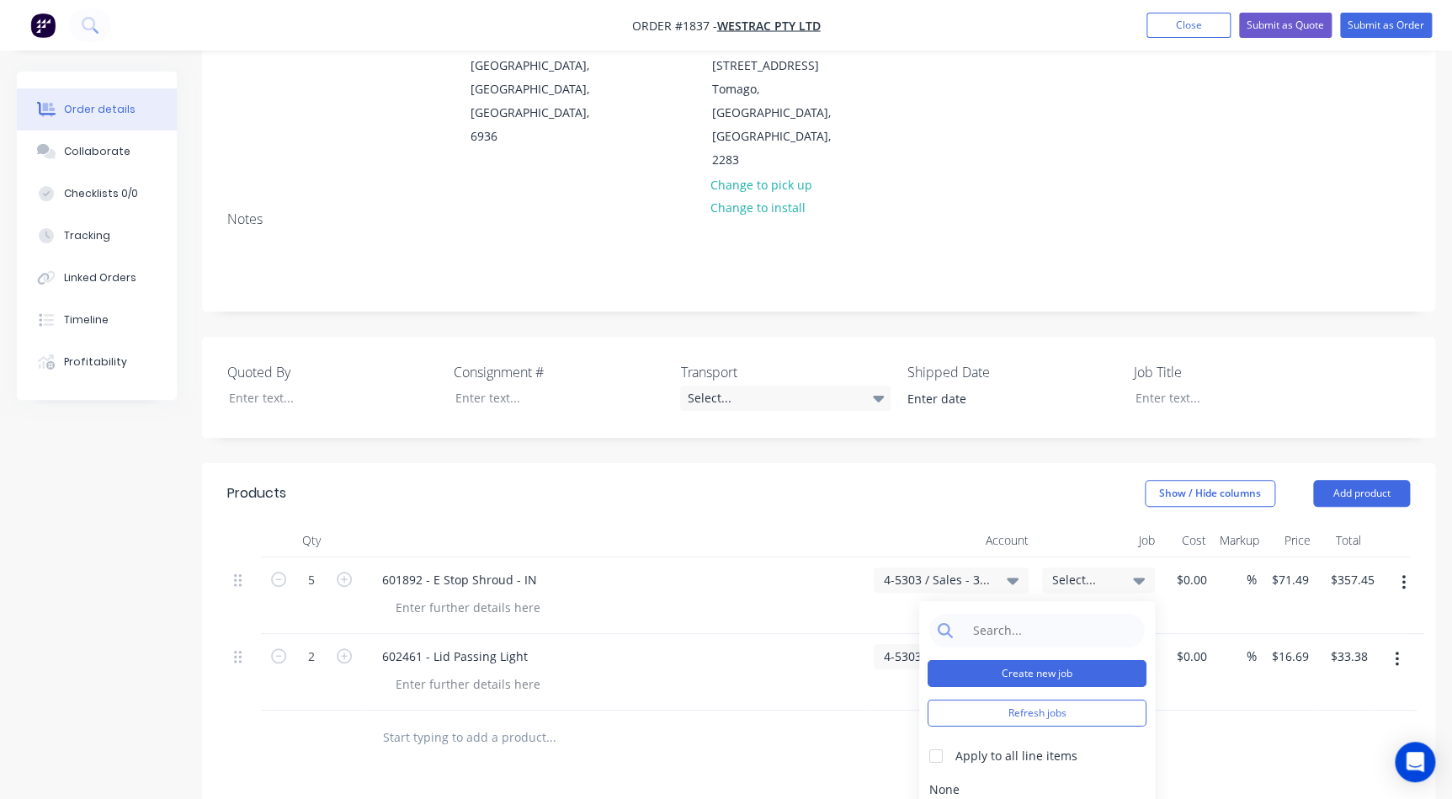
click at [1022, 660] on button "Create new job" at bounding box center [1036, 673] width 219 height 27
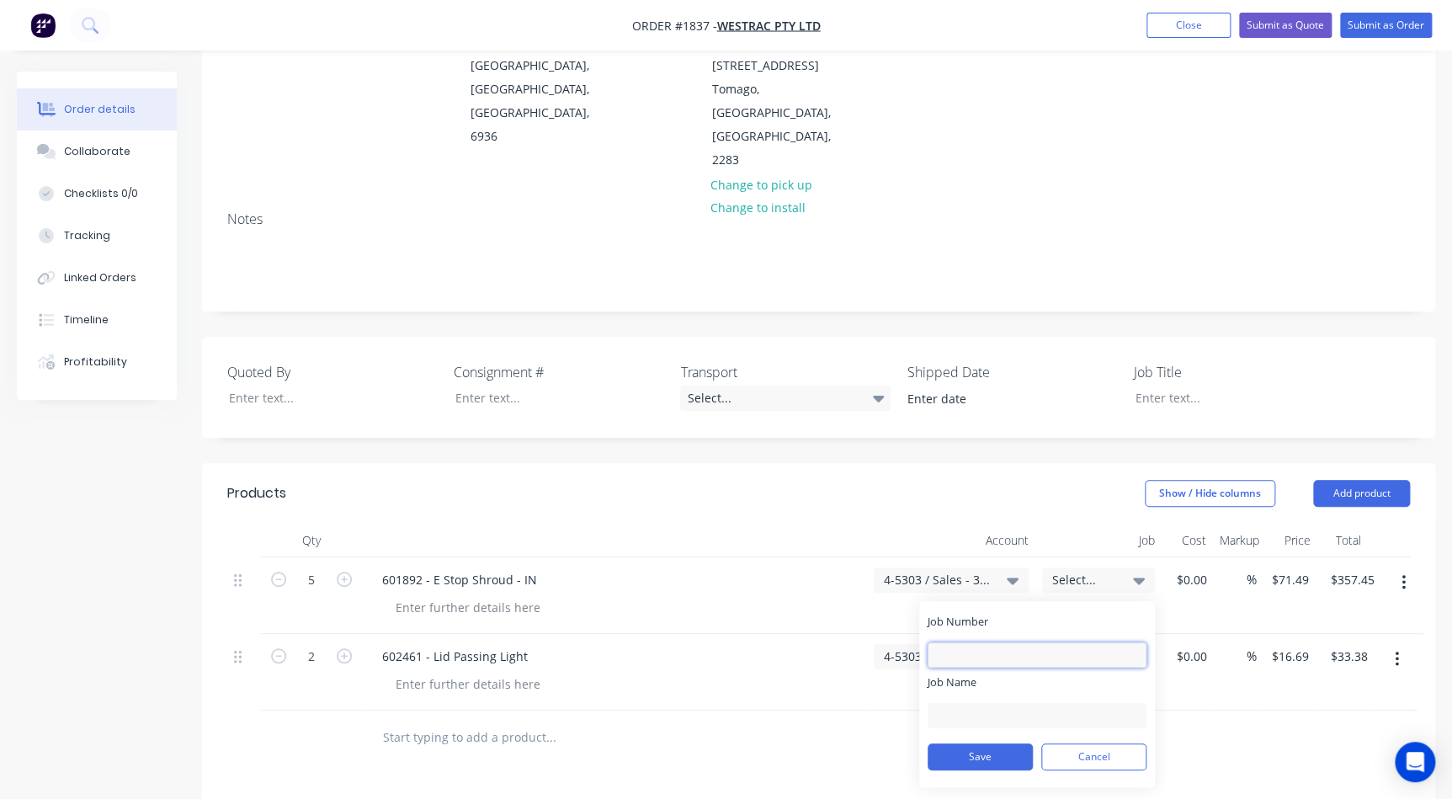
click at [1018, 642] on input "Job Number" at bounding box center [1036, 654] width 219 height 25
type input "1837"
click at [996, 674] on div "Job Name" at bounding box center [1036, 701] width 219 height 54
click at [995, 703] on input "Job Name" at bounding box center [1036, 715] width 219 height 25
type input "W/Trac - 3D DPO Items"
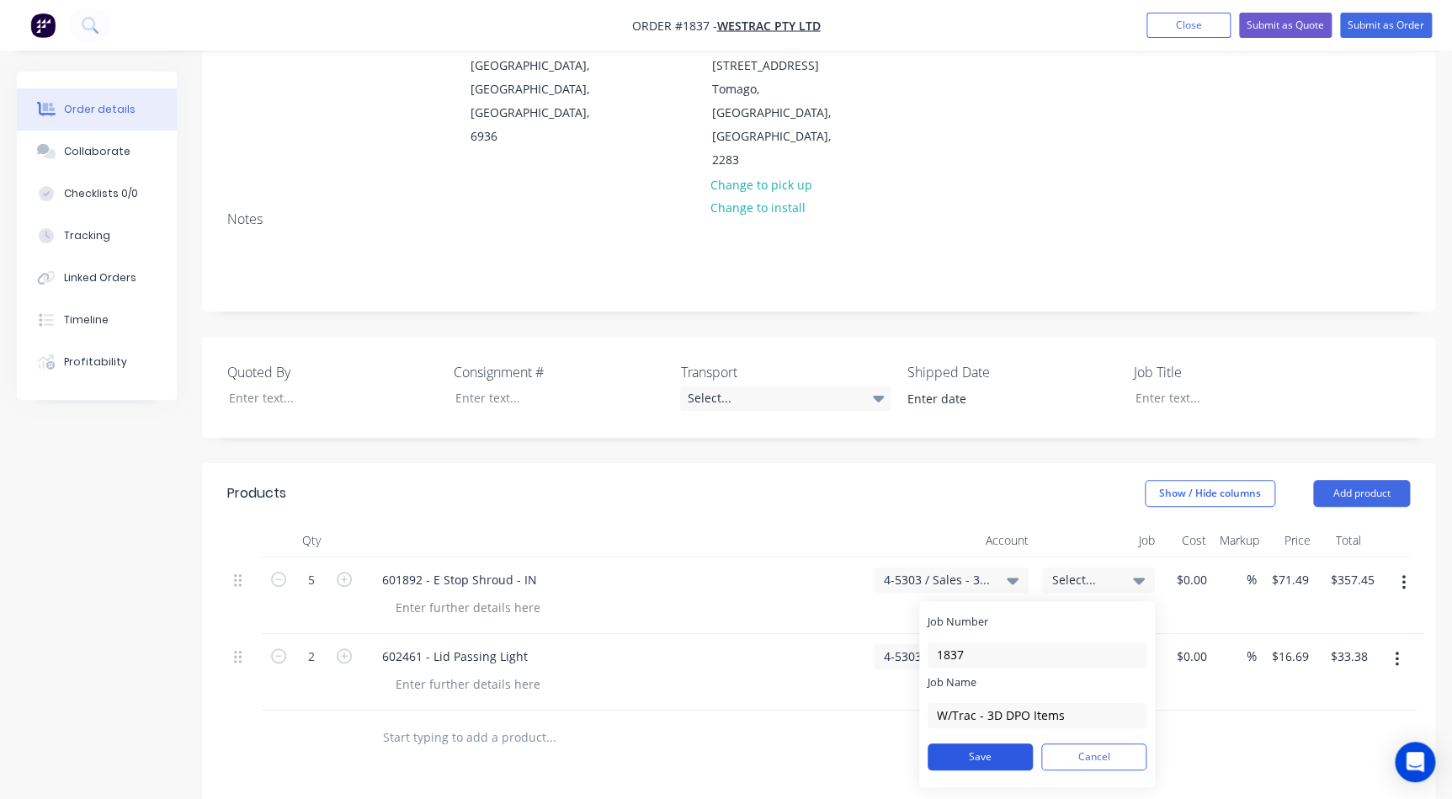
click at [980, 743] on button "Save" at bounding box center [979, 756] width 105 height 27
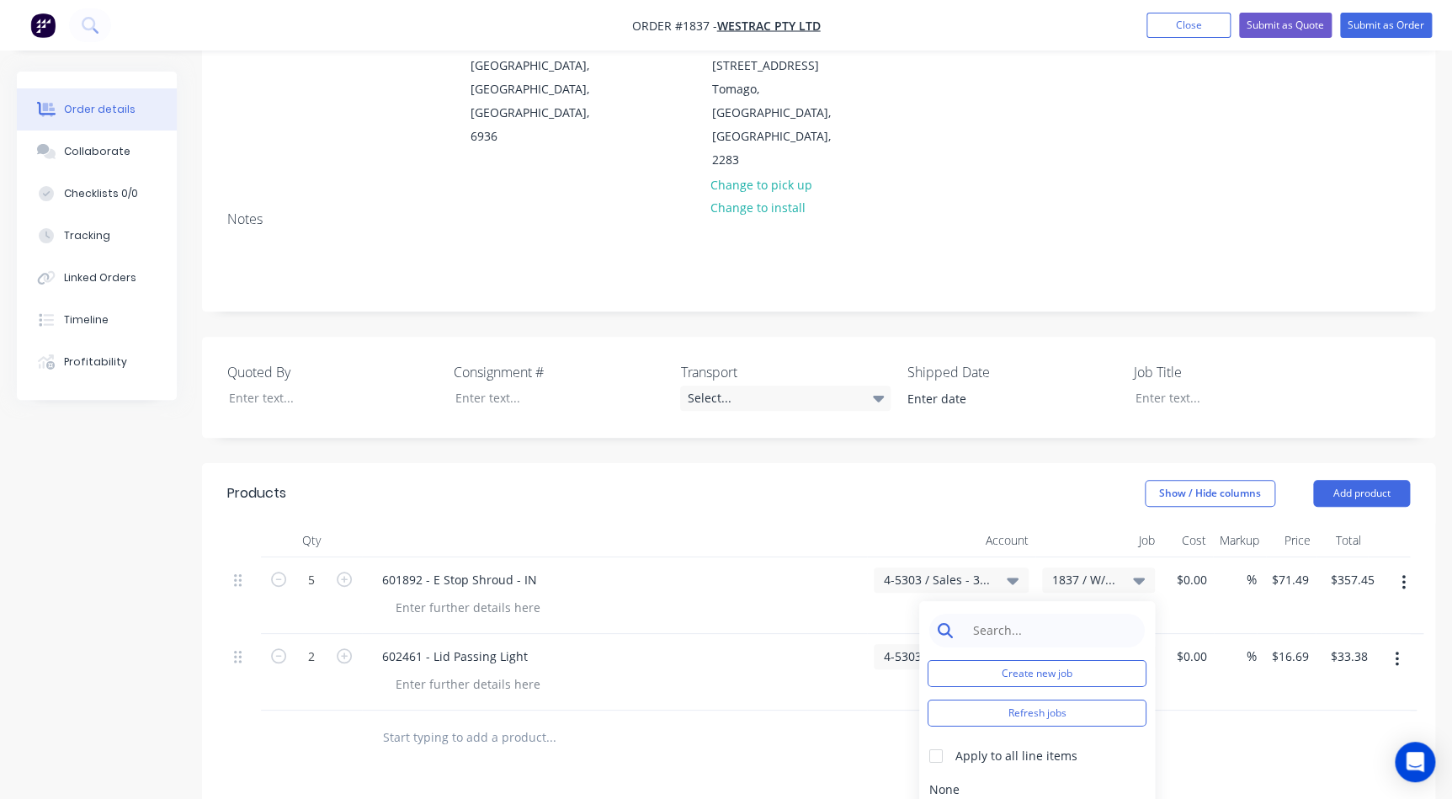
click at [1048, 613] on input at bounding box center [1050, 630] width 173 height 34
type input "2"
type input "1837"
click at [932, 739] on div at bounding box center [936, 756] width 34 height 34
click at [1024, 772] on div "1837 / W/Trac - 3D DPO Items" at bounding box center [1037, 789] width 236 height 34
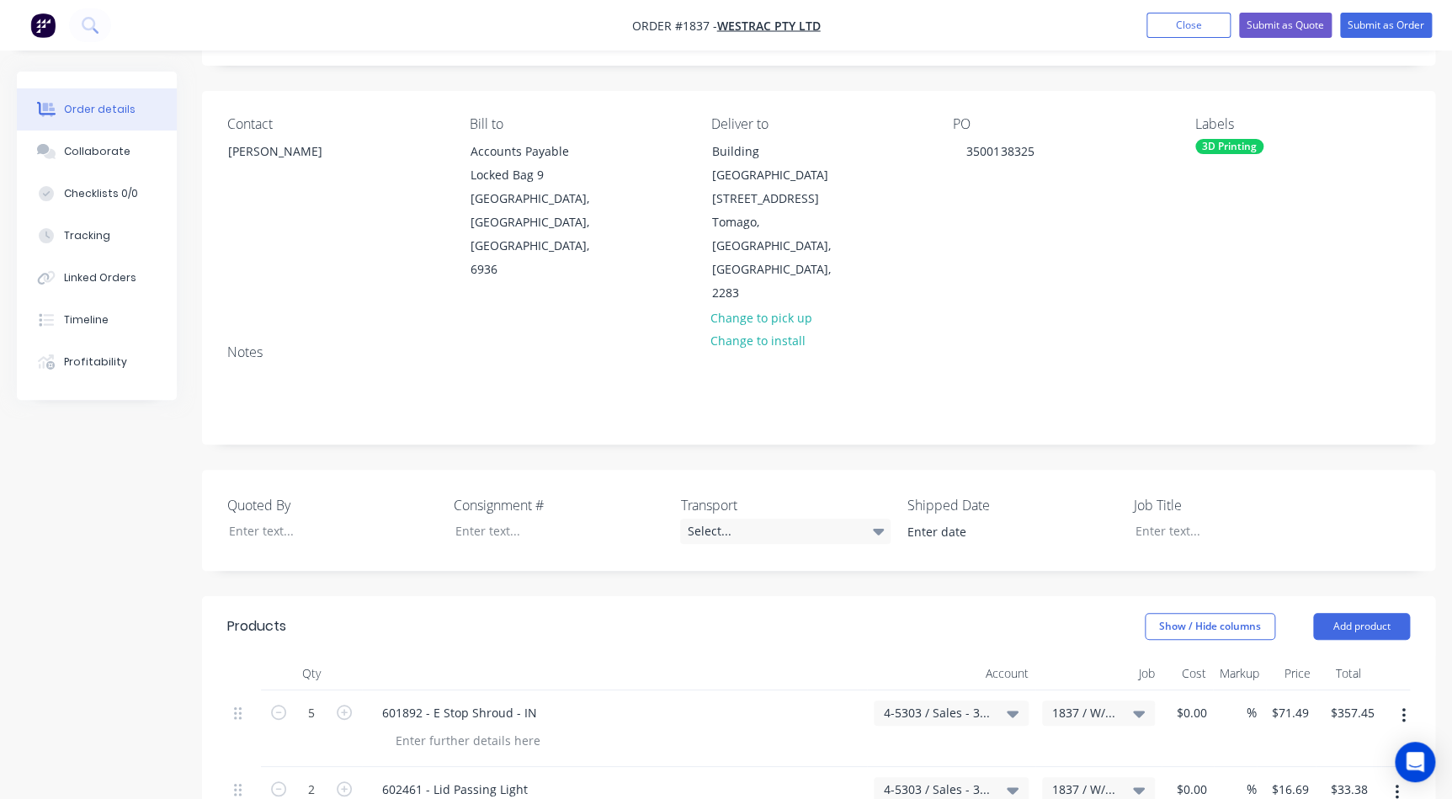
scroll to position [0, 0]
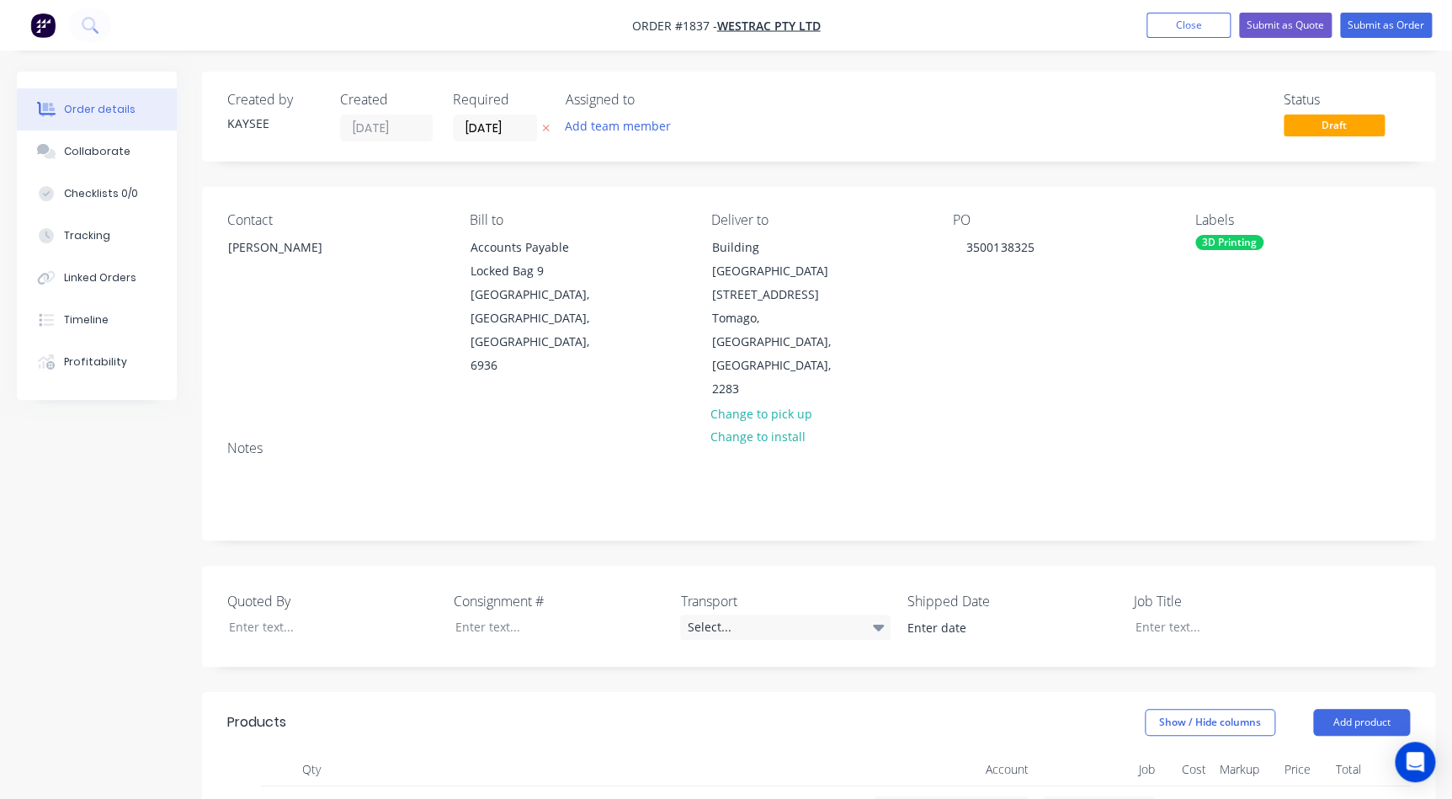
click at [248, 459] on div "Notes" at bounding box center [818, 483] width 1233 height 113
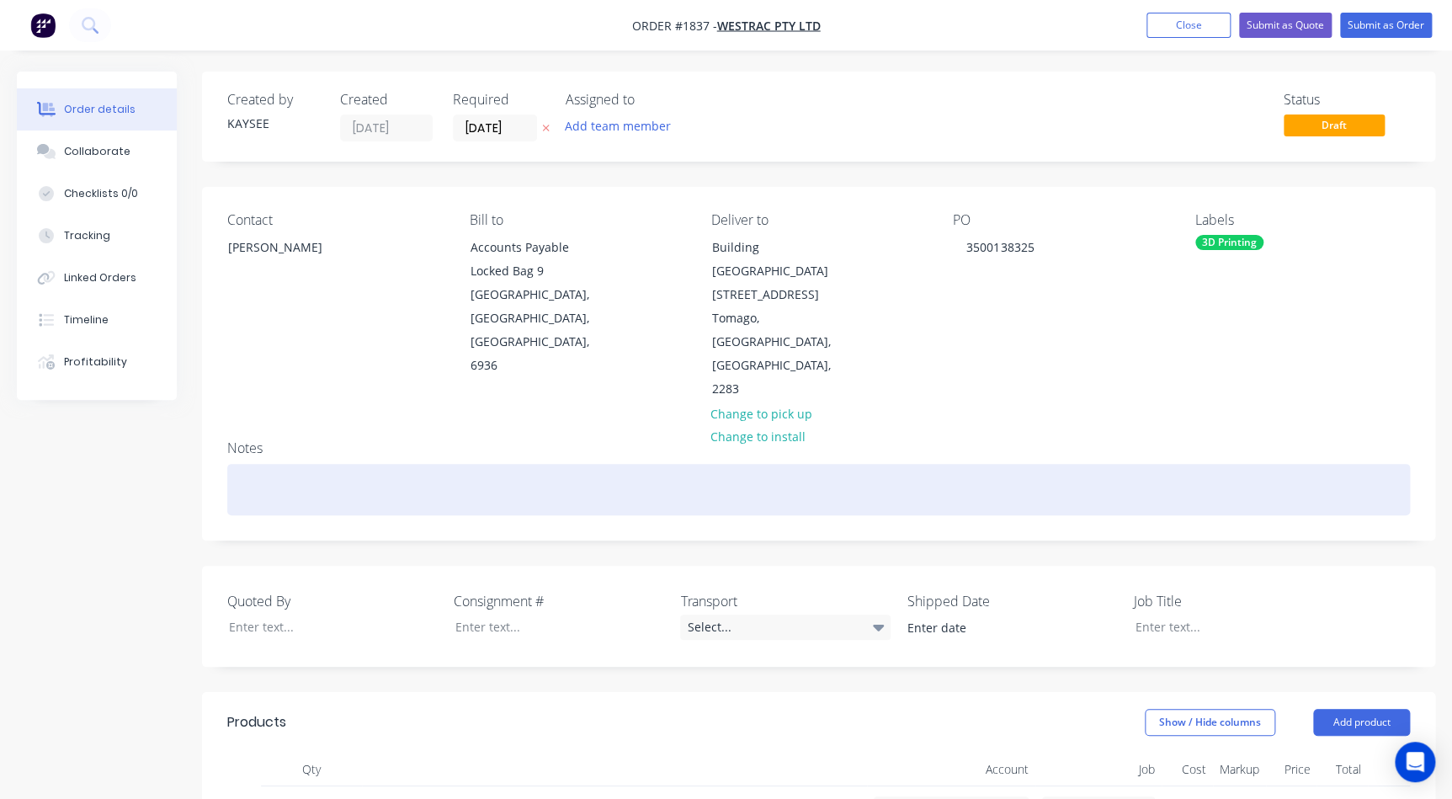
click at [253, 464] on div at bounding box center [818, 489] width 1182 height 51
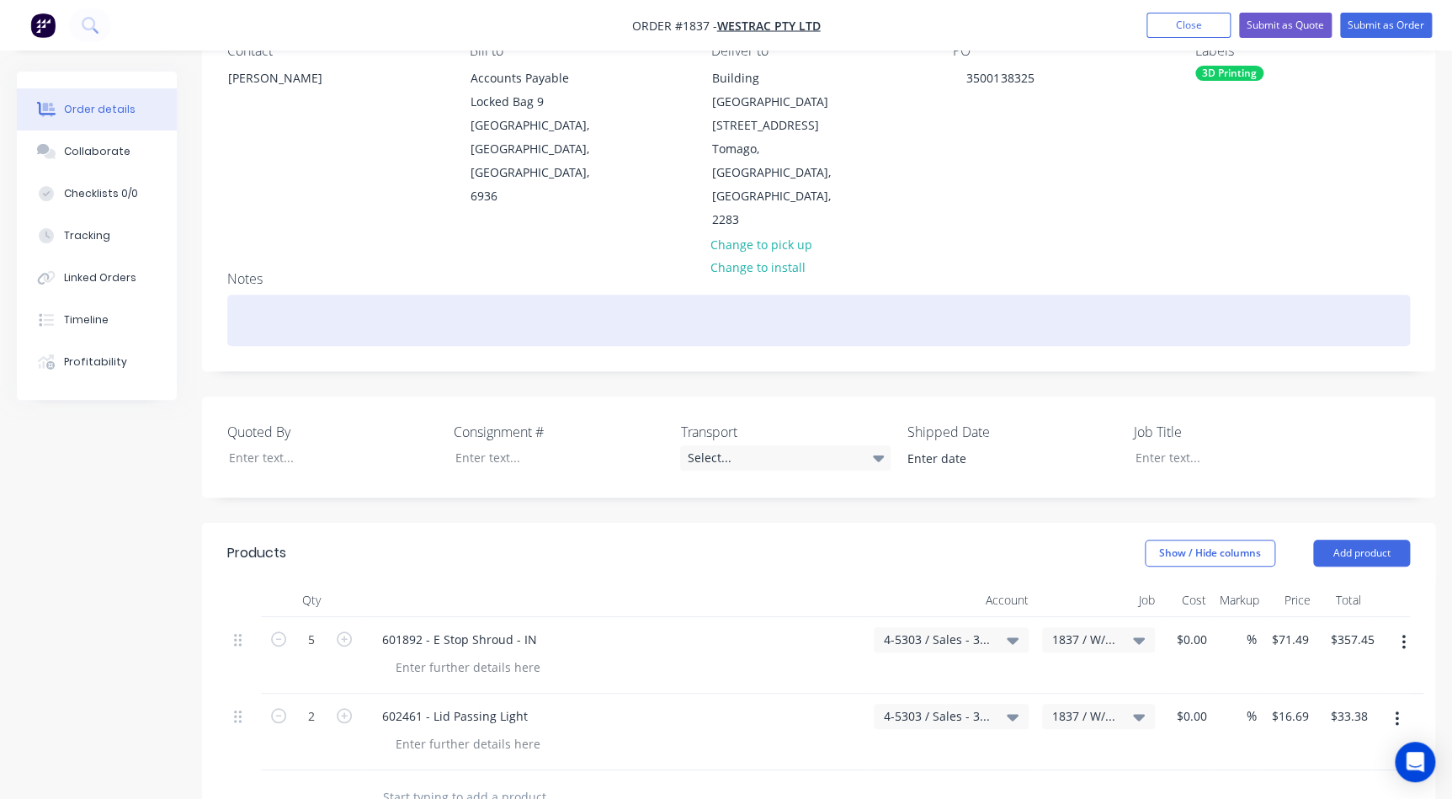
scroll to position [93, 0]
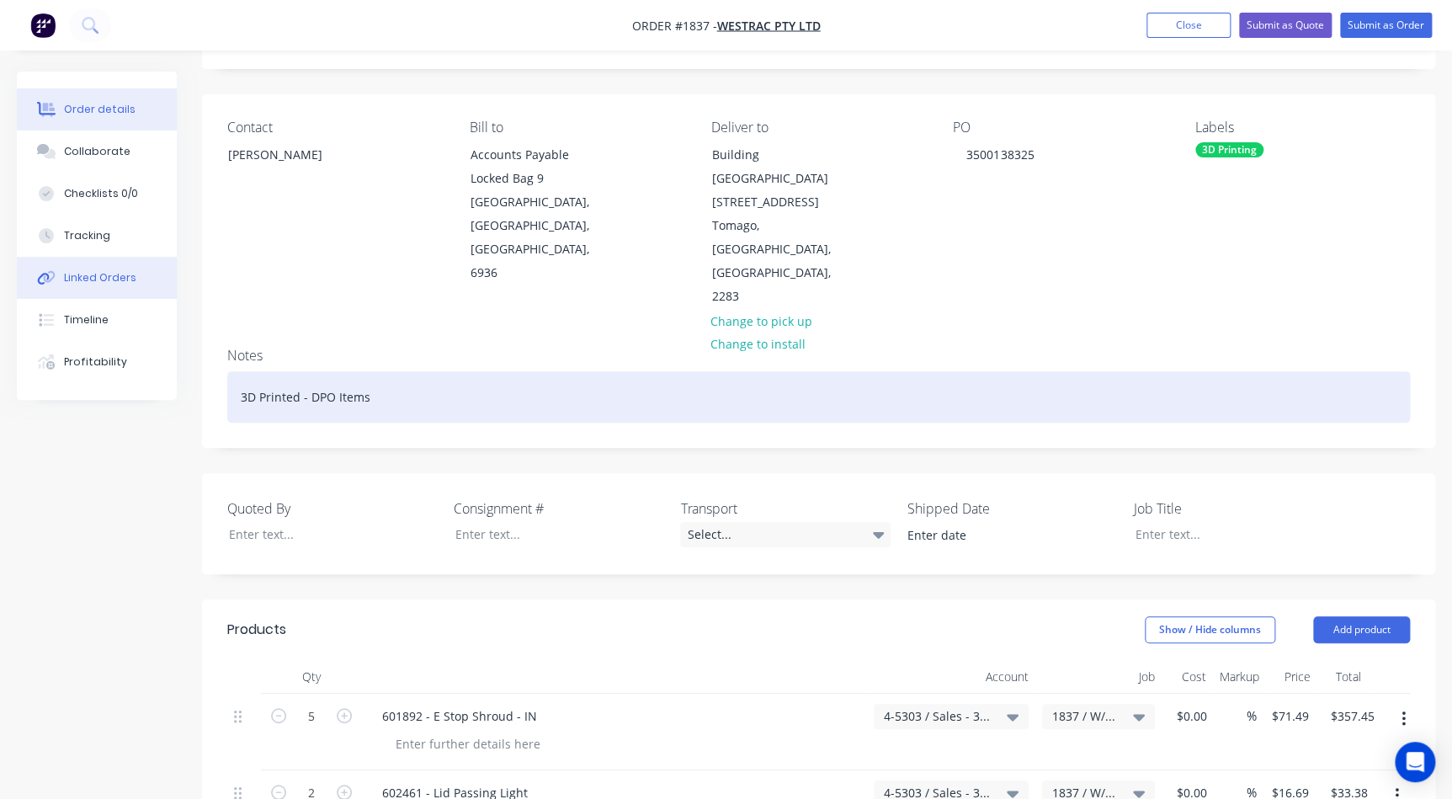
drag, startPoint x: 403, startPoint y: 328, endPoint x: 60, endPoint y: 294, distance: 345.1
click at [60, 294] on div "Order details Collaborate Checklists 0/0 Tracking Linked Orders Timeline Profit…" at bounding box center [726, 654] width 1452 height 1351
copy div "3D Printed - DPO Items"
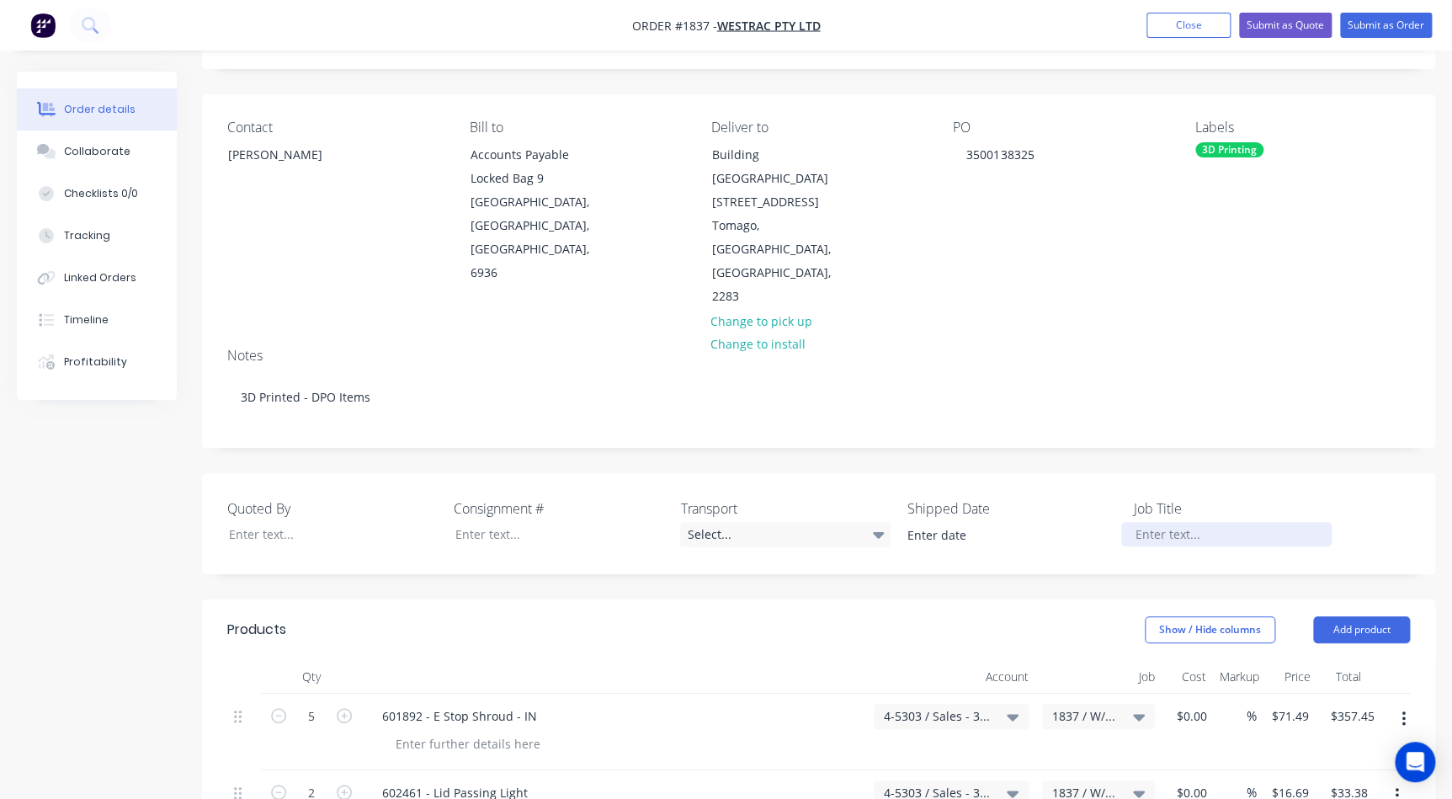
click at [1177, 522] on div at bounding box center [1226, 534] width 210 height 24
paste div
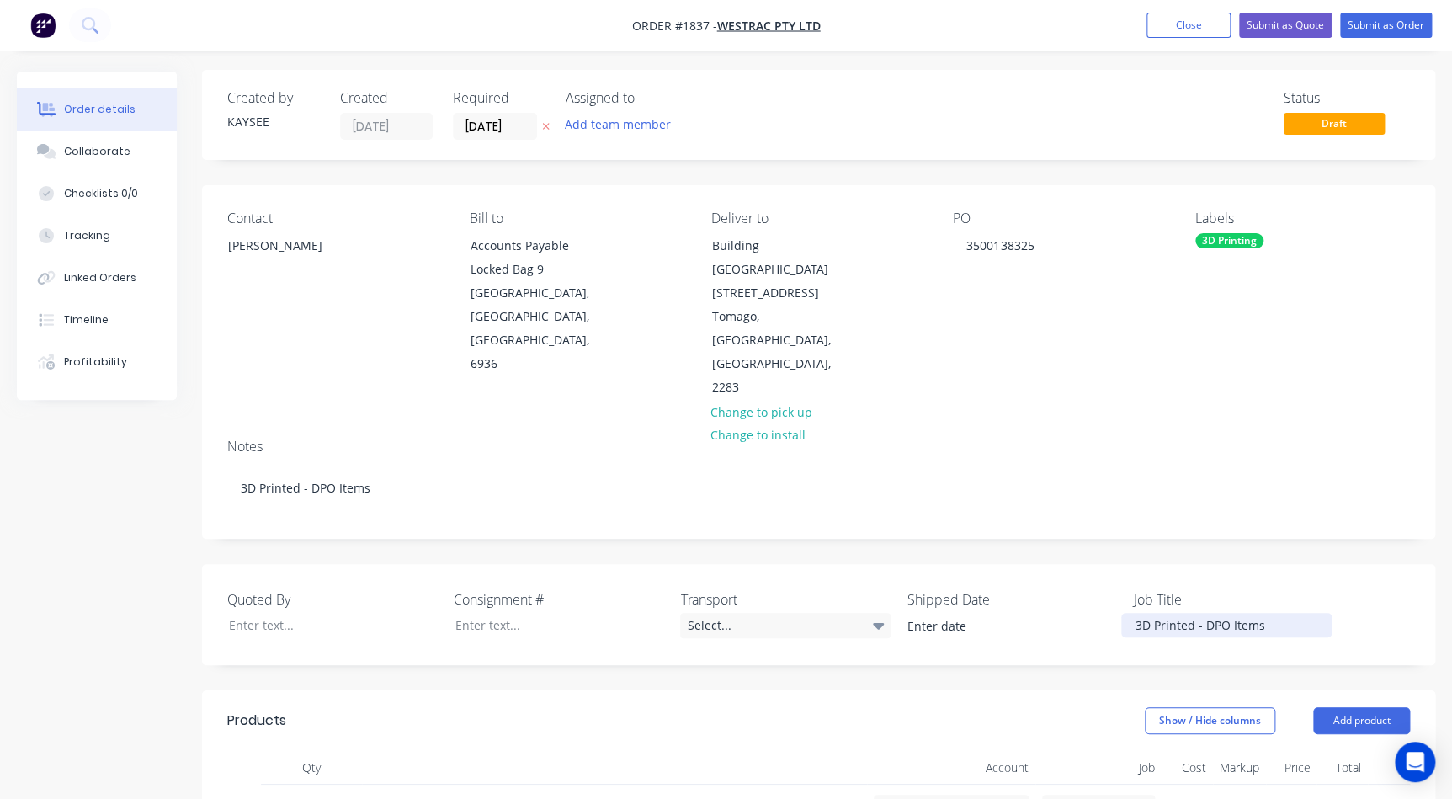
scroll to position [0, 0]
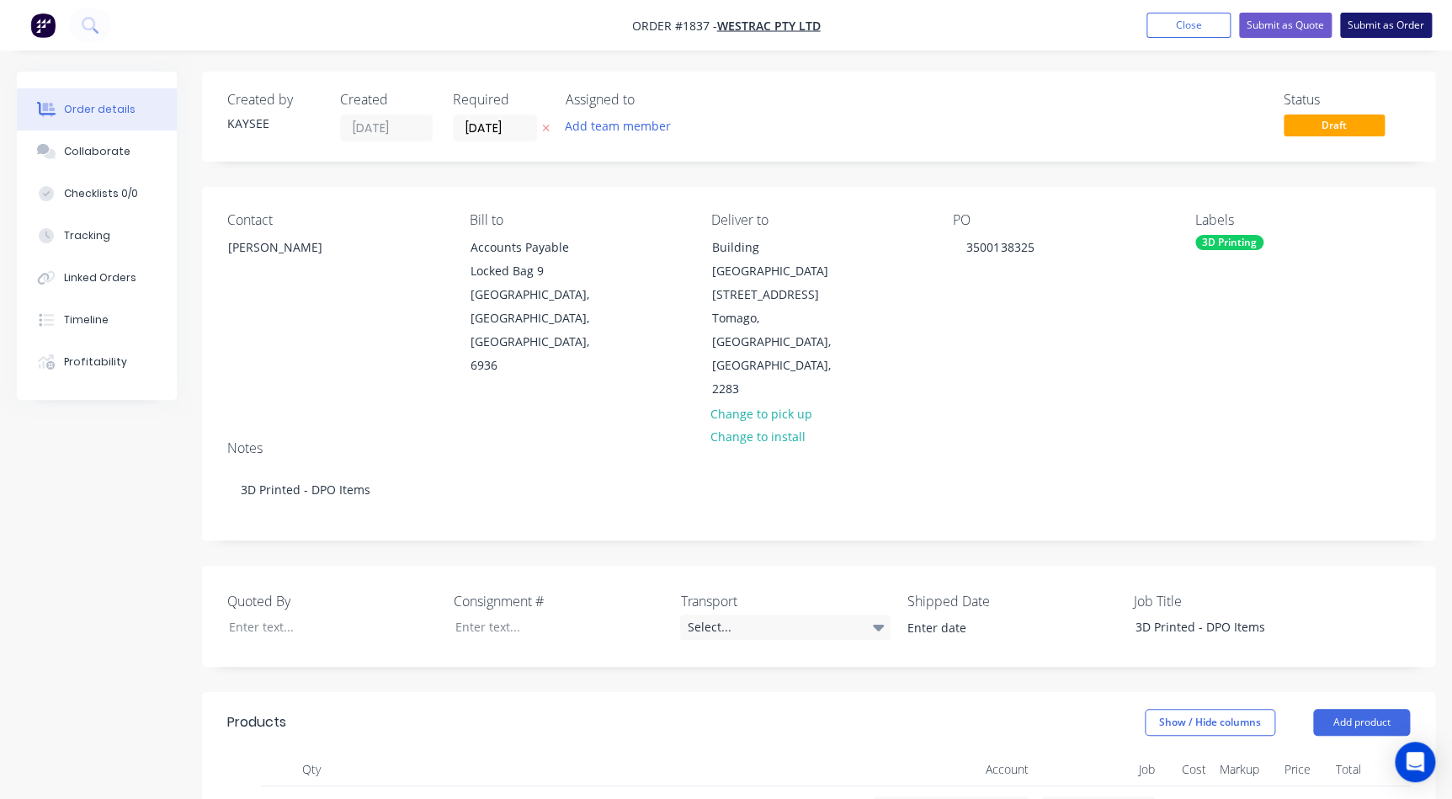
click at [1357, 35] on button "Submit as Order" at bounding box center [1386, 25] width 92 height 25
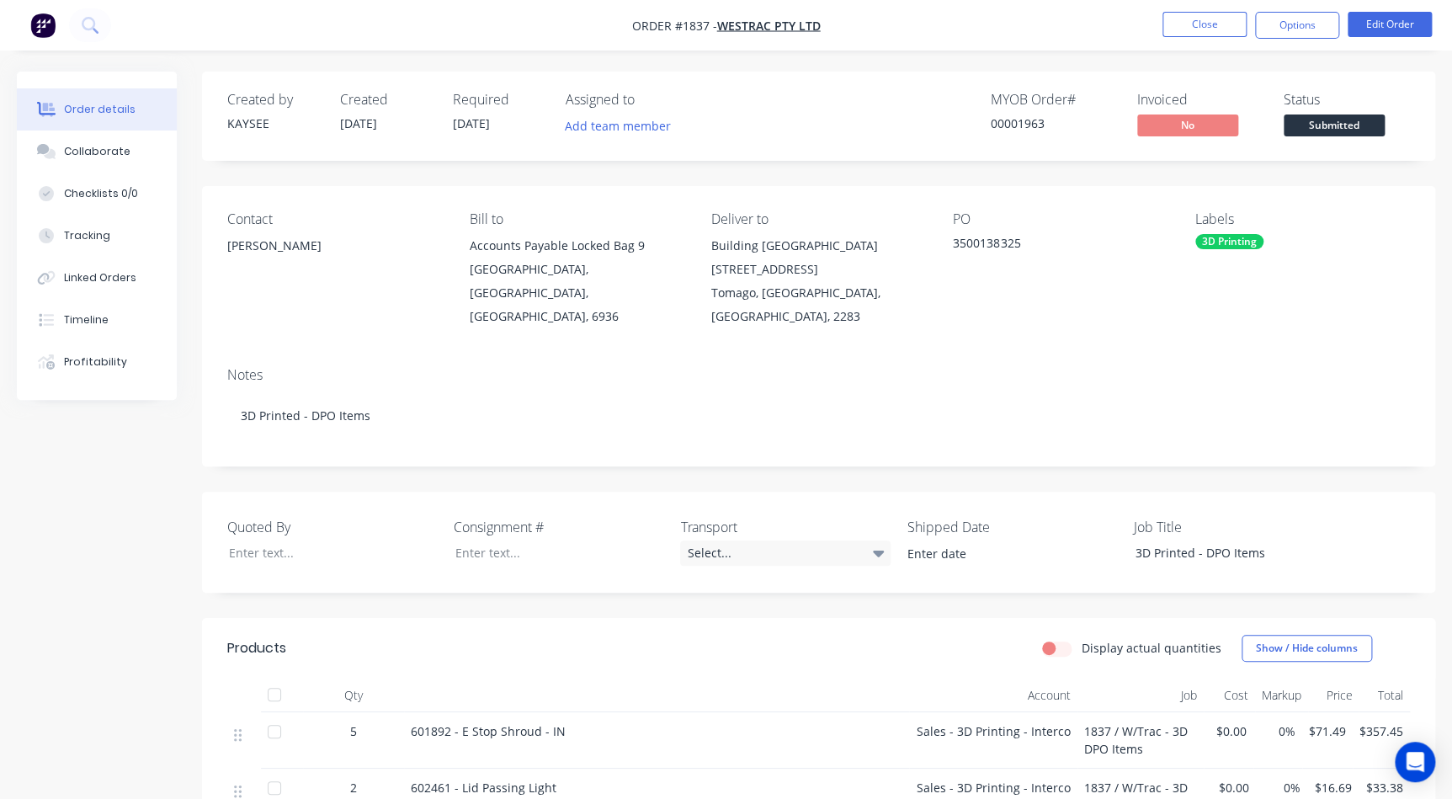
click at [1324, 114] on div "Submitted" at bounding box center [1333, 98] width 61 height 33
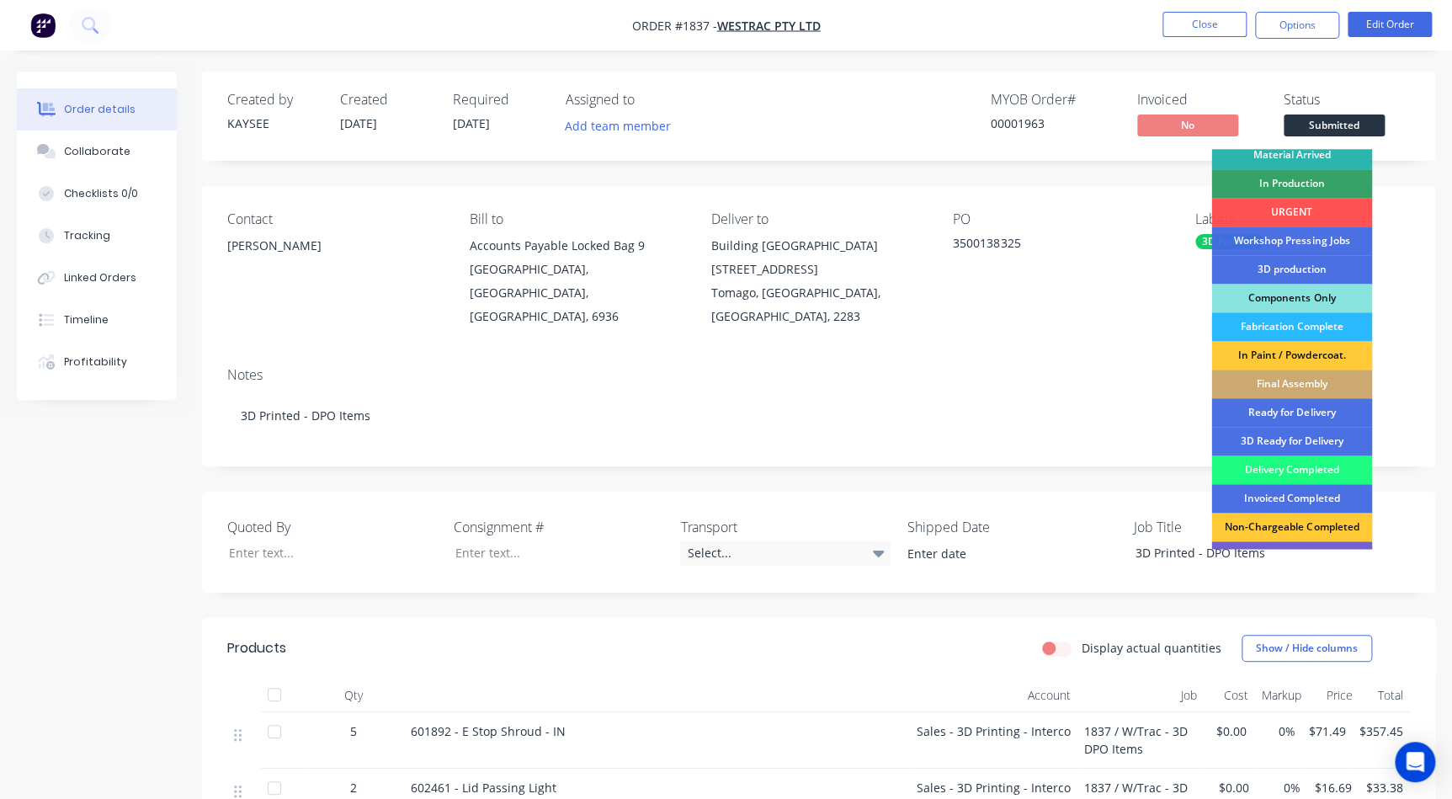
scroll to position [152, 0]
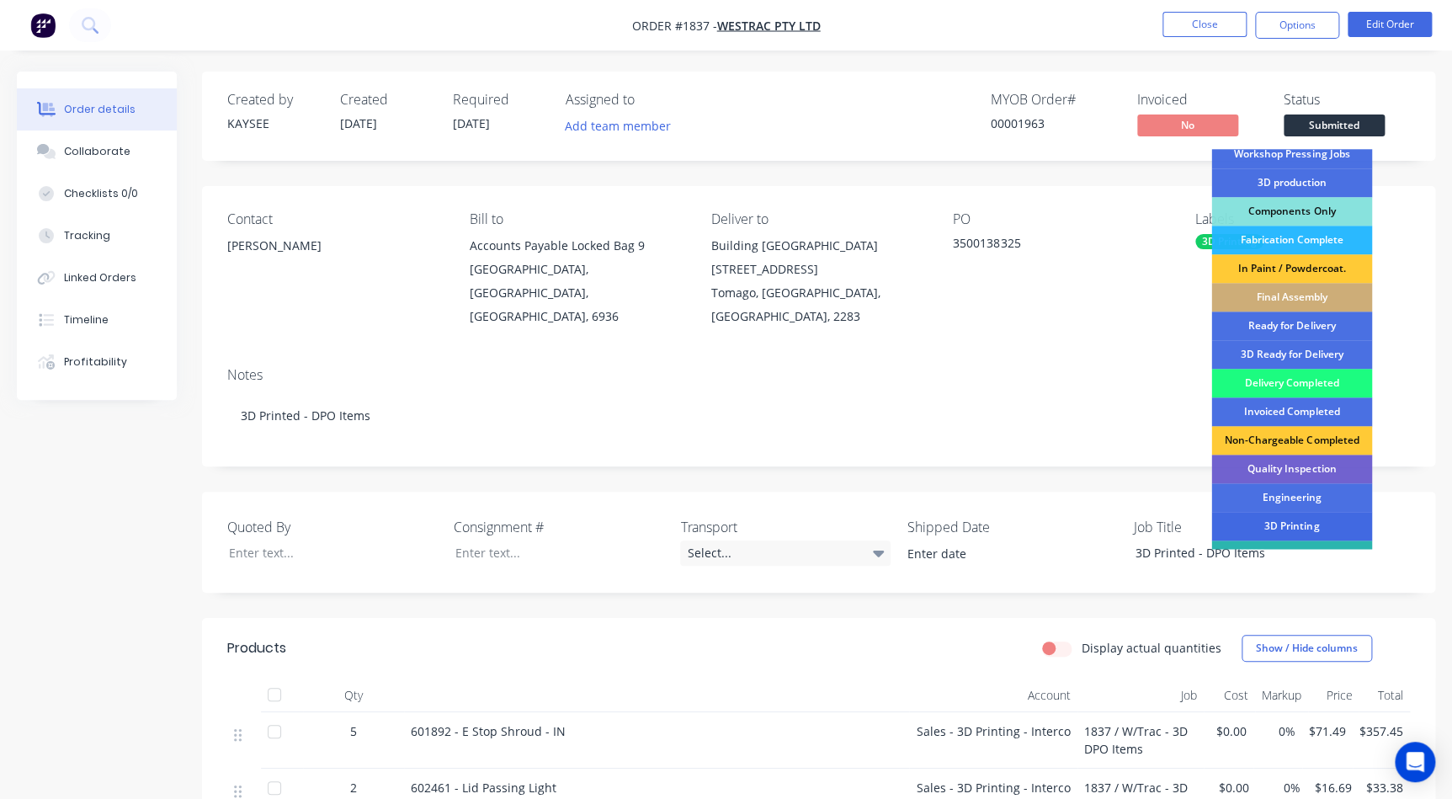
click at [1267, 518] on div "3D Printing" at bounding box center [1291, 526] width 161 height 29
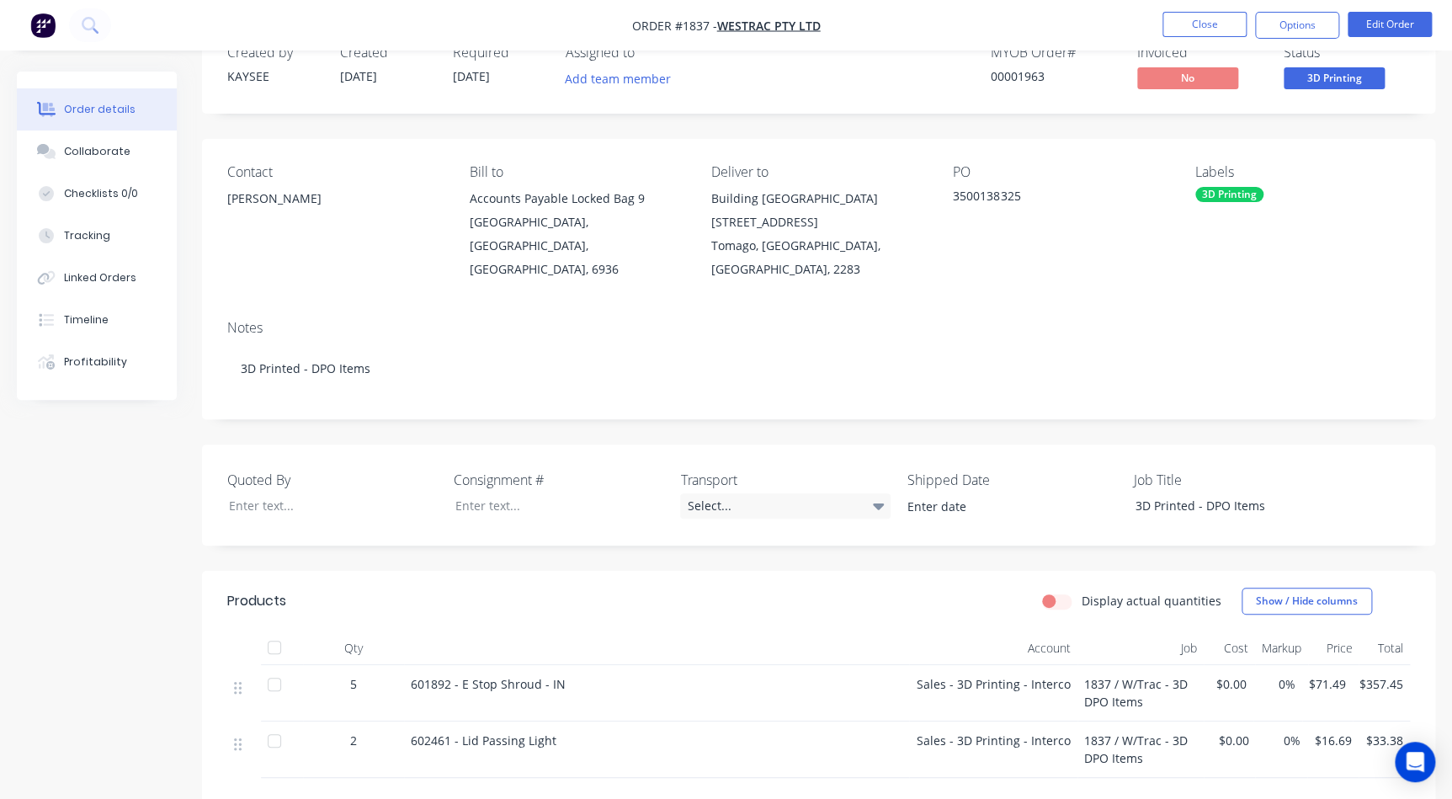
scroll to position [0, 0]
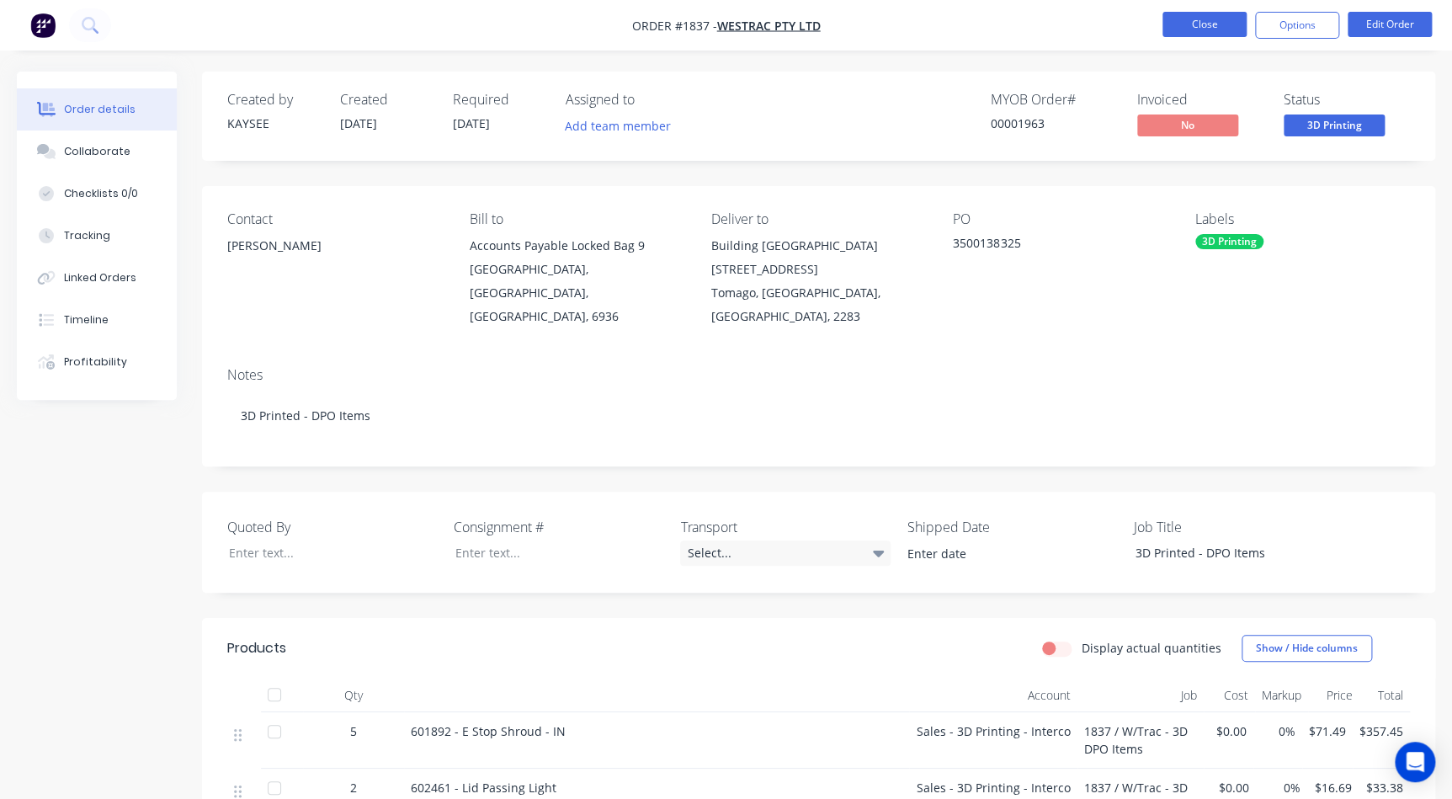
click at [1217, 31] on button "Close" at bounding box center [1204, 24] width 84 height 25
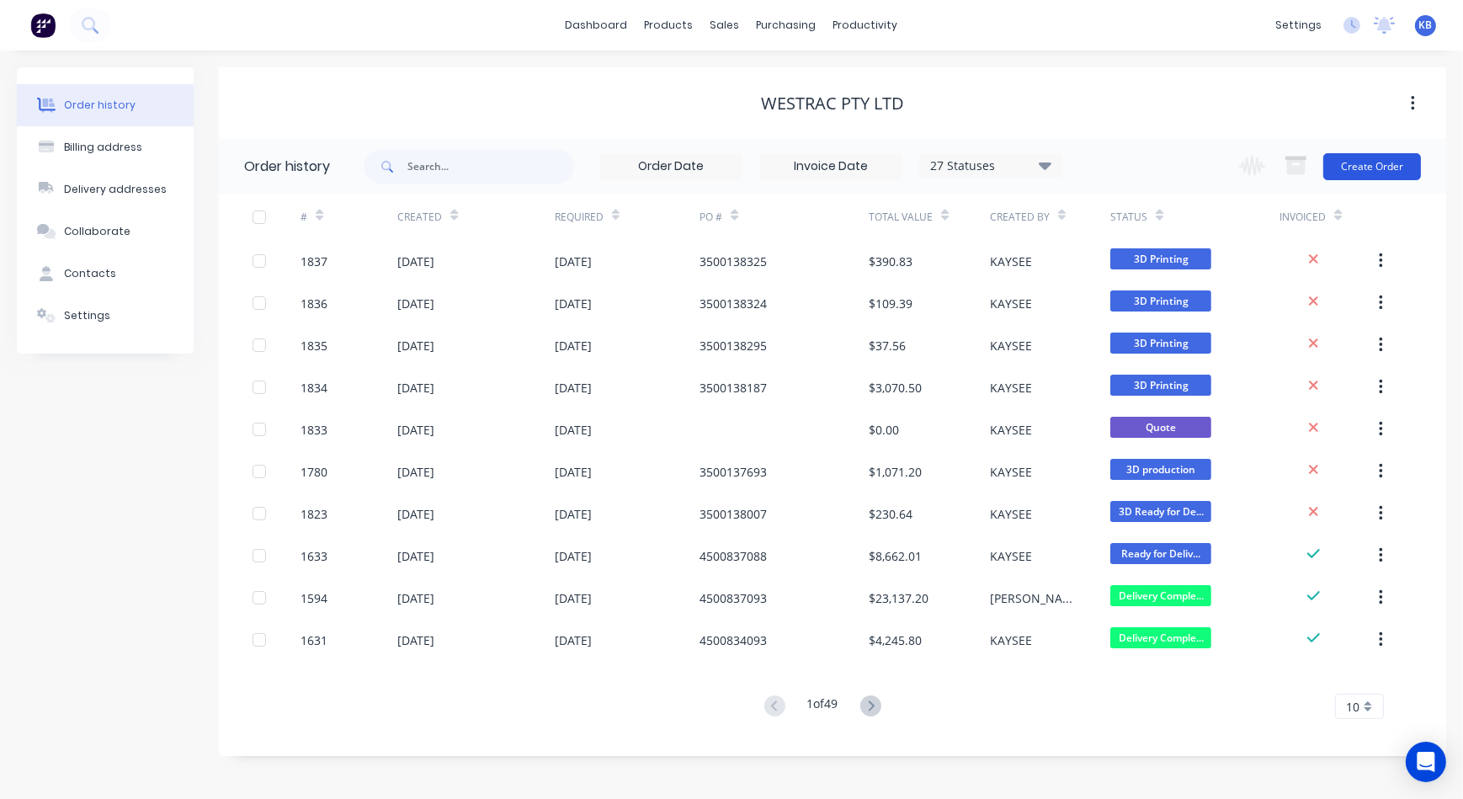
click at [1359, 170] on button "Create Order" at bounding box center [1372, 166] width 98 height 27
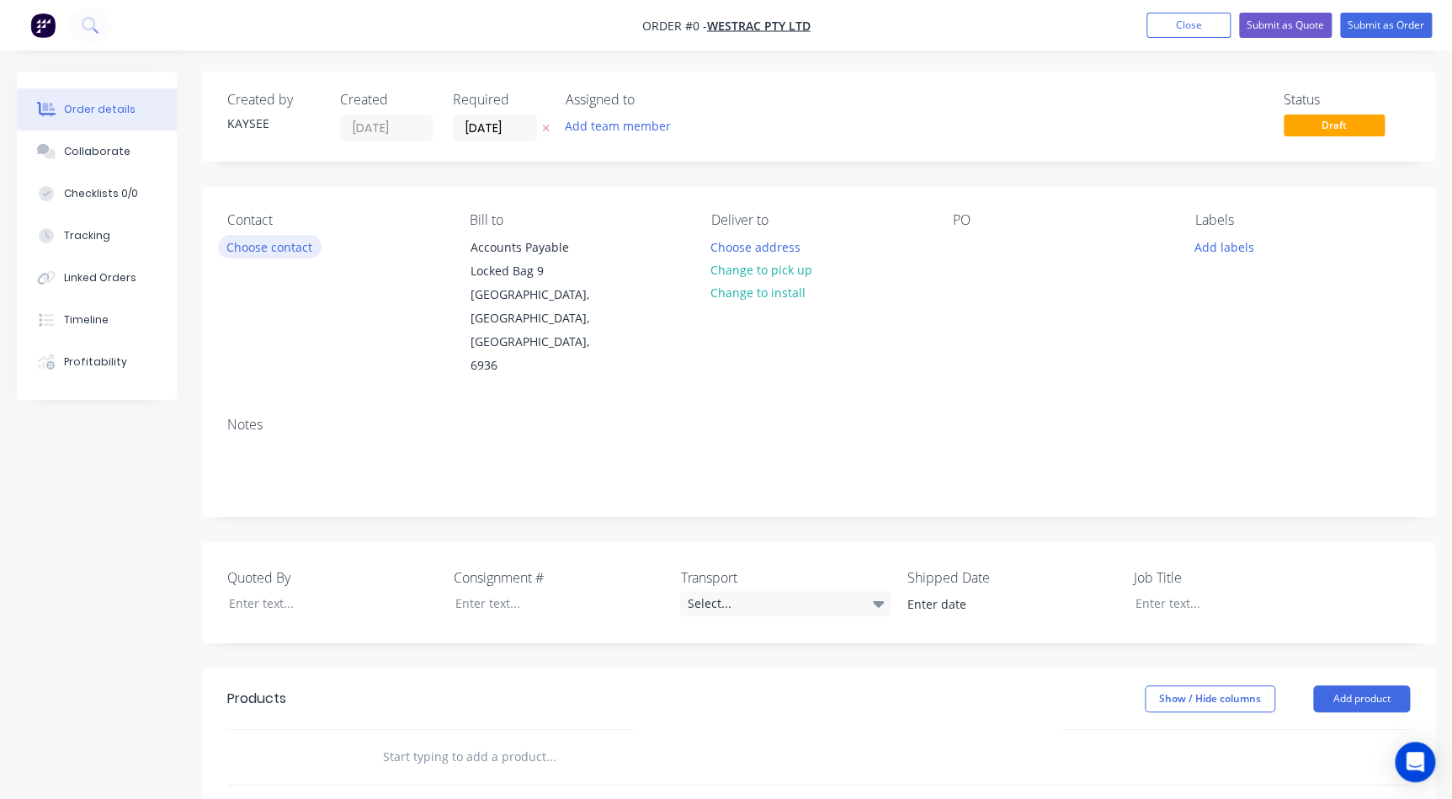
click at [296, 242] on button "Choose contact" at bounding box center [270, 246] width 104 height 23
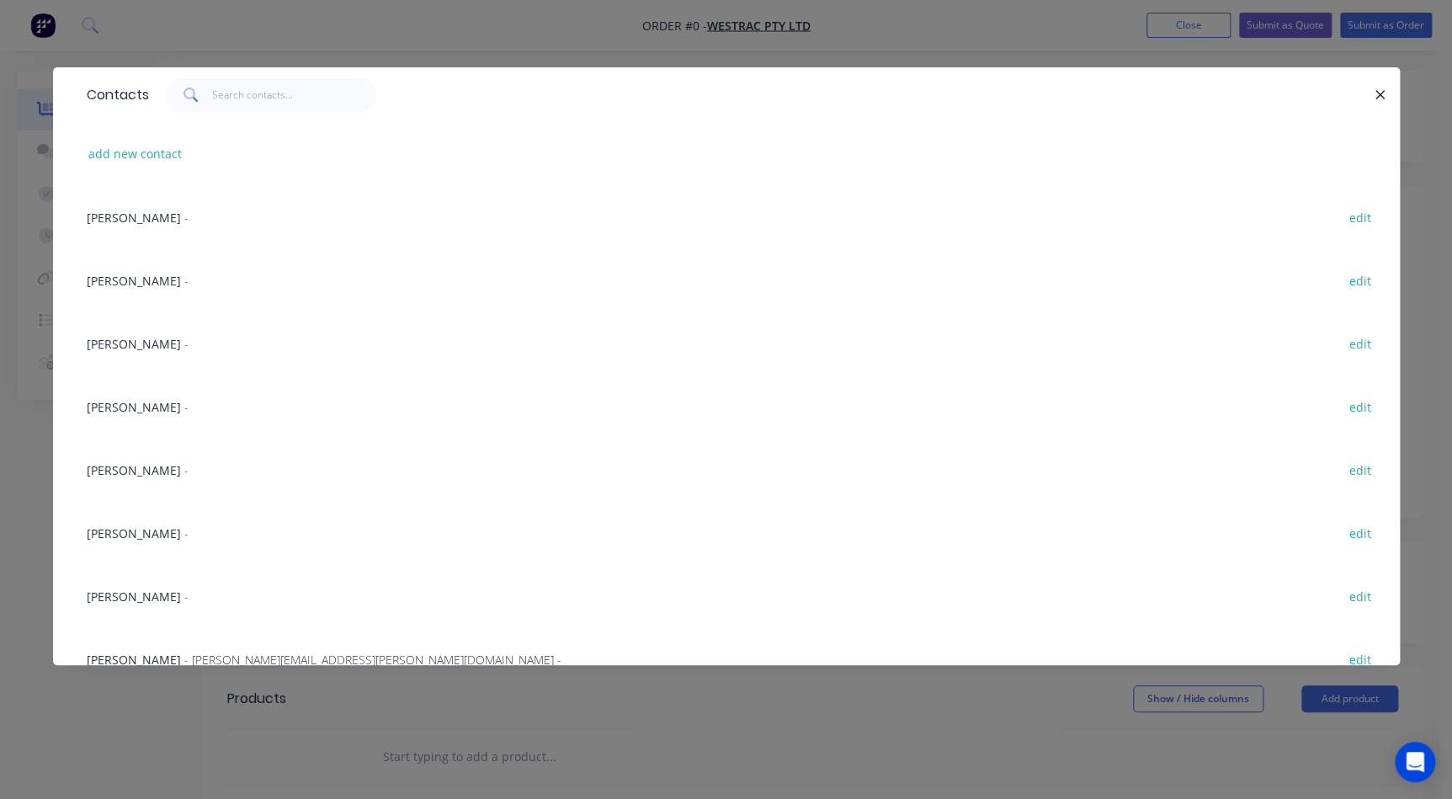
click at [109, 538] on span "Eric Patterson" at bounding box center [134, 533] width 94 height 16
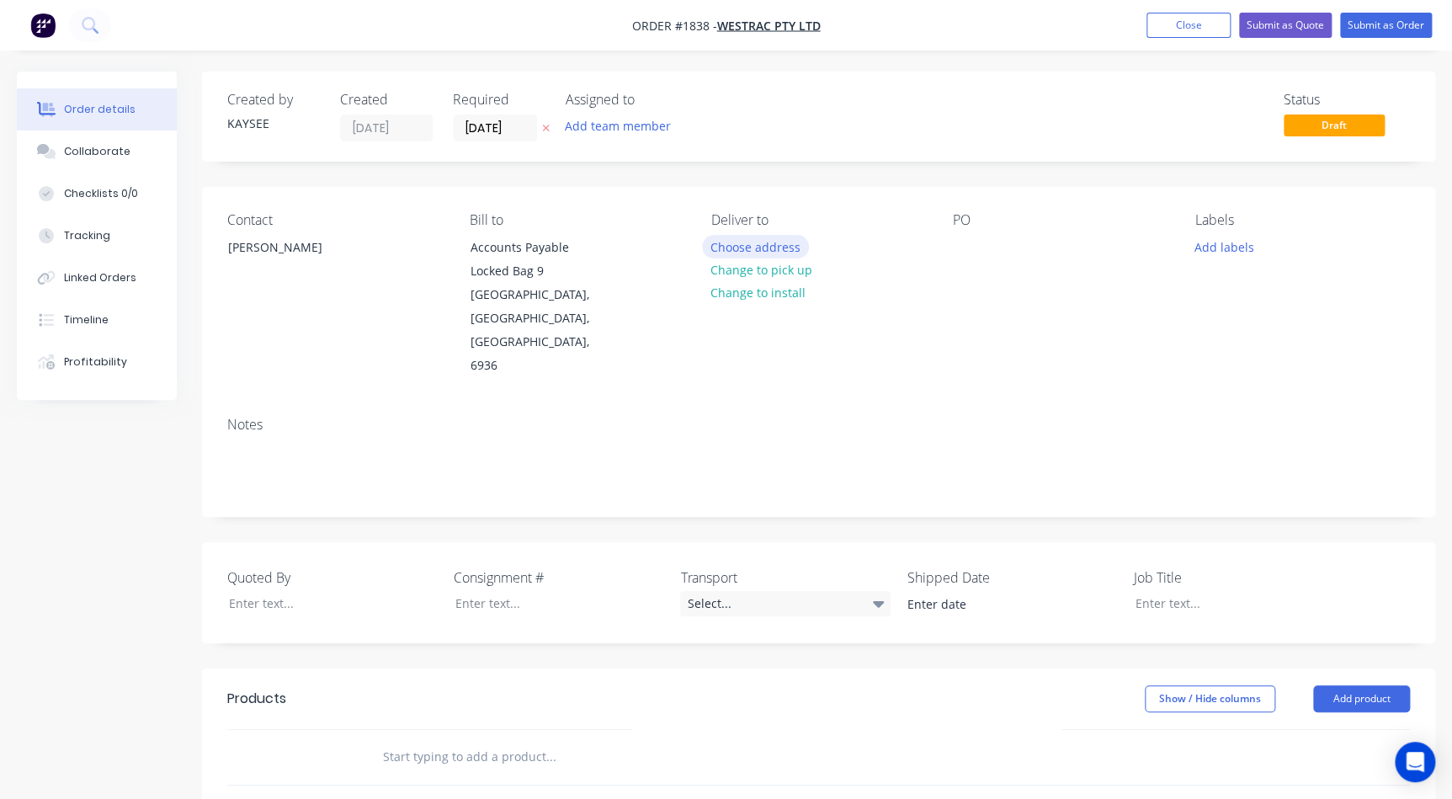
click at [757, 236] on button "Choose address" at bounding box center [756, 246] width 108 height 23
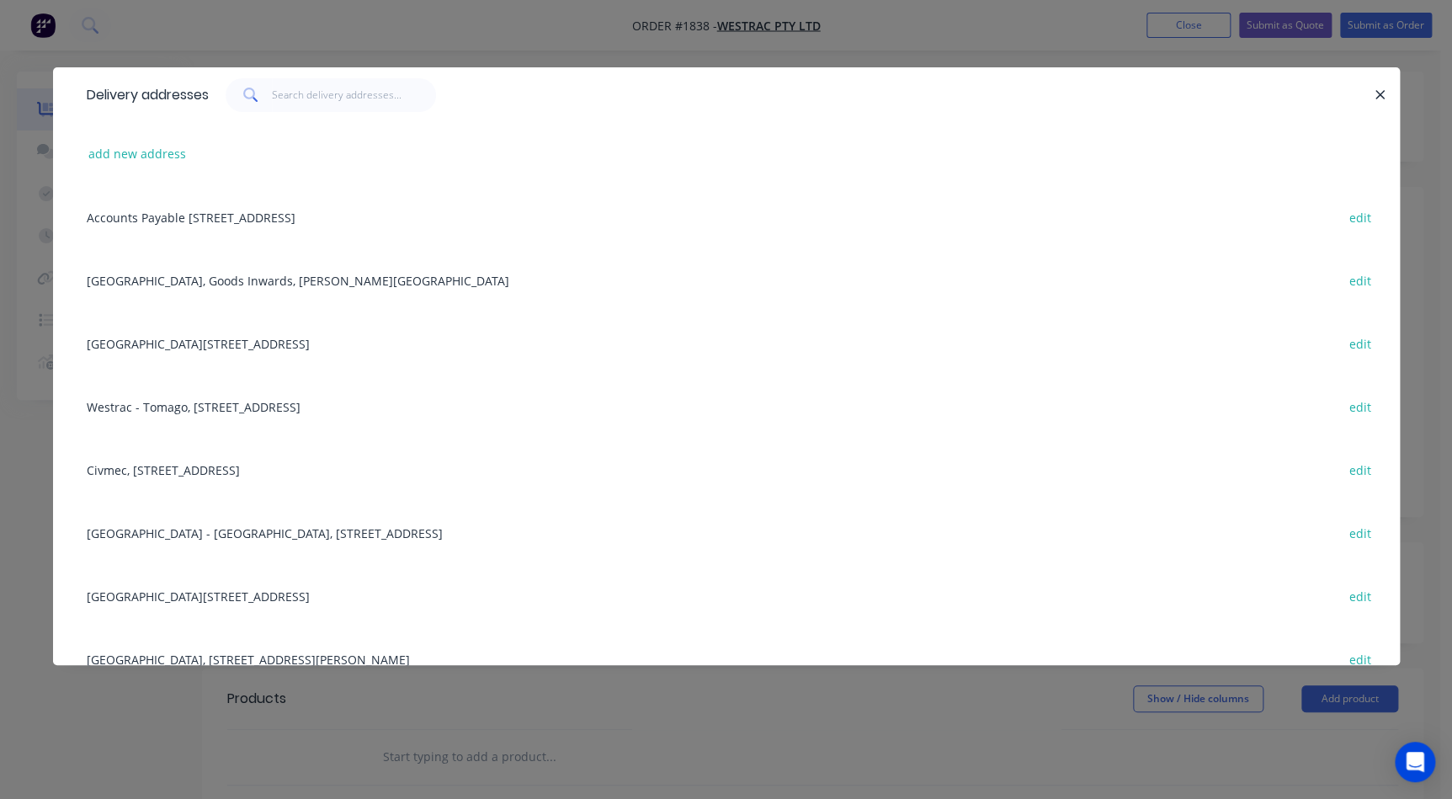
click at [140, 534] on div "Westrac - Sydney, 280 Beach Road, Casula, New South Wales, Australia, 2170 edit" at bounding box center [726, 532] width 1296 height 63
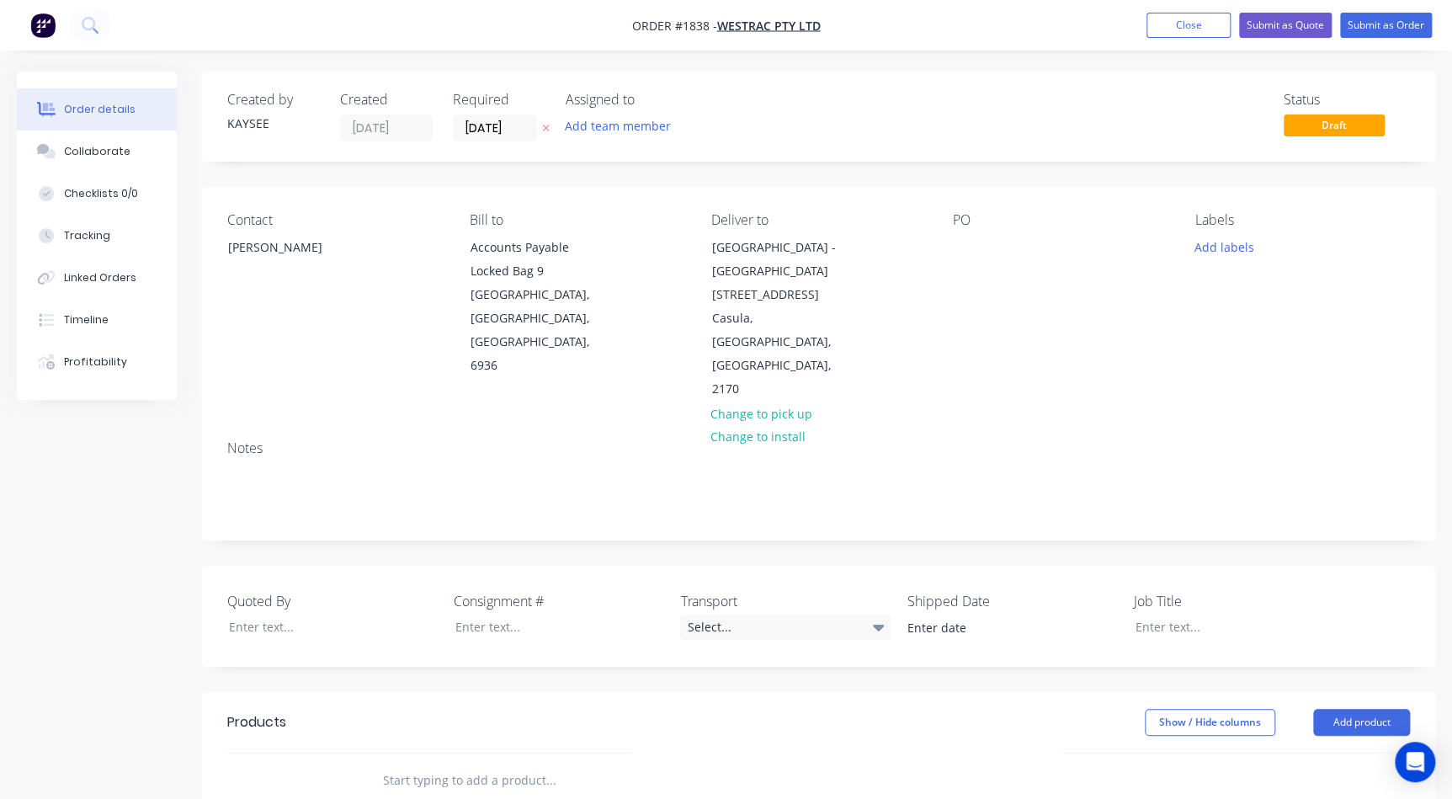
click at [960, 230] on div "PO" at bounding box center [1060, 306] width 215 height 189
click at [964, 244] on div at bounding box center [966, 247] width 27 height 24
paste div
click at [1196, 244] on button "Add labels" at bounding box center [1223, 246] width 77 height 23
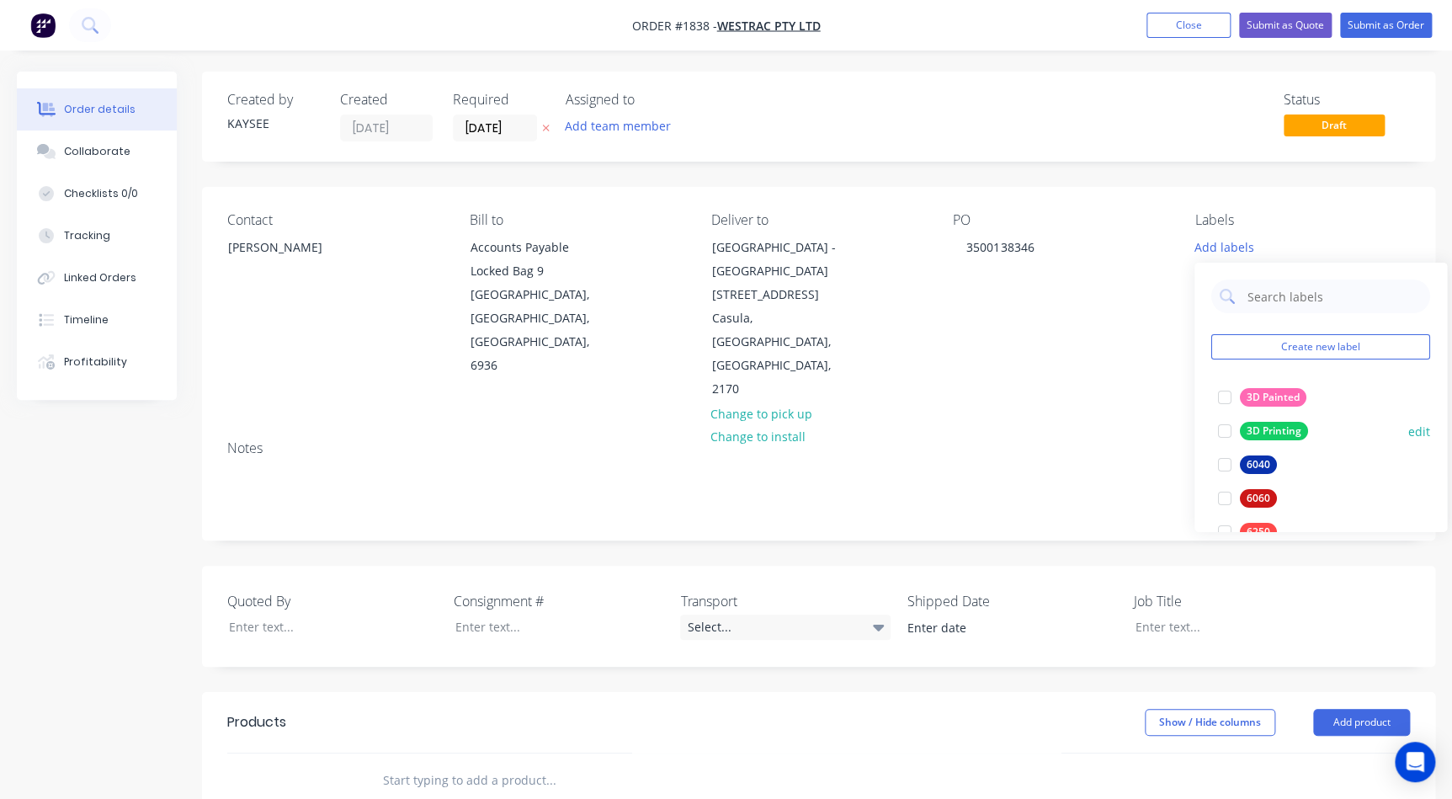
click at [1220, 430] on div at bounding box center [1225, 431] width 34 height 34
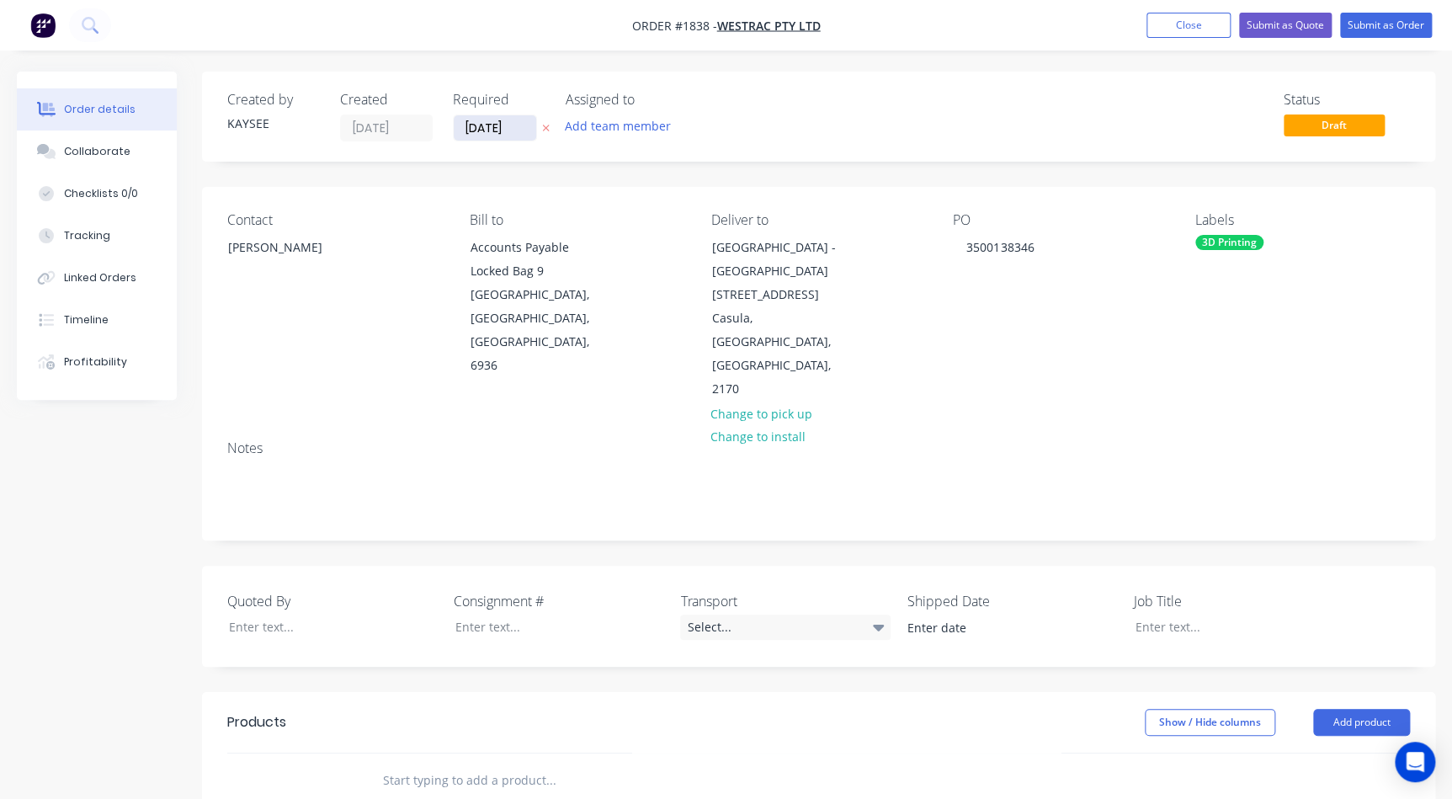
click at [490, 132] on input "01/09/25" at bounding box center [495, 127] width 82 height 25
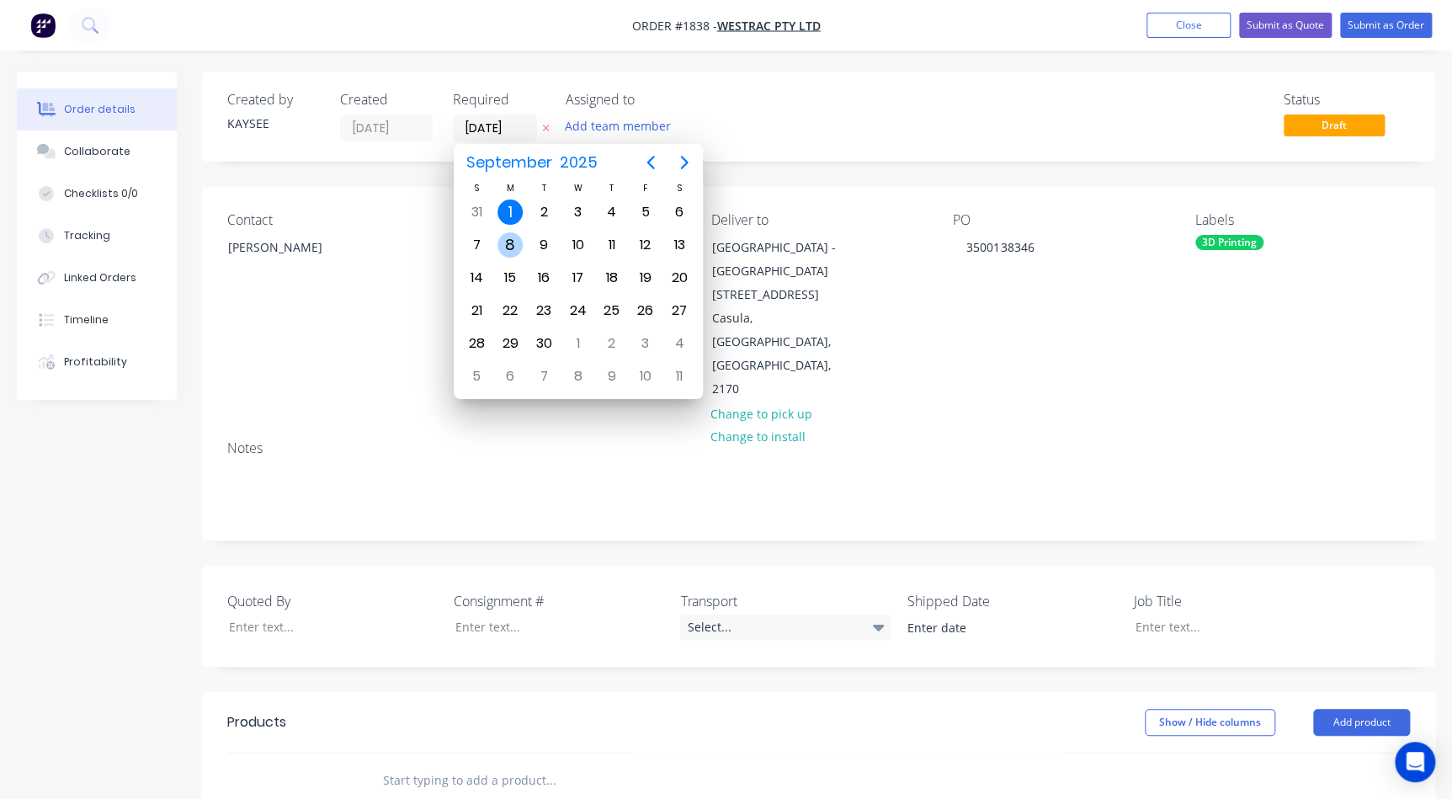
click at [517, 242] on div "8" at bounding box center [509, 244] width 25 height 25
type input "08/09/25"
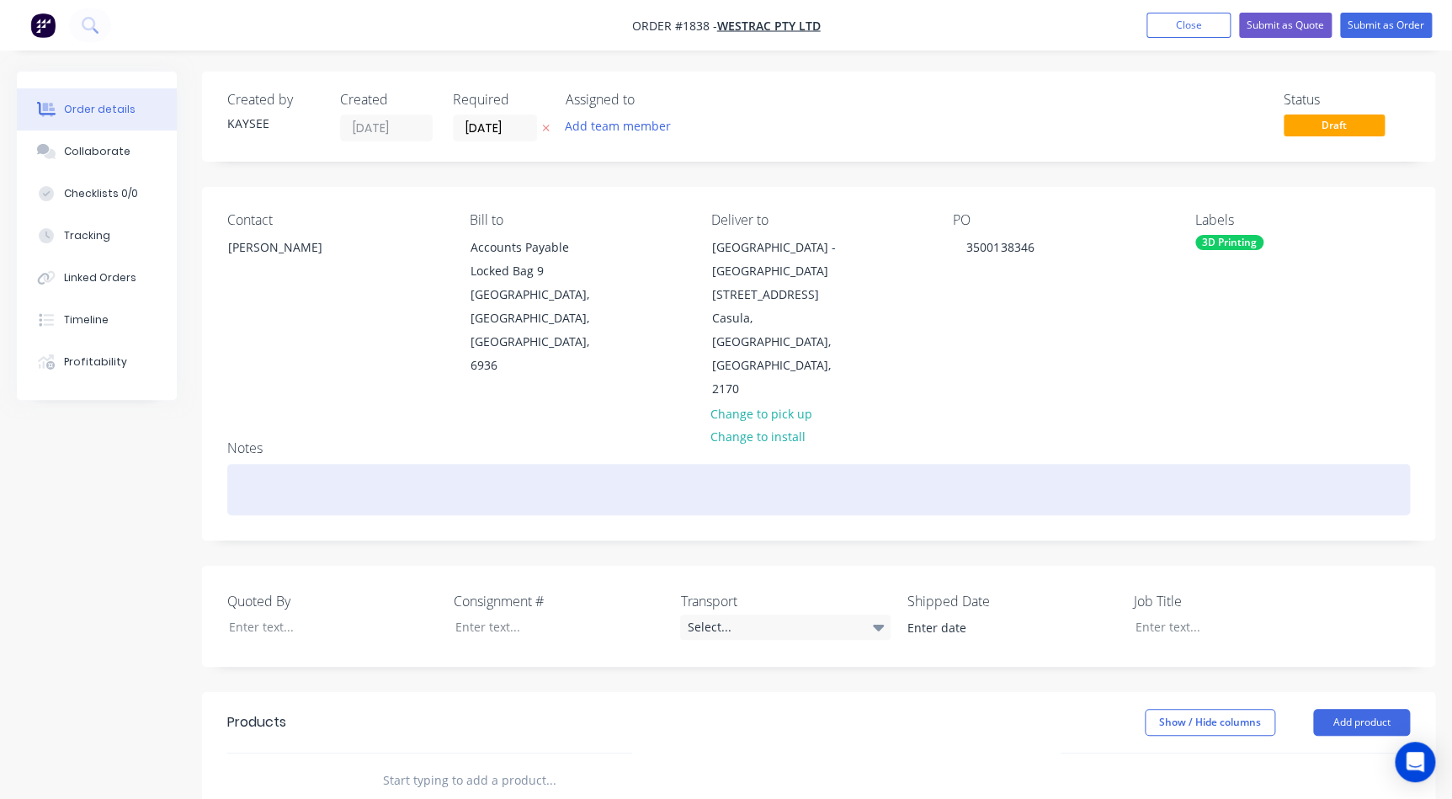
click at [262, 464] on div at bounding box center [818, 489] width 1182 height 51
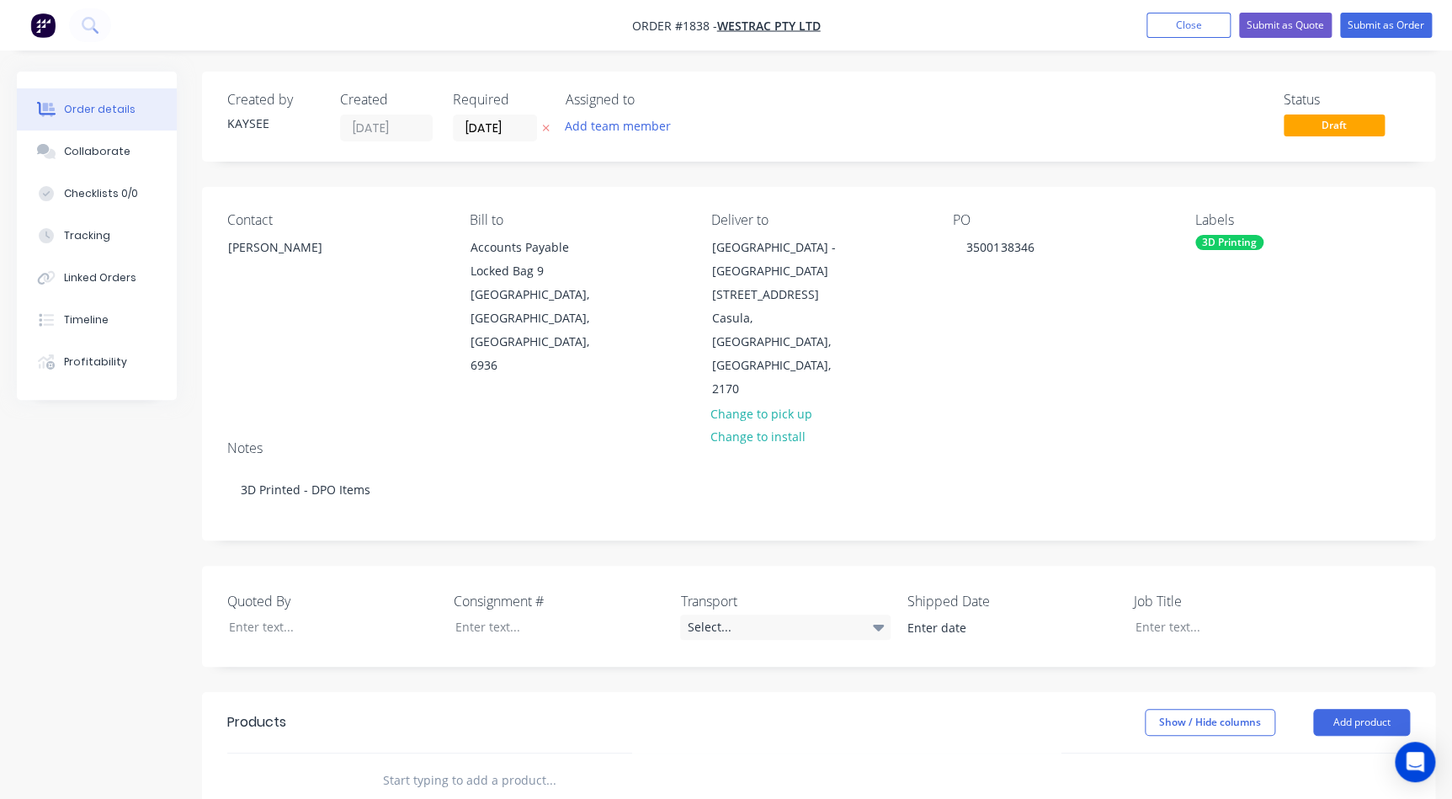
click at [382, 763] on div at bounding box center [550, 780] width 337 height 34
click at [398, 763] on input "text" at bounding box center [550, 780] width 337 height 34
type input "601787 - E Stop Shroud"
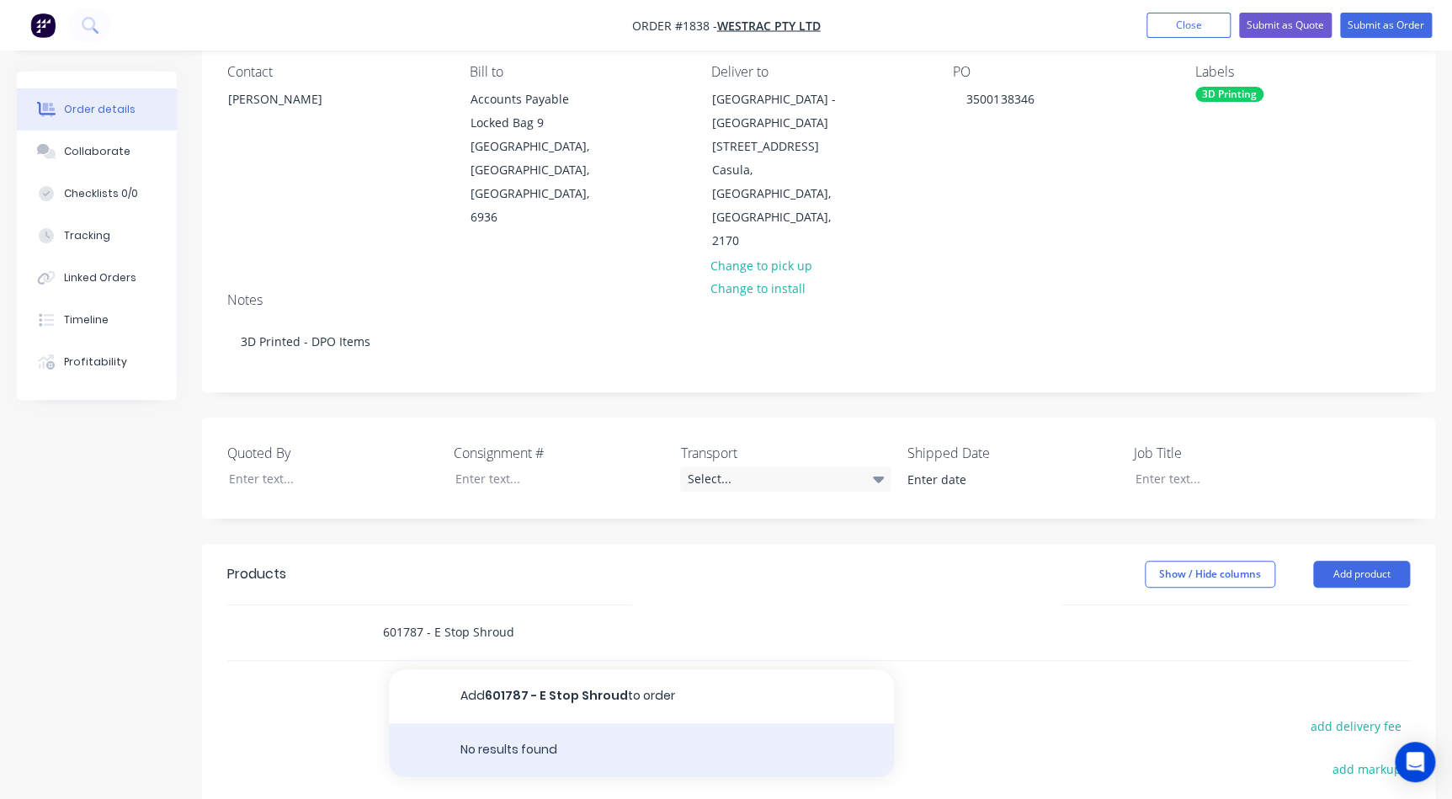
scroll to position [229, 0]
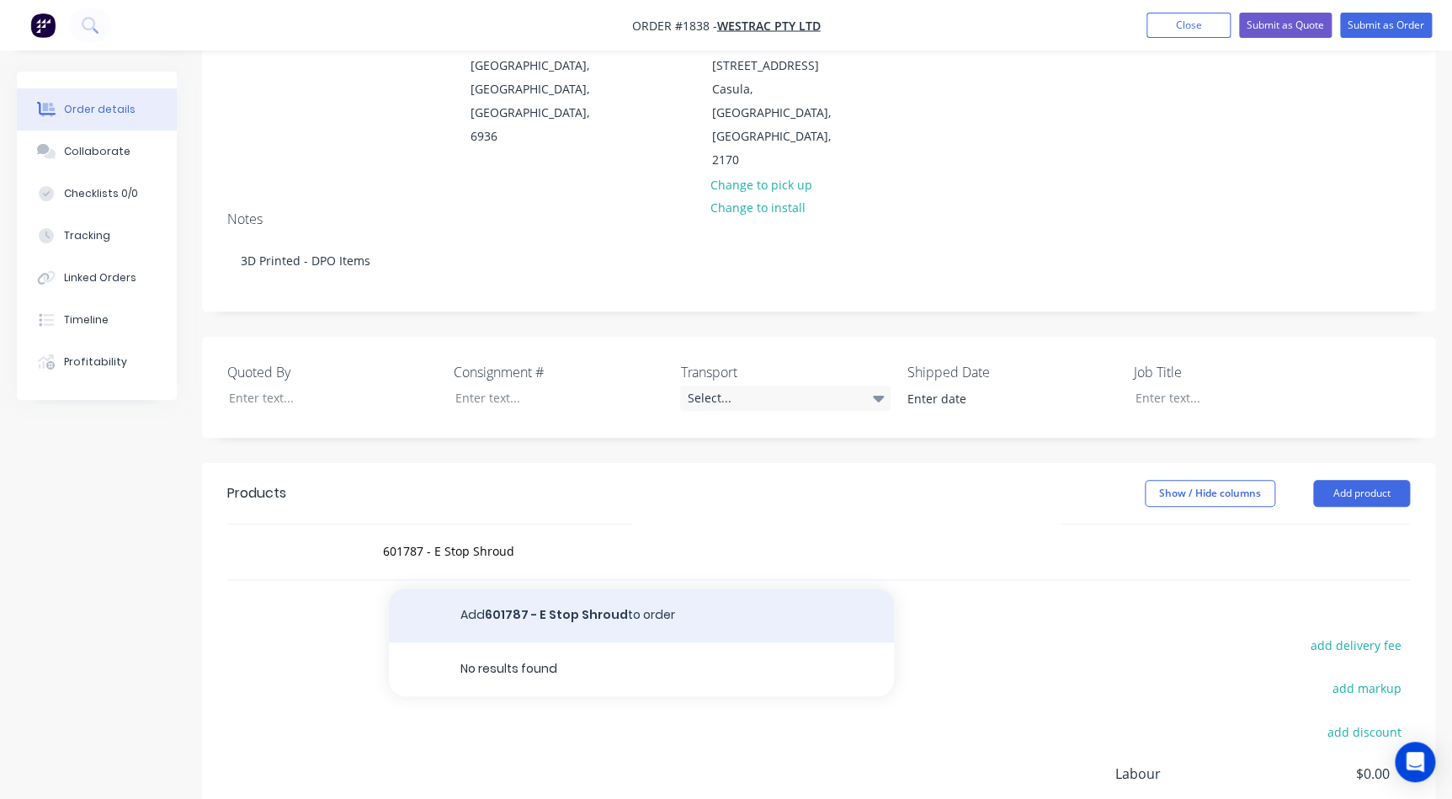
click at [539, 588] on button "Add 601787 - E Stop Shroud to order" at bounding box center [641, 615] width 505 height 54
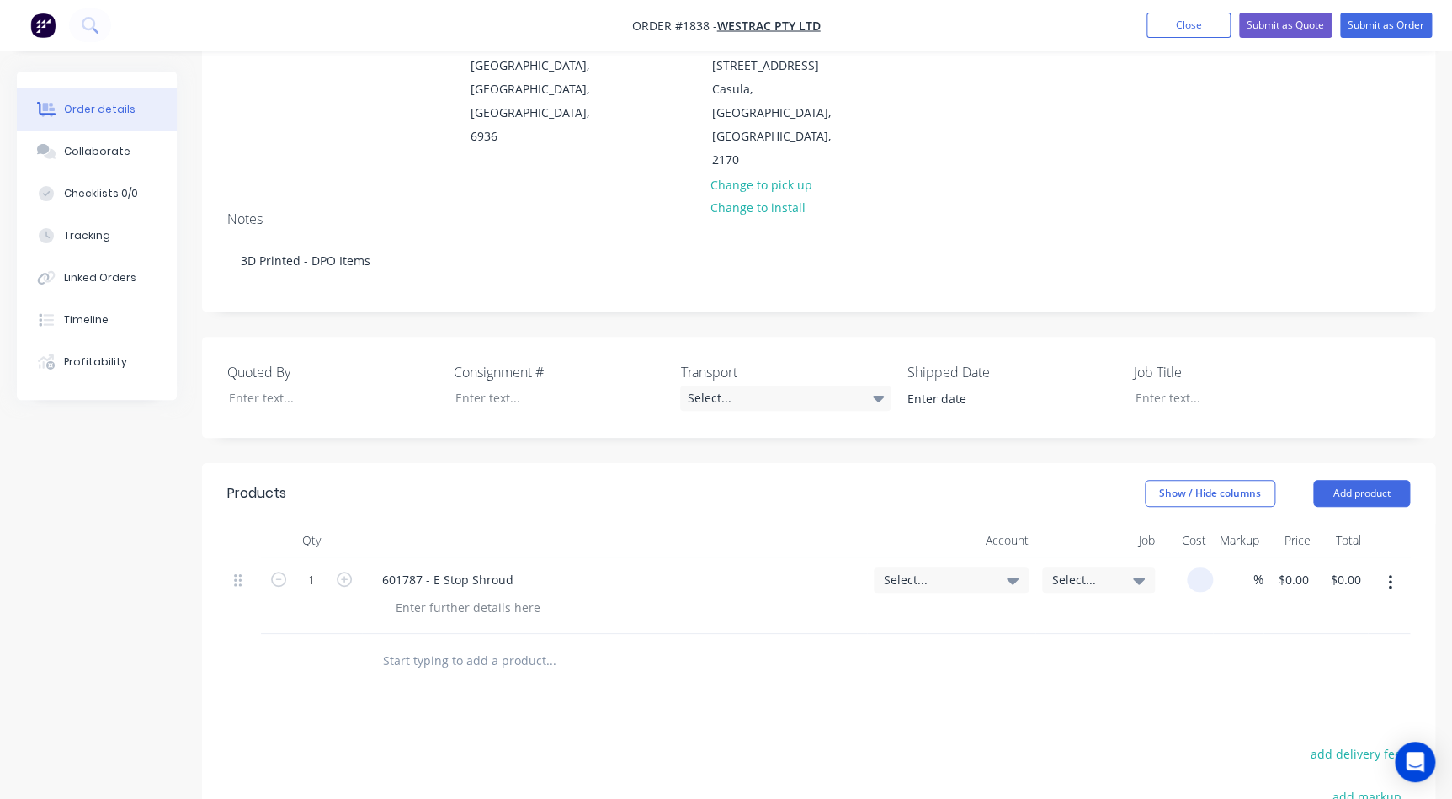
click at [1177, 557] on div at bounding box center [1186, 595] width 51 height 77
type input "$0.00"
click at [1277, 557] on div "0 $0.00" at bounding box center [1289, 595] width 52 height 77
type input "$109.39"
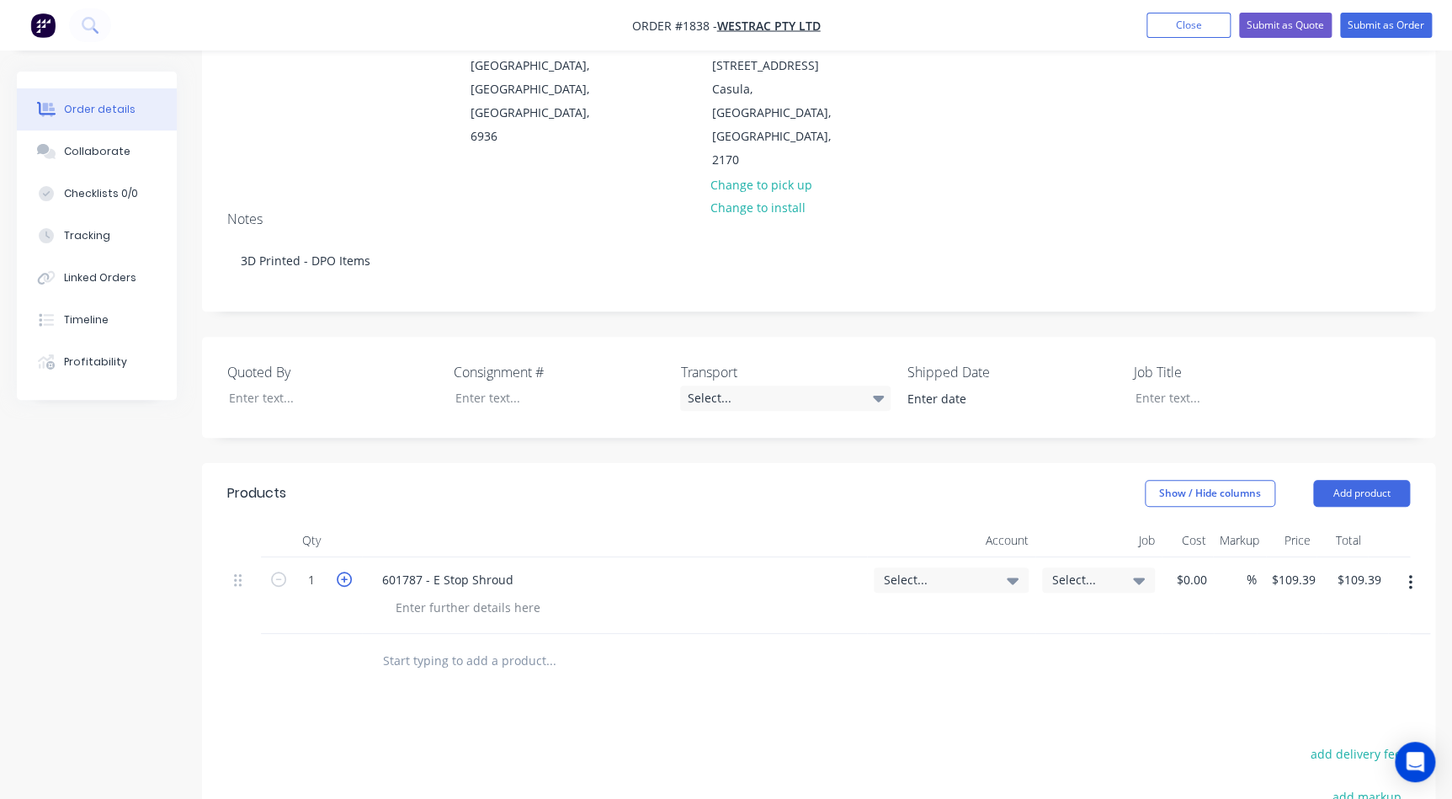
click at [345, 571] on icon "button" at bounding box center [344, 578] width 15 height 15
type input "2"
type input "$218.78"
click at [345, 571] on icon "button" at bounding box center [344, 578] width 15 height 15
type input "3"
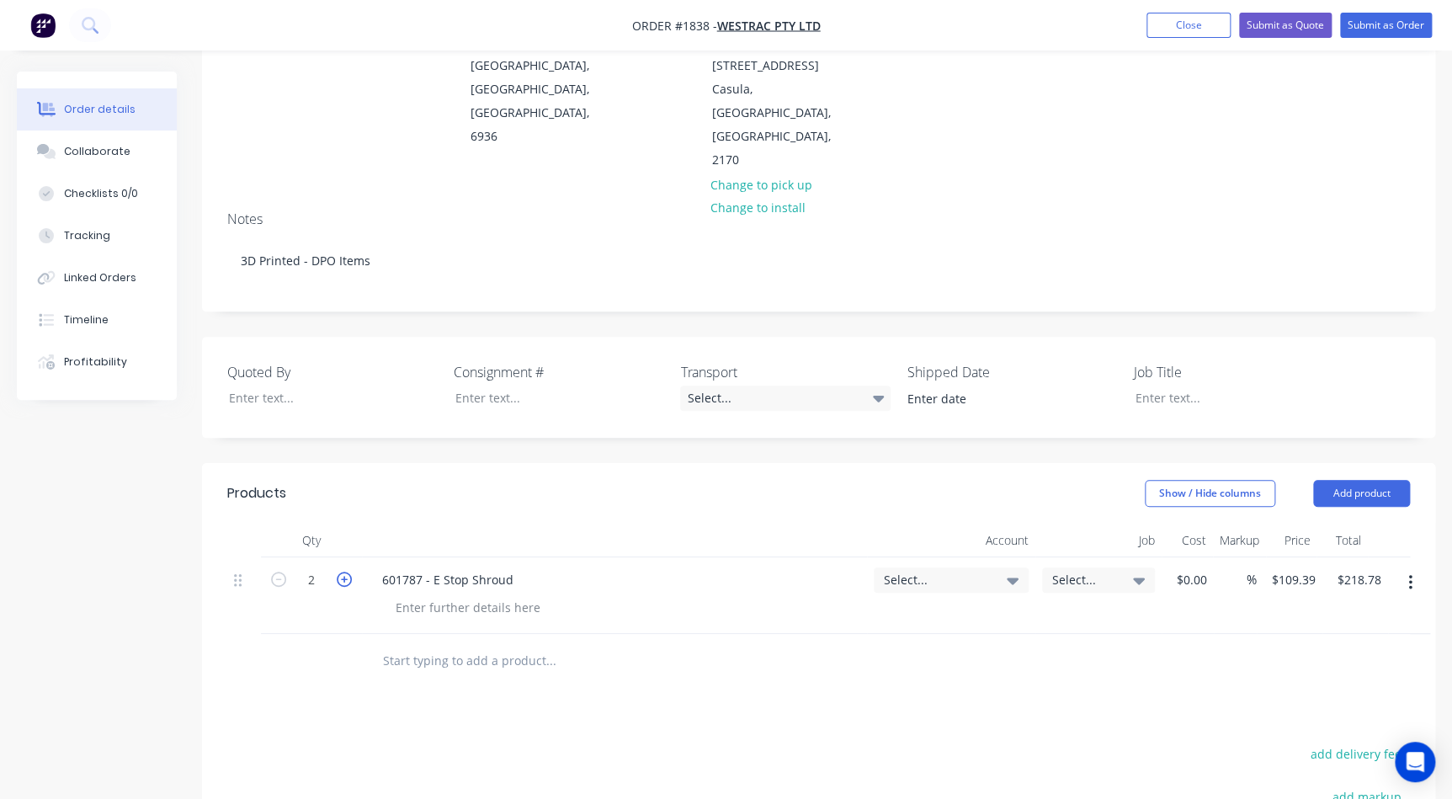
type input "$328.17"
click at [345, 571] on icon "button" at bounding box center [344, 578] width 15 height 15
type input "4"
type input "$437.56"
click at [934, 571] on span "Select..." at bounding box center [937, 580] width 106 height 18
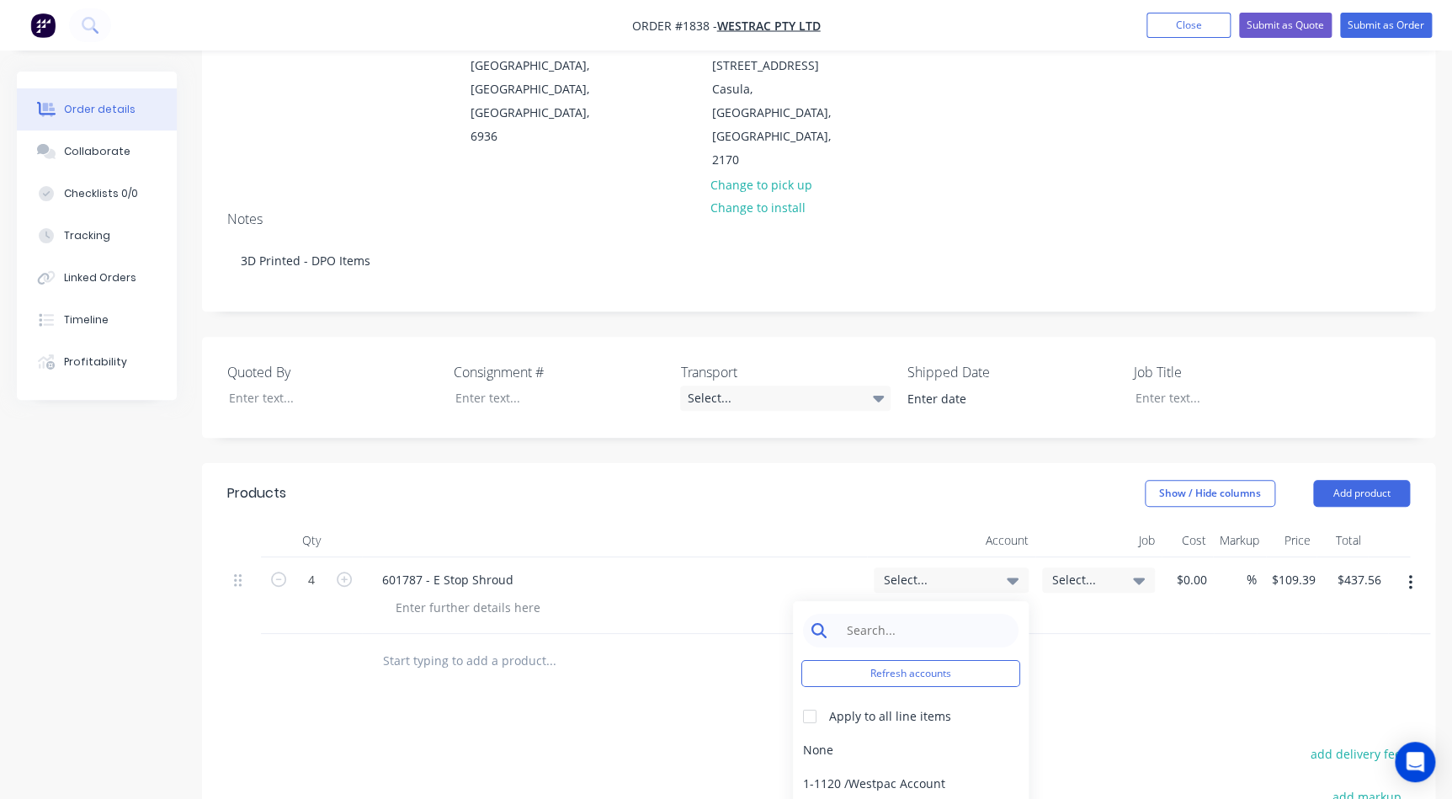
click at [906, 613] on input at bounding box center [923, 630] width 173 height 34
type input "3d"
click at [875, 767] on div "4-5303 / Sales - 3D Printing - Interco" at bounding box center [911, 784] width 236 height 34
click at [1091, 571] on span "Select..." at bounding box center [1084, 580] width 64 height 18
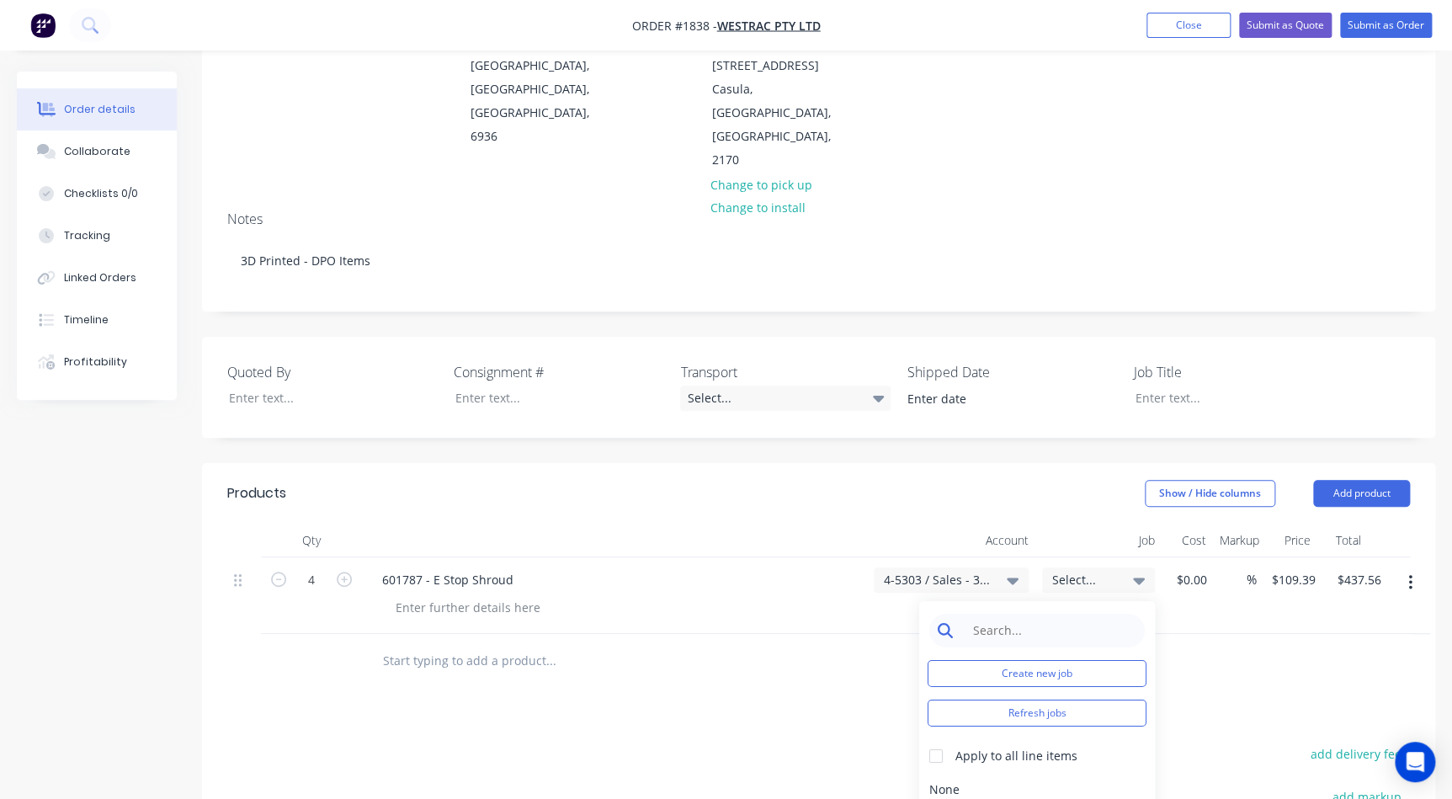
click at [1082, 613] on input at bounding box center [1050, 630] width 173 height 34
click at [1056, 660] on button "Create new job" at bounding box center [1036, 673] width 219 height 27
click at [1025, 613] on div "Job Number" at bounding box center [1036, 640] width 219 height 54
click at [1016, 642] on input "Job Number" at bounding box center [1036, 654] width 219 height 25
type input "1838"
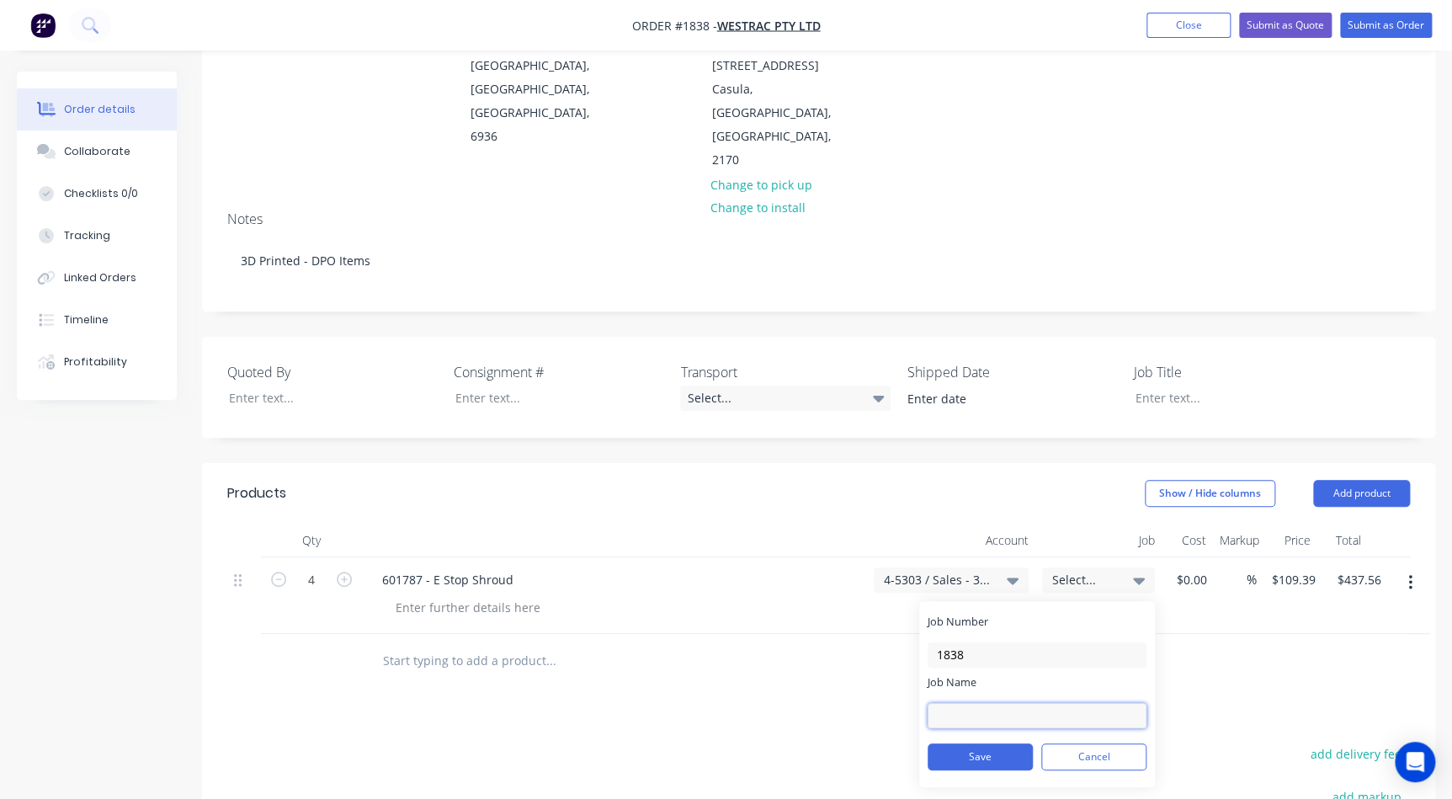
click at [974, 703] on input "Job Name" at bounding box center [1036, 715] width 219 height 25
click at [990, 703] on input "W/Trac - DPO Items" at bounding box center [1036, 715] width 219 height 25
click at [985, 703] on input "W/Trac - DPO Items" at bounding box center [1036, 715] width 219 height 25
drag, startPoint x: 1054, startPoint y: 641, endPoint x: 955, endPoint y: 637, distance: 98.5
click at [956, 703] on input "W/Trac - DPO Items" at bounding box center [1036, 715] width 219 height 25
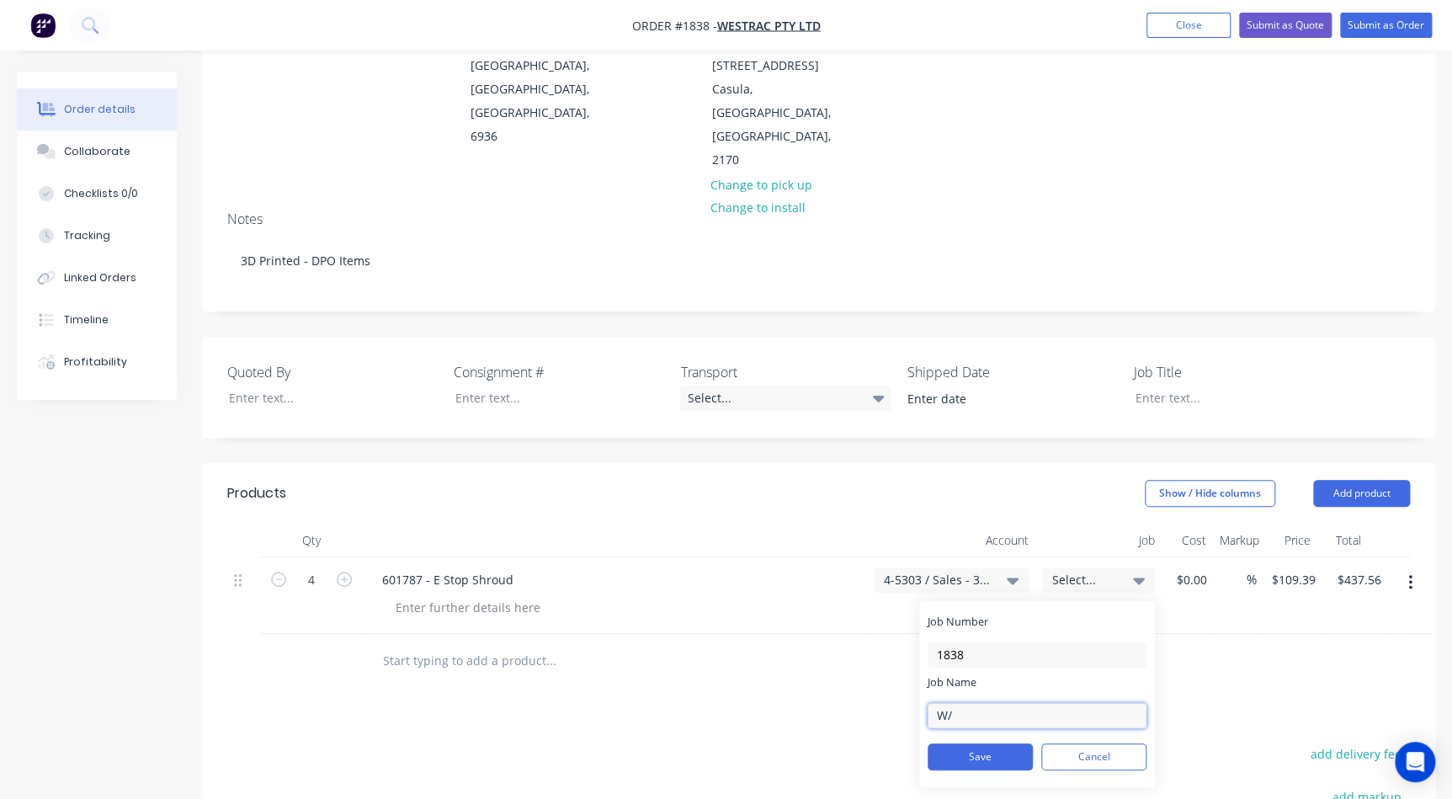
type input "W"
type input "W/Trac - 3D DPO Items"
click at [1023, 743] on button "Save" at bounding box center [979, 756] width 105 height 27
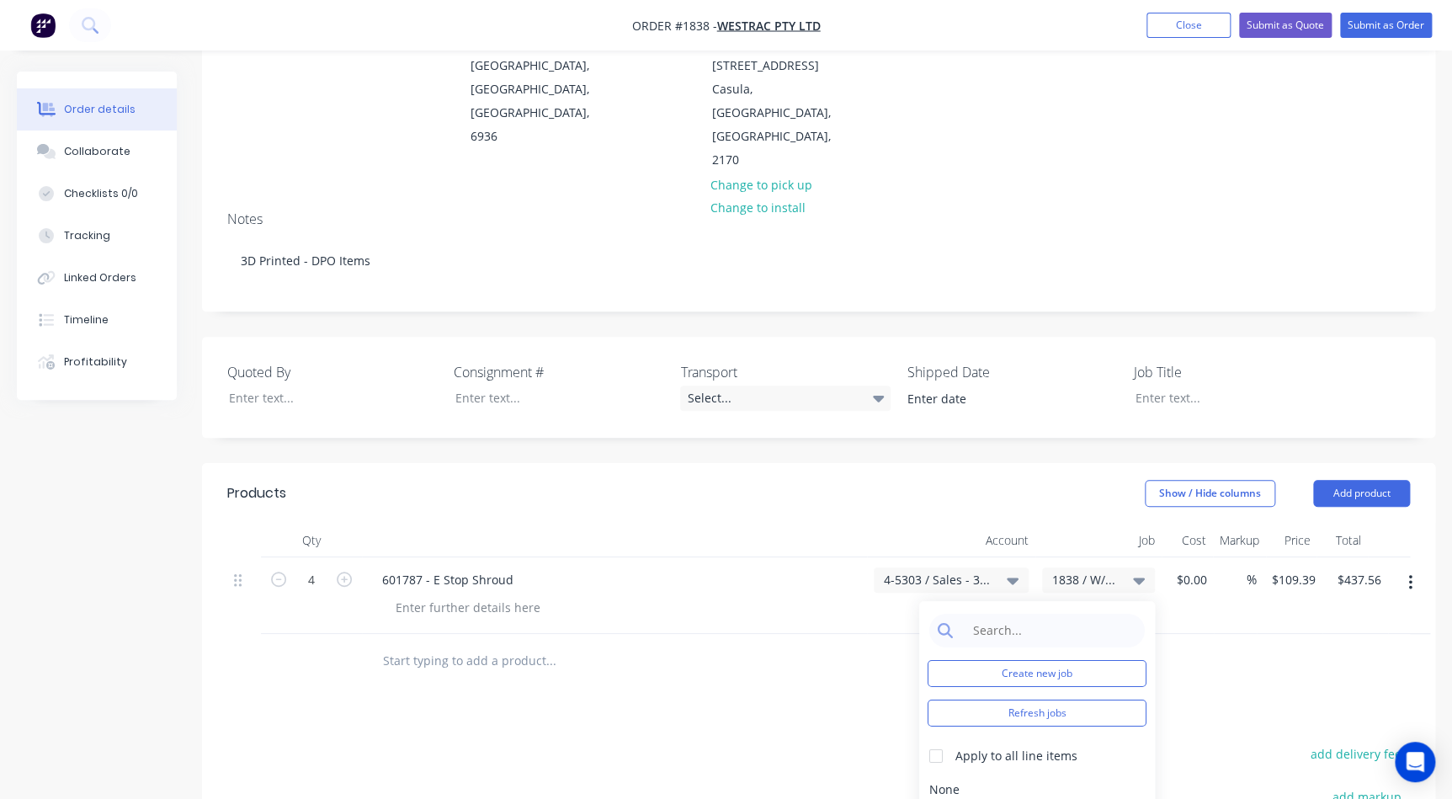
click at [1235, 623] on div "Products Show / Hide columns Add product Qty Account Job Cost Markup Price Tota…" at bounding box center [818, 777] width 1233 height 629
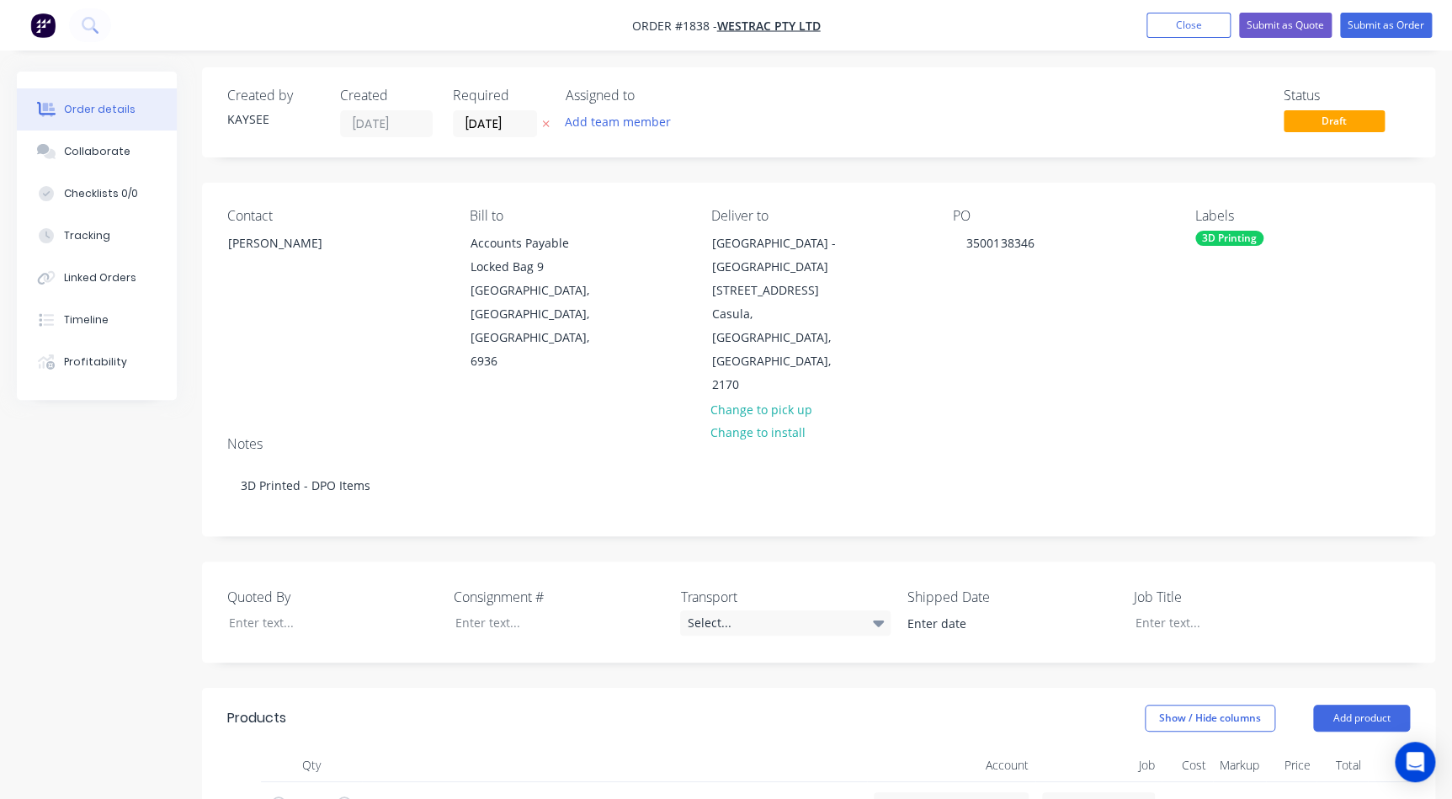
scroll to position [0, 0]
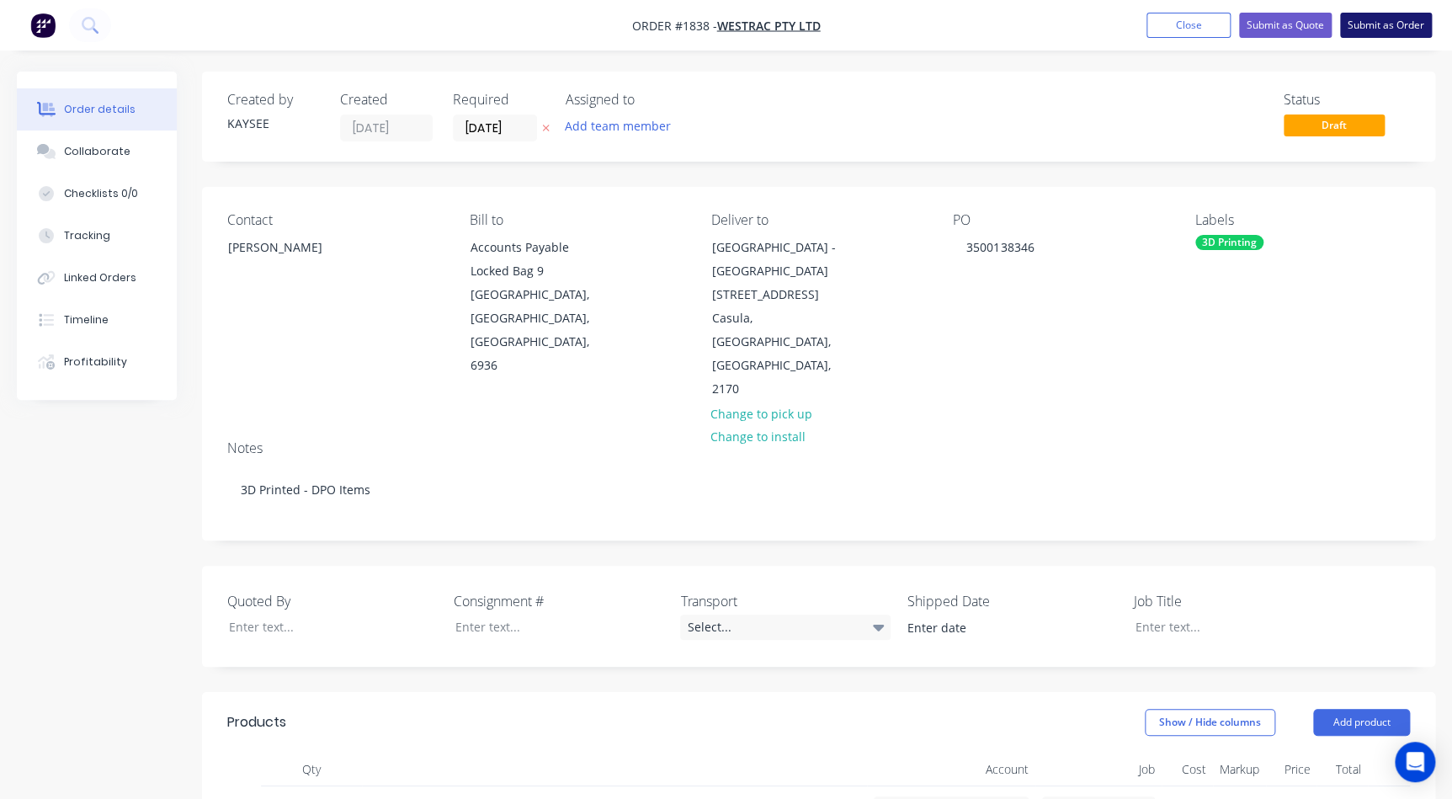
click at [1377, 13] on button "Submit as Order" at bounding box center [1386, 25] width 92 height 25
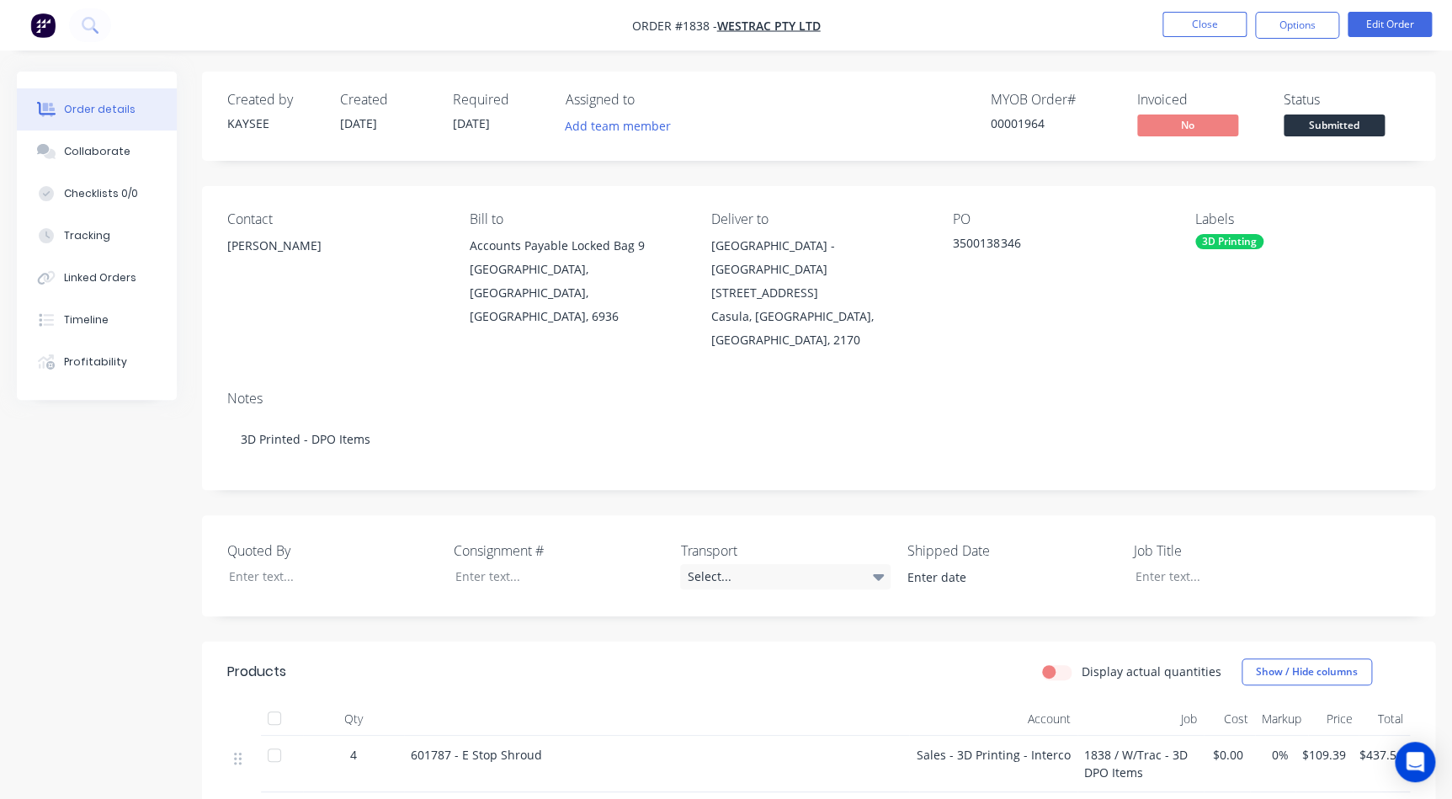
click at [1335, 131] on span "Submitted" at bounding box center [1333, 124] width 101 height 21
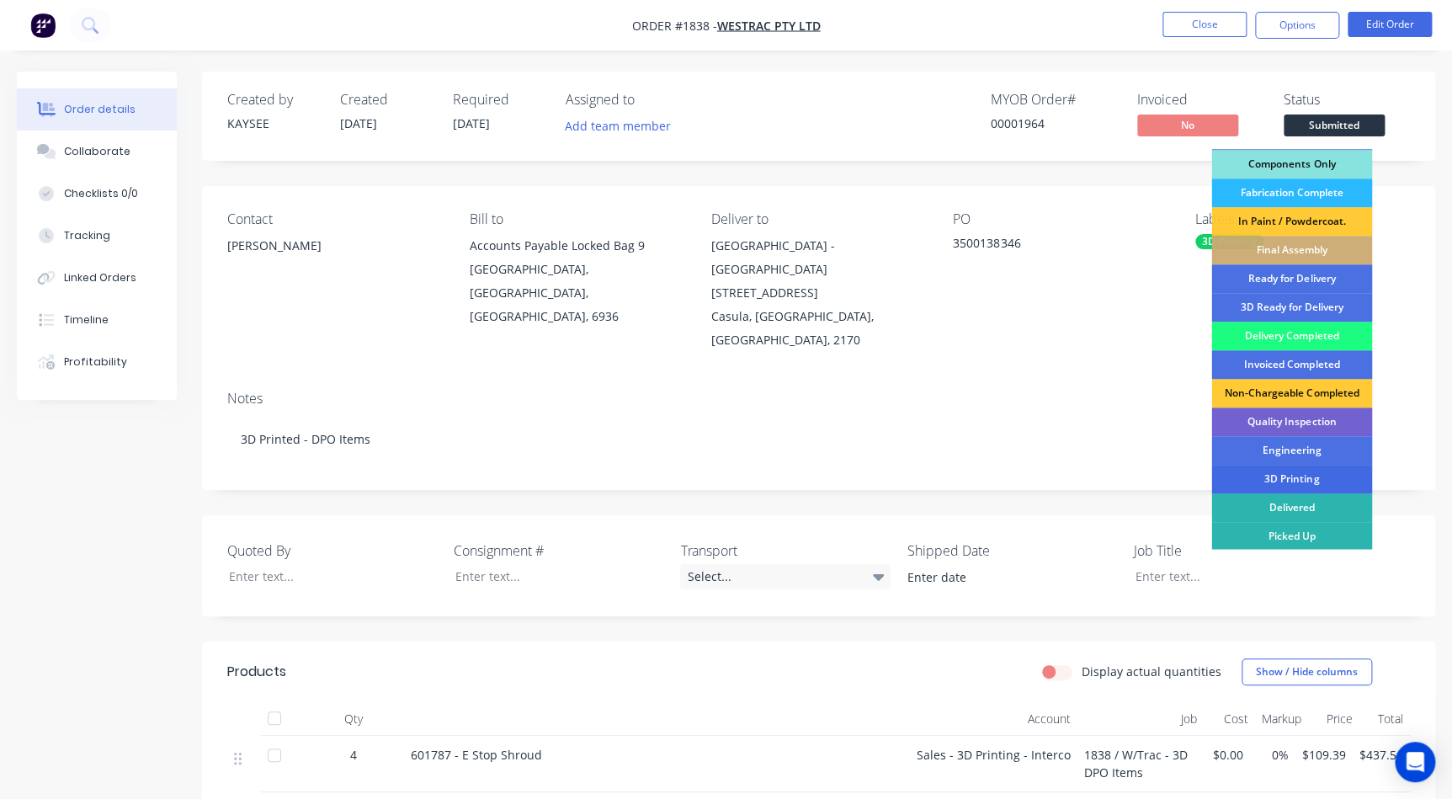
scroll to position [201, 0]
click at [1278, 470] on div "3D Printing" at bounding box center [1291, 477] width 161 height 29
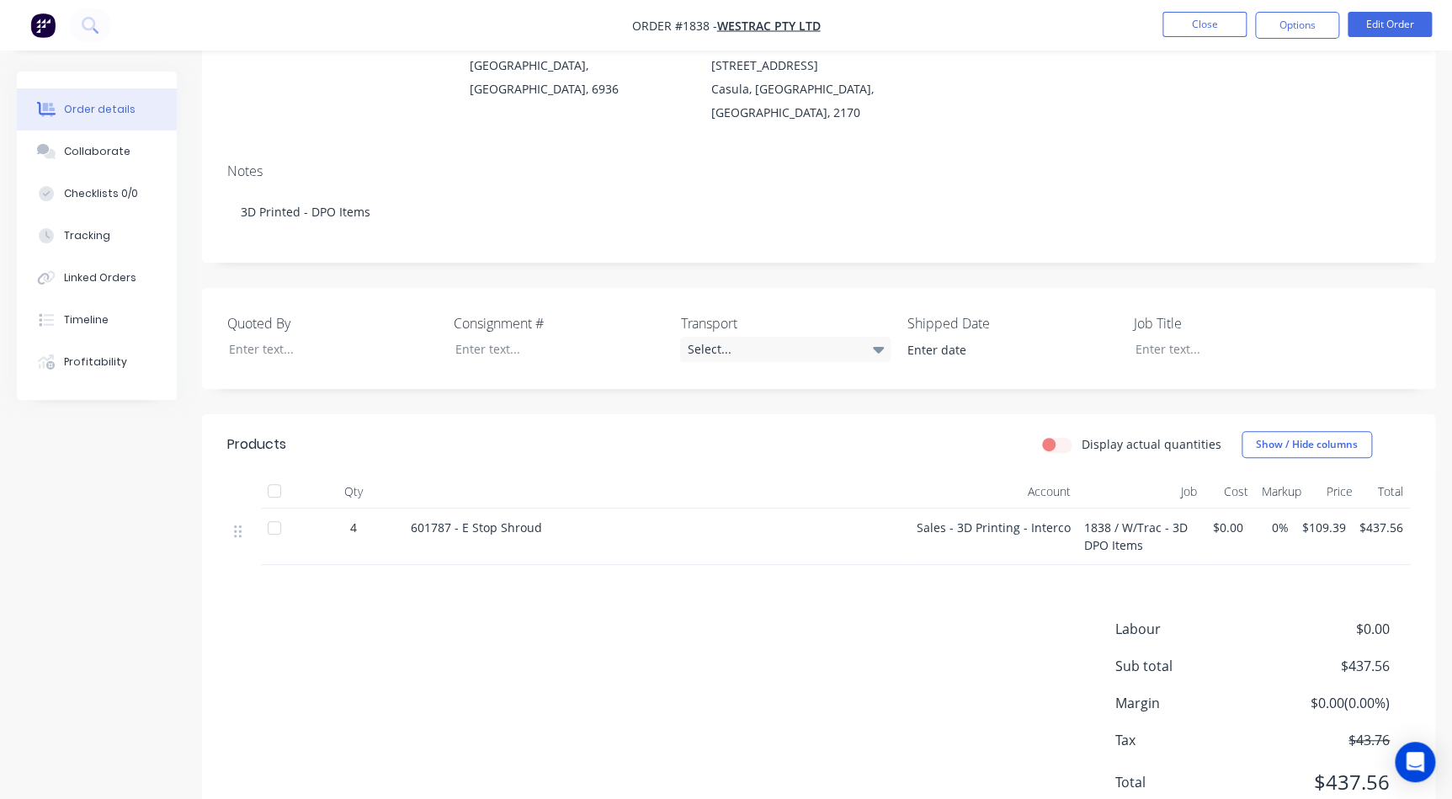
scroll to position [245, 0]
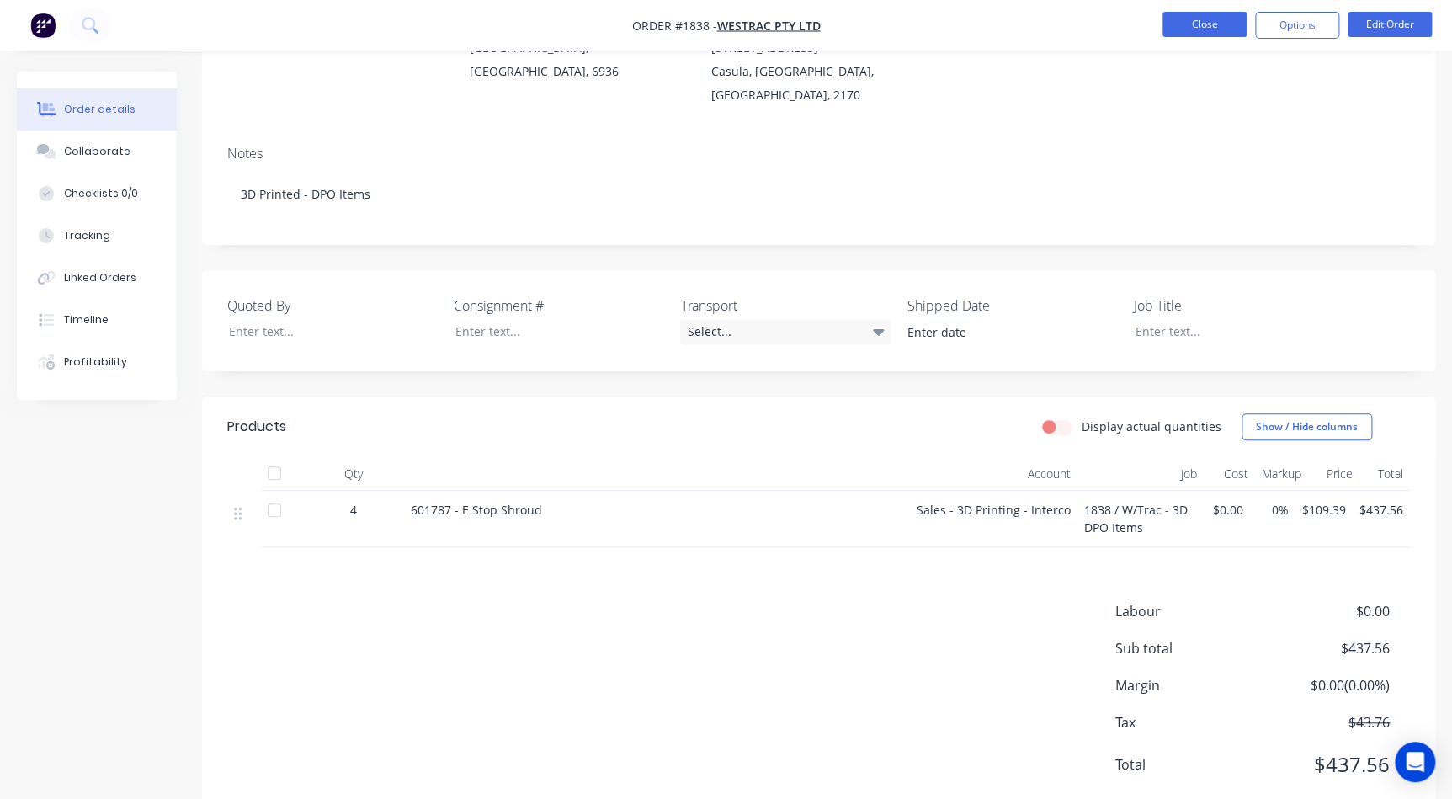
click at [1218, 30] on button "Close" at bounding box center [1204, 24] width 84 height 25
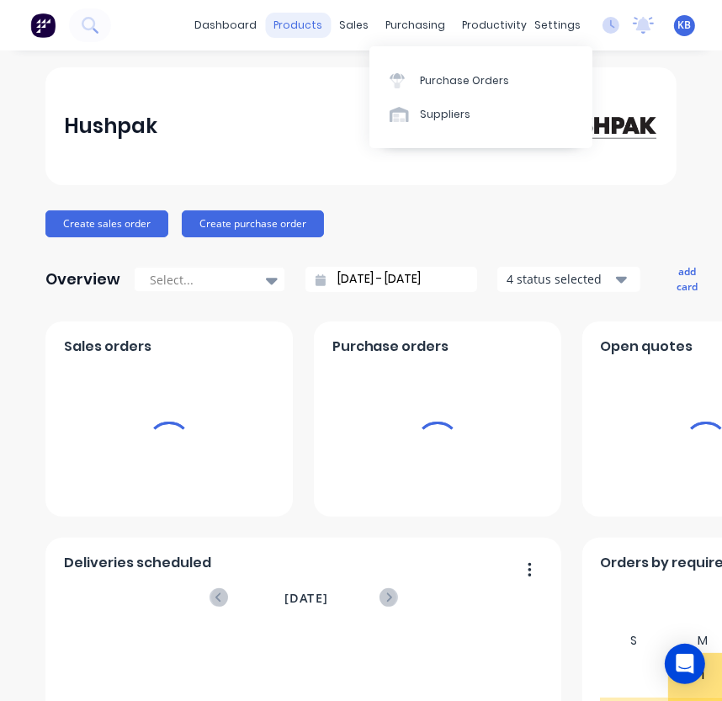
click at [318, 26] on div "products" at bounding box center [299, 25] width 66 height 25
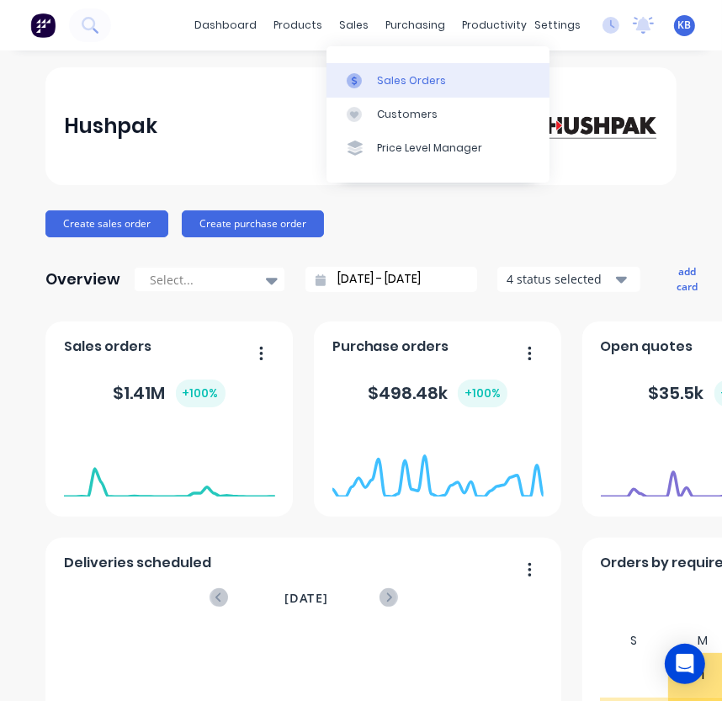
click at [365, 84] on div at bounding box center [359, 80] width 25 height 15
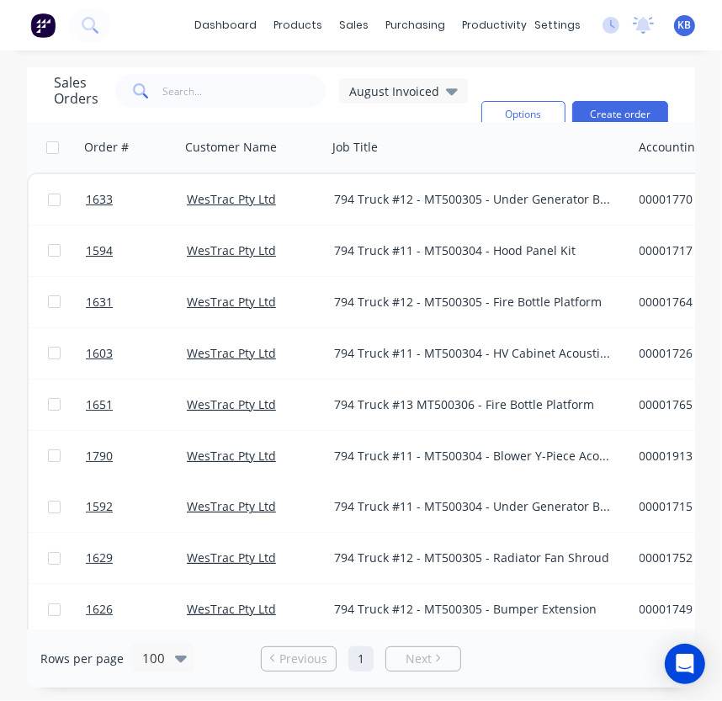
click at [192, 109] on div "Sales Orders August Invoiced Filters: Invoiced Date Reset" at bounding box center [261, 114] width 414 height 81
click at [195, 93] on input "text" at bounding box center [244, 91] width 164 height 34
type input "6"
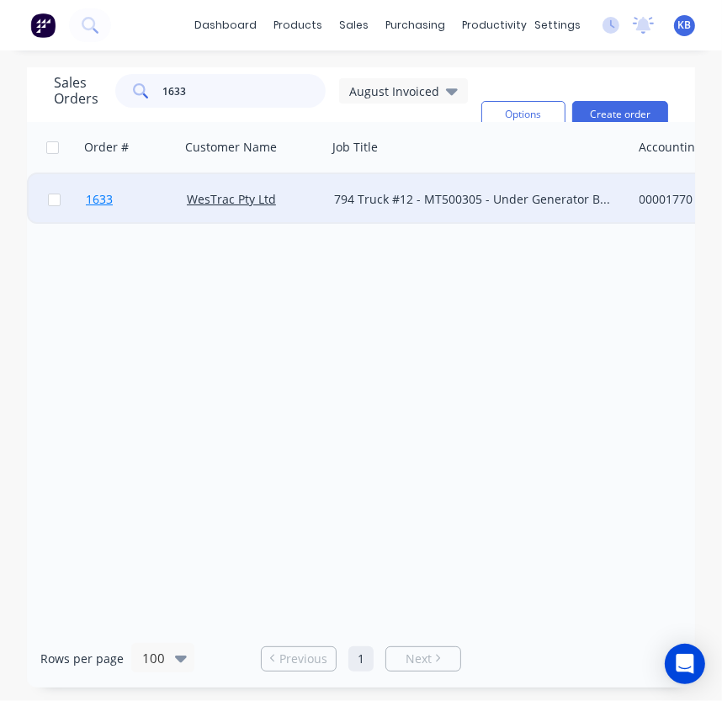
type input "1633"
click at [98, 203] on span "1633" at bounding box center [99, 199] width 27 height 17
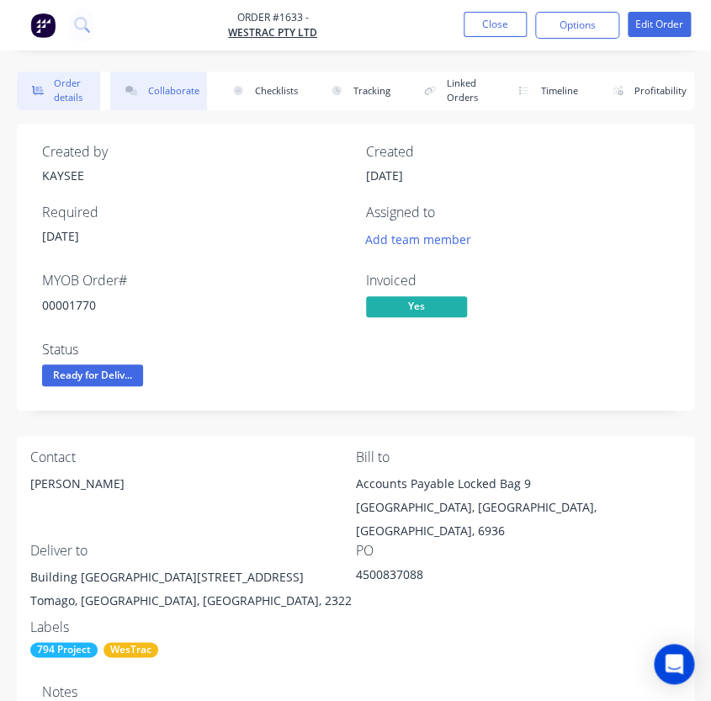
click at [157, 88] on button "Collaborate" at bounding box center [158, 91] width 97 height 39
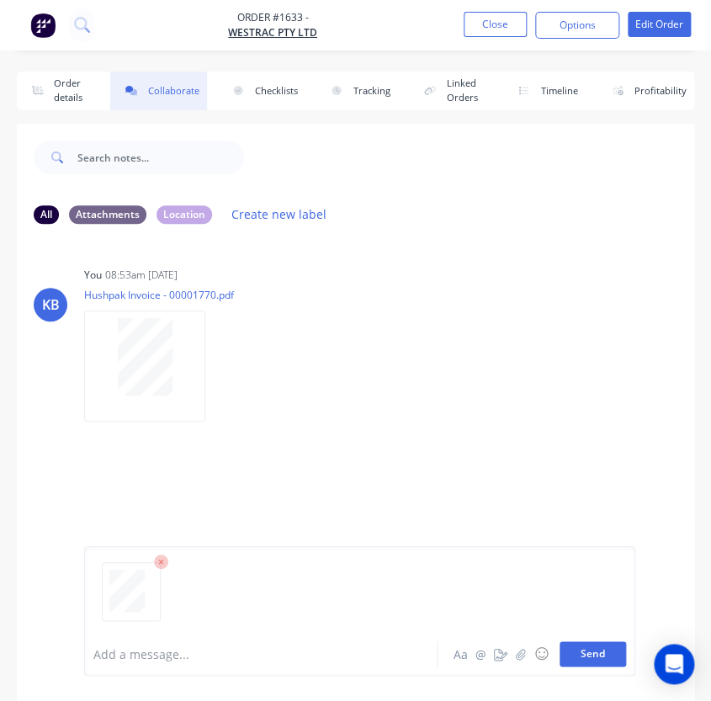
click at [606, 658] on button "Send" at bounding box center [593, 653] width 66 height 25
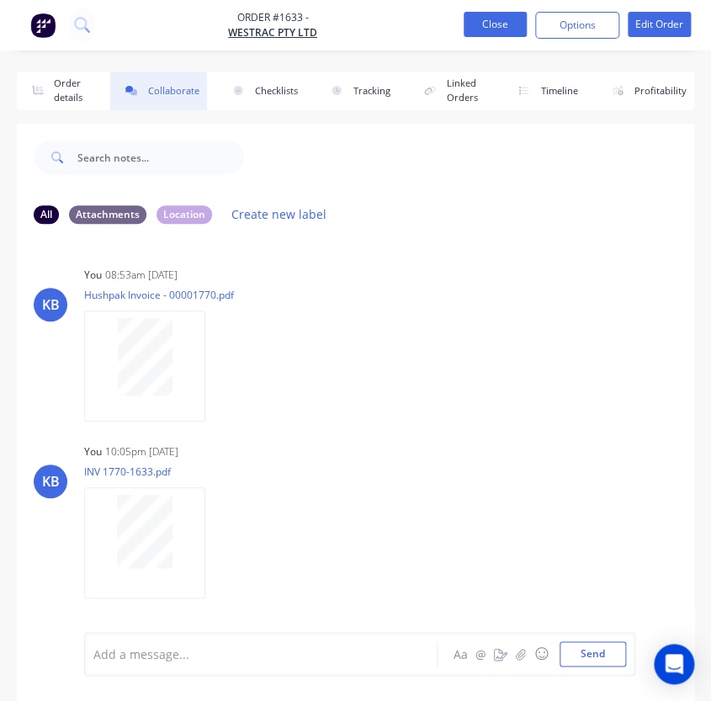
click at [470, 15] on button "Close" at bounding box center [495, 24] width 63 height 25
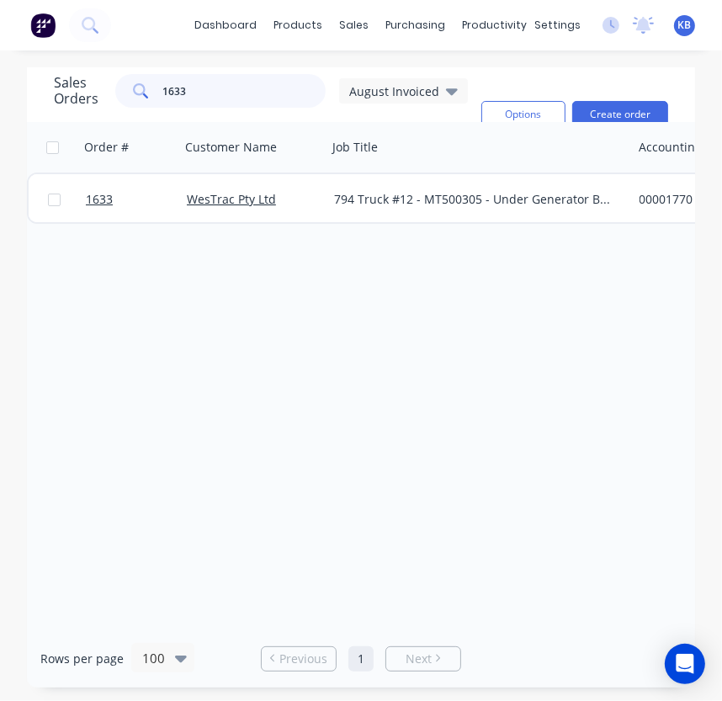
drag, startPoint x: 227, startPoint y: 90, endPoint x: 116, endPoint y: 97, distance: 111.3
click at [116, 97] on div "Sales Orders [DATE] Invoiced" at bounding box center [261, 91] width 414 height 34
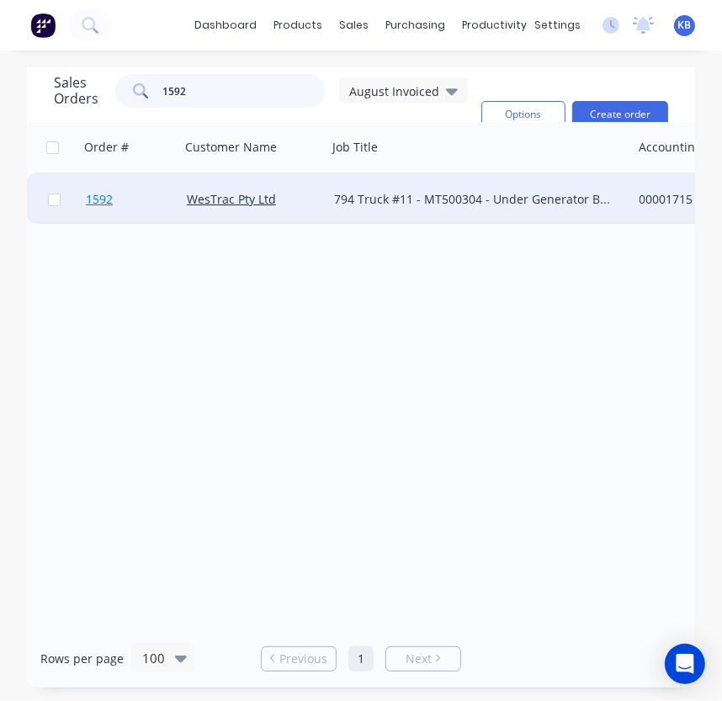
type input "1592"
click at [108, 205] on span "1592" at bounding box center [99, 199] width 27 height 17
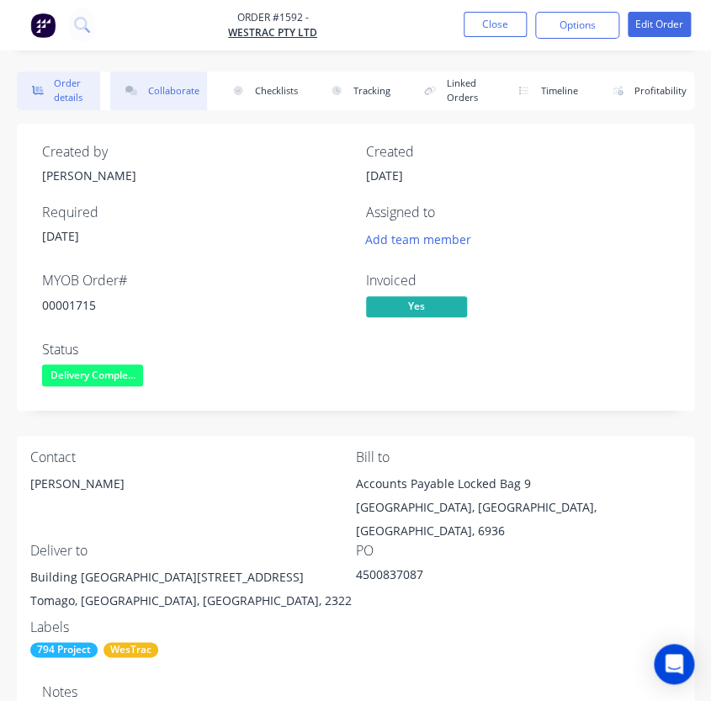
click at [163, 88] on button "Collaborate" at bounding box center [158, 91] width 97 height 39
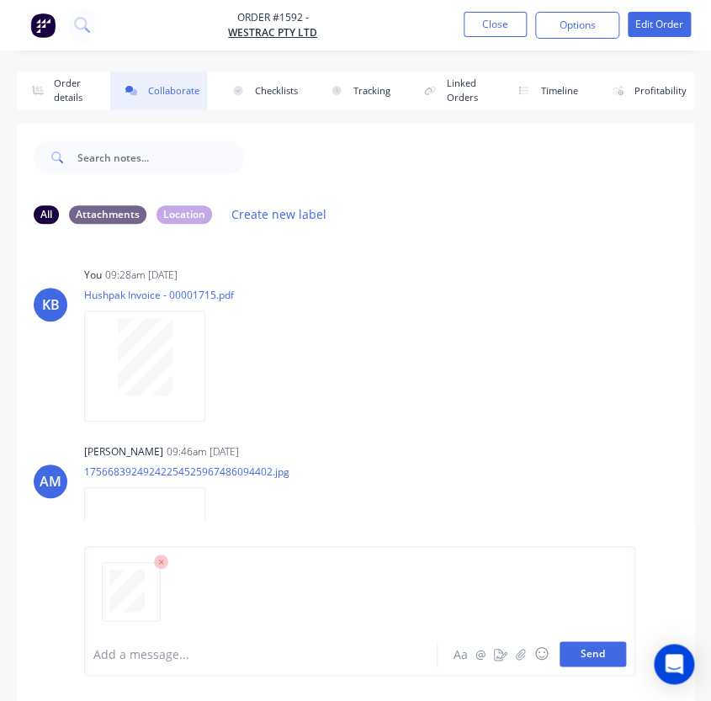
click at [596, 656] on button "Send" at bounding box center [593, 653] width 66 height 25
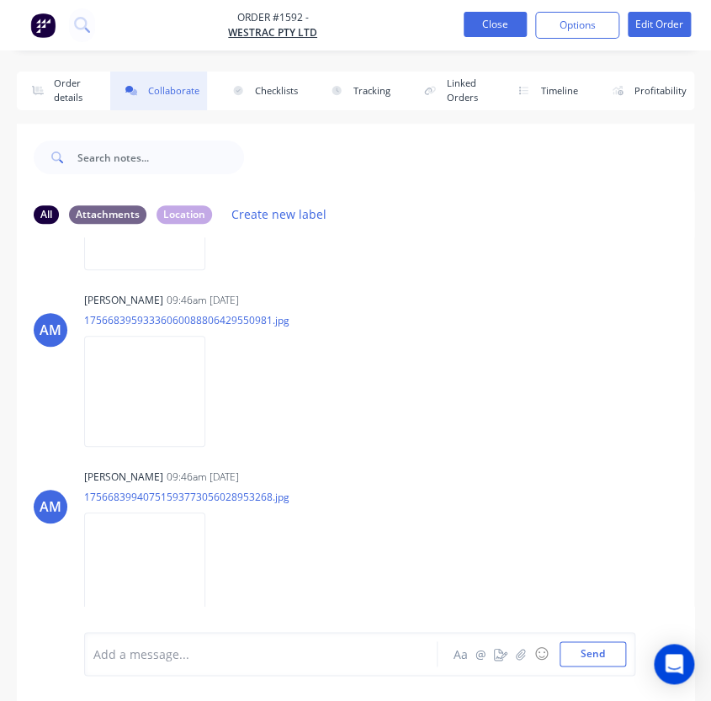
click at [480, 28] on button "Close" at bounding box center [495, 24] width 63 height 25
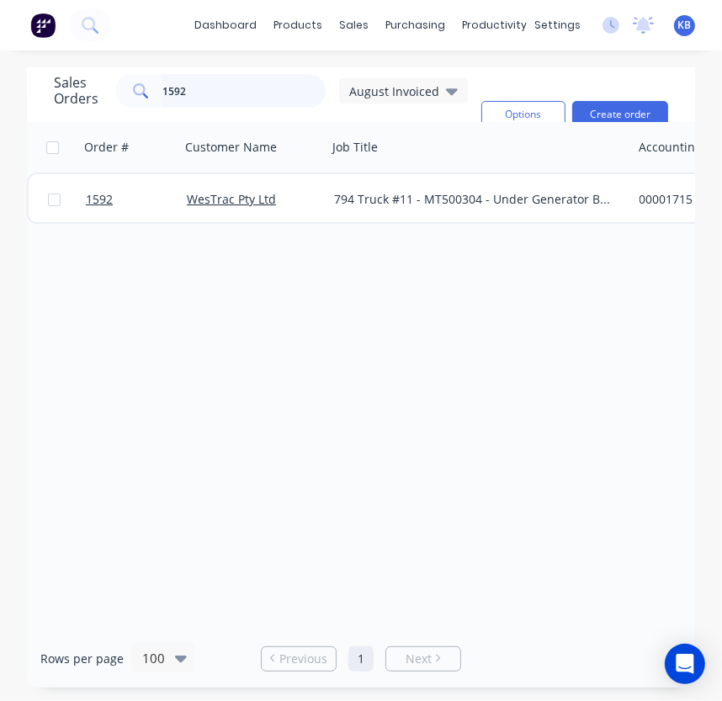
click at [213, 96] on input "1592" at bounding box center [244, 91] width 164 height 34
type input "1"
type input "1601"
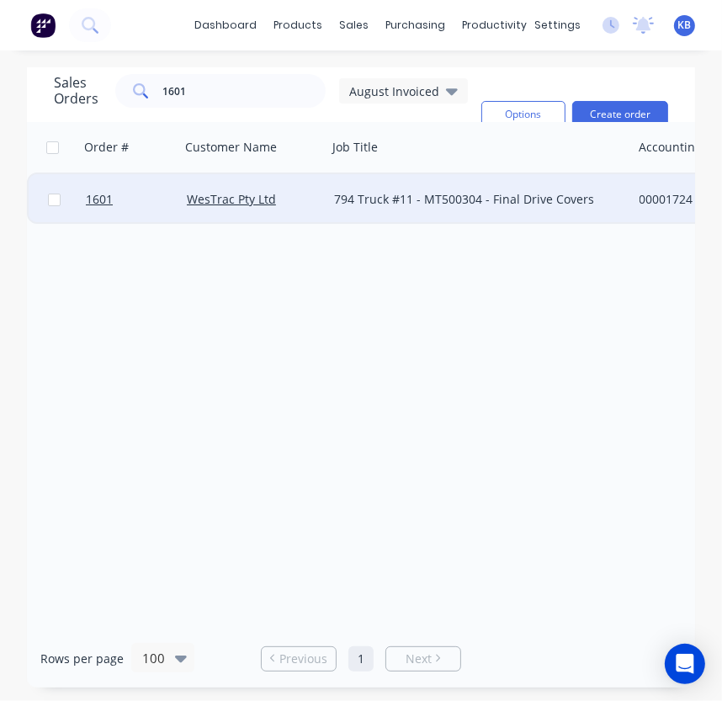
click at [79, 203] on div at bounding box center [129, 199] width 101 height 50
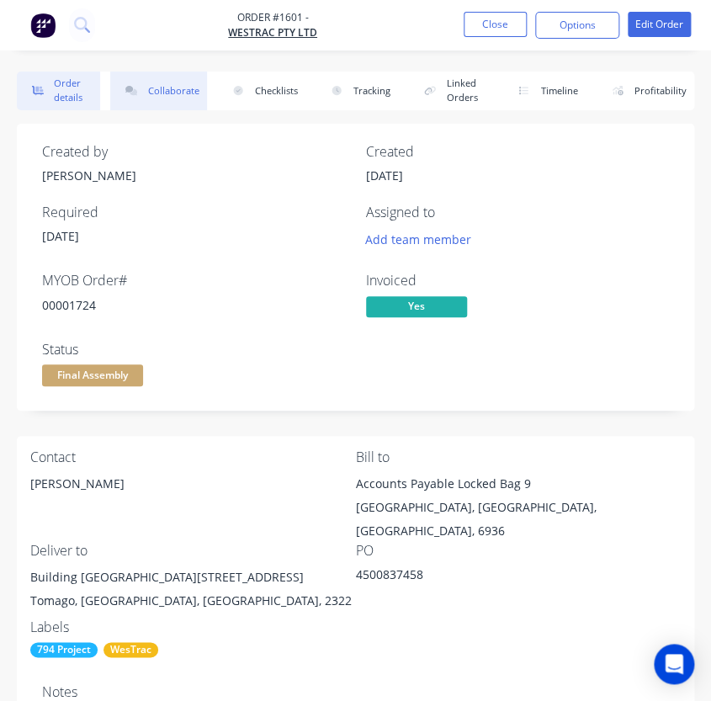
click at [180, 86] on button "Collaborate" at bounding box center [158, 91] width 97 height 39
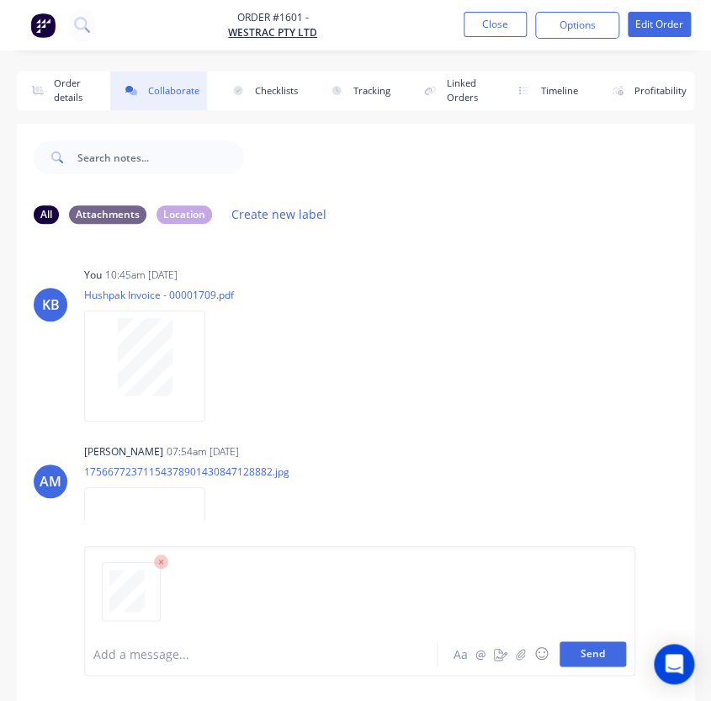
click at [608, 645] on button "Send" at bounding box center [593, 653] width 66 height 25
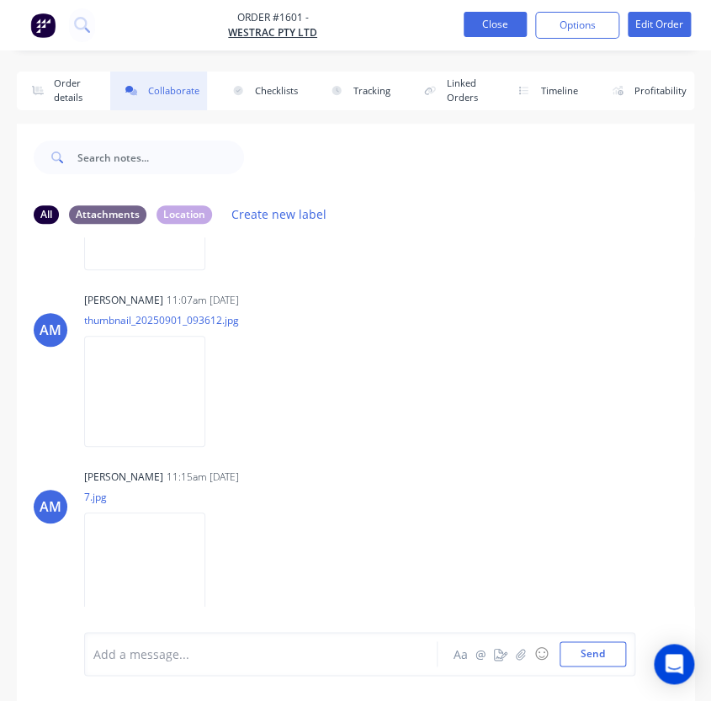
click at [481, 23] on button "Close" at bounding box center [495, 24] width 63 height 25
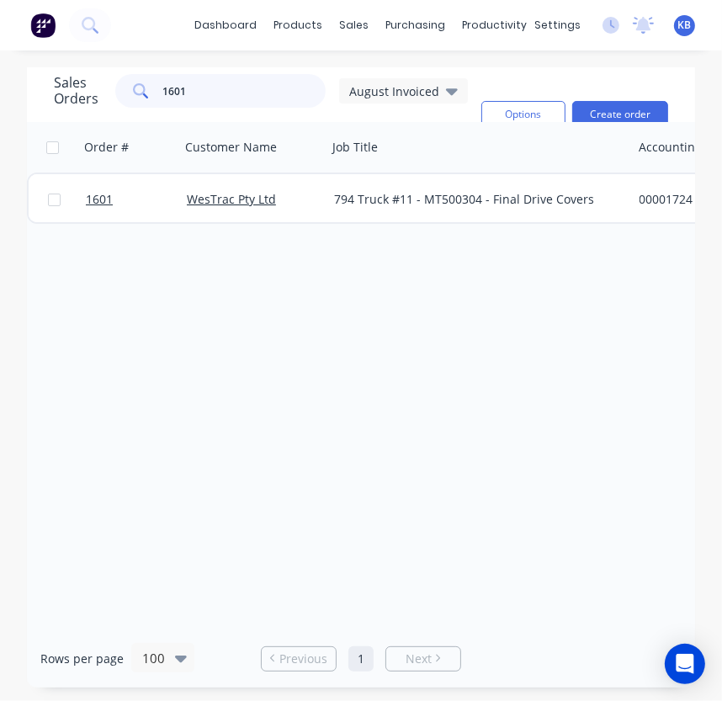
drag, startPoint x: 199, startPoint y: 80, endPoint x: 157, endPoint y: 84, distance: 42.3
click at [158, 84] on div "1601" at bounding box center [220, 91] width 210 height 34
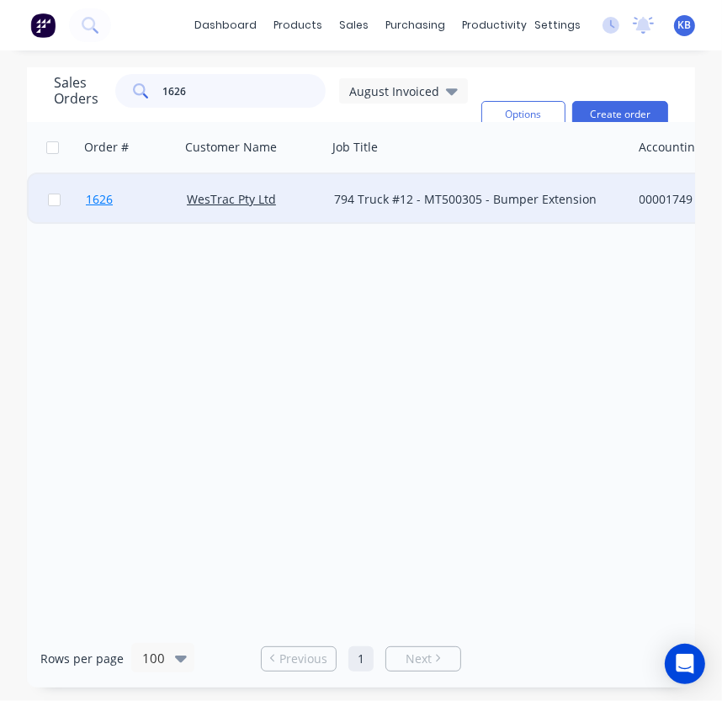
type input "1626"
click at [109, 203] on span "1626" at bounding box center [99, 199] width 27 height 17
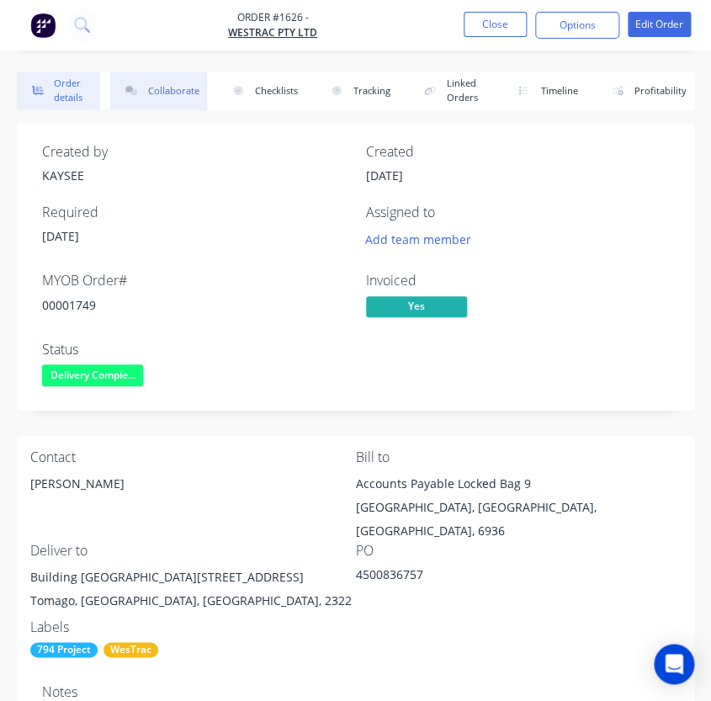
click at [178, 84] on button "Collaborate" at bounding box center [158, 91] width 97 height 39
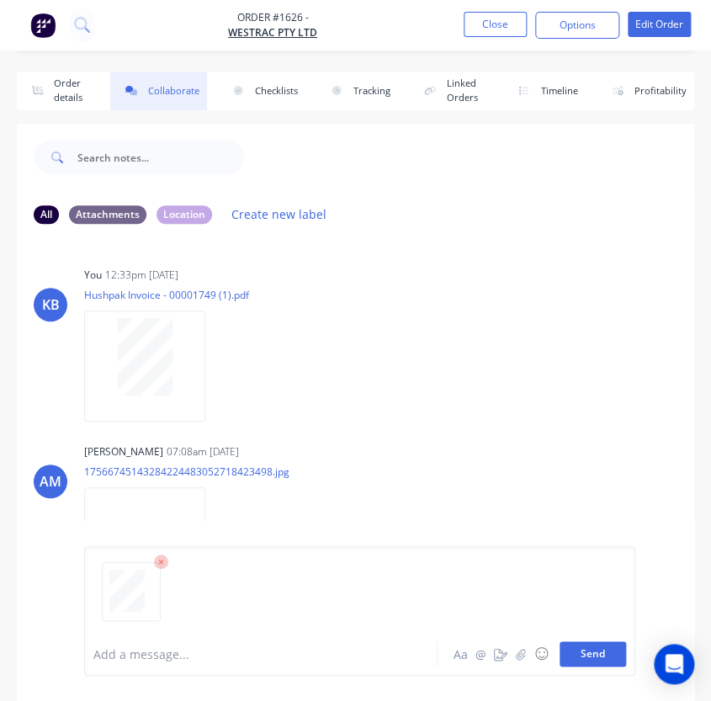
click at [590, 656] on button "Send" at bounding box center [593, 653] width 66 height 25
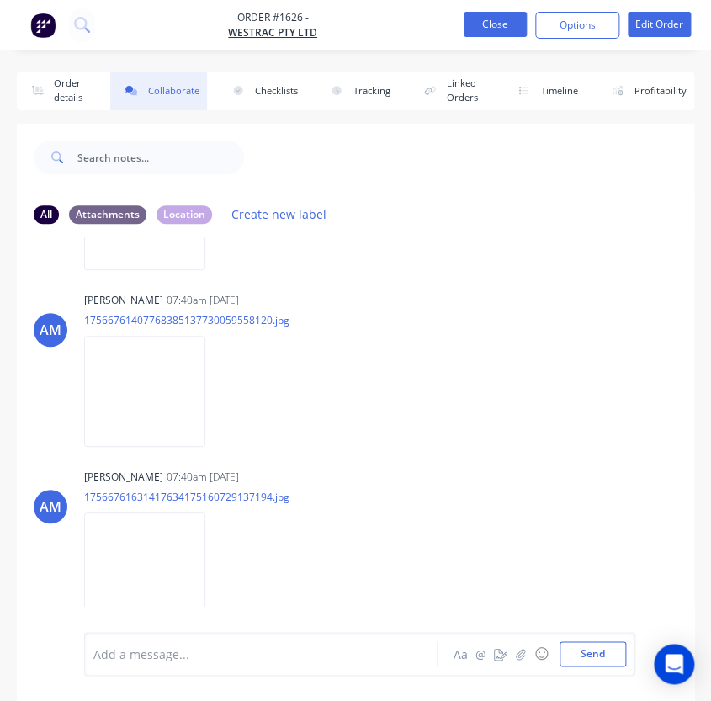
drag, startPoint x: 487, startPoint y: 3, endPoint x: 484, endPoint y: 21, distance: 18.8
click at [487, 4] on nav "Order #1626 - WesTrac Pty Ltd Close Options Edit Order" at bounding box center [355, 25] width 711 height 50
click at [484, 21] on button "Close" at bounding box center [495, 24] width 63 height 25
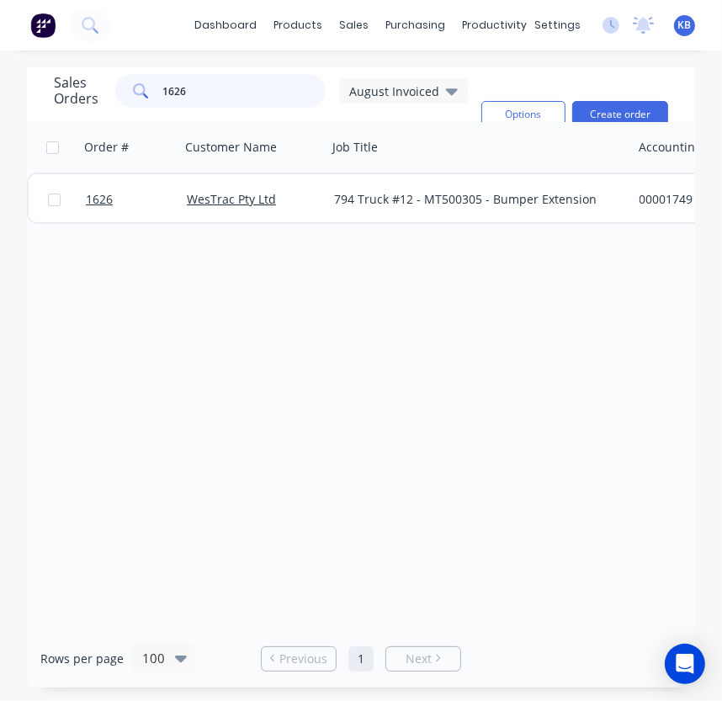
click at [190, 82] on input "1626" at bounding box center [244, 91] width 164 height 34
type input "1"
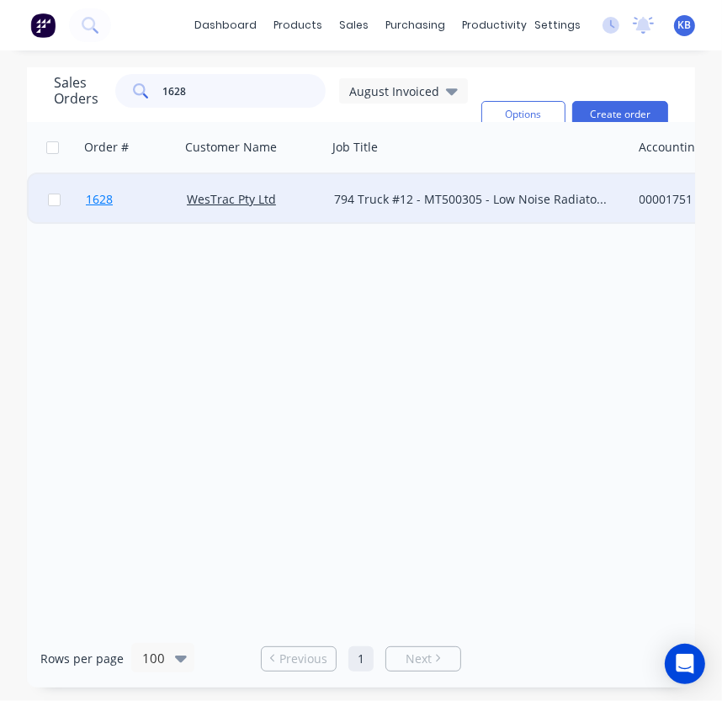
type input "1628"
click at [92, 201] on span "1628" at bounding box center [99, 199] width 27 height 17
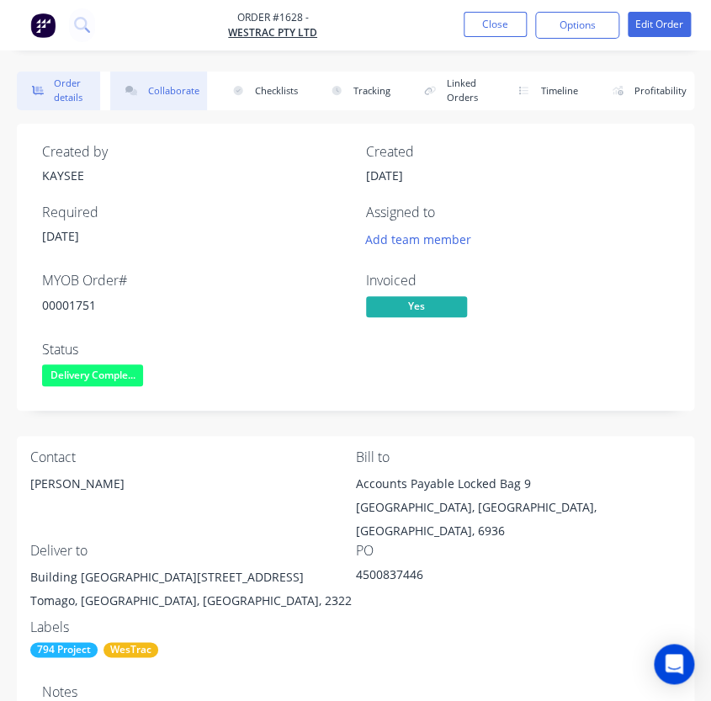
click at [140, 92] on icon "button" at bounding box center [131, 90] width 25 height 9
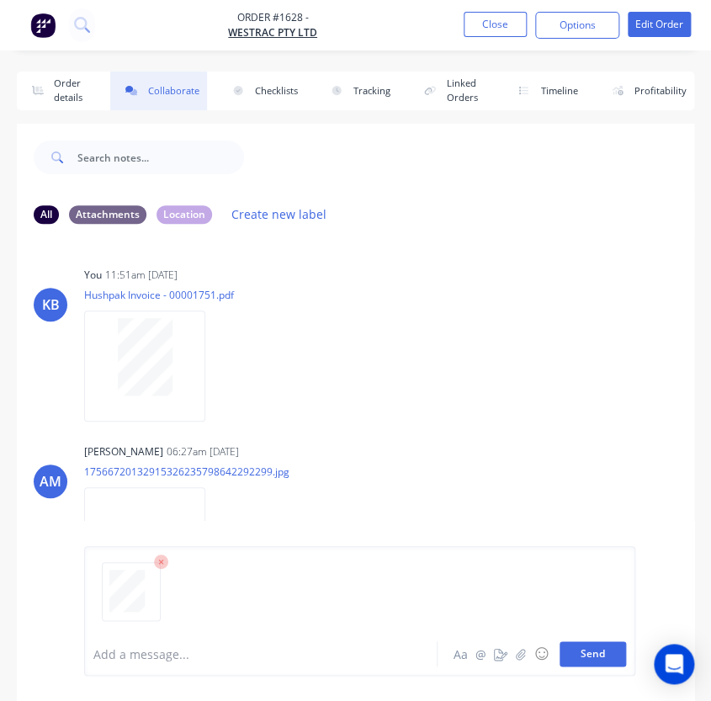
click at [624, 656] on button "Send" at bounding box center [593, 653] width 66 height 25
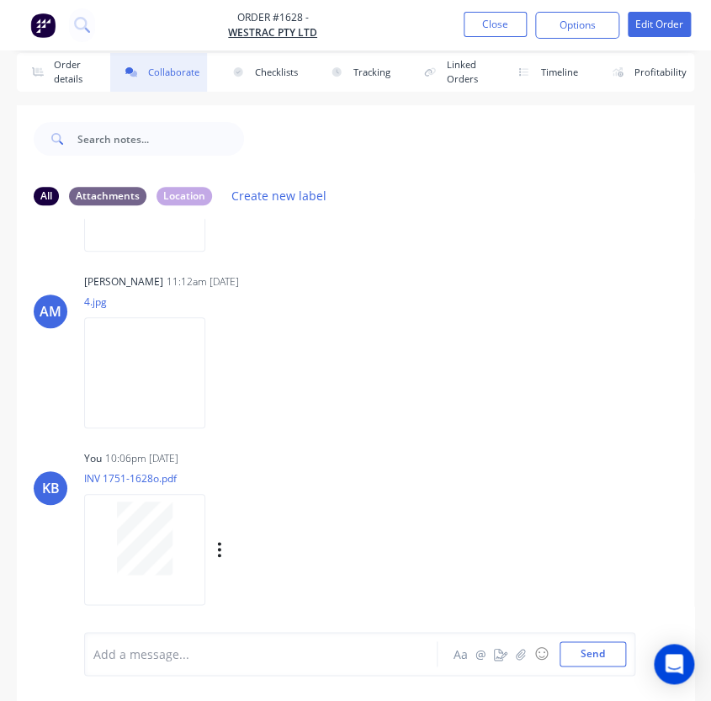
scroll to position [24, 0]
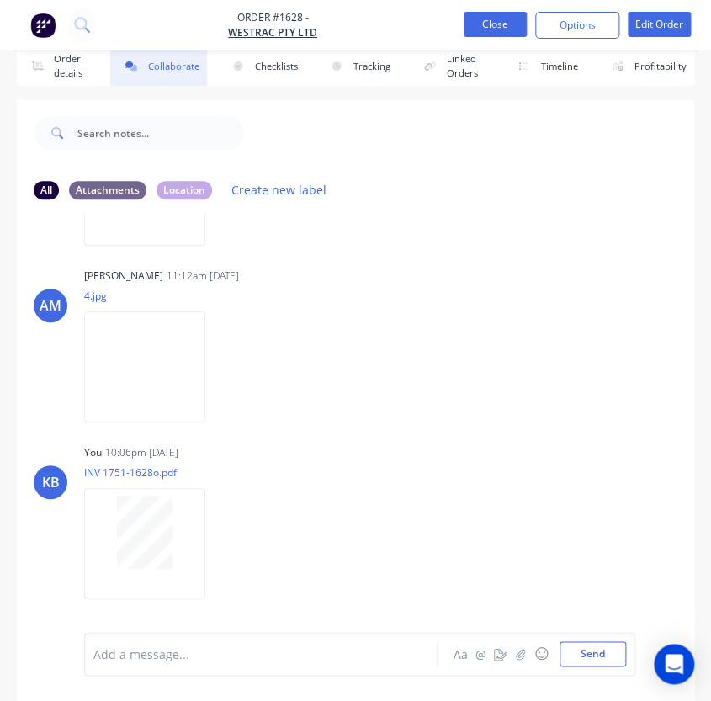
click at [505, 20] on button "Close" at bounding box center [495, 24] width 63 height 25
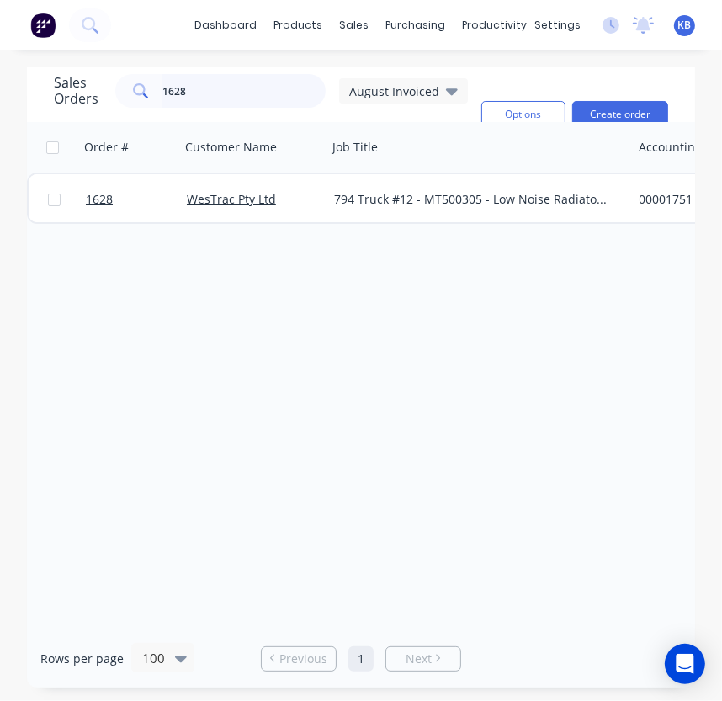
click at [228, 79] on input "1628" at bounding box center [244, 91] width 164 height 34
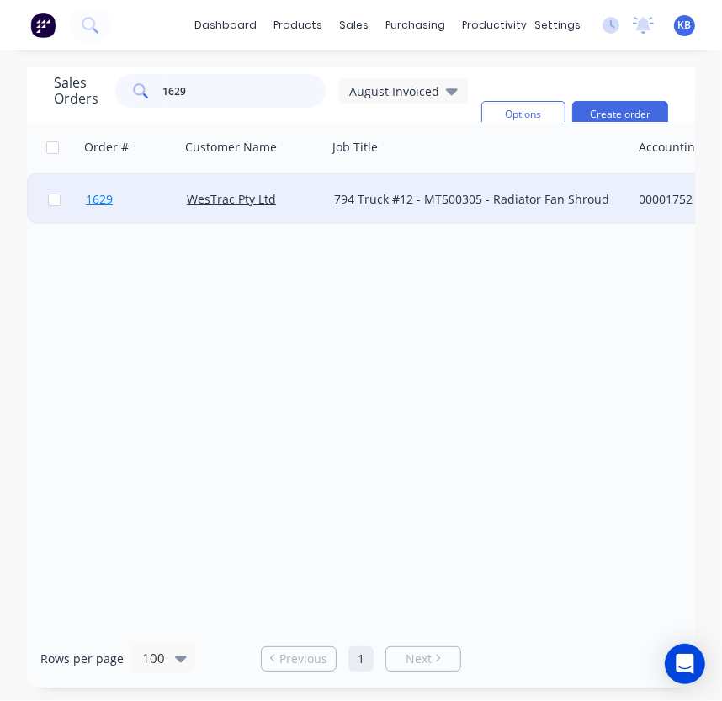
type input "1629"
click at [93, 207] on span "1629" at bounding box center [99, 199] width 27 height 17
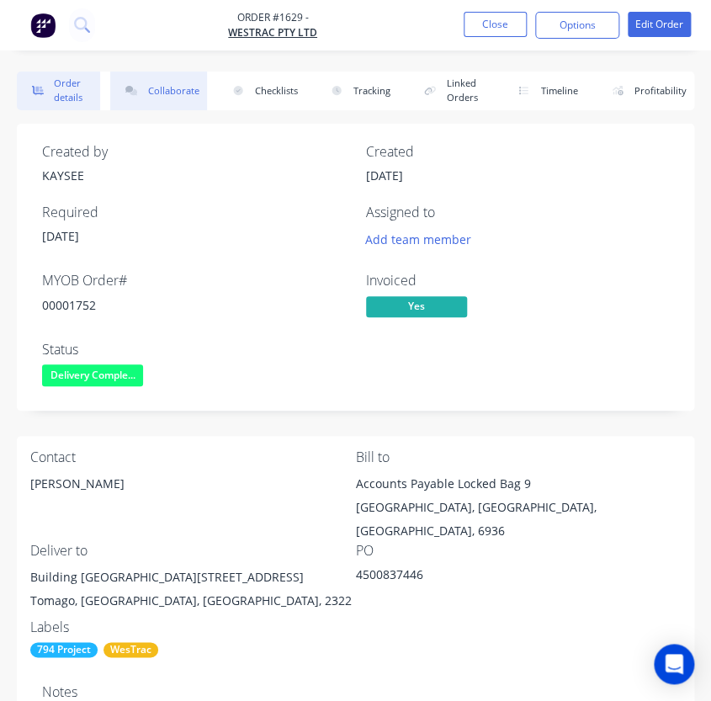
click at [201, 98] on button "Collaborate" at bounding box center [158, 91] width 97 height 39
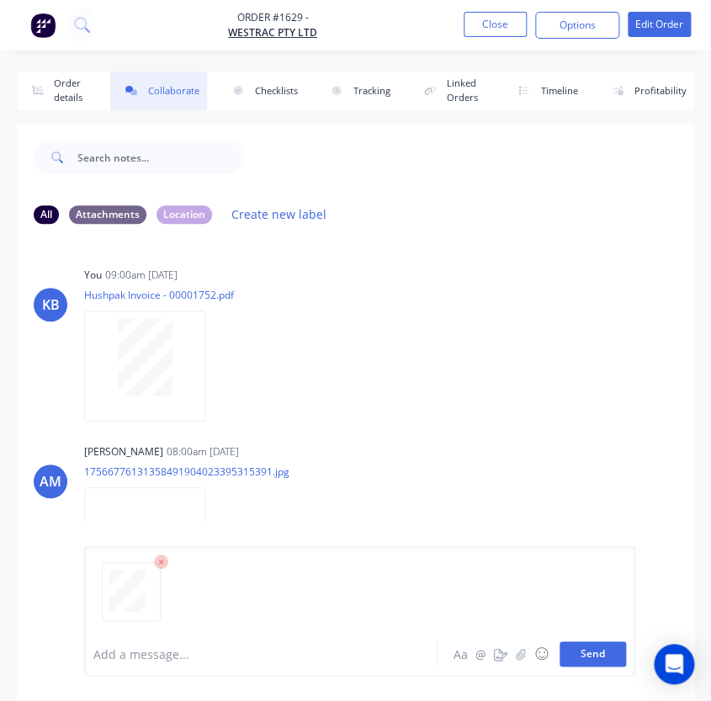
click at [612, 648] on button "Send" at bounding box center [593, 653] width 66 height 25
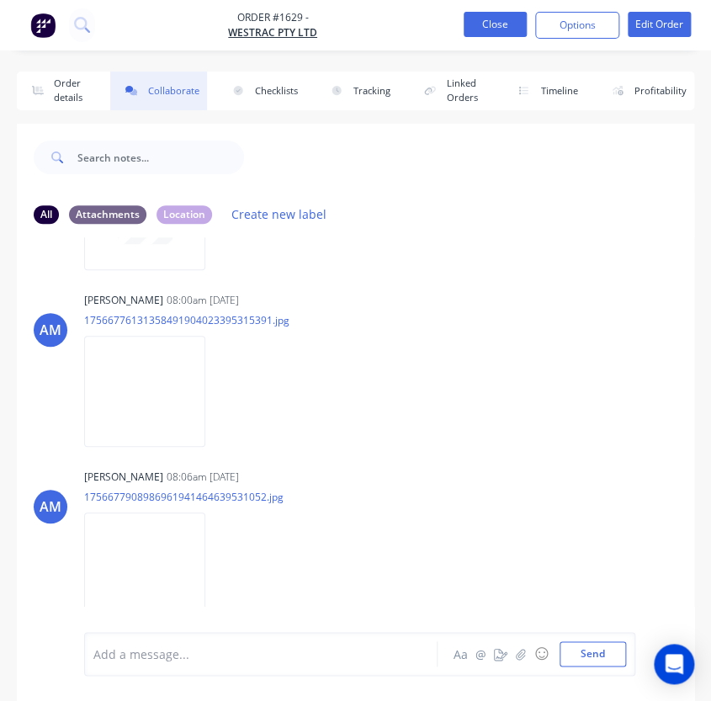
click at [501, 24] on button "Close" at bounding box center [495, 24] width 63 height 25
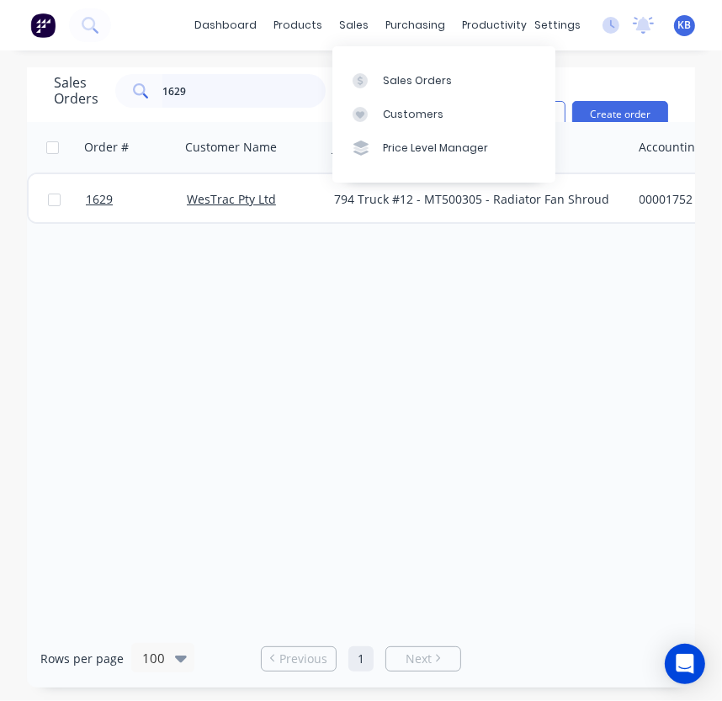
click at [233, 104] on input "1629" at bounding box center [244, 91] width 164 height 34
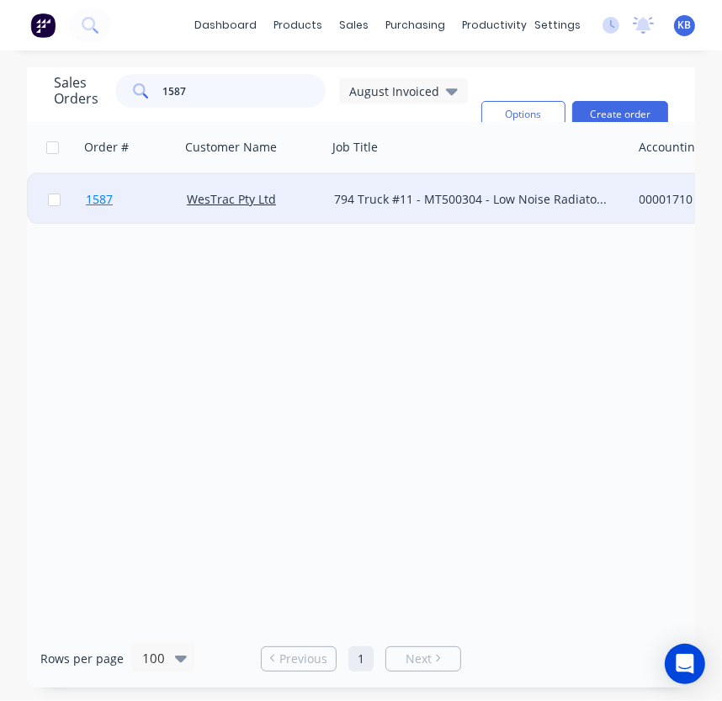
type input "1587"
click at [97, 199] on span "1587" at bounding box center [99, 199] width 27 height 17
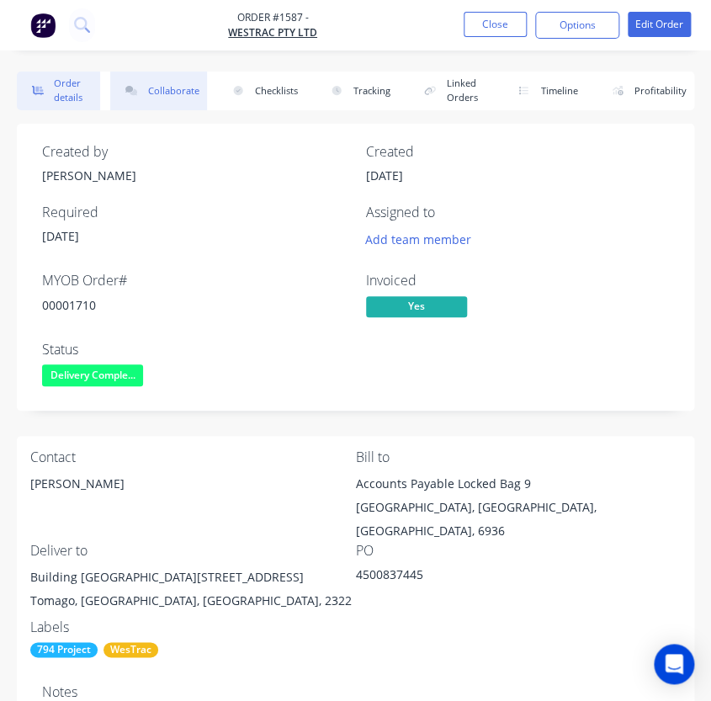
click at [130, 105] on button "Collaborate" at bounding box center [158, 91] width 97 height 39
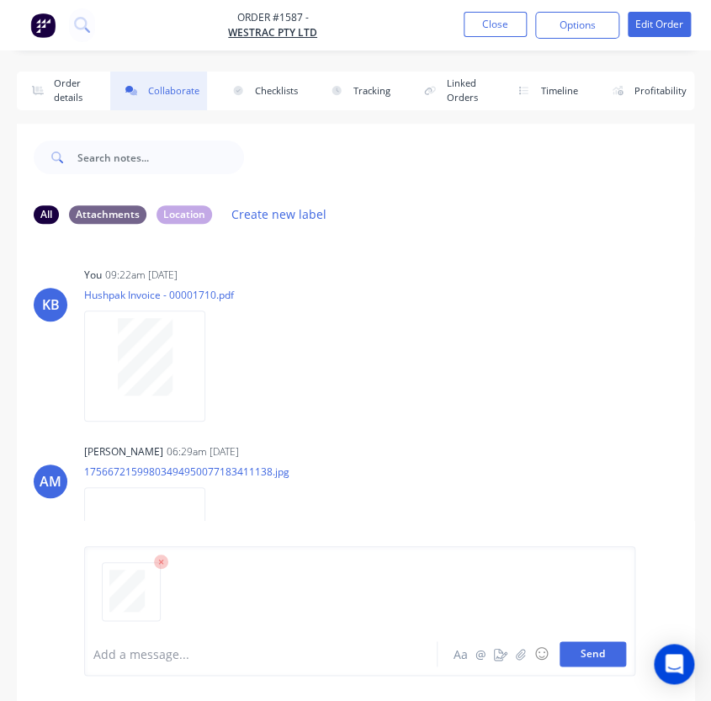
click at [575, 646] on button "Send" at bounding box center [593, 653] width 66 height 25
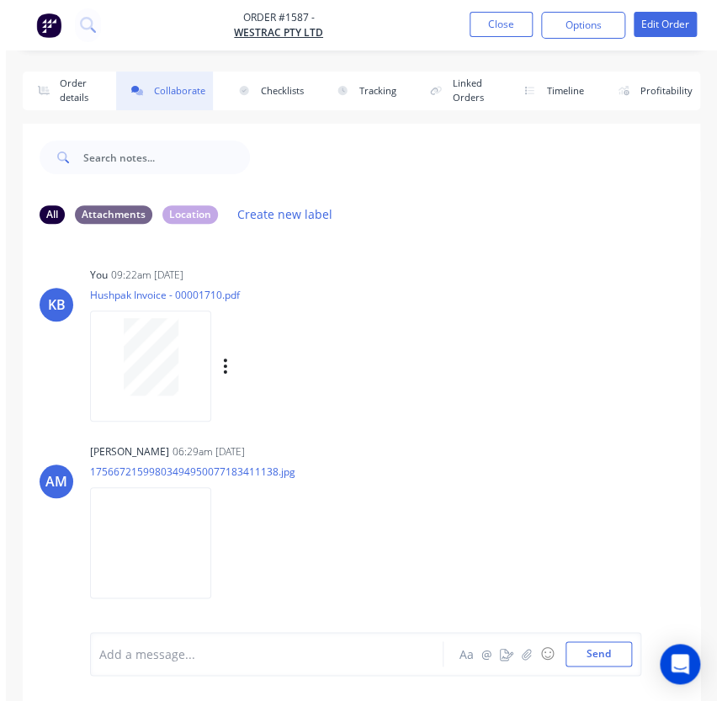
scroll to position [151, 0]
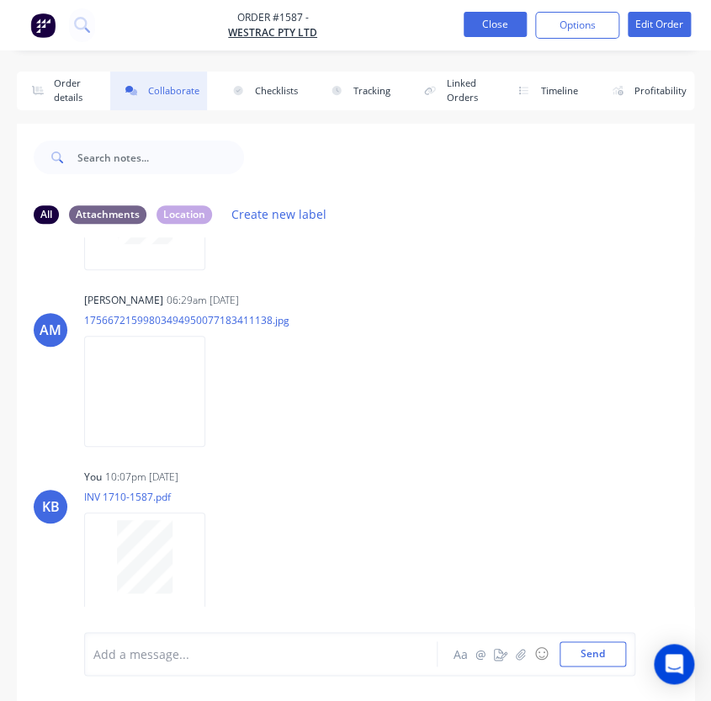
click at [493, 18] on button "Close" at bounding box center [495, 24] width 63 height 25
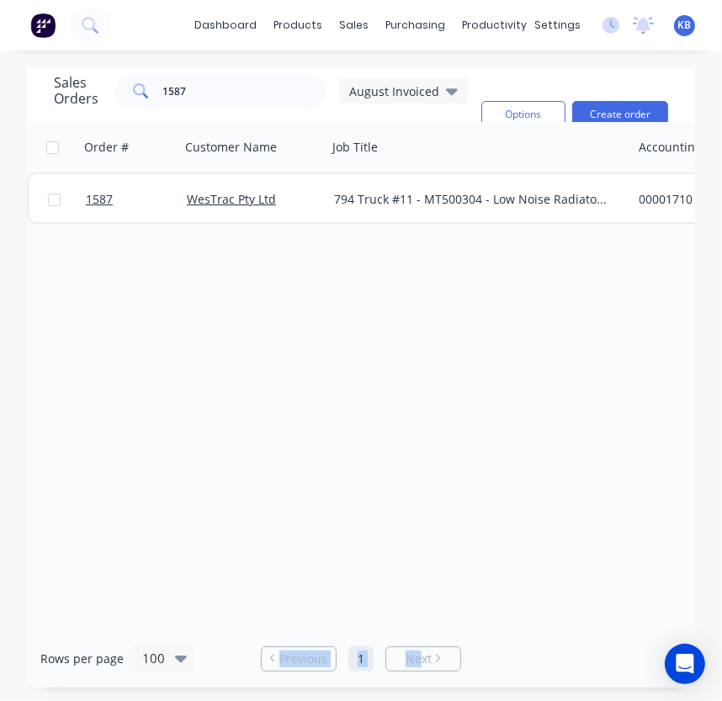
drag, startPoint x: 241, startPoint y: 631, endPoint x: 360, endPoint y: 630, distance: 119.5
click at [416, 642] on div "Rows per page 100 Previous 1 Next" at bounding box center [361, 658] width 668 height 58
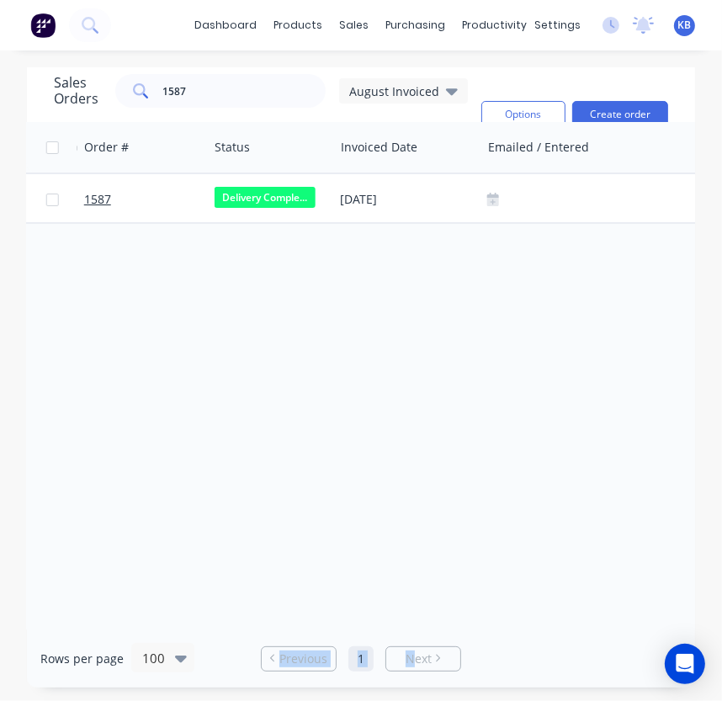
scroll to position [0, 1136]
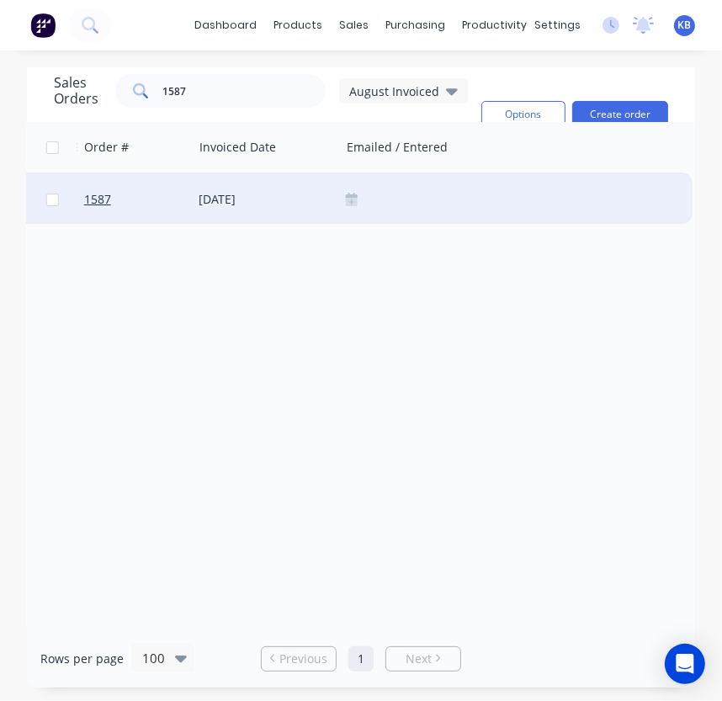
click at [365, 201] on div at bounding box center [515, 199] width 338 height 13
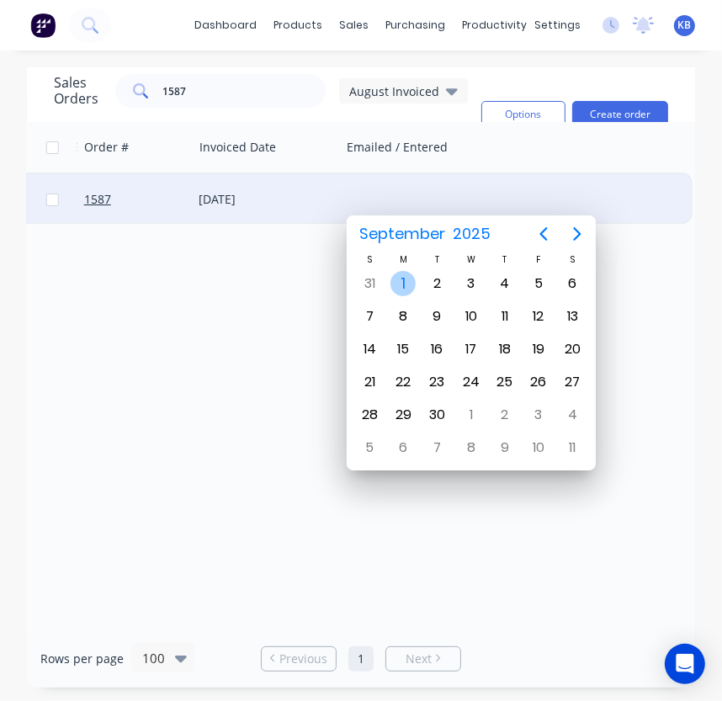
click at [405, 273] on div "1" at bounding box center [402, 283] width 25 height 25
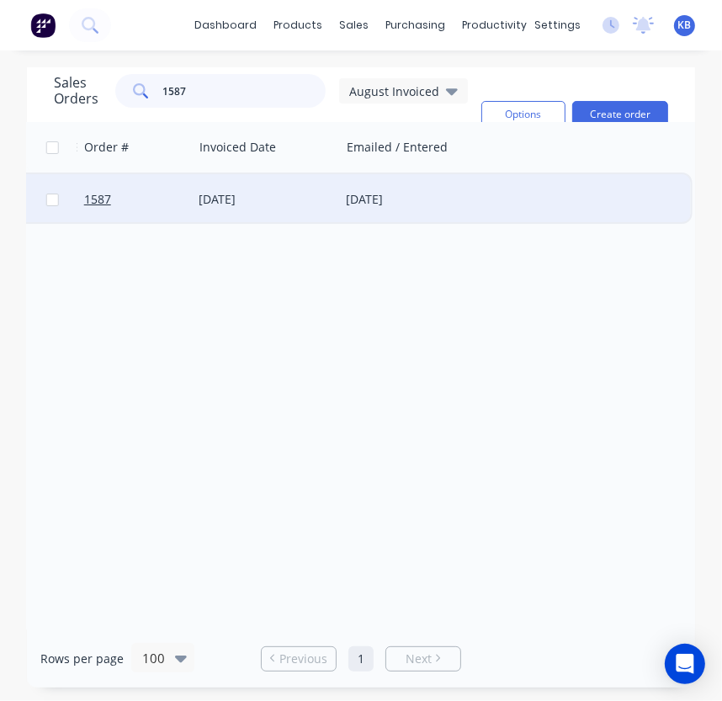
click at [241, 74] on input "1587" at bounding box center [244, 91] width 164 height 34
click at [361, 199] on div at bounding box center [515, 199] width 338 height 13
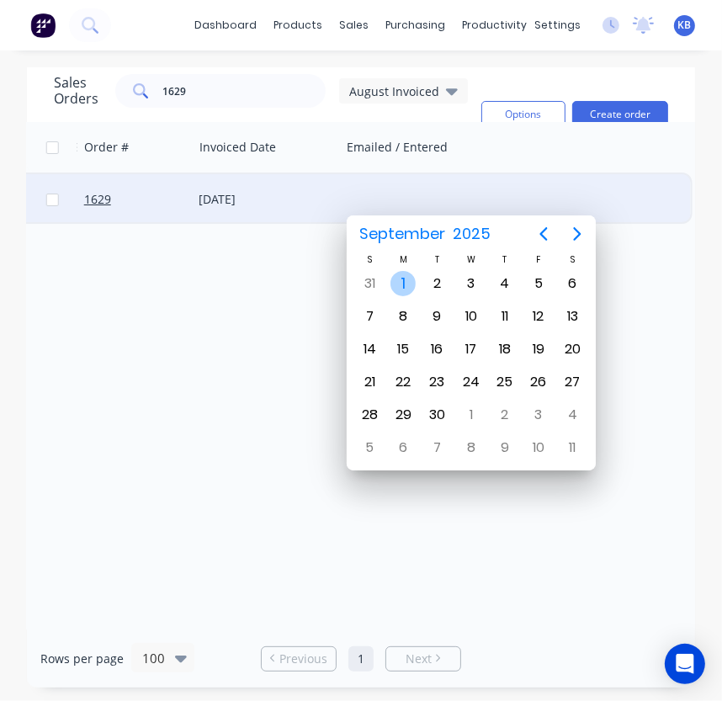
click at [389, 285] on div "[DATE]" at bounding box center [403, 284] width 34 height 32
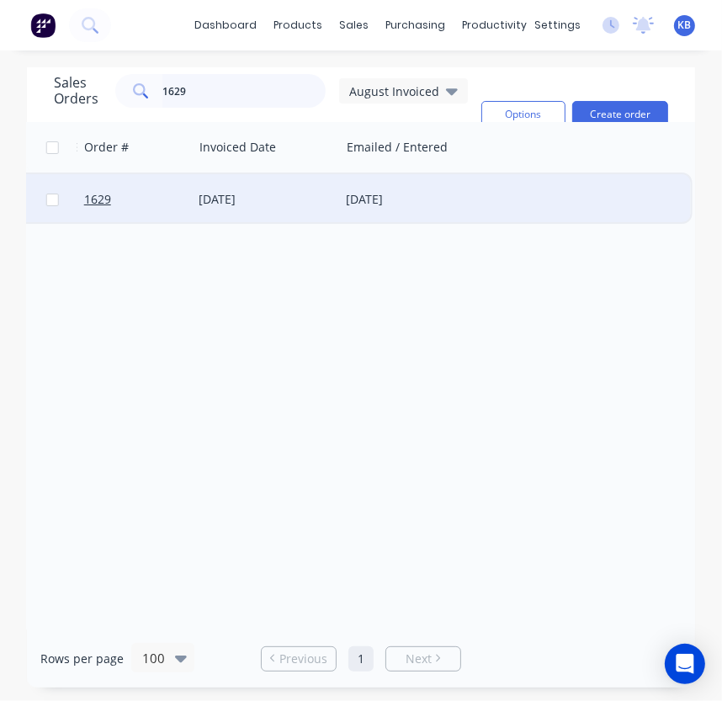
click at [217, 78] on input "1629" at bounding box center [244, 91] width 164 height 34
click at [355, 207] on div at bounding box center [515, 199] width 352 height 50
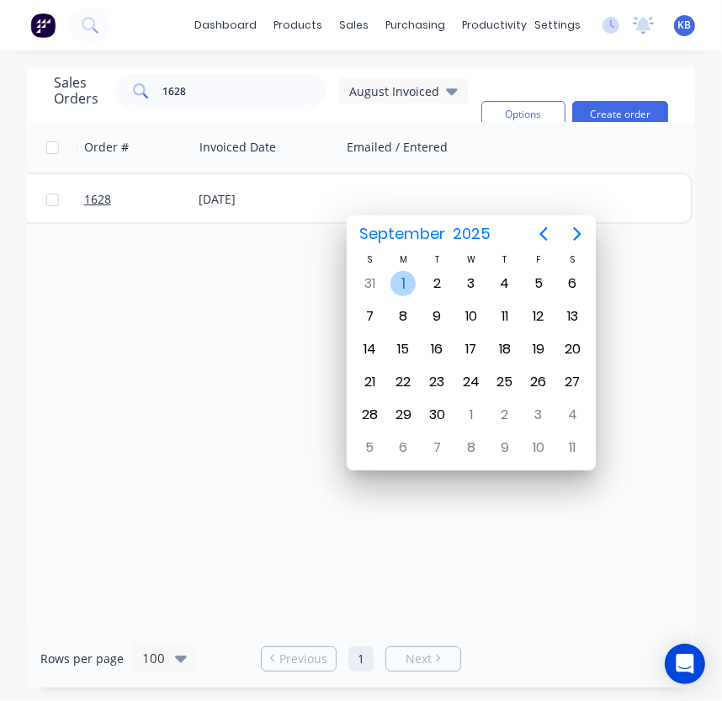
click at [406, 287] on div "1" at bounding box center [402, 283] width 25 height 25
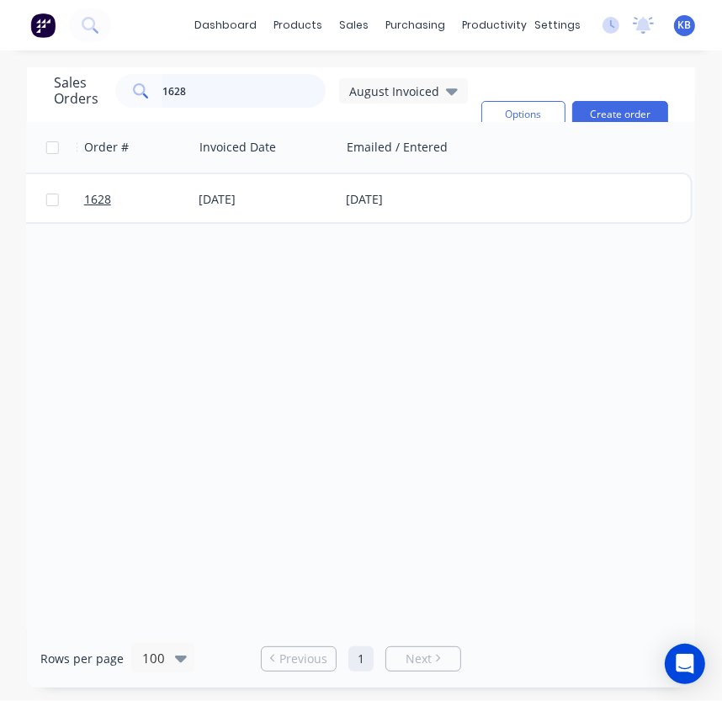
click at [193, 84] on input "1628" at bounding box center [244, 91] width 164 height 34
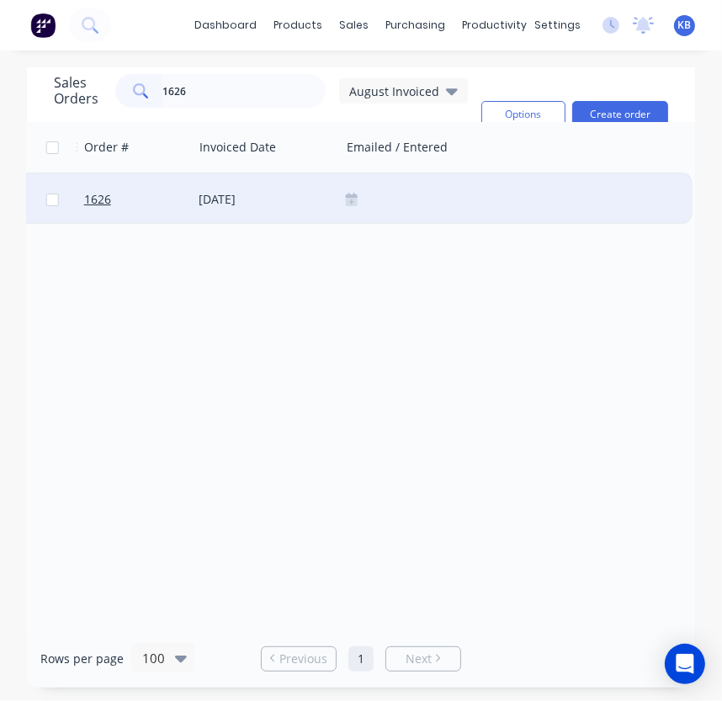
click at [362, 203] on div at bounding box center [515, 199] width 338 height 13
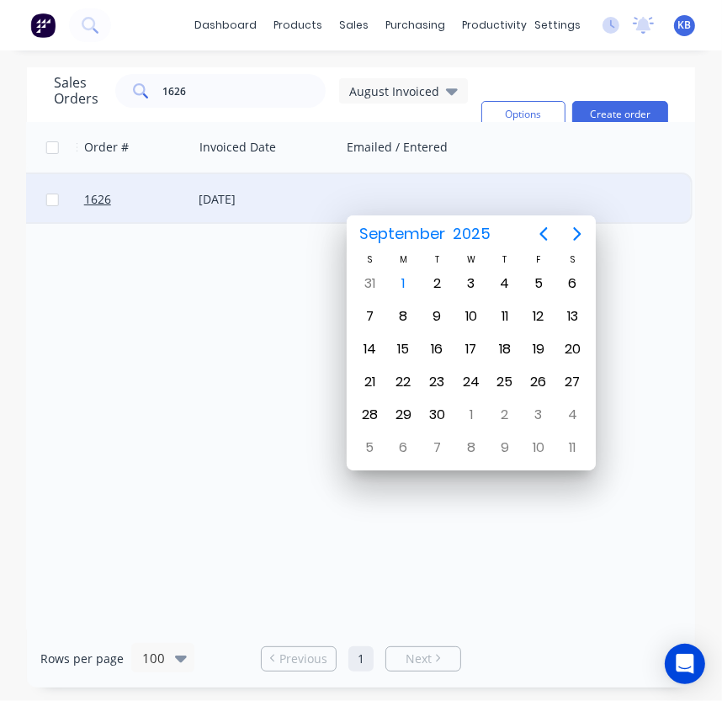
click at [401, 273] on div "1" at bounding box center [402, 283] width 25 height 25
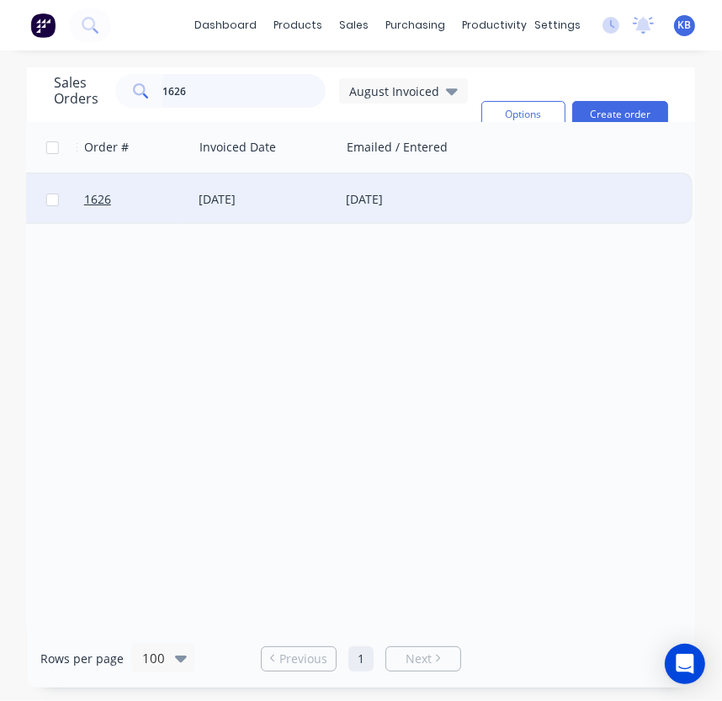
click at [247, 93] on input "1626" at bounding box center [244, 91] width 164 height 34
click at [356, 201] on div at bounding box center [515, 199] width 338 height 13
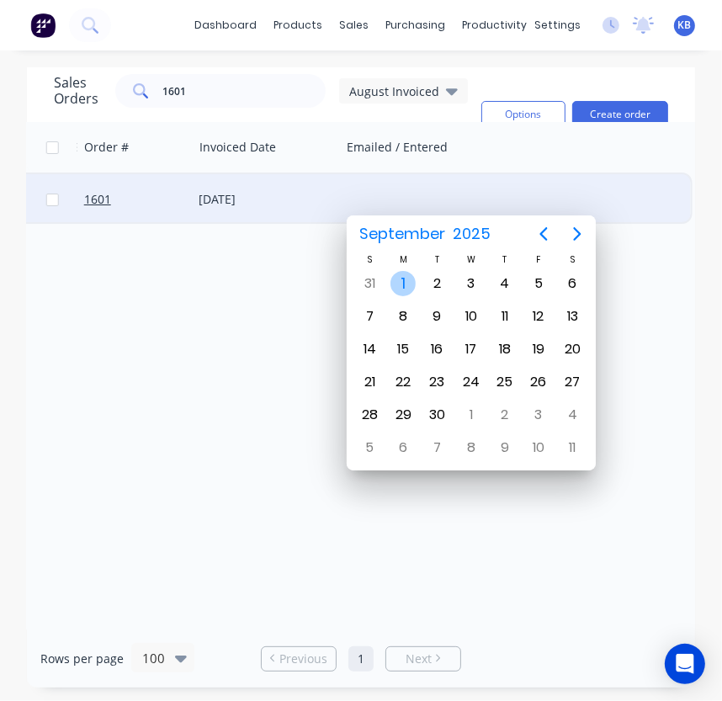
click at [411, 280] on div "1" at bounding box center [402, 283] width 25 height 25
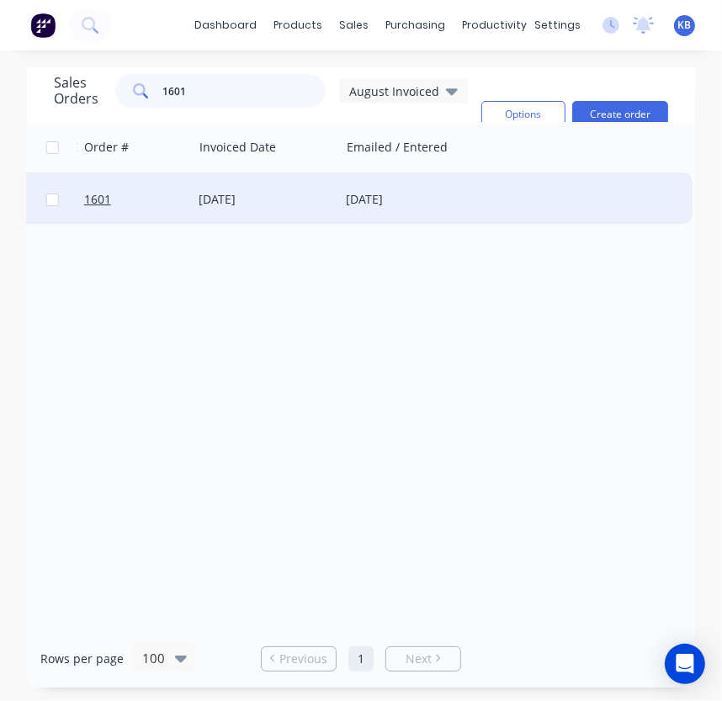
click at [200, 95] on input "1601" at bounding box center [244, 91] width 164 height 34
click at [355, 200] on icon at bounding box center [352, 202] width 12 height 8
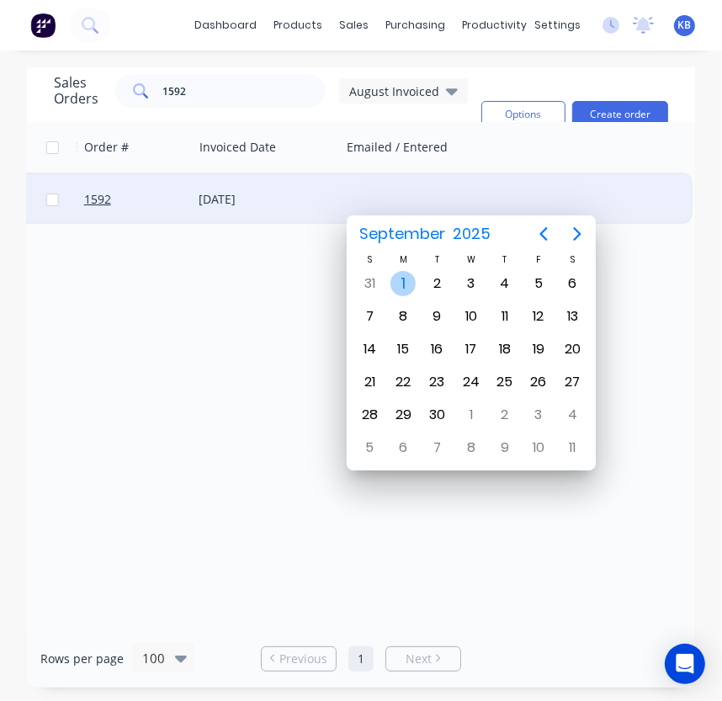
click at [404, 274] on div "1" at bounding box center [402, 283] width 25 height 25
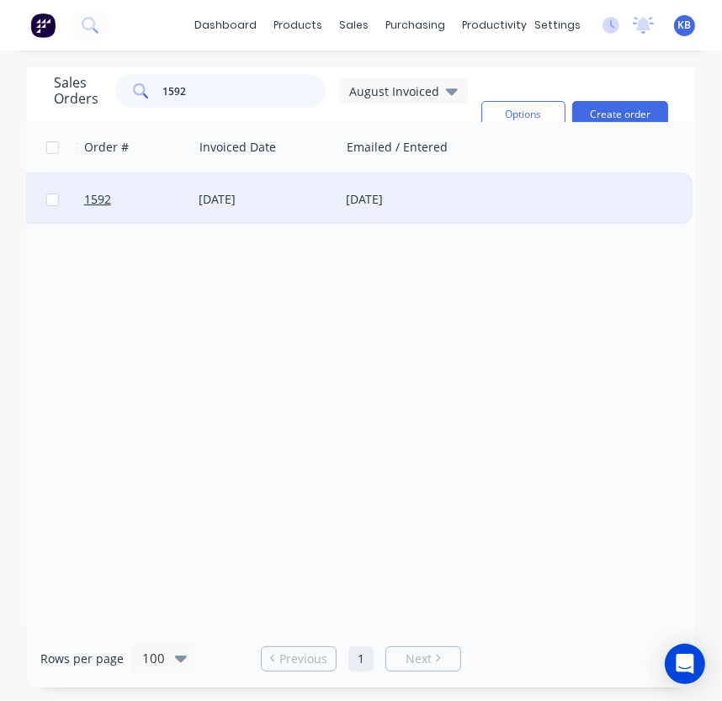
click at [232, 100] on input "1592" at bounding box center [244, 91] width 164 height 34
drag, startPoint x: 232, startPoint y: 100, endPoint x: 131, endPoint y: 84, distance: 102.2
click at [131, 84] on div "1592" at bounding box center [220, 91] width 210 height 34
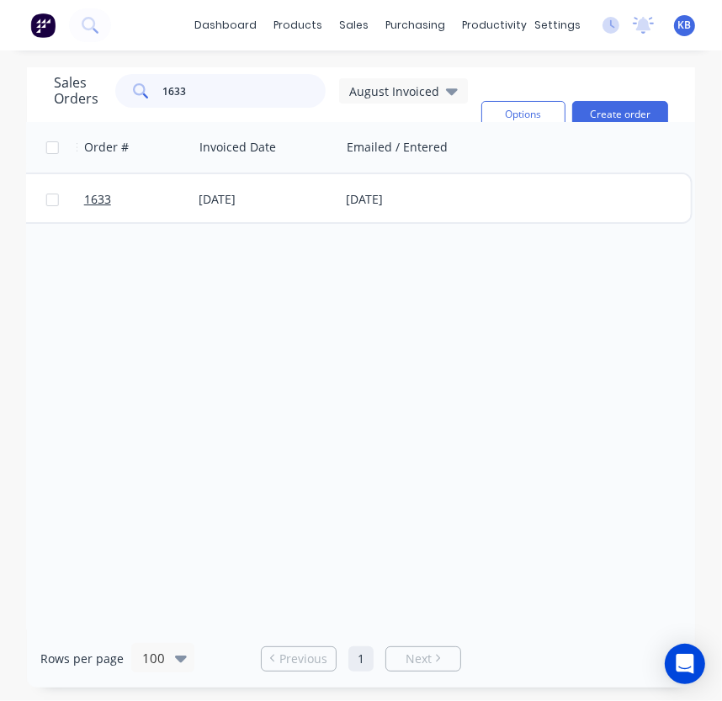
type input "1633"
click at [440, 437] on div "Order # Customer Name Job Title Accounting Order # PO # Total ($) Invoice statu…" at bounding box center [361, 375] width 668 height 507
click at [394, 511] on div "Order # Customer Name Job Title Accounting Order # PO # Total ($) Invoice statu…" at bounding box center [361, 375] width 668 height 507
